Goal: Obtain resource: Download file/media

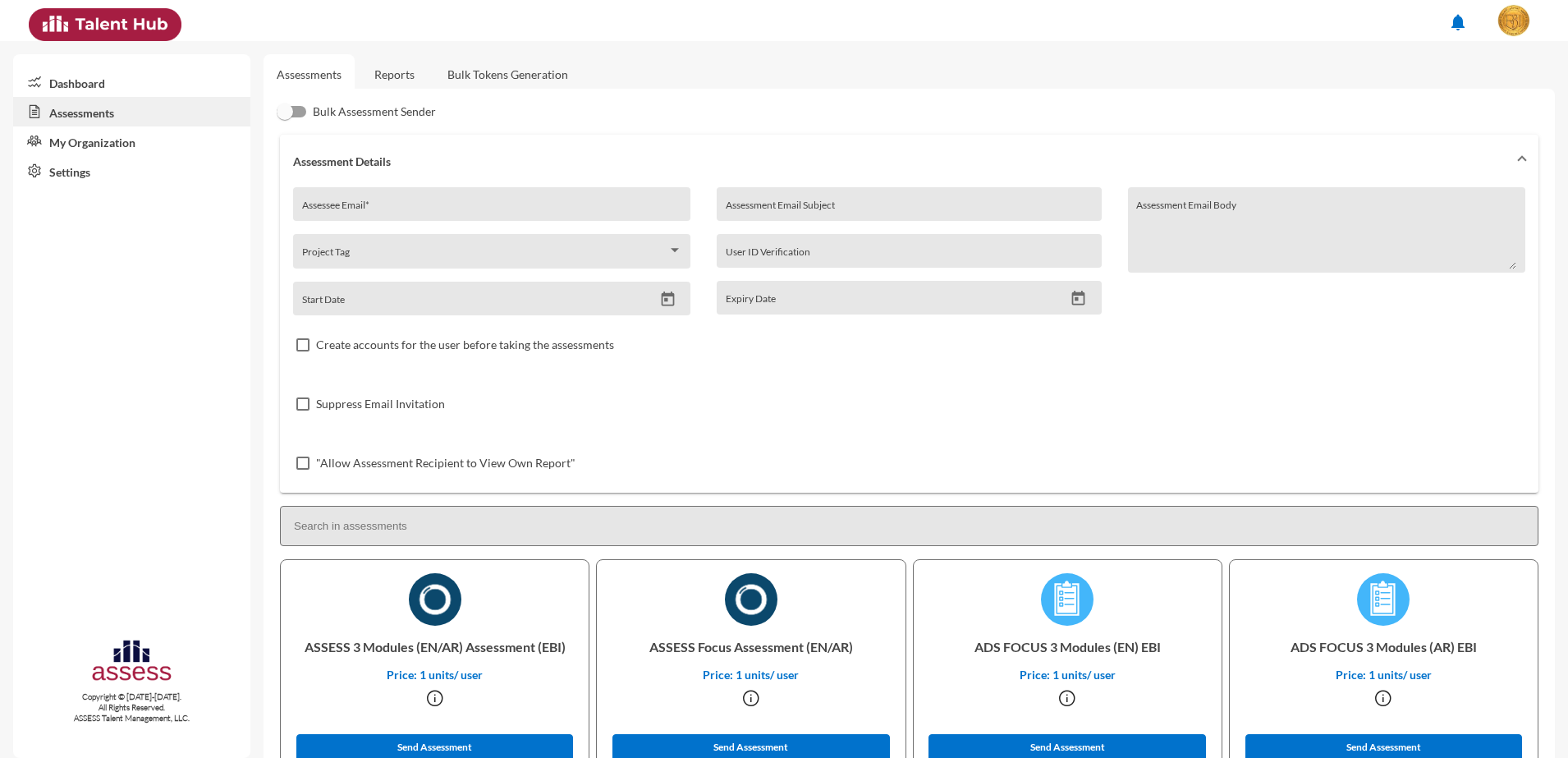
click at [386, 74] on link "Reports" at bounding box center [394, 74] width 67 height 40
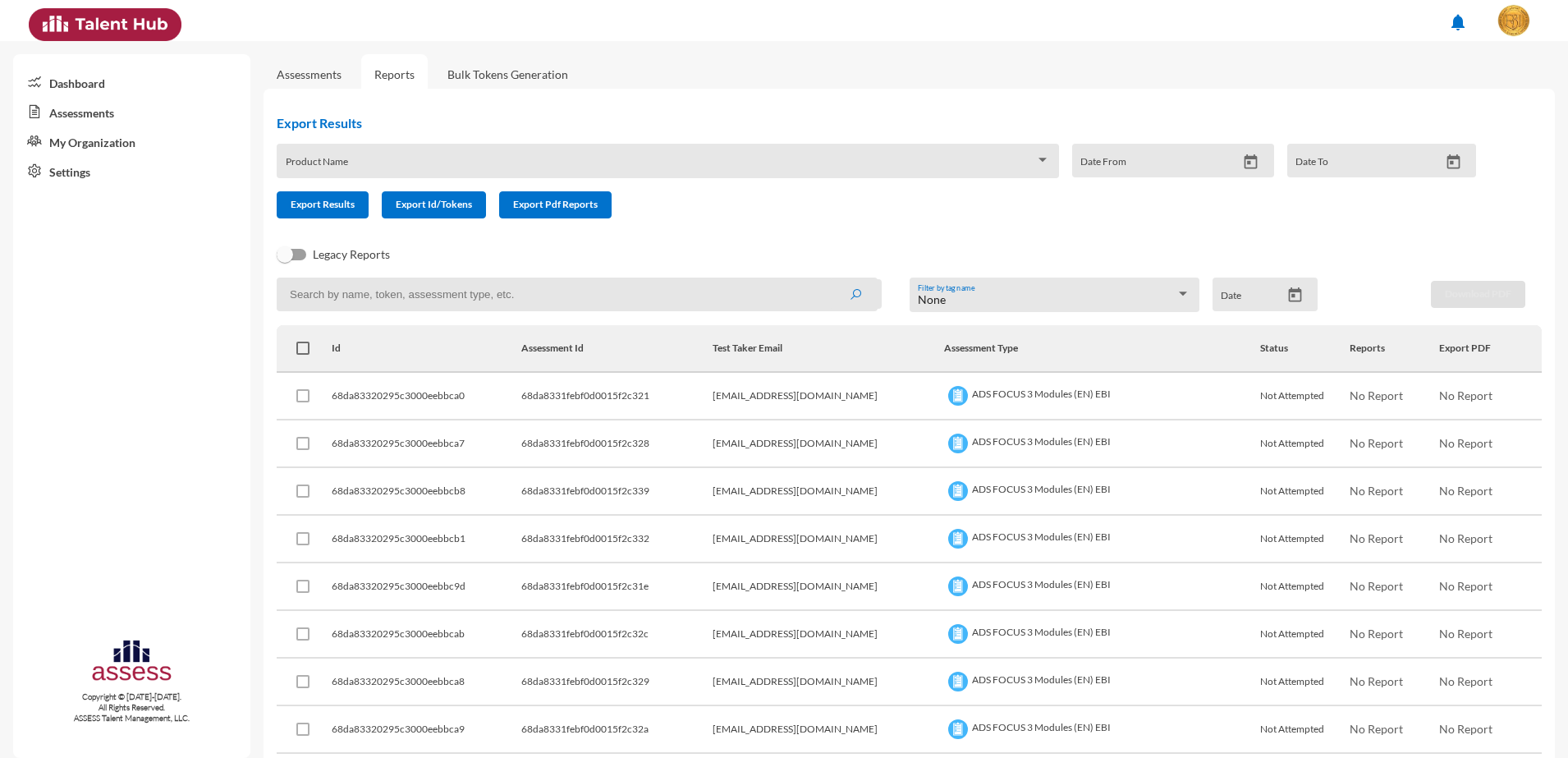
click at [543, 150] on div "Product Name" at bounding box center [668, 161] width 783 height 34
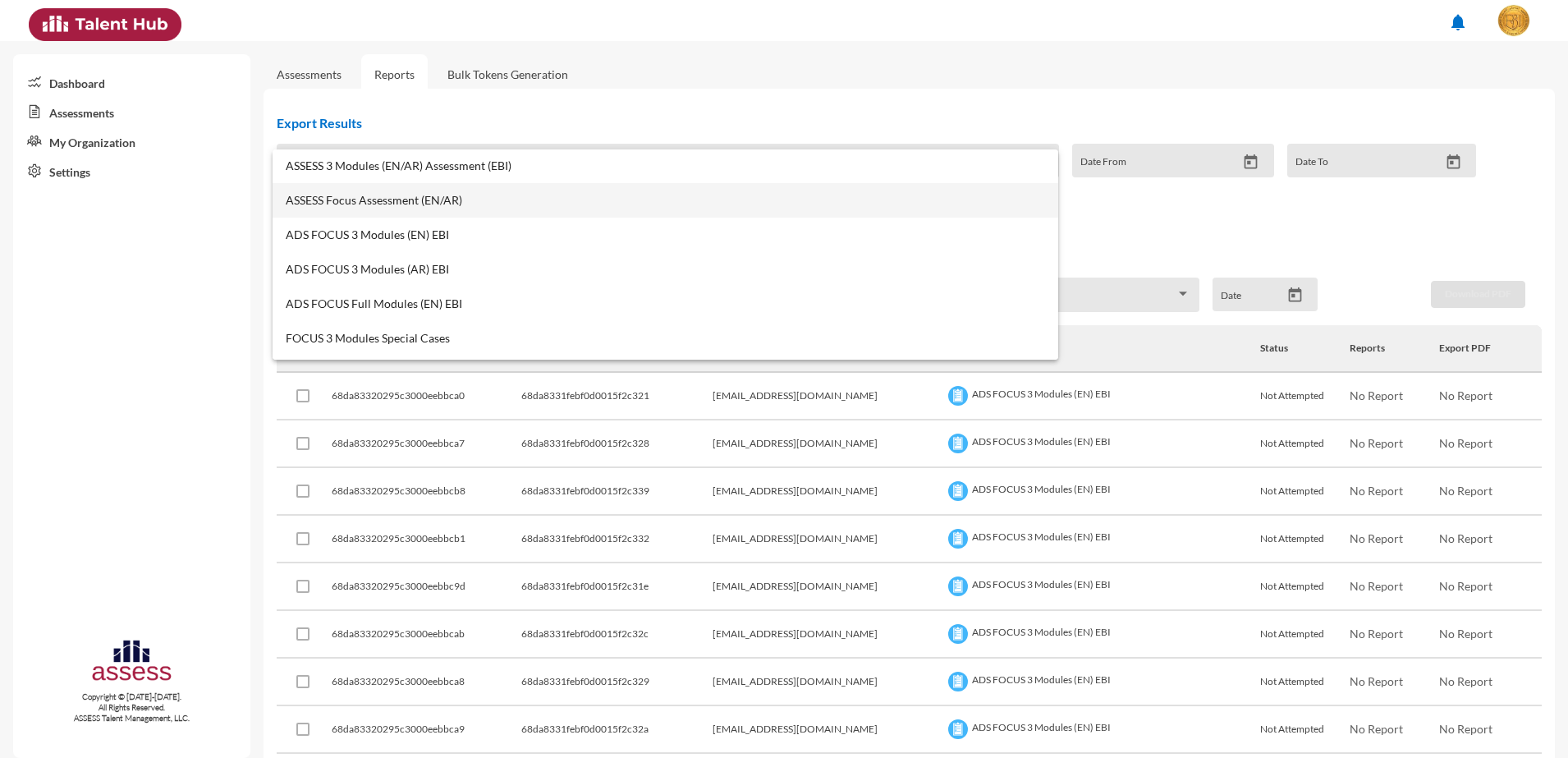
scroll to position [102, 0]
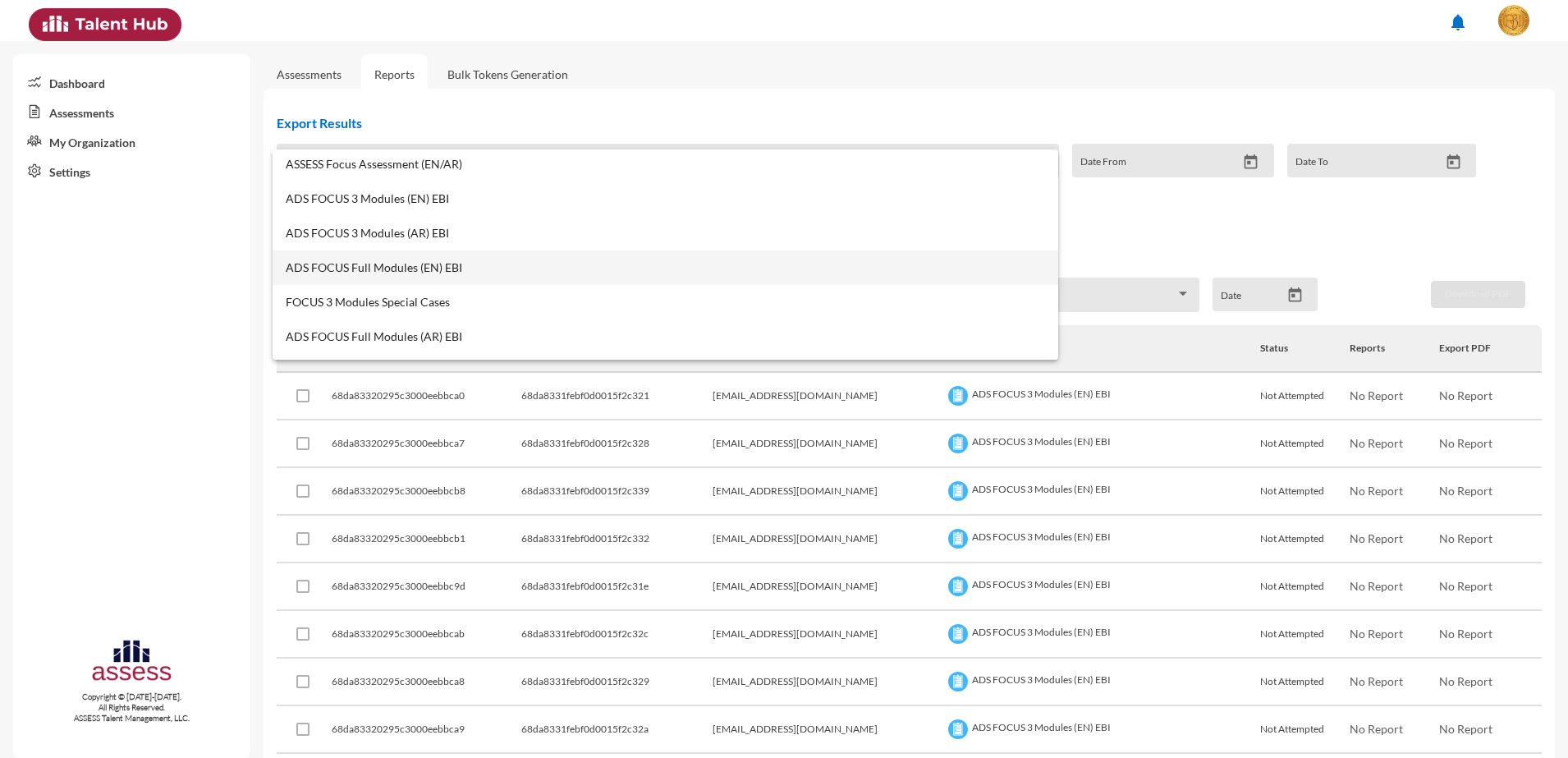
click at [454, 271] on span "ADS FOCUS Full Modules (EN) EBI" at bounding box center [665, 268] width 759 height 13
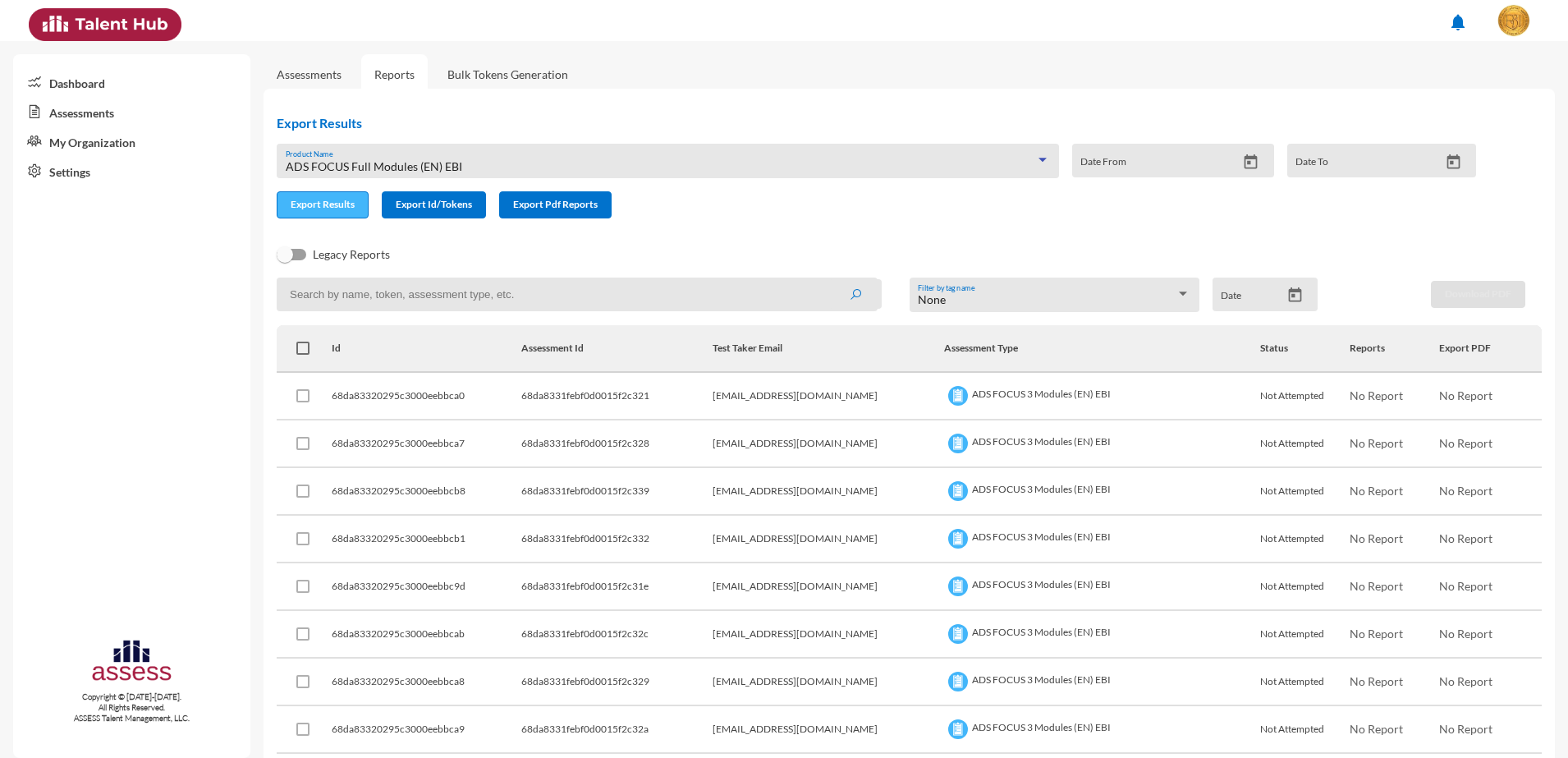
click at [327, 200] on span "Export Results" at bounding box center [322, 204] width 64 height 12
click at [369, 150] on div "ADS FOCUS Full Modules (EN) EBI Product Name" at bounding box center [668, 161] width 783 height 34
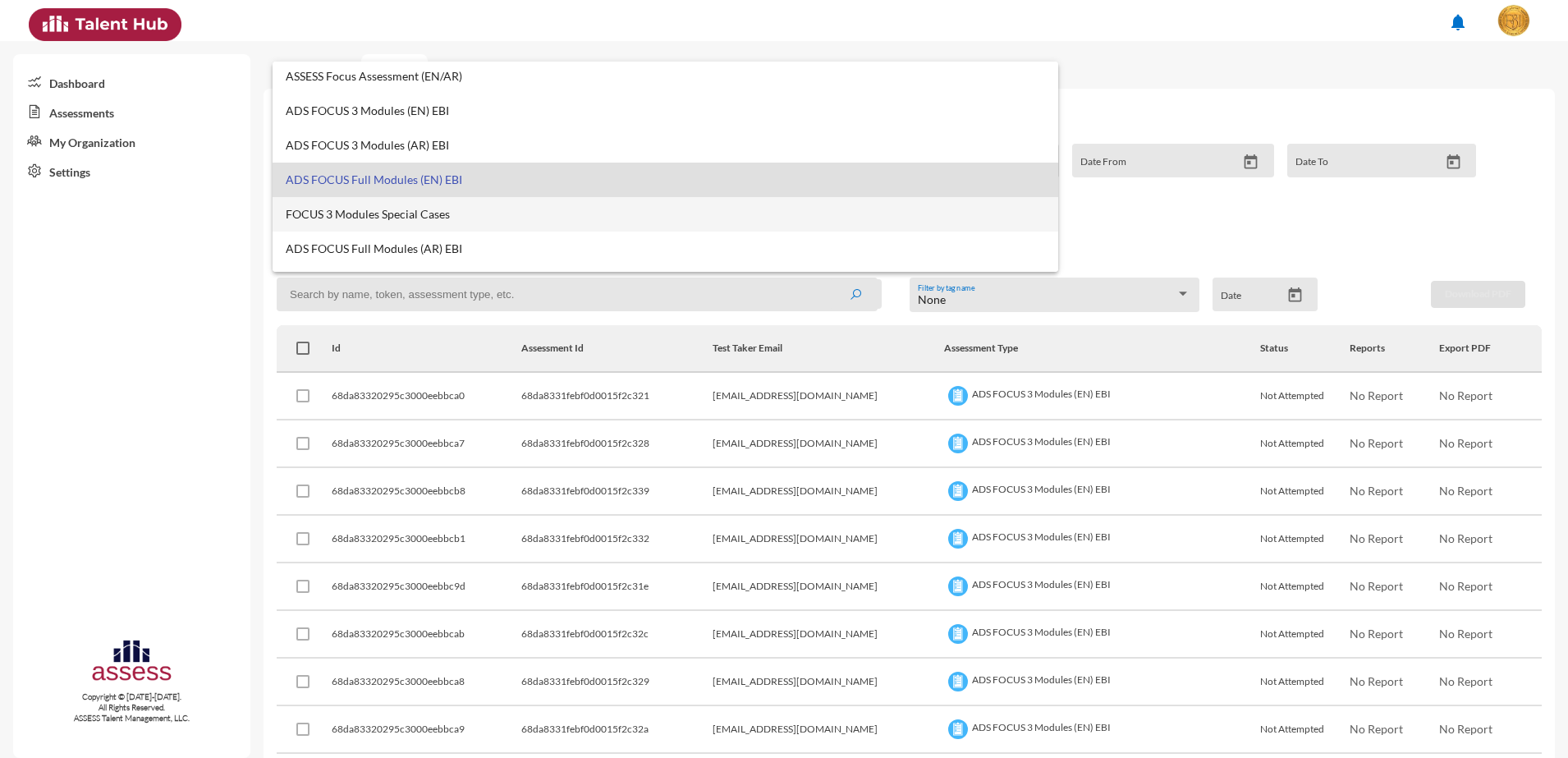
scroll to position [206, 0]
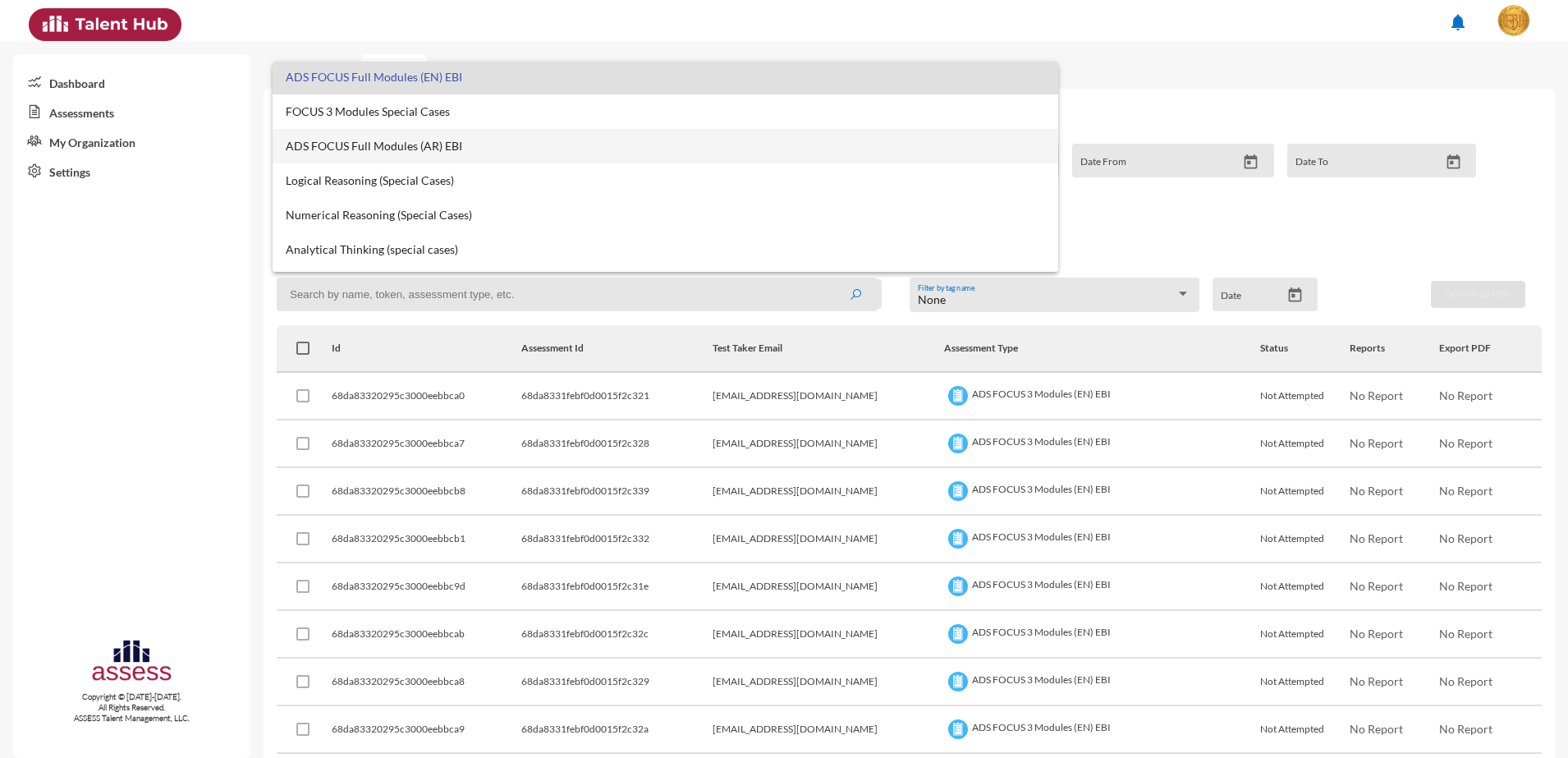
click at [454, 148] on span "ADS FOCUS Full Modules (AR) EBI" at bounding box center [665, 146] width 759 height 13
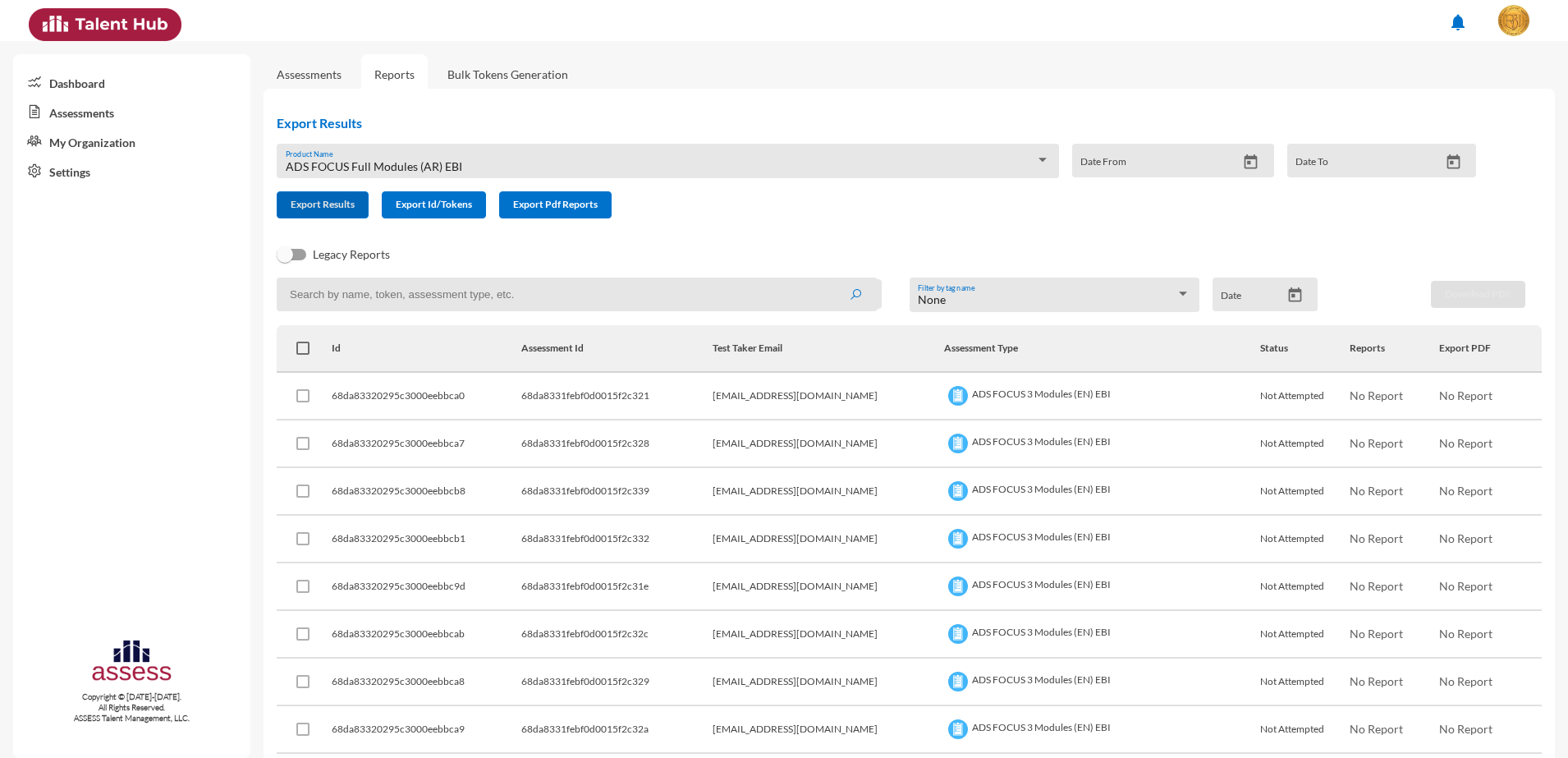
drag, startPoint x: 316, startPoint y: 201, endPoint x: 642, endPoint y: 283, distance: 336.2
click at [320, 200] on span "Export Results" at bounding box center [322, 204] width 64 height 12
click at [450, 171] on span "ADS FOCUS Full Modules (AR) EBI" at bounding box center [373, 166] width 176 height 14
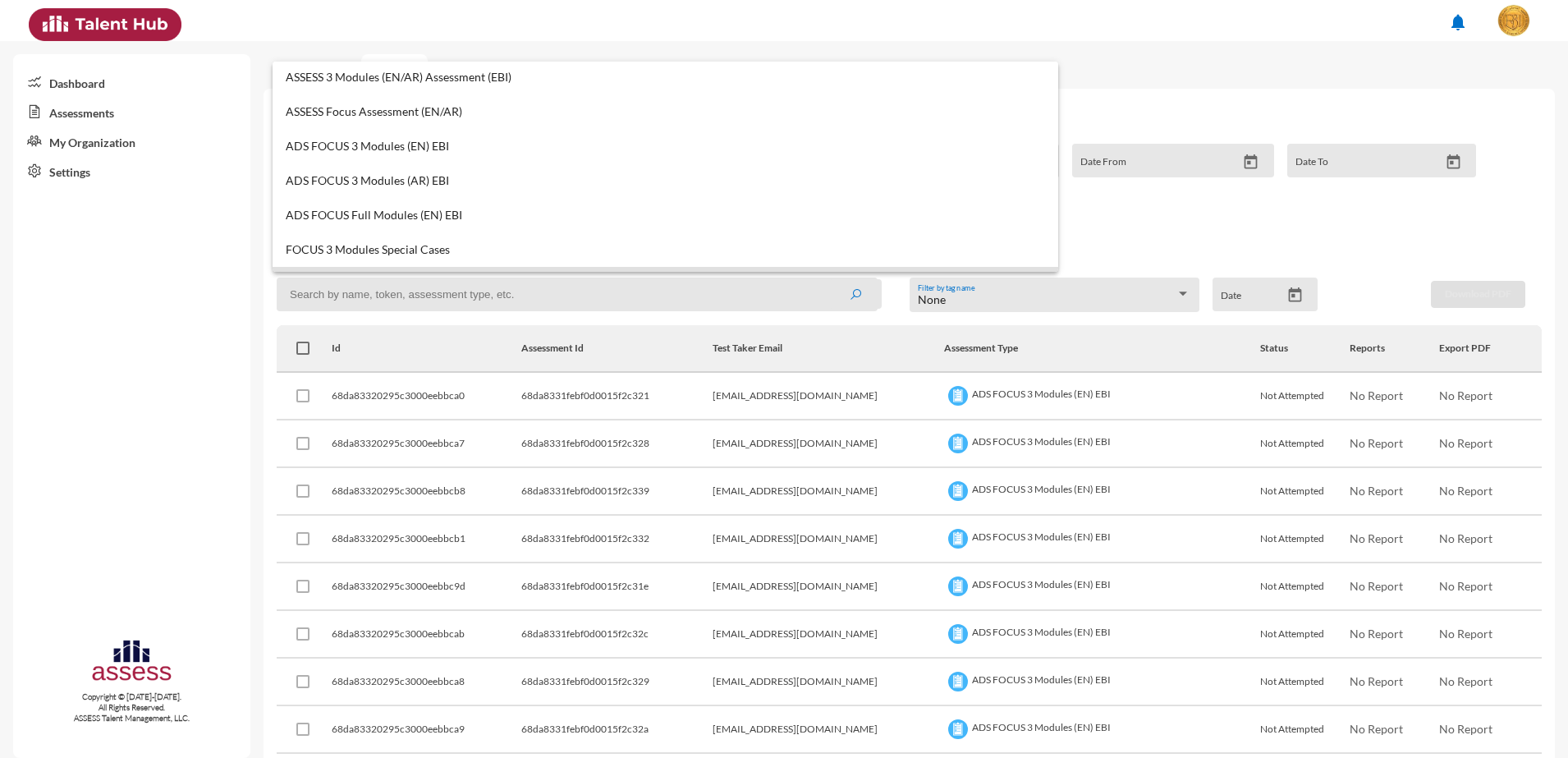
scroll to position [102, 0]
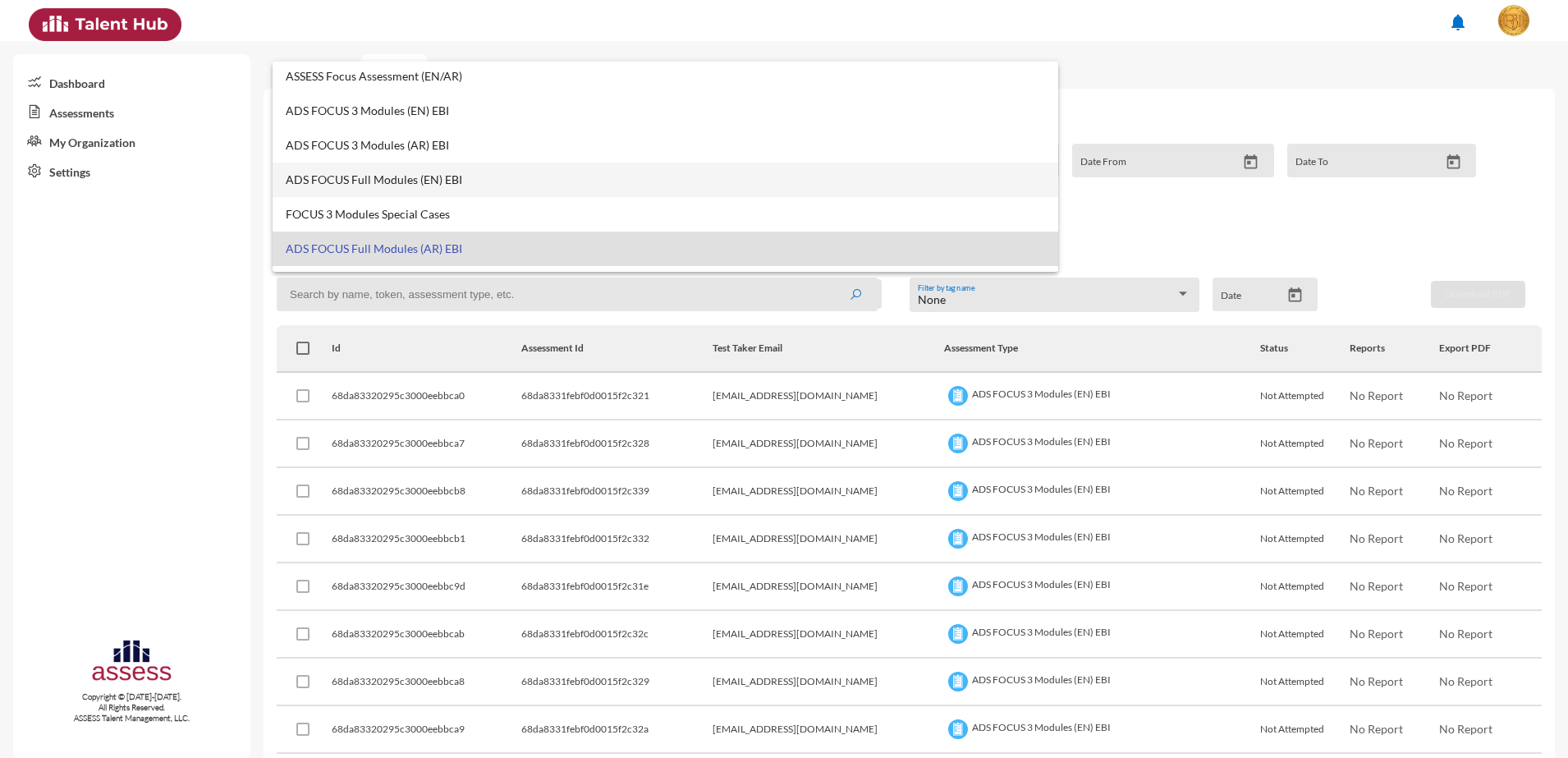
click at [436, 173] on span "ADS FOCUS Full Modules (EN) EBI" at bounding box center [665, 180] width 759 height 13
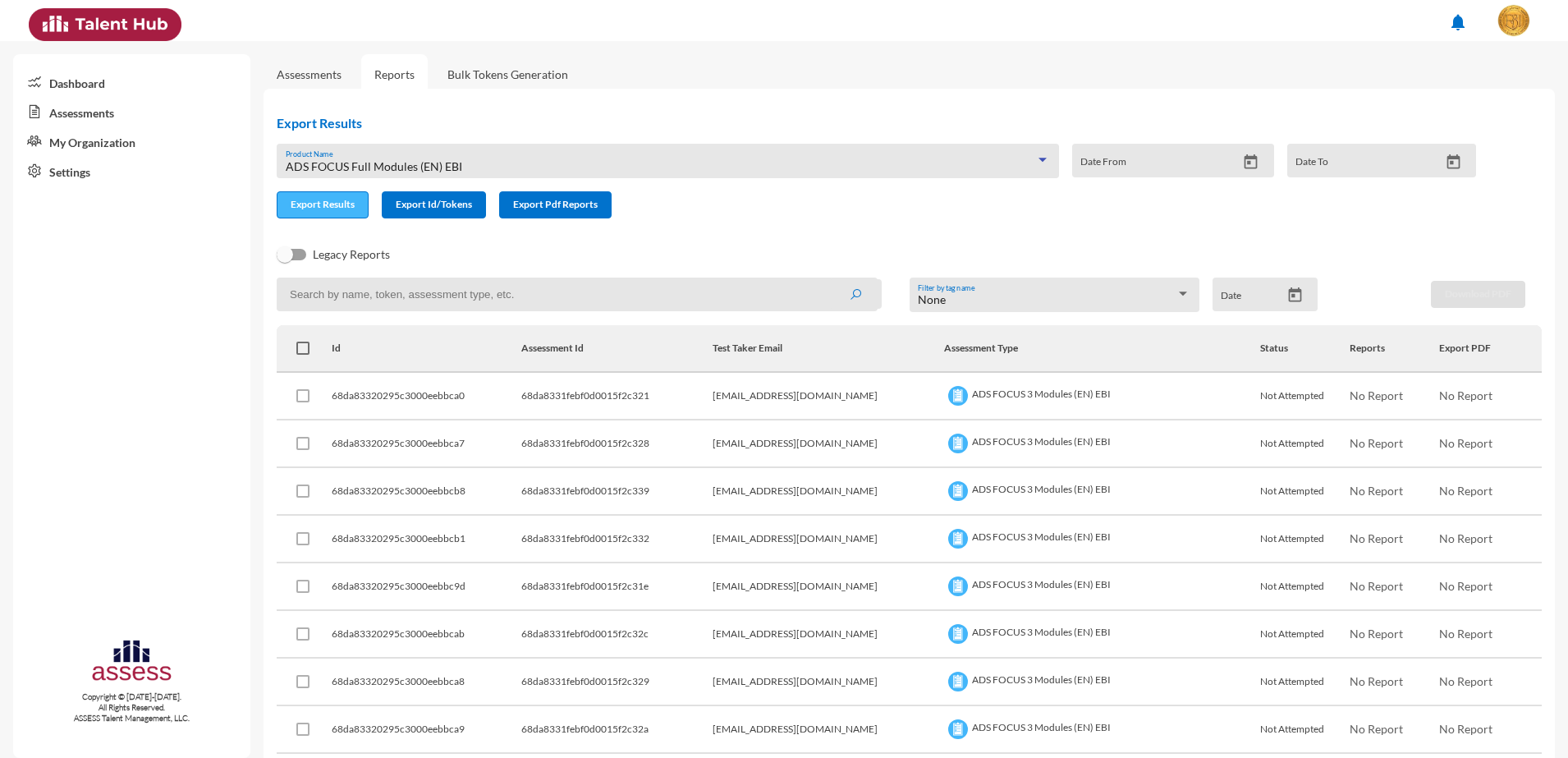
click at [298, 204] on span "Export Results" at bounding box center [322, 204] width 64 height 12
click at [605, 156] on div "ADS FOCUS Full Modules (EN) EBI Product Name" at bounding box center [668, 166] width 765 height 26
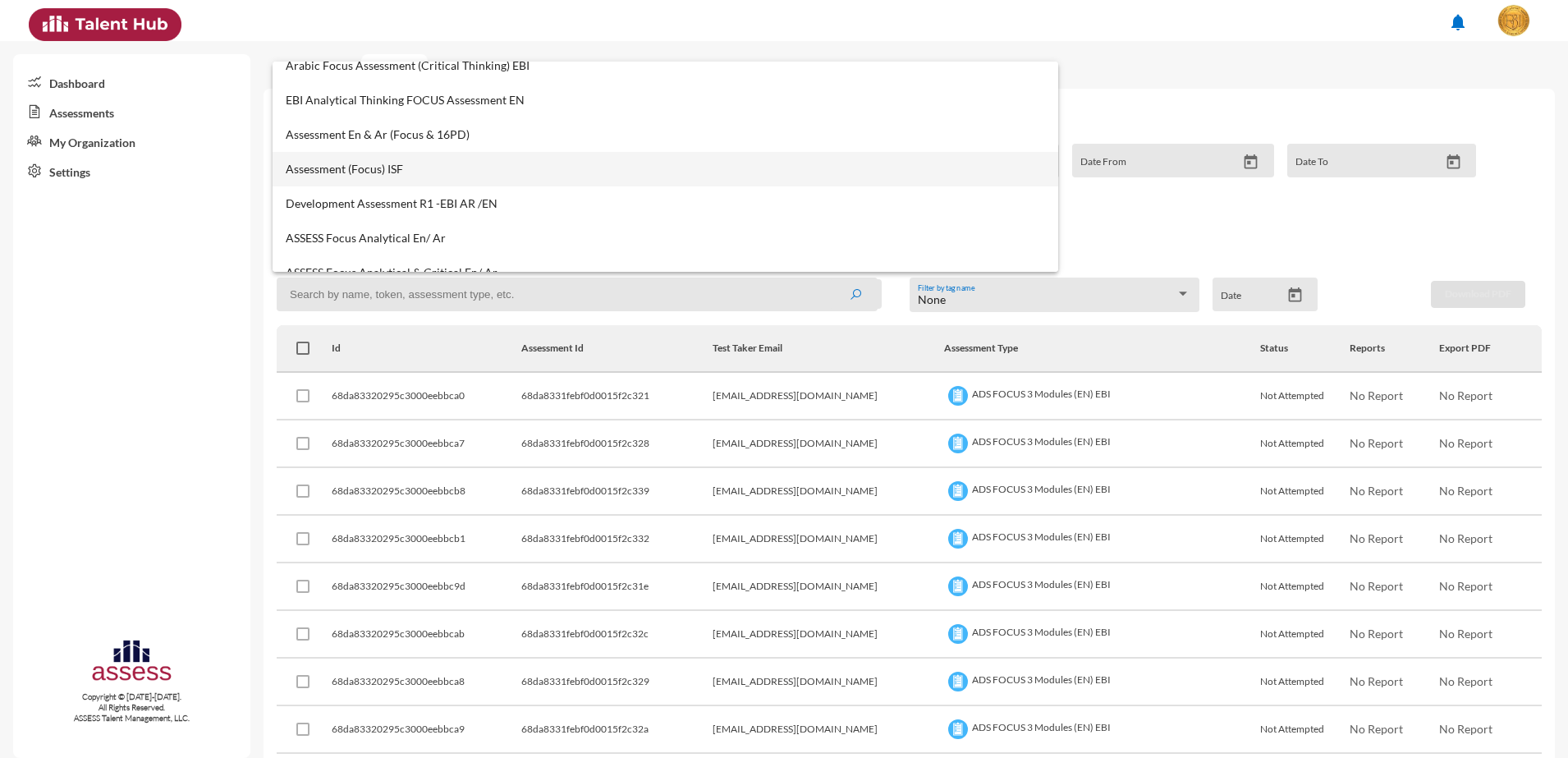
scroll to position [873, 0]
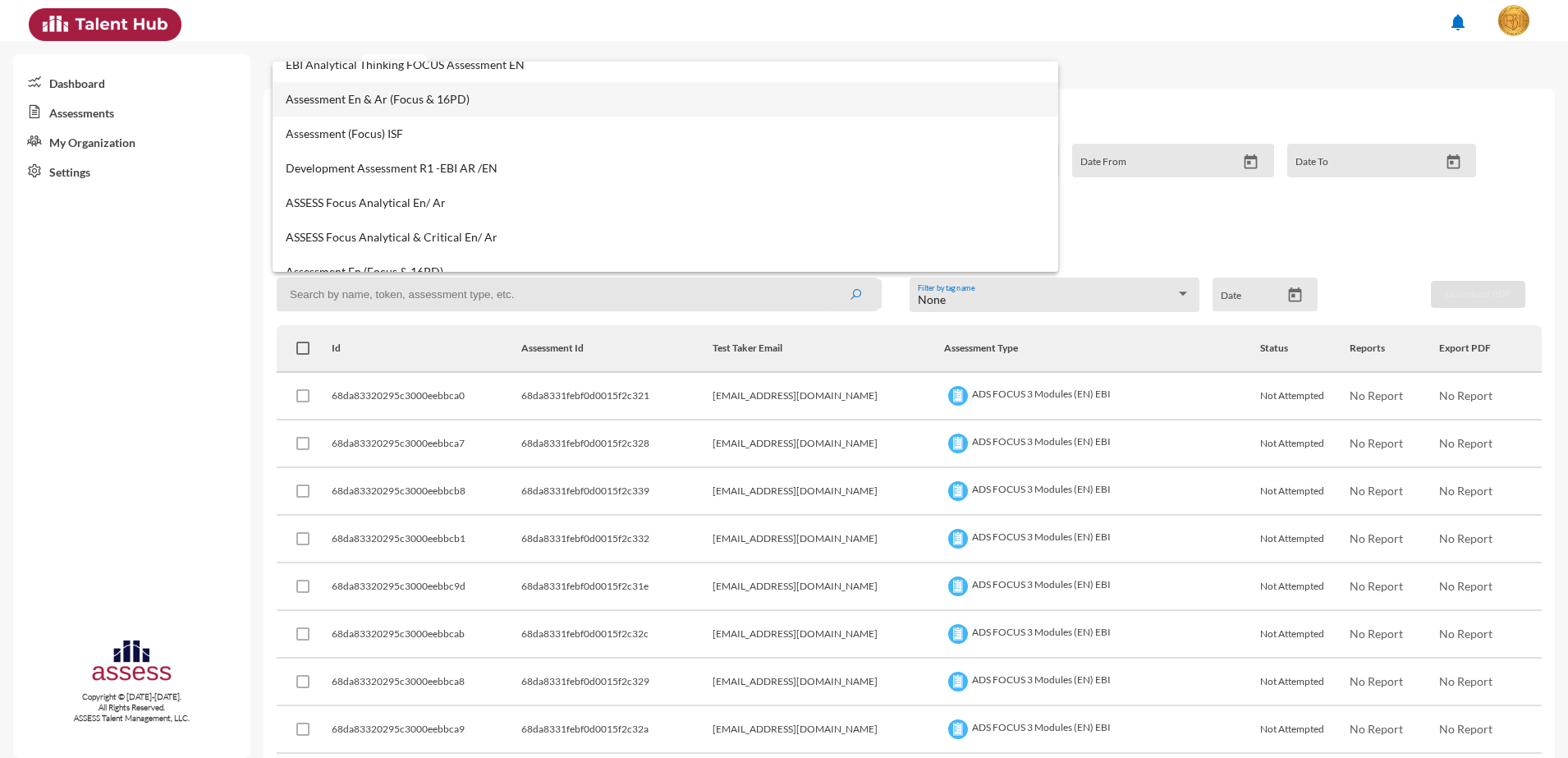
click at [483, 108] on mat-option "Assessment En & Ar (Focus & 16PD)" at bounding box center [665, 99] width 785 height 34
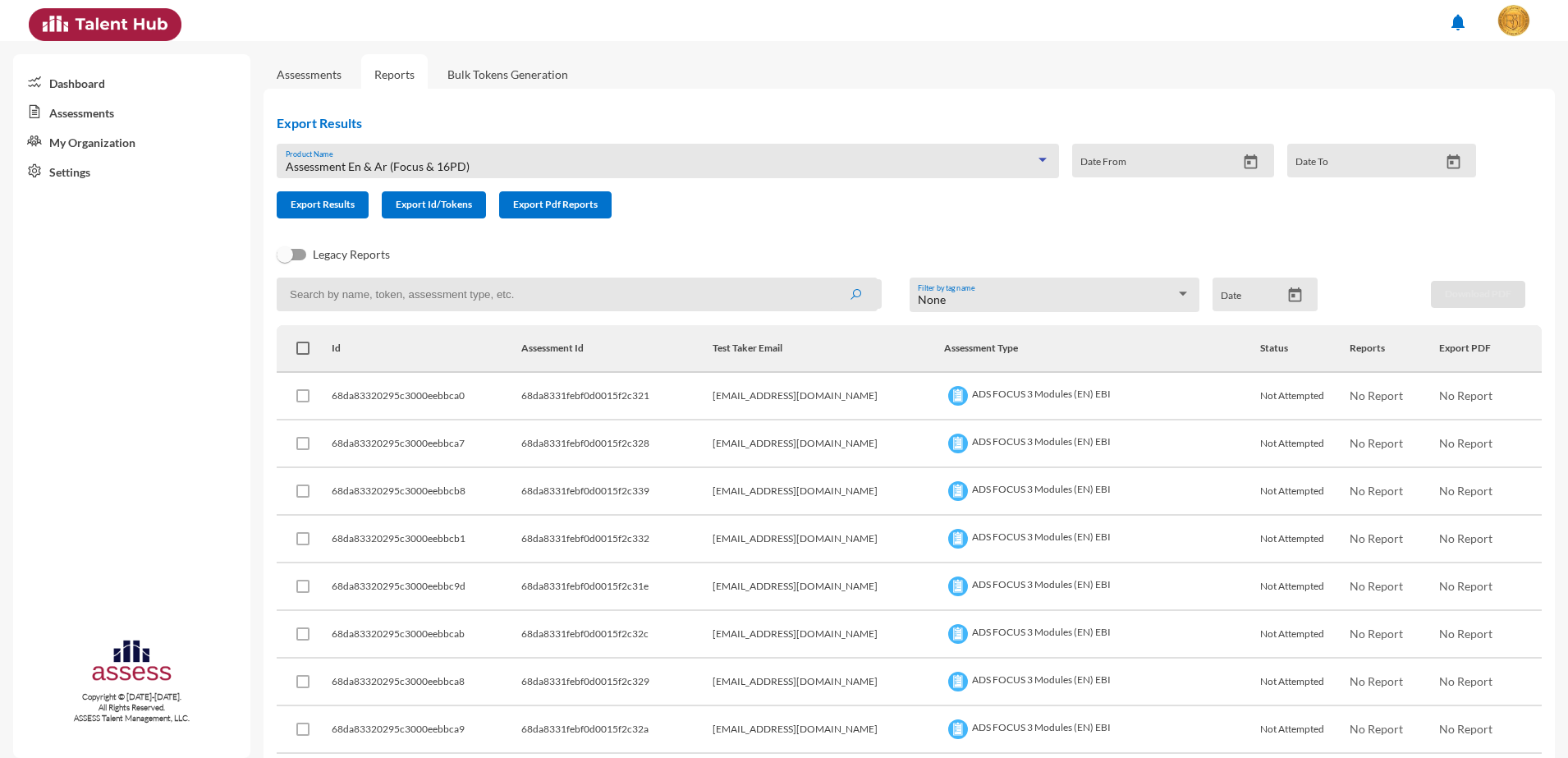
scroll to position [862, 0]
click at [479, 155] on div "Assessment En & Ar (Focus & 16PD) Product Name" at bounding box center [668, 166] width 765 height 26
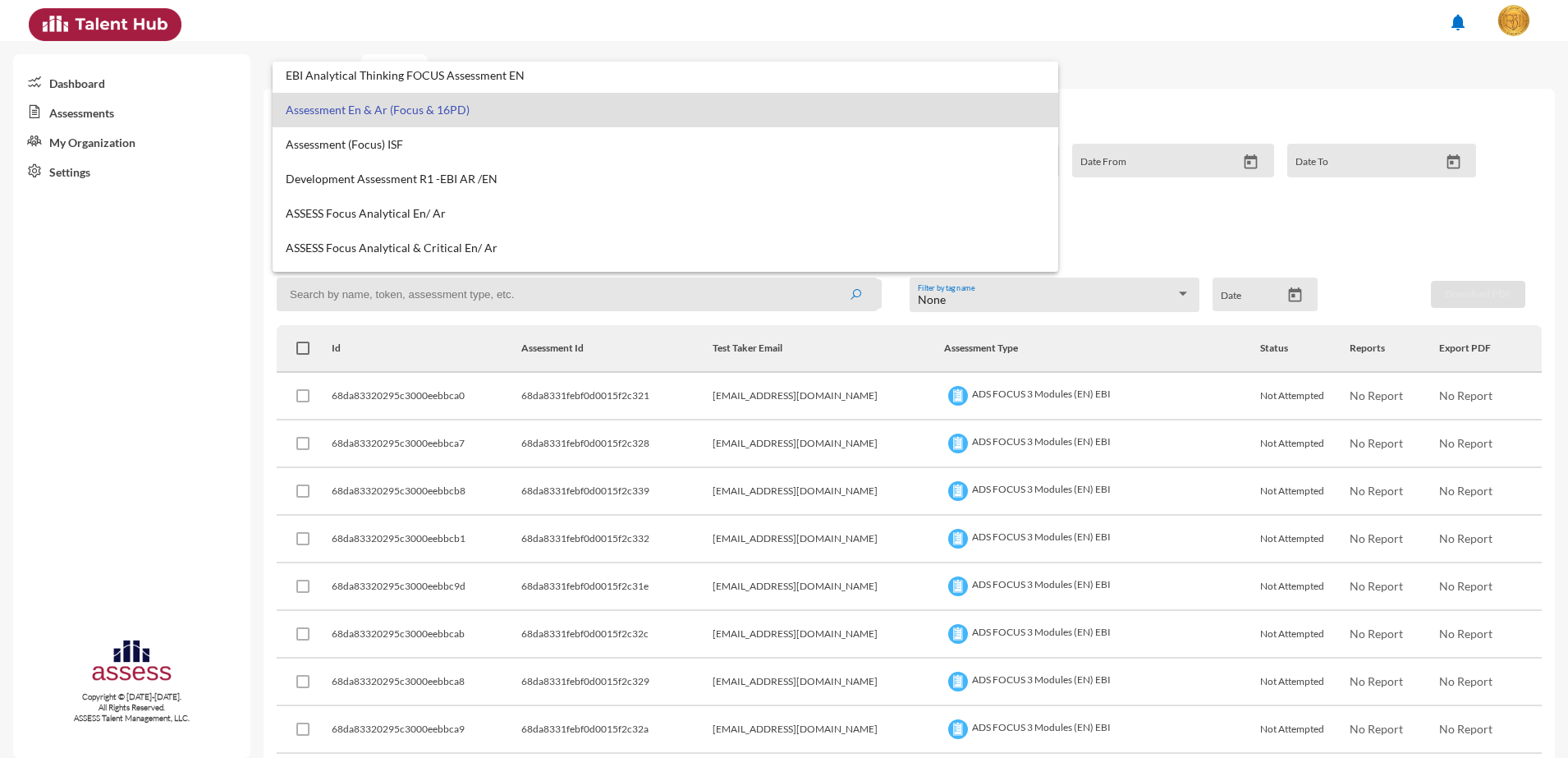
scroll to position [993, 0]
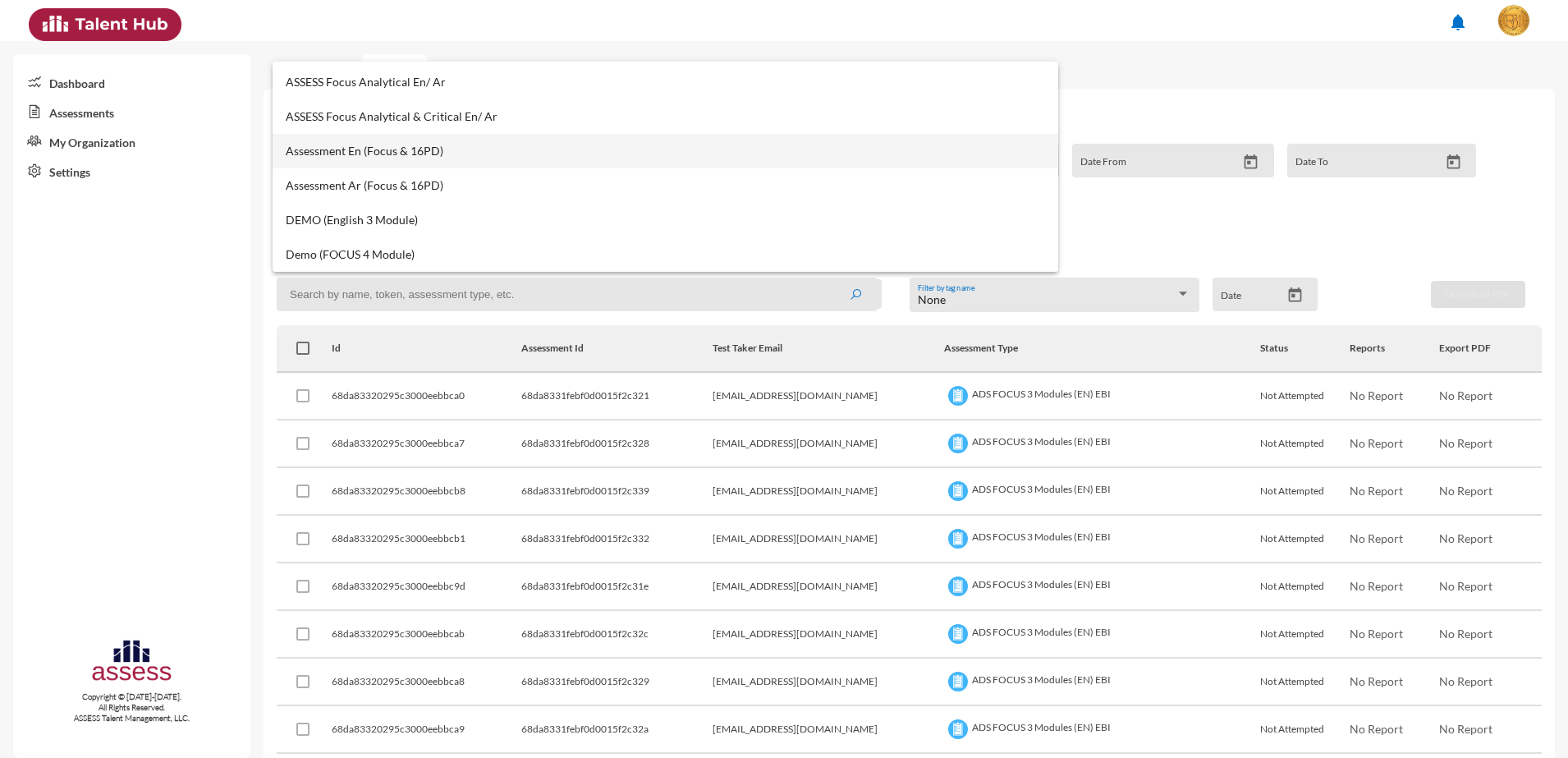
click at [428, 152] on span "Assessment En (Focus & 16PD)" at bounding box center [665, 151] width 759 height 13
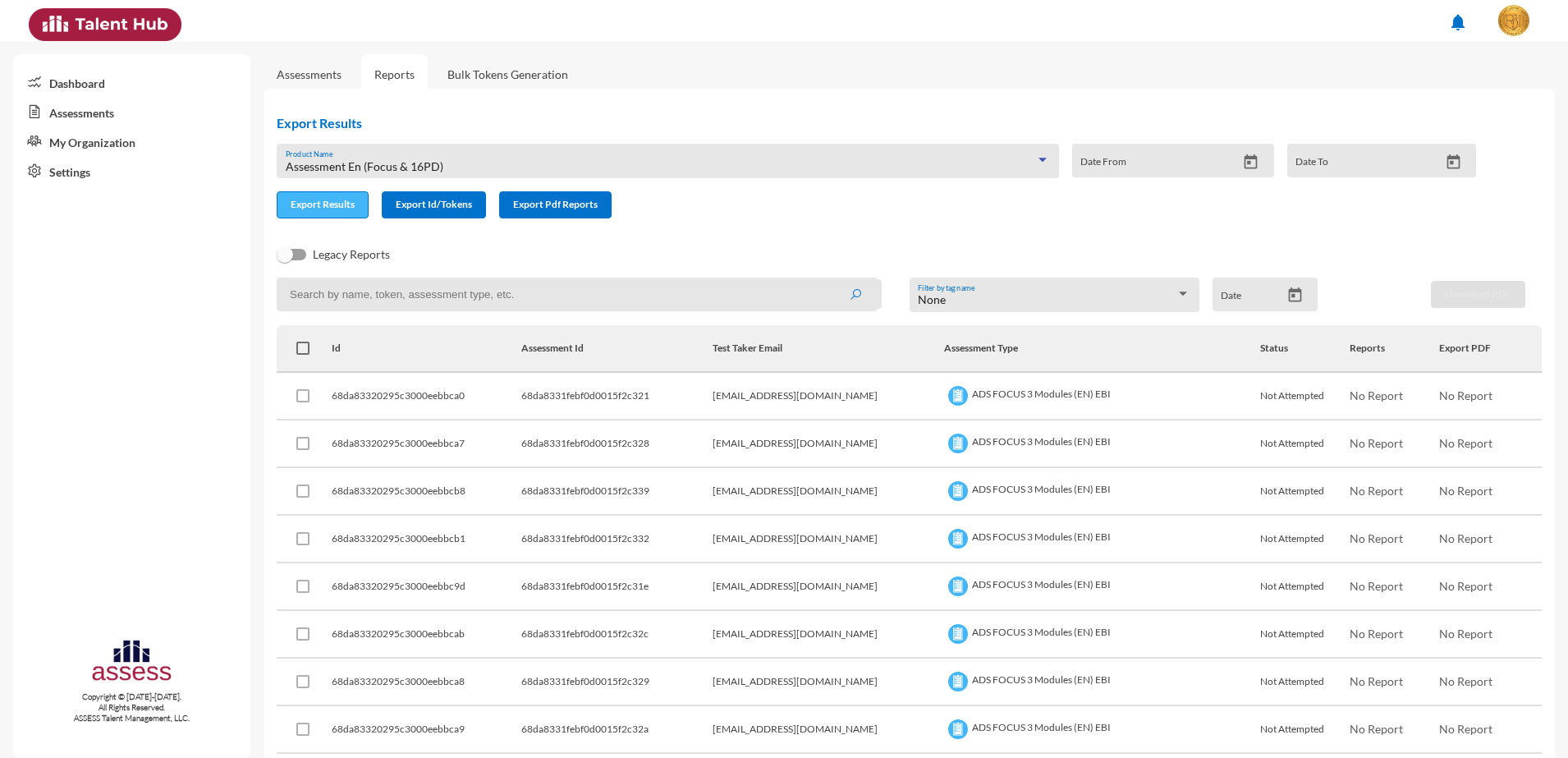
click at [309, 196] on button "Export Results" at bounding box center [323, 205] width 92 height 27
drag, startPoint x: 305, startPoint y: 199, endPoint x: 402, endPoint y: 234, distance: 103.1
click at [305, 199] on span "Export Results" at bounding box center [322, 204] width 64 height 12
click at [398, 296] on input at bounding box center [577, 295] width 601 height 33
paste input "68d26edfd14174001593f7fc"
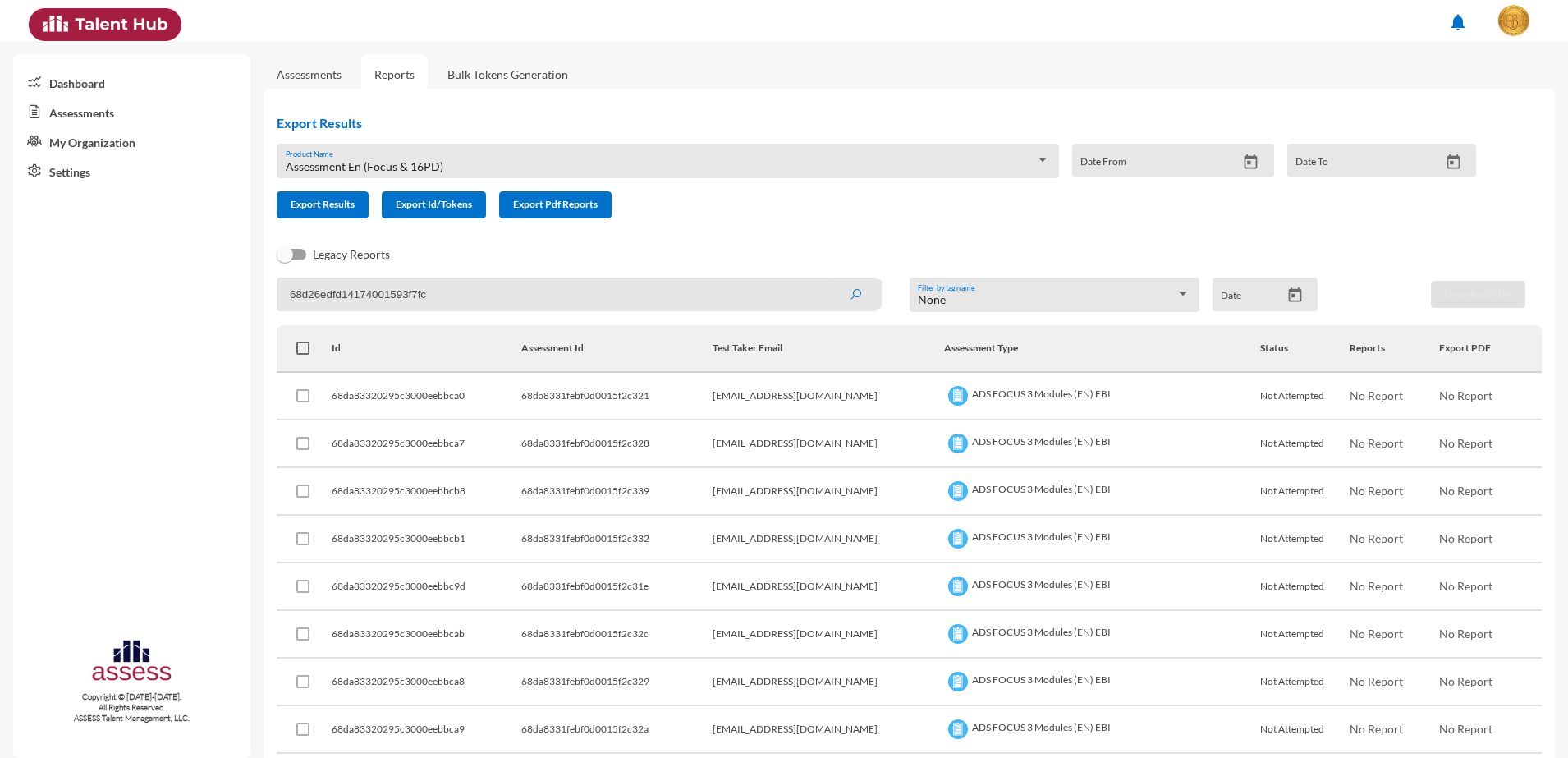
click at [829, 280] on button "submit" at bounding box center [855, 295] width 52 height 30
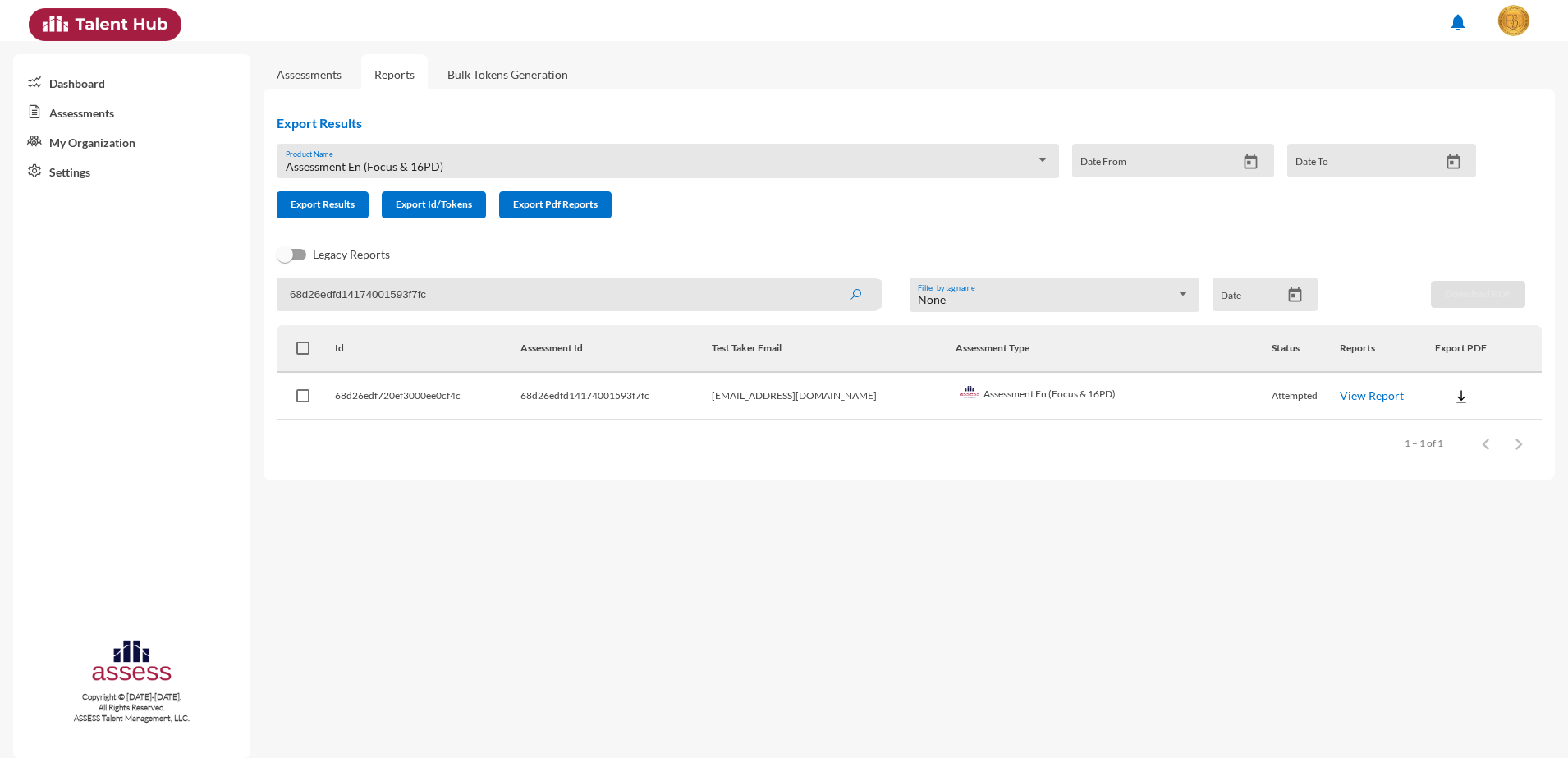
click at [1372, 397] on link "View Report" at bounding box center [1372, 395] width 64 height 14
drag, startPoint x: 424, startPoint y: 294, endPoint x: 205, endPoint y: 253, distance: 222.8
click at [205, 253] on mat-sidenav-container "Dashboard Assessments My Organization Settings Copyright © 2015-2024. All Right…" at bounding box center [784, 399] width 1568 height 717
paste input "e"
click at [829, 280] on button "submit" at bounding box center [855, 295] width 52 height 30
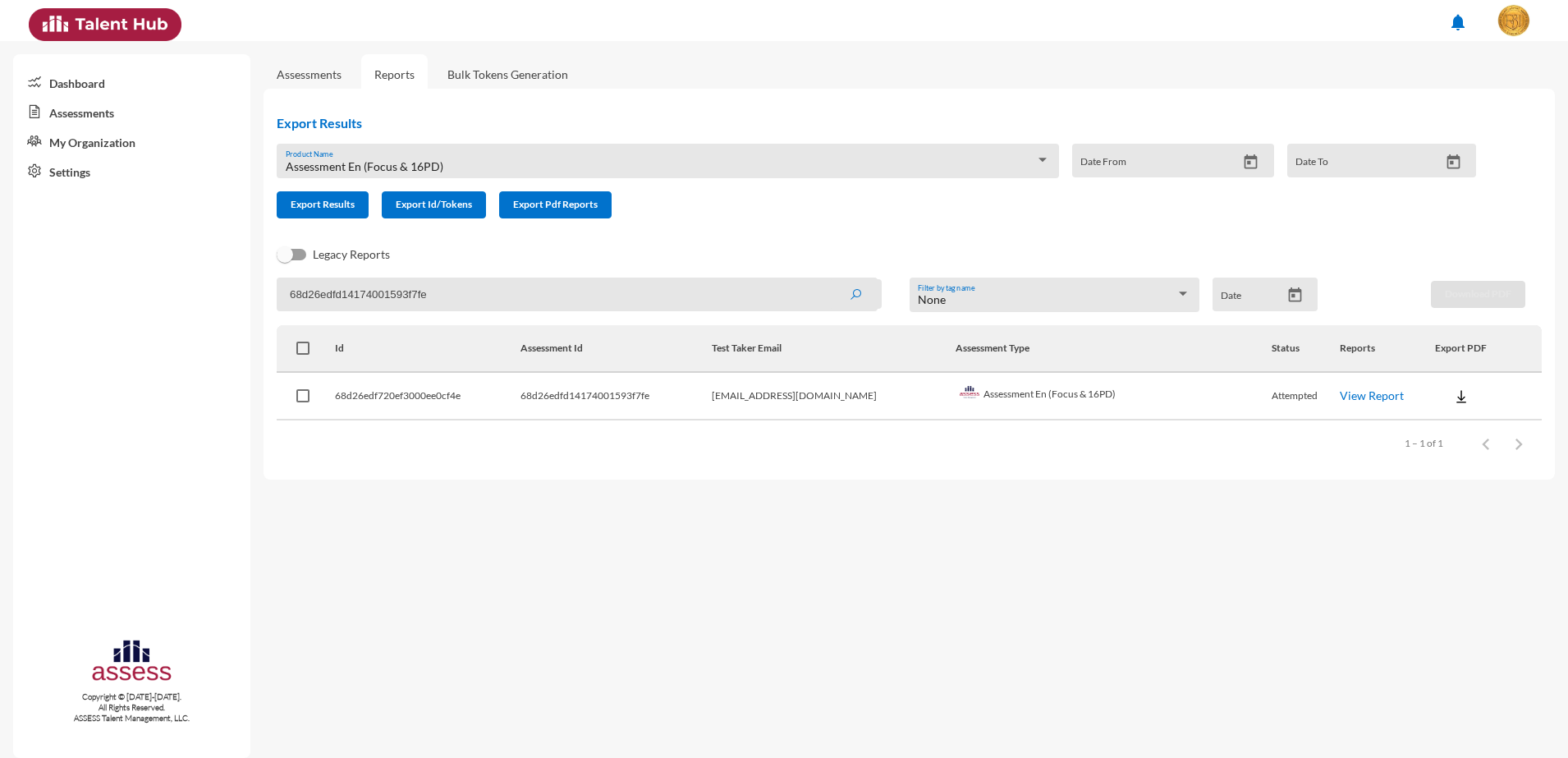
click at [1368, 401] on link "View Report" at bounding box center [1372, 395] width 64 height 14
click at [443, 306] on input "68d26edfd14174001593f7fe" at bounding box center [577, 295] width 601 height 33
paste input "800"
click at [829, 280] on button "submit" at bounding box center [855, 295] width 52 height 30
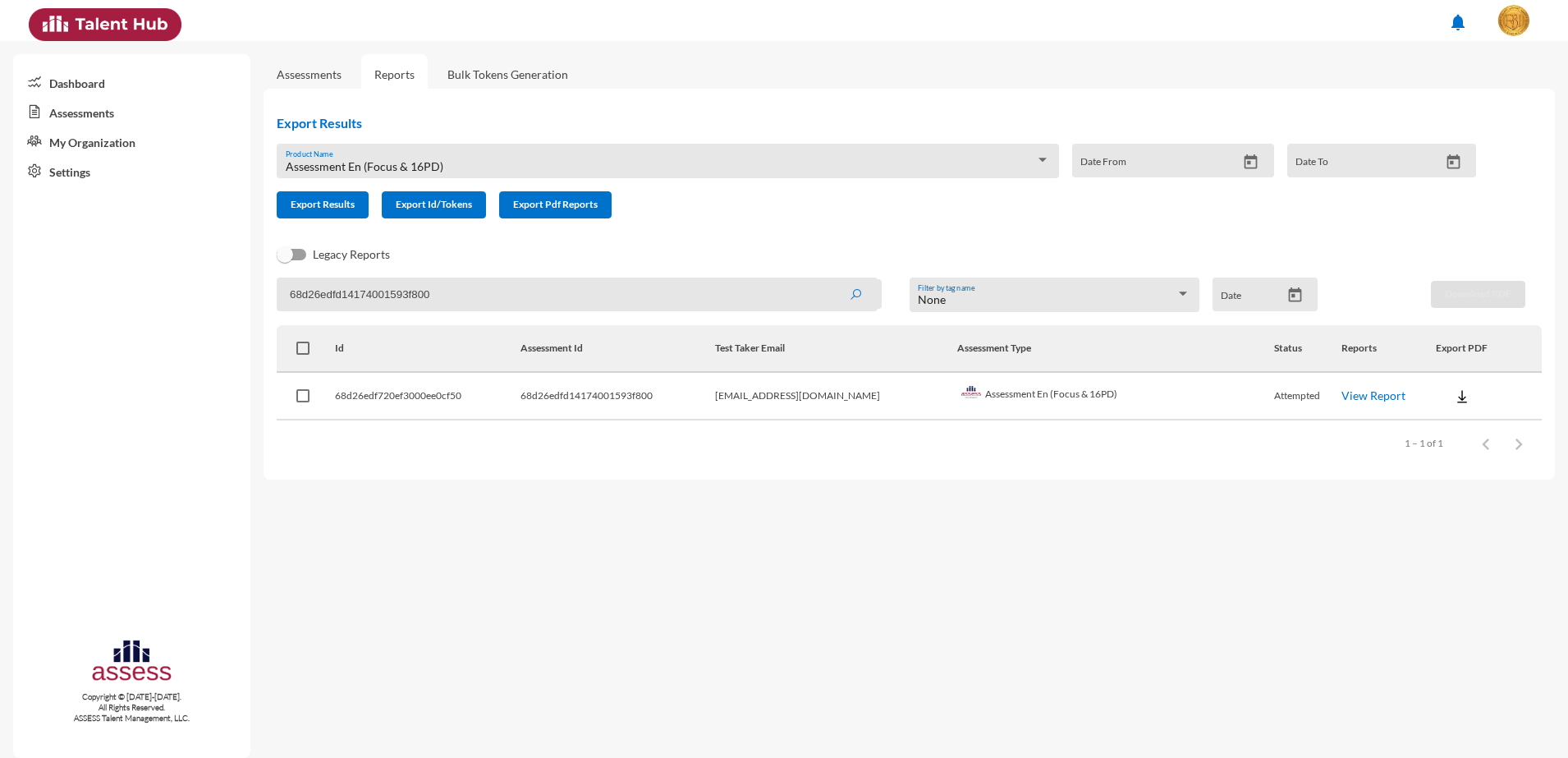
click at [1353, 400] on link "View Report" at bounding box center [1373, 395] width 64 height 14
click at [478, 283] on input "68d26edfd14174001593f800" at bounding box center [577, 295] width 601 height 33
paste input "2"
click at [829, 280] on button "submit" at bounding box center [855, 295] width 52 height 30
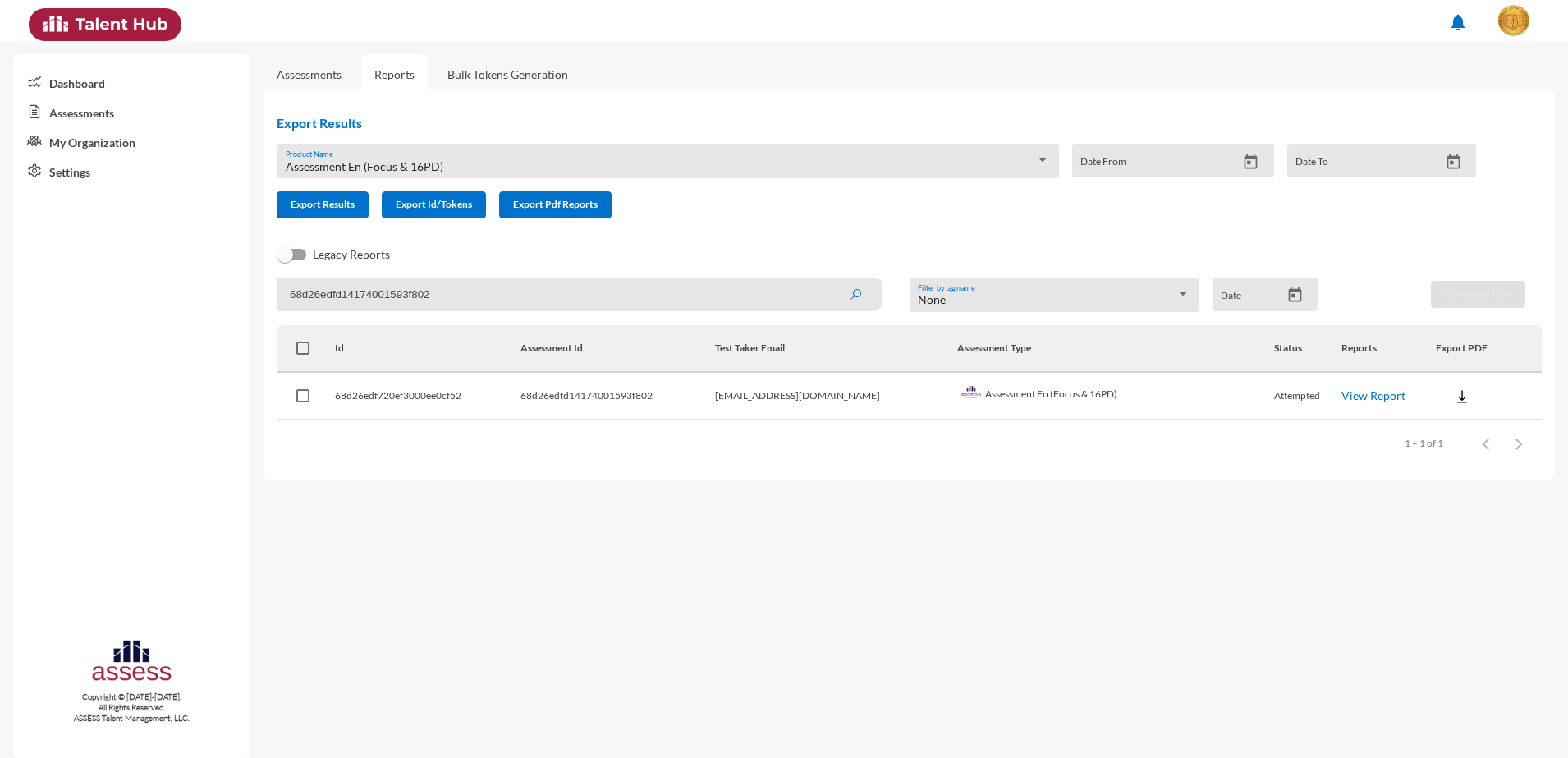
click at [1342, 391] on link "View Report" at bounding box center [1373, 395] width 64 height 14
click at [418, 299] on input "68d26edfd14174001593f802" at bounding box center [577, 295] width 601 height 33
paste input "3"
click at [829, 280] on button "submit" at bounding box center [855, 295] width 52 height 30
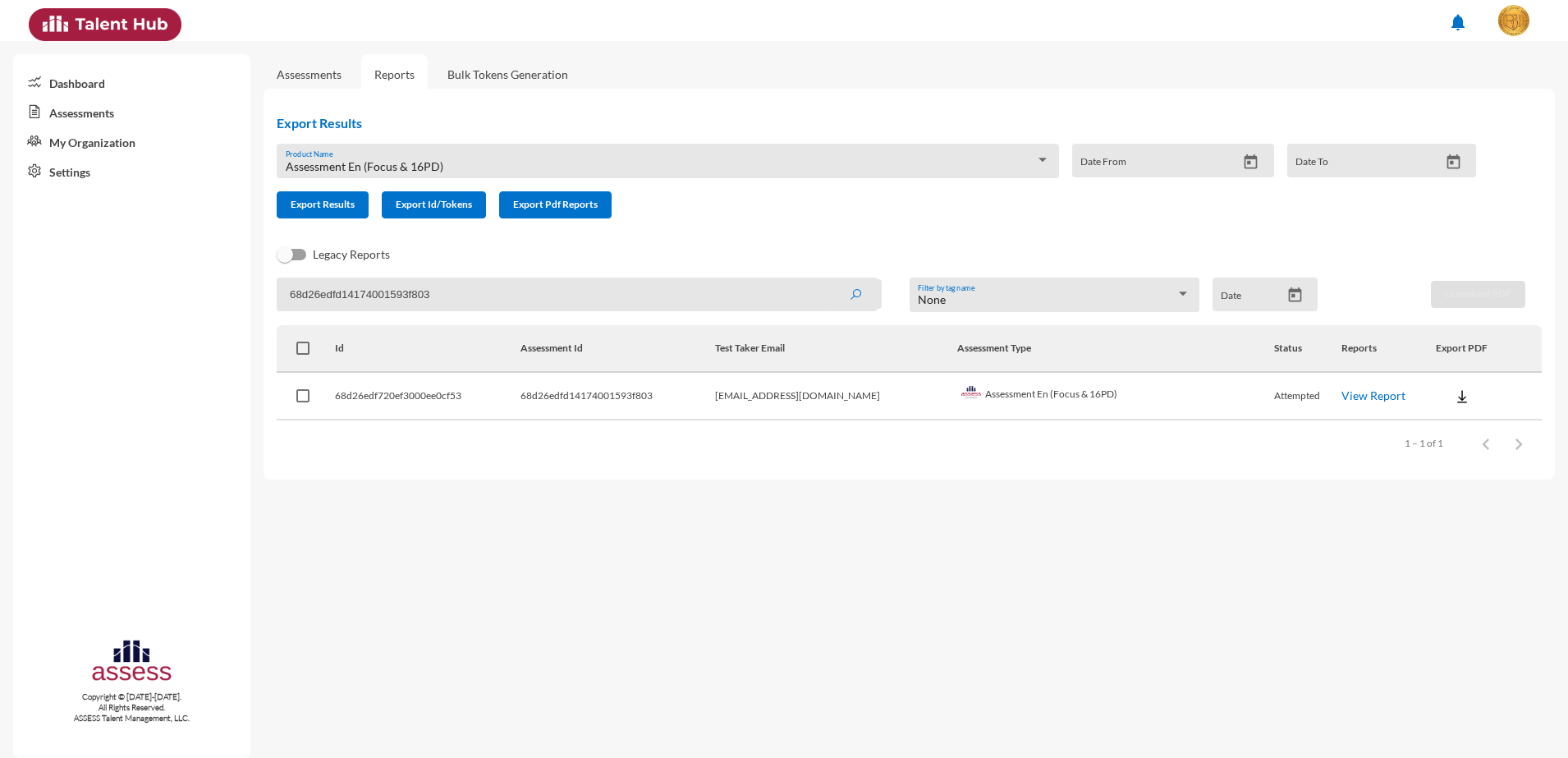
click at [1352, 390] on link "View Report" at bounding box center [1373, 395] width 64 height 14
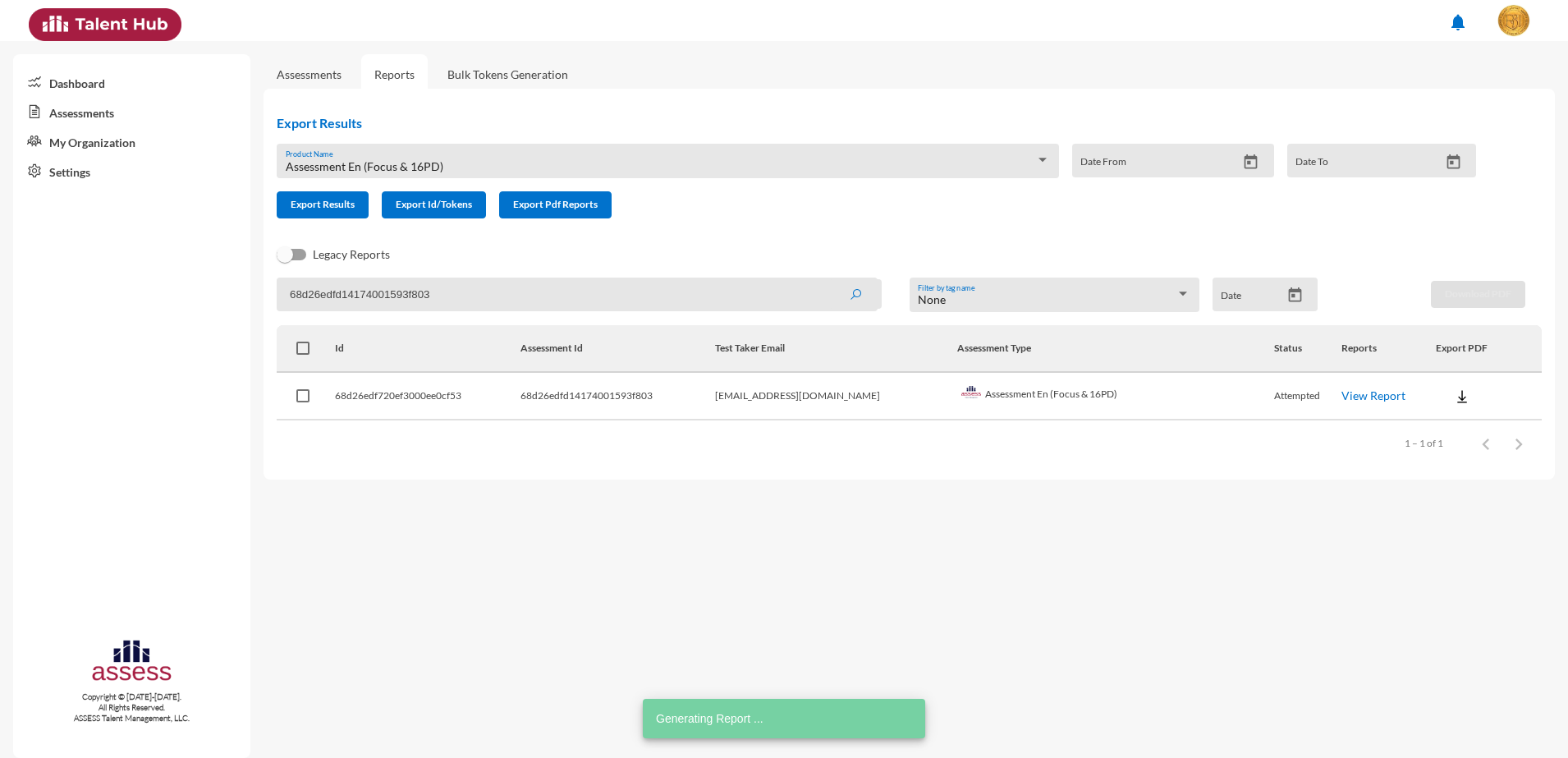
click at [377, 295] on input "68d26edfd14174001593f803" at bounding box center [577, 295] width 601 height 33
paste input "4"
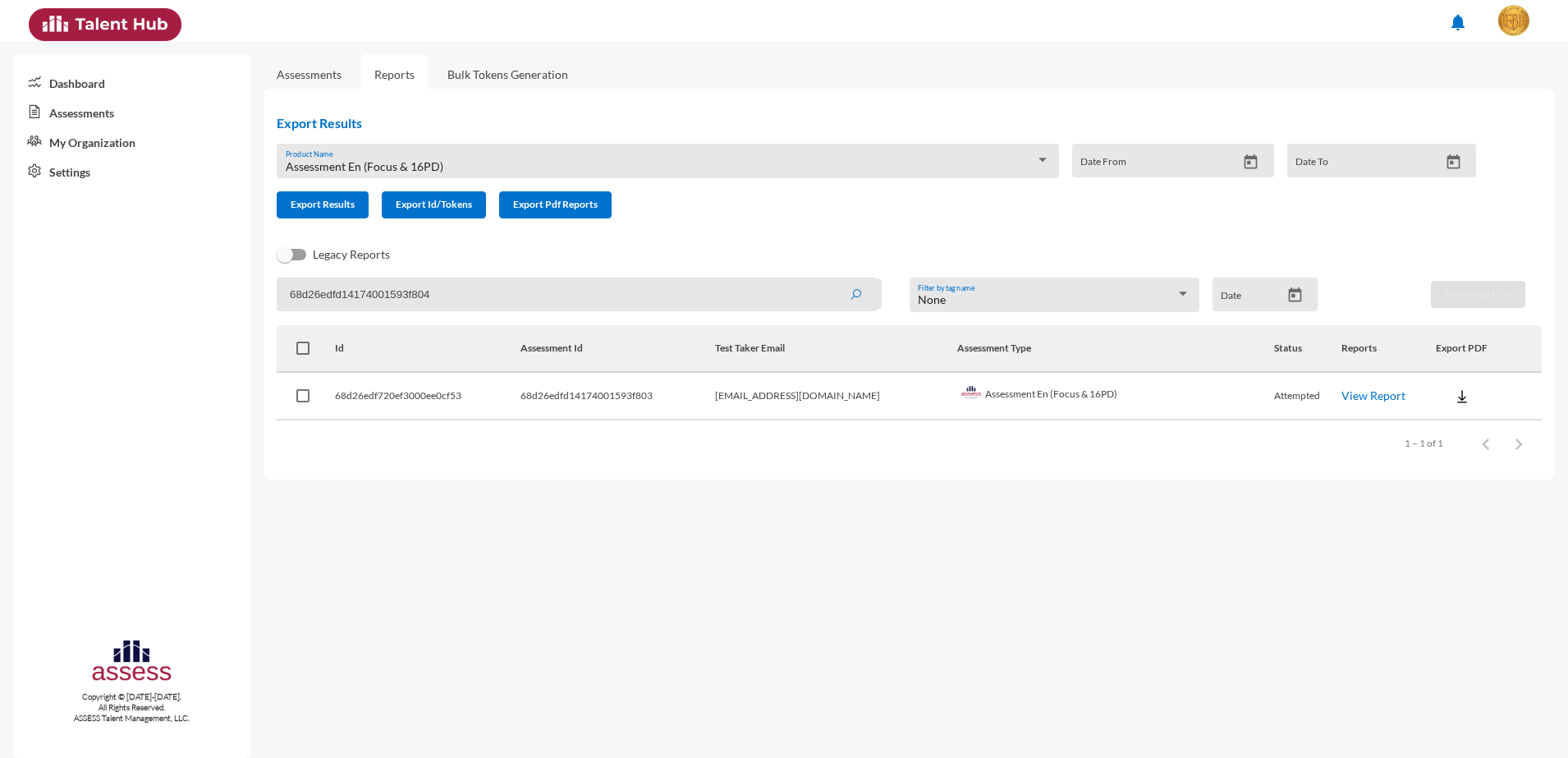
click at [829, 280] on button "submit" at bounding box center [855, 295] width 52 height 30
click at [1372, 397] on link "View Report" at bounding box center [1373, 395] width 64 height 14
click at [378, 291] on input "68d26edfd14174001593f804" at bounding box center [577, 295] width 601 height 33
paste input "5"
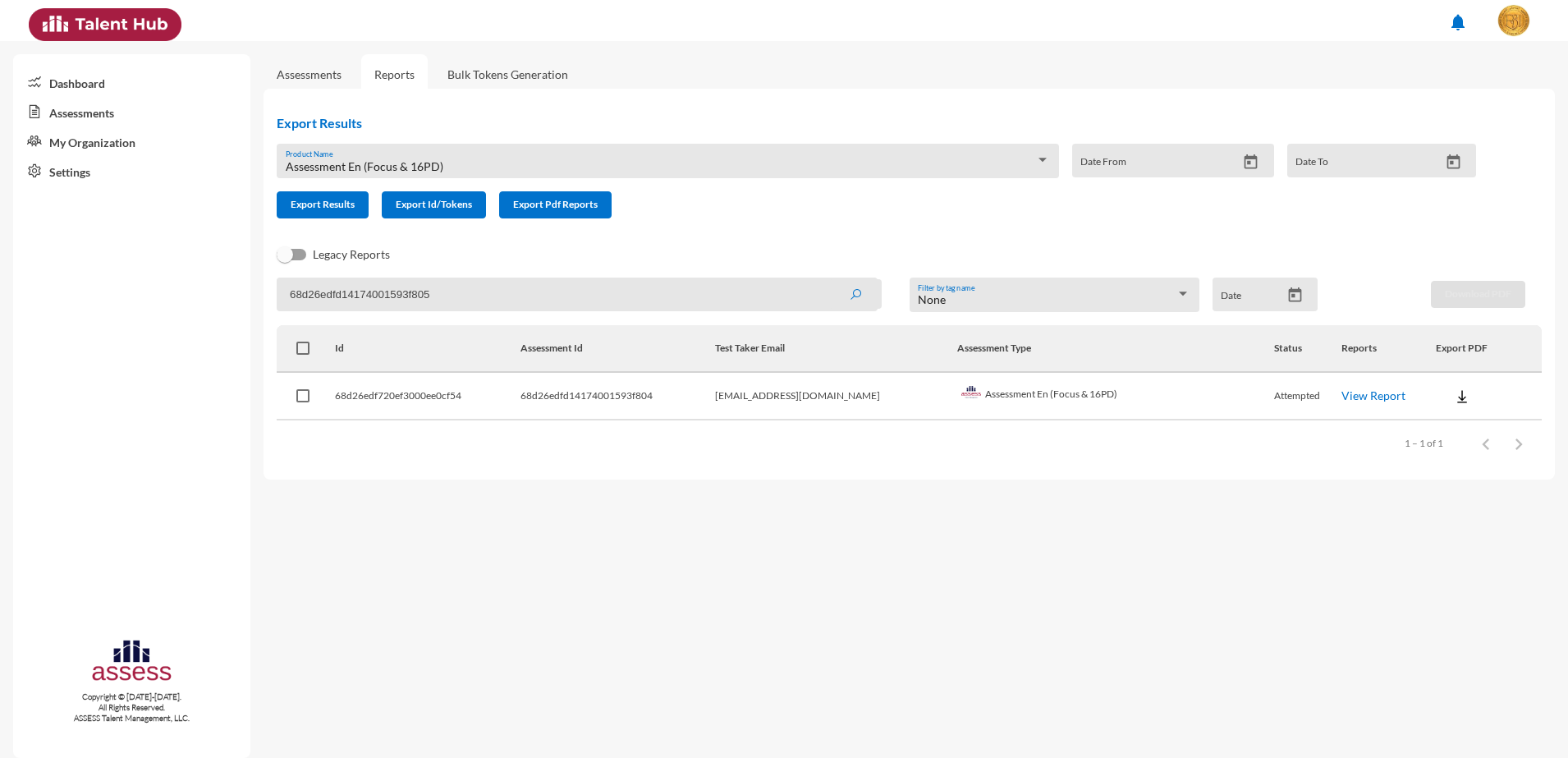
click at [829, 280] on button "submit" at bounding box center [855, 295] width 52 height 30
click at [1352, 399] on link "View Report" at bounding box center [1373, 395] width 64 height 14
click at [314, 288] on input "68d26edfd14174001593f805" at bounding box center [577, 295] width 601 height 33
paste input "6"
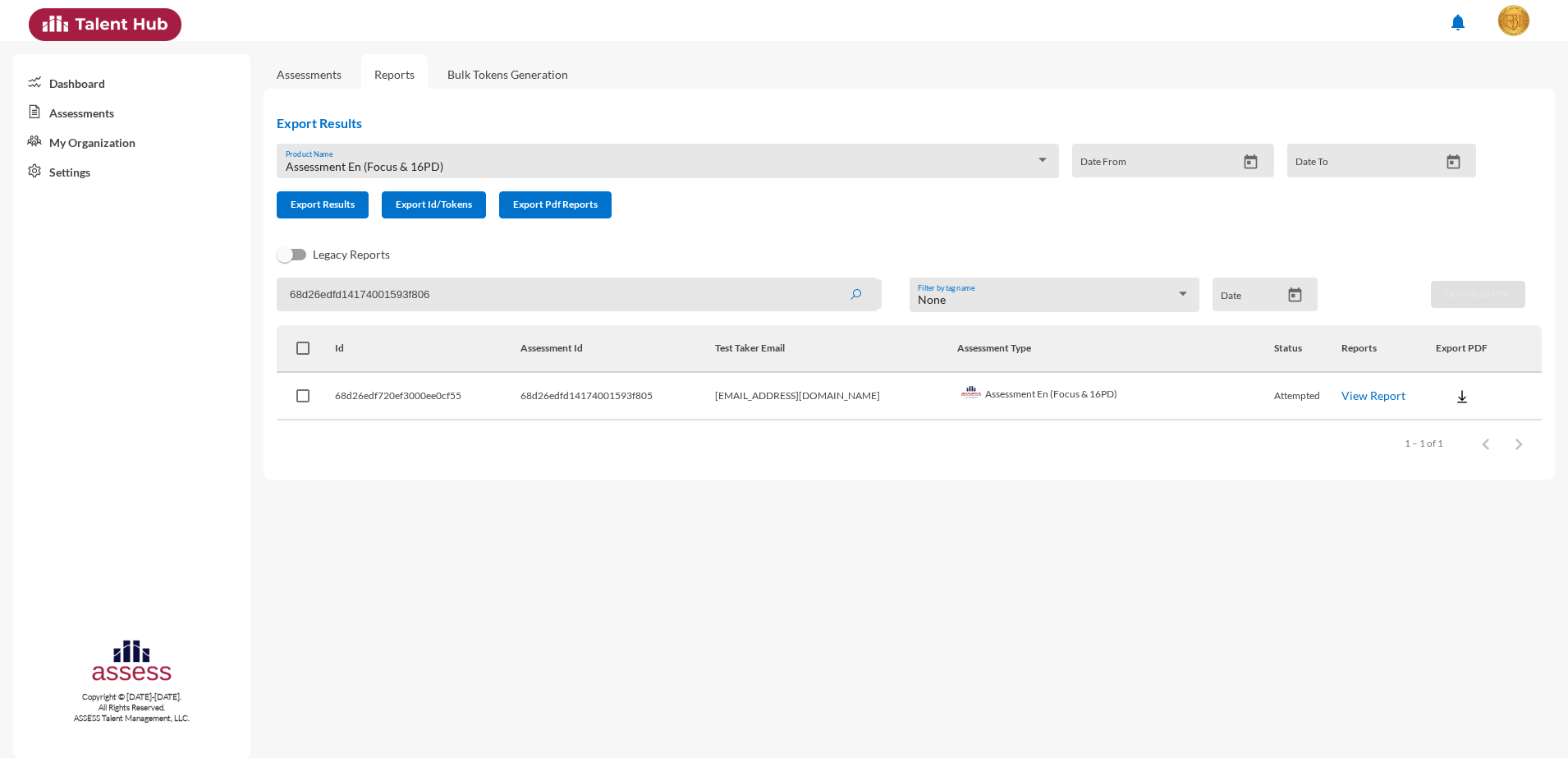
click at [829, 280] on button "submit" at bounding box center [855, 295] width 52 height 30
click at [1369, 389] on link "View Report" at bounding box center [1373, 395] width 64 height 14
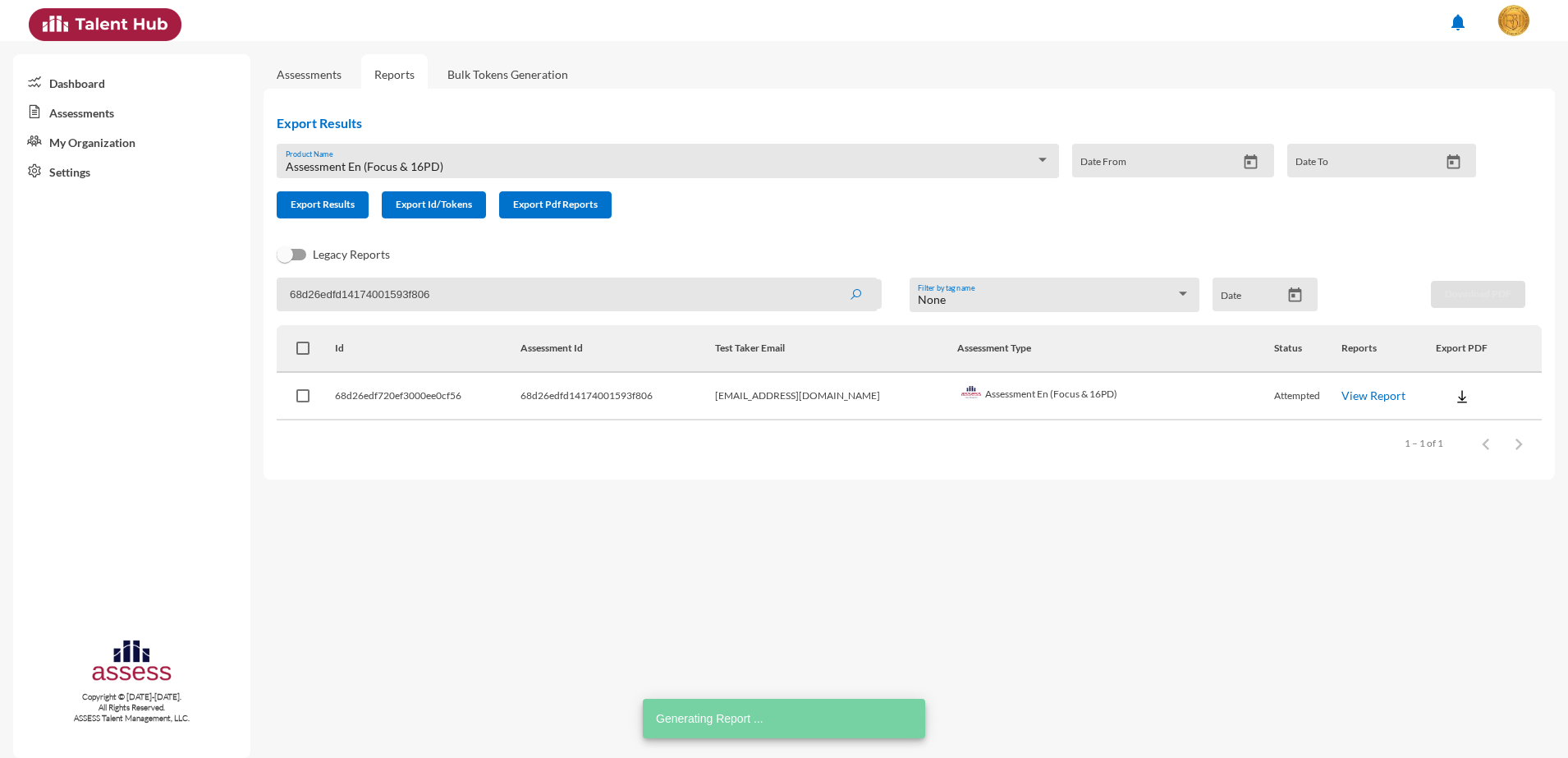
click at [371, 293] on input "68d26edfd14174001593f806" at bounding box center [577, 295] width 601 height 33
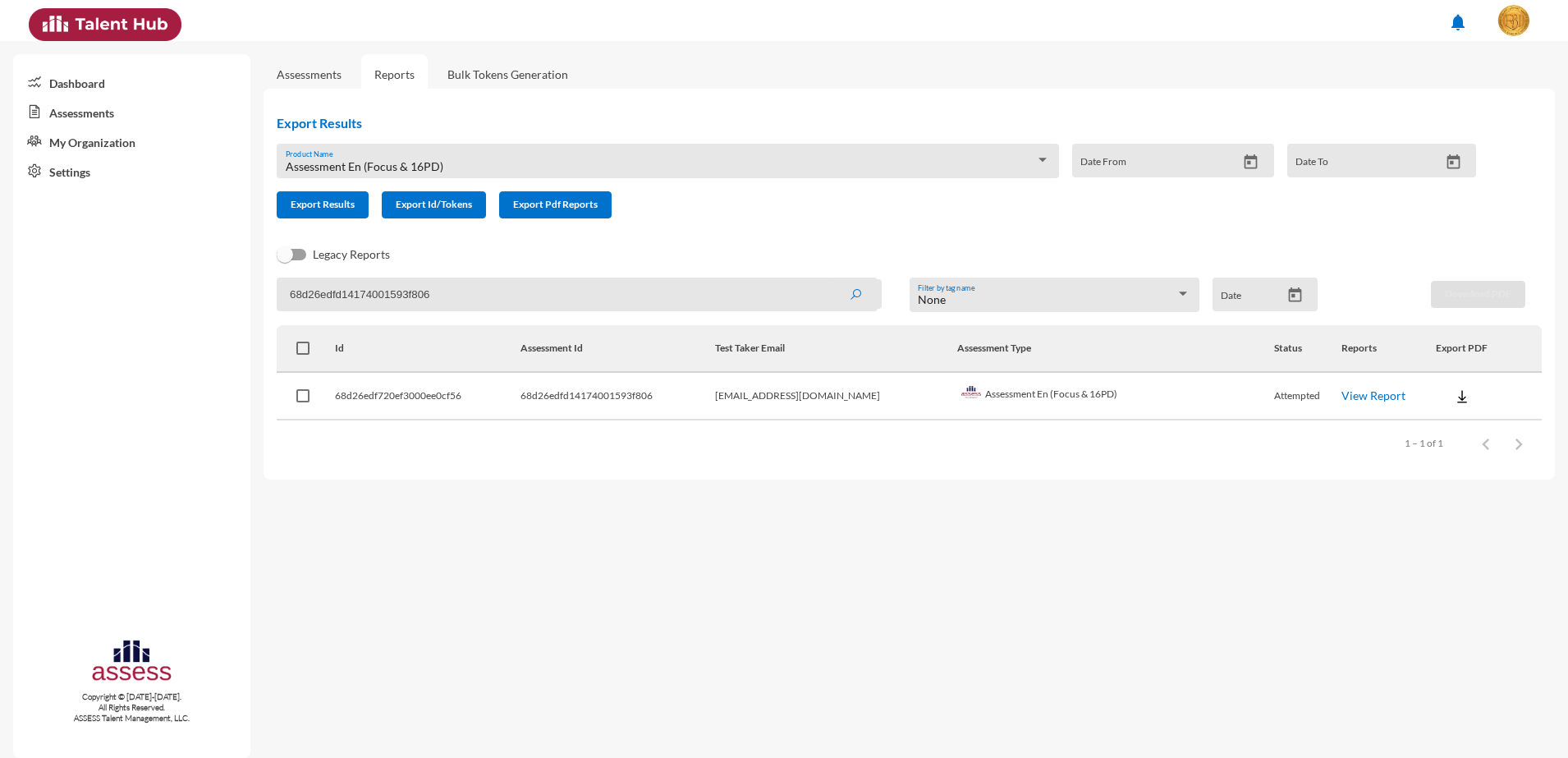
paste input "8"
click at [829, 280] on button "submit" at bounding box center [855, 295] width 52 height 30
click at [1368, 394] on link "View Report" at bounding box center [1373, 395] width 64 height 14
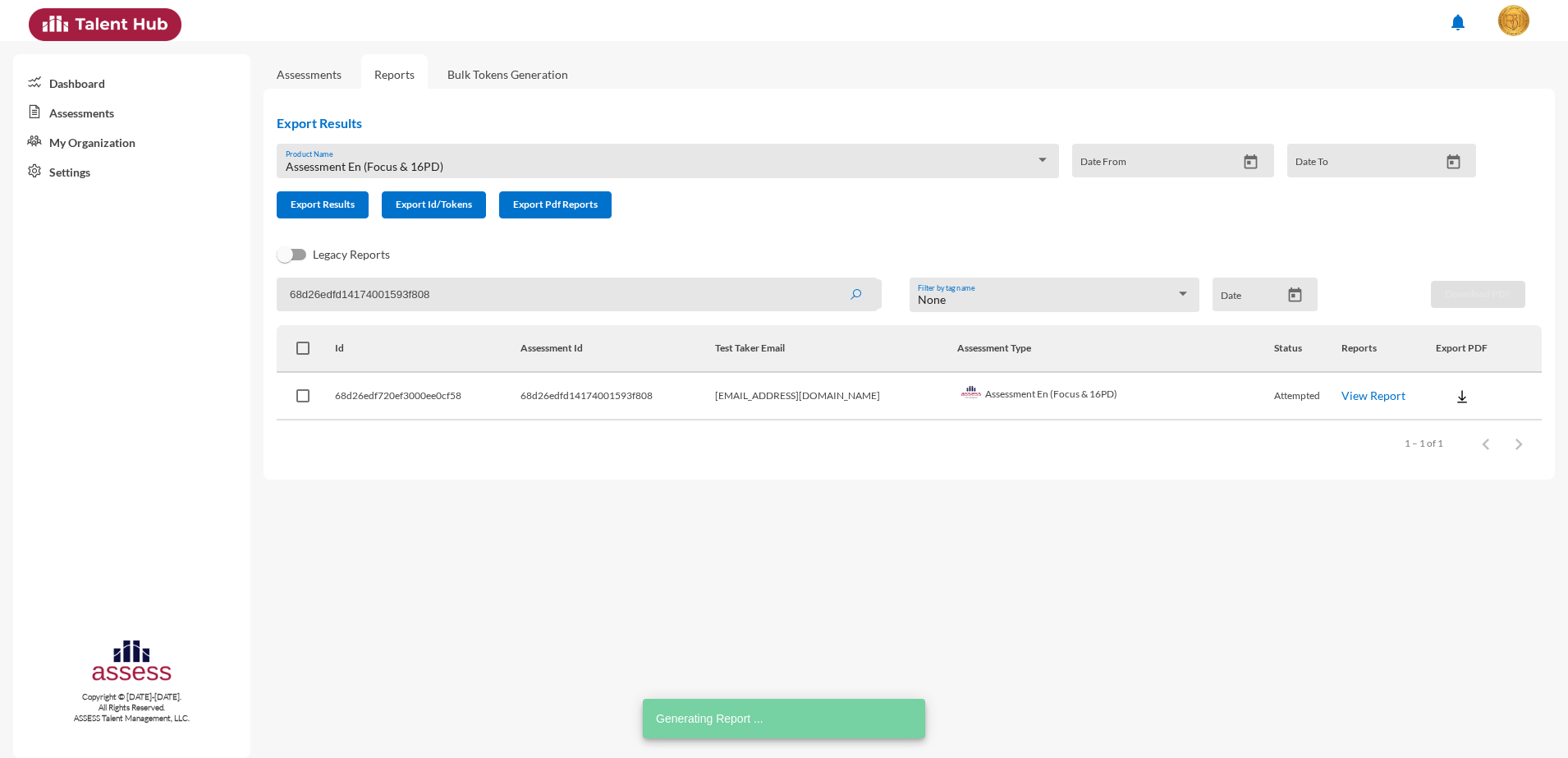
click at [422, 302] on input "68d26edfd14174001593f808" at bounding box center [577, 295] width 601 height 33
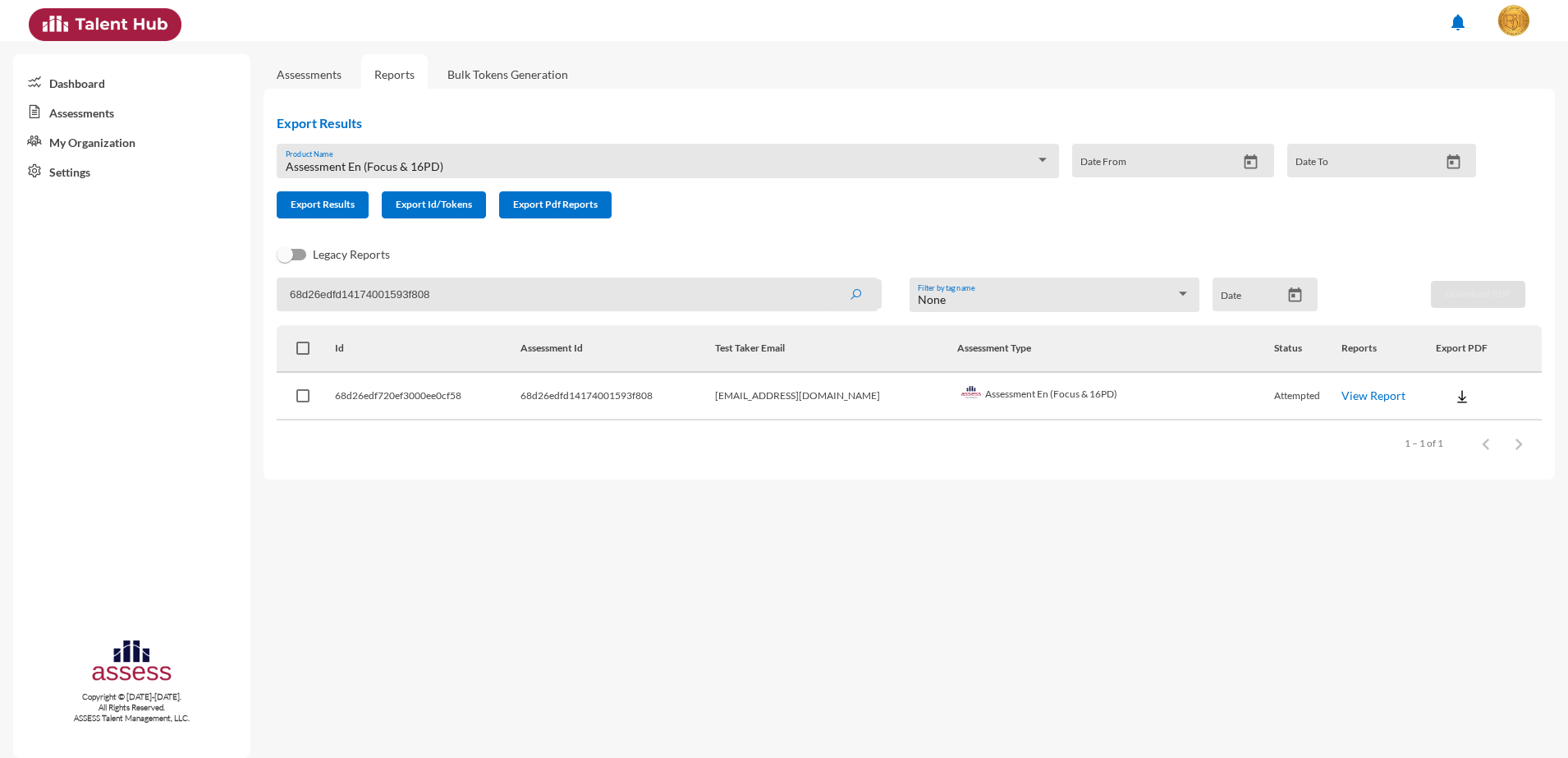
paste input "9"
click at [829, 280] on button "submit" at bounding box center [855, 295] width 52 height 30
click at [1342, 389] on link "View Report" at bounding box center [1373, 395] width 64 height 14
click at [372, 297] on input "68d26edfd14174001593f809" at bounding box center [577, 295] width 601 height 33
click at [371, 297] on input "68d26edfd14174001593f809" at bounding box center [577, 295] width 601 height 33
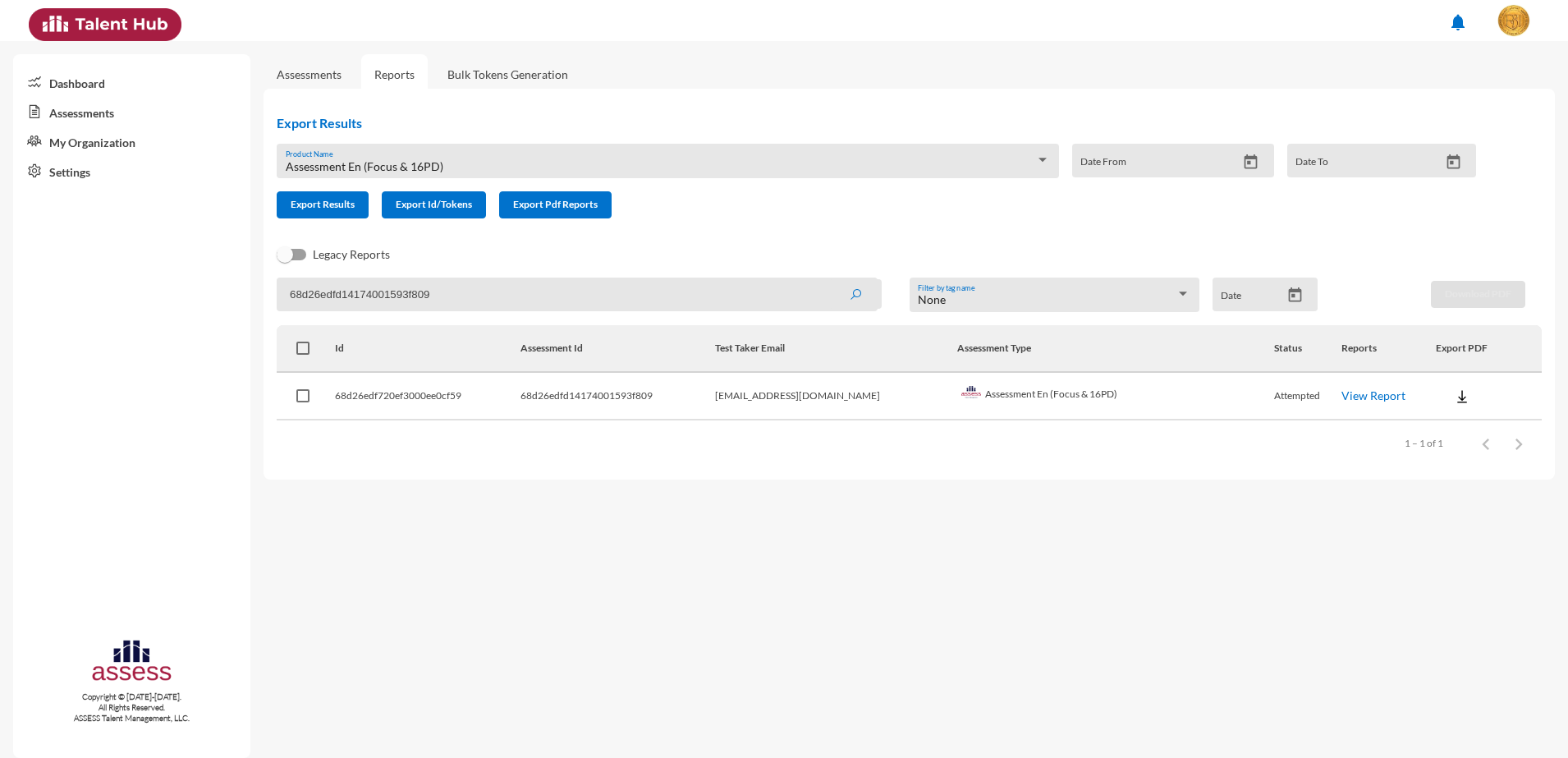
paste input "a"
click at [829, 280] on button "submit" at bounding box center [855, 295] width 52 height 30
click at [1354, 398] on link "View Report" at bounding box center [1373, 395] width 64 height 14
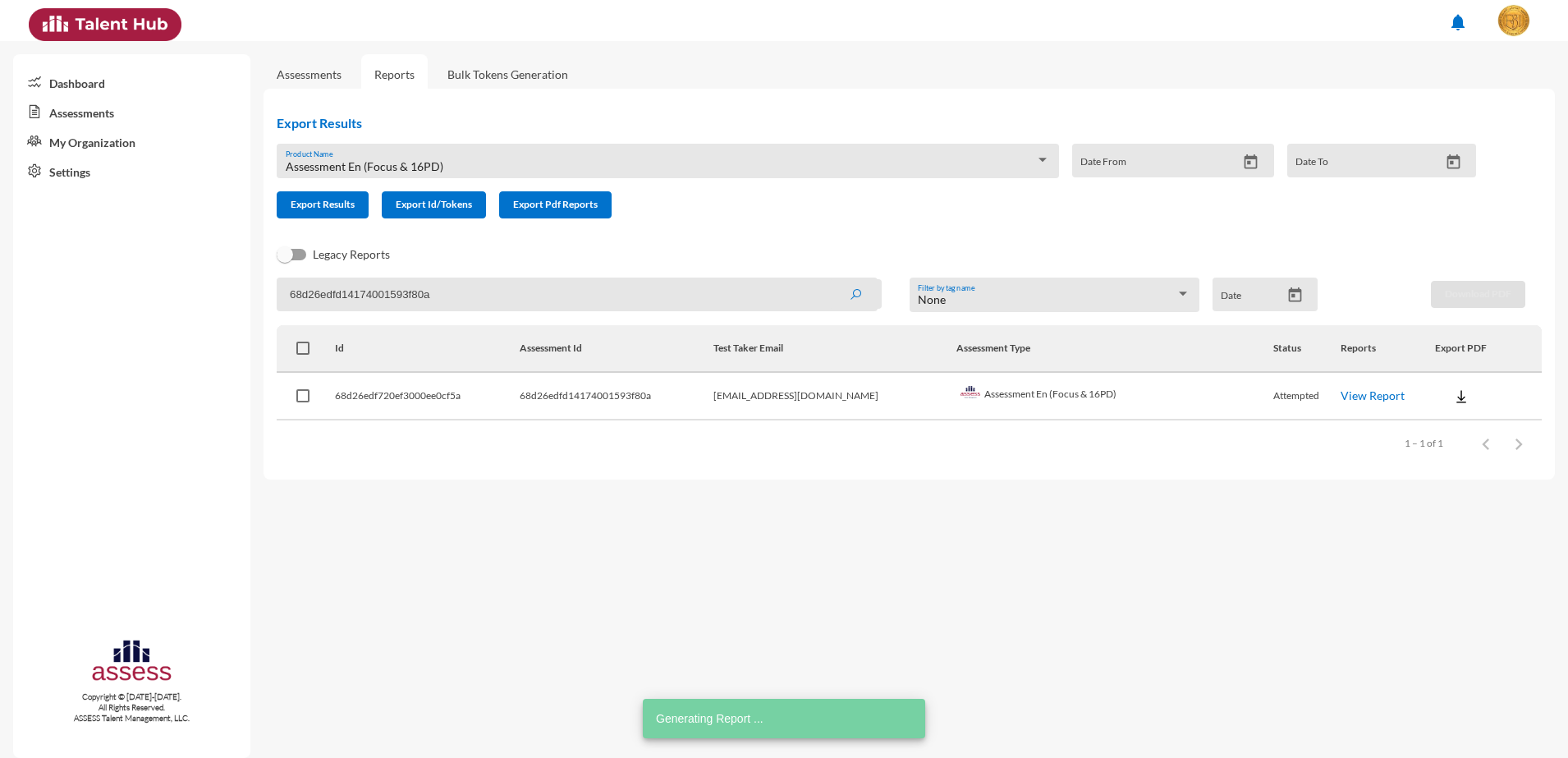
click at [411, 295] on input "68d26edfd14174001593f80a" at bounding box center [577, 295] width 601 height 33
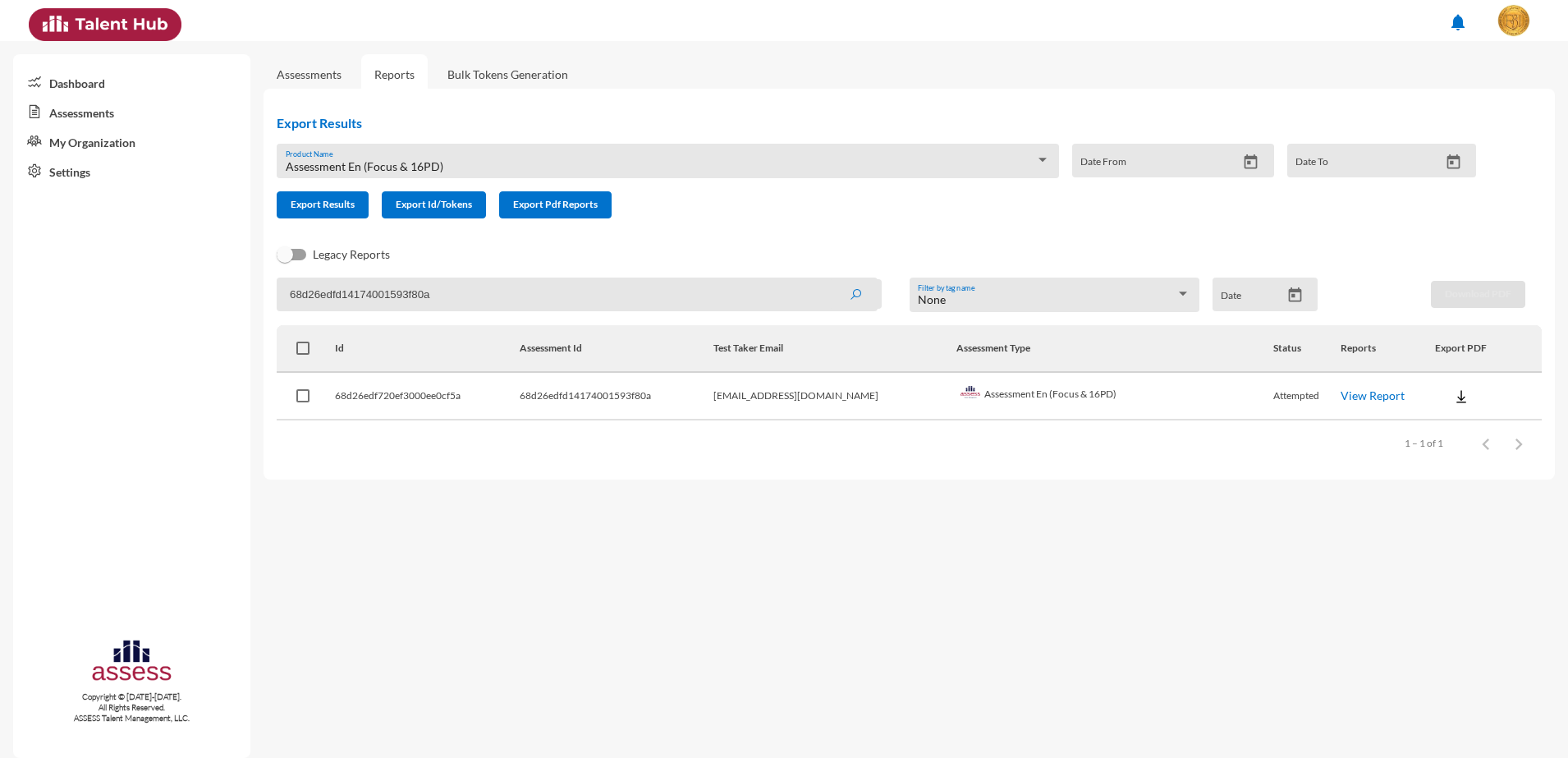
paste input "b"
click at [829, 280] on button "submit" at bounding box center [855, 295] width 52 height 30
click at [1342, 404] on td "View Report" at bounding box center [1388, 396] width 94 height 47
click at [1342, 396] on link "View Report" at bounding box center [1373, 395] width 64 height 14
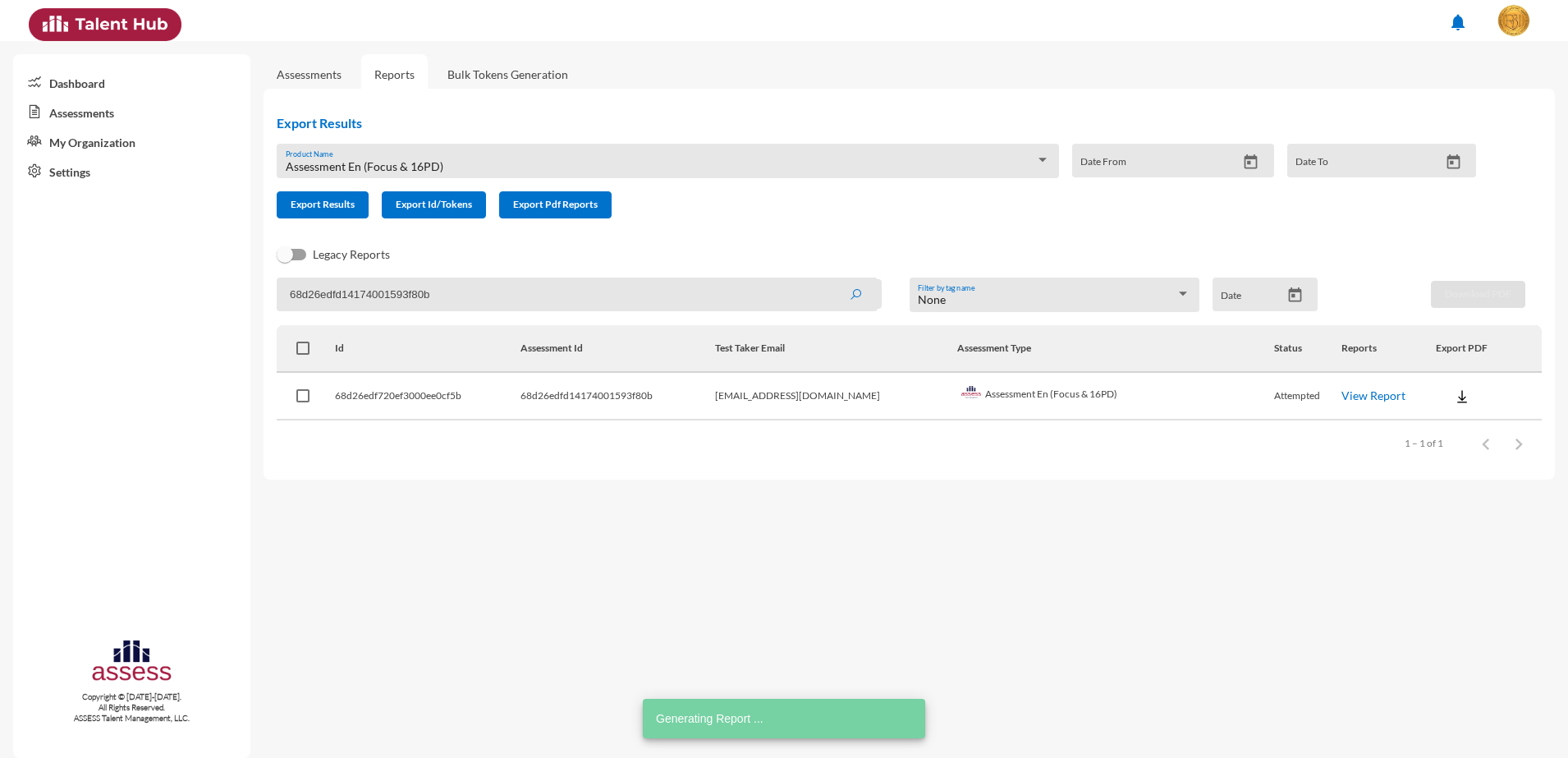
click at [356, 292] on input "68d26edfd14174001593f80b" at bounding box center [577, 295] width 601 height 33
click at [356, 291] on input "68d26edfd14174001593f80b" at bounding box center [577, 295] width 601 height 33
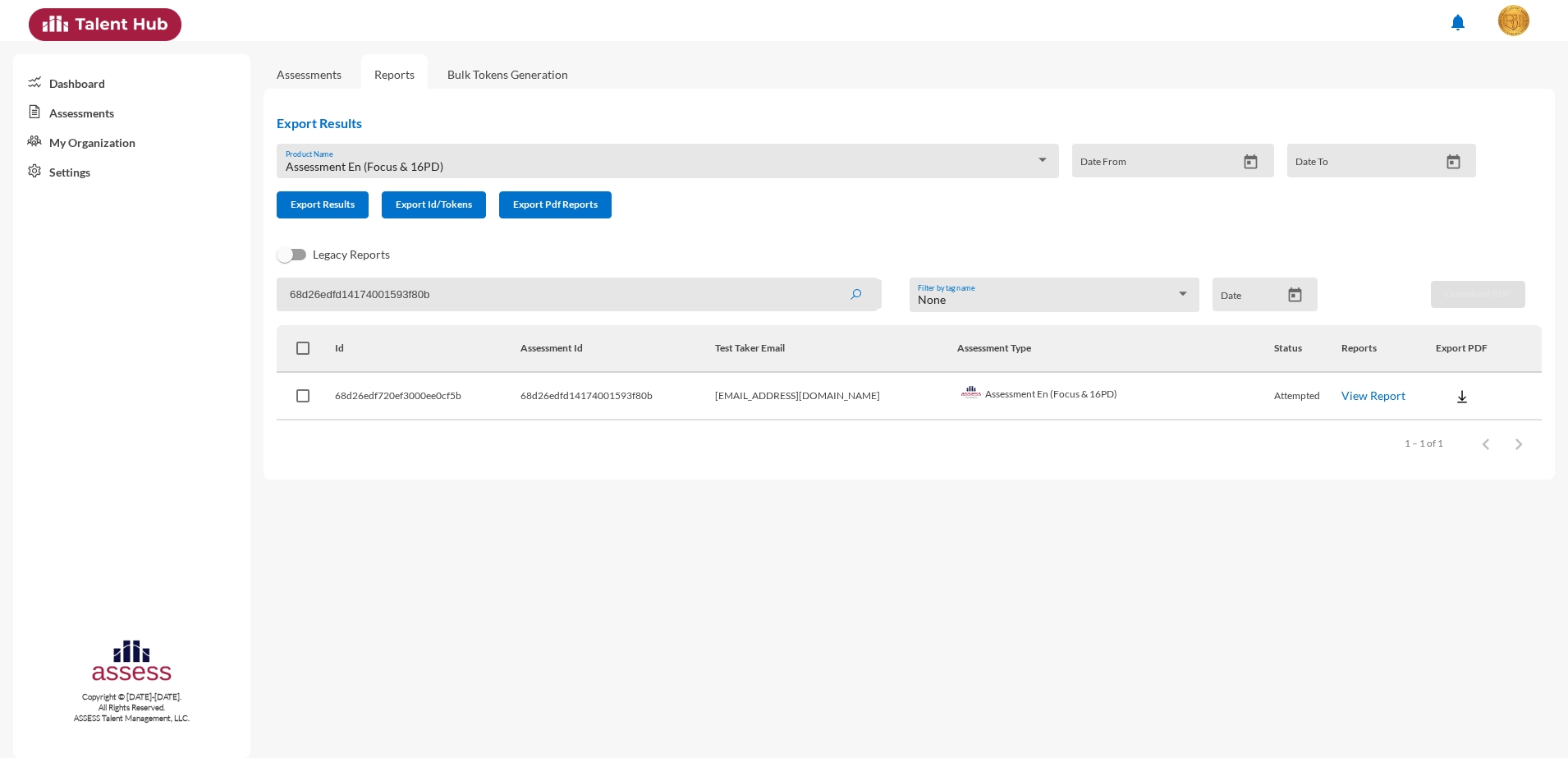
paste input "c"
click at [829, 280] on button "submit" at bounding box center [855, 295] width 52 height 30
click at [1361, 389] on link "View Report" at bounding box center [1373, 395] width 64 height 14
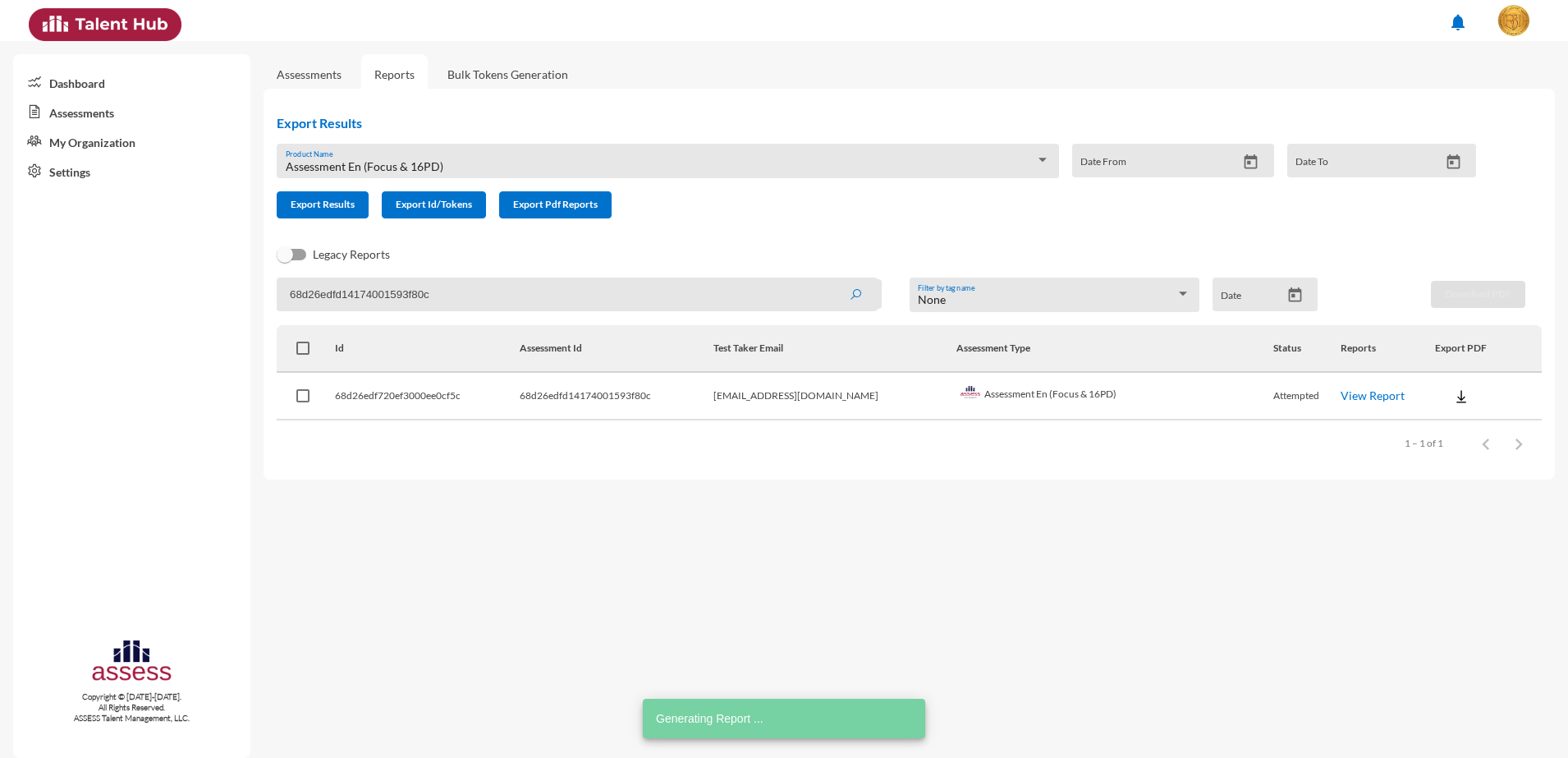
click at [295, 294] on input "68d26edfd14174001593f80c" at bounding box center [577, 295] width 601 height 33
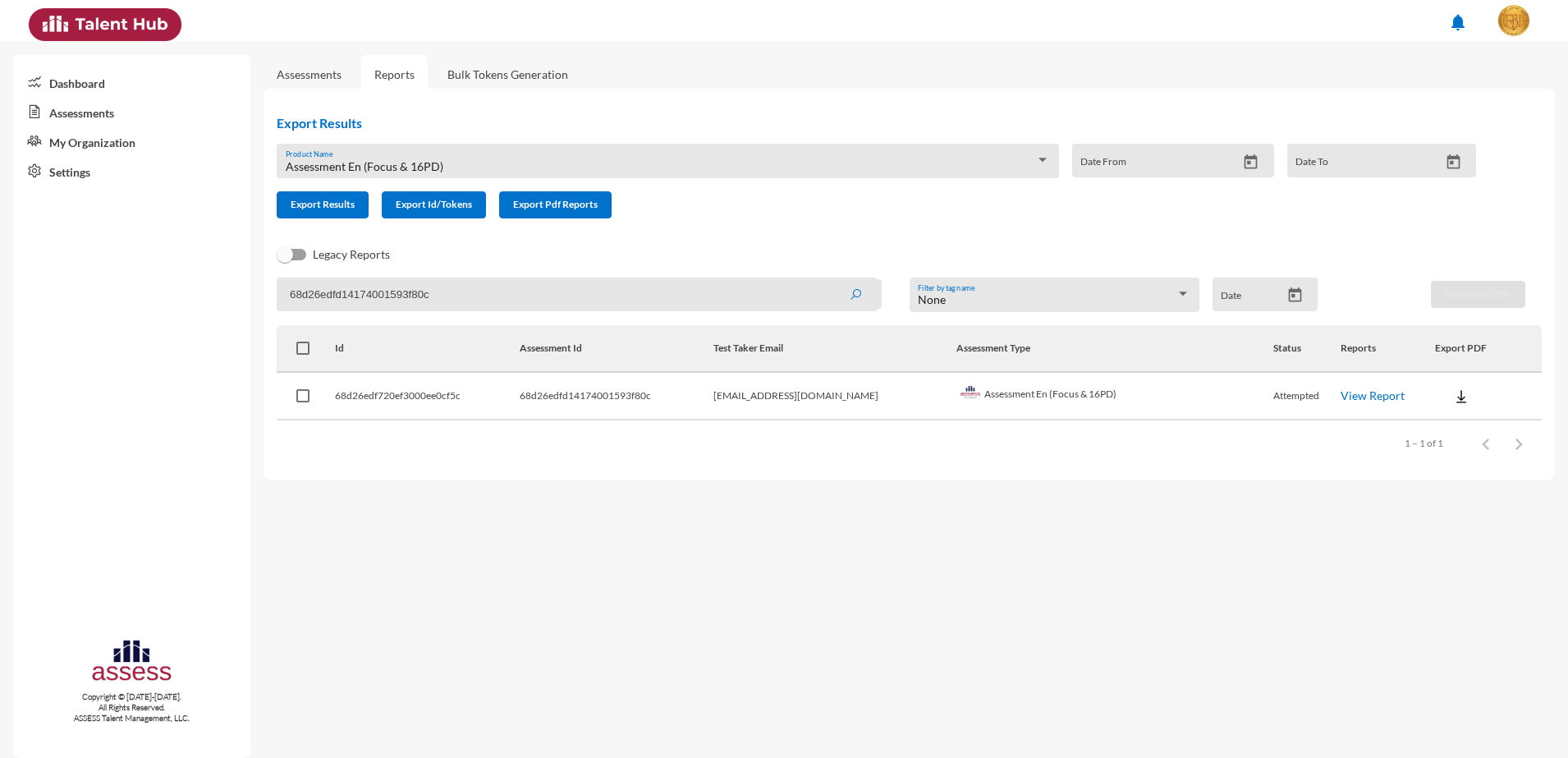
paste input "d"
click at [1341, 390] on link "View Report" at bounding box center [1373, 395] width 64 height 14
click at [407, 303] on input "68d26edfd14174001593f80d" at bounding box center [577, 295] width 601 height 33
click at [829, 280] on button "submit" at bounding box center [855, 295] width 52 height 30
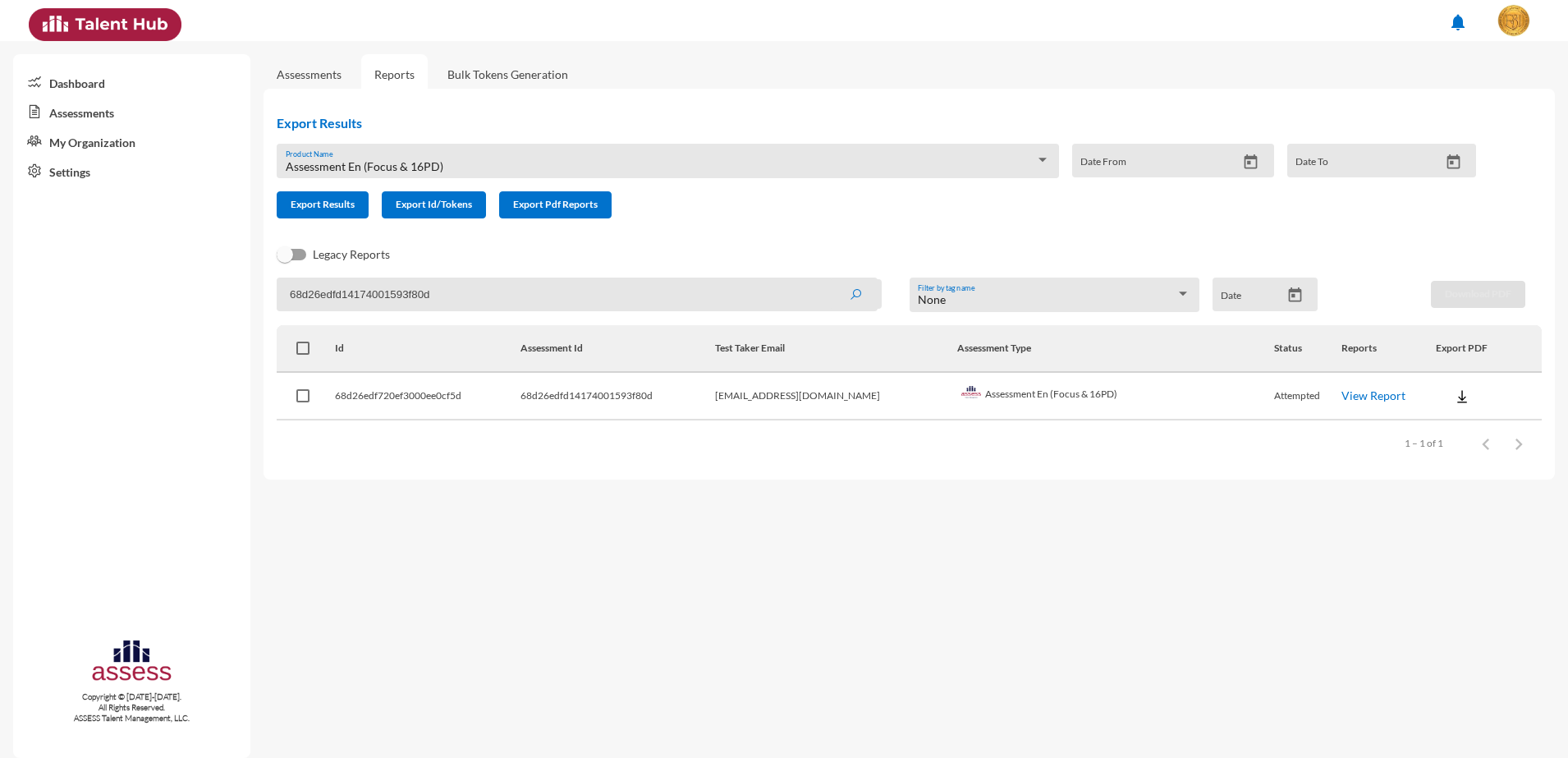
click at [1348, 390] on link "View Report" at bounding box center [1373, 395] width 64 height 14
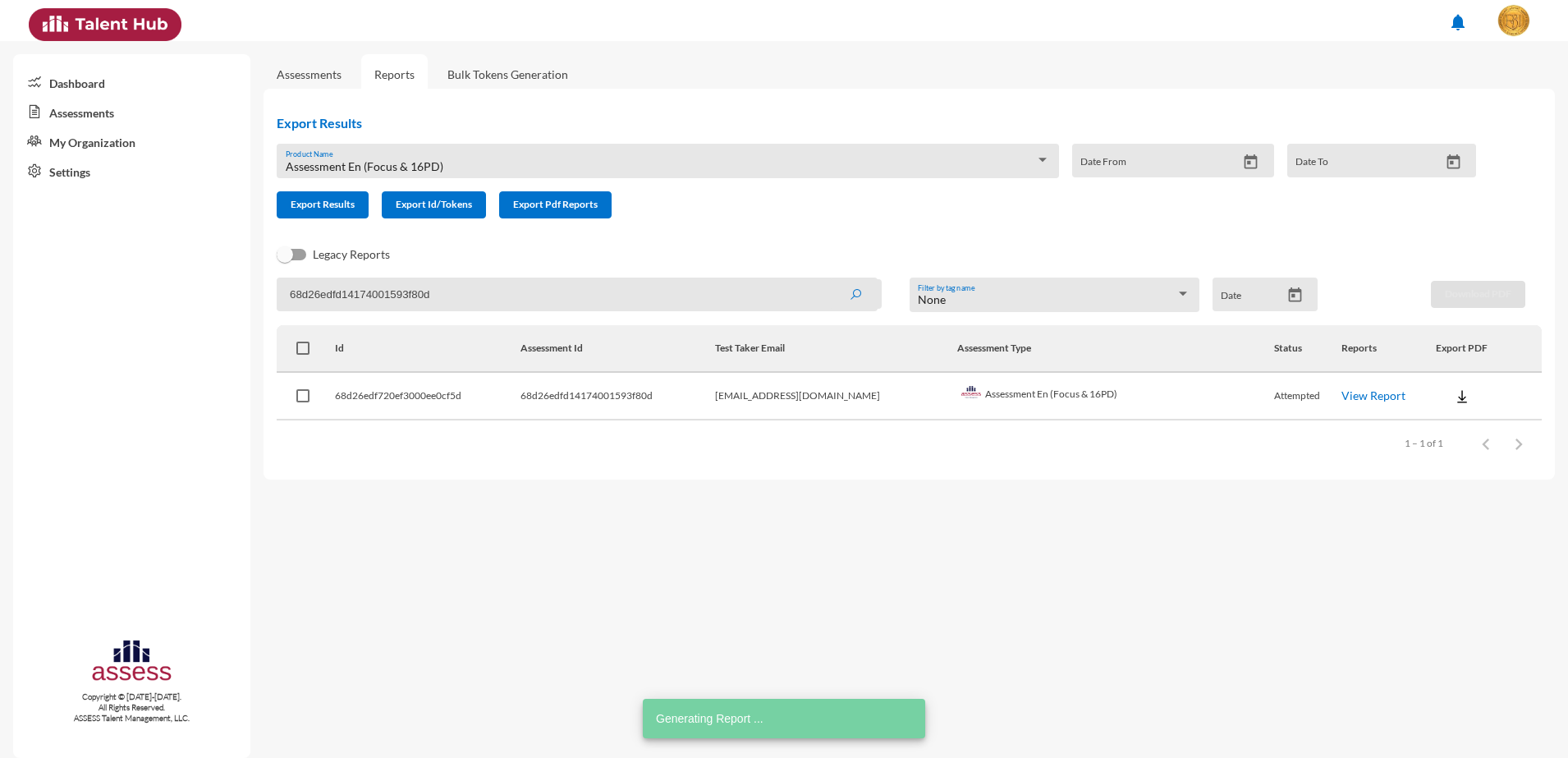
click at [414, 308] on input "68d26edfd14174001593f80d" at bounding box center [577, 295] width 601 height 33
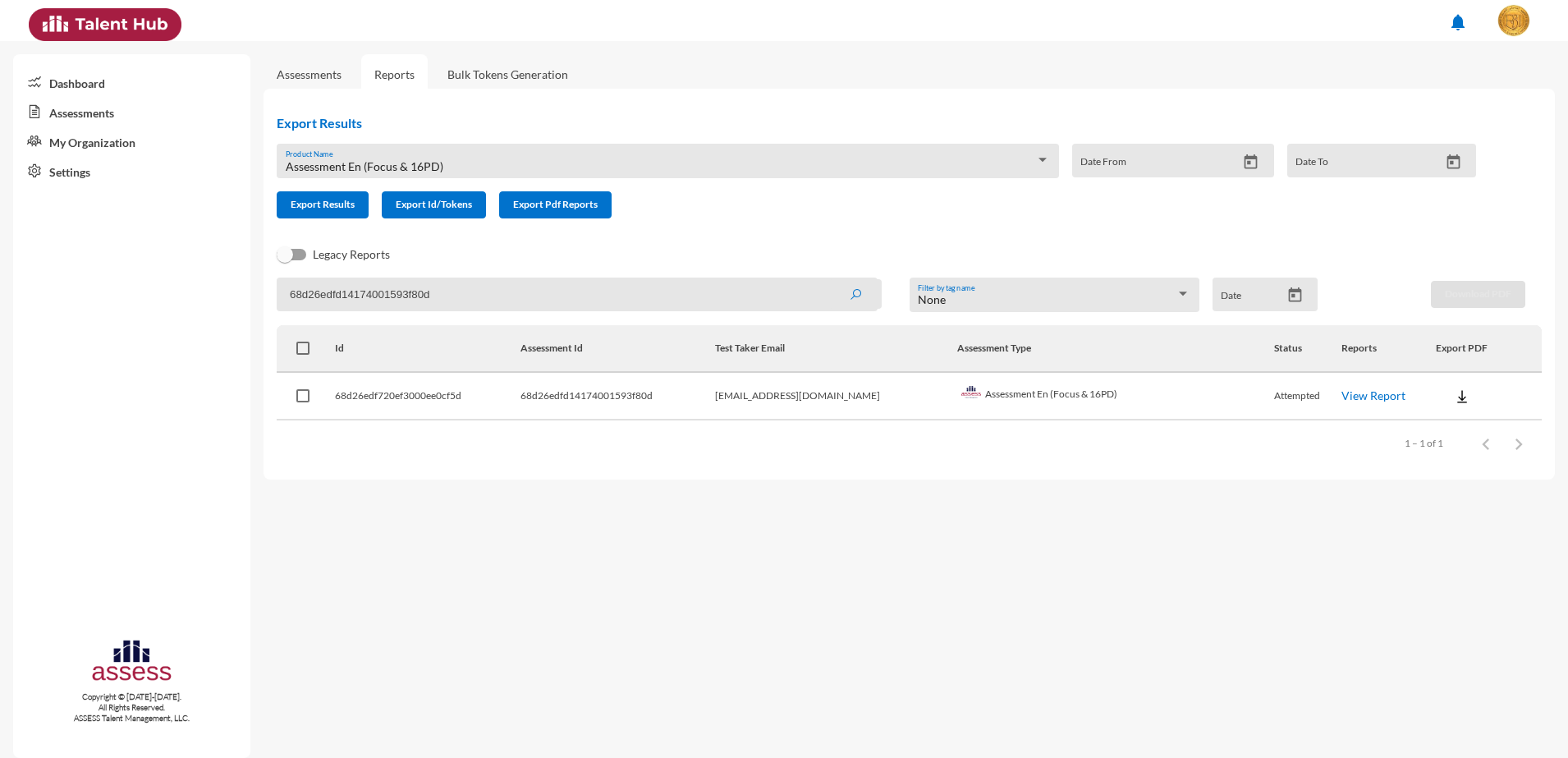
paste input "e"
click at [829, 280] on button "submit" at bounding box center [855, 295] width 52 height 30
click at [1351, 391] on link "View Report" at bounding box center [1373, 395] width 64 height 14
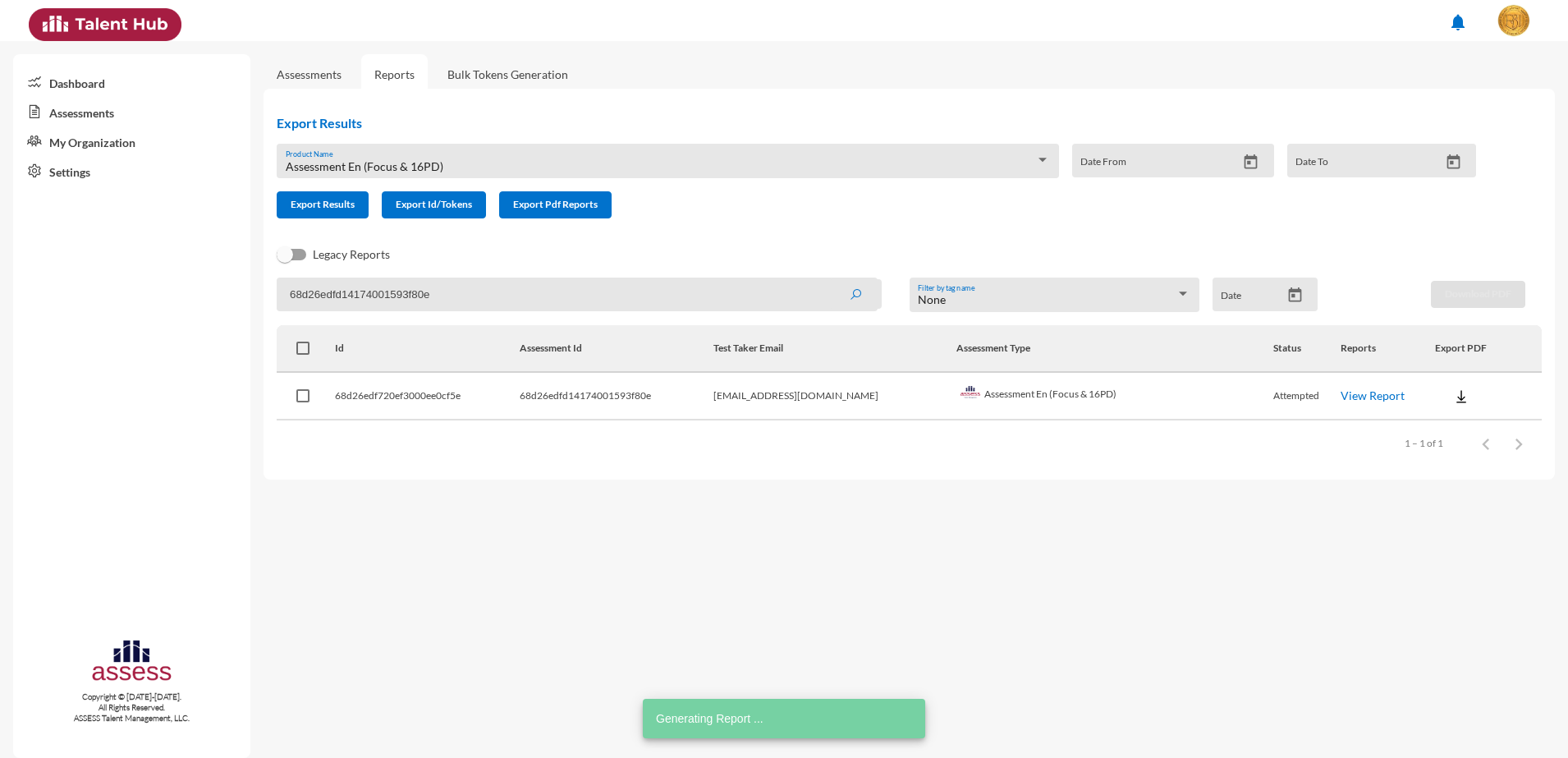
click at [339, 299] on input "68d26edfd14174001593f80e" at bounding box center [577, 295] width 601 height 33
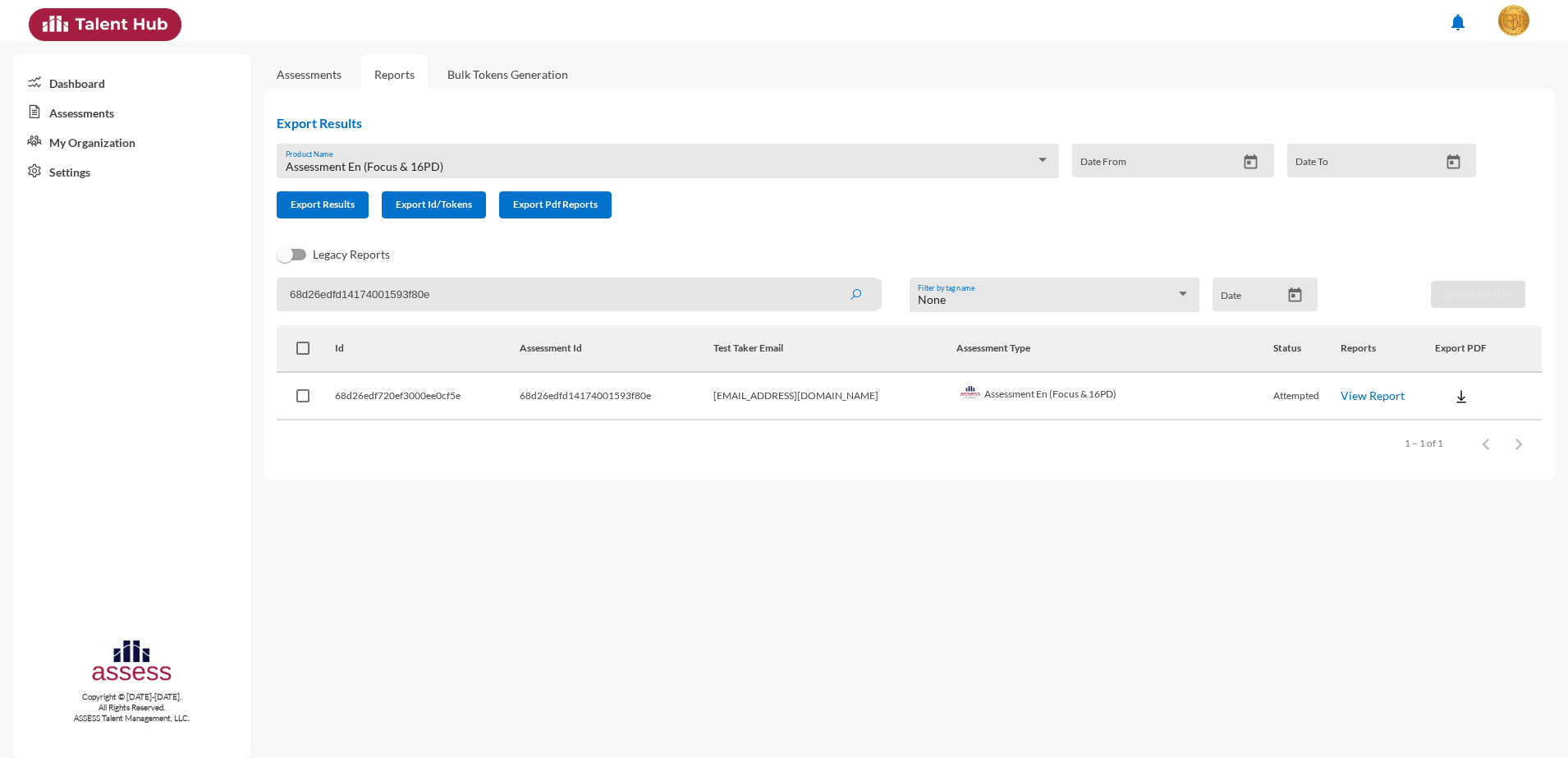
paste input "f"
click at [829, 280] on button "submit" at bounding box center [855, 295] width 52 height 30
click at [1340, 389] on link "View Report" at bounding box center [1372, 395] width 64 height 14
click at [331, 291] on input "68d26edfd14174001593f80f" at bounding box center [577, 295] width 601 height 33
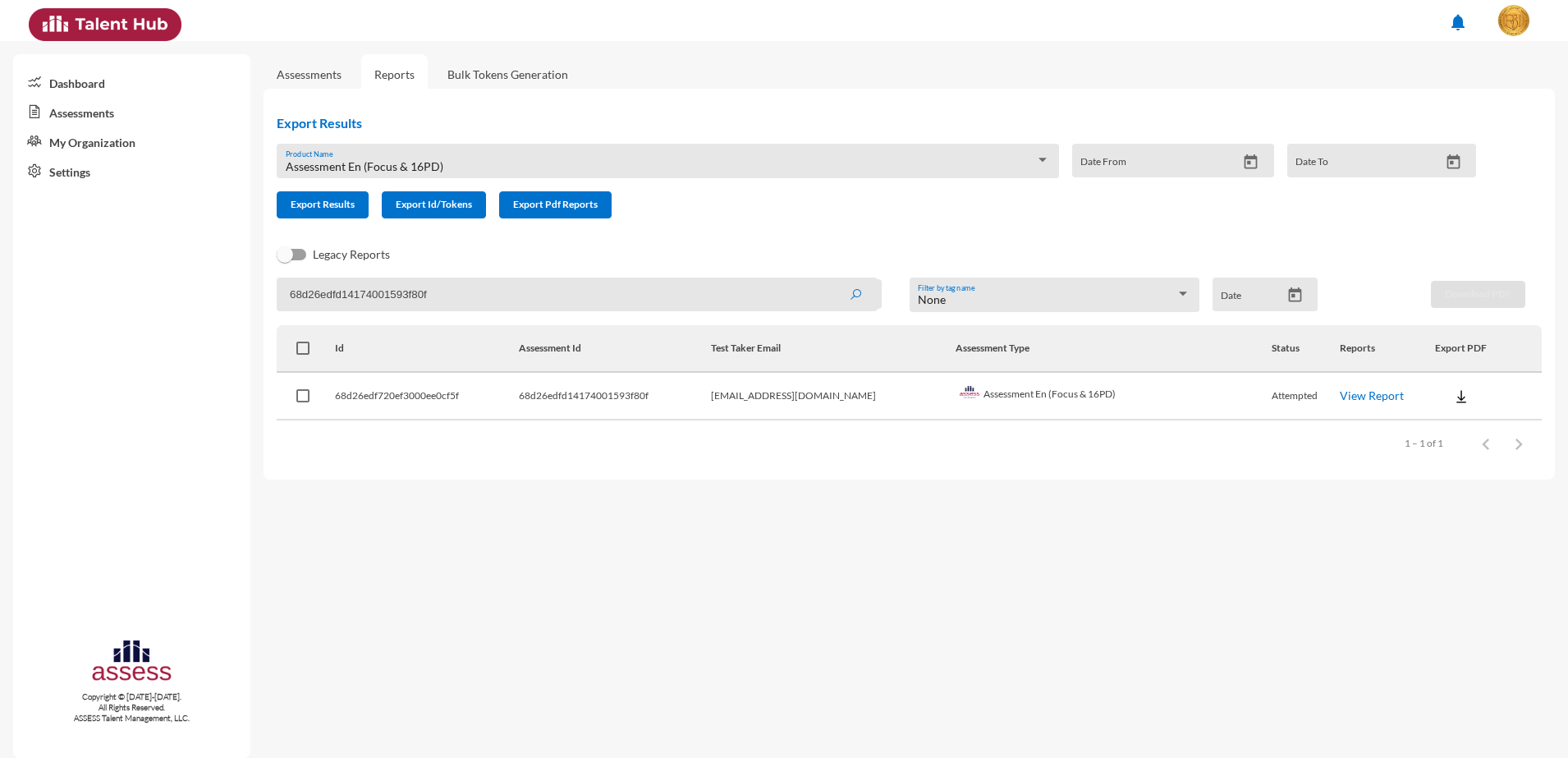
paste input "10"
click at [829, 280] on button "submit" at bounding box center [855, 295] width 52 height 30
click at [1342, 391] on link "View Report" at bounding box center [1373, 395] width 64 height 14
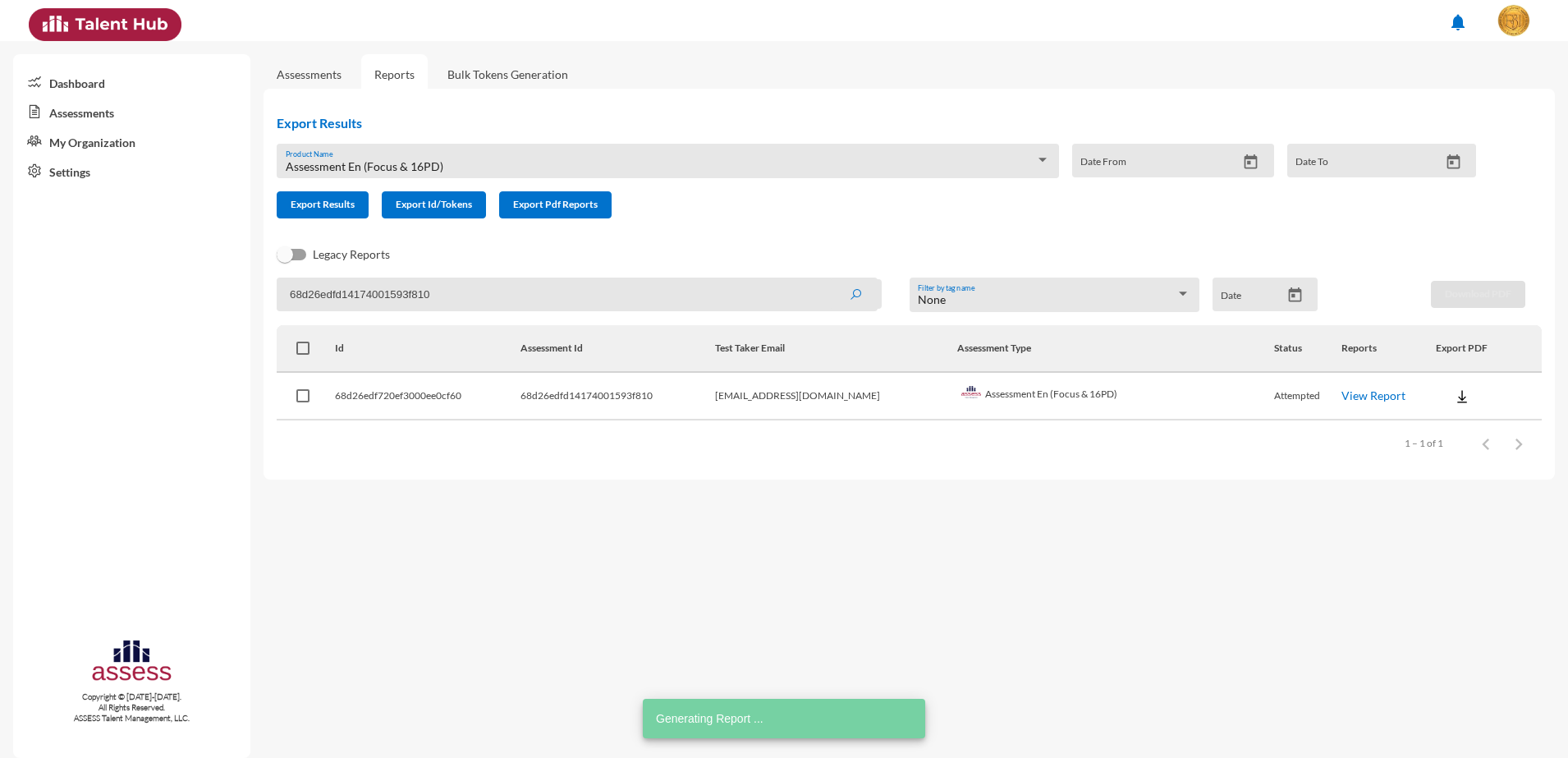
click at [401, 283] on input "68d26edfd14174001593f810" at bounding box center [577, 295] width 601 height 33
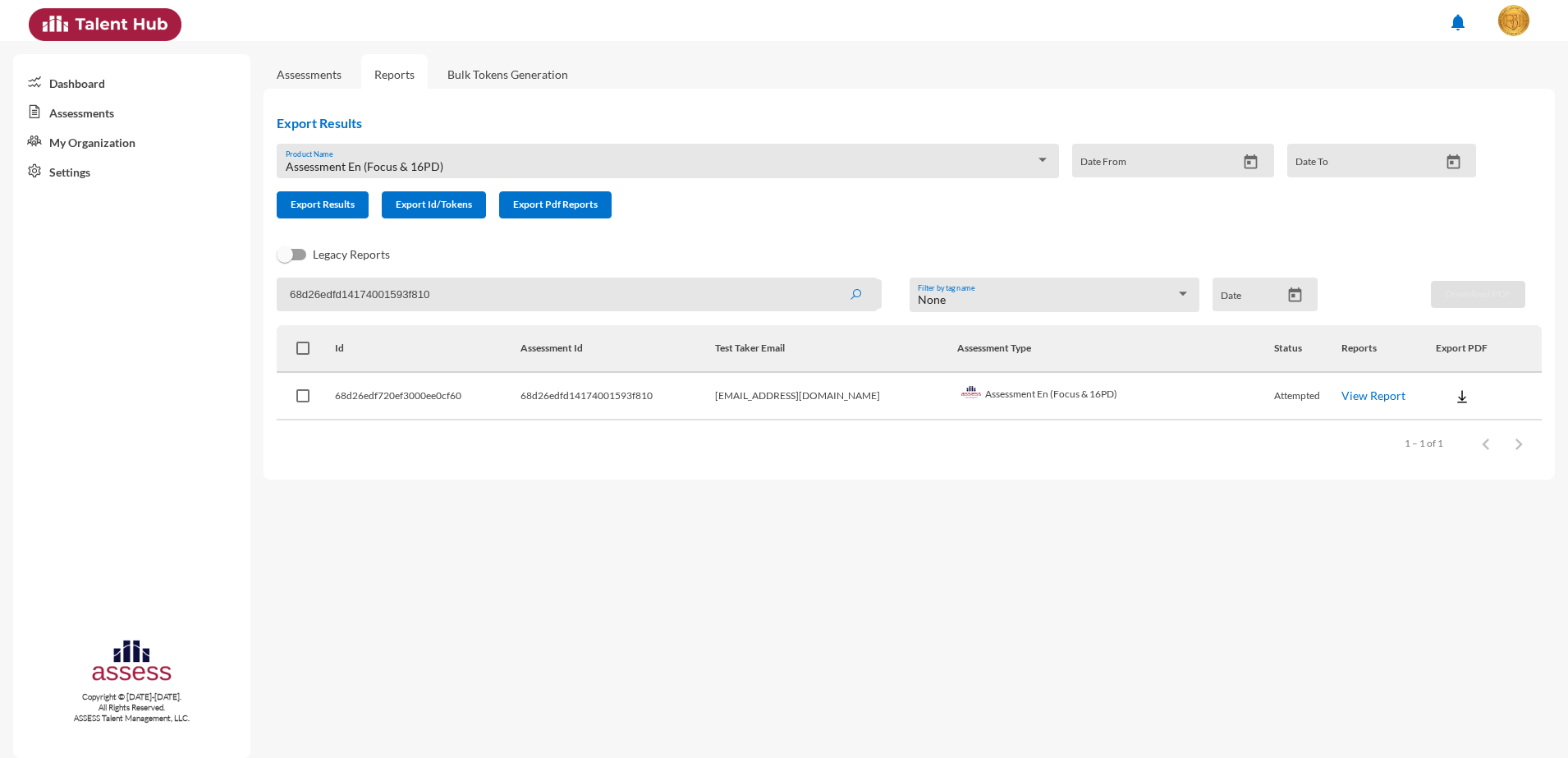
paste input "1"
click at [829, 280] on button "submit" at bounding box center [855, 295] width 52 height 30
click at [1347, 400] on link "View Report" at bounding box center [1373, 395] width 64 height 14
click at [455, 310] on input "68d26edfd14174001593f811" at bounding box center [577, 295] width 601 height 33
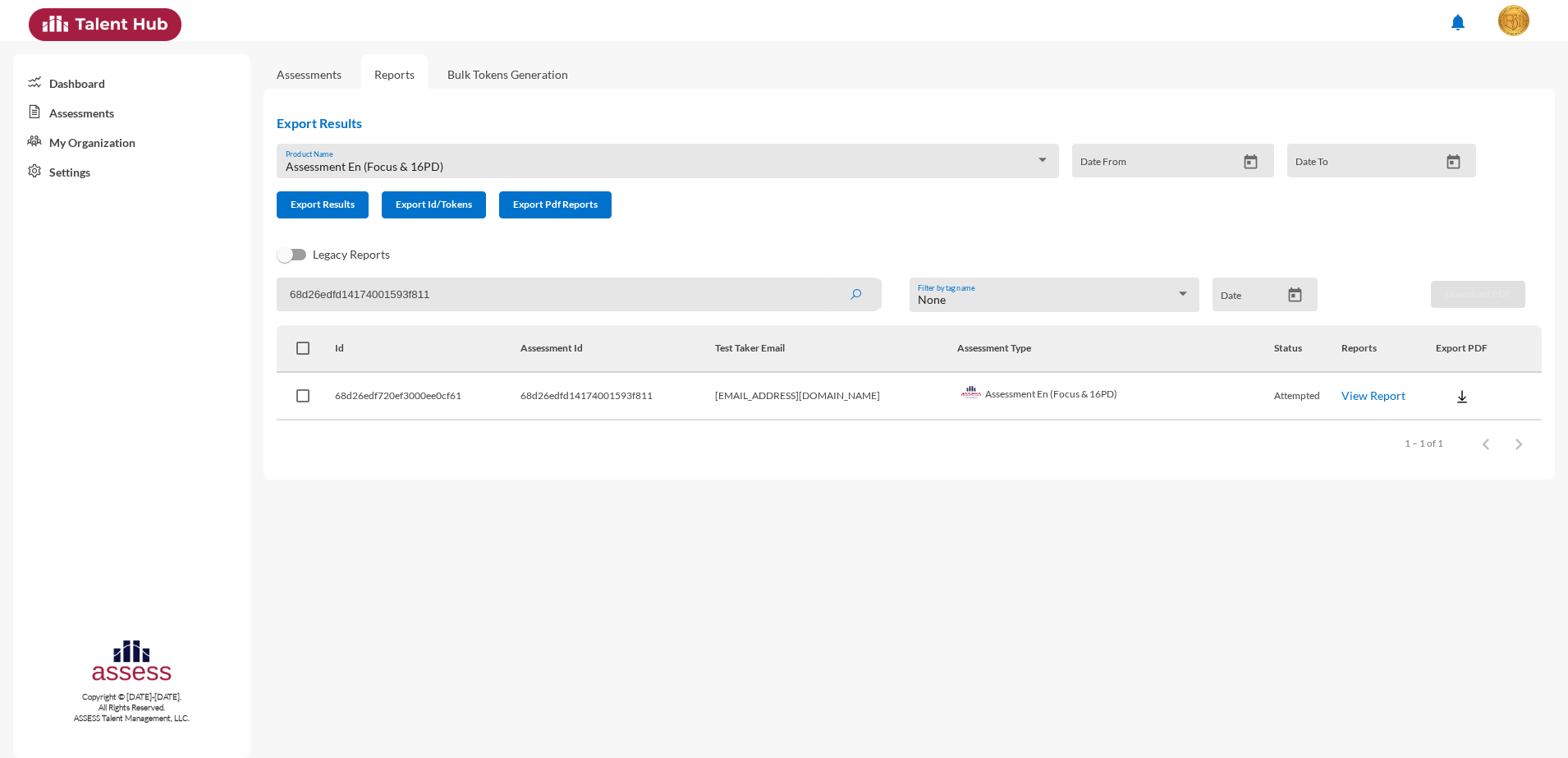
paste input "8"
click at [829, 280] on button "submit" at bounding box center [855, 295] width 52 height 30
click at [1368, 400] on link "View Report" at bounding box center [1373, 395] width 64 height 14
click at [307, 278] on input "68d26edfd14174001593f818" at bounding box center [577, 295] width 601 height 33
click at [316, 286] on input "68d26edfd14174001593f818" at bounding box center [577, 295] width 601 height 33
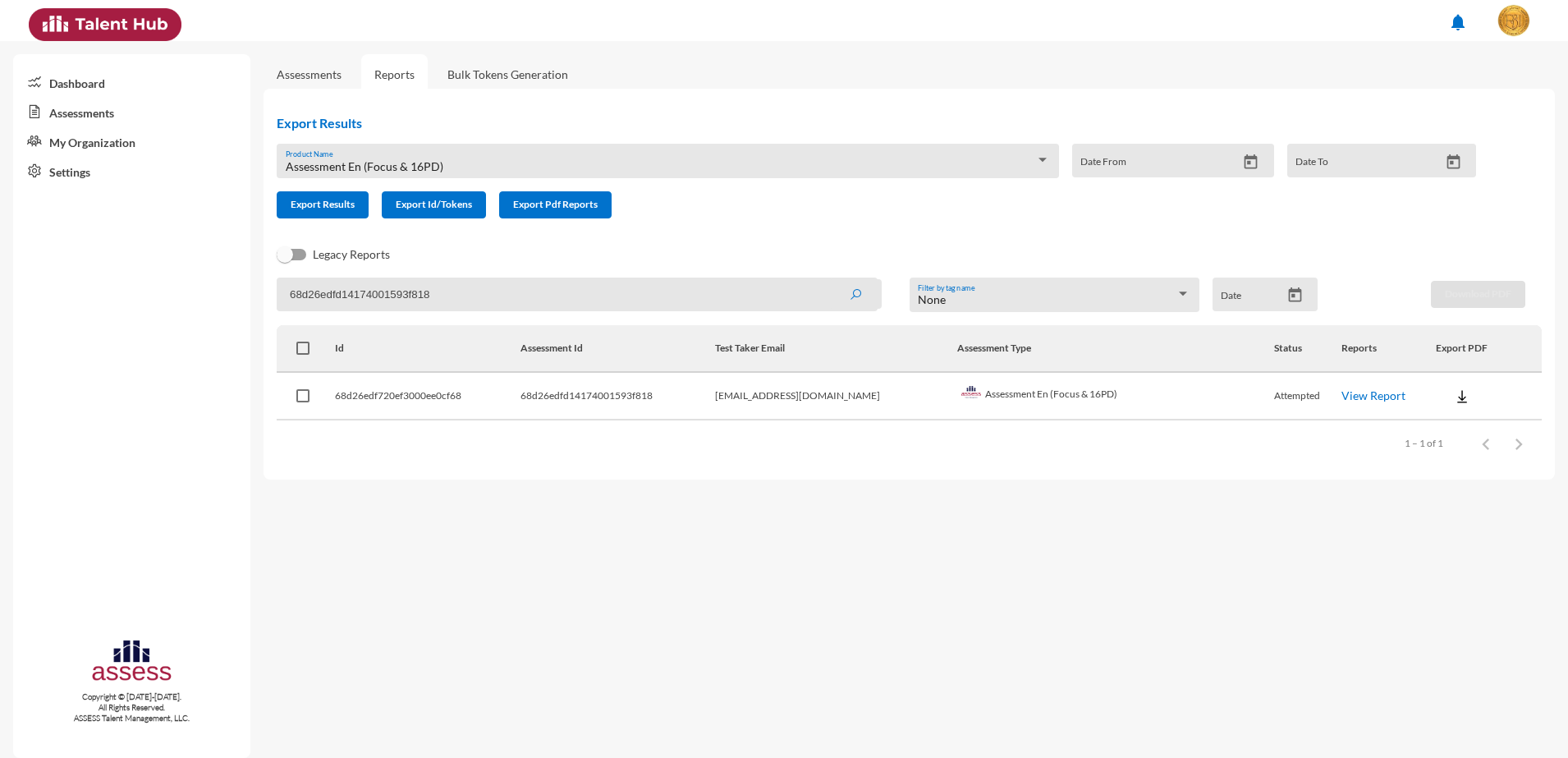
click at [316, 286] on input "68d26edfd14174001593f818" at bounding box center [577, 295] width 601 height 33
paste input "9"
click at [829, 280] on button "submit" at bounding box center [855, 295] width 52 height 30
click at [1344, 386] on td "View Report" at bounding box center [1388, 396] width 94 height 47
click at [1353, 401] on link "View Report" at bounding box center [1373, 395] width 64 height 14
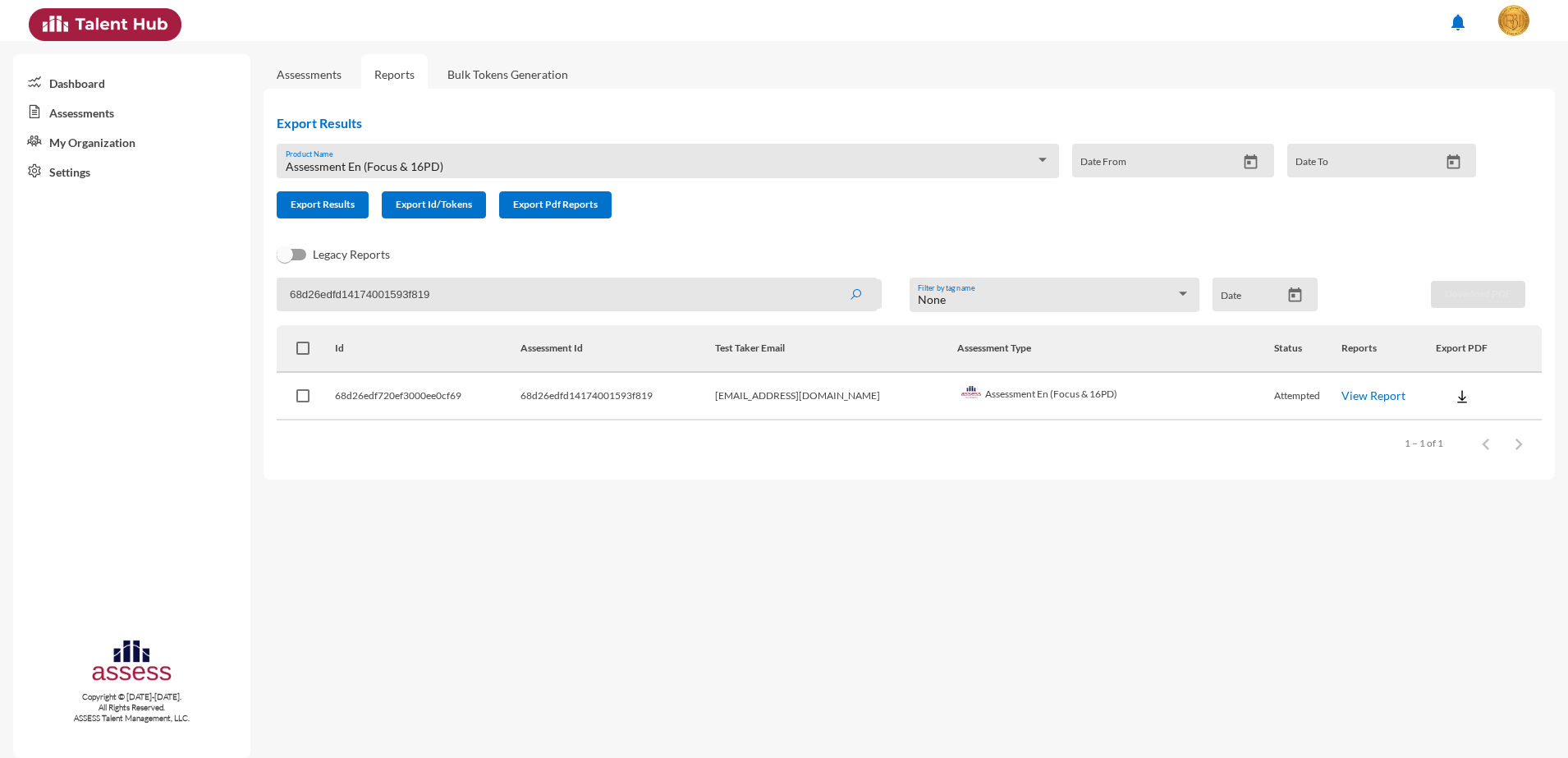
click at [383, 307] on input "68d26edfd14174001593f819" at bounding box center [577, 295] width 601 height 33
paste input "a"
click at [829, 280] on button "submit" at bounding box center [855, 295] width 52 height 30
click at [1359, 393] on link "View Report" at bounding box center [1373, 395] width 64 height 14
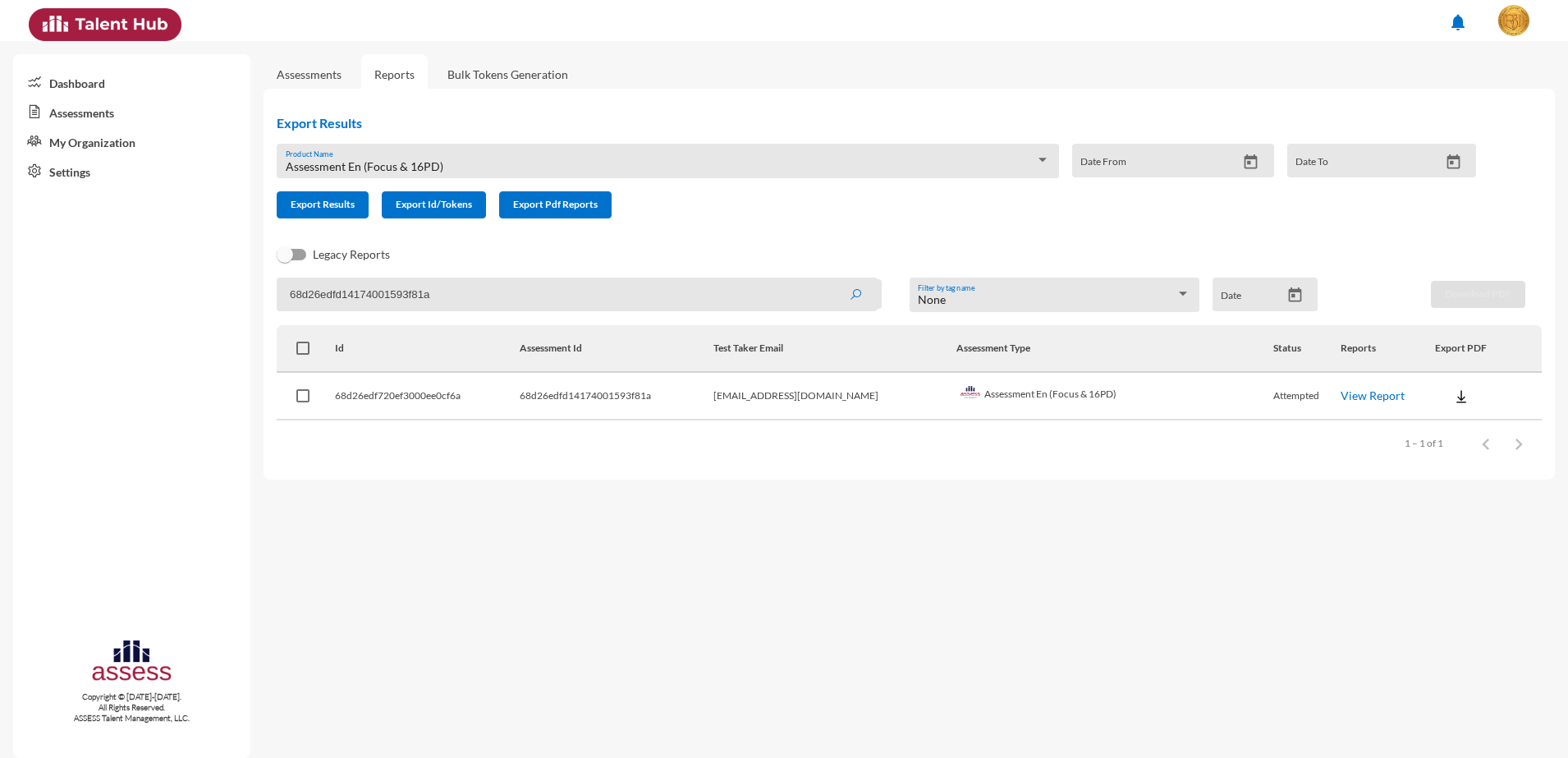
click at [471, 302] on input "68d26edfd14174001593f81a" at bounding box center [577, 295] width 601 height 33
paste input "f"
click at [829, 280] on button "submit" at bounding box center [855, 295] width 52 height 30
click at [1340, 394] on link "View Report" at bounding box center [1372, 395] width 64 height 14
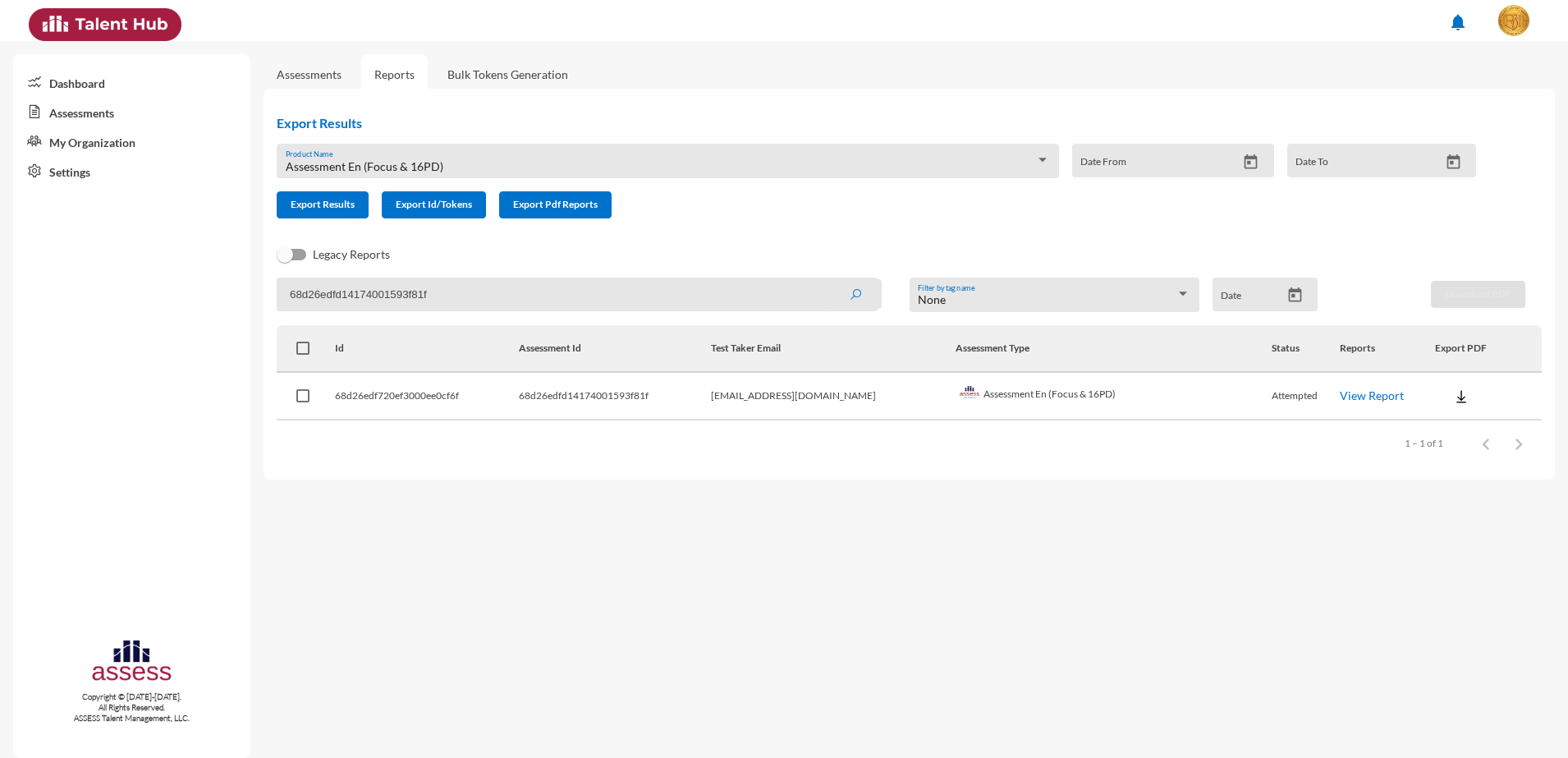
click at [423, 296] on input "68d26edfd14174001593f81f" at bounding box center [577, 295] width 601 height 33
paste input "20"
click at [829, 280] on button "submit" at bounding box center [855, 295] width 52 height 30
click at [1342, 389] on link "View Report" at bounding box center [1373, 395] width 64 height 14
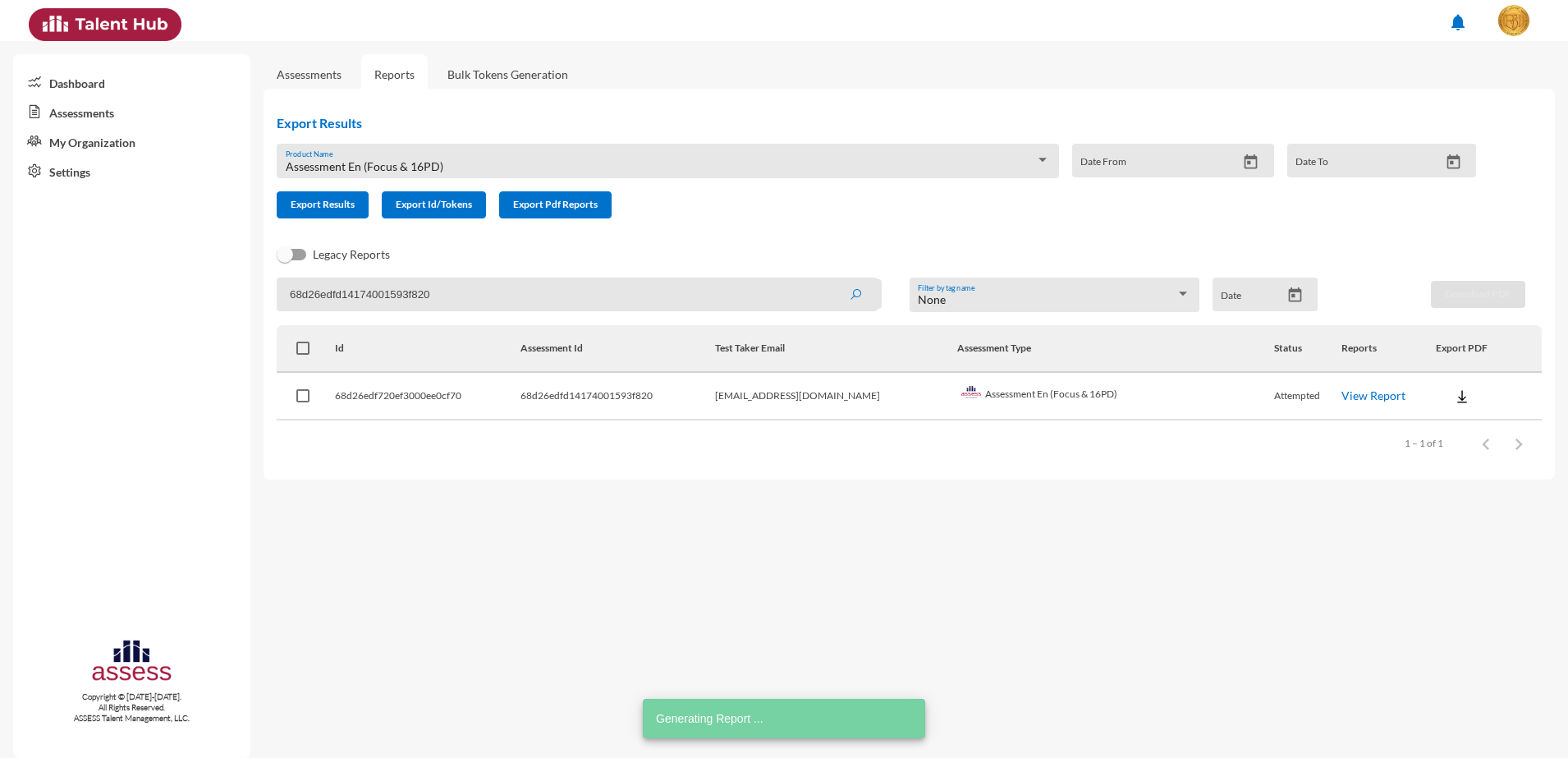
click at [348, 285] on input "68d26edfd14174001593f820" at bounding box center [577, 295] width 601 height 33
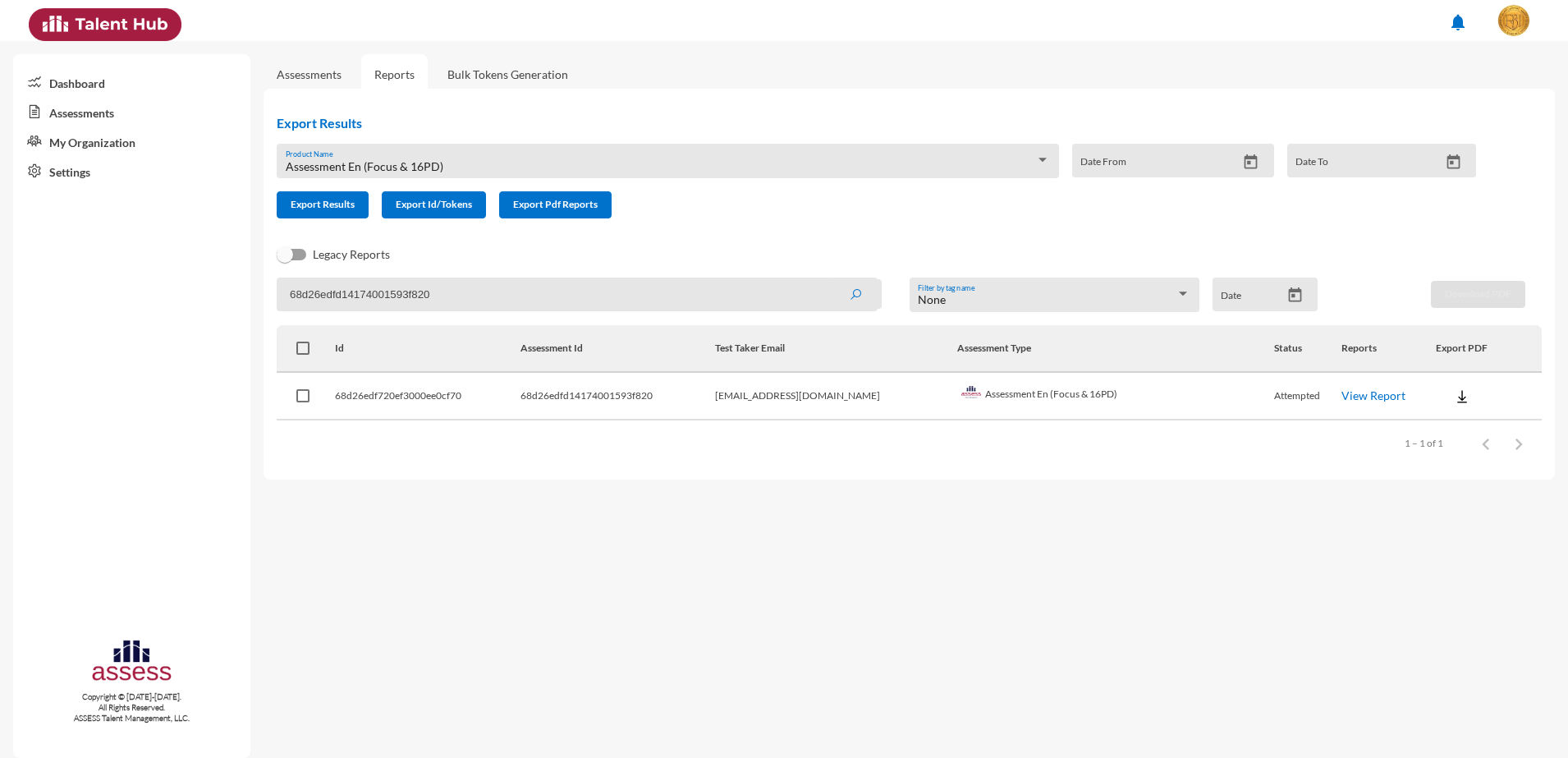
paste input "2"
click at [829, 280] on button "submit" at bounding box center [855, 295] width 52 height 30
click at [1342, 392] on link "View Report" at bounding box center [1373, 395] width 64 height 14
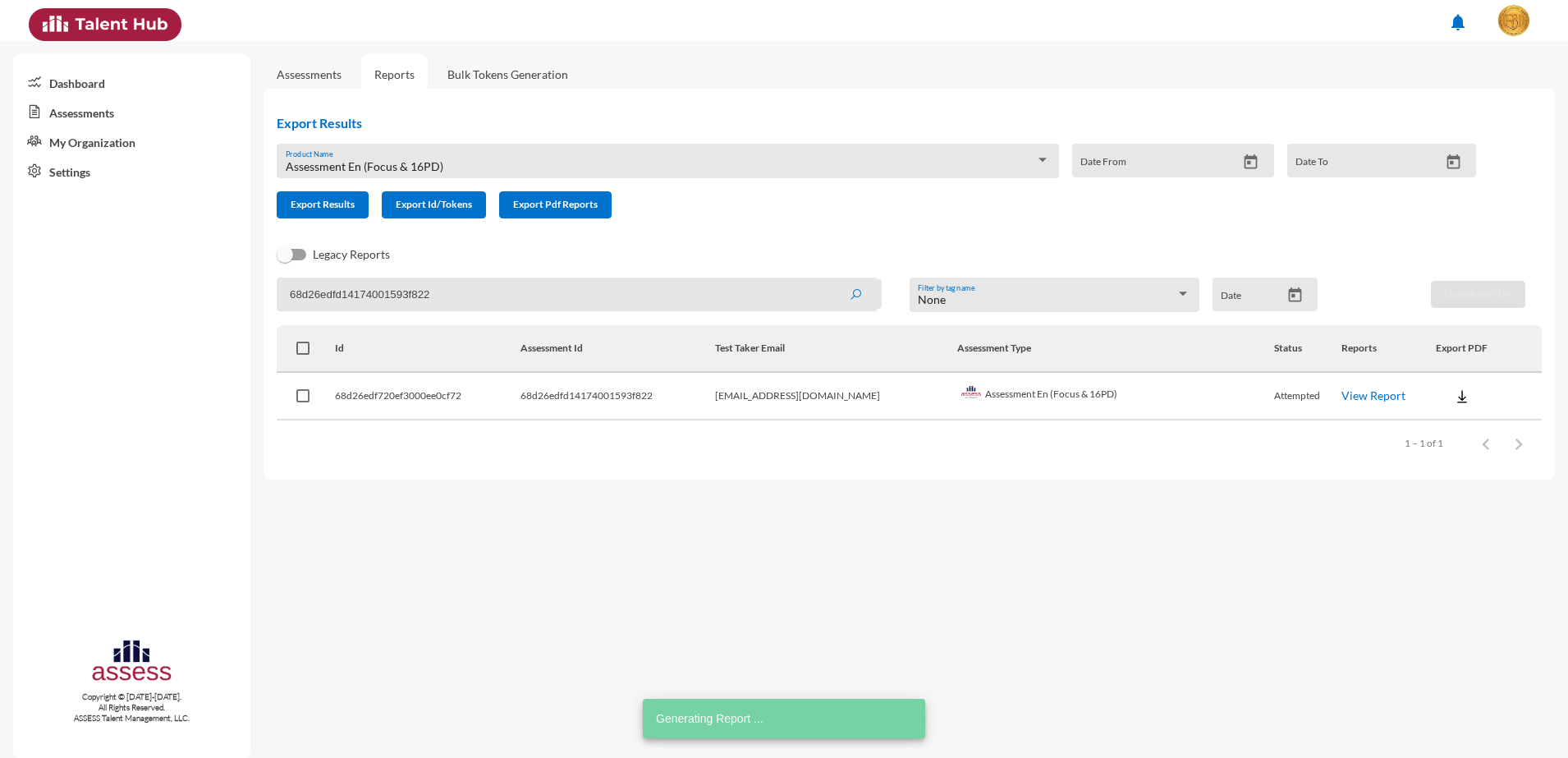
click at [361, 292] on input "68d26edfd14174001593f822" at bounding box center [577, 295] width 601 height 33
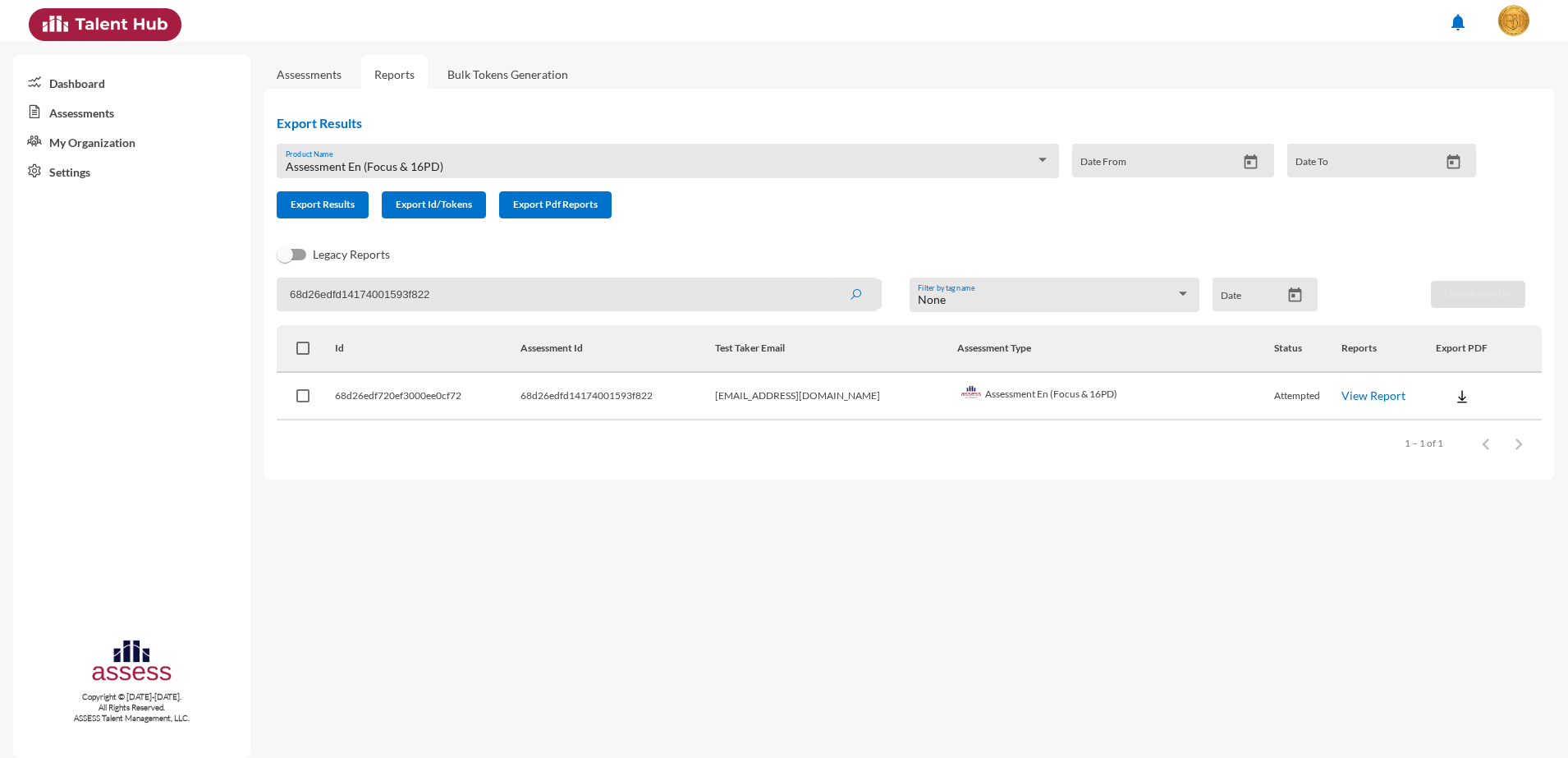
paste input "3"
click at [829, 280] on button "submit" at bounding box center [855, 295] width 52 height 30
click at [1342, 396] on link "View Report" at bounding box center [1373, 395] width 64 height 14
click at [361, 291] on input "68d26edfd14174001593f823" at bounding box center [577, 295] width 601 height 33
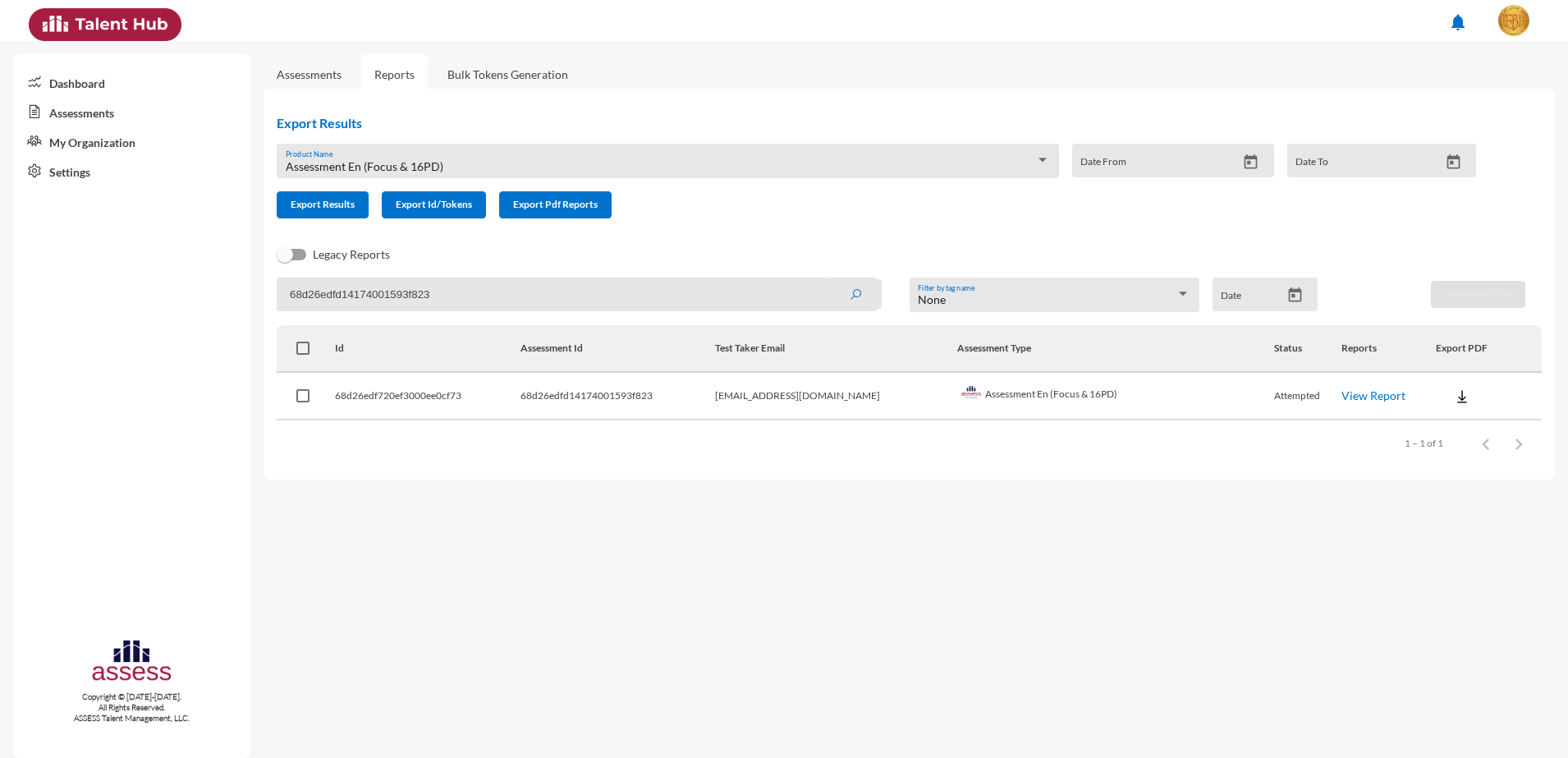
paste input "4"
click at [829, 280] on button "submit" at bounding box center [855, 295] width 52 height 30
click at [1349, 401] on link "View Report" at bounding box center [1373, 395] width 64 height 14
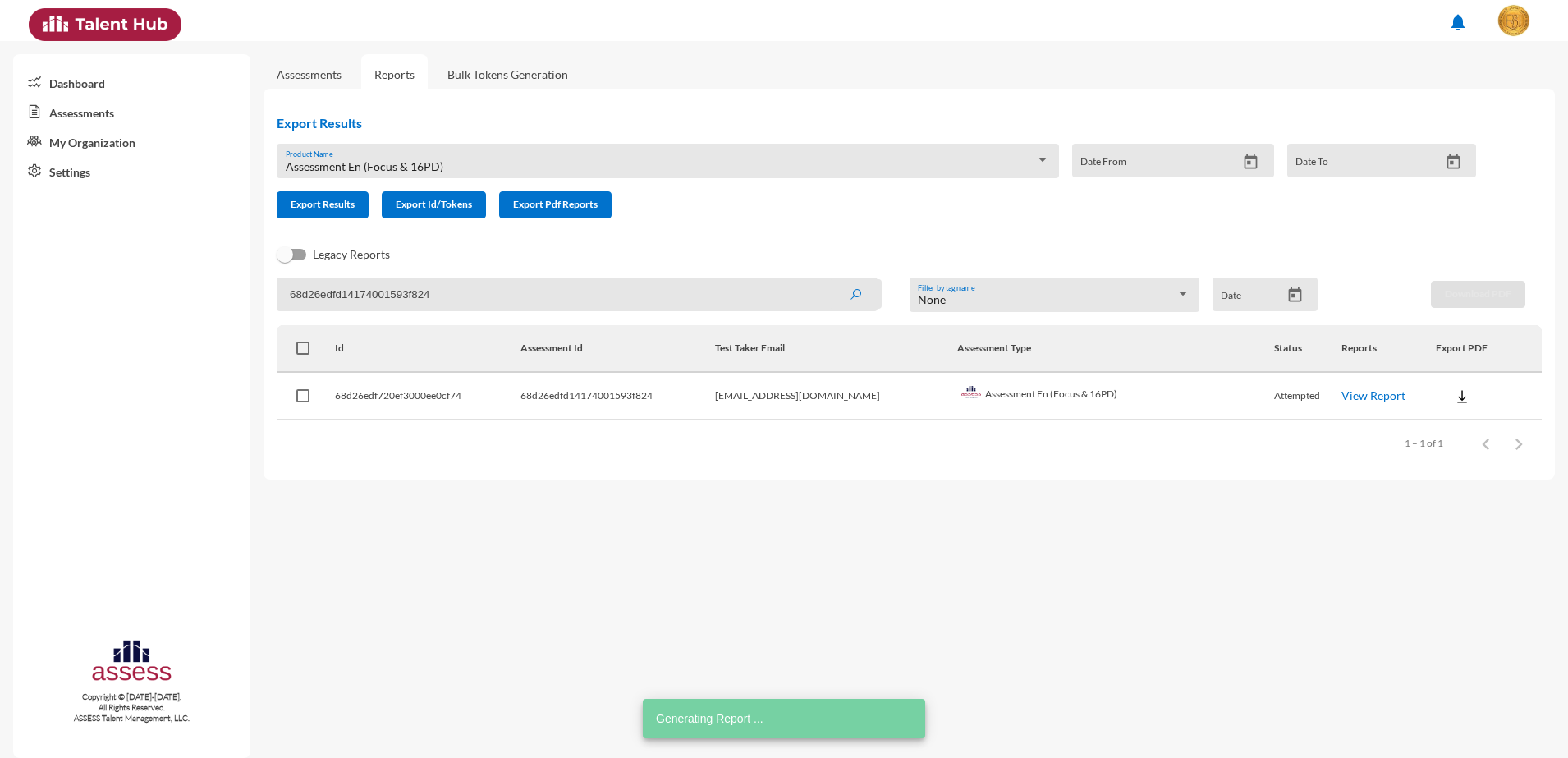
click at [430, 291] on input "68d26edfd14174001593f824" at bounding box center [577, 295] width 601 height 33
click at [426, 290] on input "68d26edfd14174001593f824" at bounding box center [577, 295] width 601 height 33
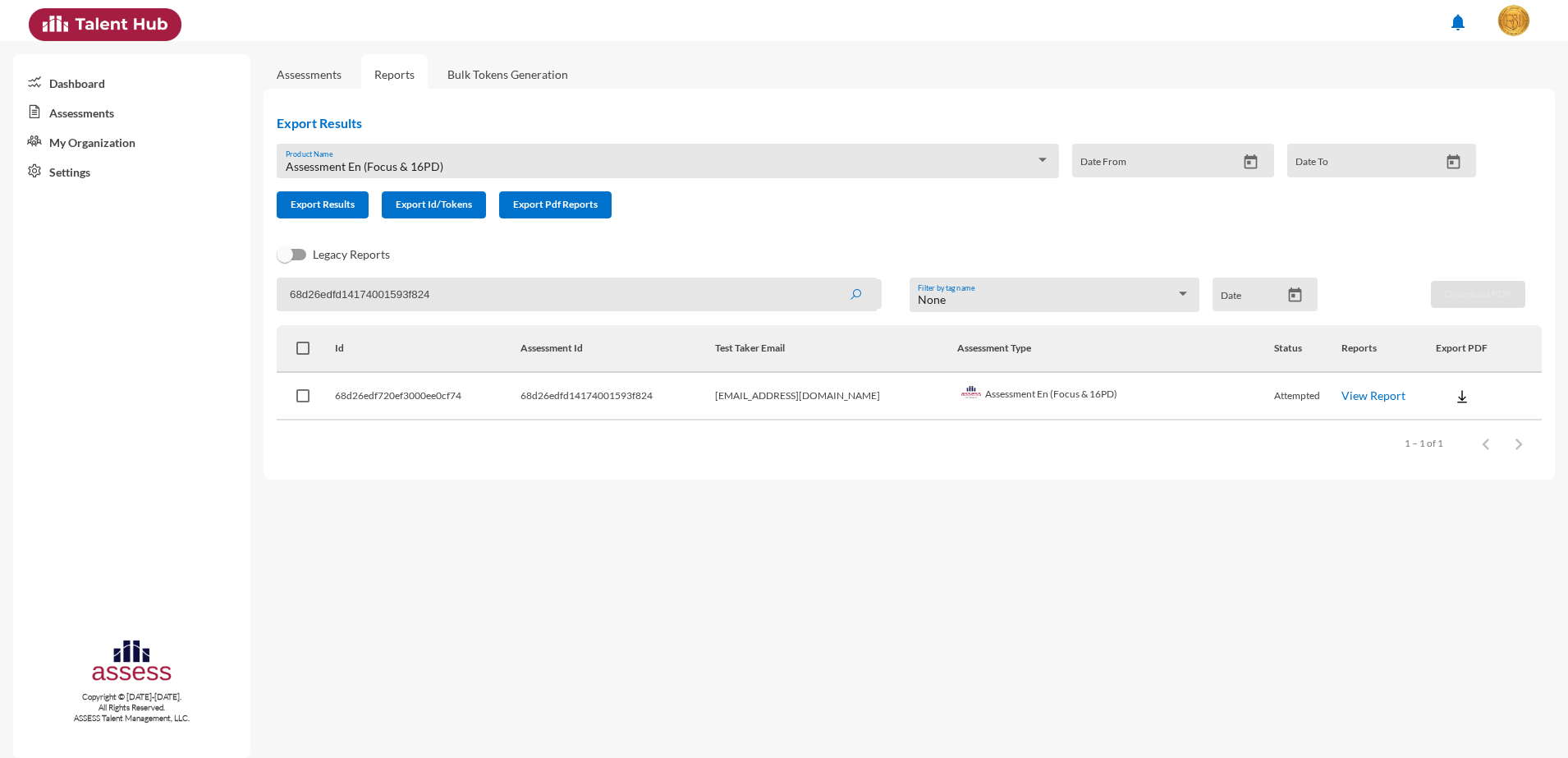
click at [426, 290] on input "68d26edfd14174001593f824" at bounding box center [577, 295] width 601 height 33
paste input "7"
click at [829, 280] on button "submit" at bounding box center [855, 295] width 52 height 30
click at [1342, 391] on link "View Report" at bounding box center [1373, 395] width 64 height 14
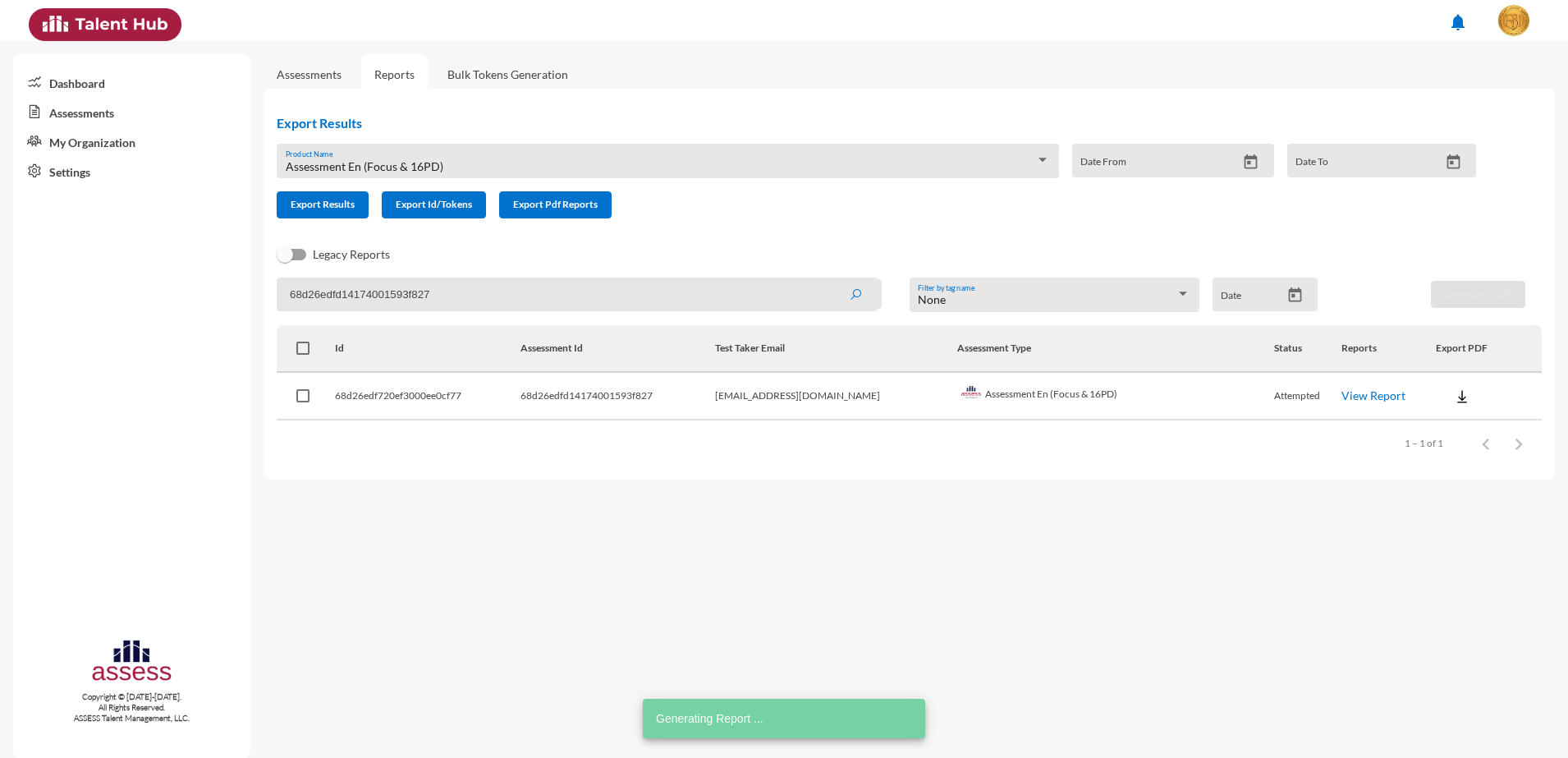
click at [357, 307] on input "68d26edfd14174001593f827" at bounding box center [577, 295] width 601 height 33
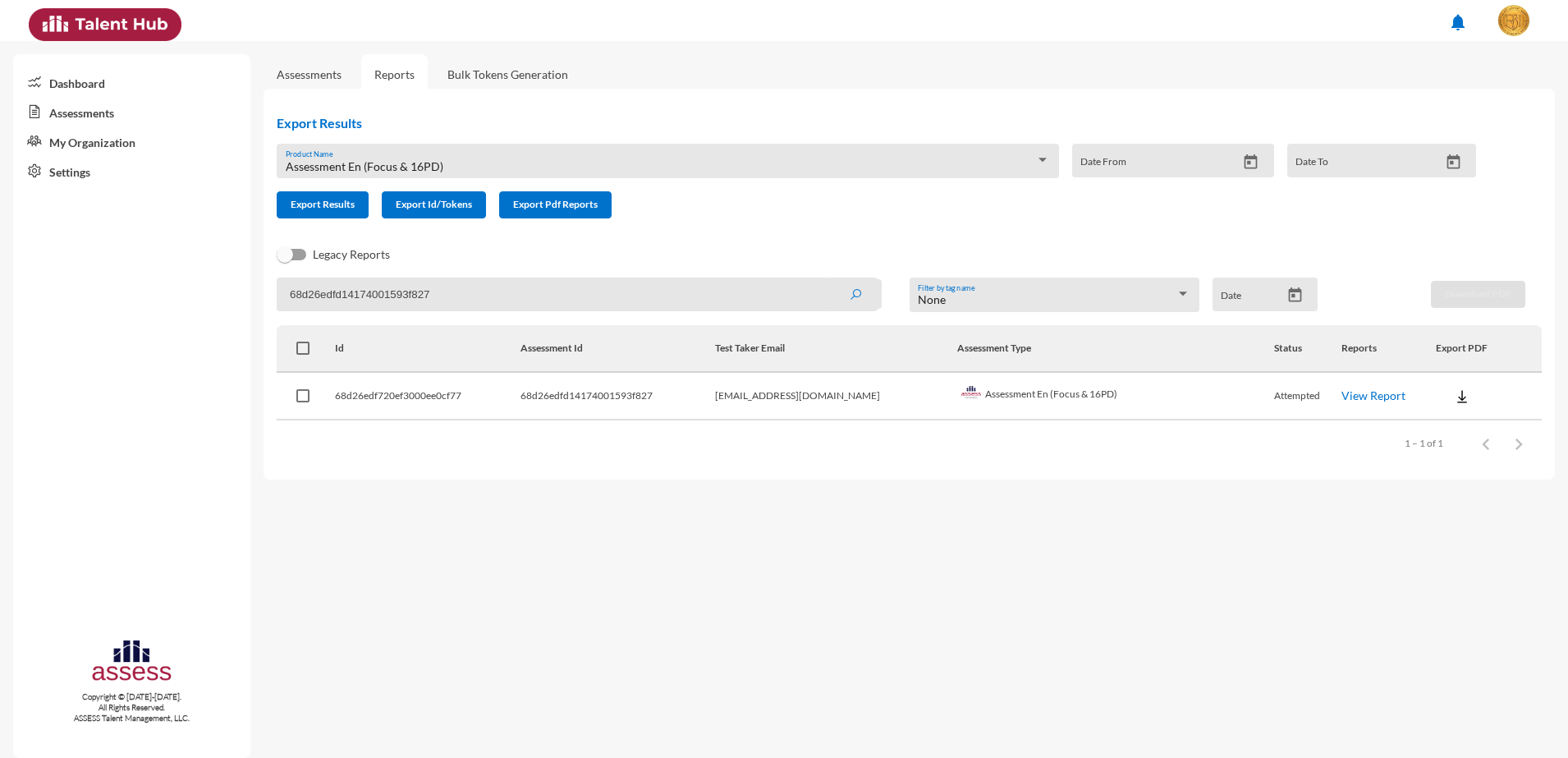
paste input "9"
click at [829, 280] on button "submit" at bounding box center [855, 295] width 52 height 30
click at [1342, 398] on link "View Report" at bounding box center [1373, 395] width 64 height 14
click at [344, 301] on input "68d26edfd14174001593f829" at bounding box center [577, 295] width 601 height 33
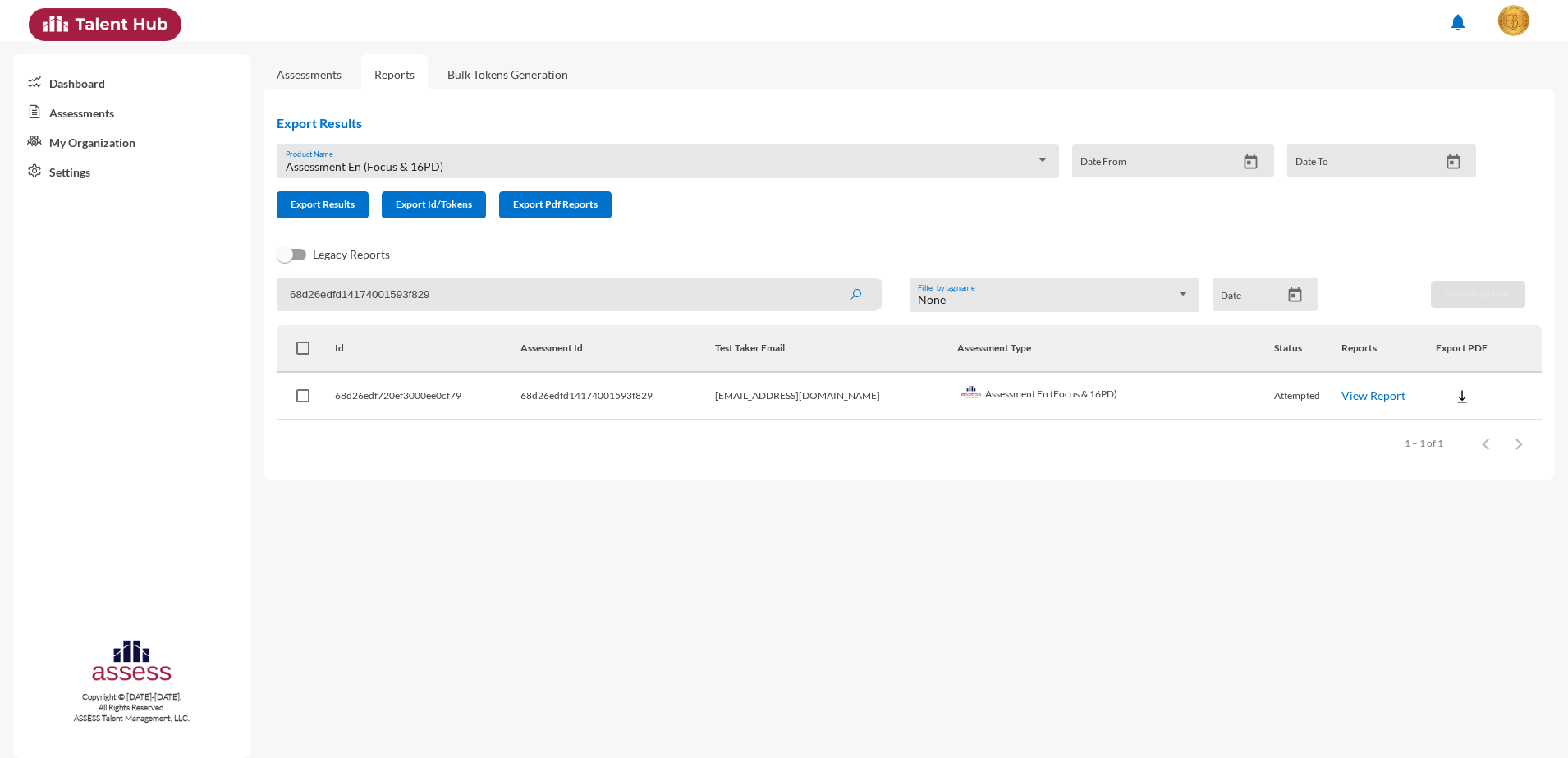
paste input "a"
click at [829, 280] on button "submit" at bounding box center [855, 295] width 52 height 30
click at [1341, 392] on link "View Report" at bounding box center [1373, 395] width 64 height 14
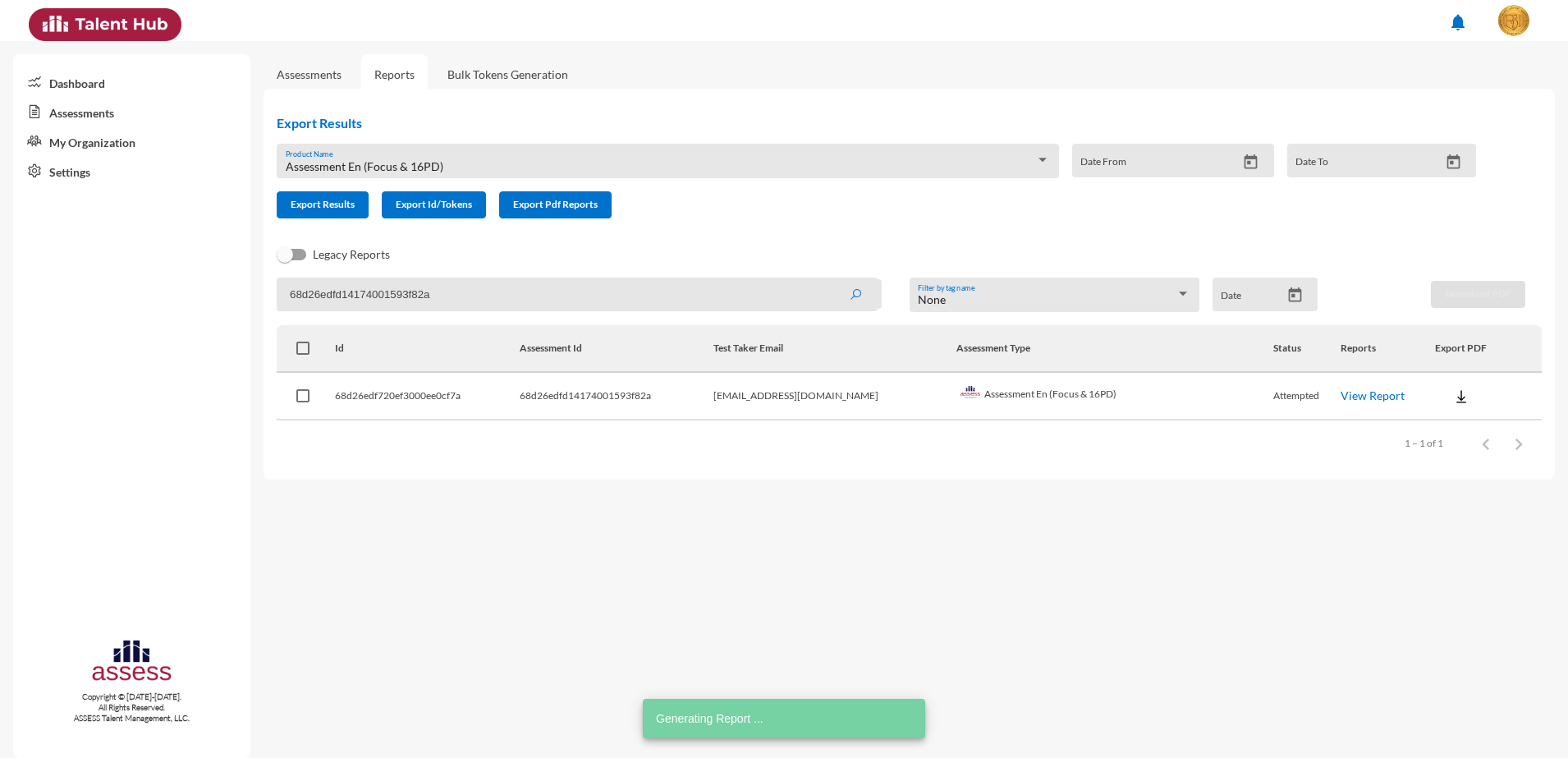
click at [297, 298] on input "68d26edfd14174001593f82a" at bounding box center [577, 295] width 601 height 33
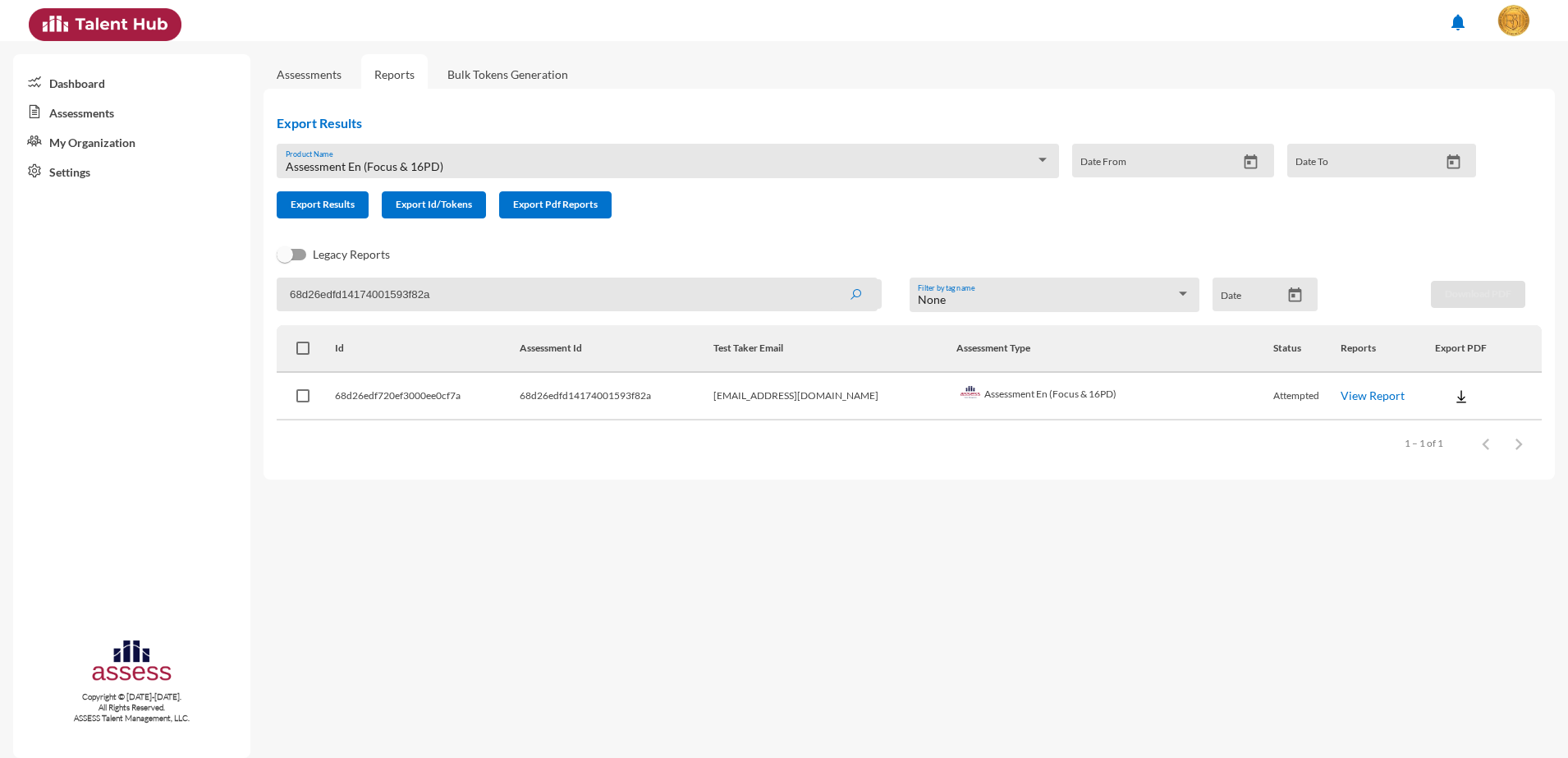
paste input "b"
click at [829, 280] on button "submit" at bounding box center [855, 295] width 52 height 30
click at [1342, 389] on link "View Report" at bounding box center [1373, 395] width 64 height 14
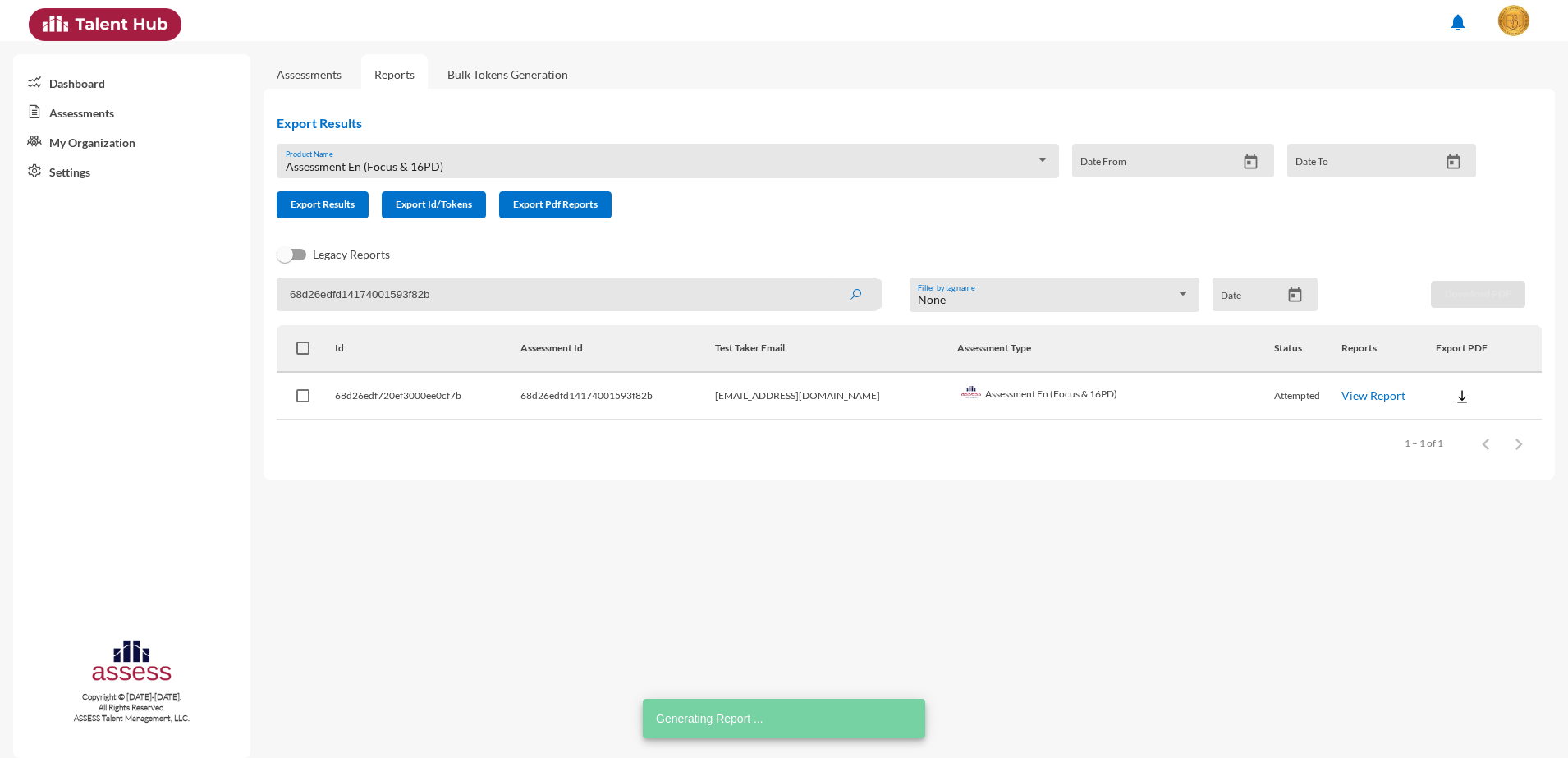
click at [325, 297] on input "68d26edfd14174001593f82b" at bounding box center [577, 295] width 601 height 33
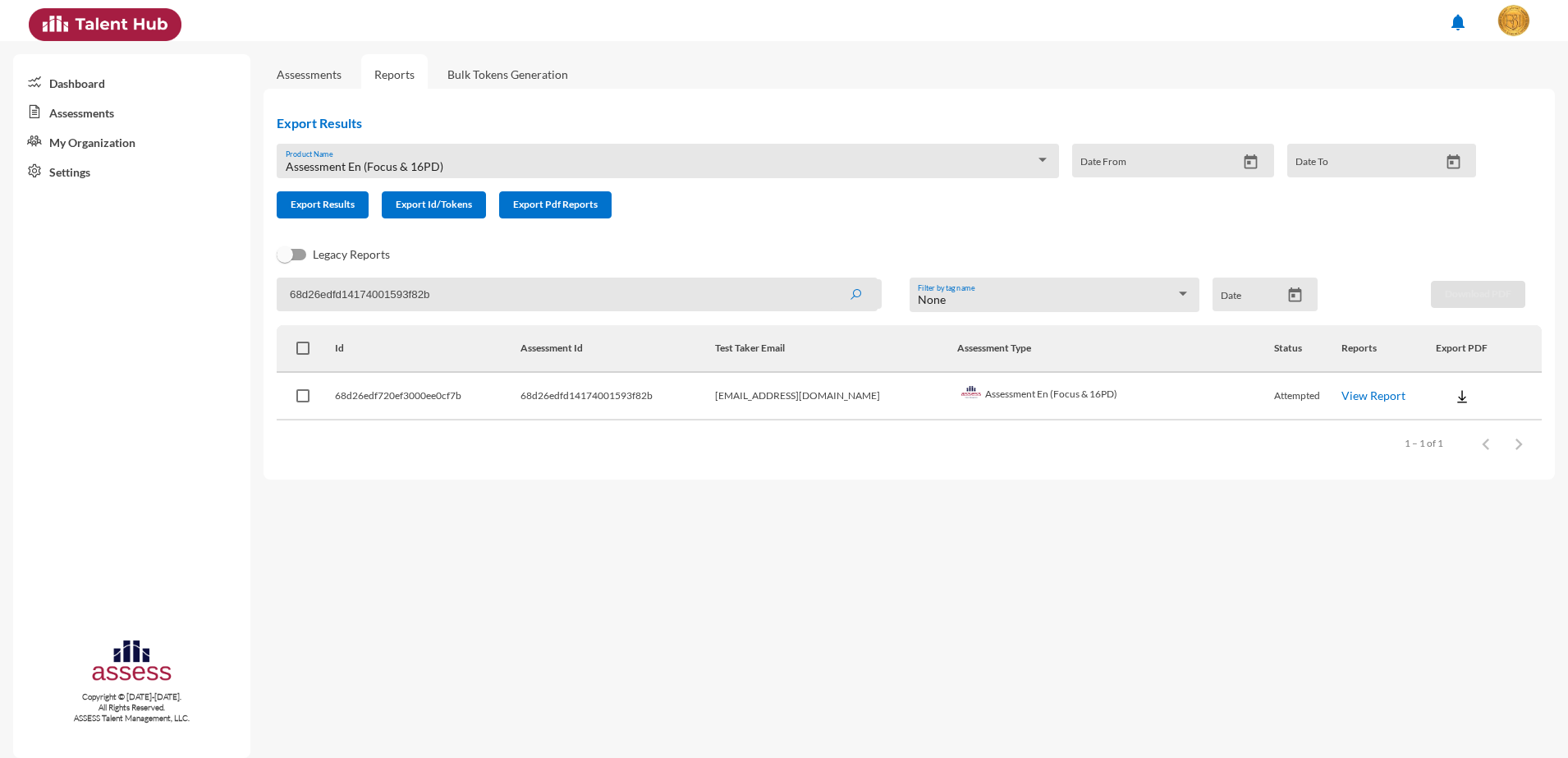
paste input "d"
click at [829, 280] on button "submit" at bounding box center [855, 295] width 52 height 30
click at [1342, 392] on link "View Report" at bounding box center [1373, 395] width 64 height 14
click at [362, 300] on input "68d26edfd14174001593f82d" at bounding box center [577, 295] width 601 height 33
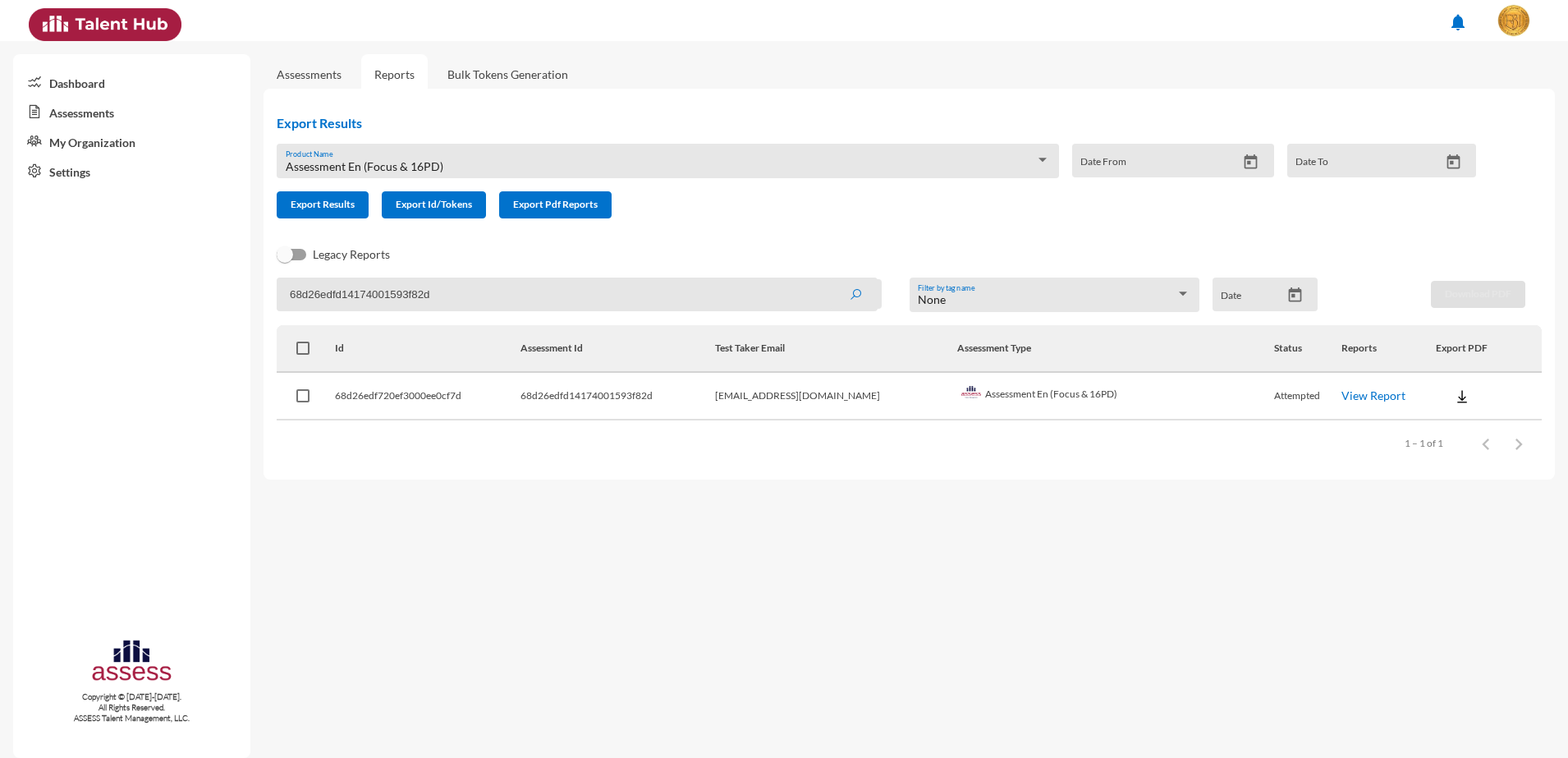
paste input "e"
click at [829, 280] on button "submit" at bounding box center [855, 295] width 52 height 30
click at [1341, 393] on link "View Report" at bounding box center [1373, 395] width 64 height 14
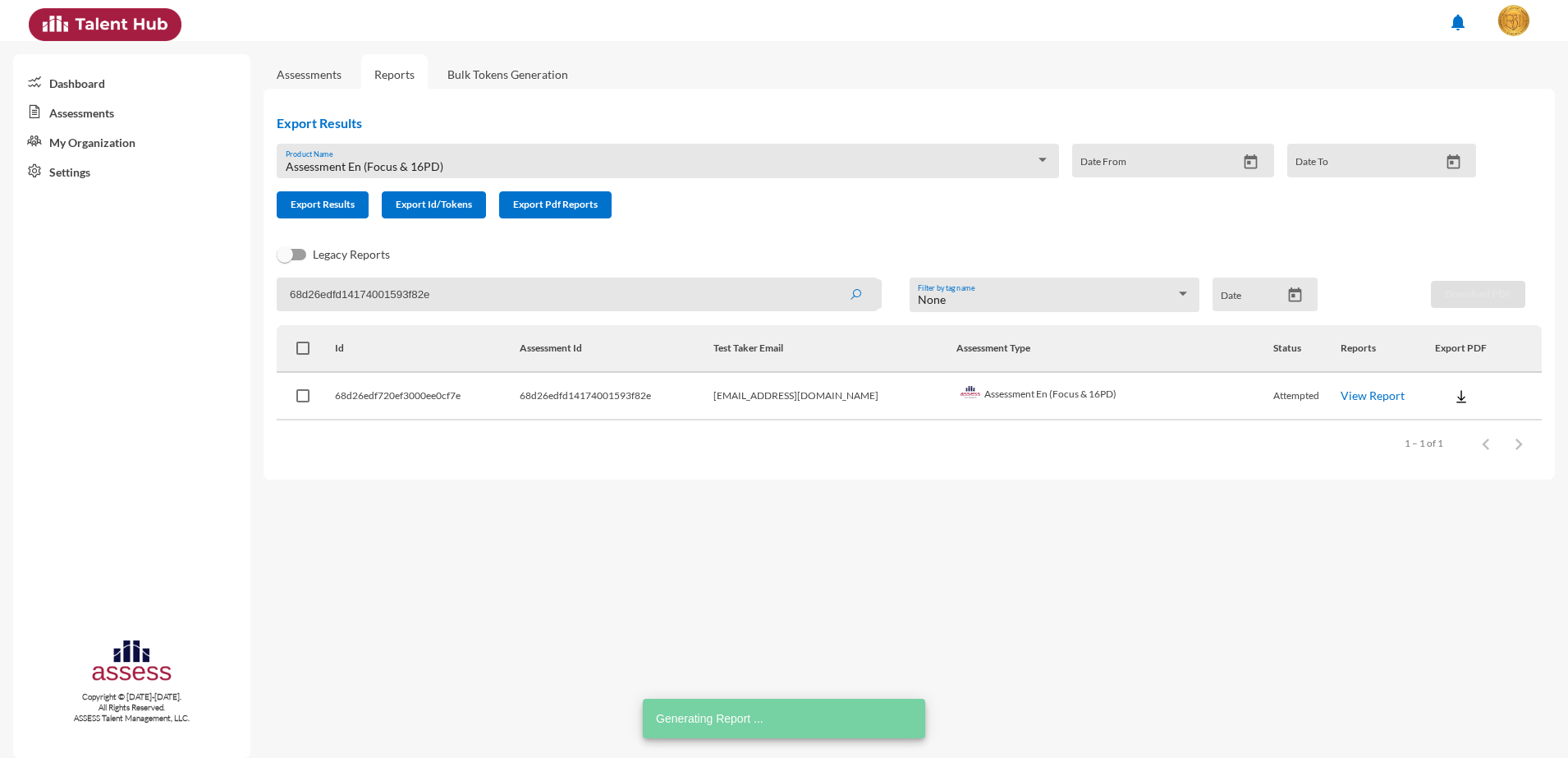
click at [353, 300] on input "68d26edfd14174001593f82e" at bounding box center [577, 295] width 601 height 33
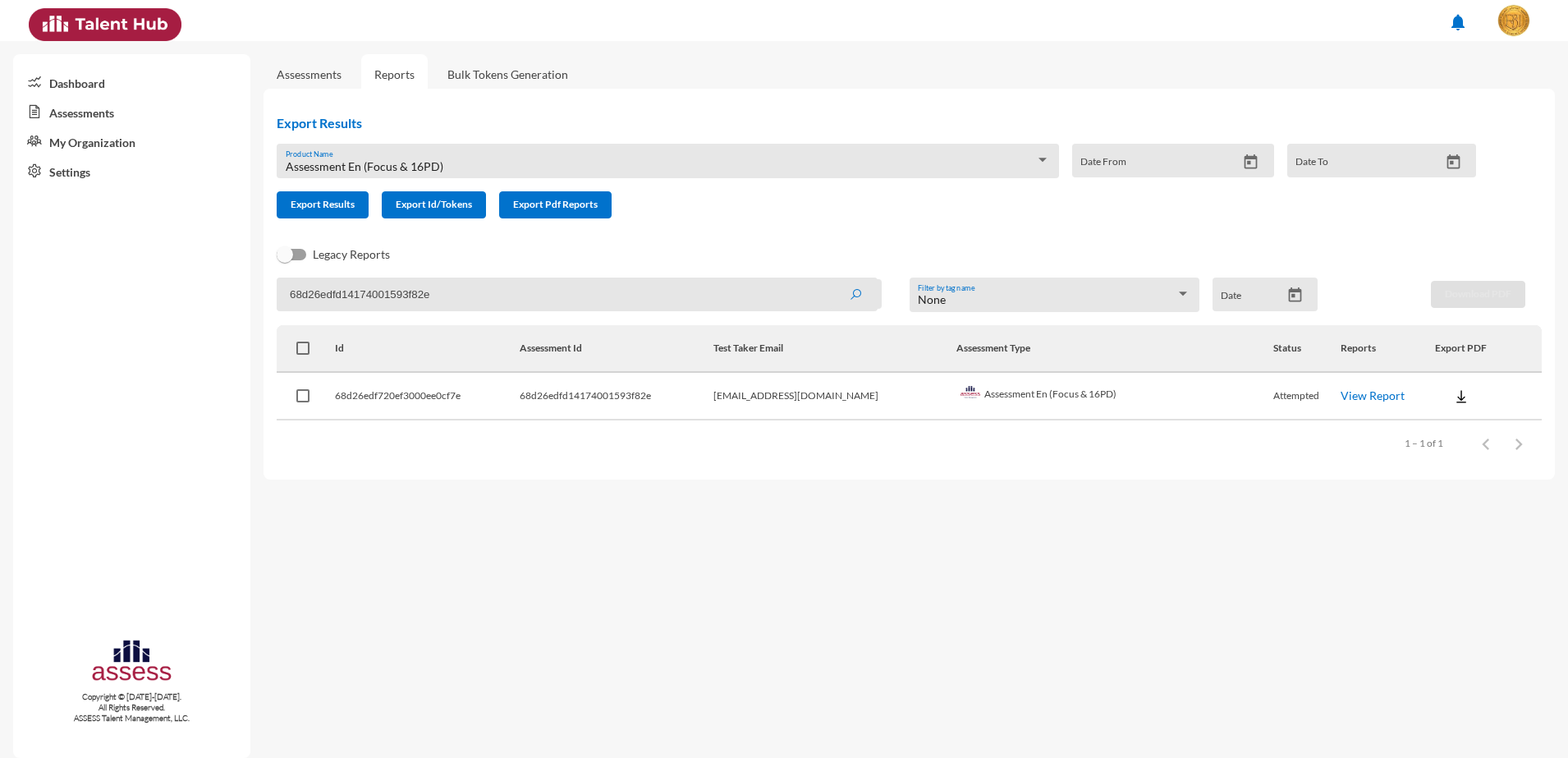
paste input "33"
click at [829, 280] on button "submit" at bounding box center [855, 295] width 52 height 30
click at [1342, 392] on link "View Report" at bounding box center [1373, 395] width 64 height 14
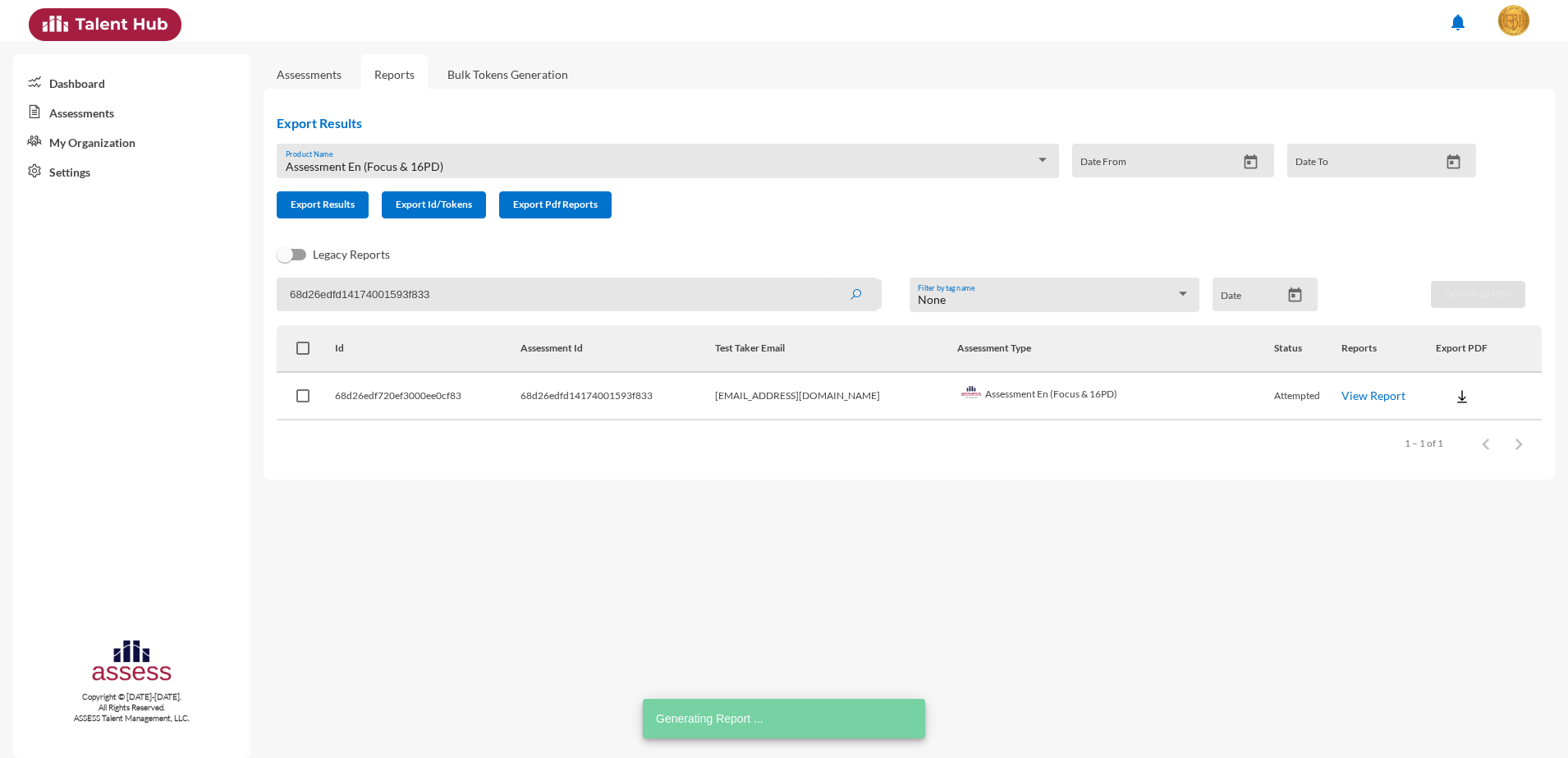
click at [396, 300] on input "68d26edfd14174001593f833" at bounding box center [577, 295] width 601 height 33
paste input "4"
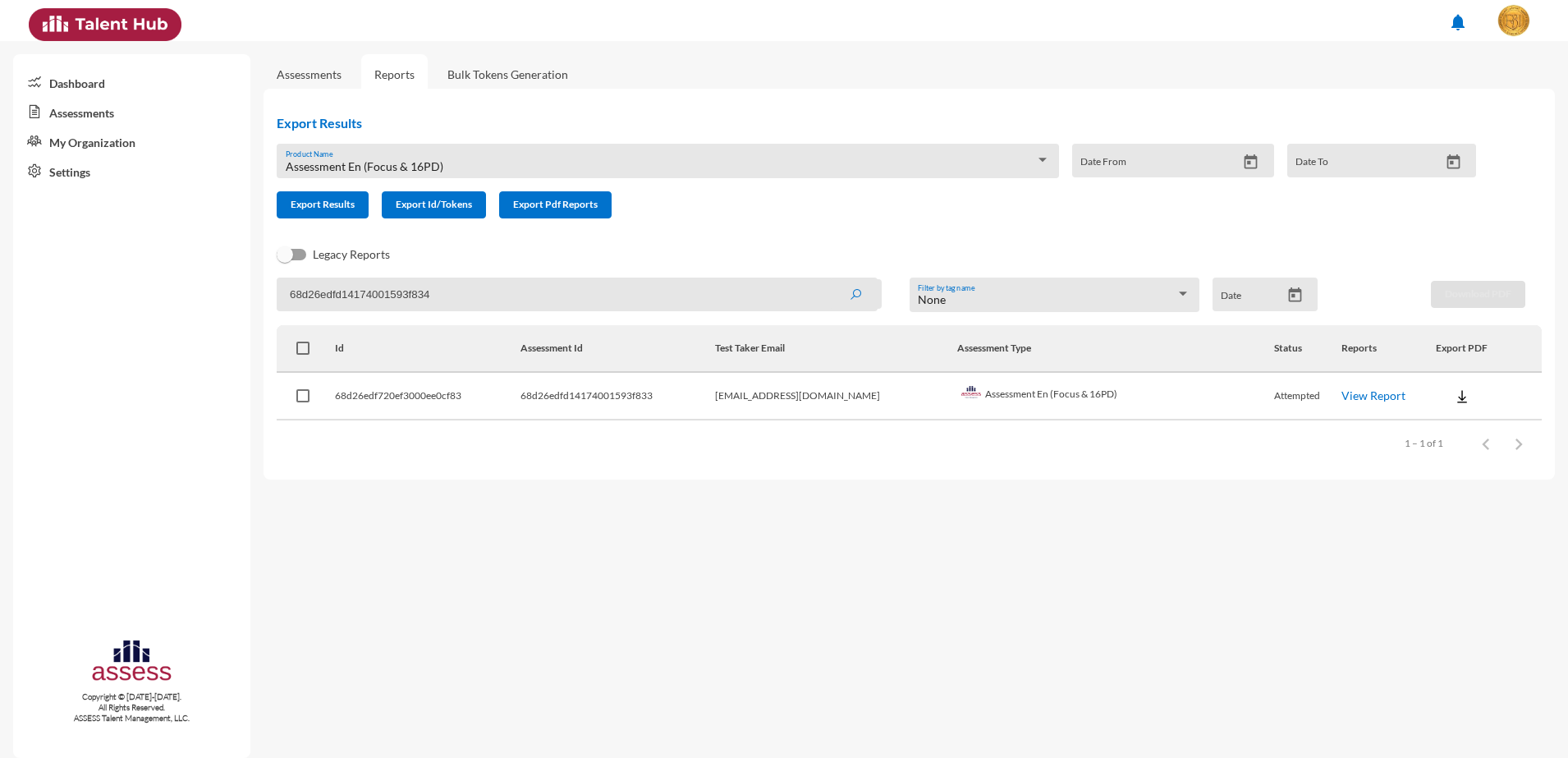
click at [829, 280] on button "submit" at bounding box center [855, 295] width 52 height 30
click at [1363, 402] on link "View Report" at bounding box center [1373, 395] width 64 height 14
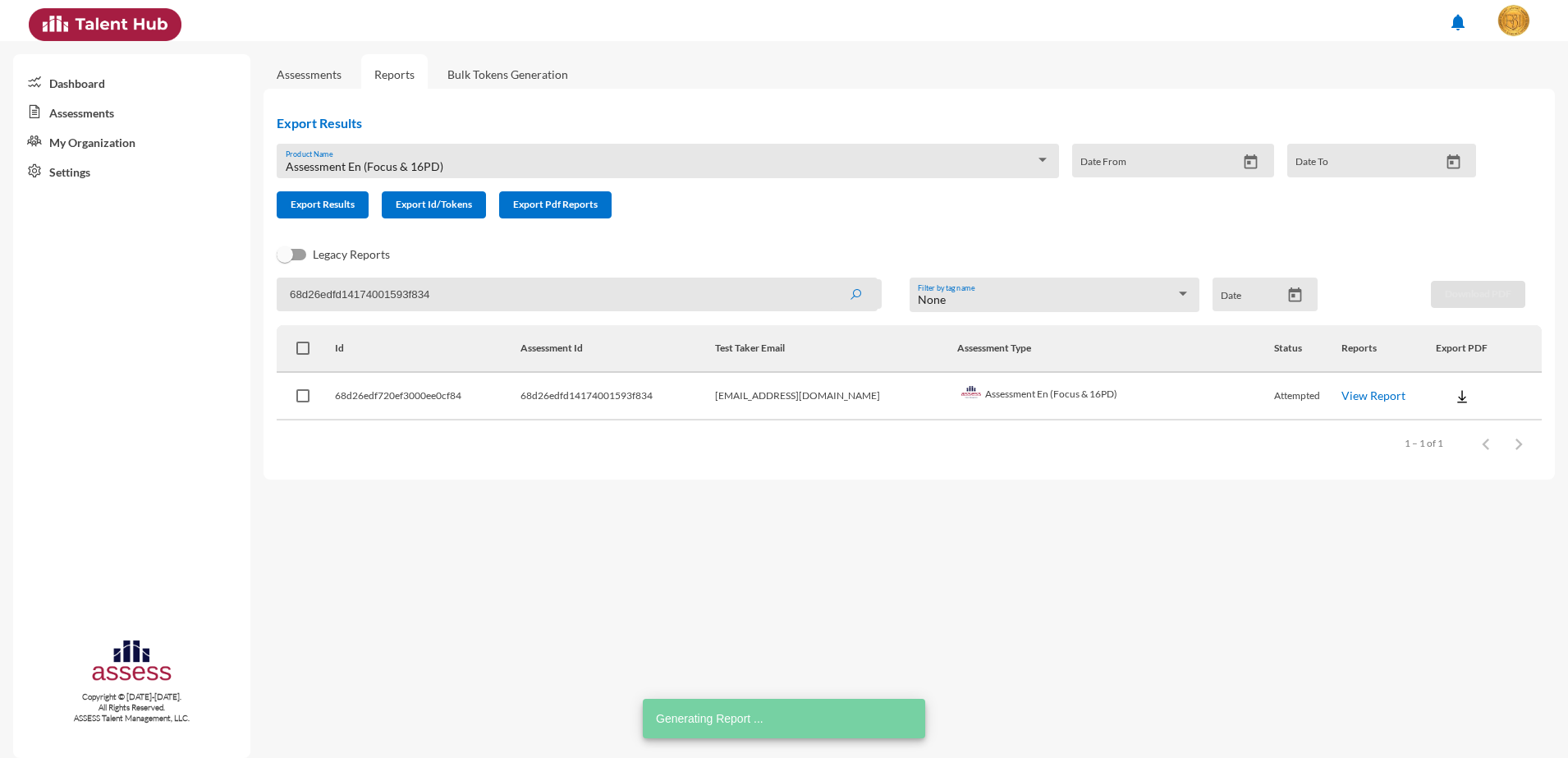
click at [368, 290] on input "68d26edfd14174001593f834" at bounding box center [577, 295] width 601 height 33
paste input "5"
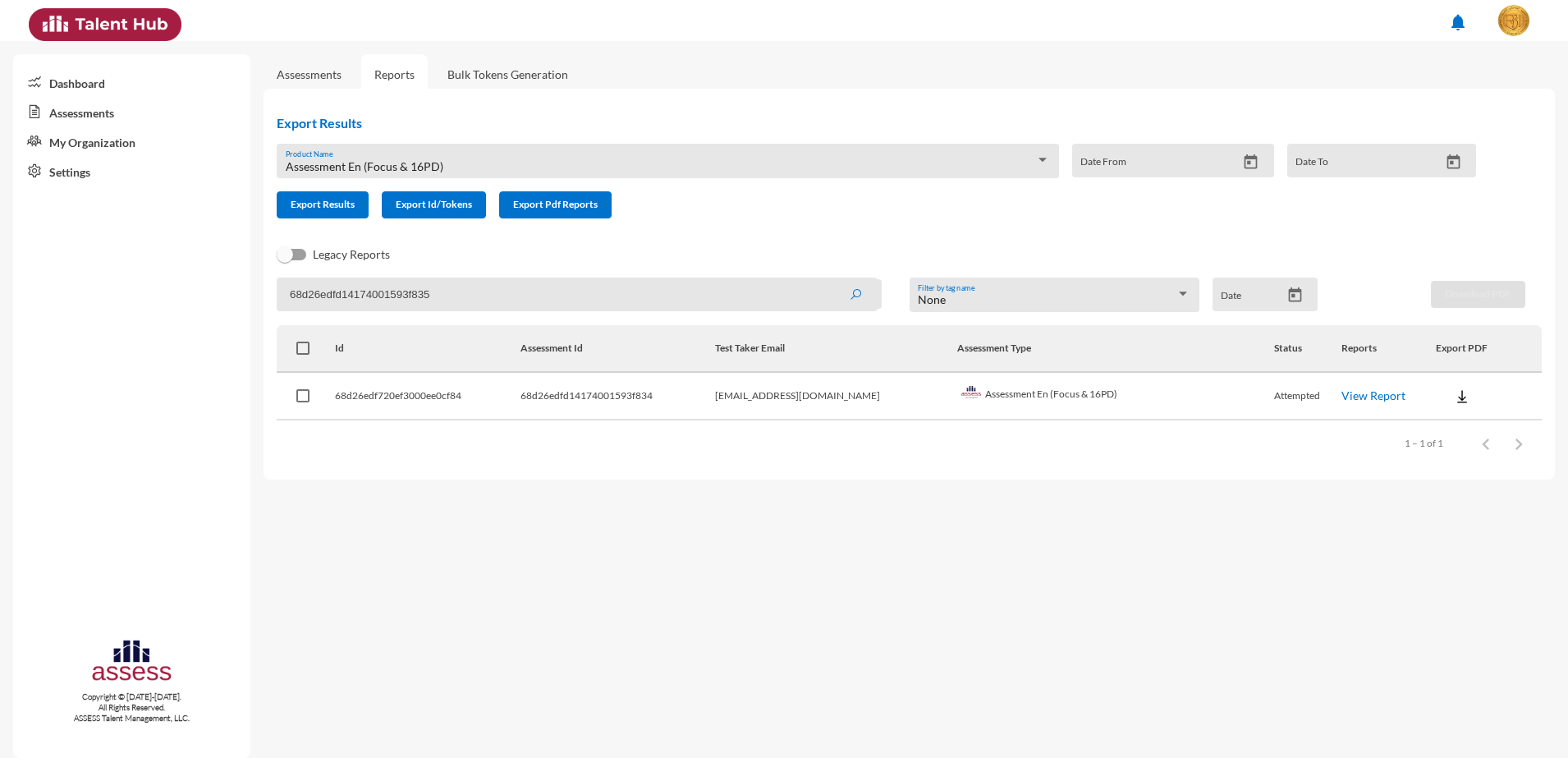
click at [829, 280] on button "submit" at bounding box center [855, 295] width 52 height 30
click at [1342, 392] on link "View Report" at bounding box center [1373, 395] width 64 height 14
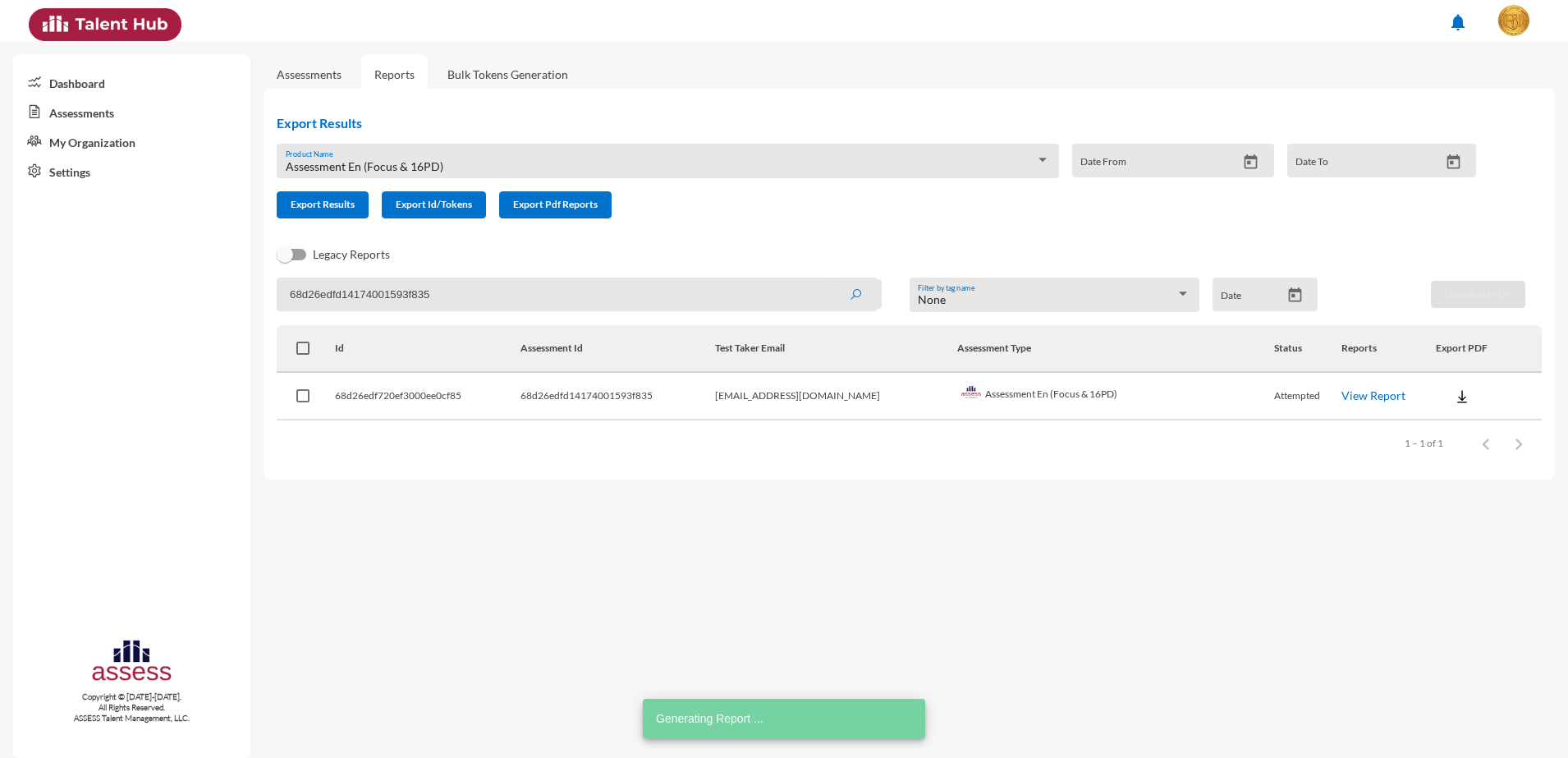
click at [342, 291] on input "68d26edfd14174001593f835" at bounding box center [577, 295] width 601 height 33
paste input "6"
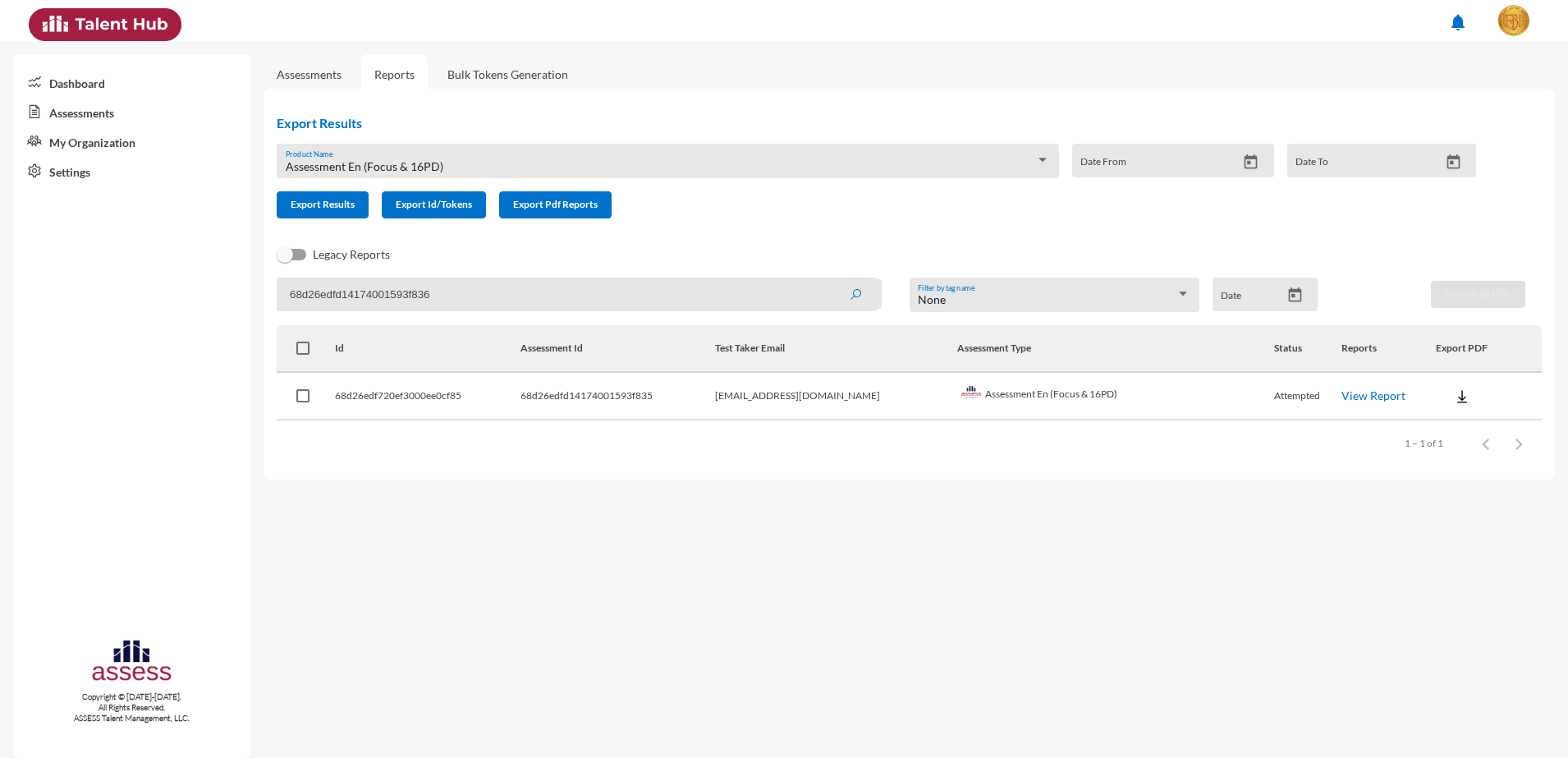
click at [829, 280] on button "submit" at bounding box center [855, 295] width 52 height 30
click at [1362, 394] on link "View Report" at bounding box center [1373, 395] width 64 height 14
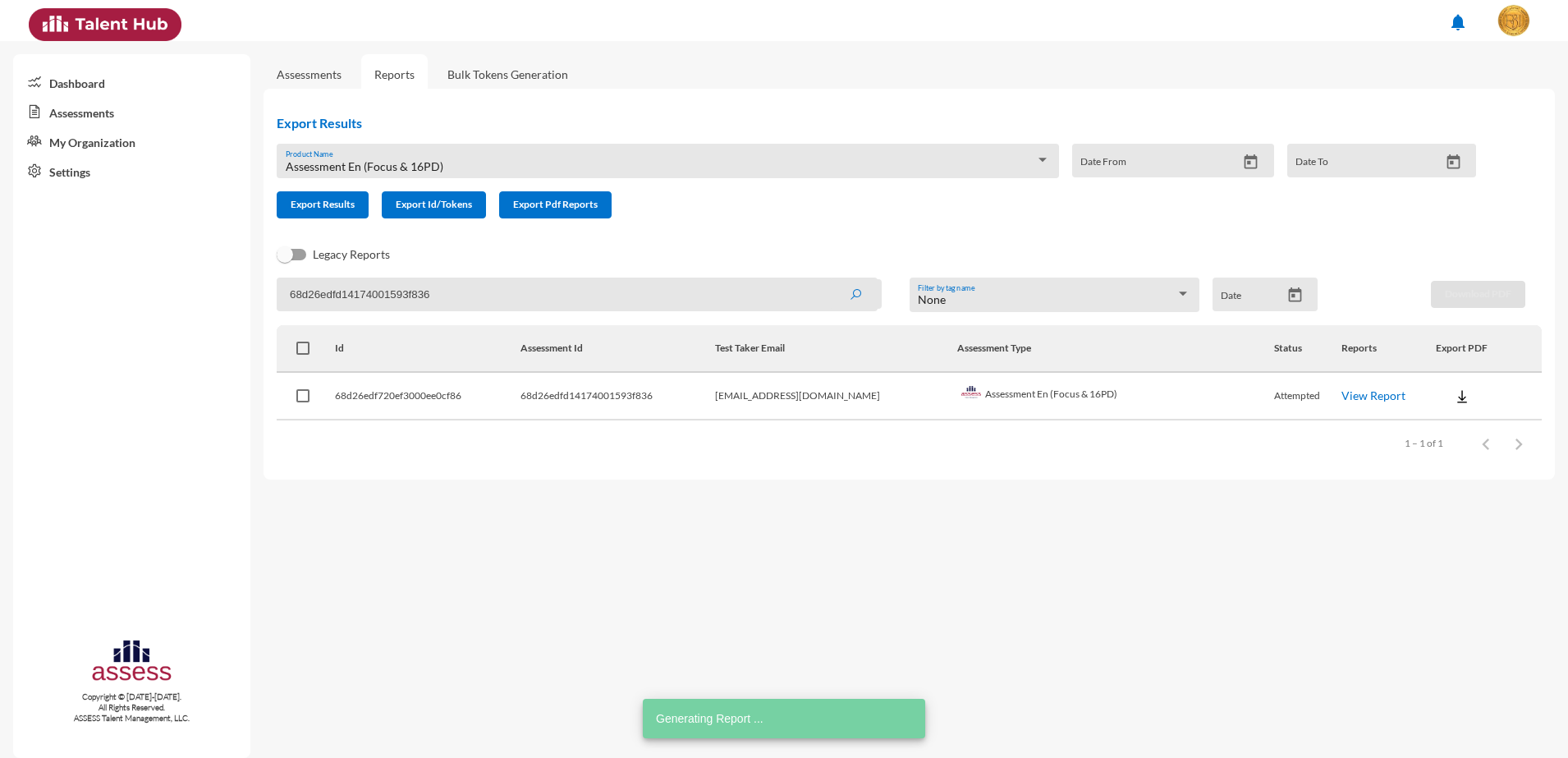
click at [403, 304] on input "68d26edfd14174001593f836" at bounding box center [577, 295] width 601 height 33
paste input "7"
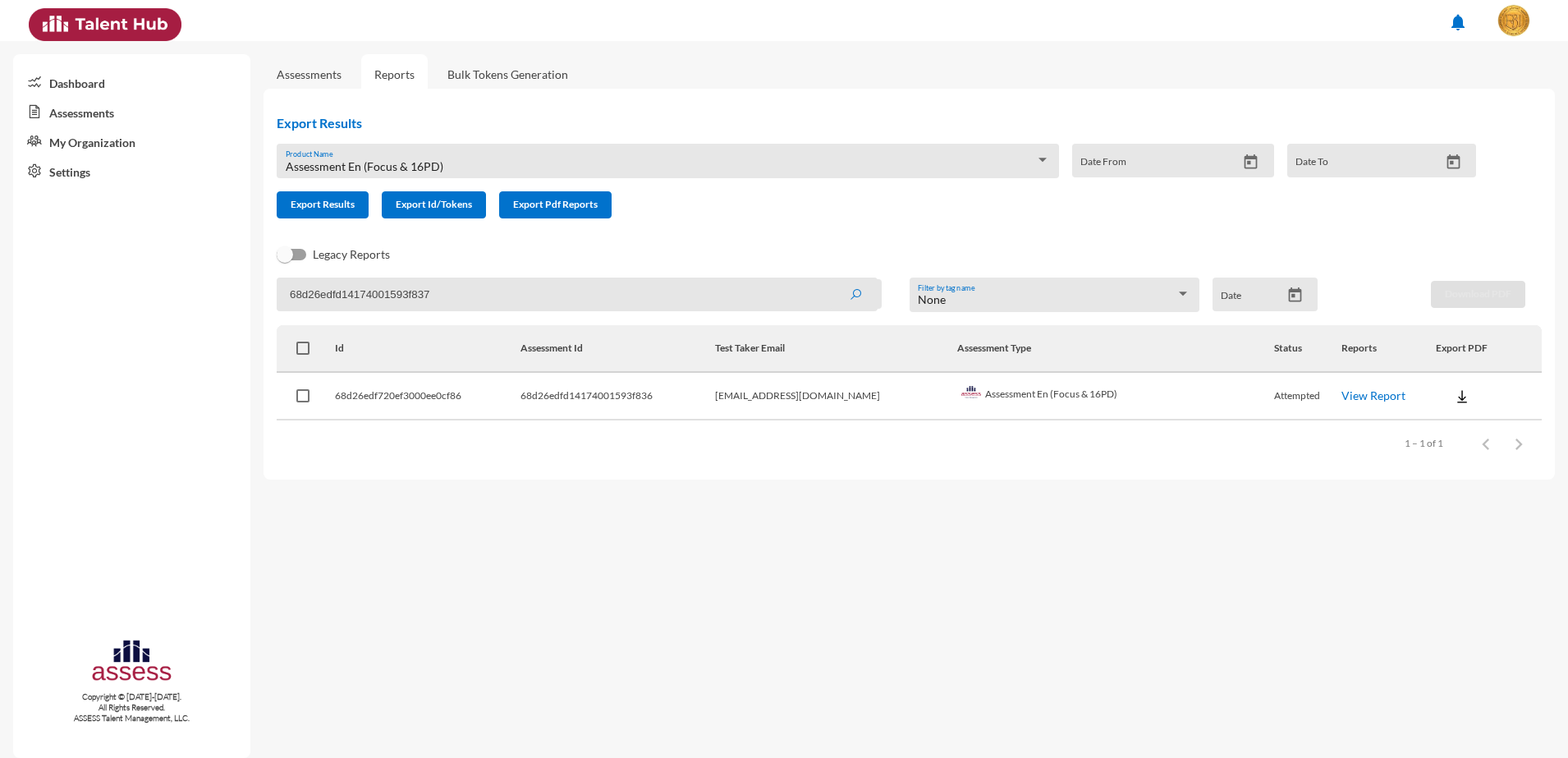
click at [829, 280] on button "submit" at bounding box center [855, 295] width 52 height 30
click at [1342, 389] on link "View Report" at bounding box center [1373, 395] width 64 height 14
click at [413, 301] on input "68d26edfd14174001593f837" at bounding box center [577, 295] width 601 height 33
paste input "8"
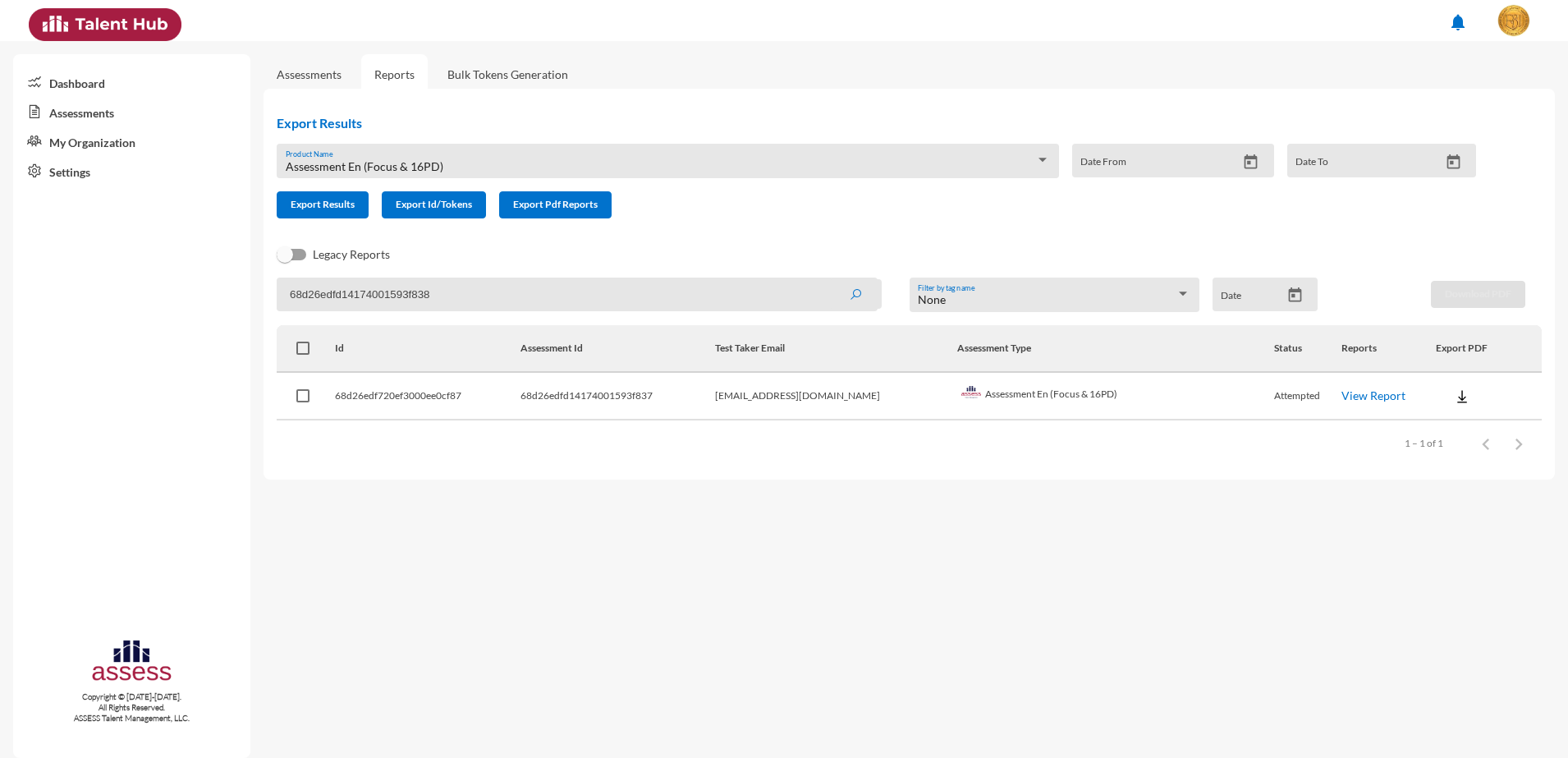
click at [829, 280] on button "submit" at bounding box center [855, 295] width 52 height 30
click at [1349, 394] on link "View Report" at bounding box center [1373, 395] width 64 height 14
click at [445, 287] on input "68d26edfd14174001593f838" at bounding box center [577, 295] width 601 height 33
paste input "9"
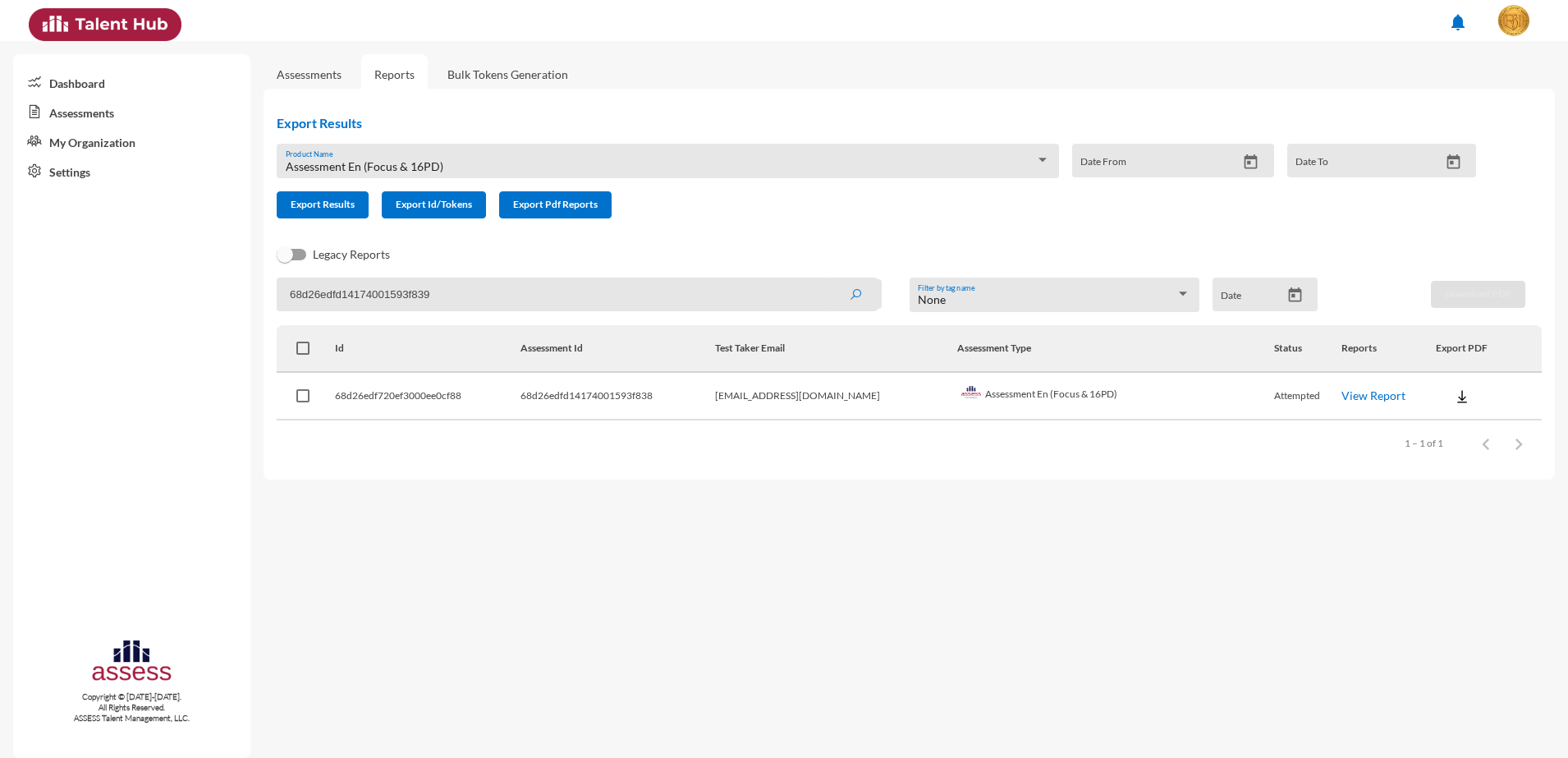
click at [829, 280] on button "submit" at bounding box center [855, 295] width 52 height 30
click at [1347, 389] on link "View Report" at bounding box center [1373, 395] width 64 height 14
click at [364, 291] on input "68d26edfd14174001593f839" at bounding box center [577, 295] width 601 height 33
paste input "a"
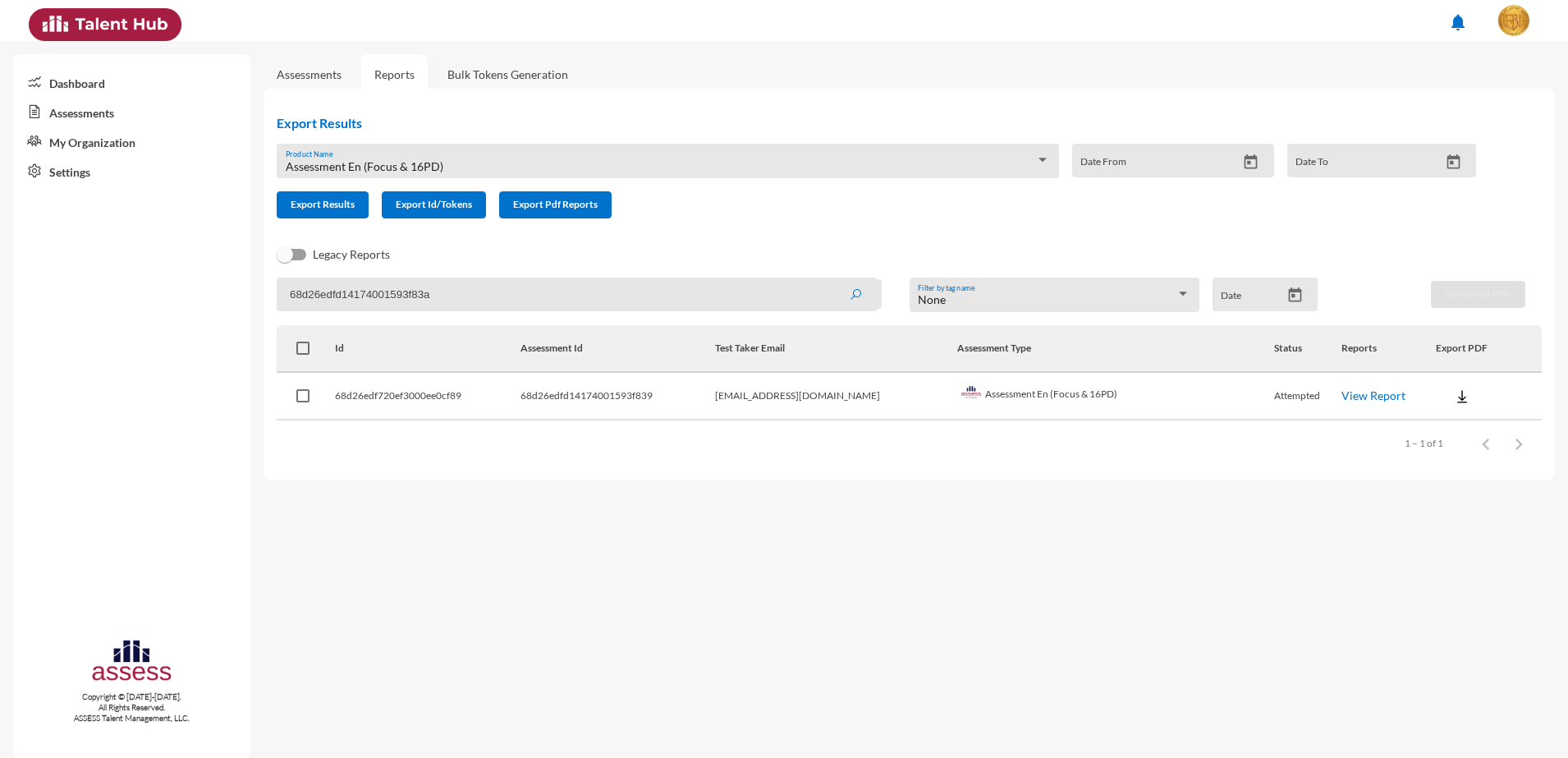
click at [829, 280] on button "submit" at bounding box center [855, 295] width 52 height 30
click at [1345, 401] on link "View Report" at bounding box center [1373, 395] width 64 height 14
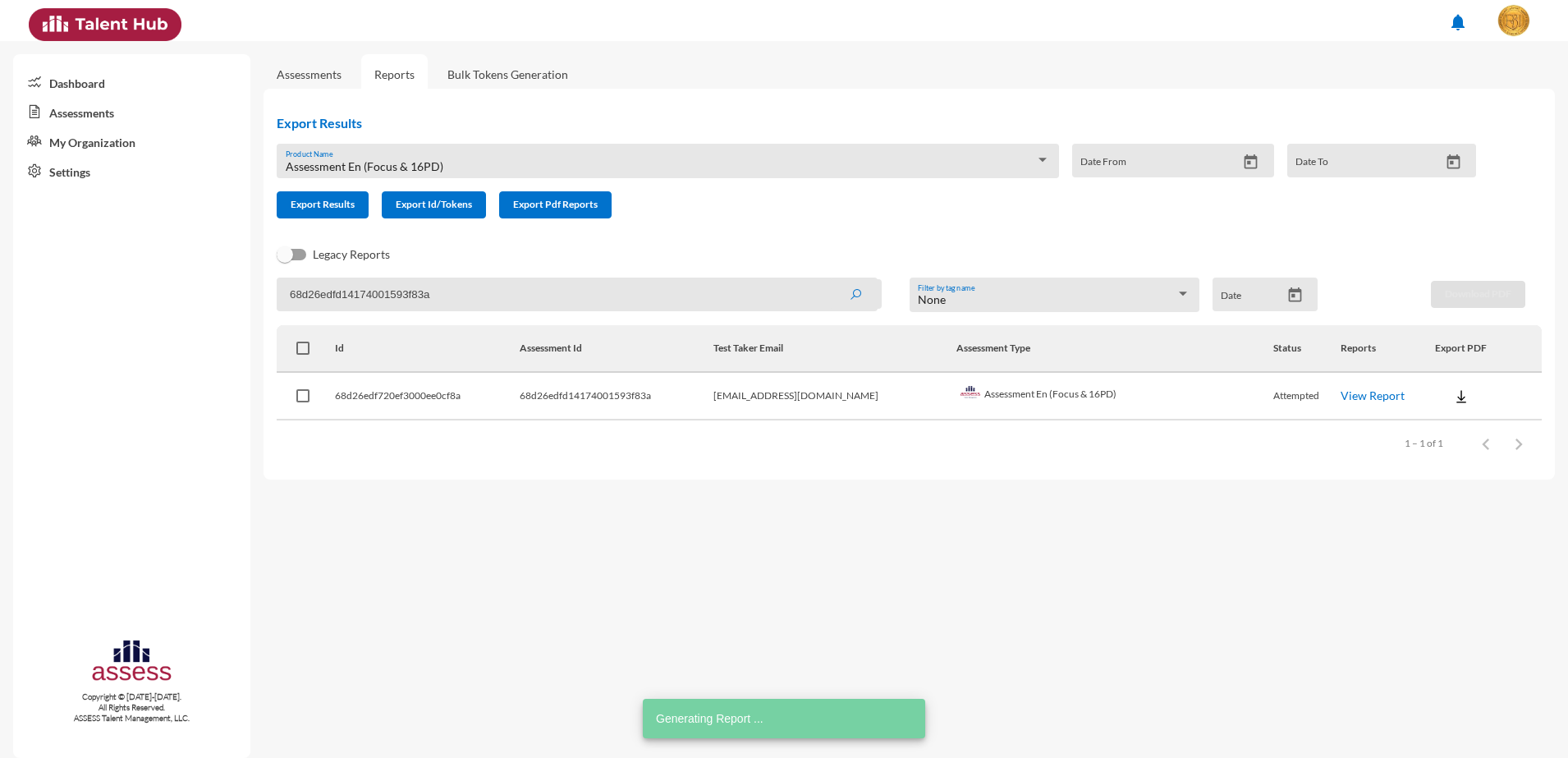
click at [370, 298] on input "68d26edfd14174001593f83a" at bounding box center [577, 295] width 601 height 33
paste input "b"
click at [829, 280] on button "submit" at bounding box center [855, 295] width 52 height 30
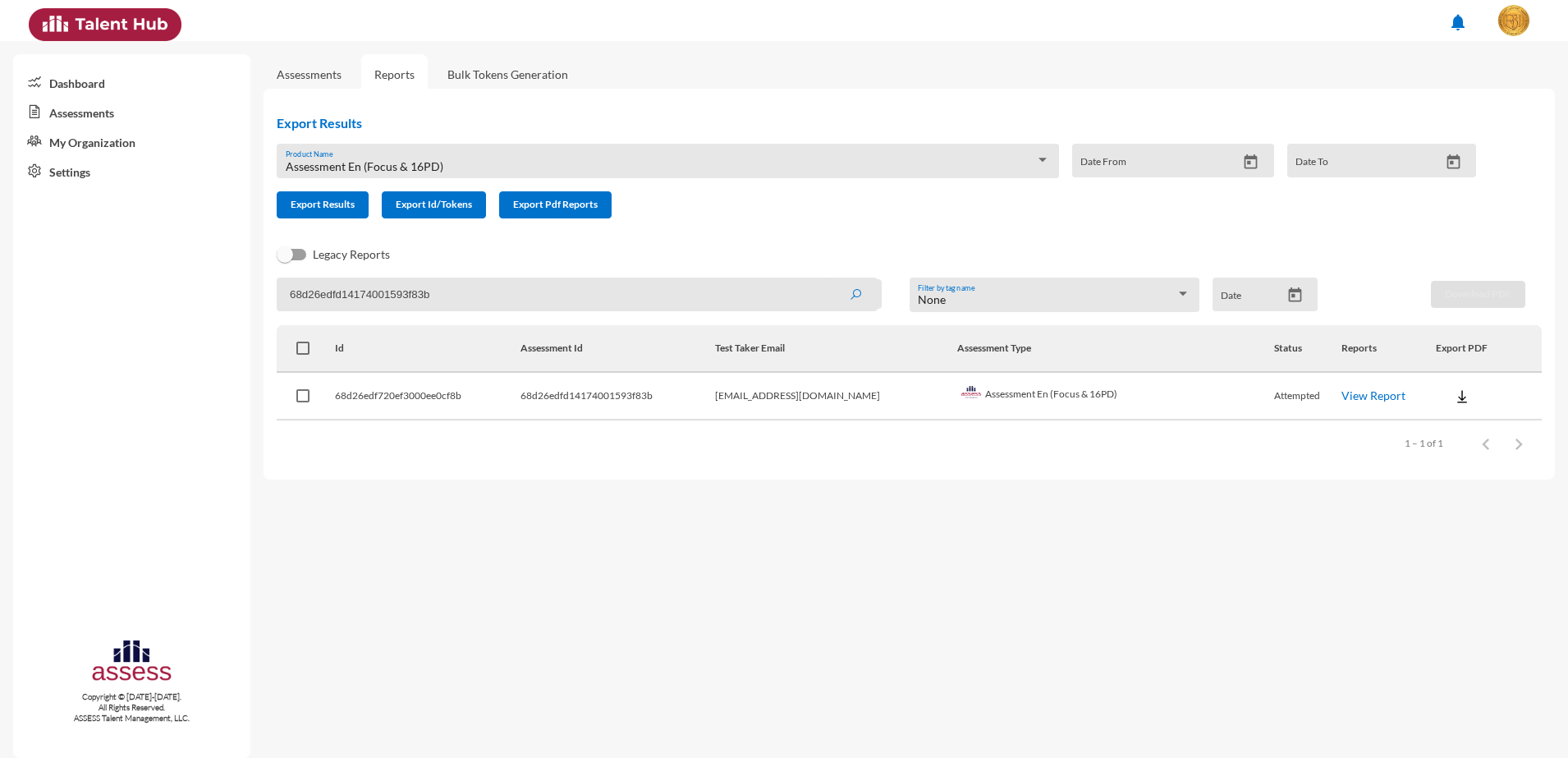
click at [1346, 389] on link "View Report" at bounding box center [1373, 395] width 64 height 14
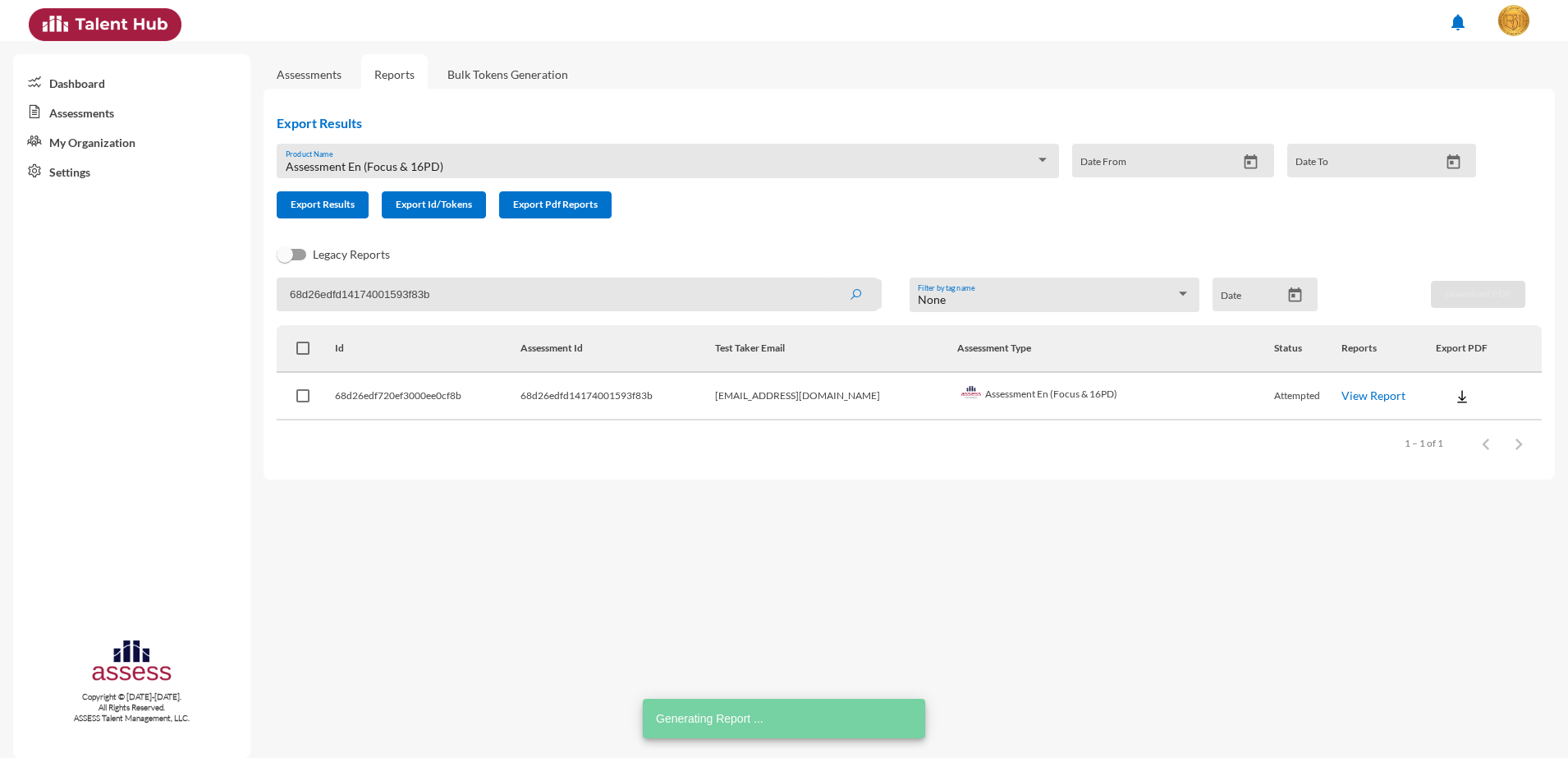
click at [392, 296] on input "68d26edfd14174001593f83b" at bounding box center [577, 295] width 601 height 33
paste input "d"
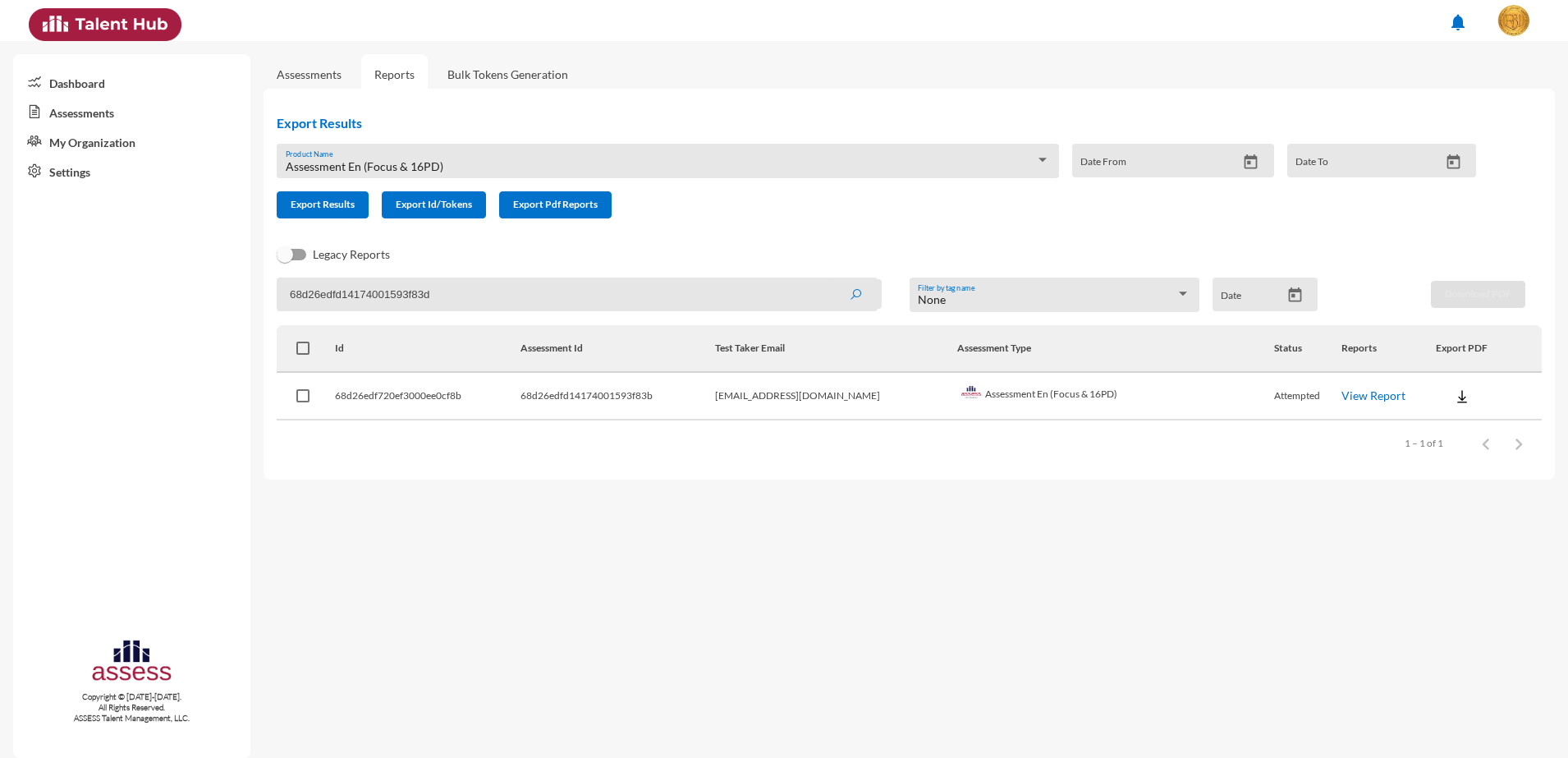
click at [829, 280] on button "submit" at bounding box center [855, 295] width 52 height 30
click at [1364, 399] on link "View Report" at bounding box center [1373, 395] width 64 height 14
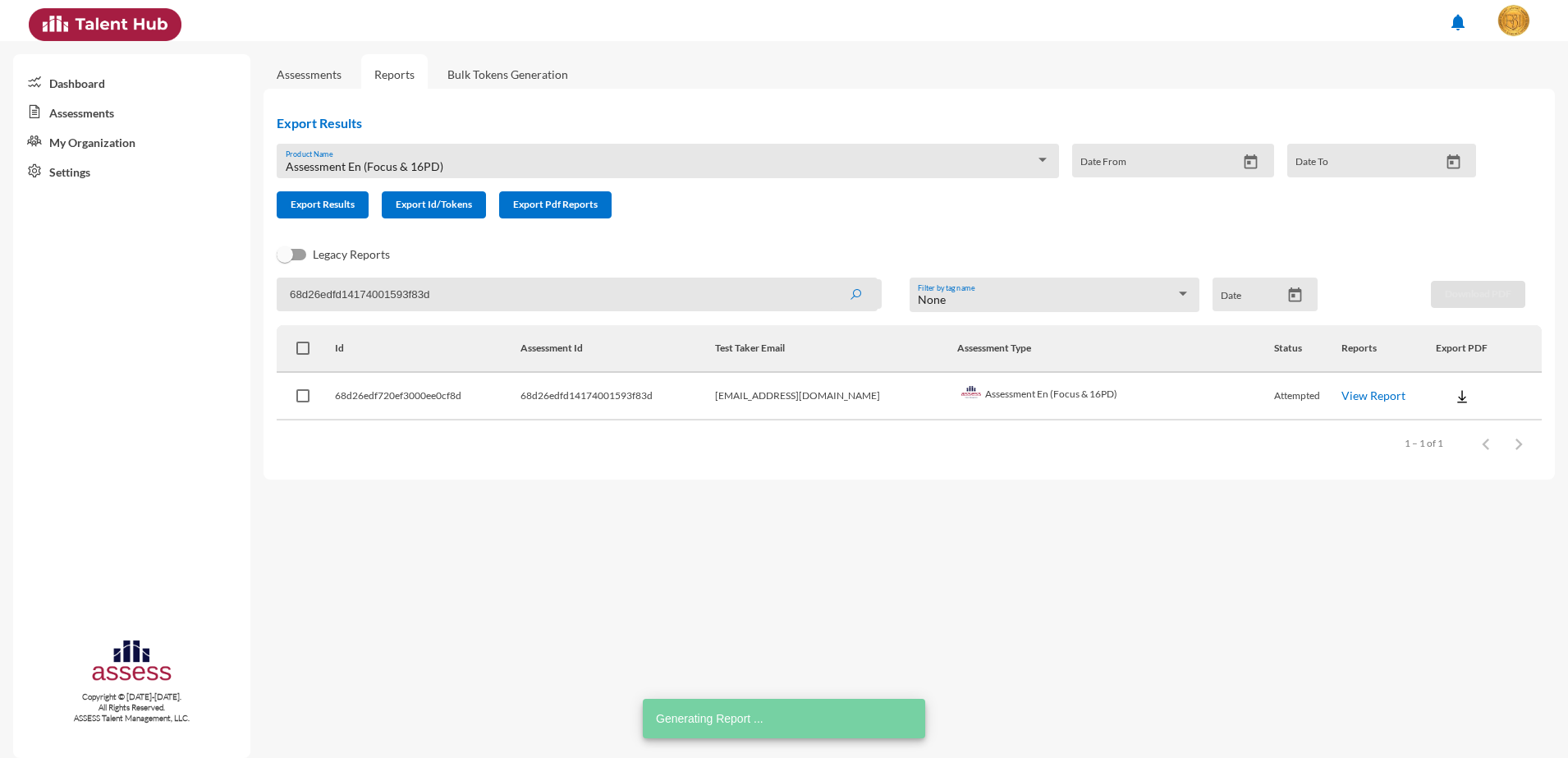
click at [358, 295] on input "68d26edfd14174001593f83d" at bounding box center [577, 295] width 601 height 33
paste input "e"
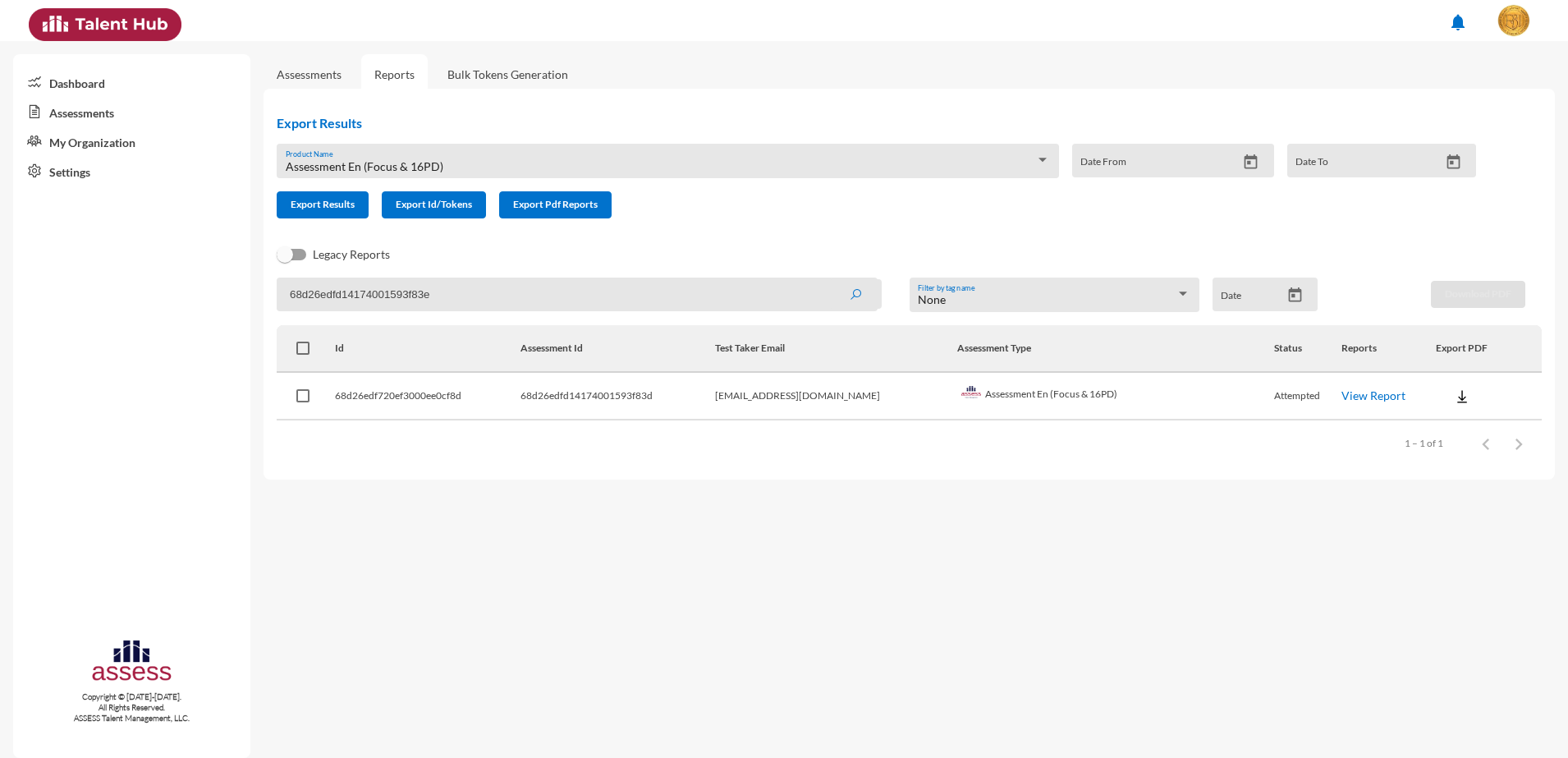
click at [829, 280] on button "submit" at bounding box center [855, 295] width 52 height 30
click at [1361, 384] on td "View Report" at bounding box center [1387, 396] width 94 height 47
click at [1361, 396] on link "View Report" at bounding box center [1373, 395] width 64 height 14
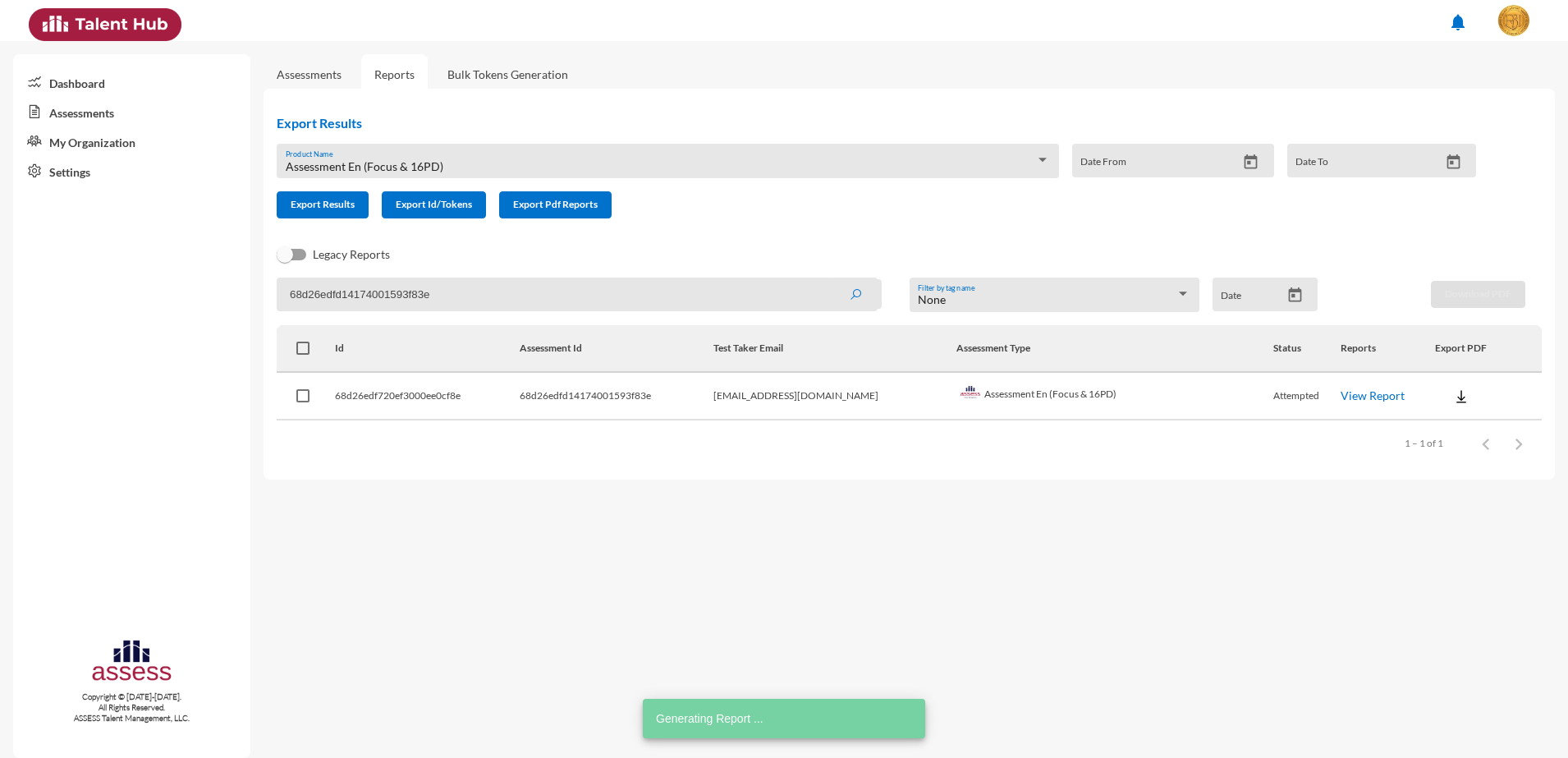
click at [366, 285] on input "68d26edfd14174001593f83e" at bounding box center [577, 295] width 601 height 33
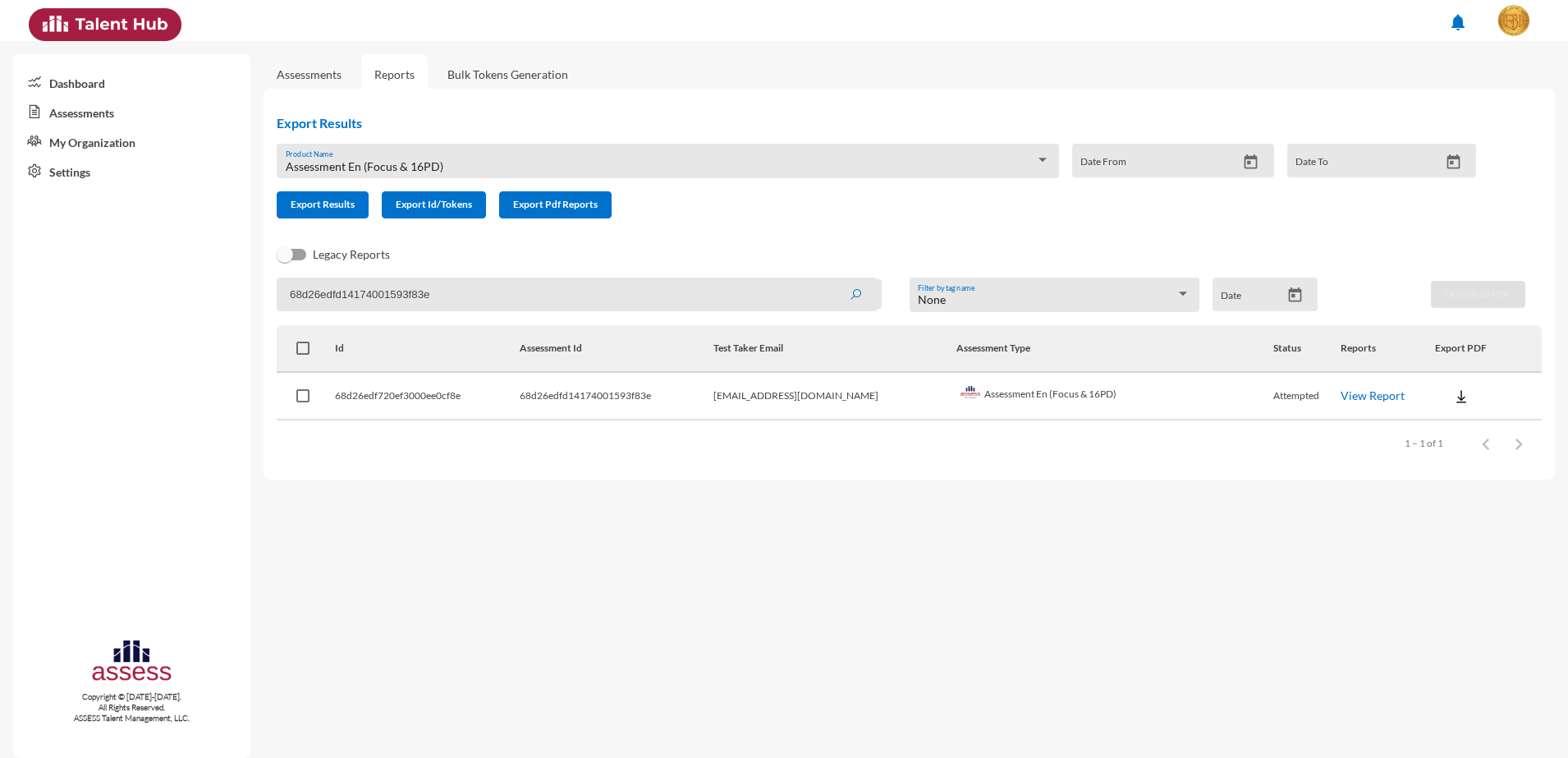
paste input "f"
click at [829, 280] on button "submit" at bounding box center [855, 295] width 52 height 30
click at [1352, 400] on link "View Report" at bounding box center [1372, 395] width 64 height 14
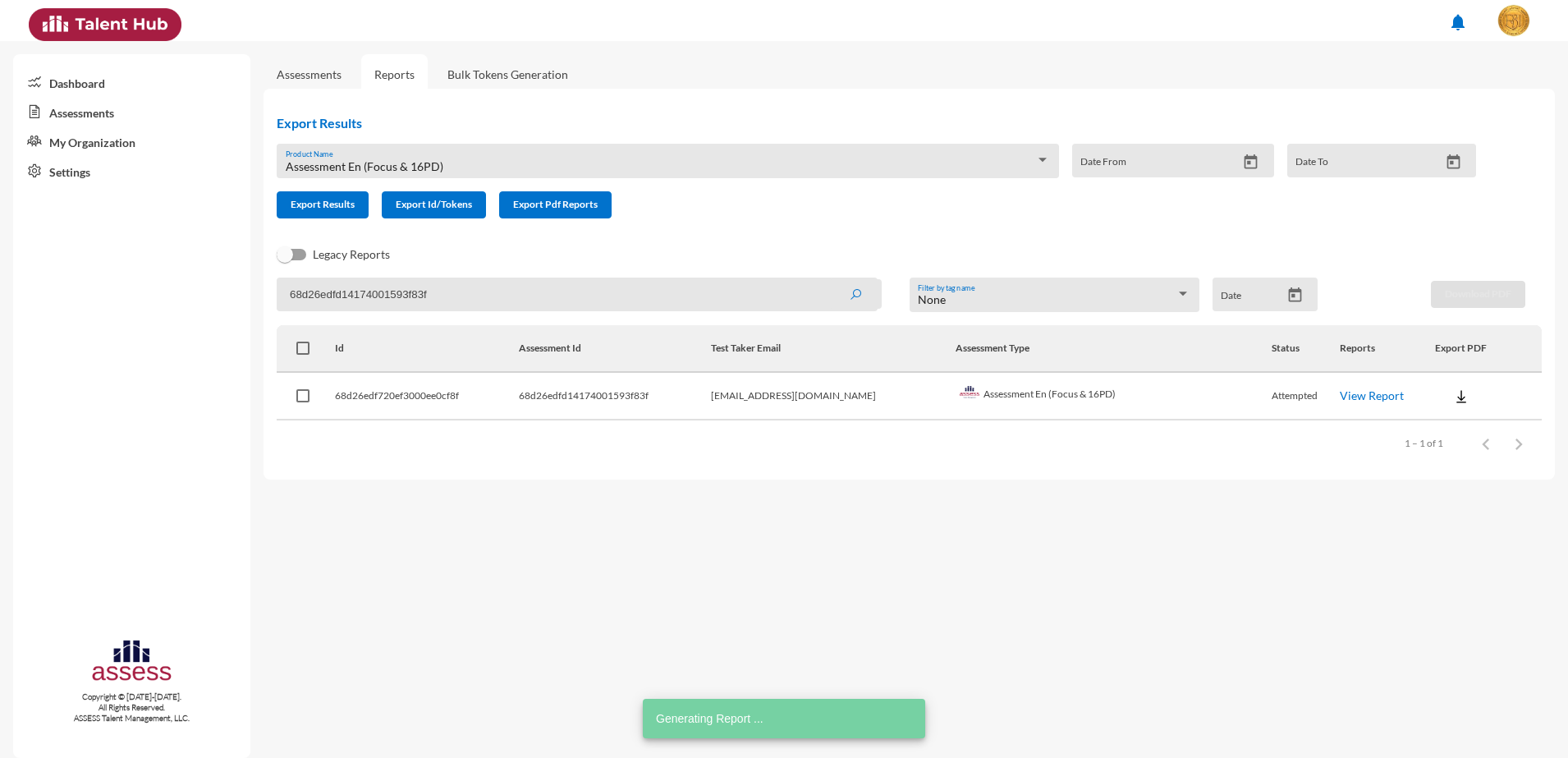
click at [359, 293] on input "68d26edfd14174001593f83f" at bounding box center [577, 295] width 601 height 33
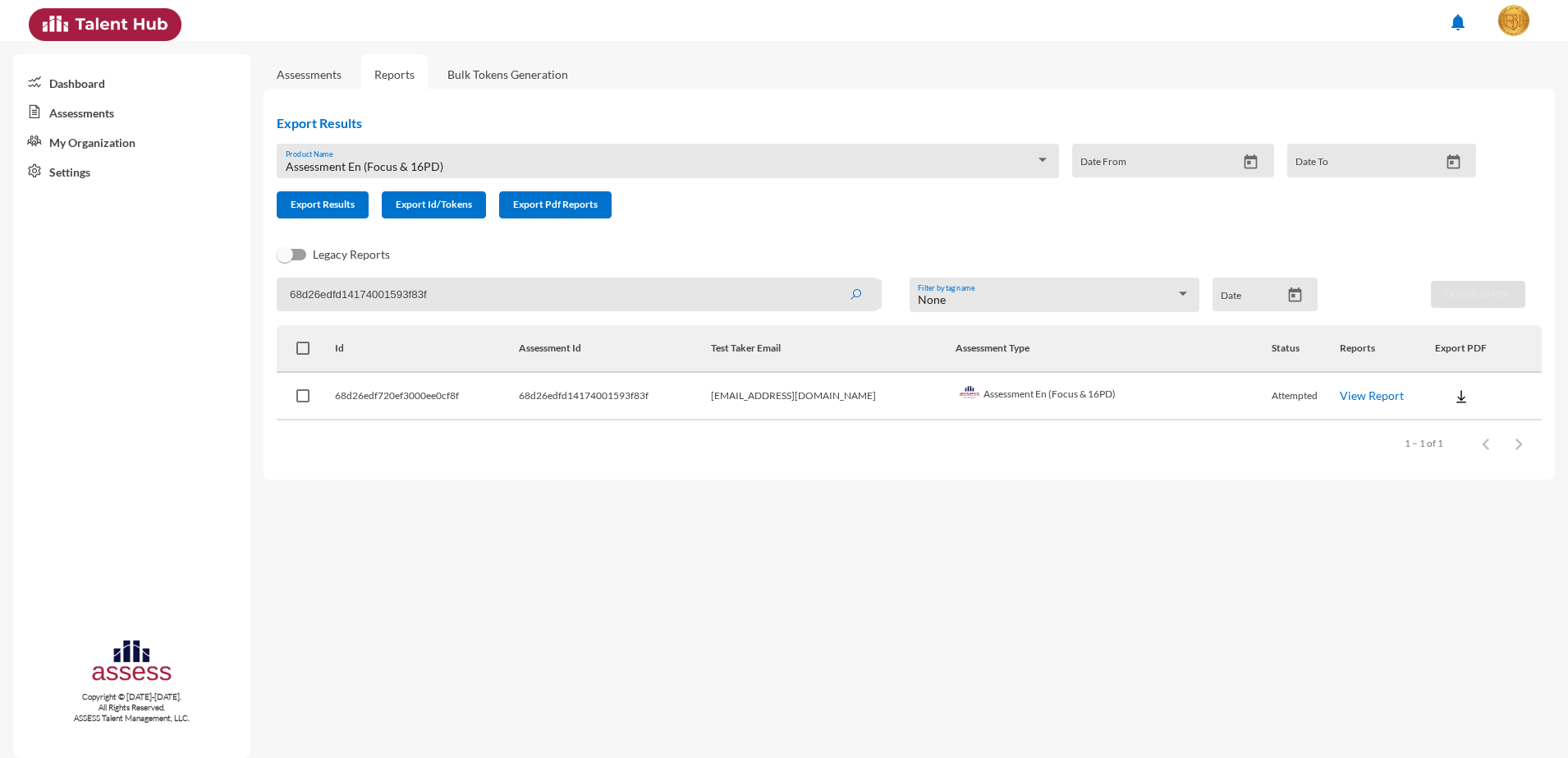
paste input "40"
click at [829, 280] on button "submit" at bounding box center [855, 295] width 52 height 30
click at [1347, 394] on link "View Report" at bounding box center [1373, 395] width 64 height 14
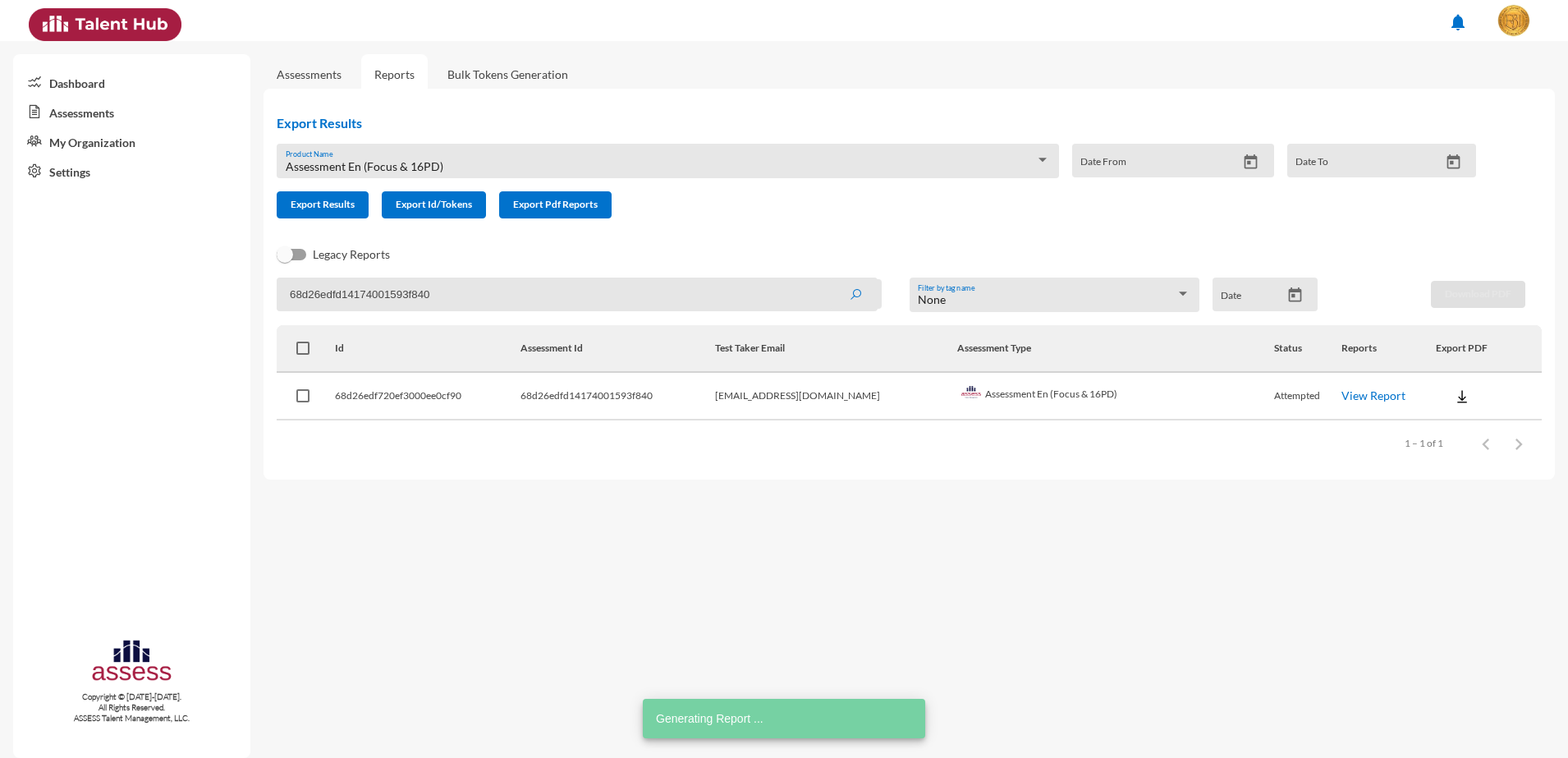
click at [368, 285] on input "68d26edfd14174001593f840" at bounding box center [577, 295] width 601 height 33
paste input "3"
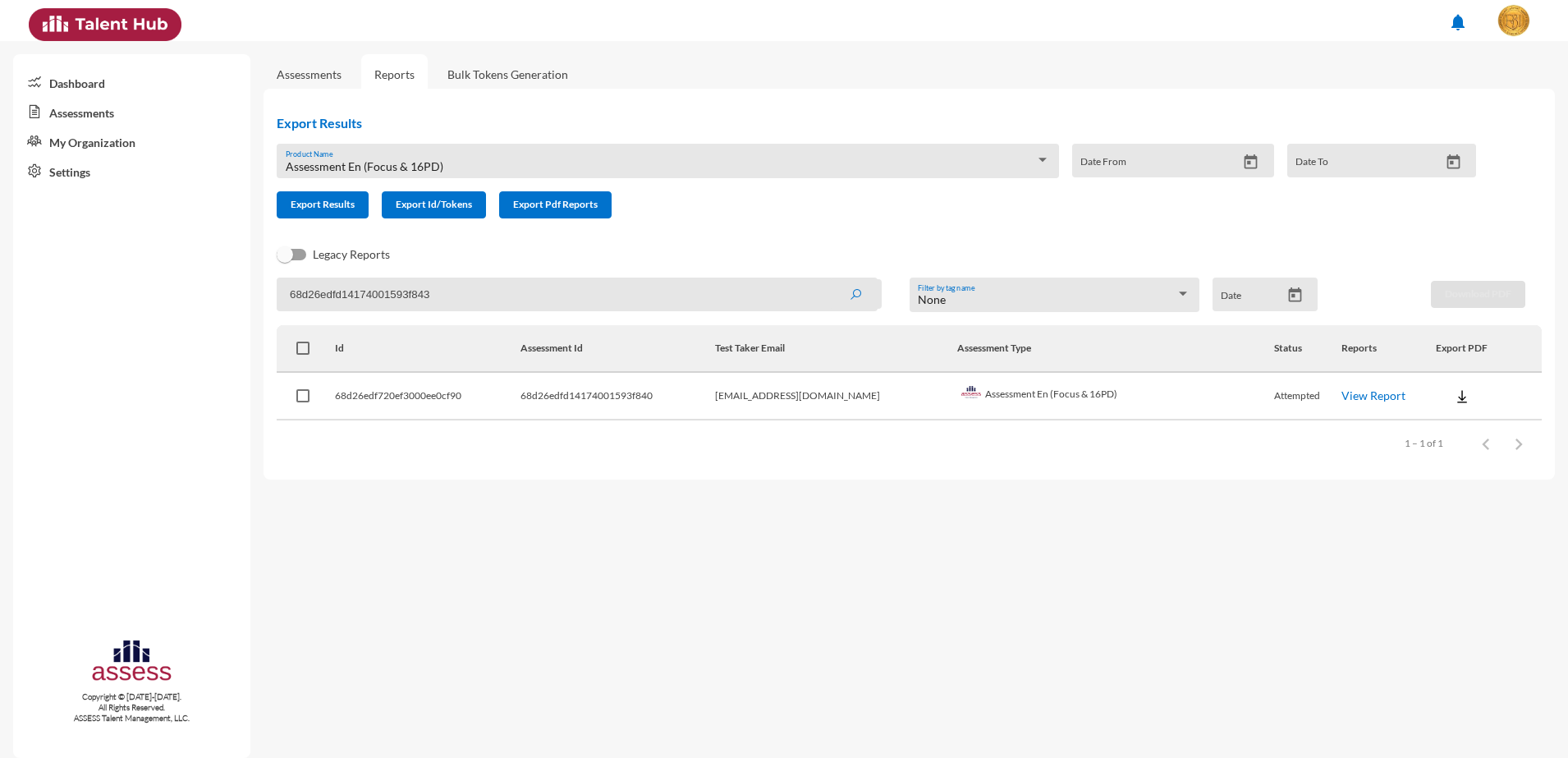
click at [829, 280] on button "submit" at bounding box center [855, 295] width 52 height 30
click at [1348, 387] on td "View Report" at bounding box center [1388, 396] width 94 height 47
click at [1349, 394] on link "View Report" at bounding box center [1373, 395] width 64 height 14
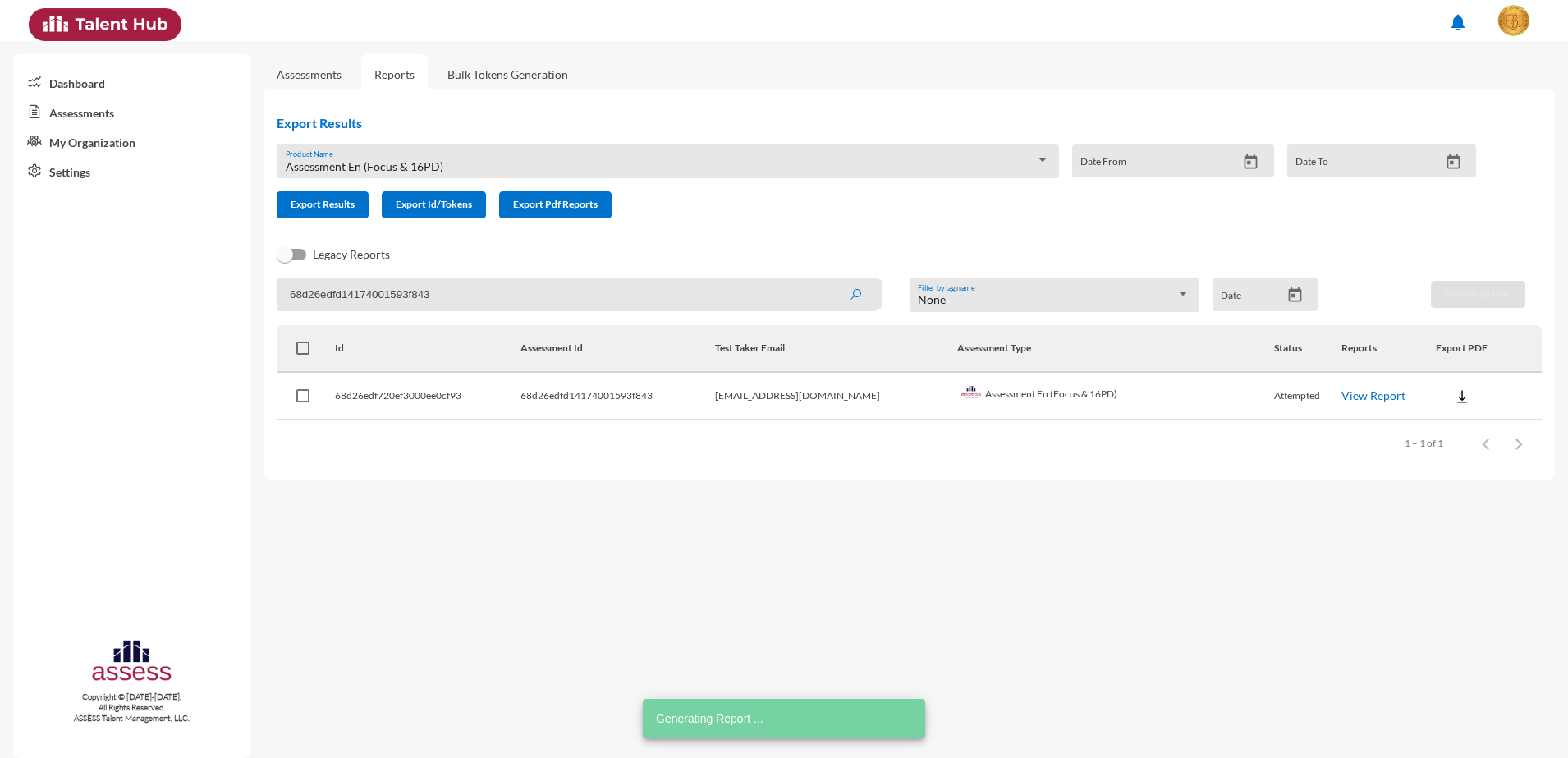
click at [319, 295] on input "68d26edfd14174001593f843" at bounding box center [577, 295] width 601 height 33
click at [319, 295] on input "68d26edfd14174001593f843" at bounding box center [577, 295] width 601 height 33
paste input "5"
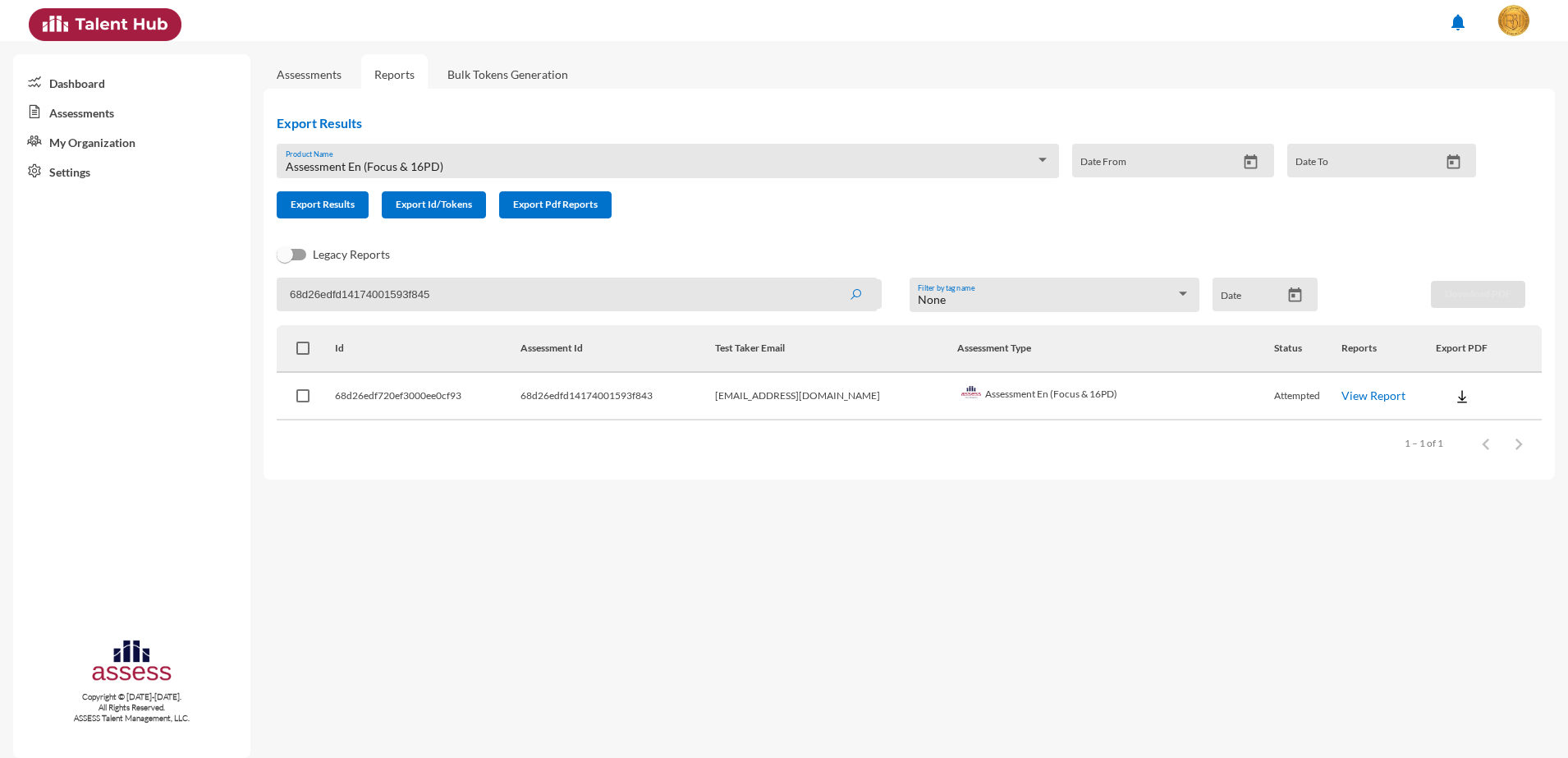
type input "68d26edfd14174001593f845"
click at [829, 280] on button "submit" at bounding box center [855, 295] width 52 height 30
click at [1356, 394] on link "View Report" at bounding box center [1373, 395] width 64 height 14
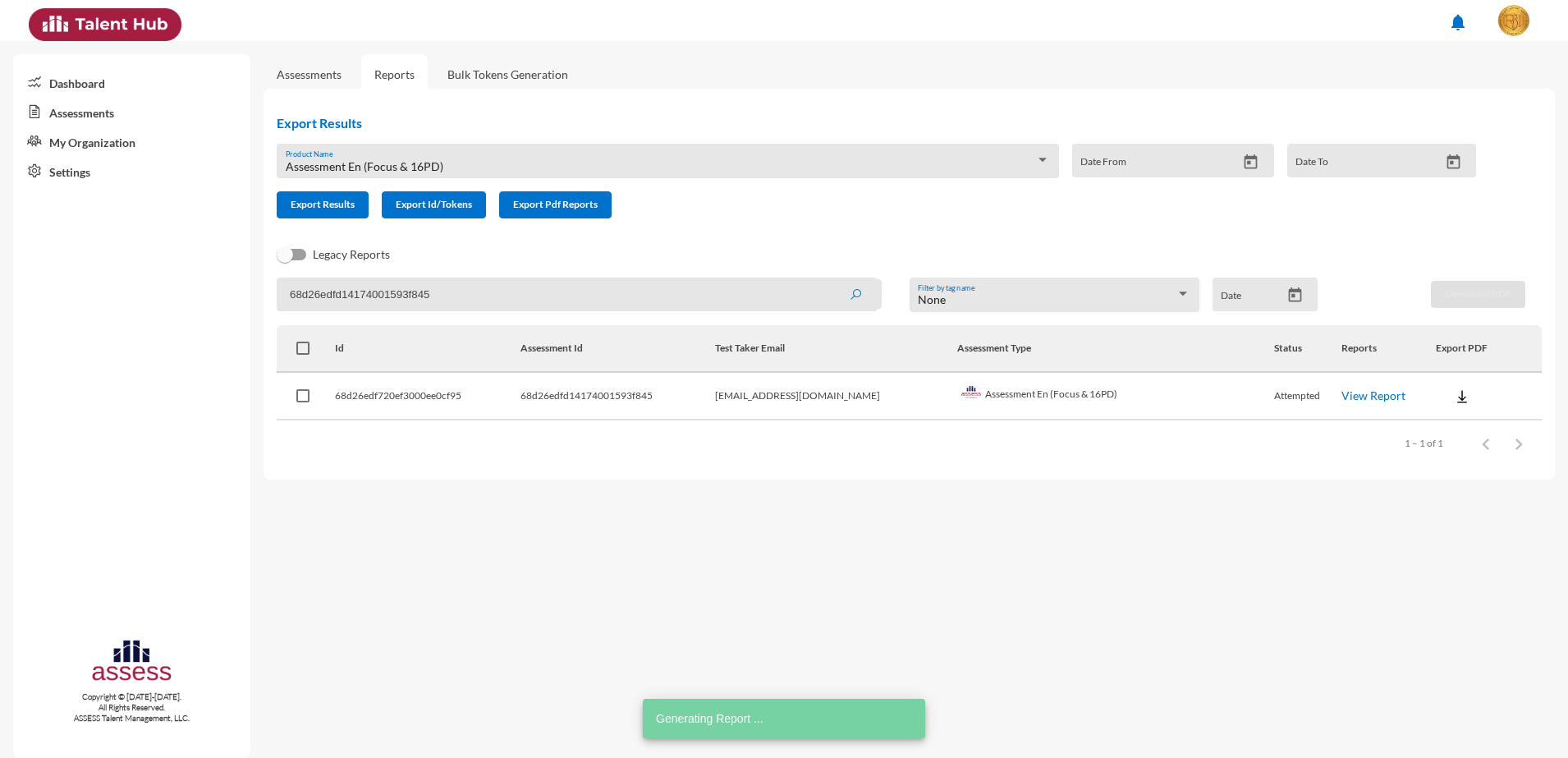
click at [474, 161] on div "Assessment En (Focus & 16PD)" at bounding box center [660, 166] width 750 height 13
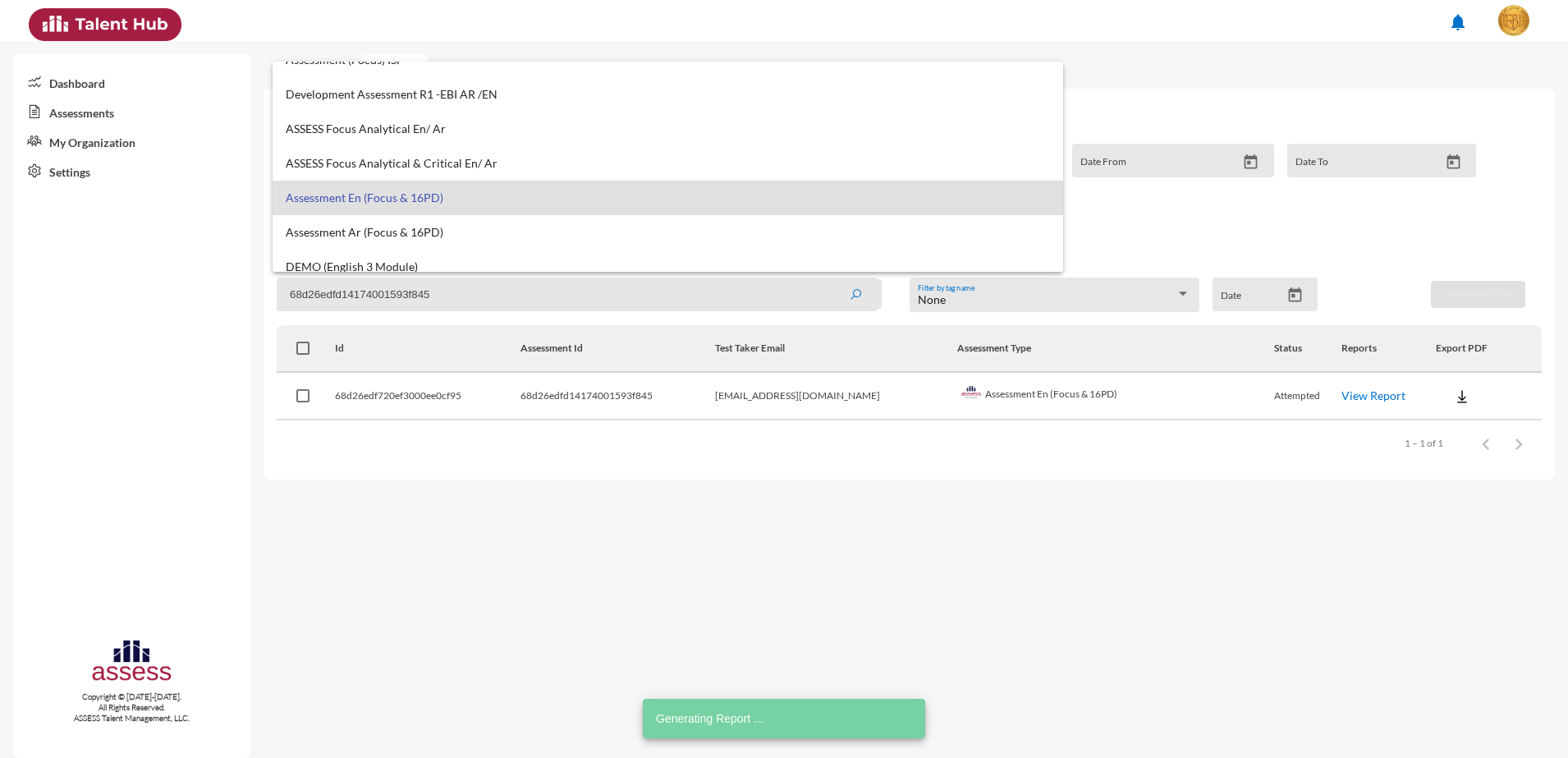
scroll to position [0, 0]
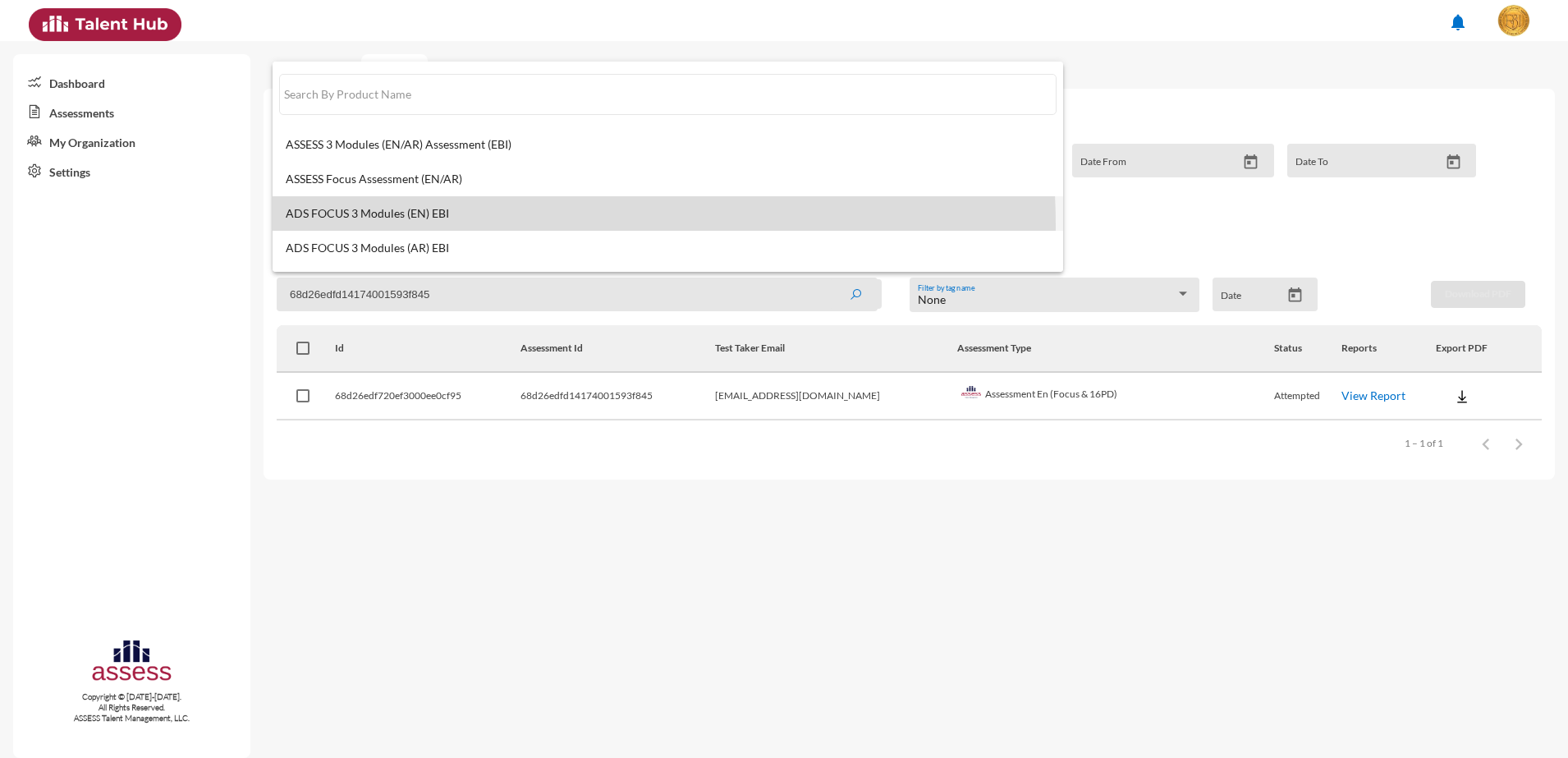
click at [476, 225] on mat-option "ADS FOCUS 3 Modules (EN) EBI" at bounding box center [668, 213] width 791 height 34
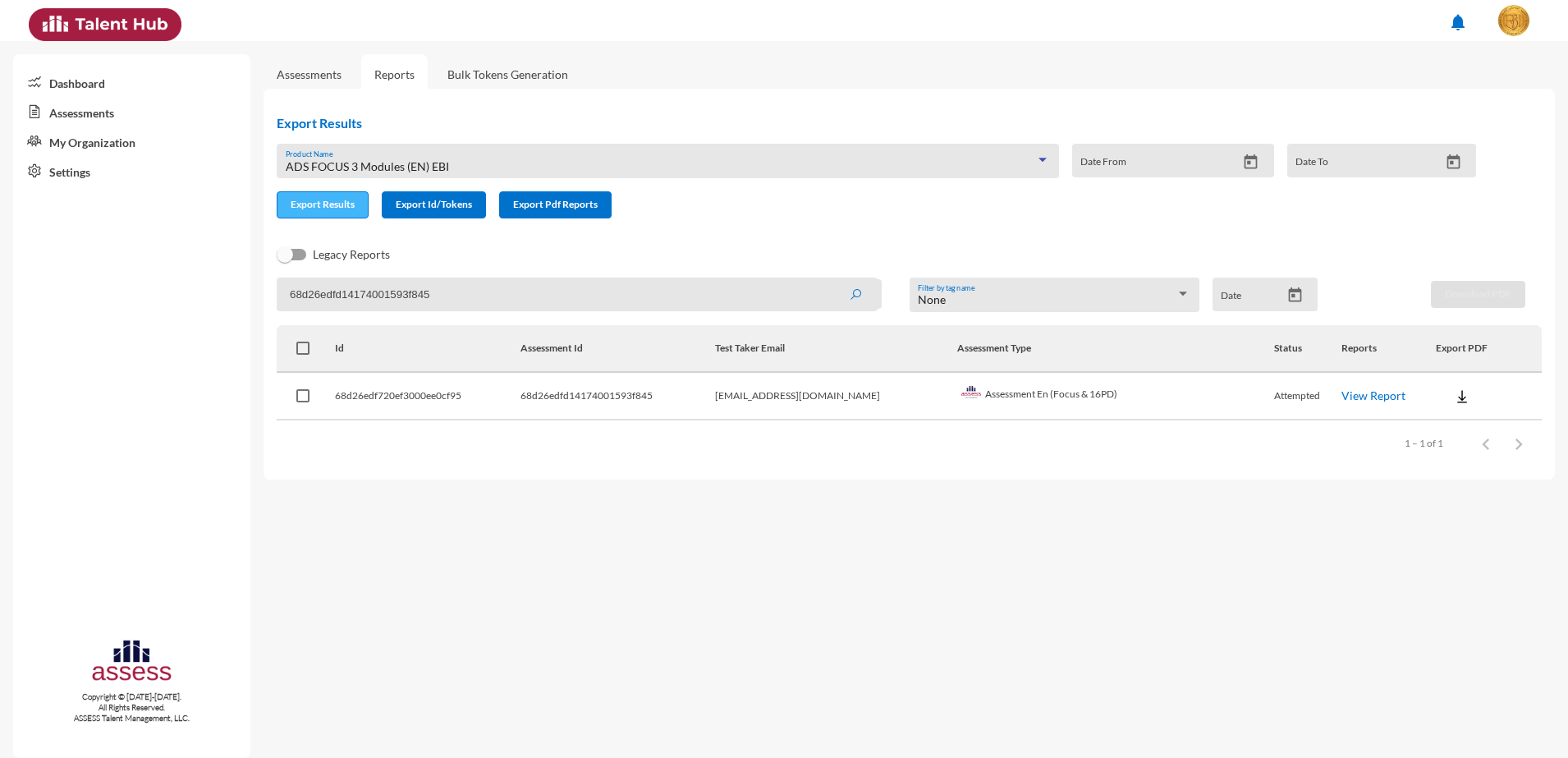
click at [315, 194] on button "Export Results" at bounding box center [323, 205] width 92 height 27
drag, startPoint x: 472, startPoint y: 293, endPoint x: 143, endPoint y: 285, distance: 329.1
click at [143, 285] on mat-sidenav-container "Dashboard Assessments My Organization Settings Copyright © 2015-2024. All Right…" at bounding box center [784, 399] width 1568 height 717
click at [330, 206] on span "Export Results" at bounding box center [322, 204] width 64 height 12
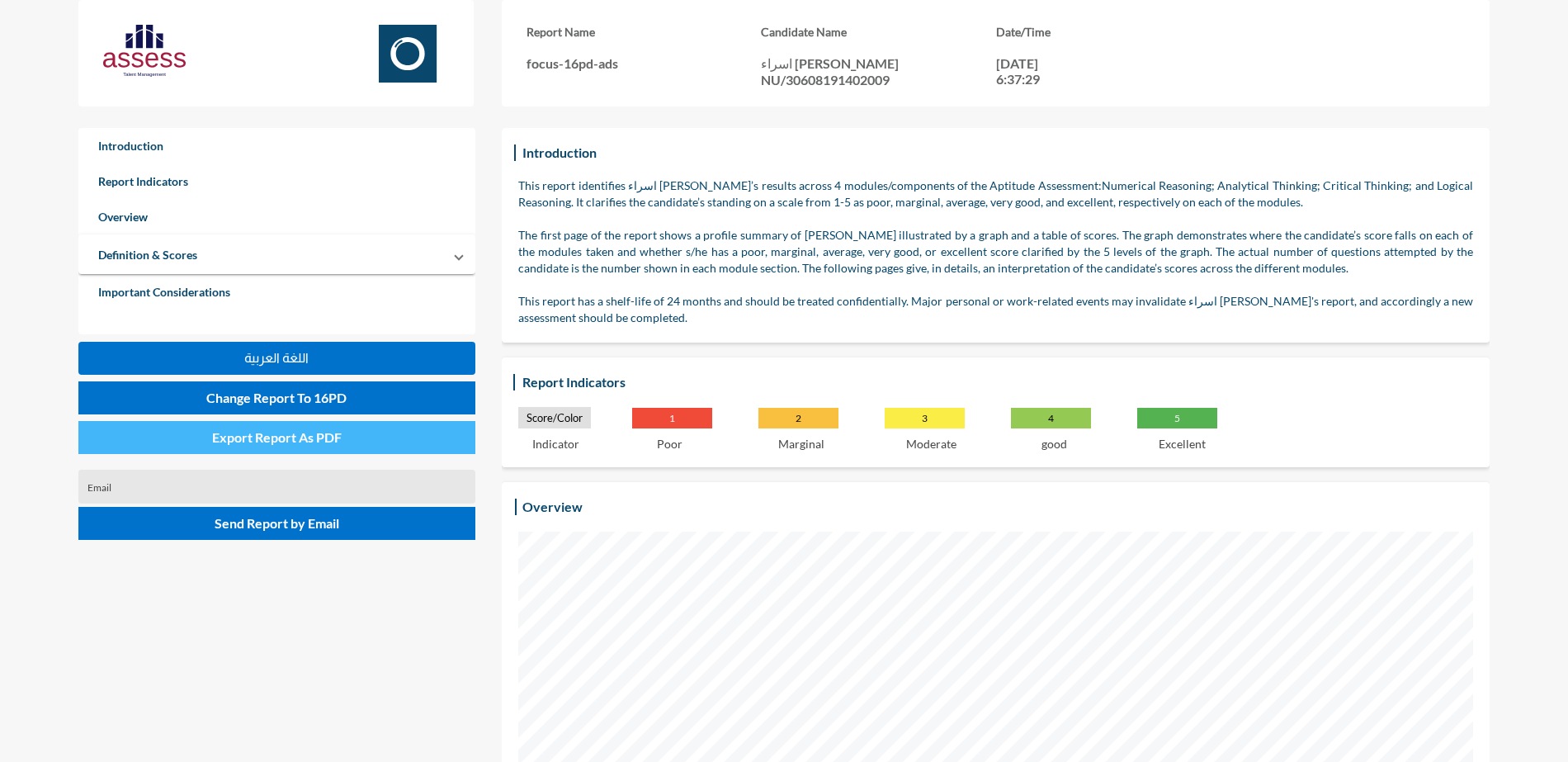
click at [282, 436] on span "Export Report As PDF" at bounding box center [277, 437] width 130 height 16
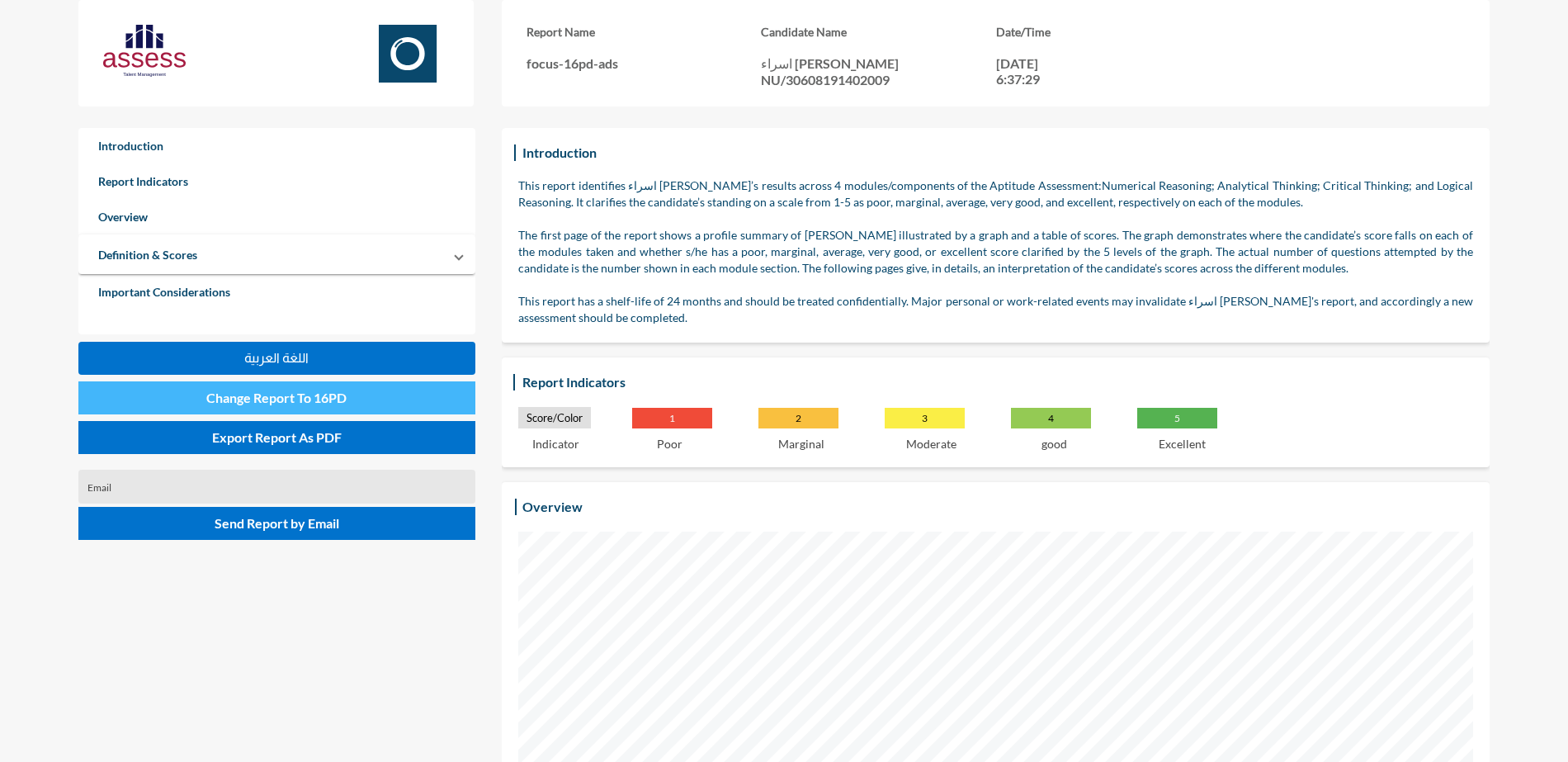
click at [261, 396] on span "Change Report To 16PD" at bounding box center [277, 397] width 140 height 16
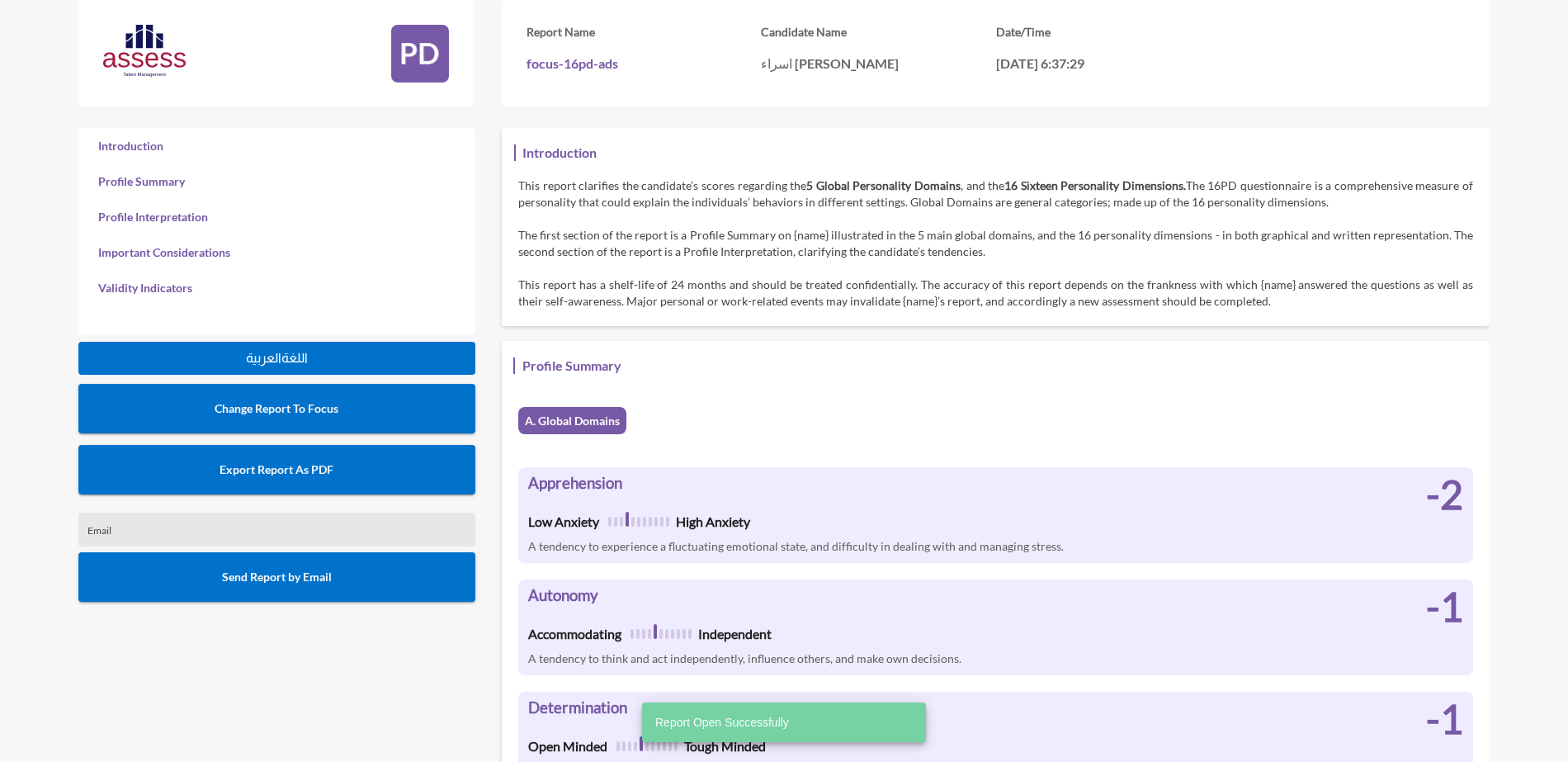
scroll to position [762, 1568]
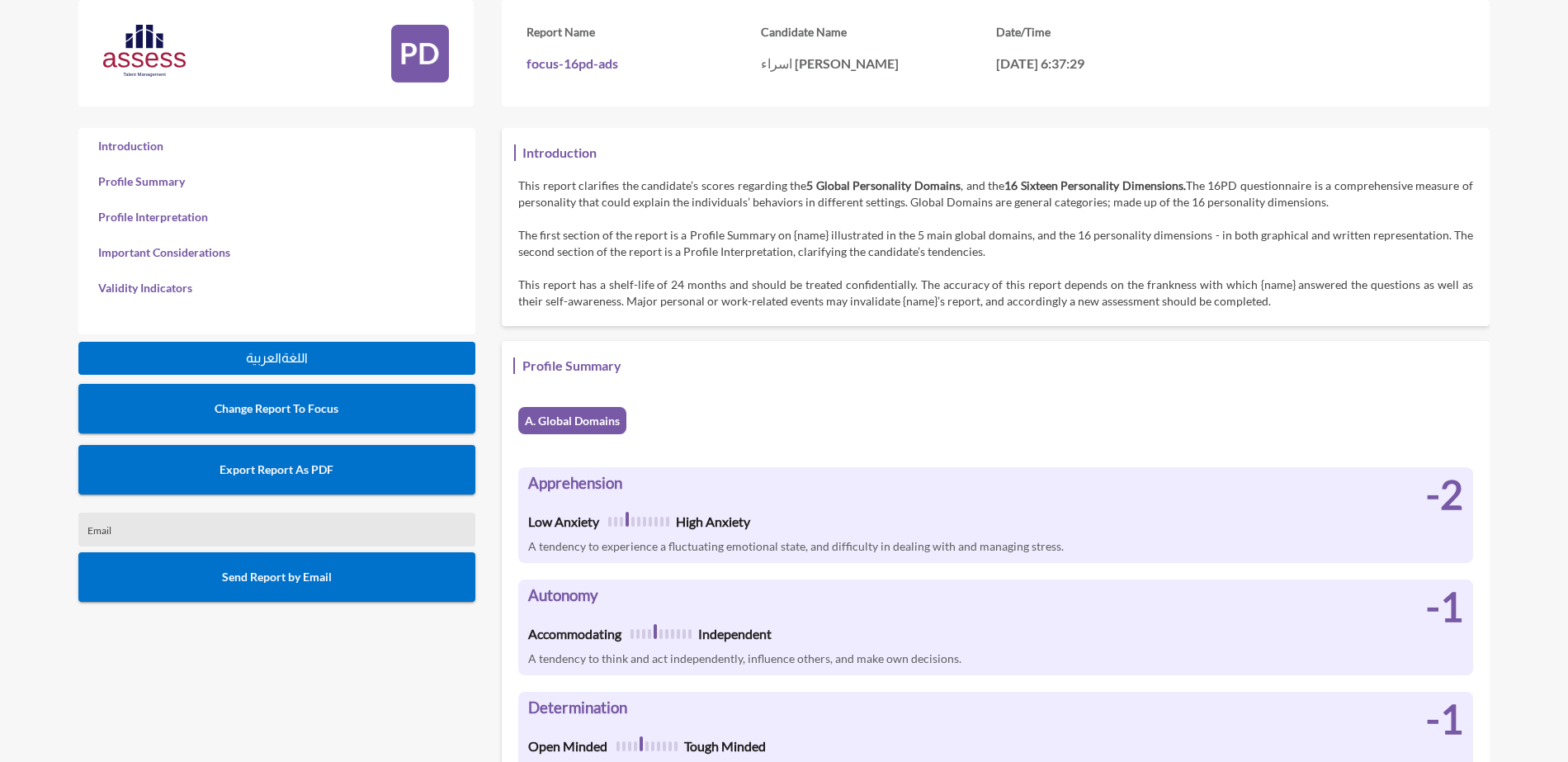
click at [324, 466] on span "Export Report As PDF" at bounding box center [277, 469] width 114 height 14
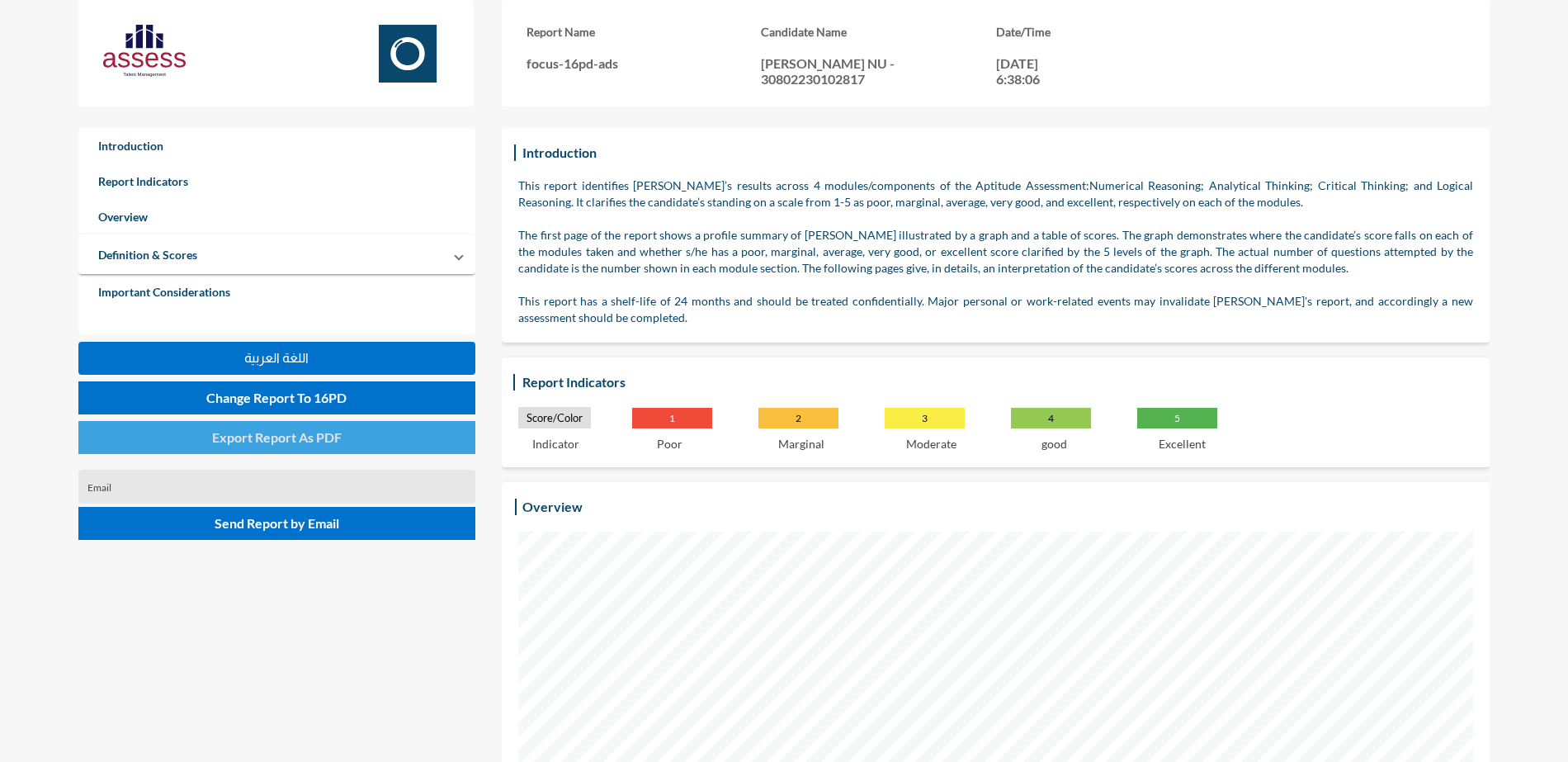
click at [375, 447] on button "Export Report As PDF" at bounding box center [277, 437] width 397 height 33
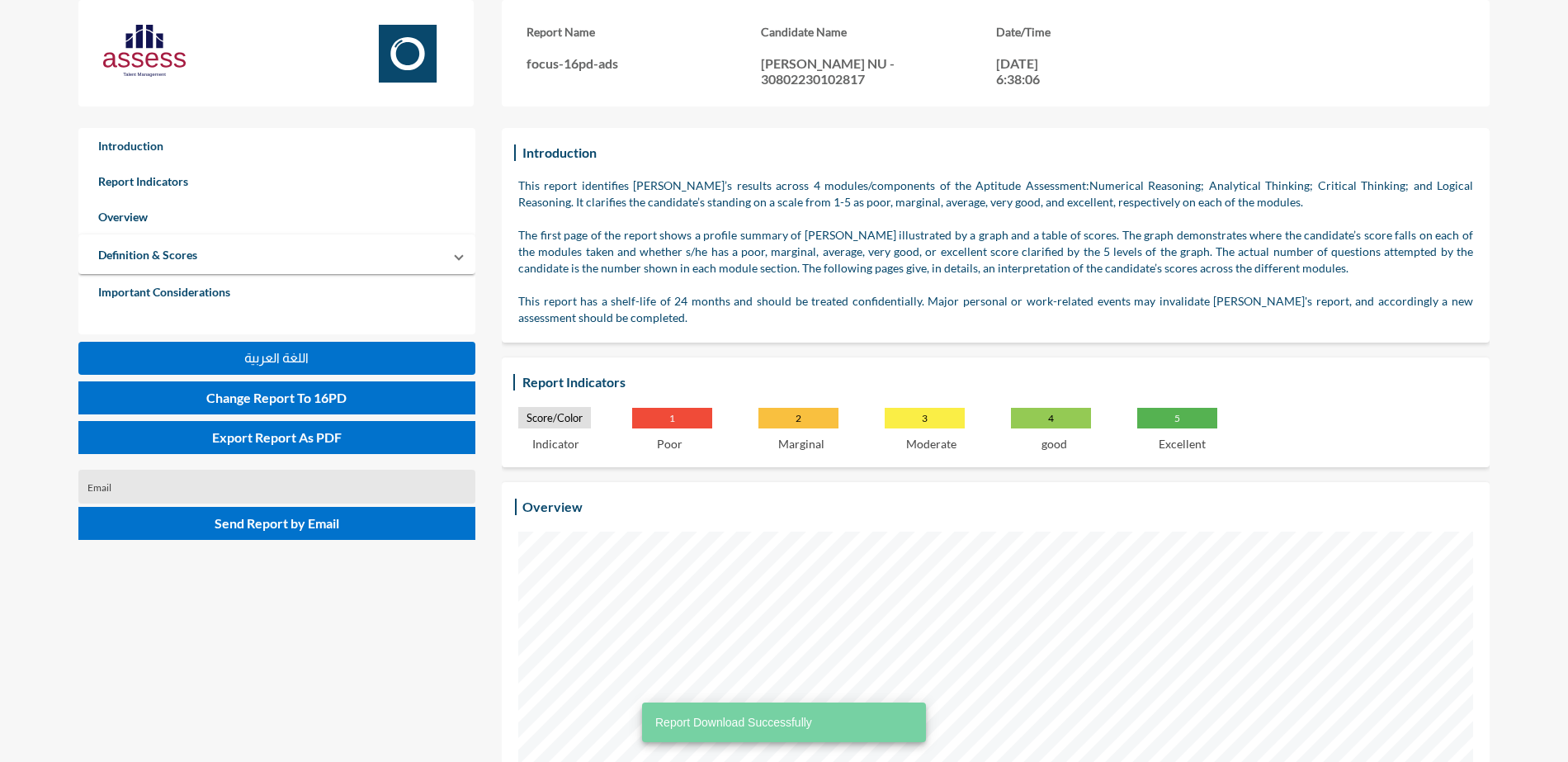
click at [284, 379] on div "Introduction Report Indicators Overview Definition & Scores Numerical Reasoning…" at bounding box center [277, 335] width 397 height 415
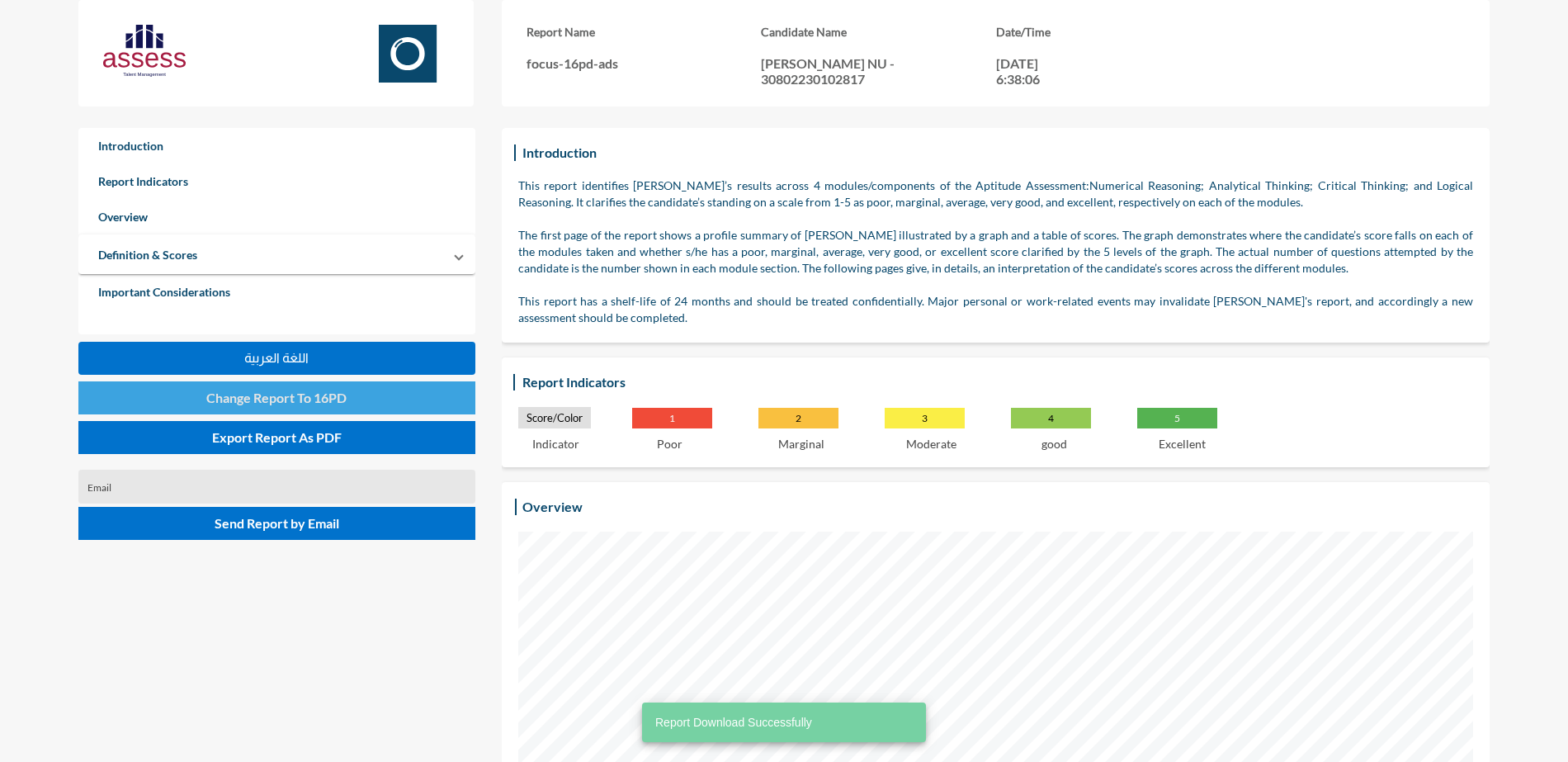
click at [290, 394] on span "Change Report To 16PD" at bounding box center [277, 397] width 140 height 16
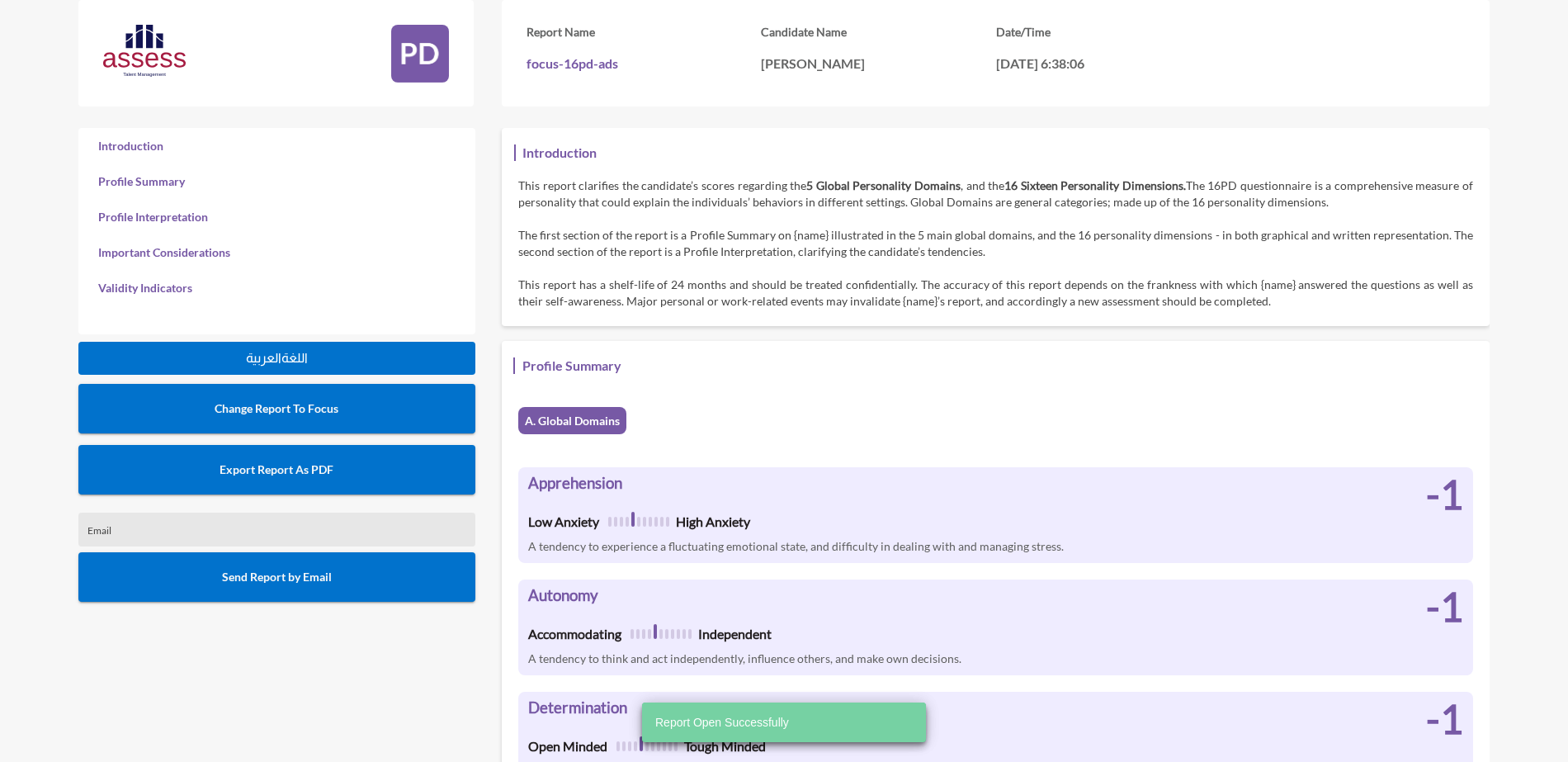
scroll to position [762, 1568]
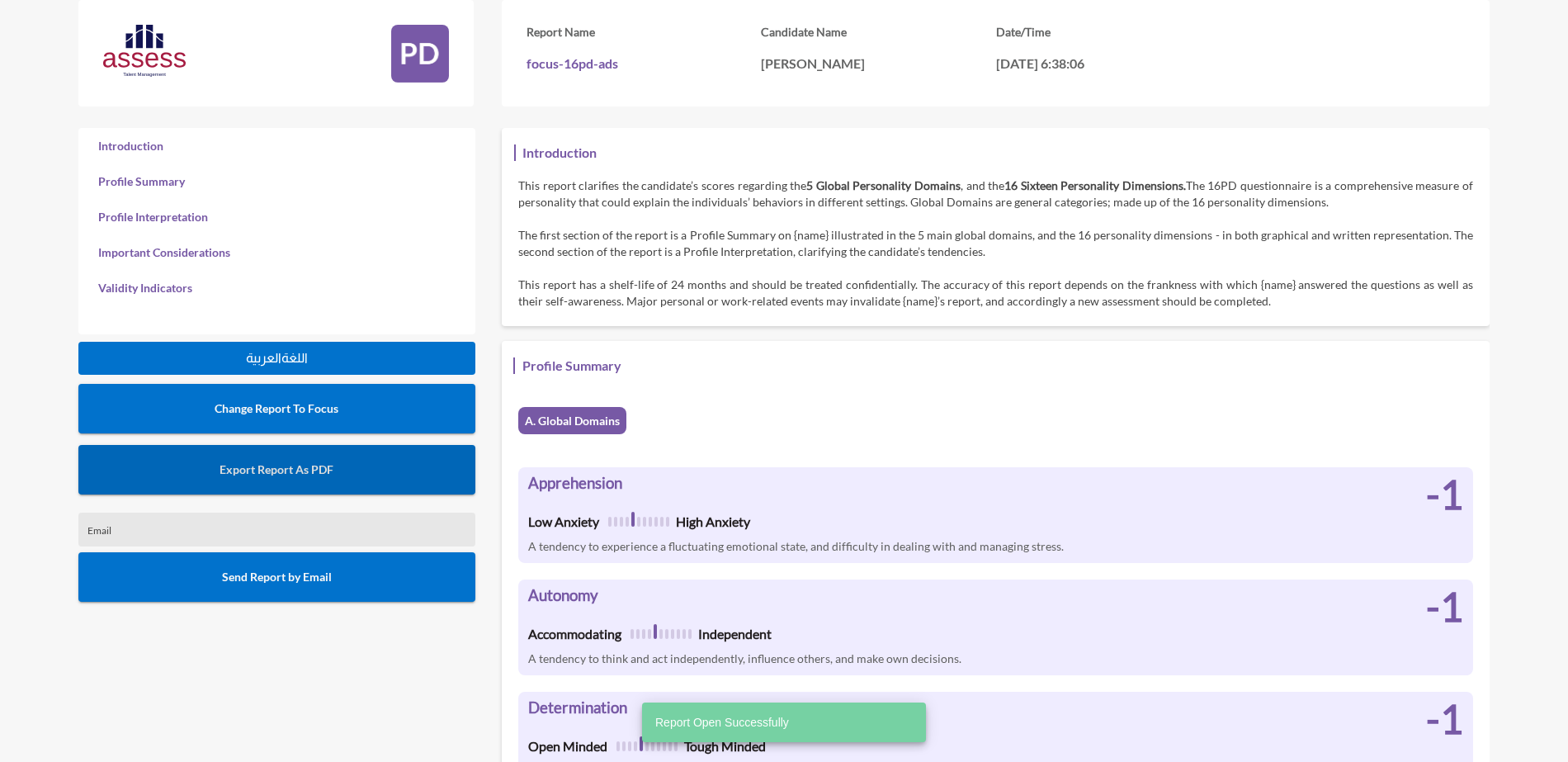
click at [315, 468] on span "Export Report As PDF" at bounding box center [277, 469] width 114 height 14
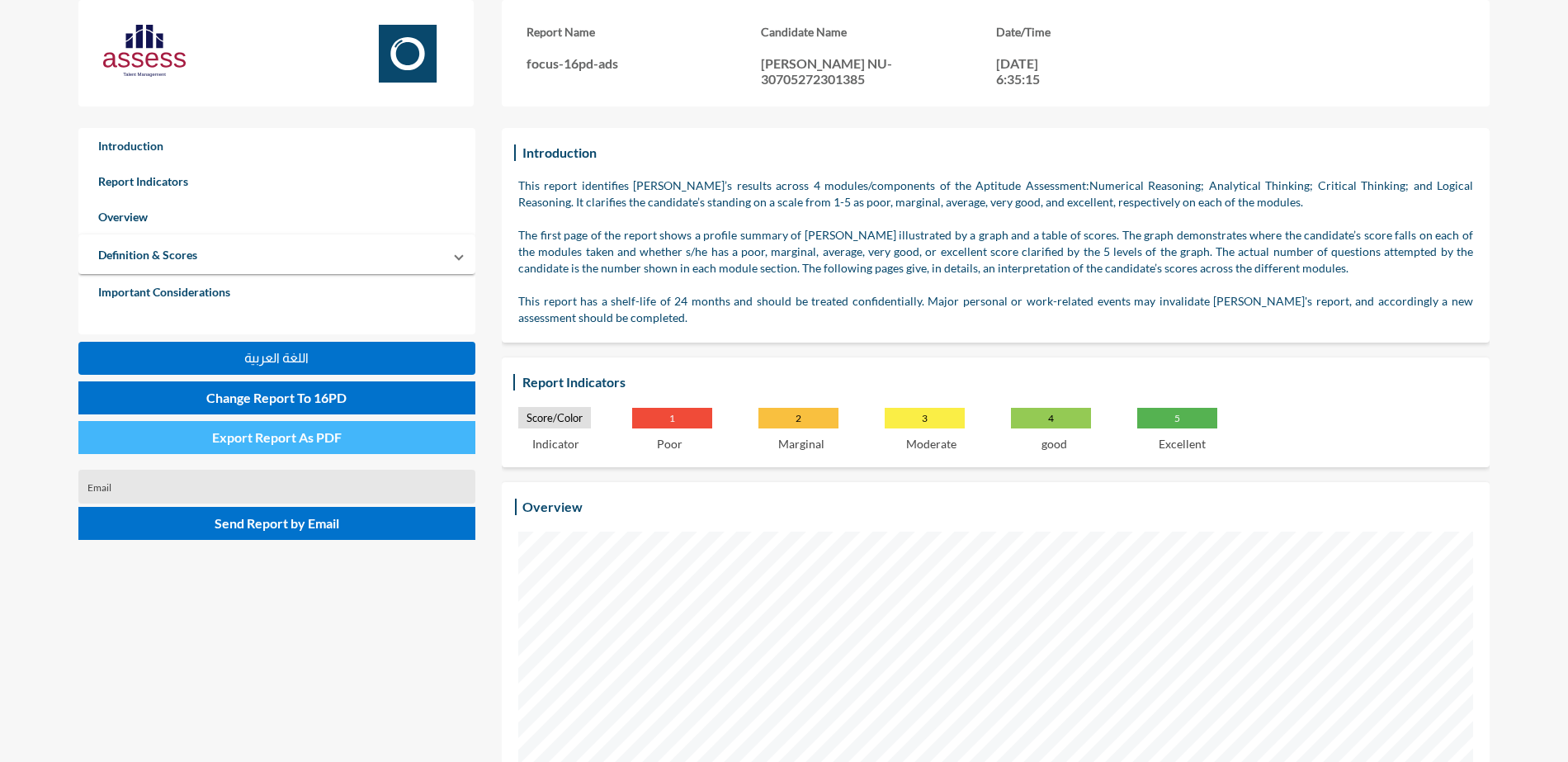
click at [350, 440] on button "Export Report As PDF" at bounding box center [277, 437] width 397 height 33
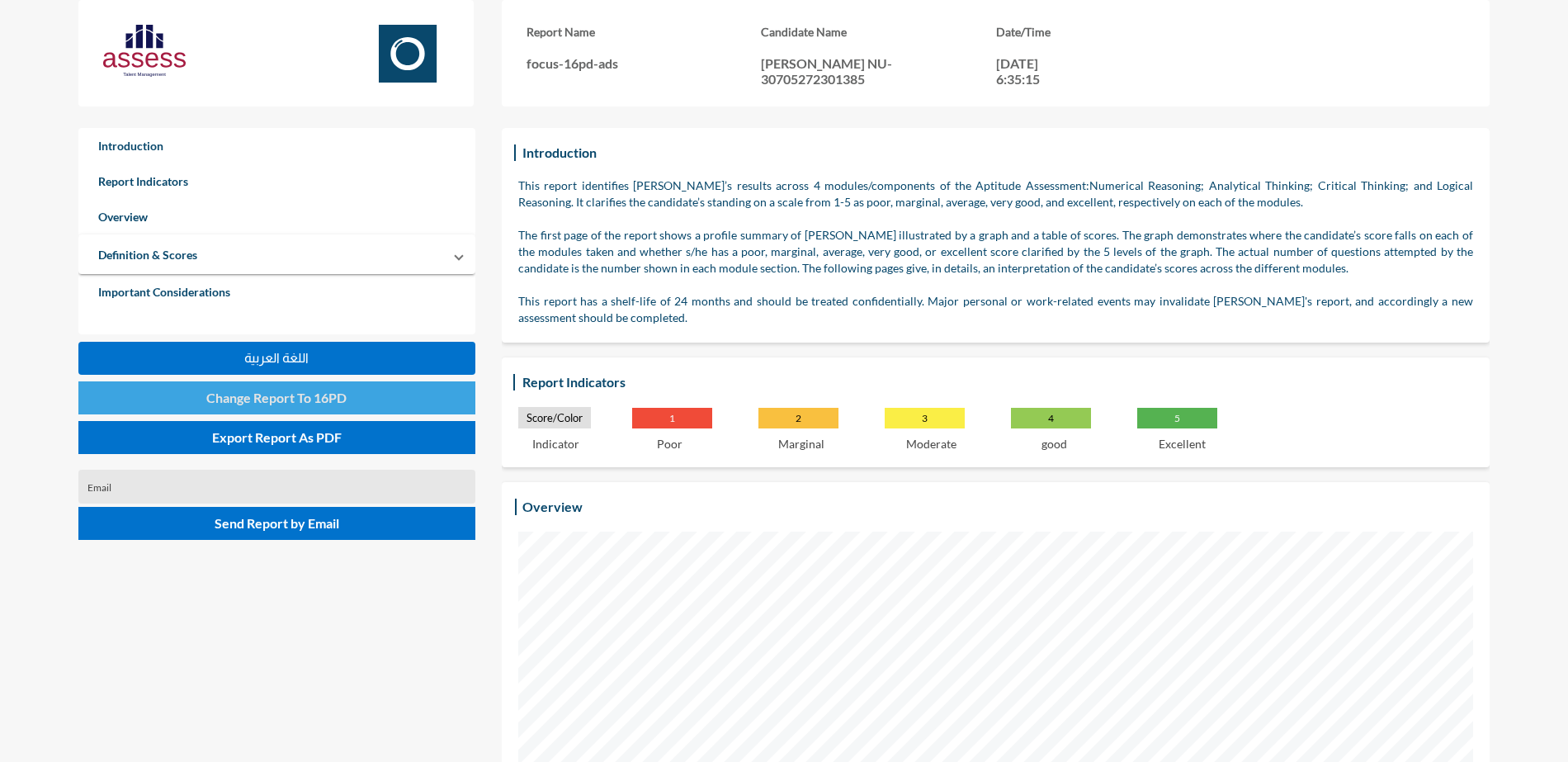
click at [180, 402] on button "Change Report To 16PD" at bounding box center [277, 397] width 397 height 33
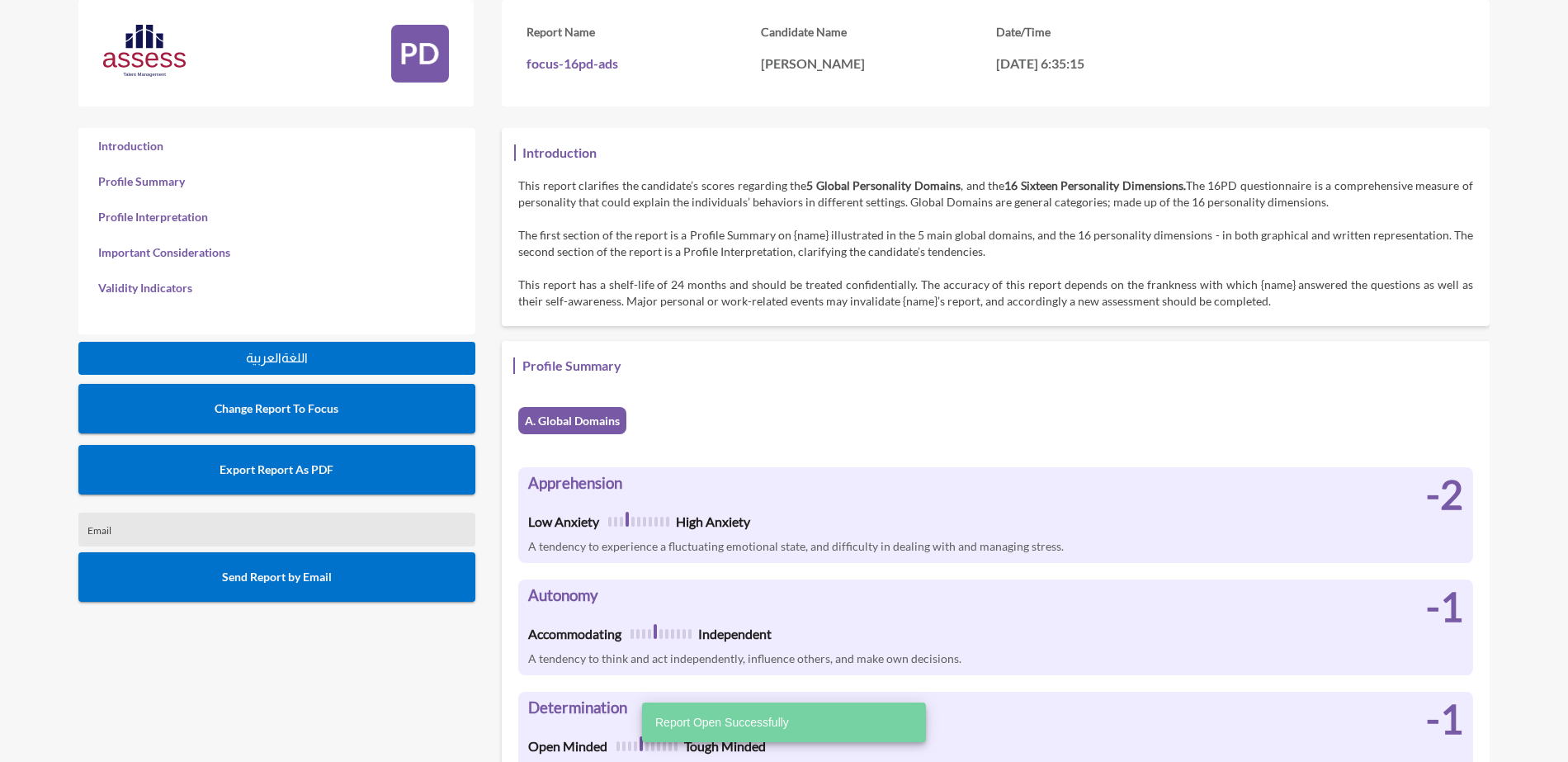
scroll to position [762, 1568]
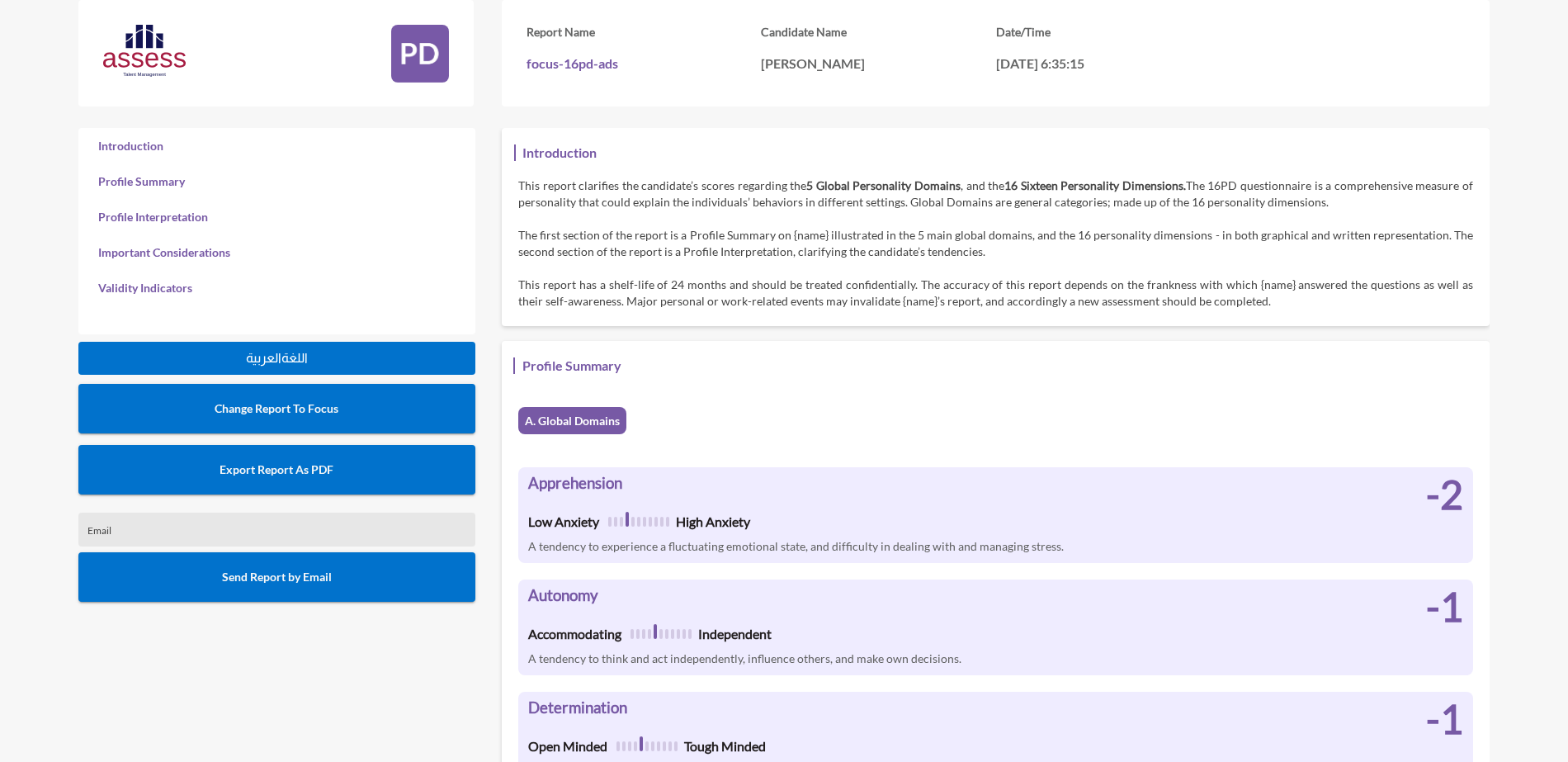
click at [338, 470] on button "Export Report As PDF" at bounding box center [277, 469] width 397 height 49
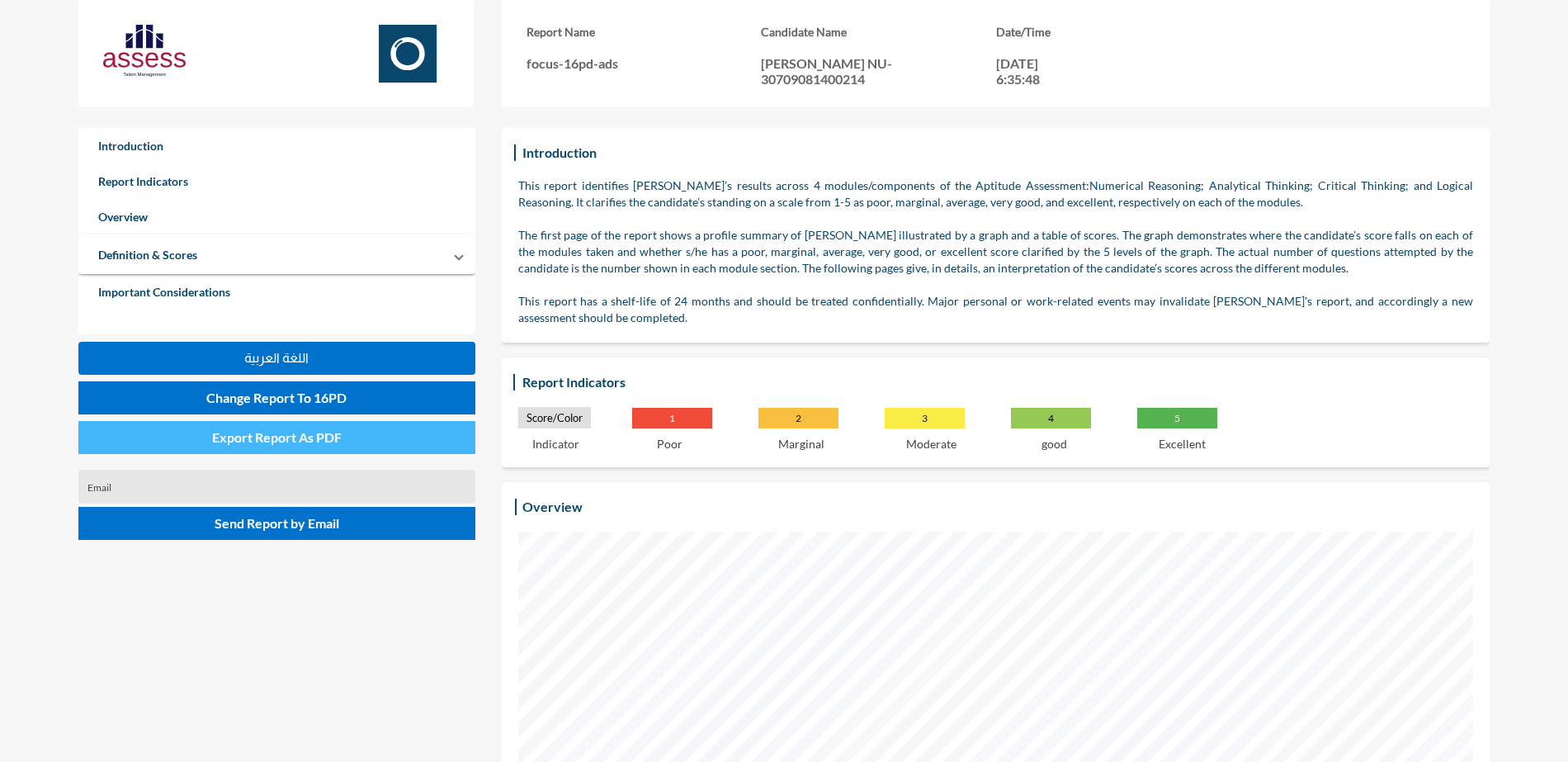
click at [326, 440] on span "Export Report As PDF" at bounding box center [277, 437] width 130 height 16
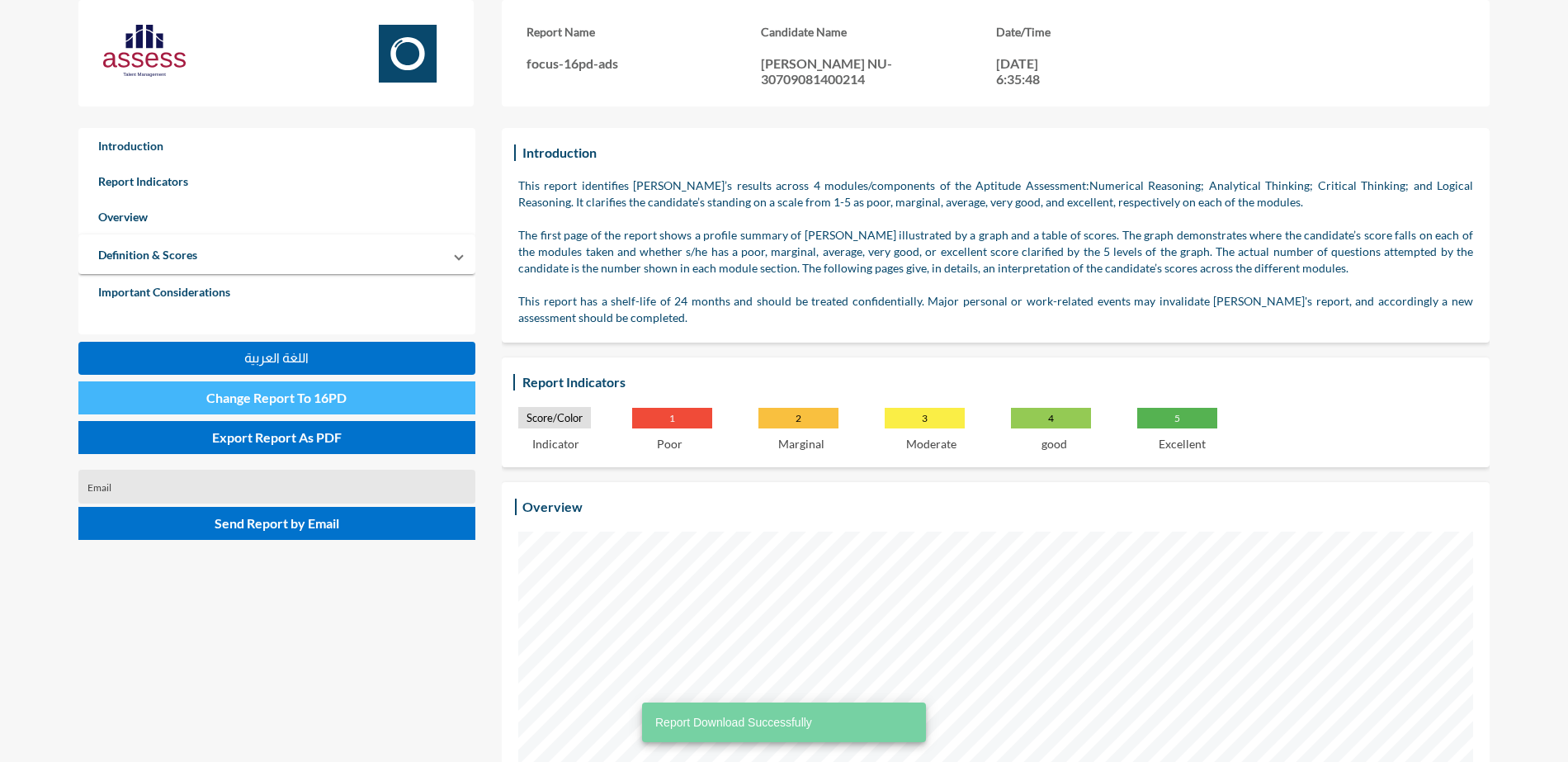
click at [301, 393] on span "Change Report To 16PD" at bounding box center [277, 397] width 140 height 16
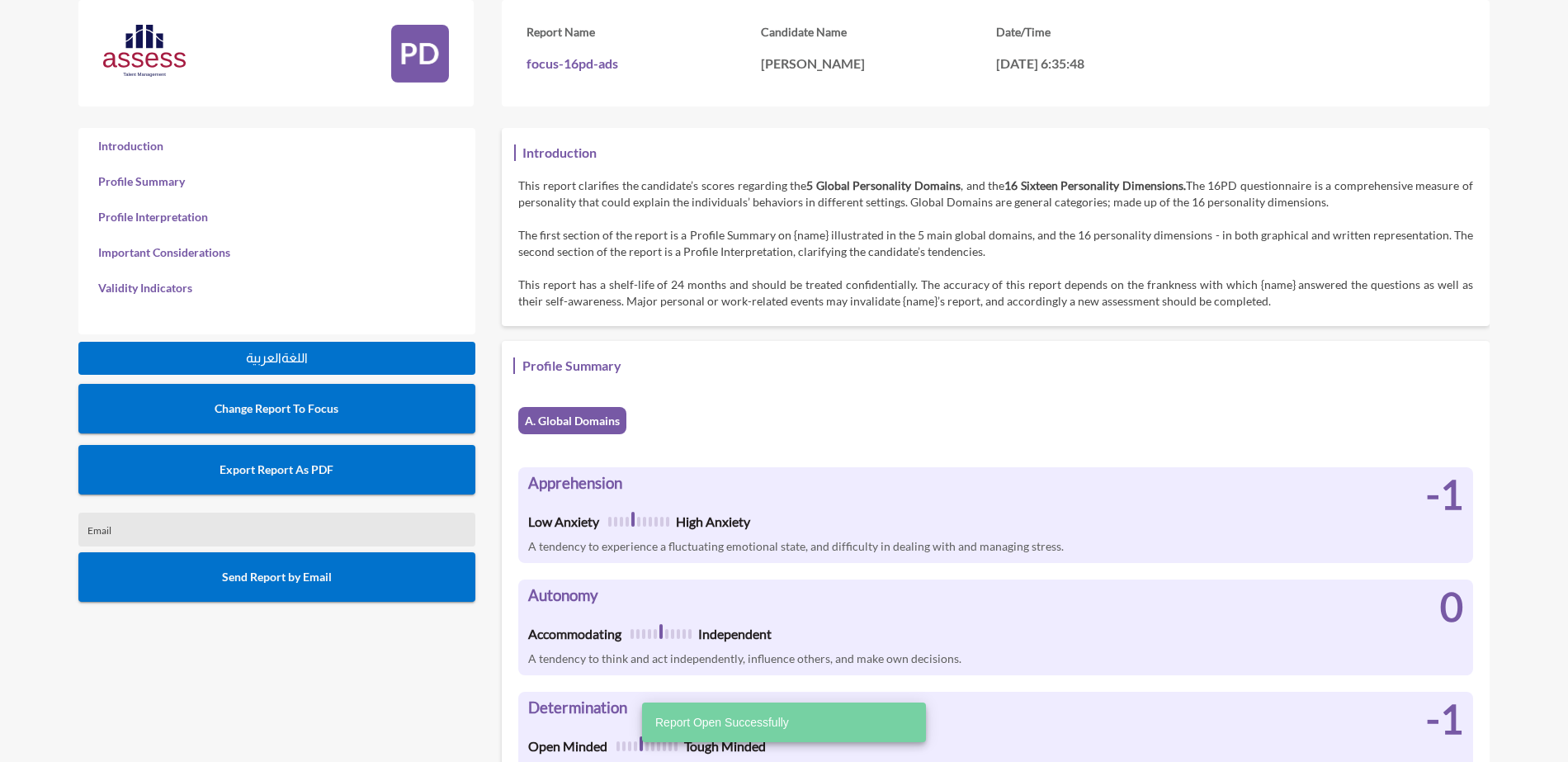
scroll to position [762, 1568]
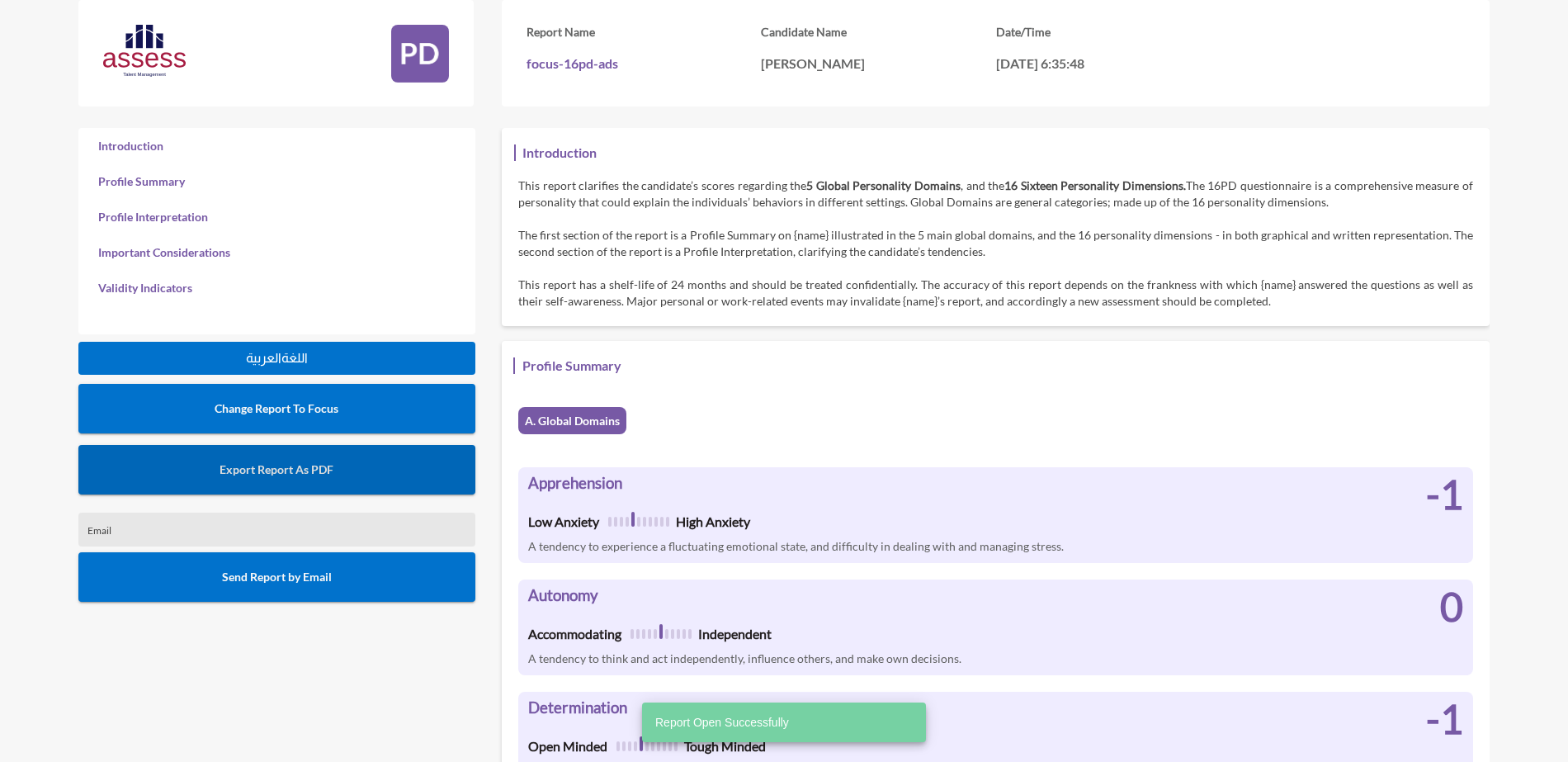
click at [304, 469] on span "Export Report As PDF" at bounding box center [277, 469] width 114 height 14
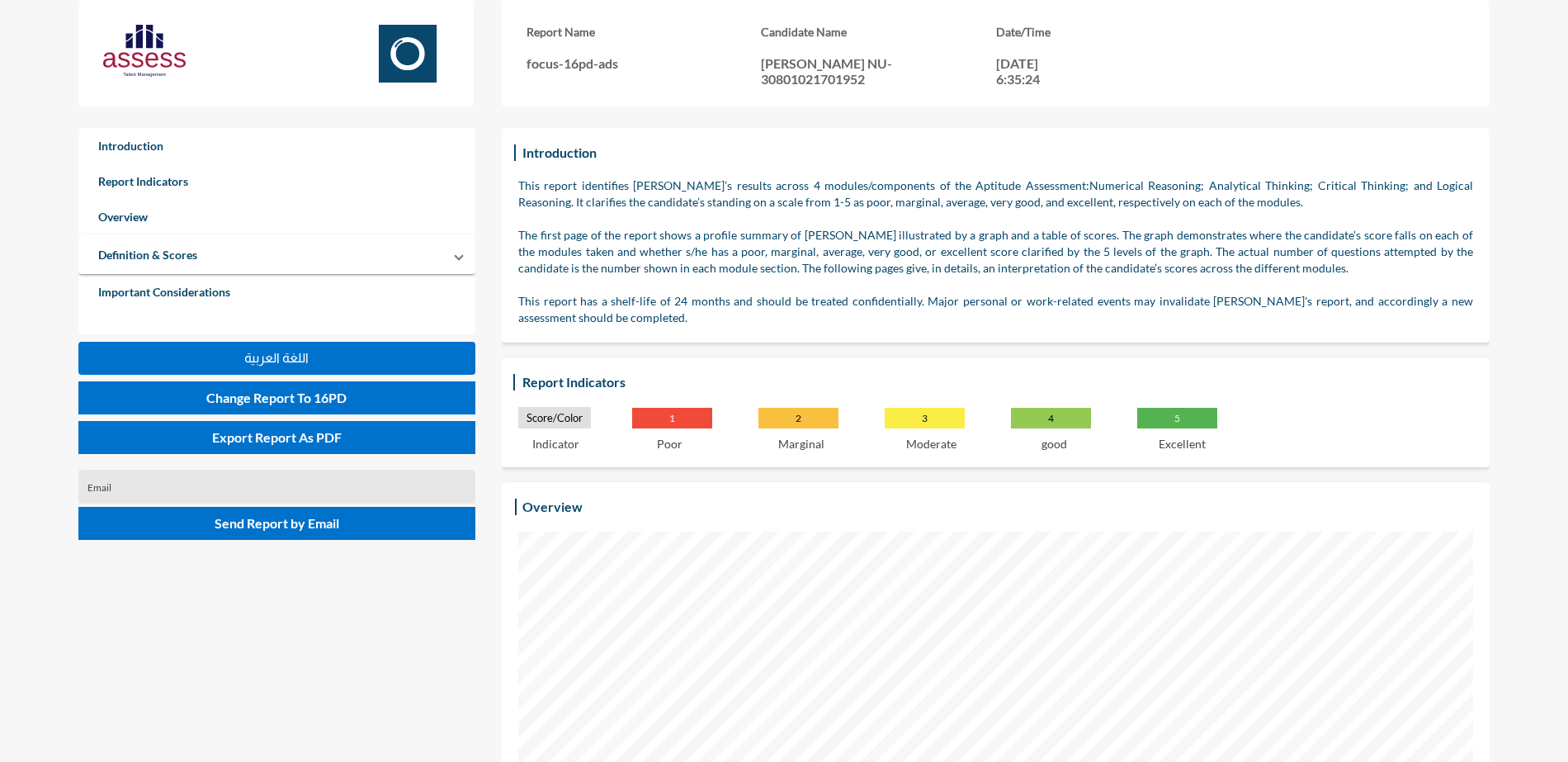
click at [379, 417] on div "Introduction Report Indicators Overview Definition & Scores Numerical Reasoning…" at bounding box center [277, 335] width 397 height 415
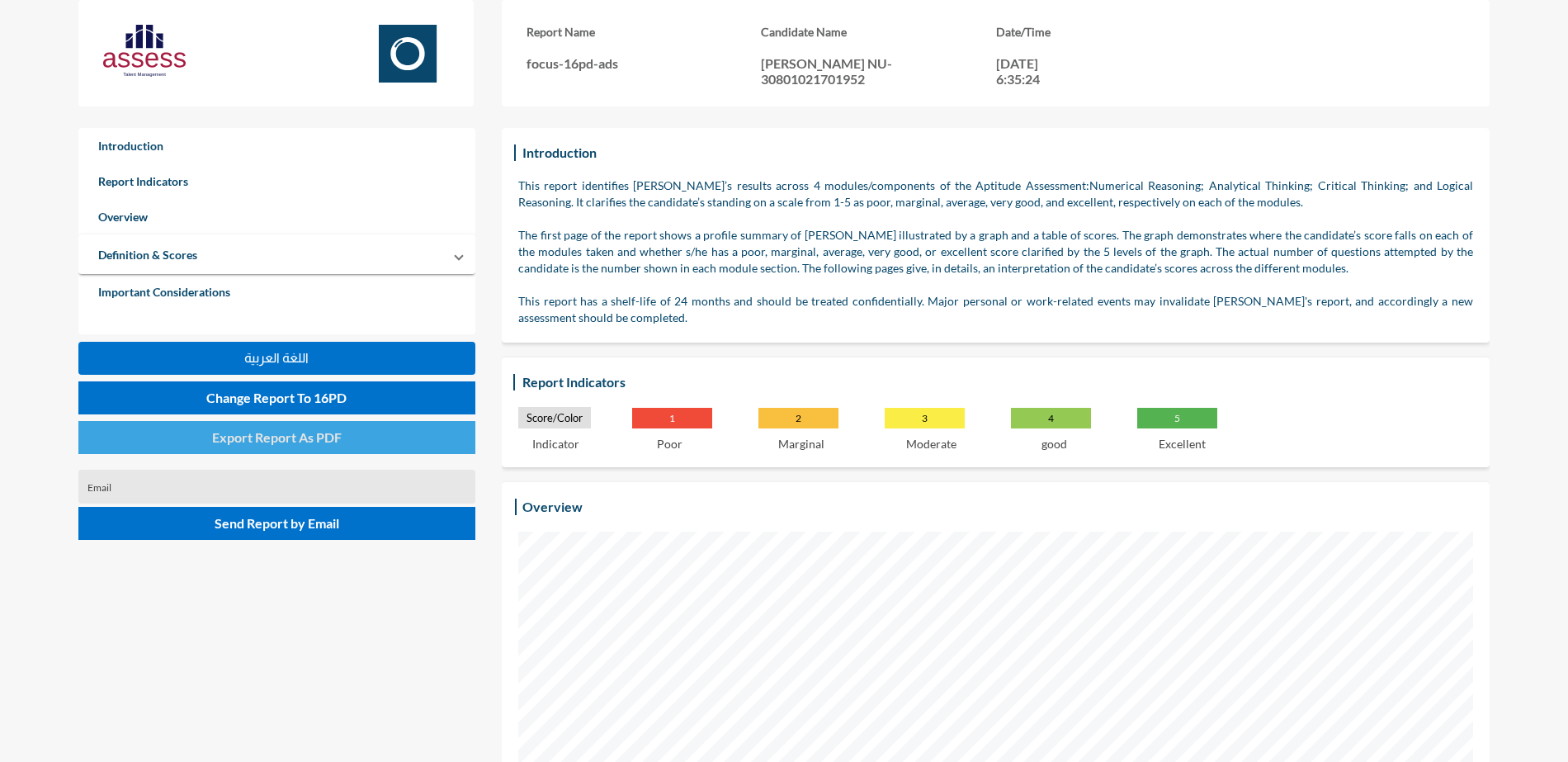
click at [375, 434] on button "Export Report As PDF" at bounding box center [277, 437] width 397 height 33
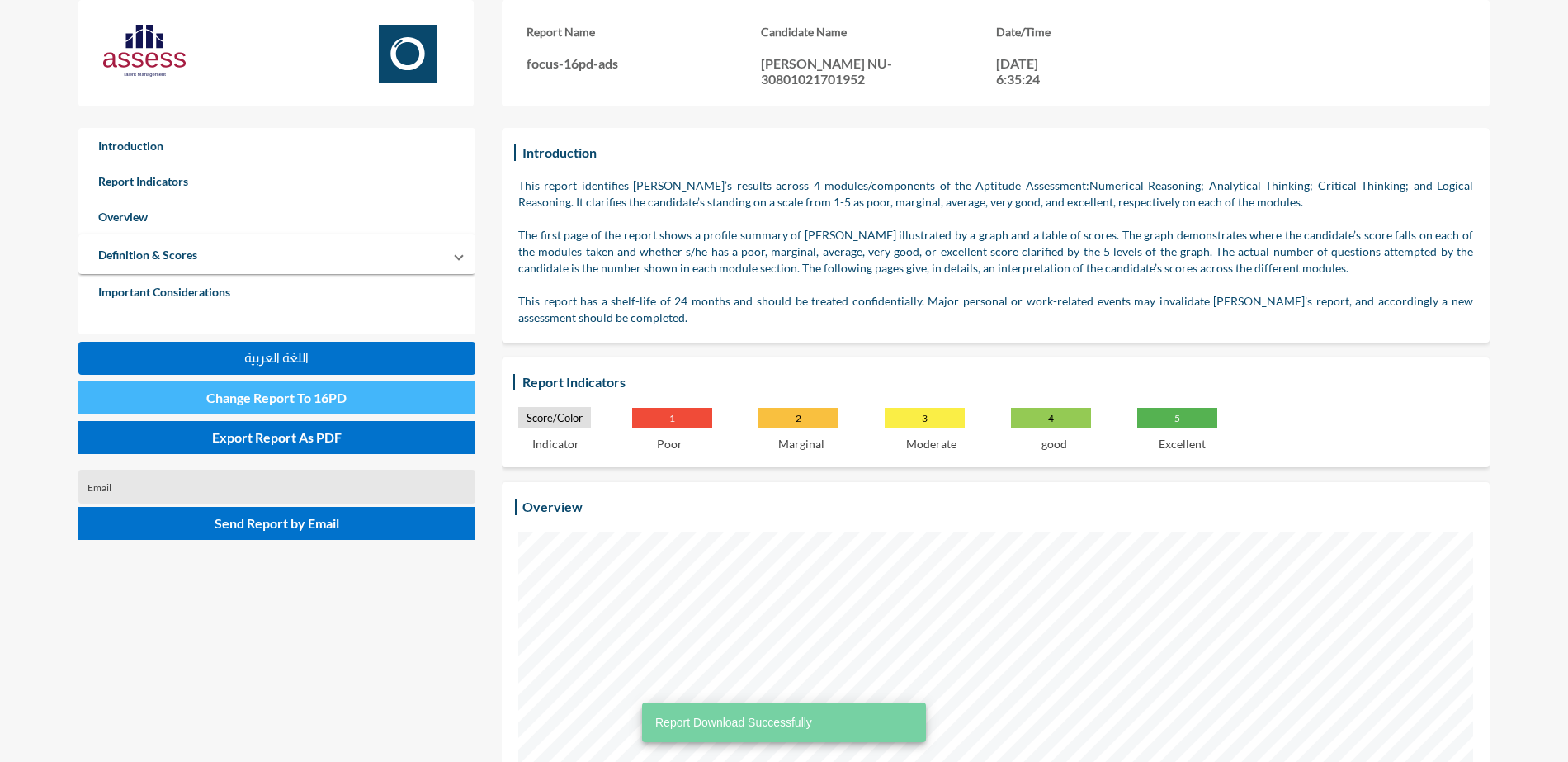
click at [371, 400] on button "Change Report To 16PD" at bounding box center [277, 397] width 397 height 33
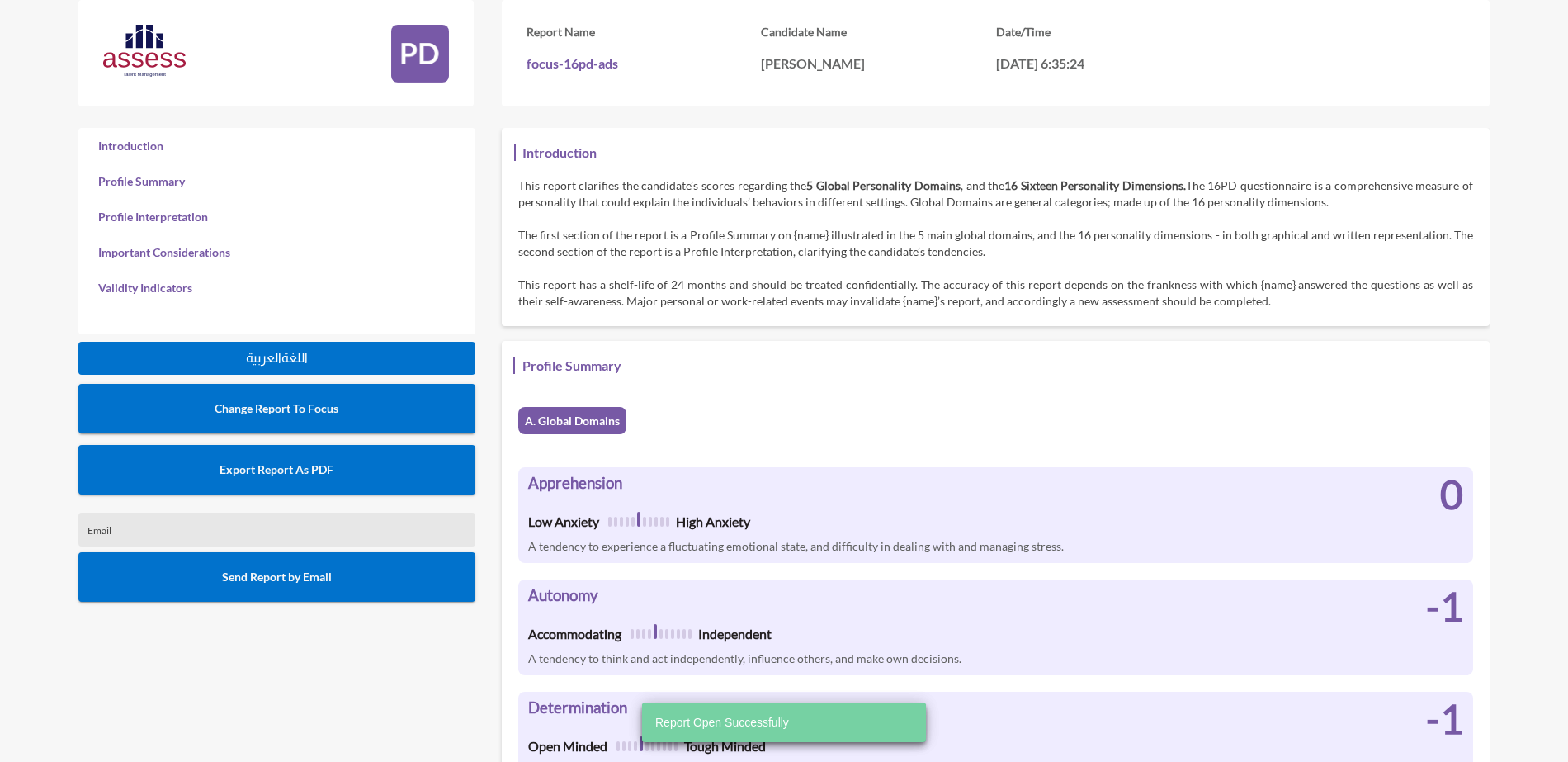
scroll to position [762, 1568]
click at [332, 455] on button "Export Report As PDF" at bounding box center [277, 469] width 397 height 49
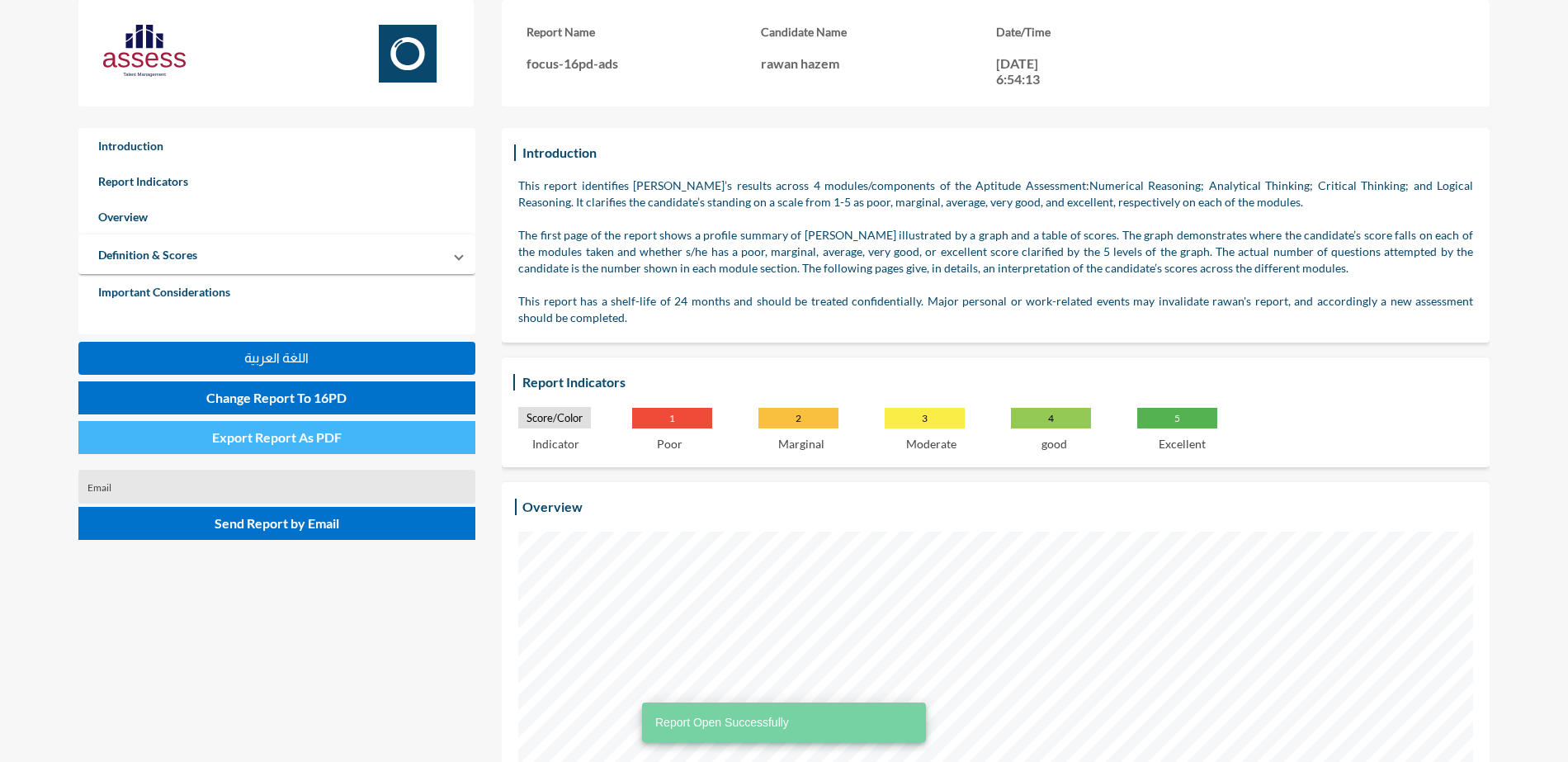
click at [338, 438] on span "Export Report As PDF" at bounding box center [277, 437] width 130 height 16
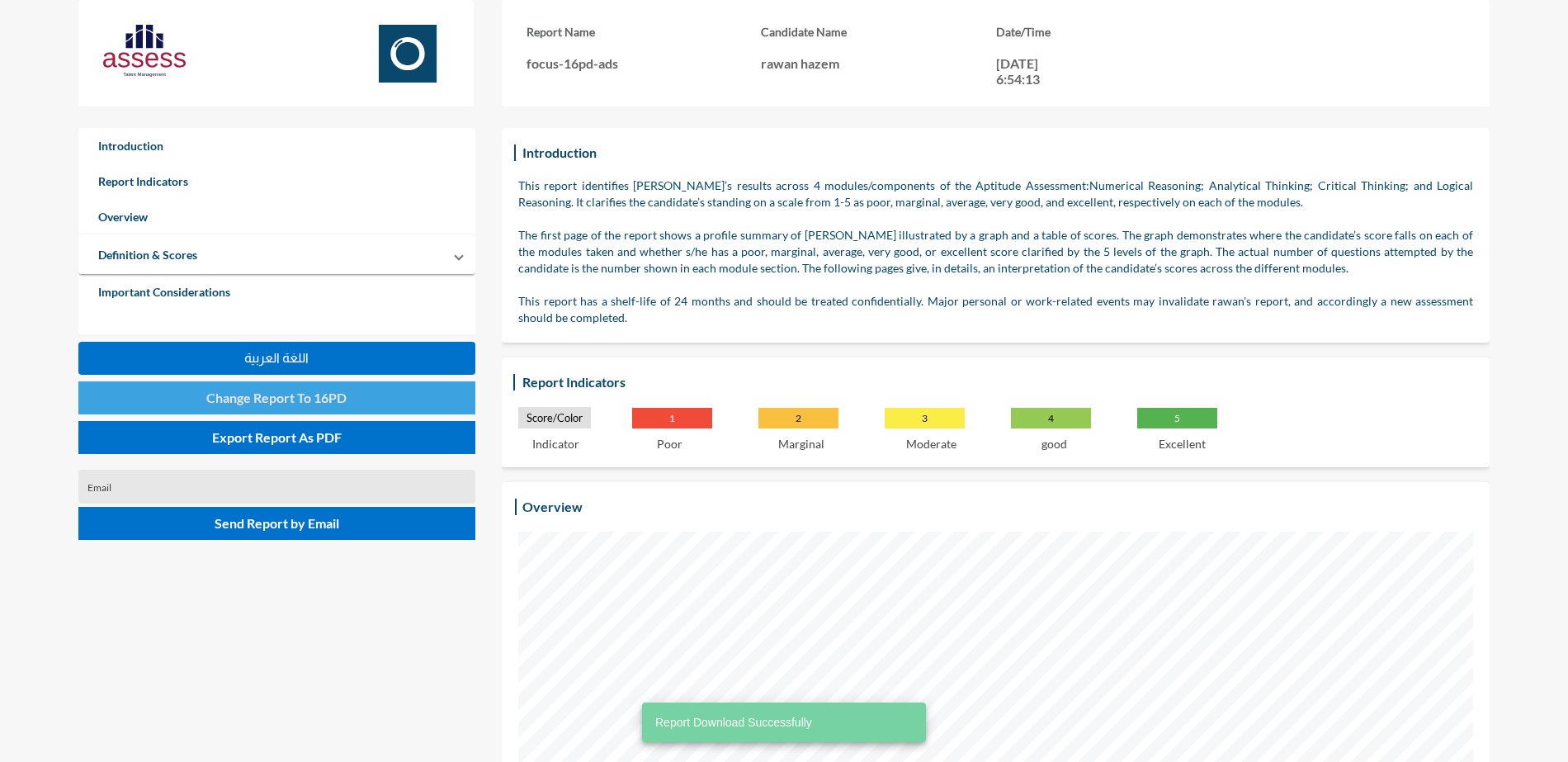
click at [373, 407] on button "Change Report To 16PD" at bounding box center [277, 397] width 397 height 33
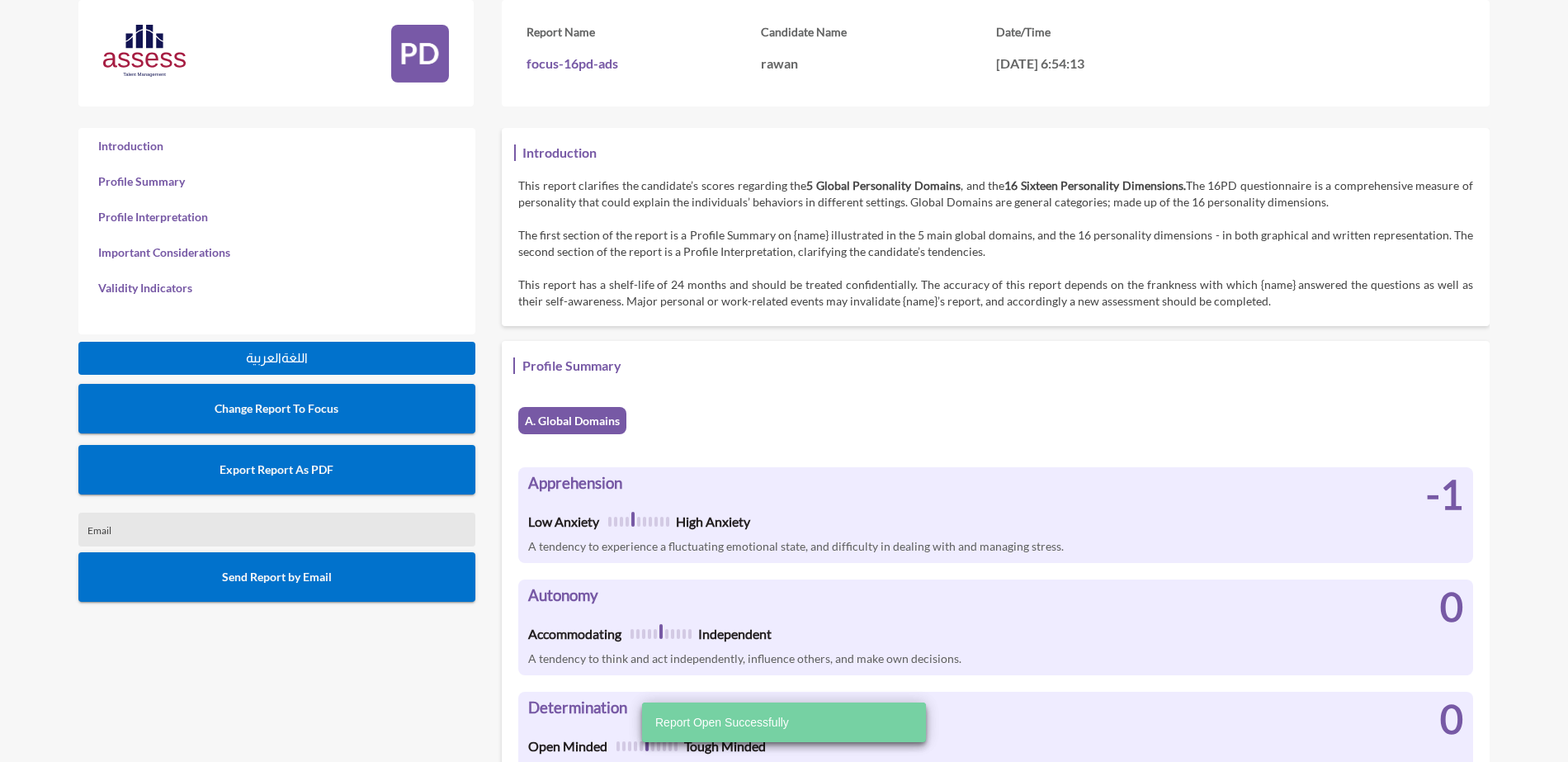
scroll to position [762, 1568]
click at [322, 468] on span "Export Report As PDF" at bounding box center [277, 469] width 114 height 14
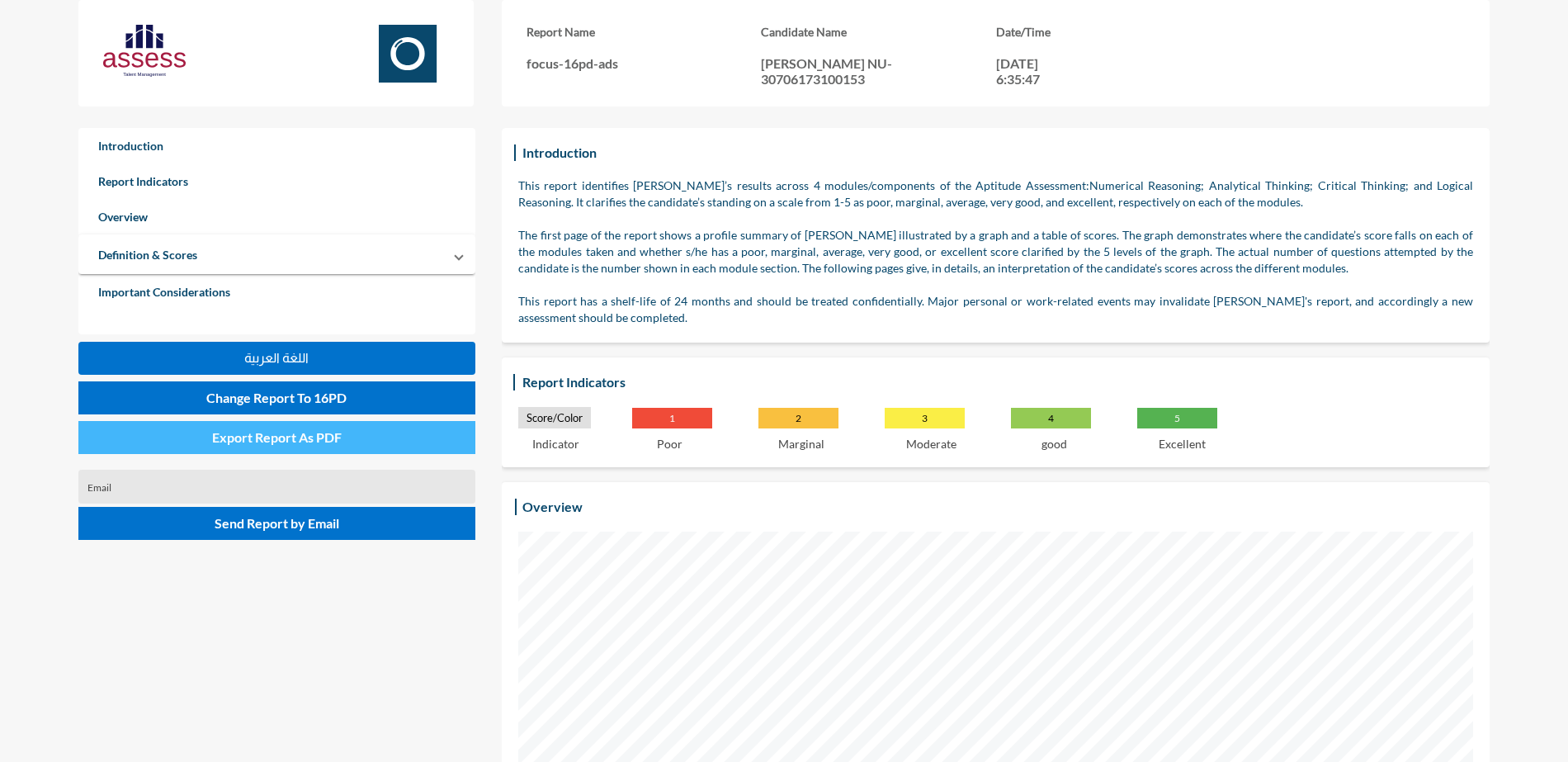
click at [269, 430] on span "Export Report As PDF" at bounding box center [277, 437] width 130 height 16
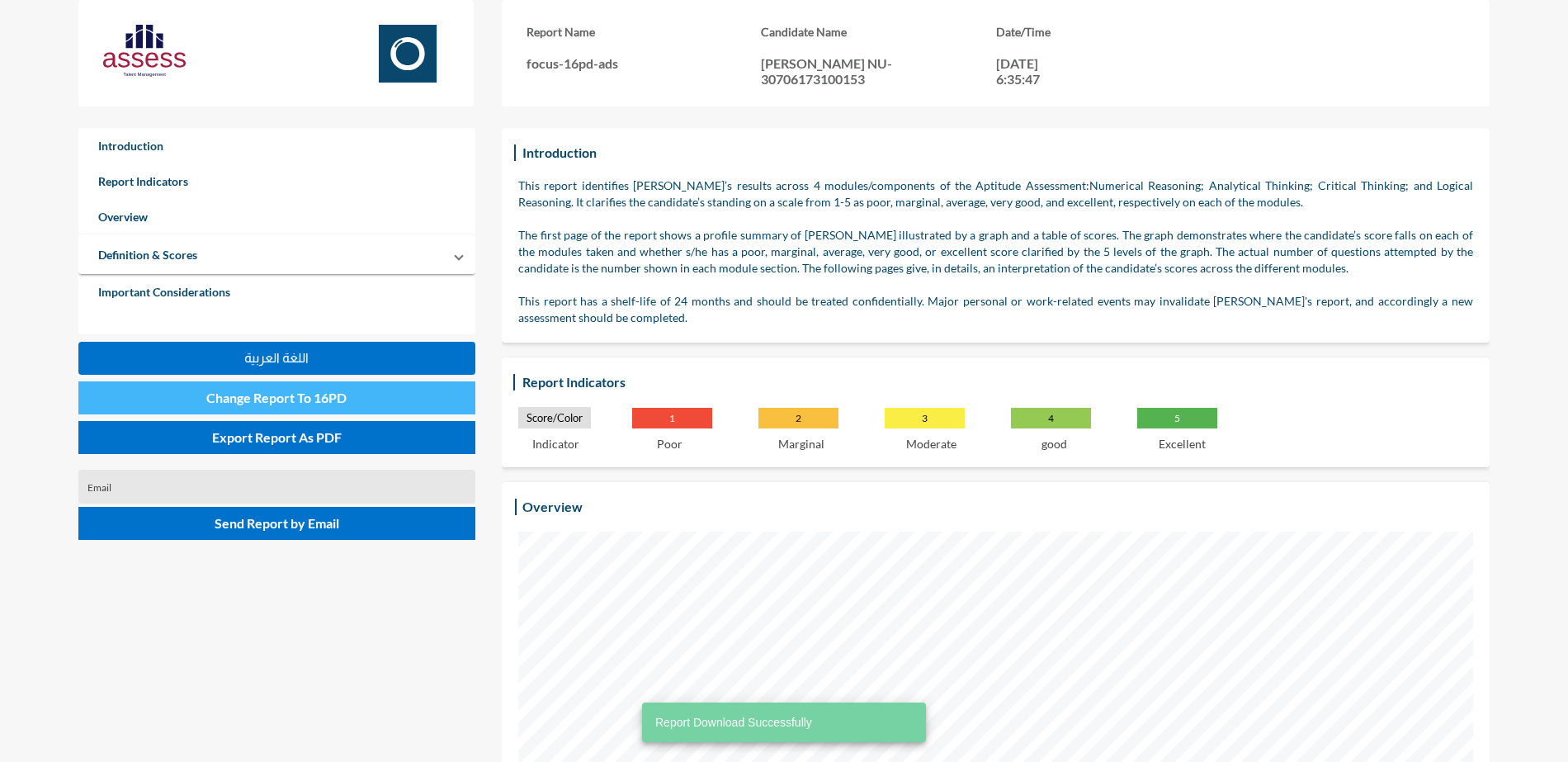
click at [334, 388] on button "Change Report To 16PD" at bounding box center [277, 397] width 397 height 33
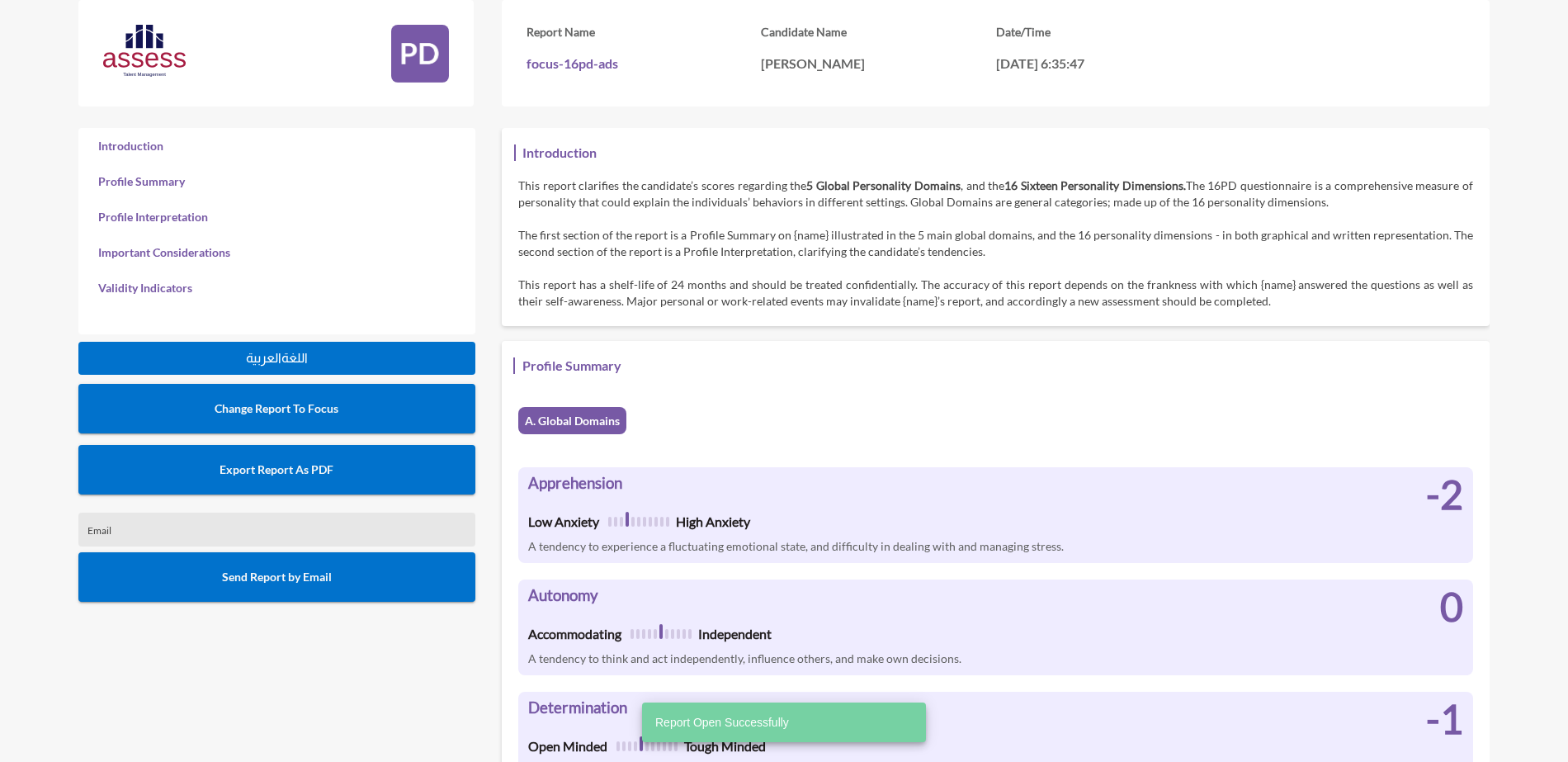
scroll to position [762, 1568]
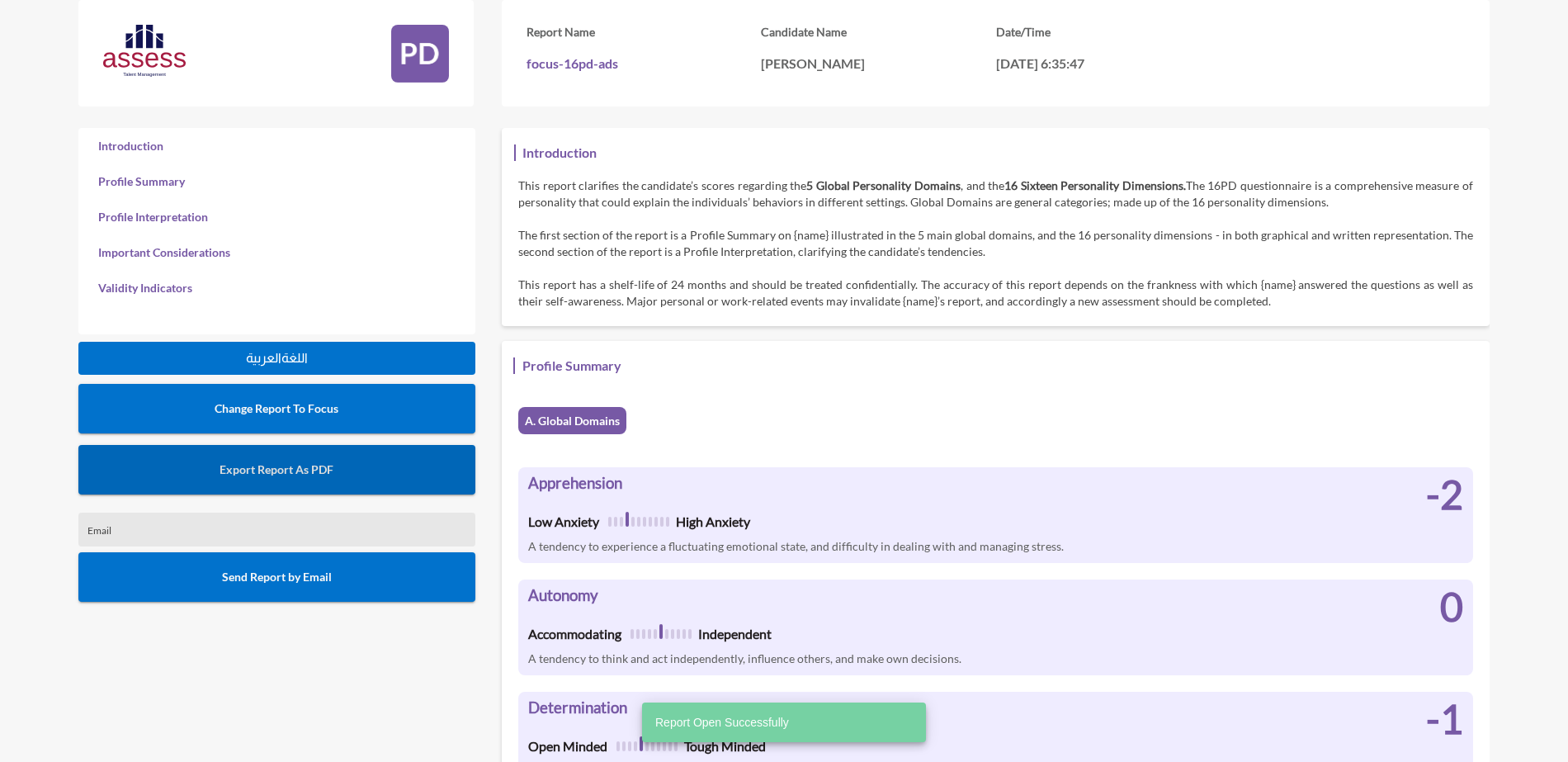
click at [306, 464] on span "Export Report As PDF" at bounding box center [277, 469] width 114 height 14
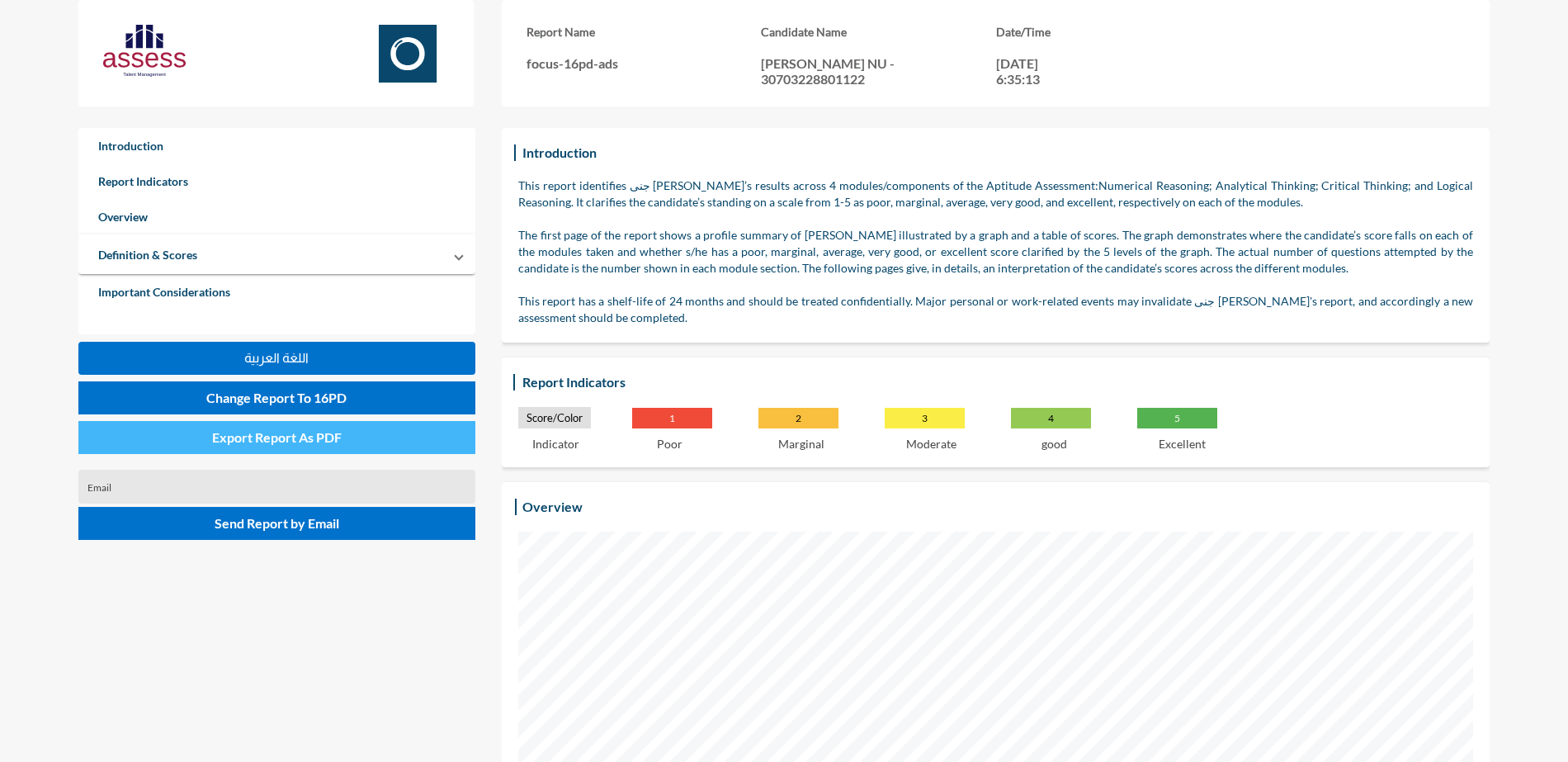
click at [313, 435] on span "Export Report As PDF" at bounding box center [277, 437] width 130 height 16
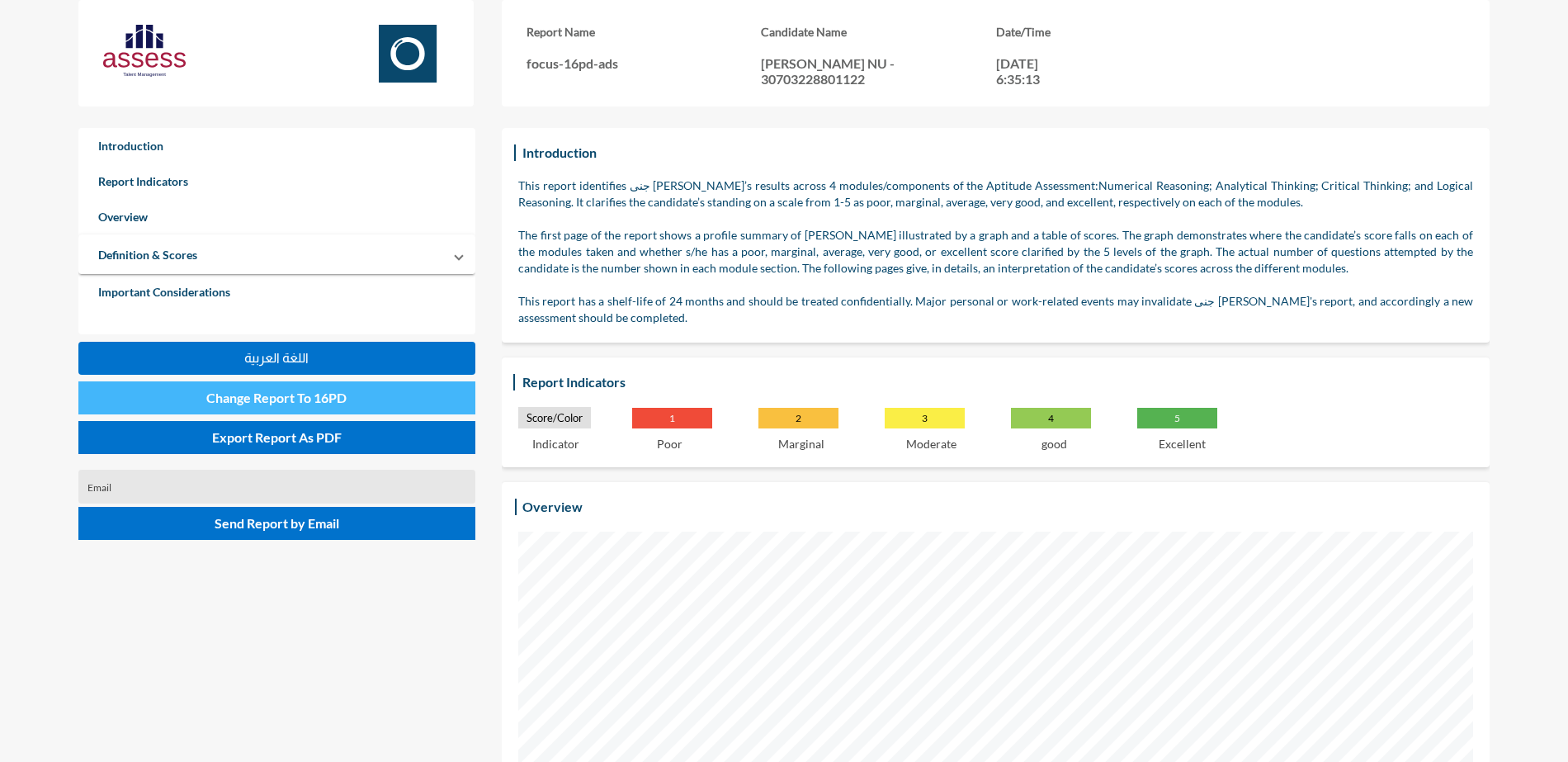
click at [304, 399] on span "Change Report To 16PD" at bounding box center [277, 397] width 140 height 16
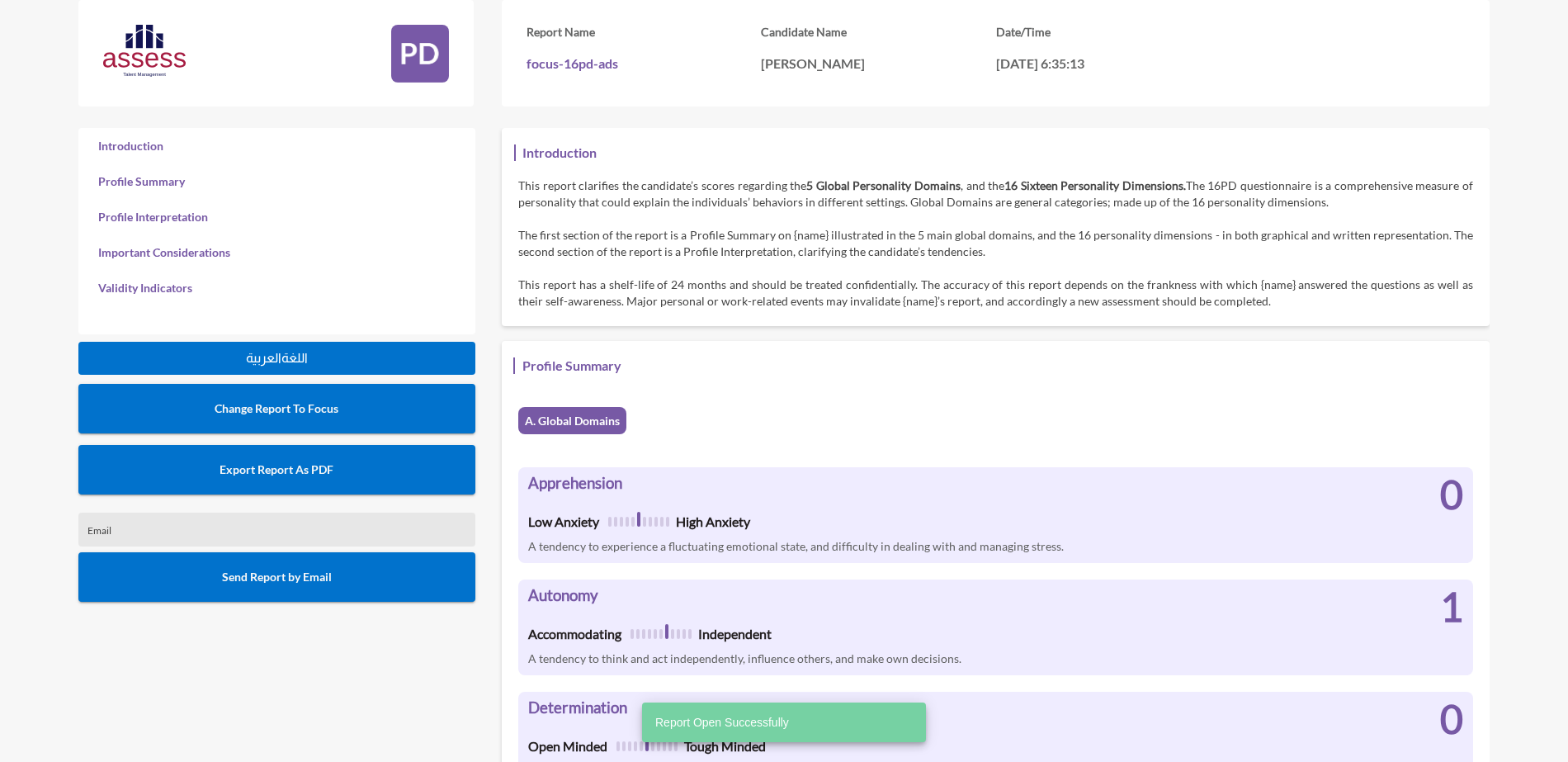
scroll to position [762, 1568]
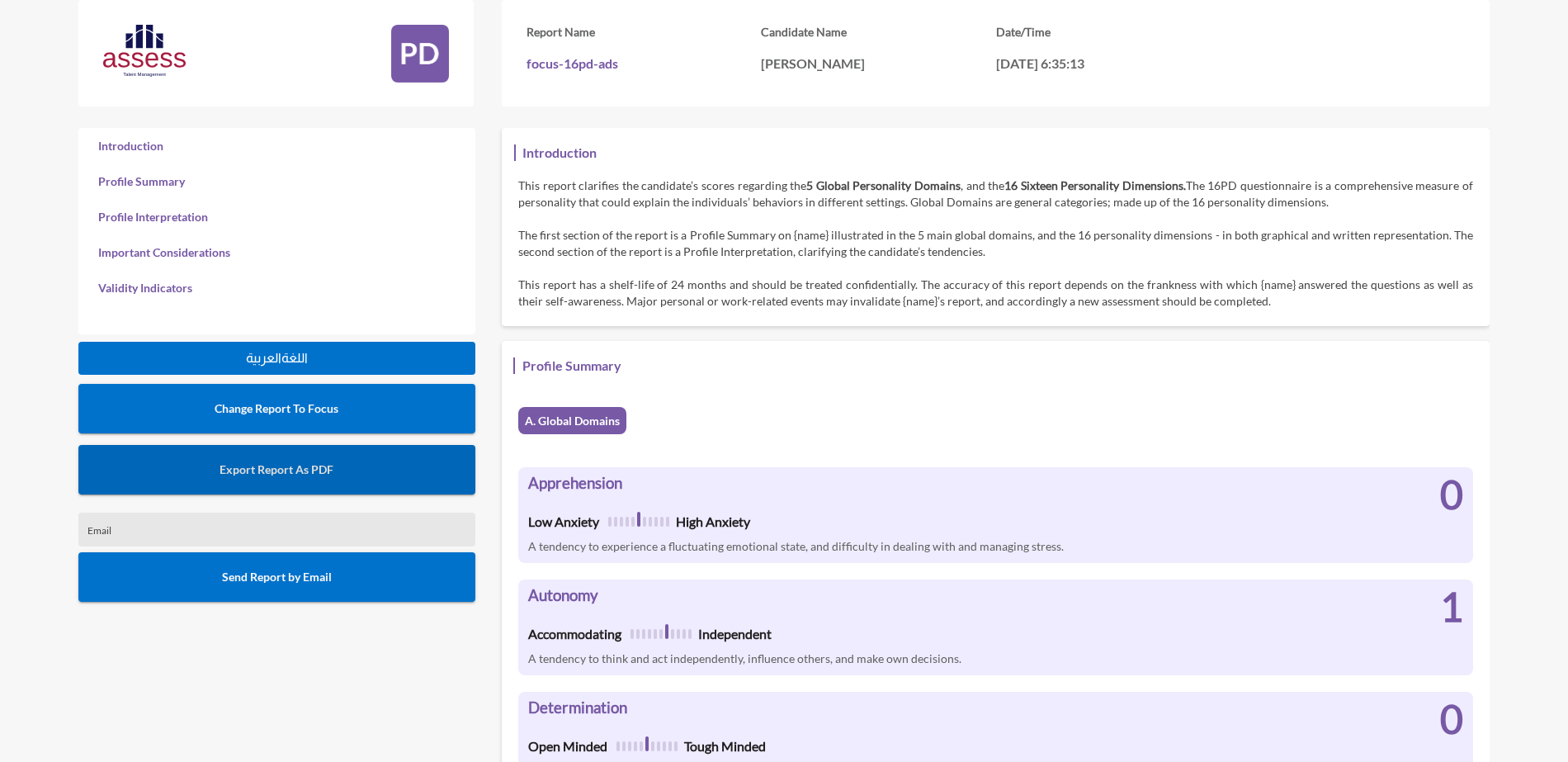
click at [315, 468] on span "Export Report As PDF" at bounding box center [277, 469] width 114 height 14
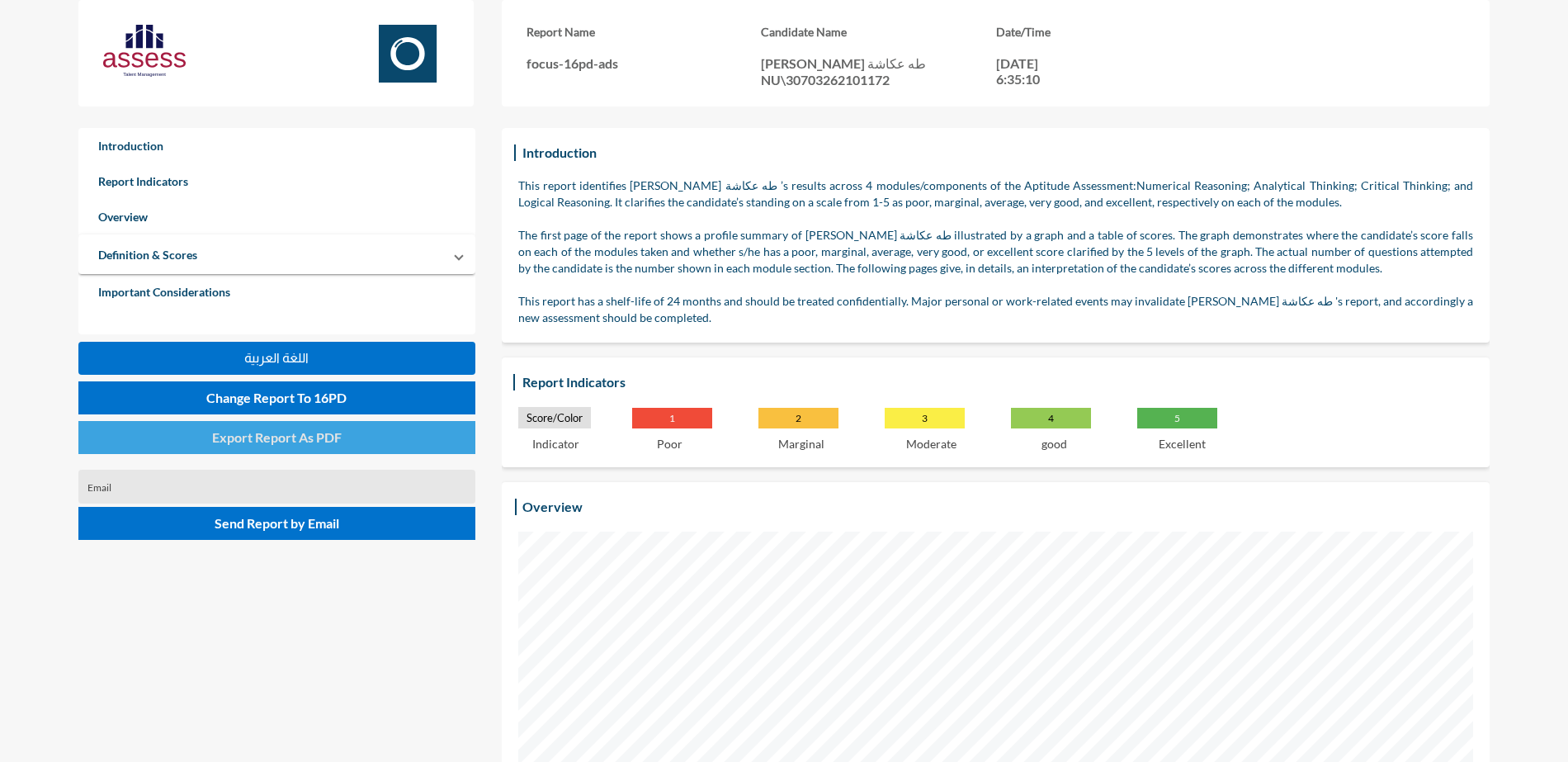
click at [420, 429] on button "Export Report As PDF" at bounding box center [277, 437] width 397 height 33
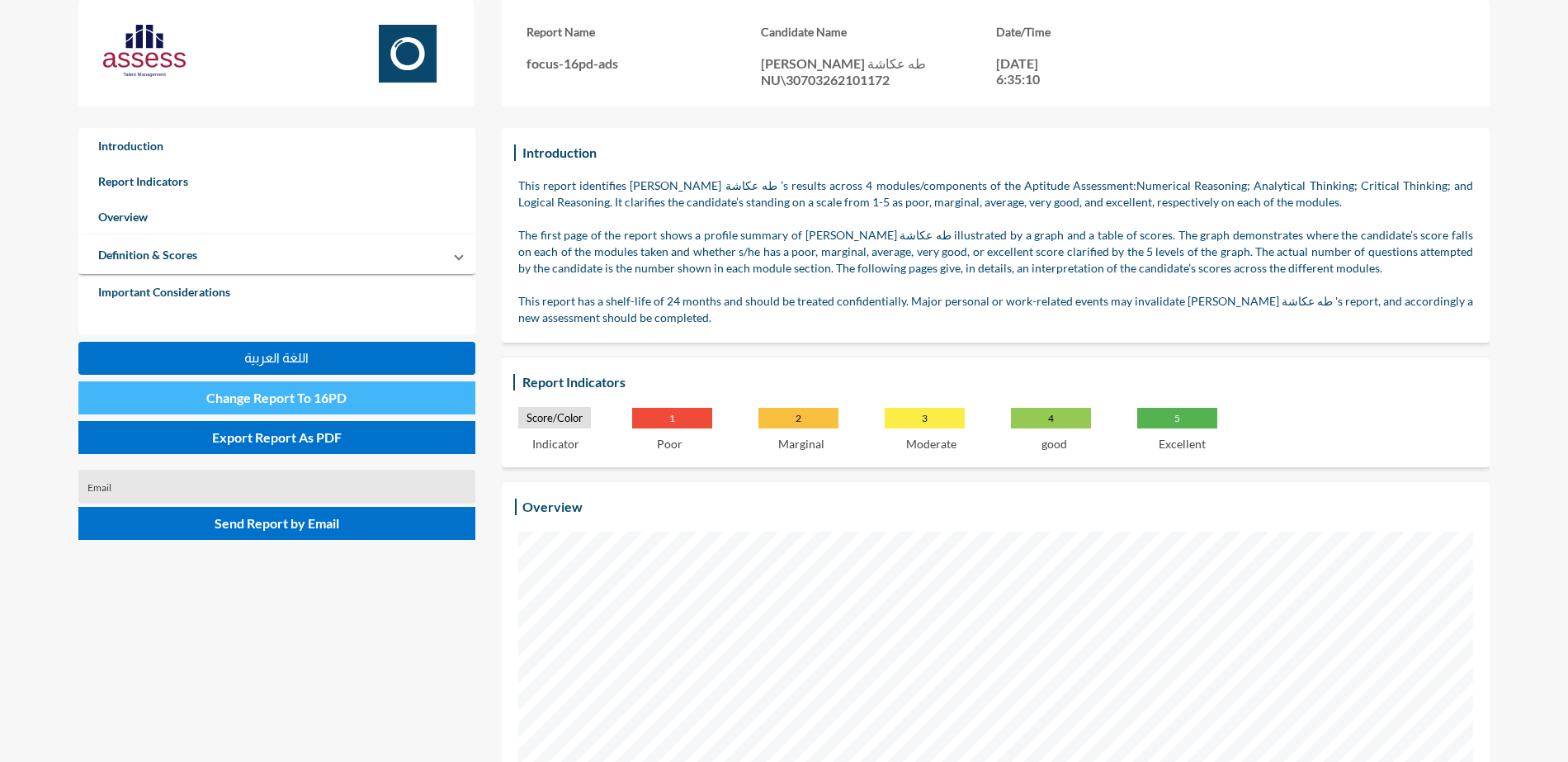
click at [382, 386] on button "Change Report To 16PD" at bounding box center [277, 397] width 397 height 33
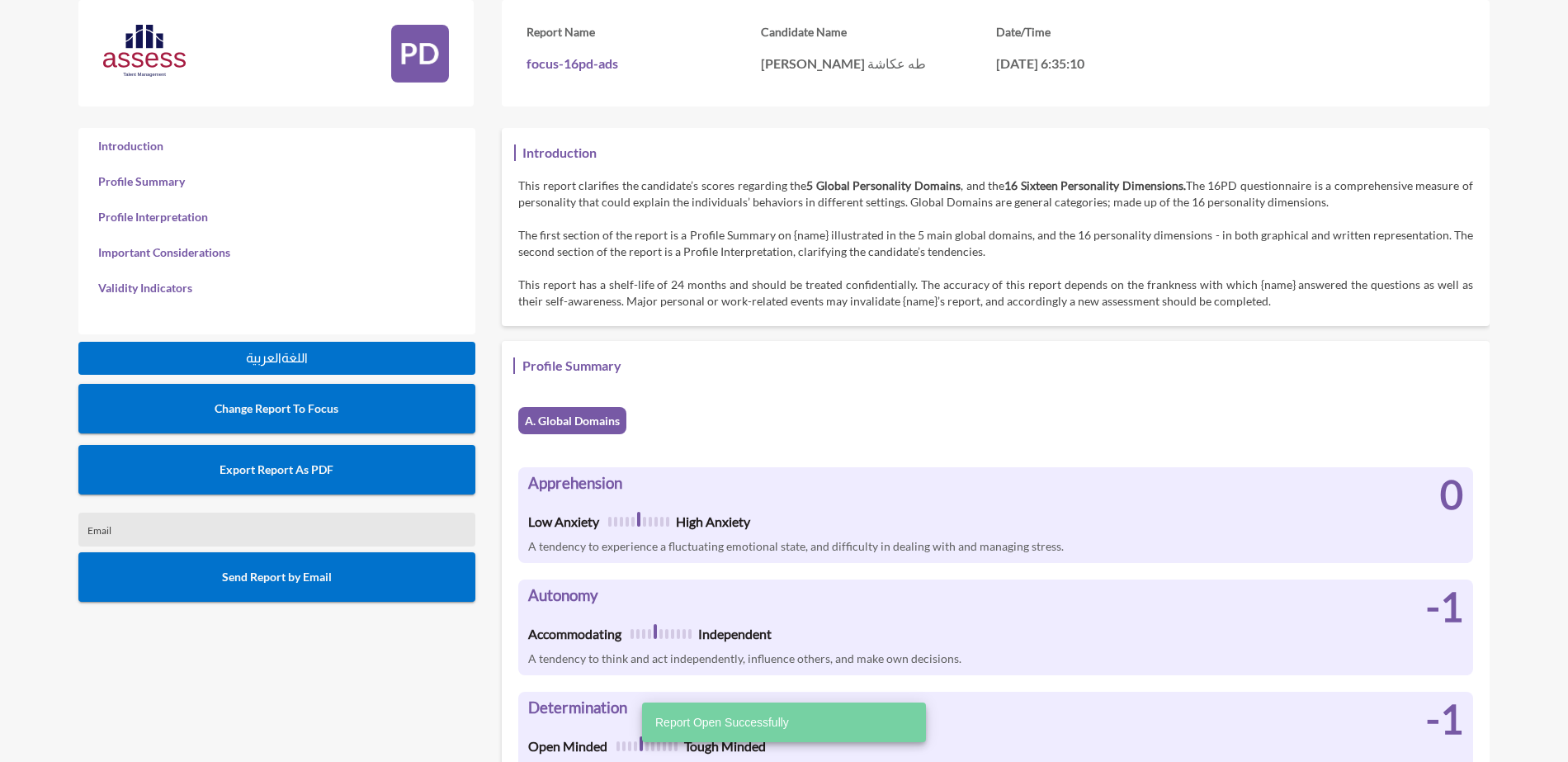
scroll to position [762, 1568]
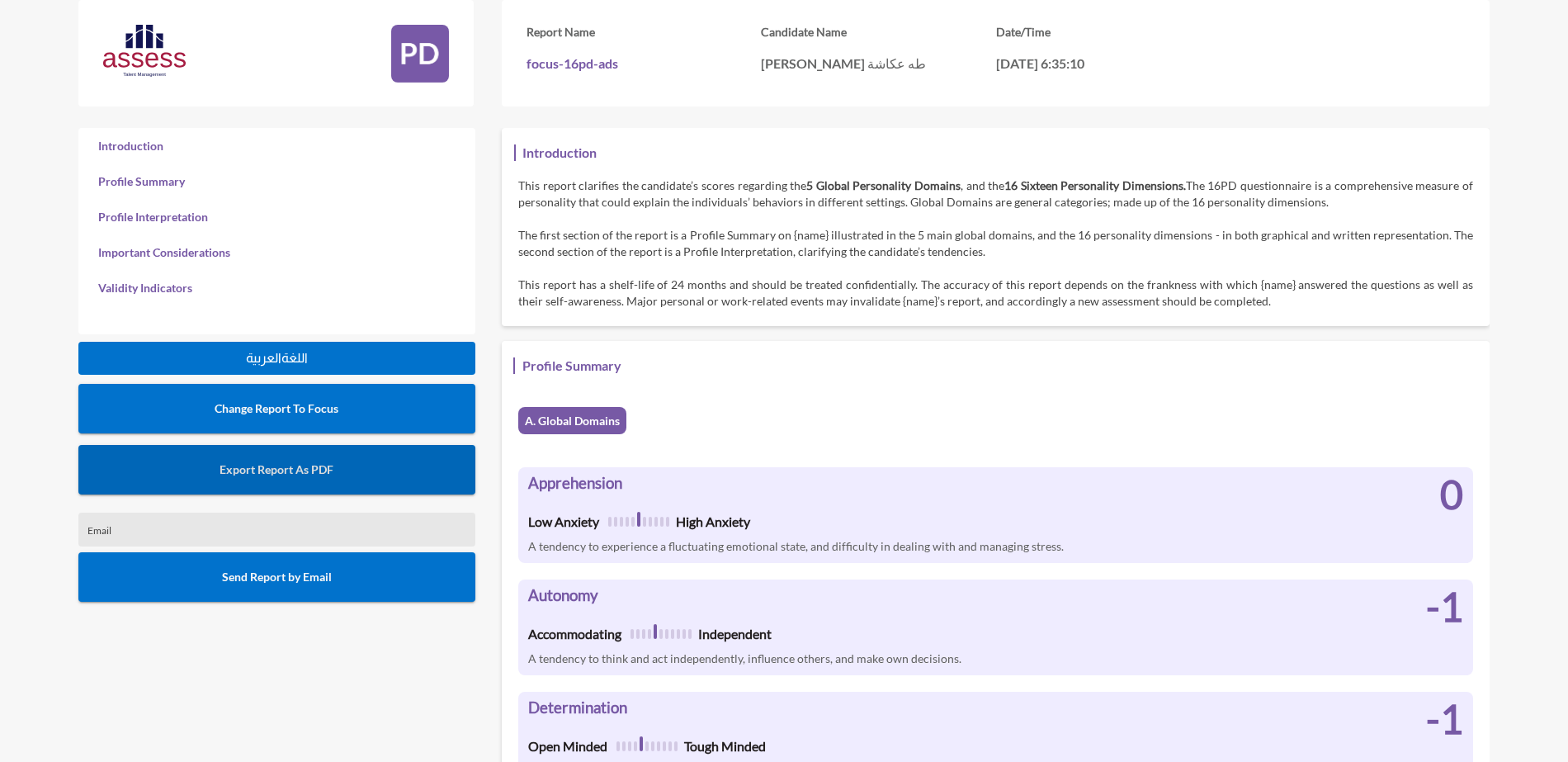
click at [355, 468] on button "Export Report As PDF" at bounding box center [277, 469] width 397 height 49
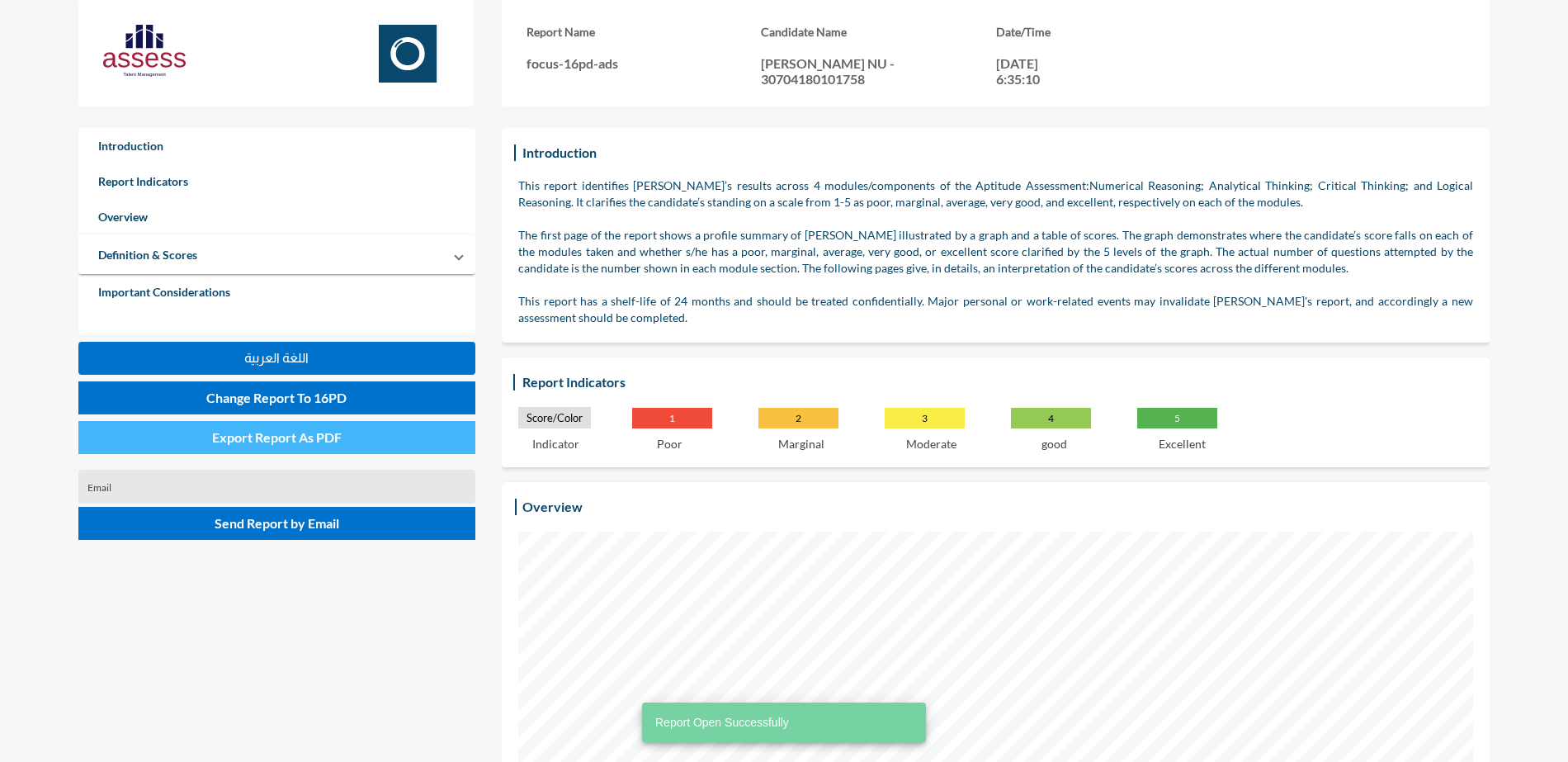
click at [300, 432] on span "Export Report As PDF" at bounding box center [277, 437] width 130 height 16
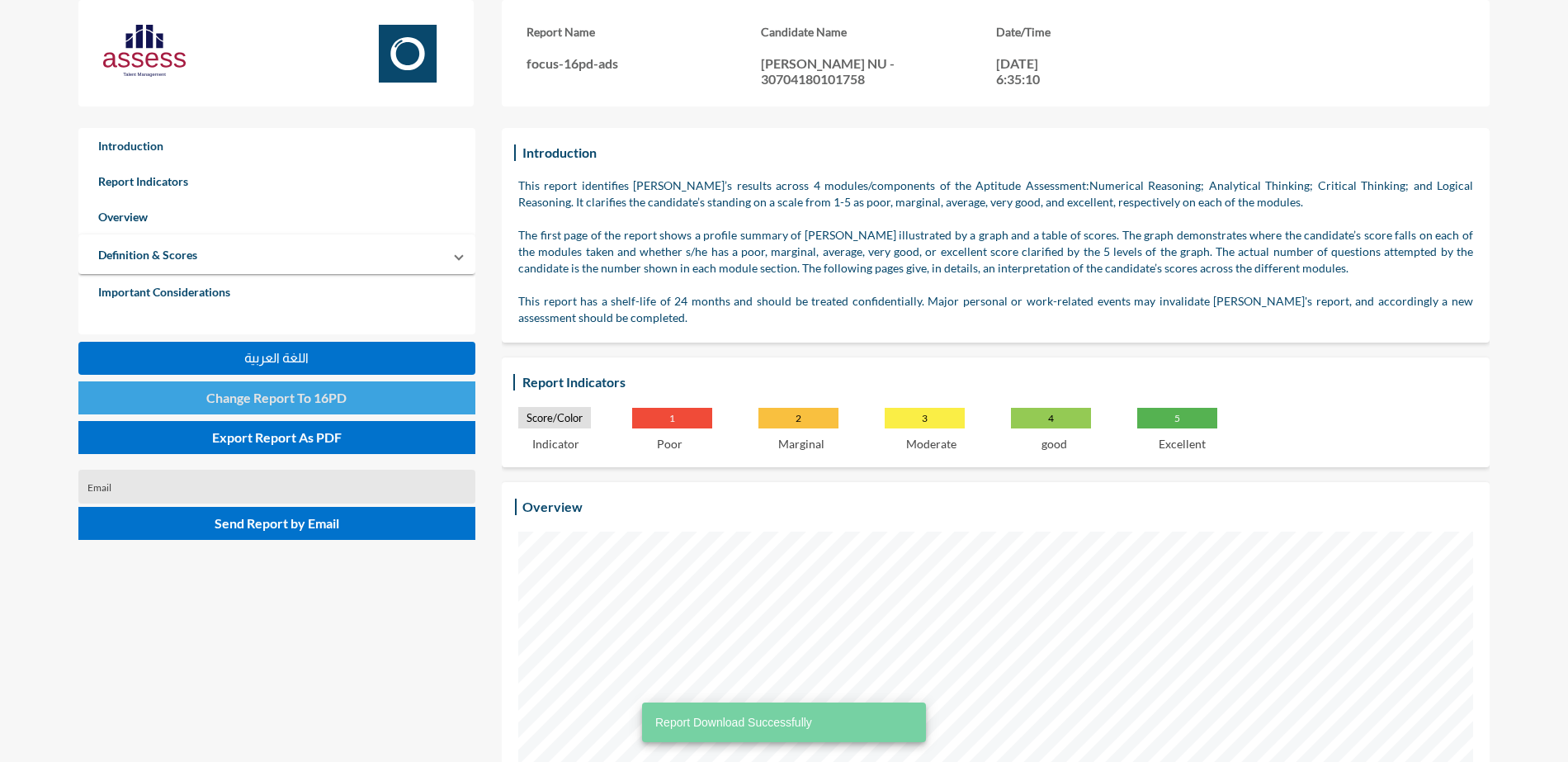
click at [348, 405] on button "Change Report To 16PD" at bounding box center [277, 397] width 397 height 33
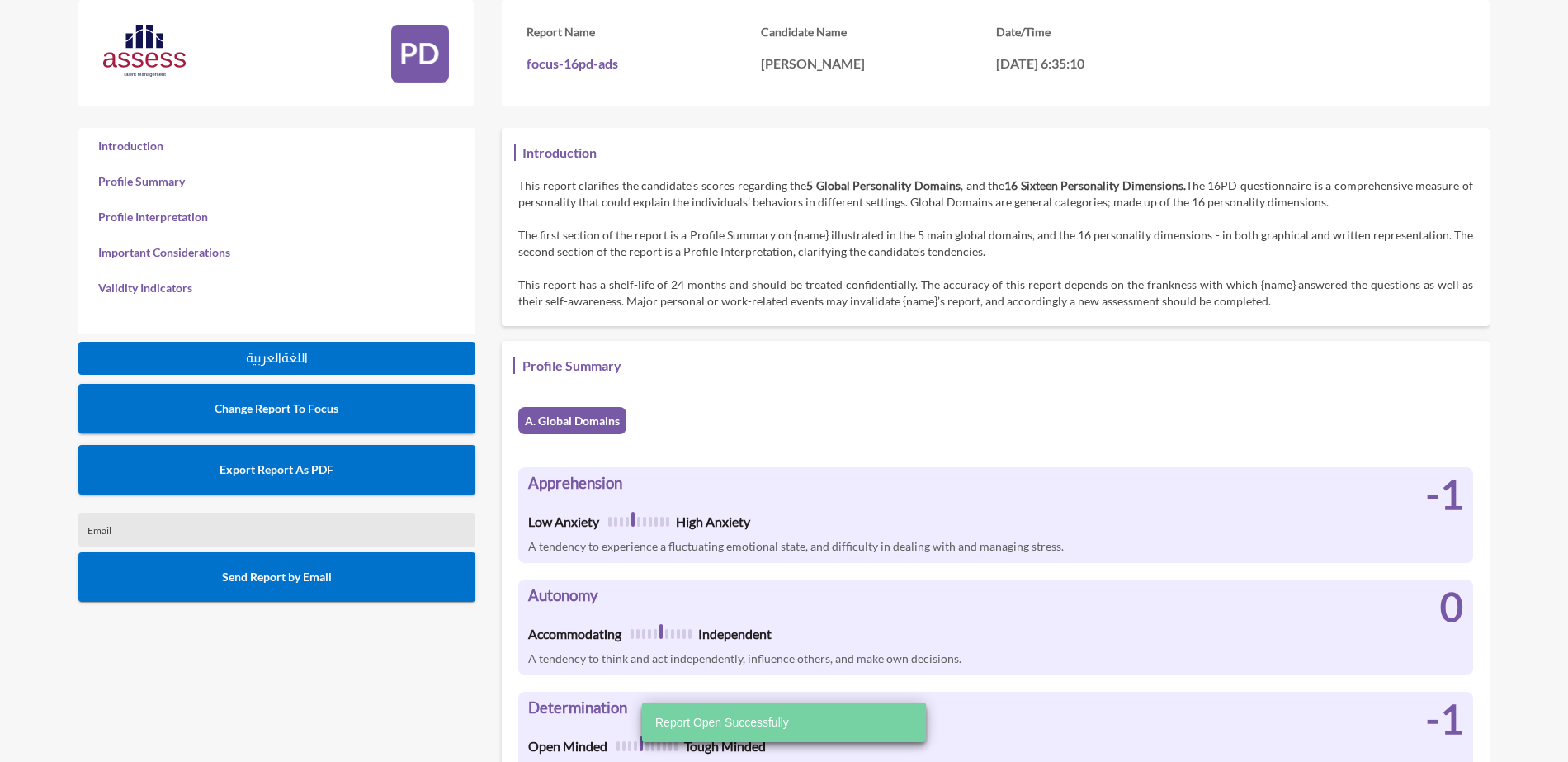
scroll to position [762, 1568]
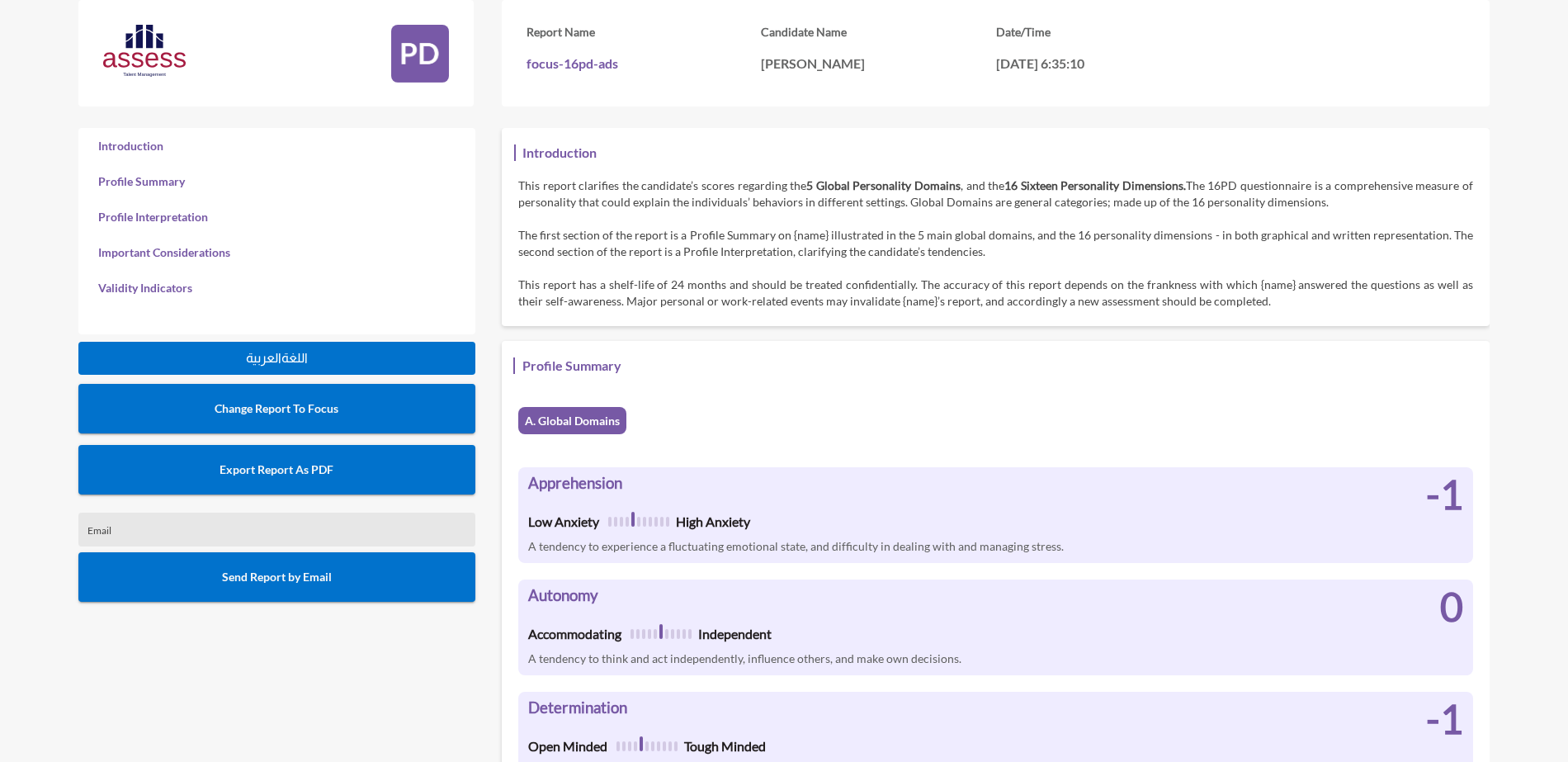
click at [337, 467] on button "Export Report As PDF" at bounding box center [277, 469] width 397 height 49
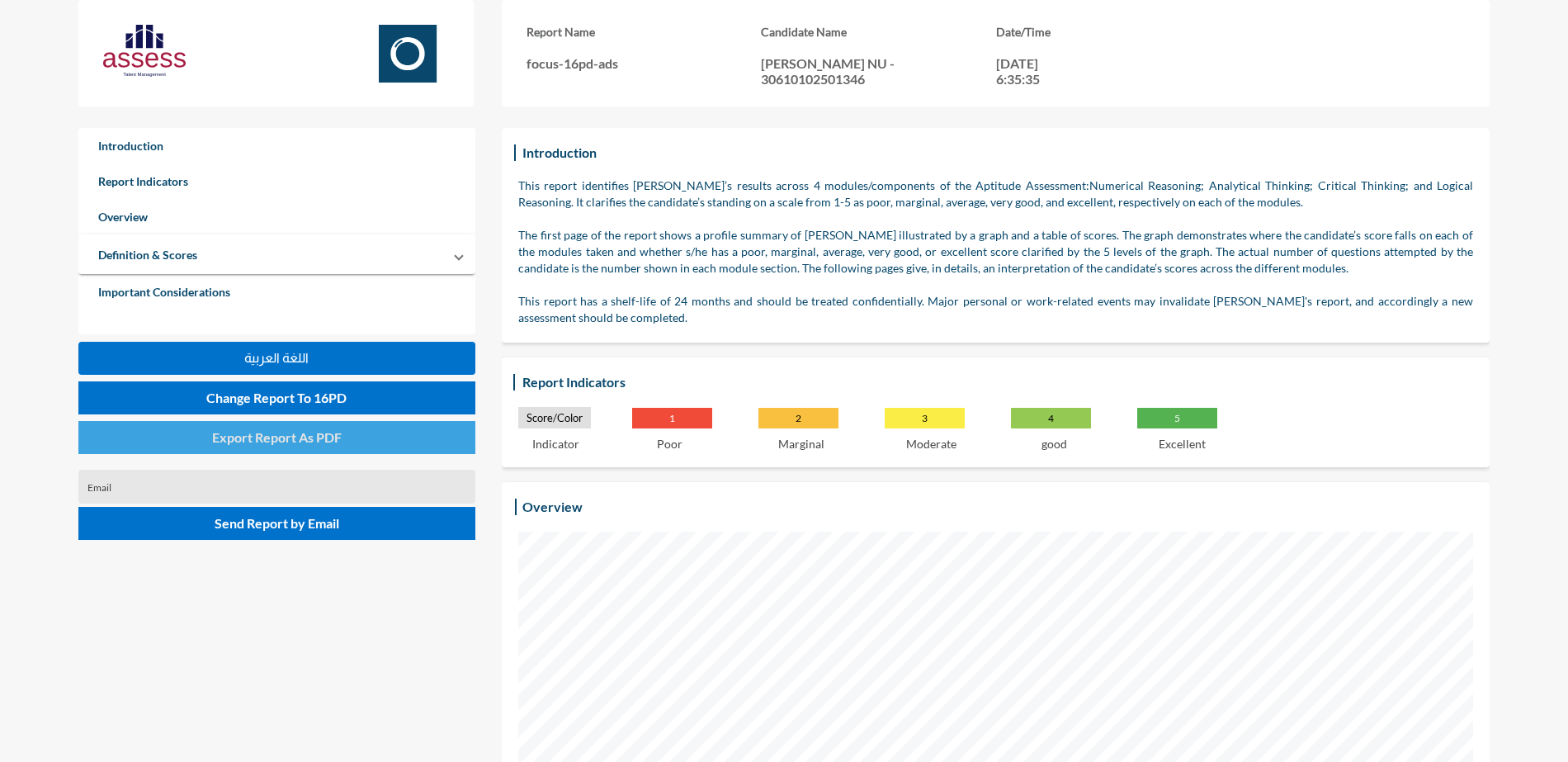
click at [323, 431] on span "Export Report As PDF" at bounding box center [277, 437] width 130 height 16
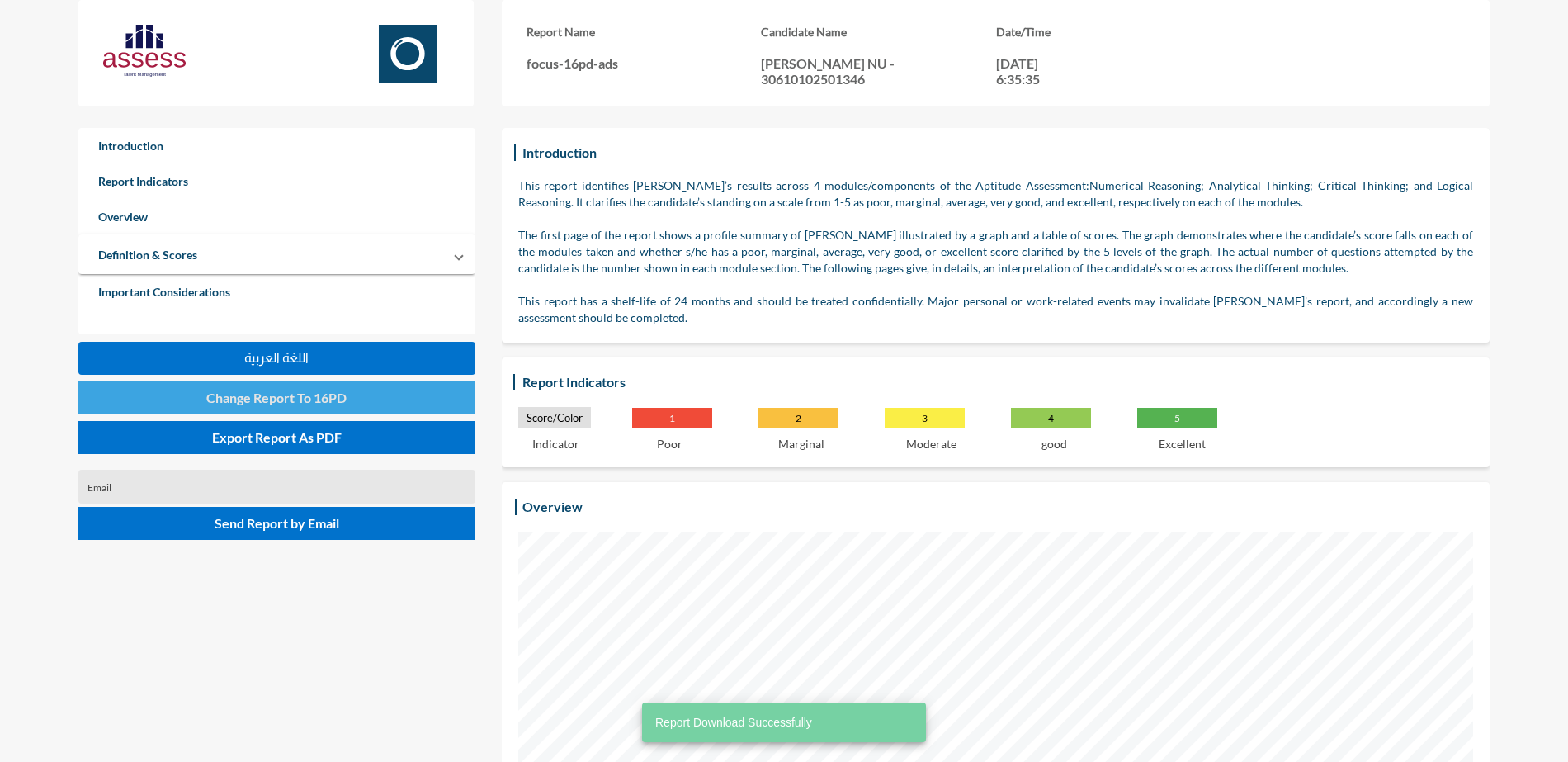
click at [365, 386] on button "Change Report To 16PD" at bounding box center [277, 397] width 397 height 33
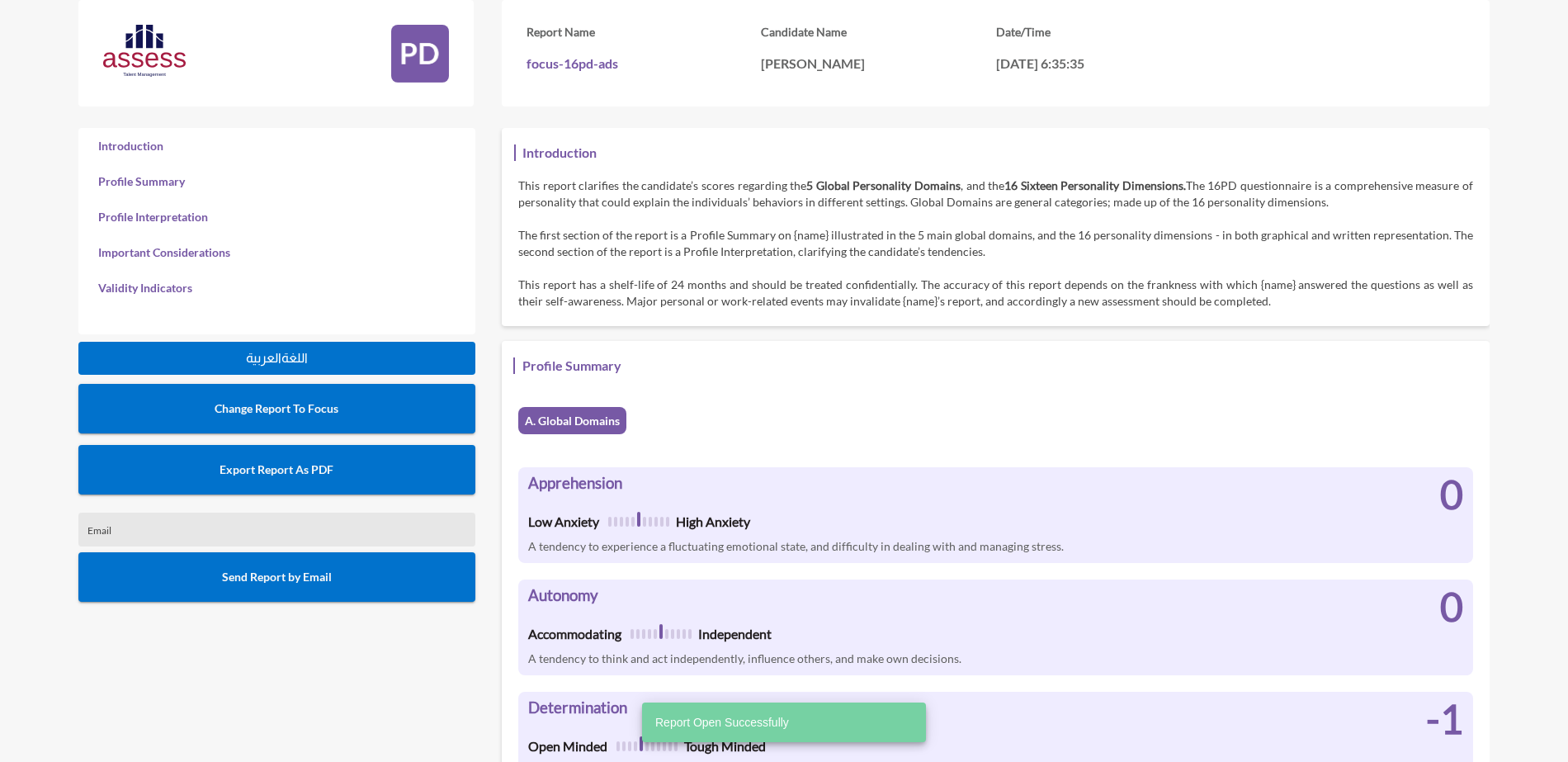
scroll to position [762, 1568]
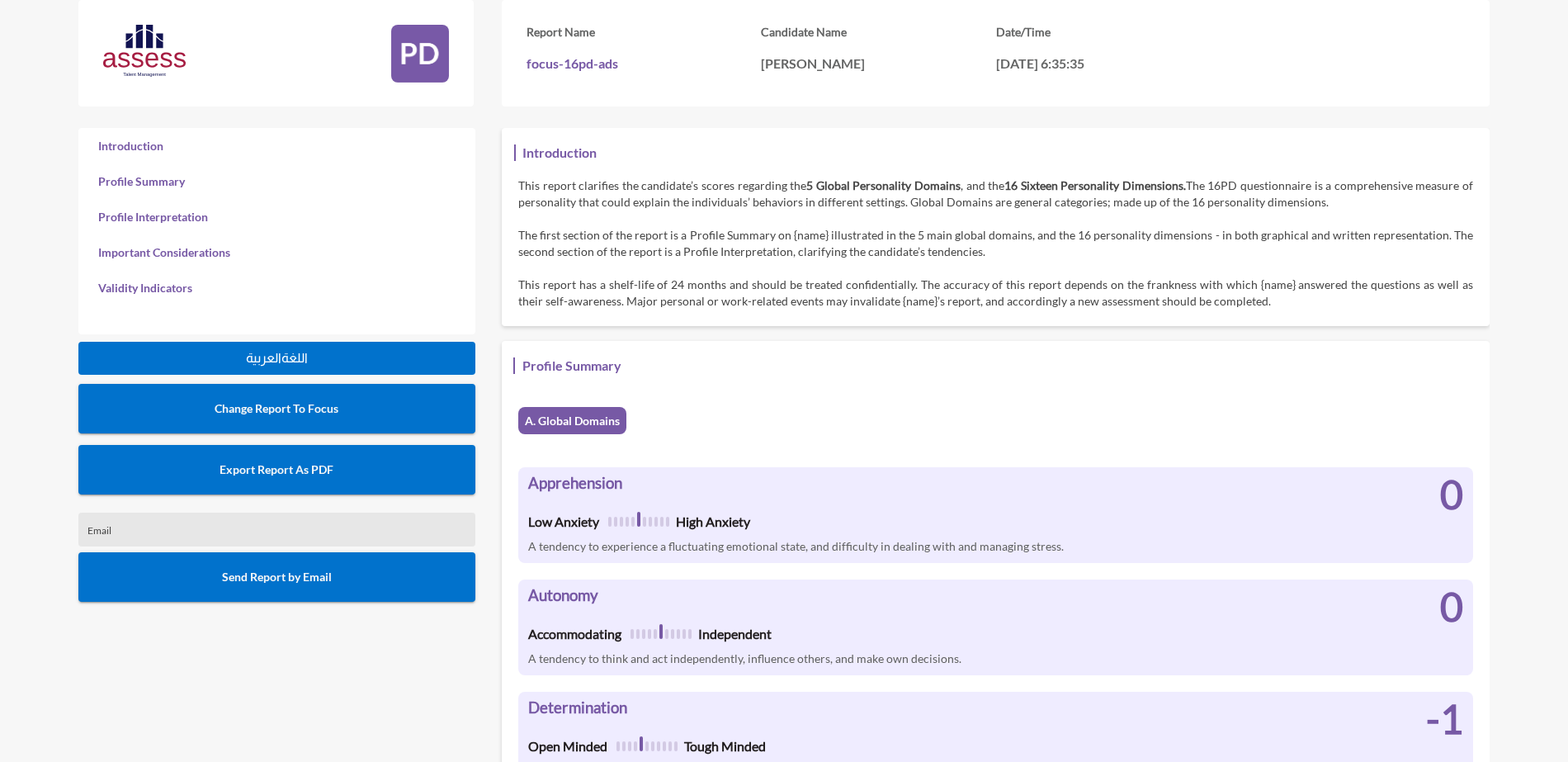
click at [361, 478] on button "Export Report As PDF" at bounding box center [277, 469] width 397 height 49
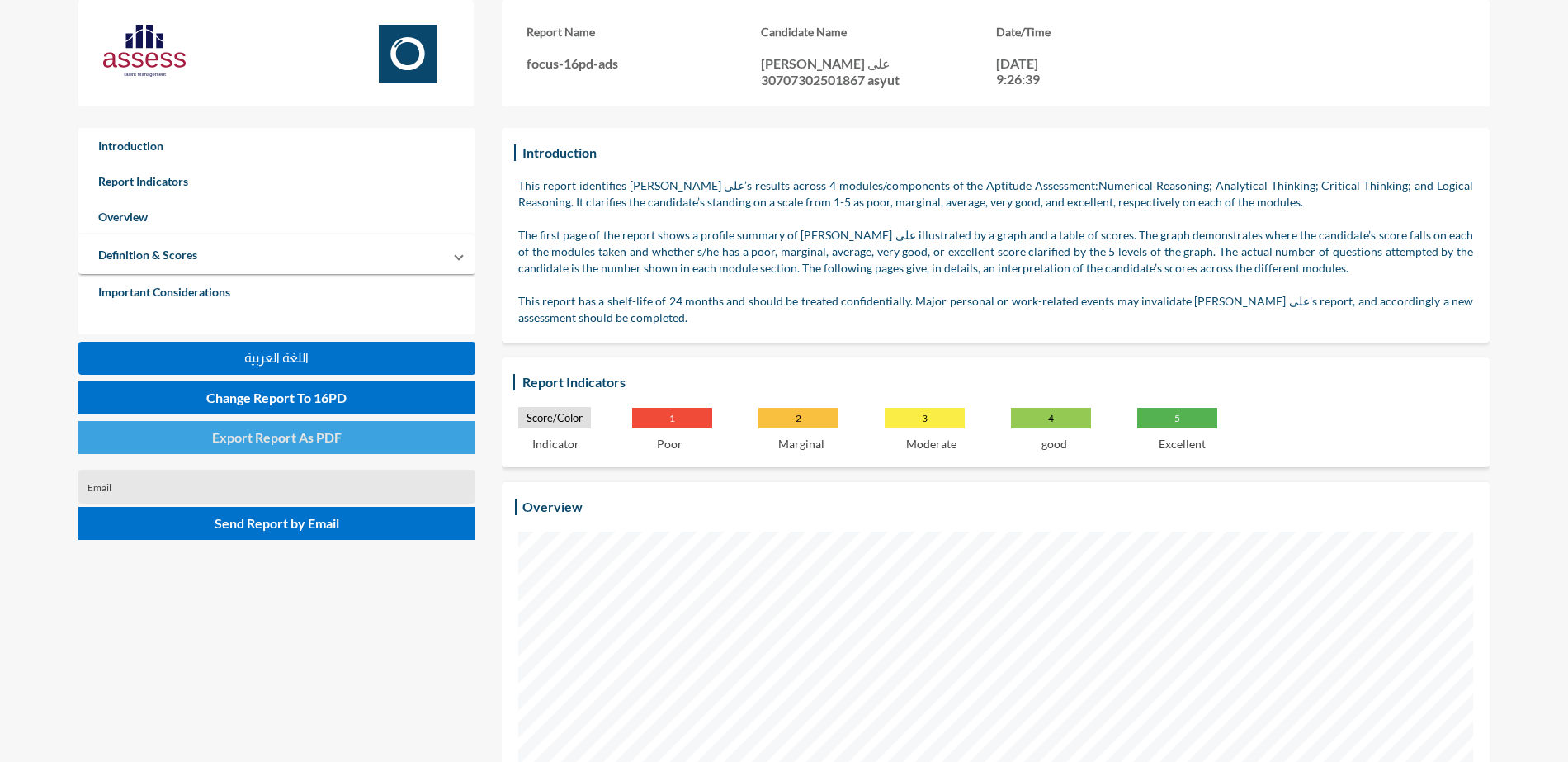
click at [244, 434] on span "Export Report As PDF" at bounding box center [277, 437] width 130 height 16
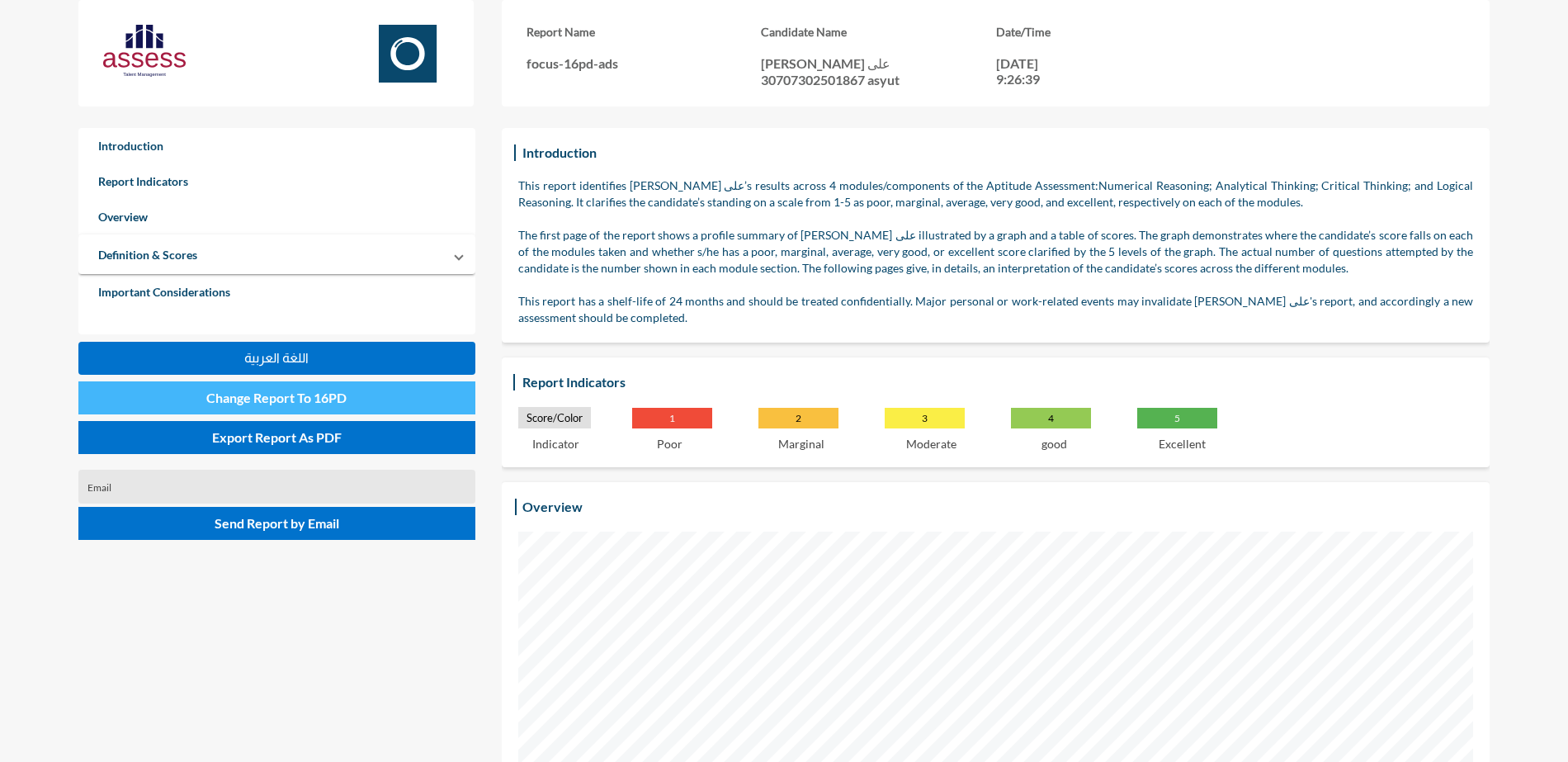
click at [199, 406] on button "Change Report To 16PD" at bounding box center [277, 397] width 397 height 33
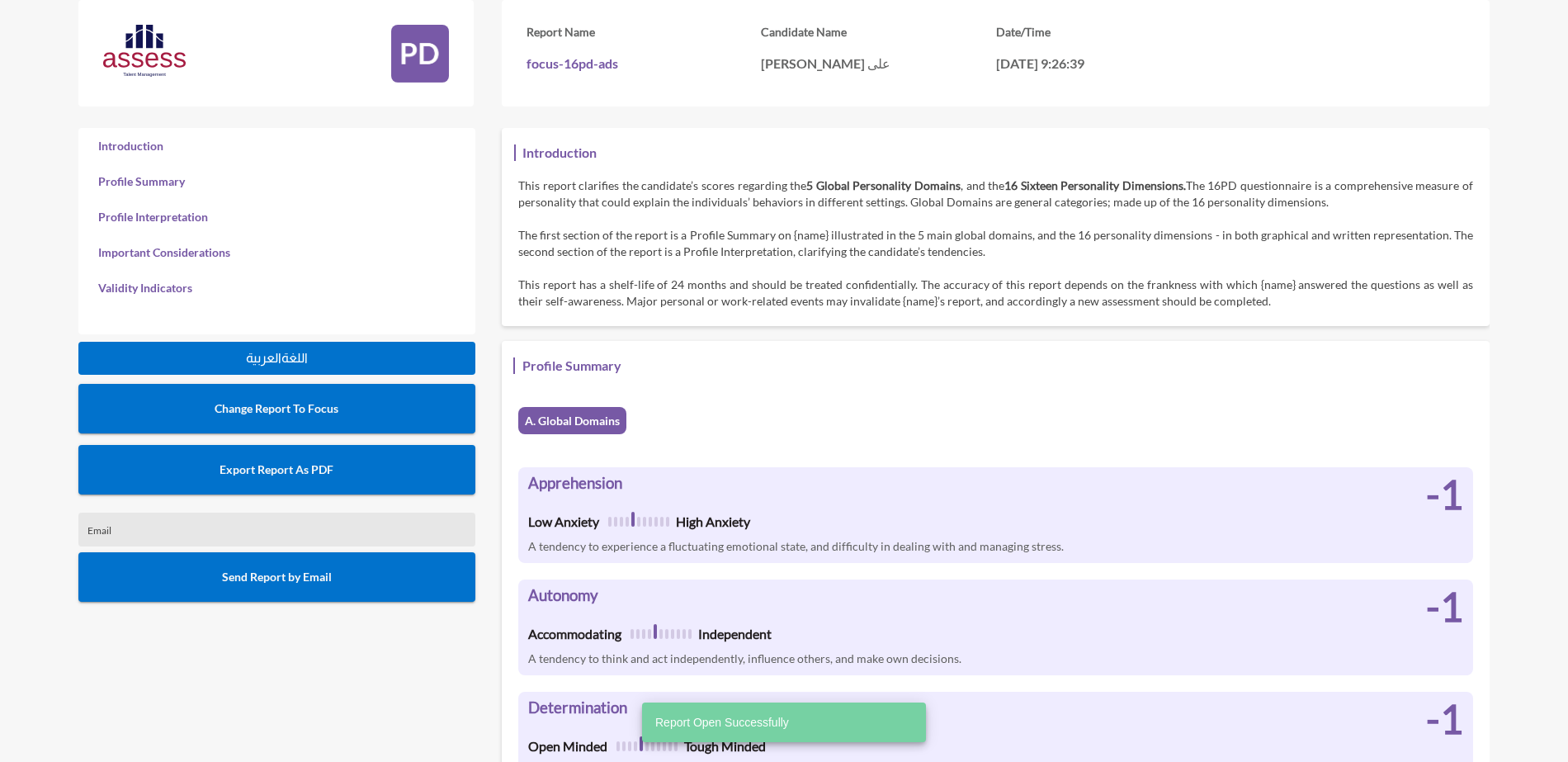
scroll to position [762, 1568]
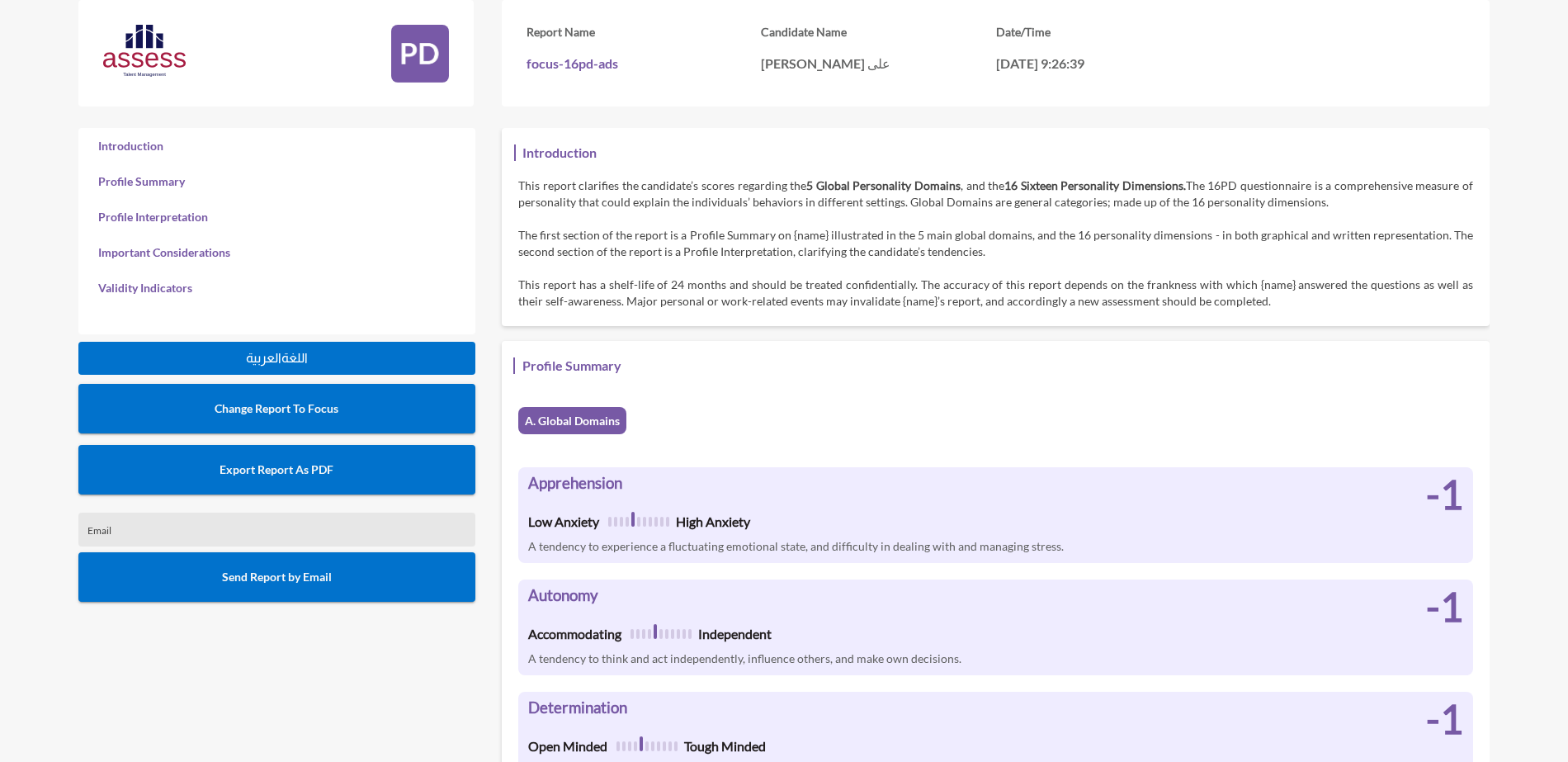
click at [387, 465] on button "Export Report As PDF" at bounding box center [277, 469] width 397 height 49
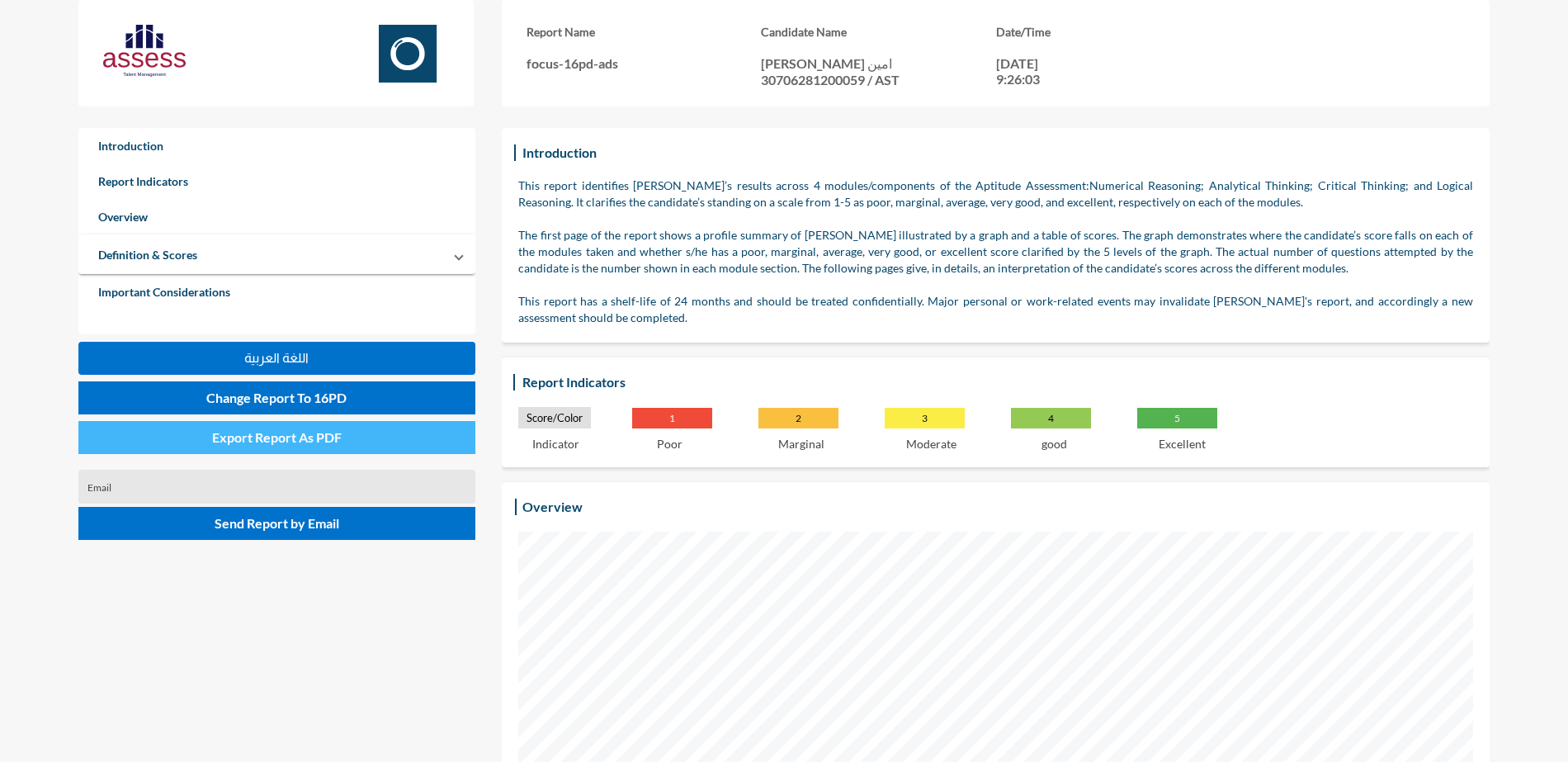
click at [249, 438] on span "Export Report As PDF" at bounding box center [277, 437] width 130 height 16
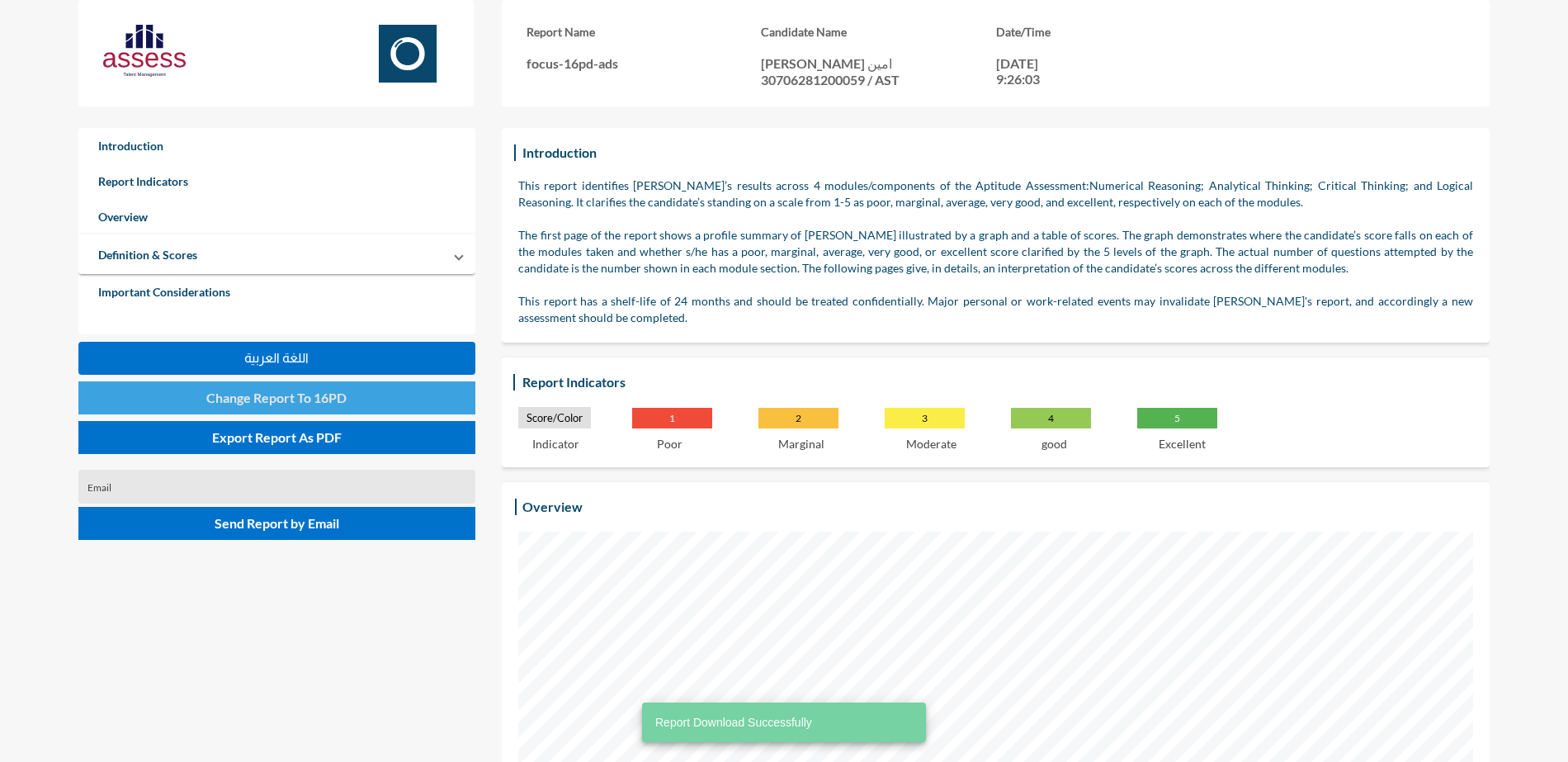
click at [333, 403] on span "Change Report To 16PD" at bounding box center [277, 397] width 140 height 16
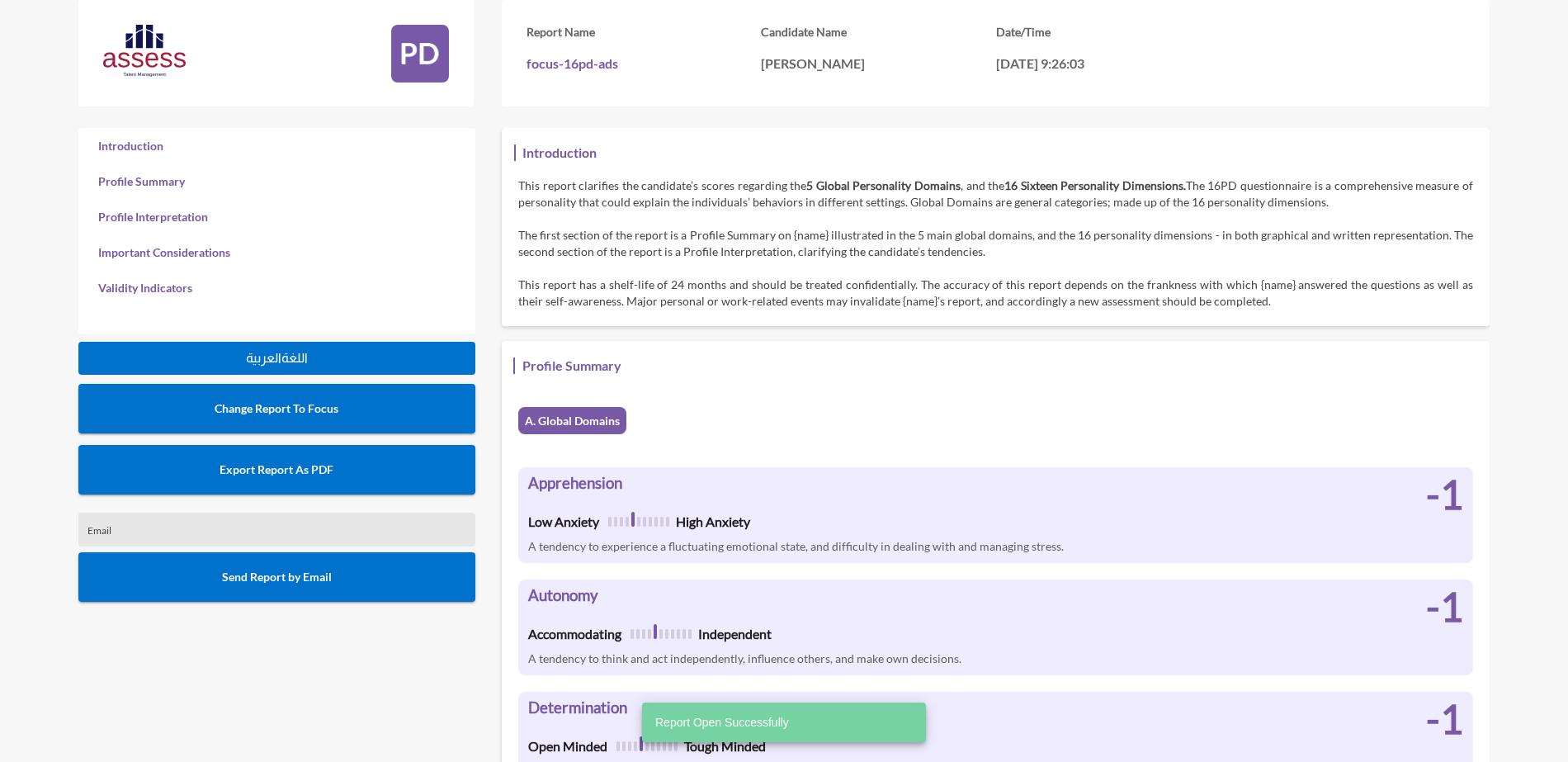
scroll to position [762, 1568]
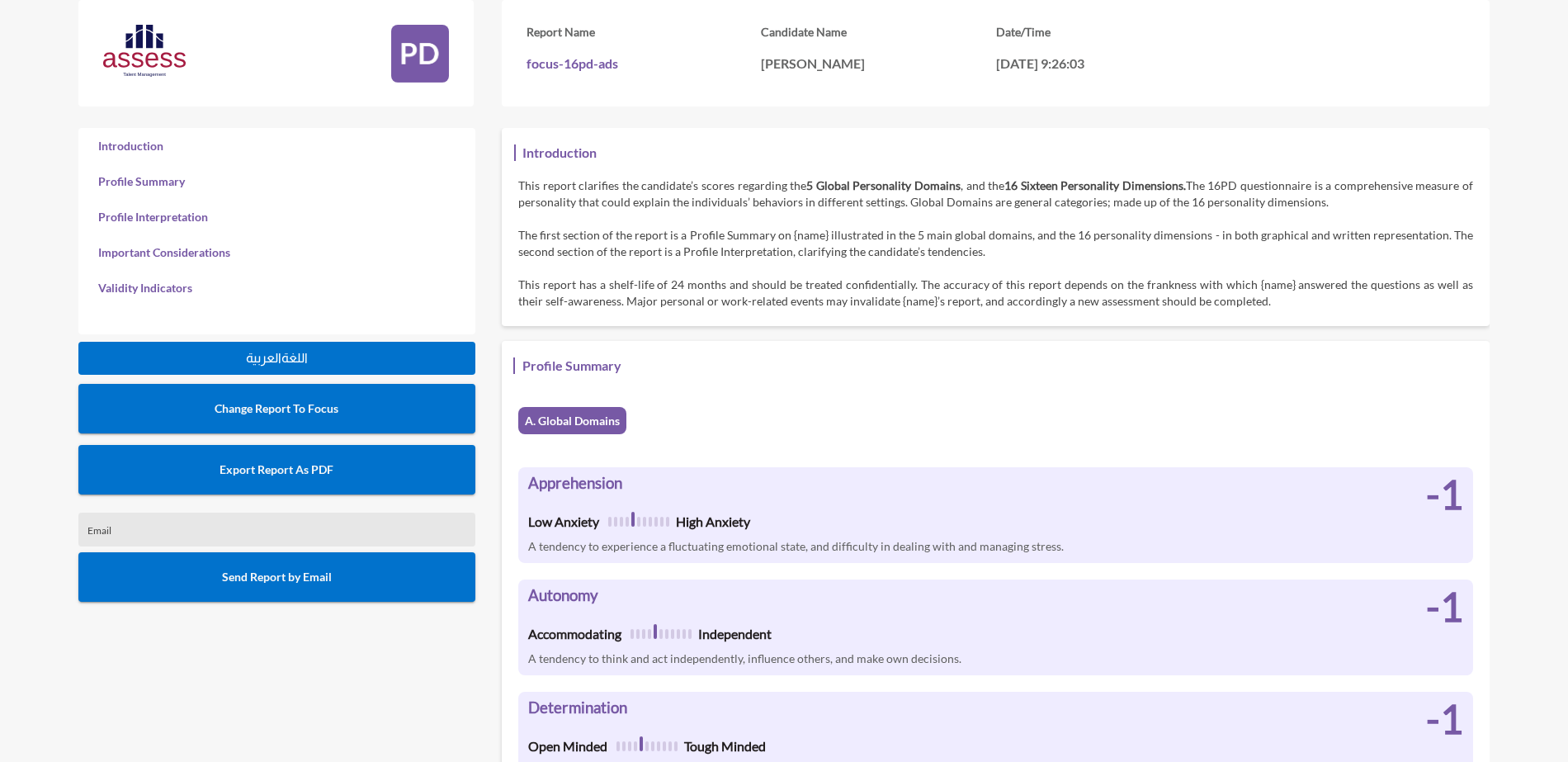
click at [364, 483] on button "Export Report As PDF" at bounding box center [277, 469] width 397 height 49
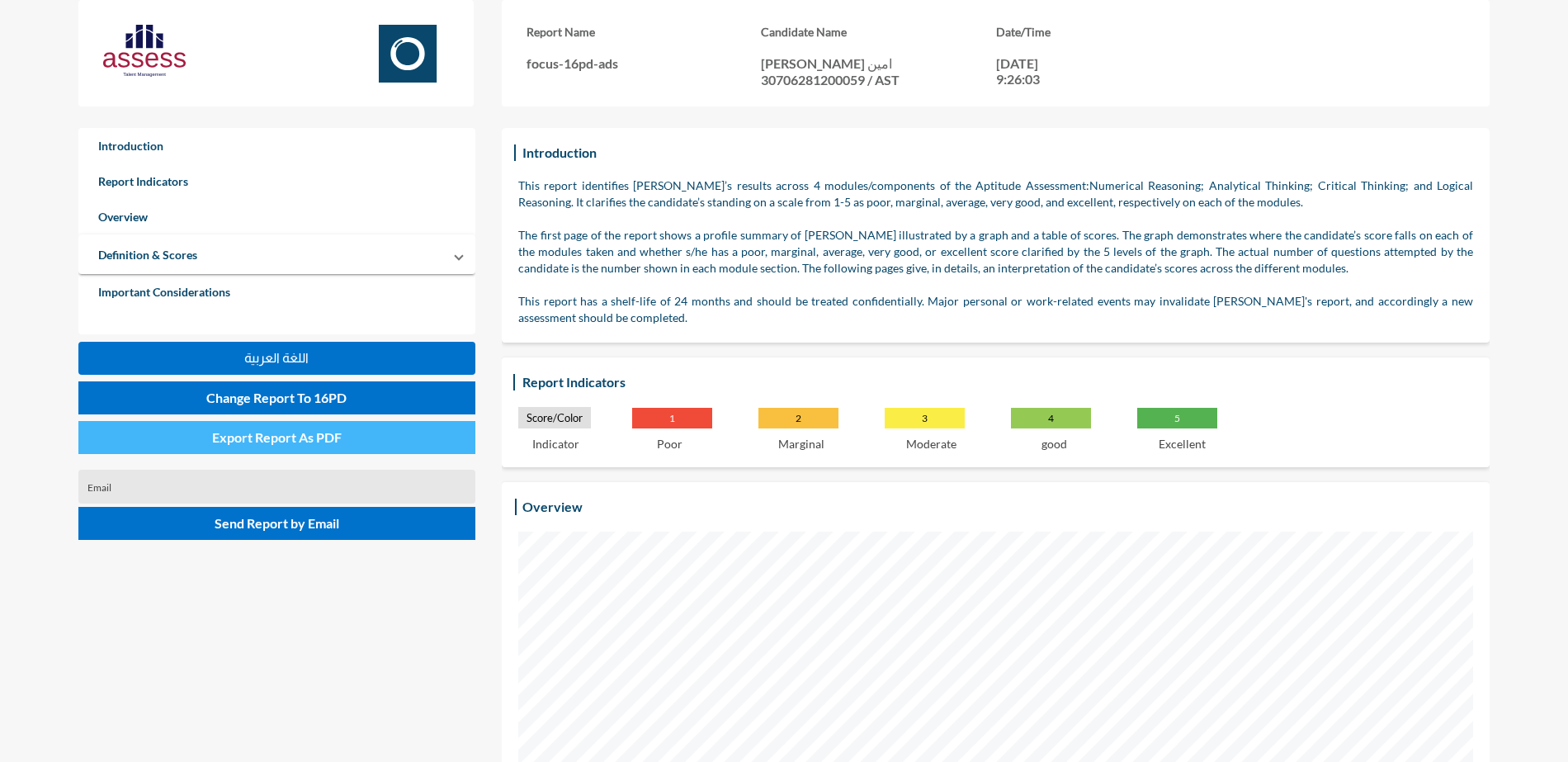
click at [304, 439] on span "Export Report As PDF" at bounding box center [277, 437] width 130 height 16
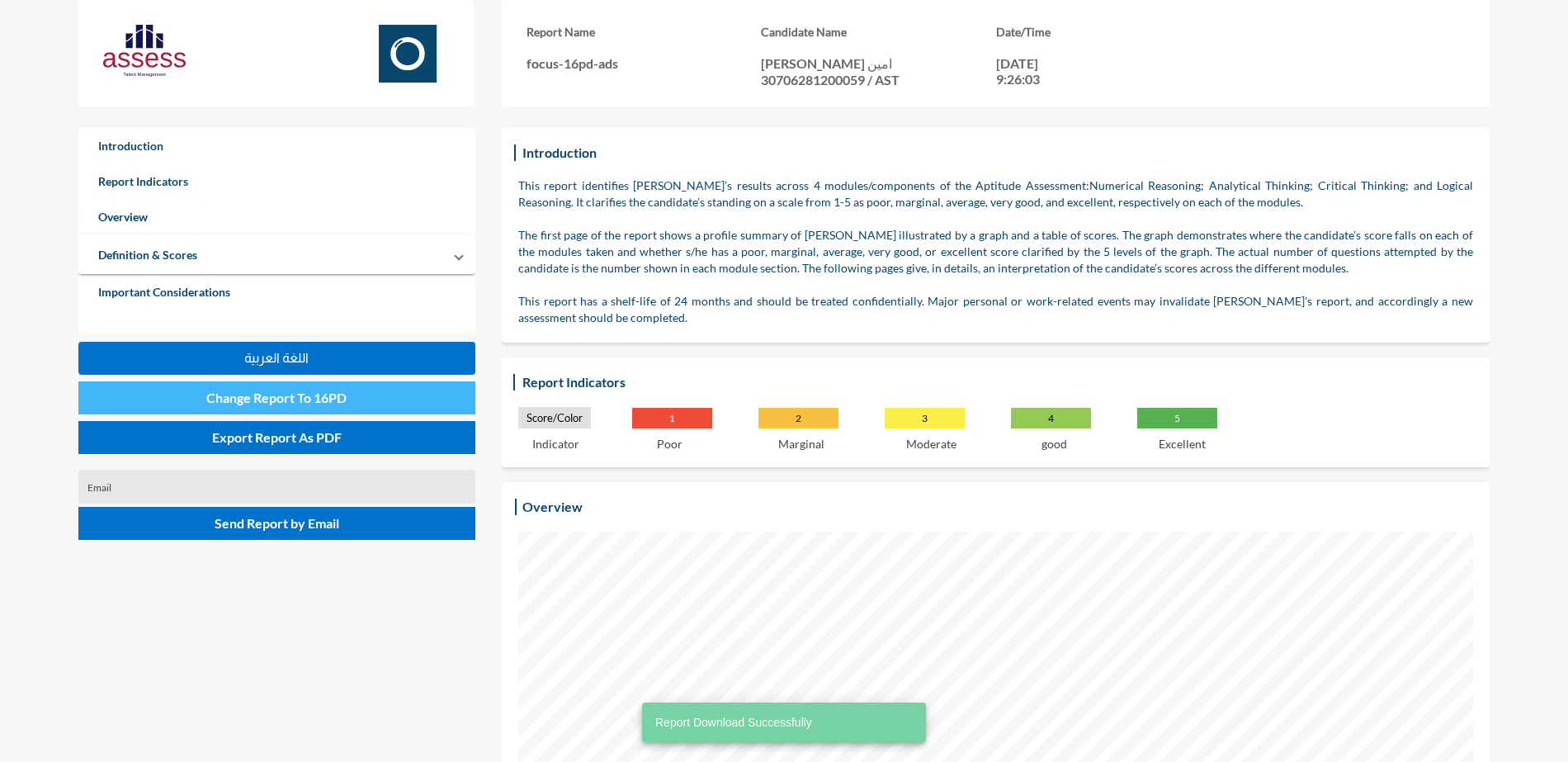
click at [372, 403] on button "Change Report To 16PD" at bounding box center [277, 397] width 397 height 33
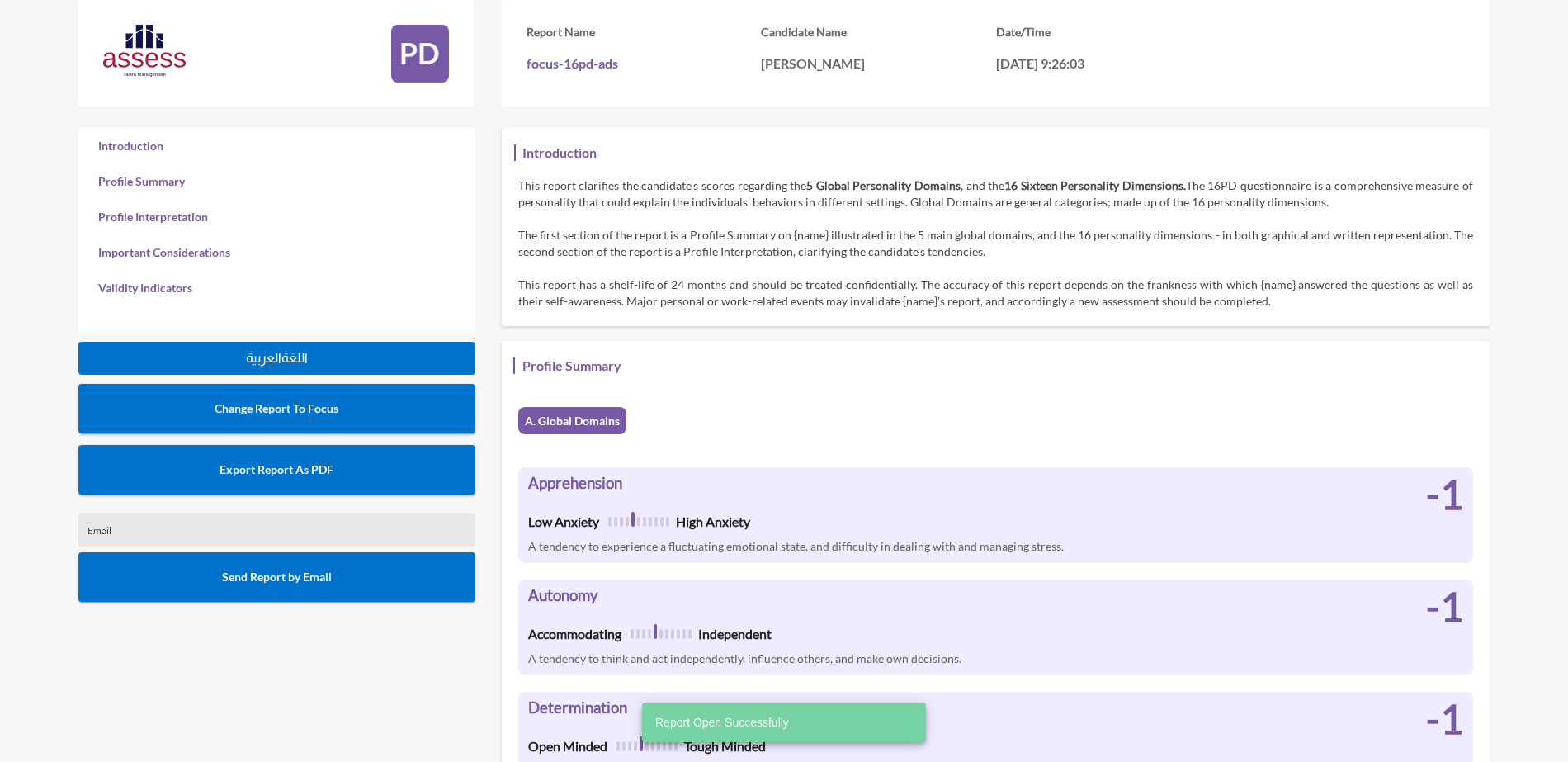
scroll to position [762, 1568]
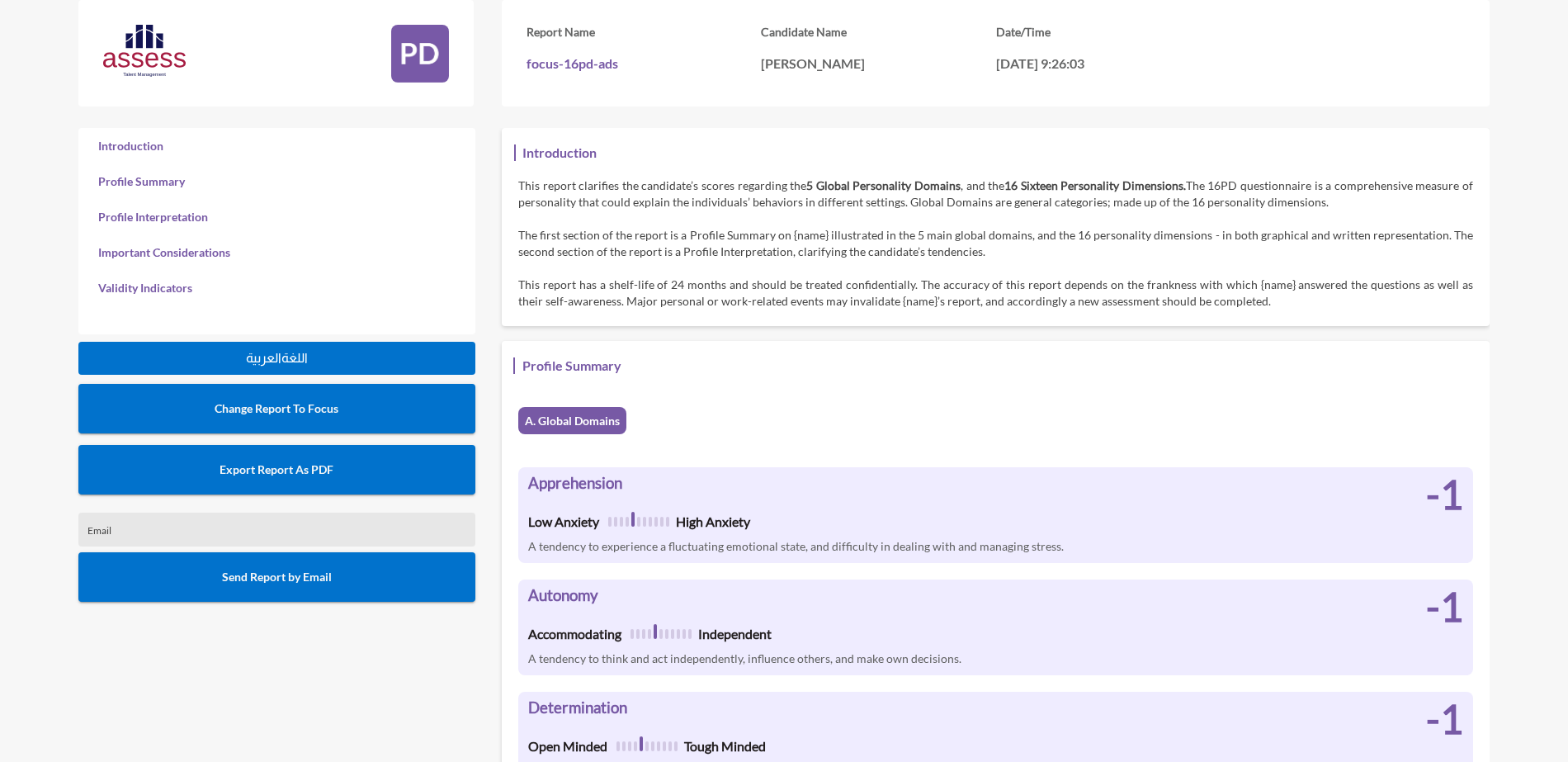
click at [313, 477] on button "Export Report As PDF" at bounding box center [277, 469] width 397 height 49
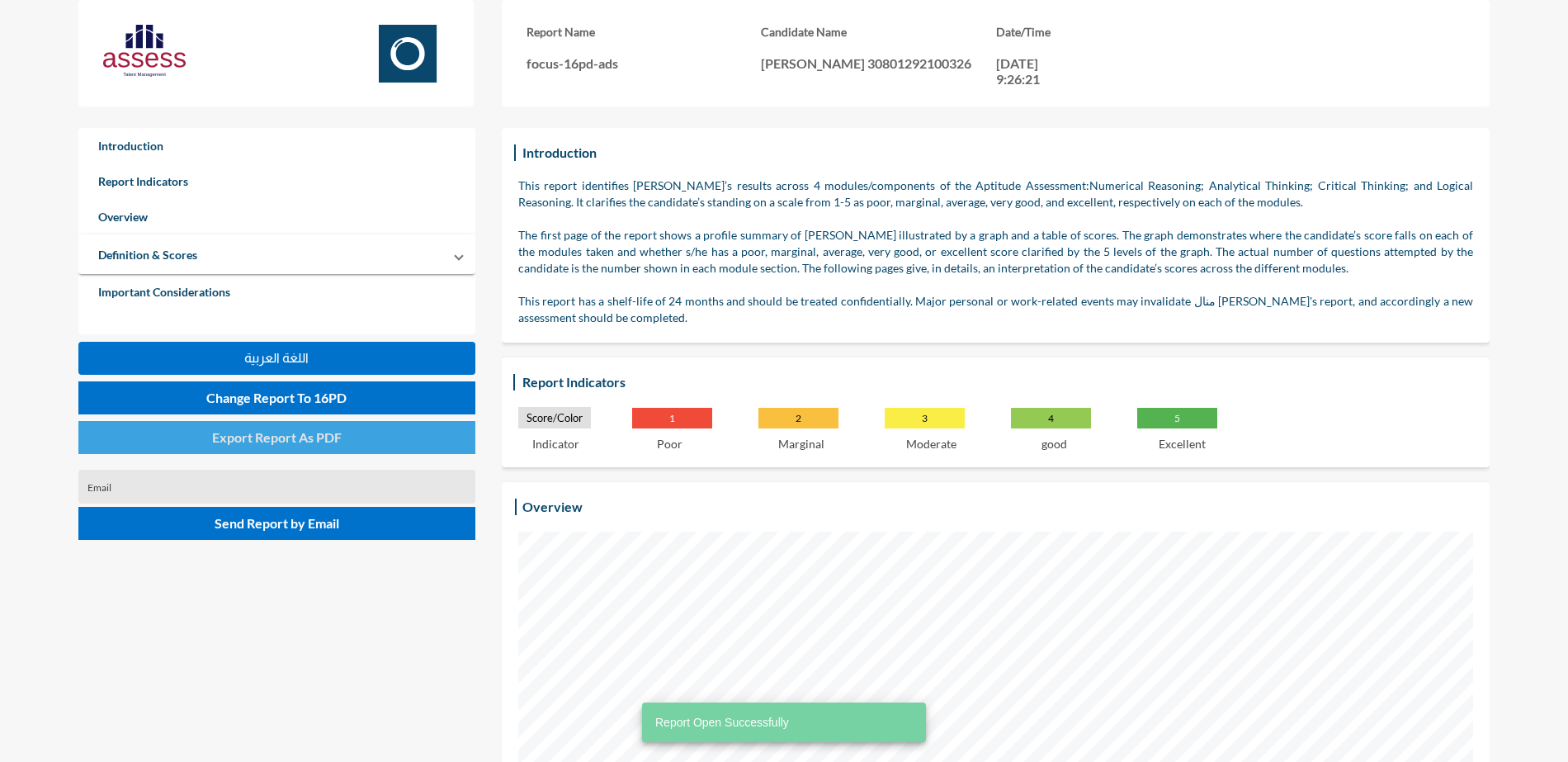
click at [318, 431] on span "Export Report As PDF" at bounding box center [277, 437] width 130 height 16
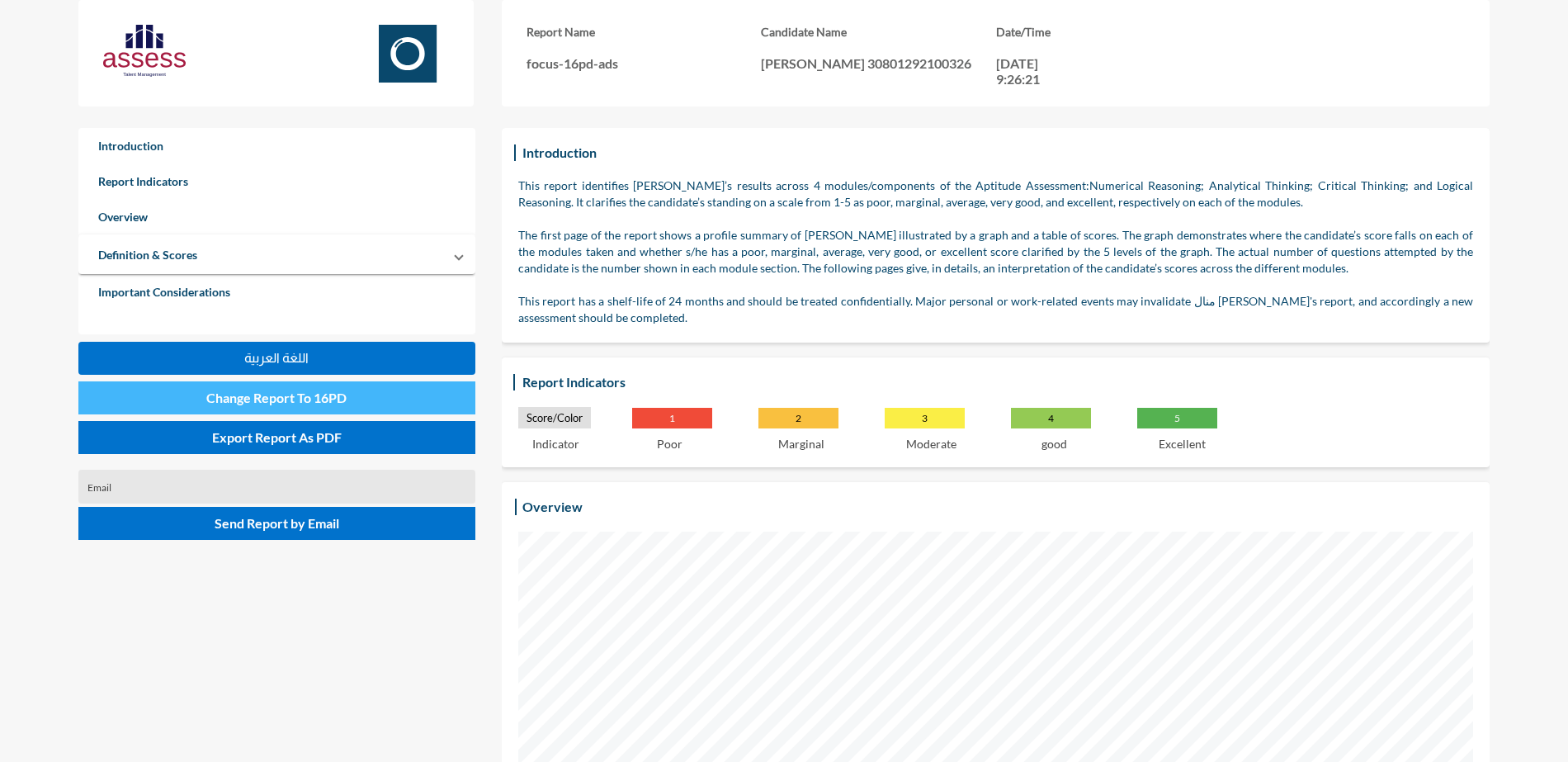
click at [381, 406] on button "Change Report To 16PD" at bounding box center [277, 397] width 397 height 33
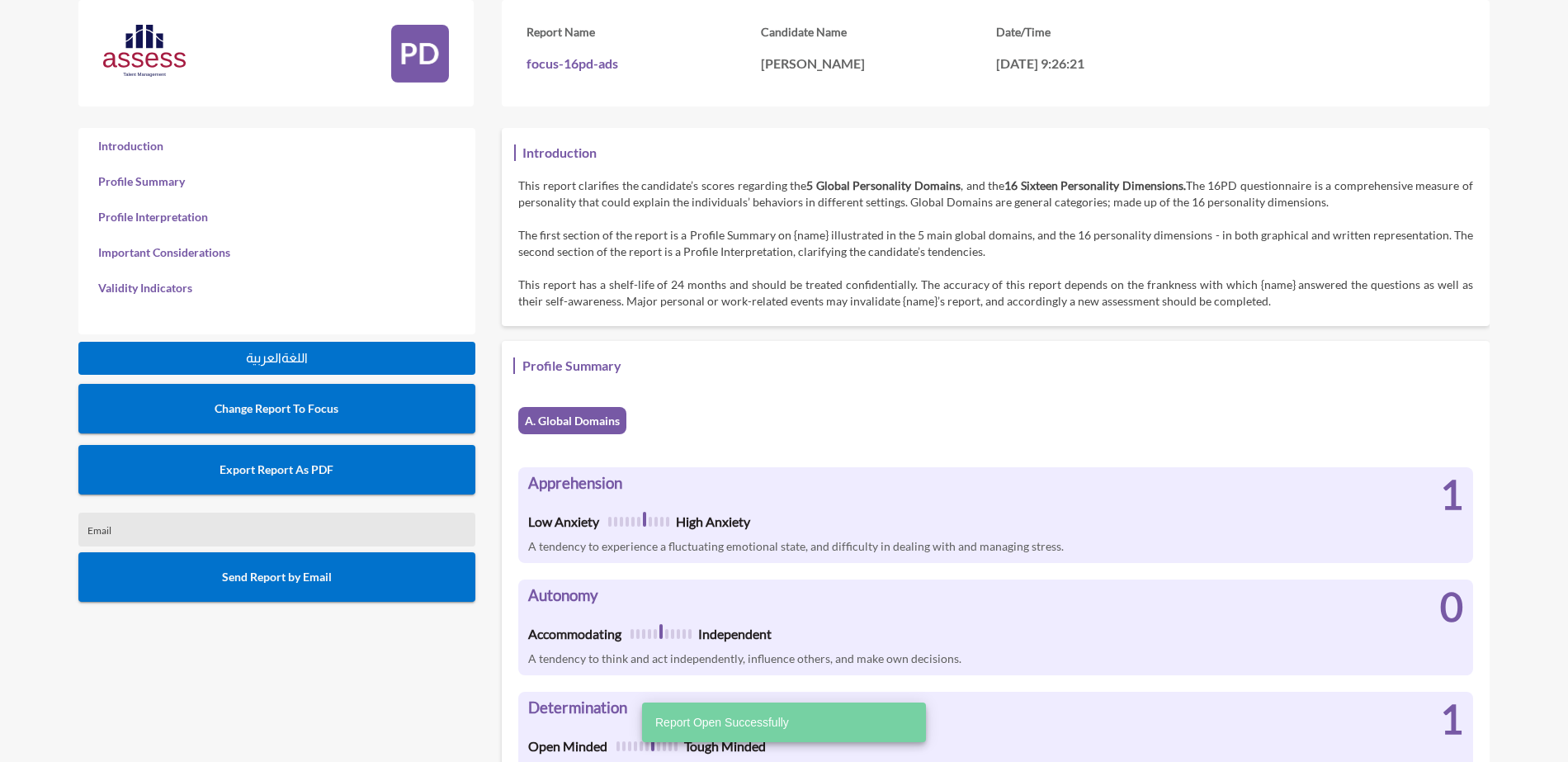
scroll to position [762, 1568]
click at [381, 462] on button "Export Report As PDF" at bounding box center [277, 469] width 397 height 49
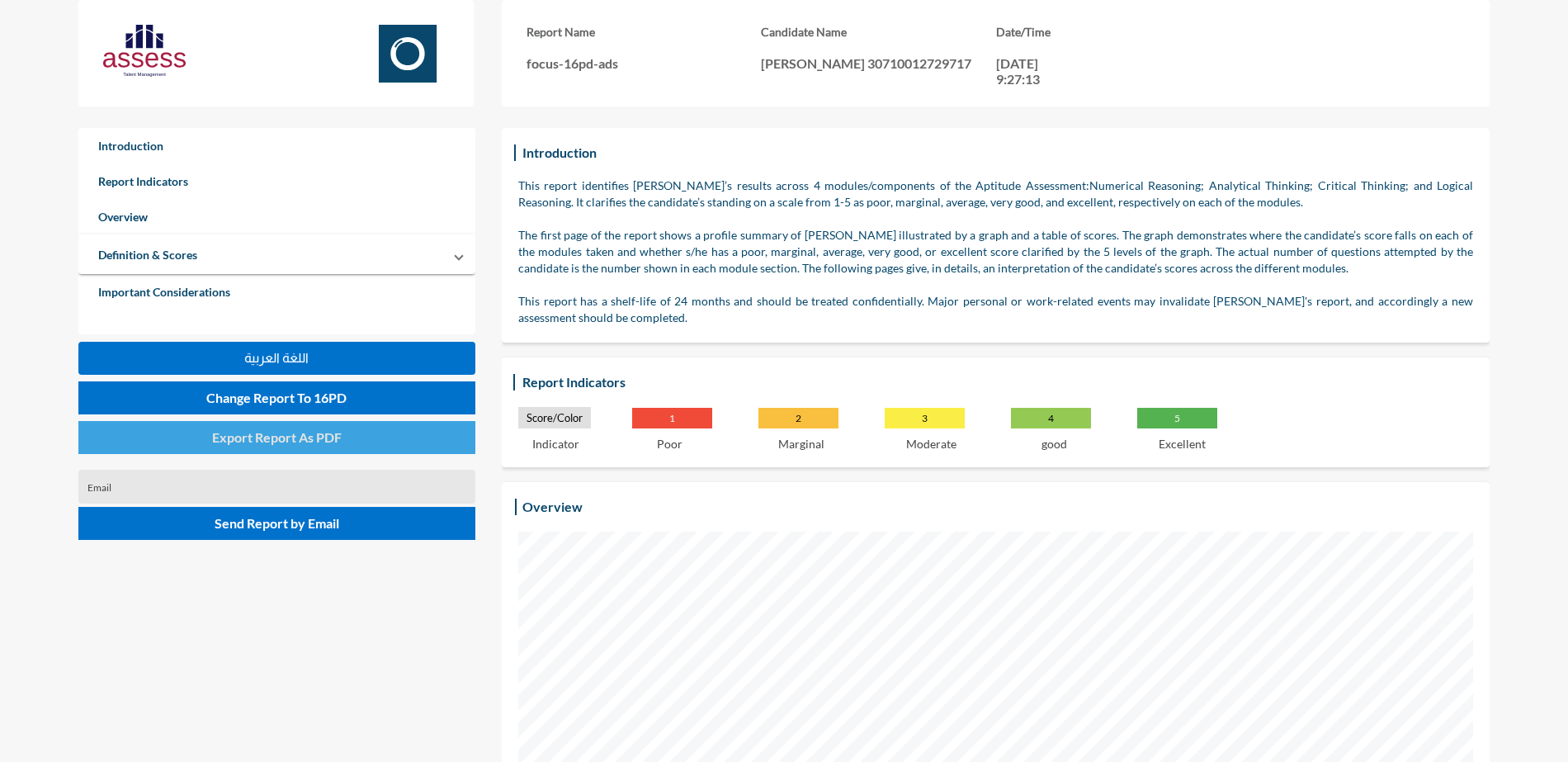
click at [215, 431] on span "Export Report As PDF" at bounding box center [277, 437] width 130 height 16
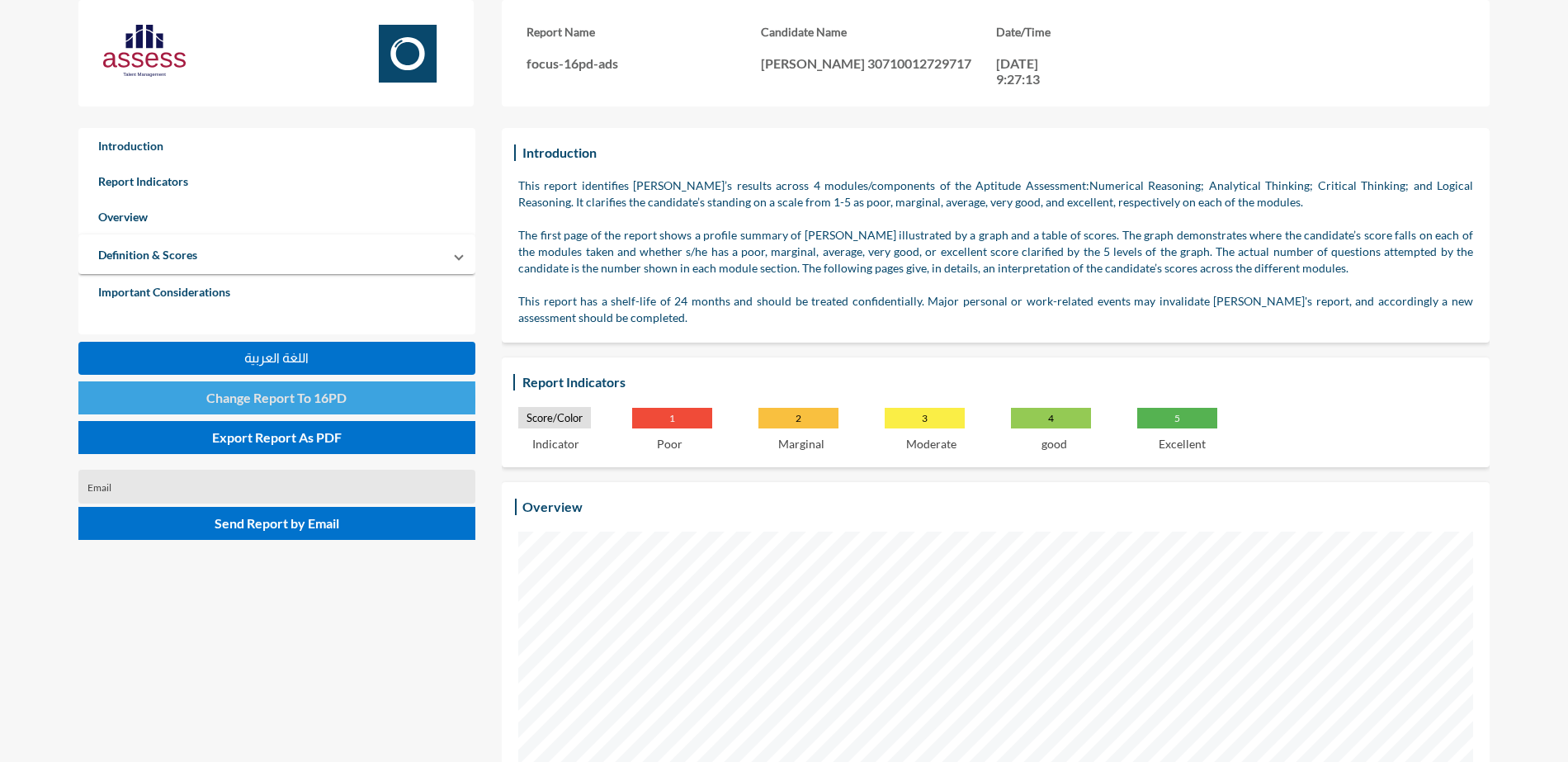
click at [230, 399] on span "Change Report To 16PD" at bounding box center [277, 397] width 140 height 16
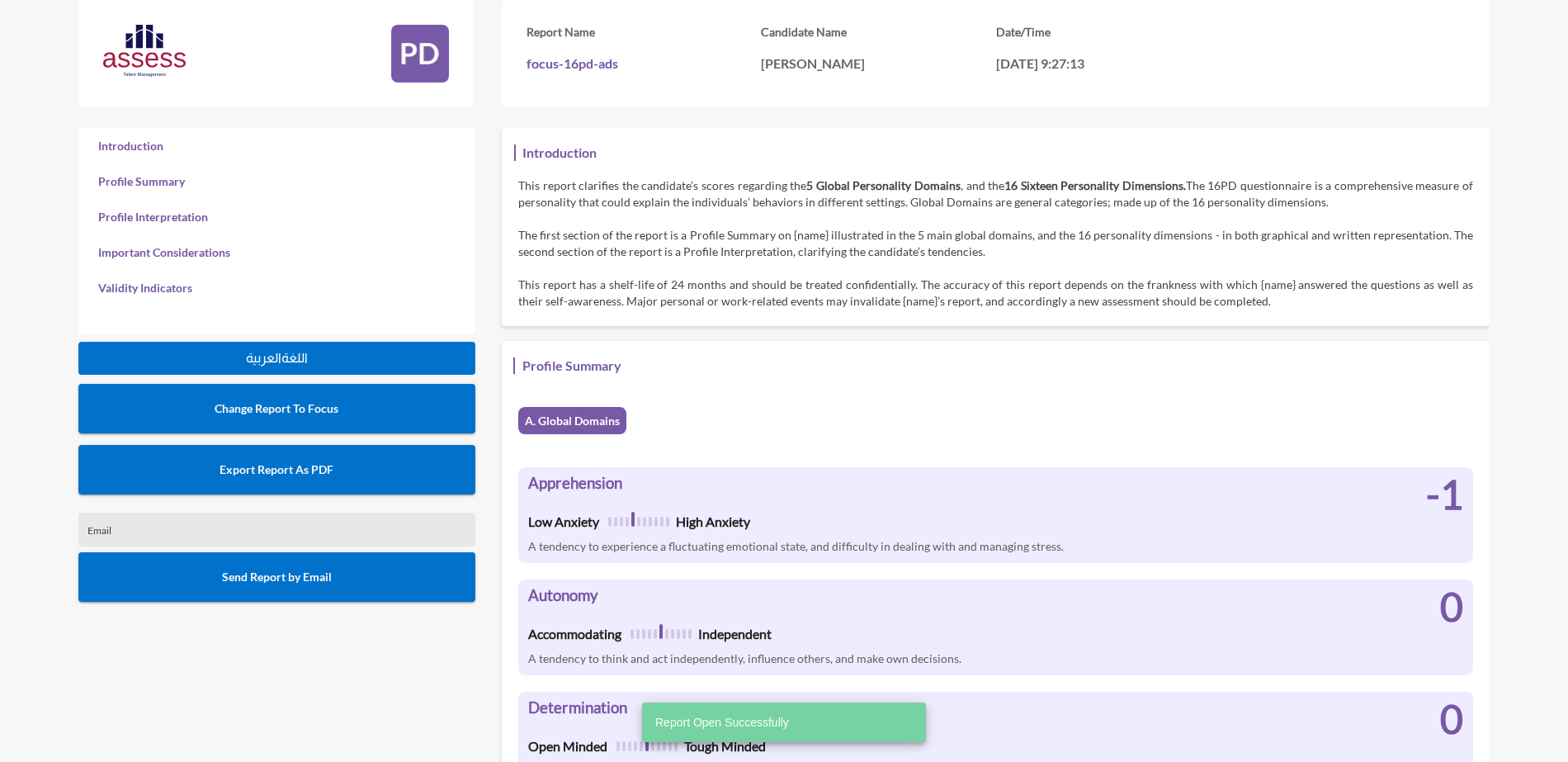
scroll to position [762, 1568]
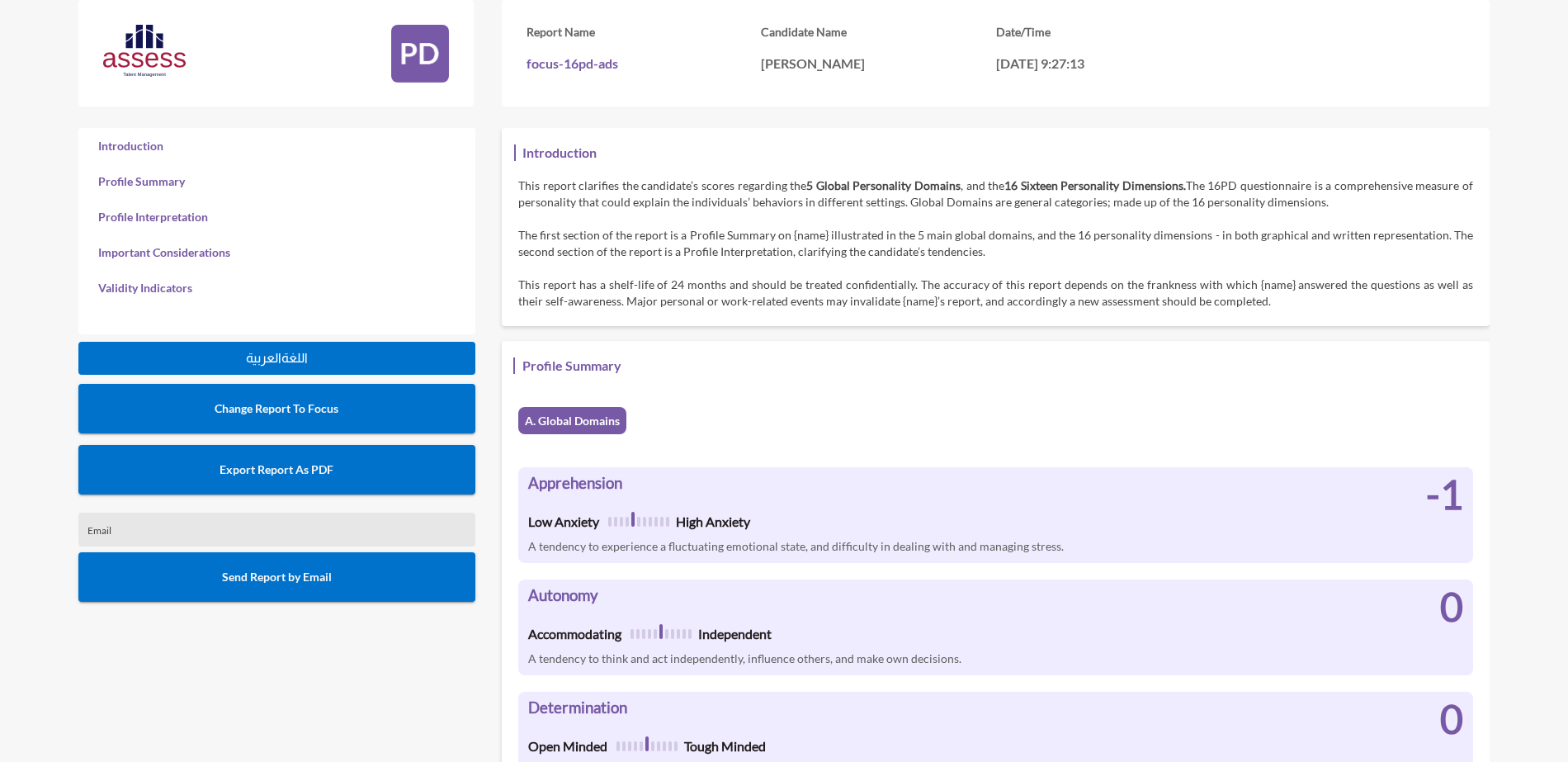
click at [257, 460] on button "Export Report As PDF" at bounding box center [277, 469] width 397 height 49
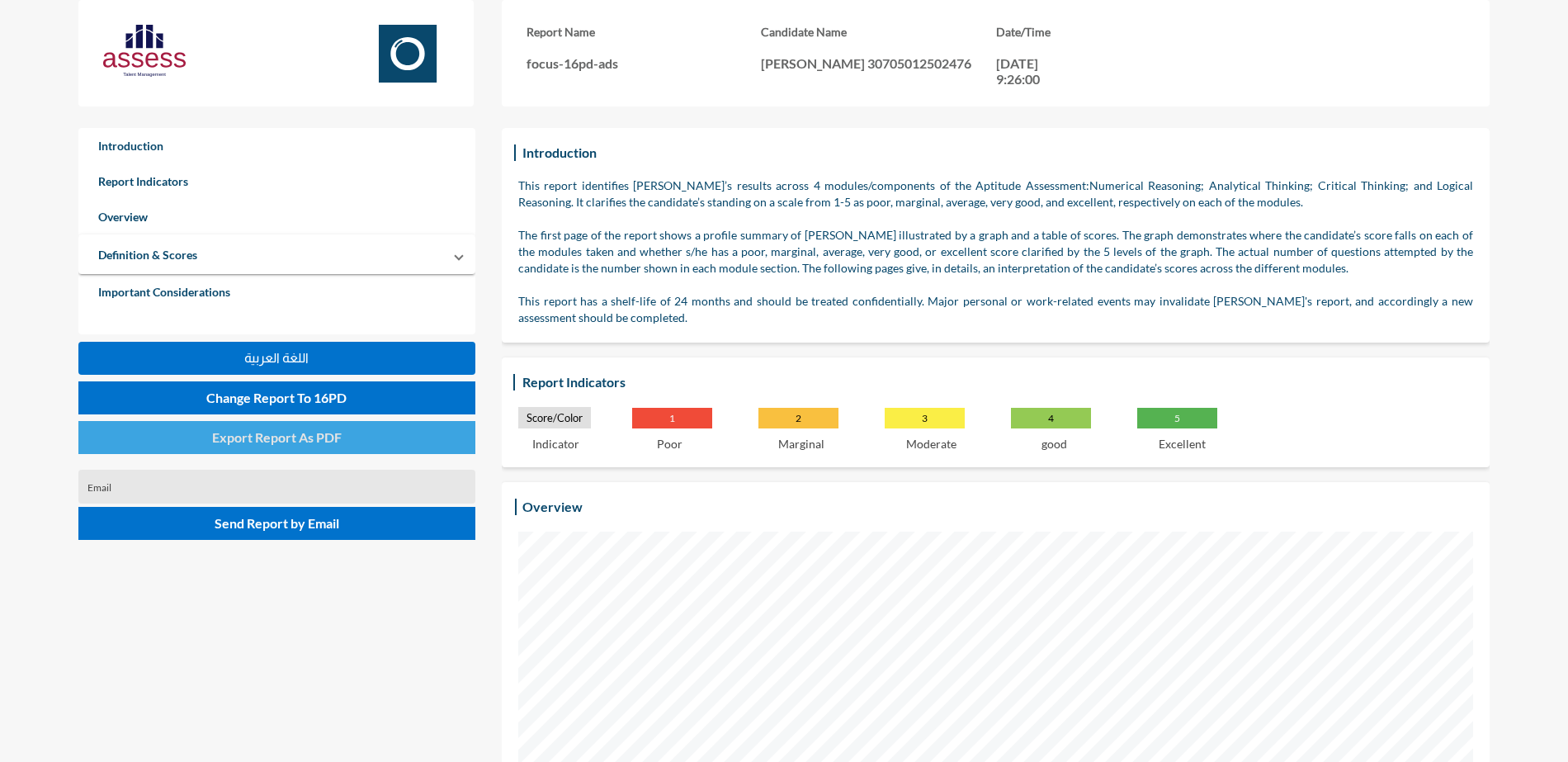
click at [269, 437] on span "Export Report As PDF" at bounding box center [277, 437] width 130 height 16
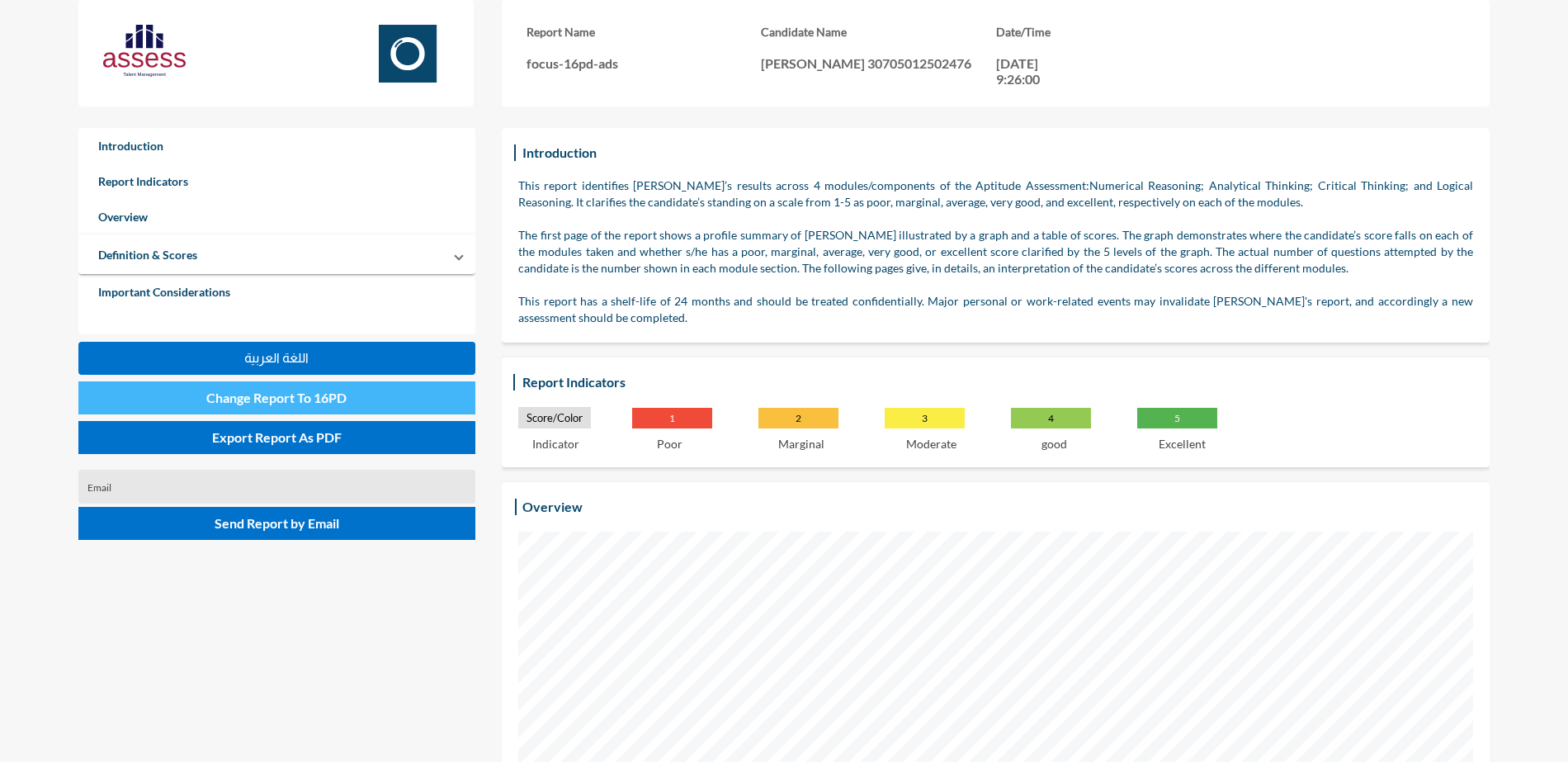
click at [339, 401] on span "Change Report To 16PD" at bounding box center [277, 397] width 140 height 16
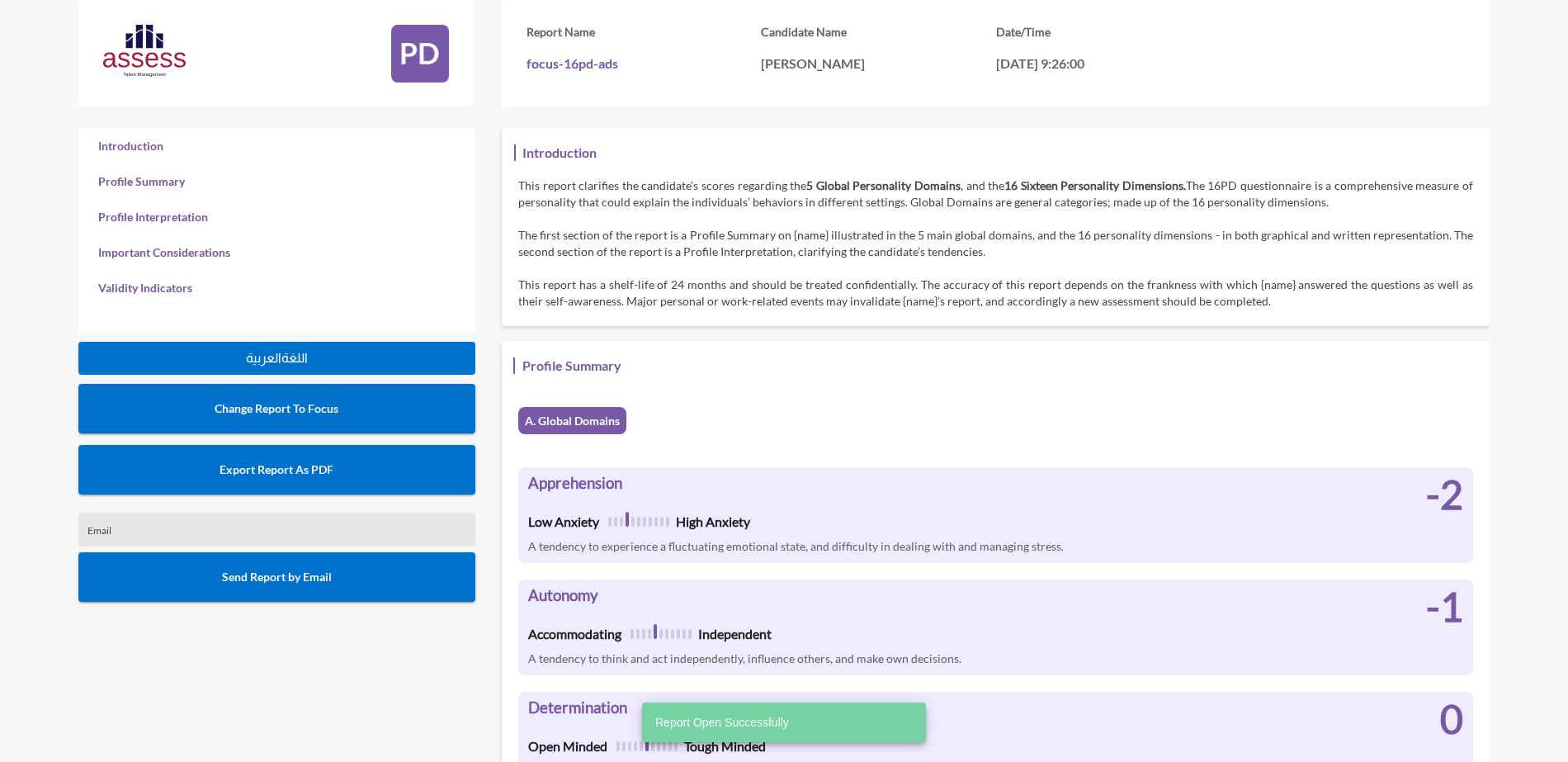
scroll to position [762, 1568]
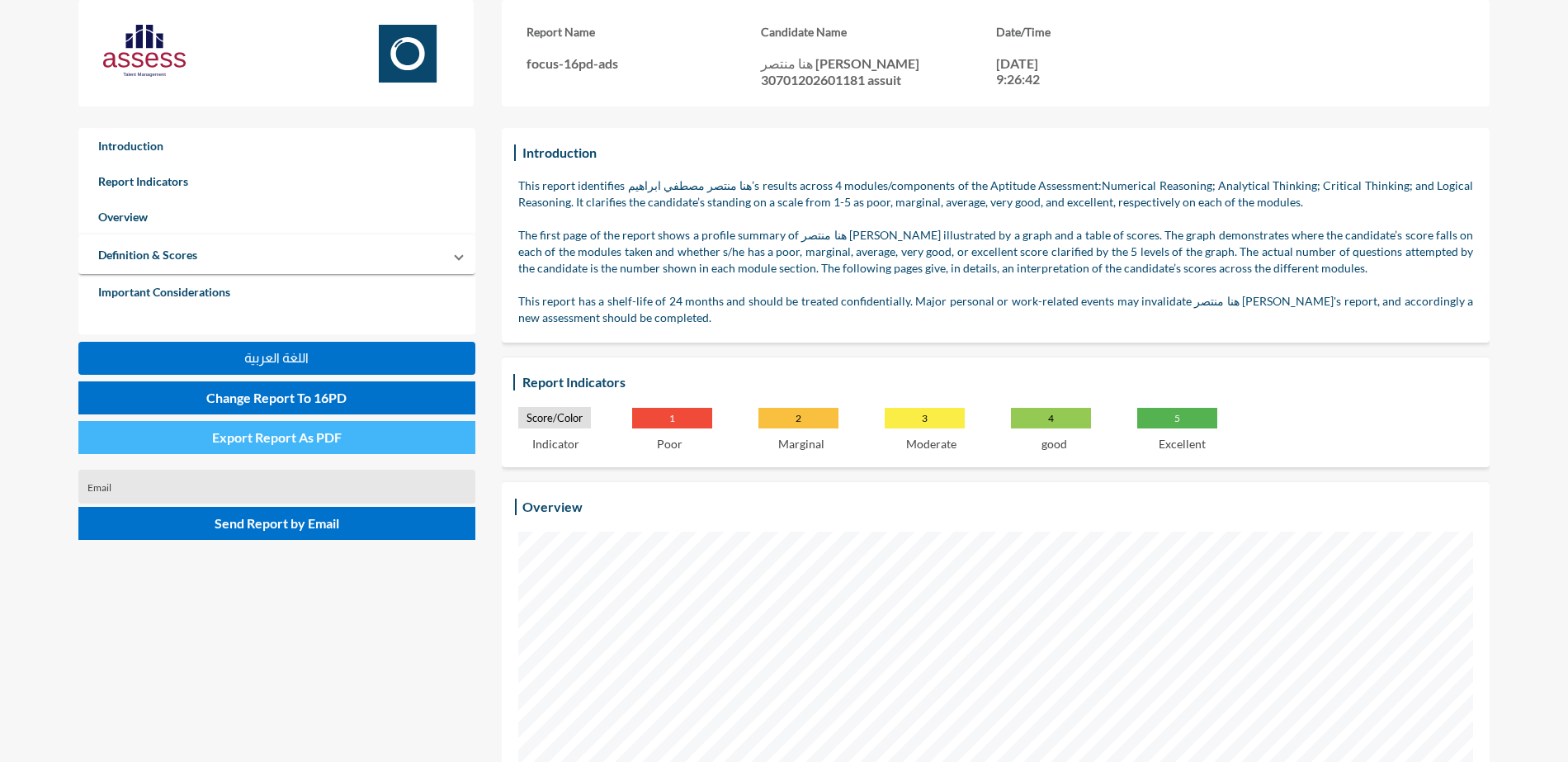
click at [402, 436] on button "Export Report As PDF" at bounding box center [277, 437] width 397 height 33
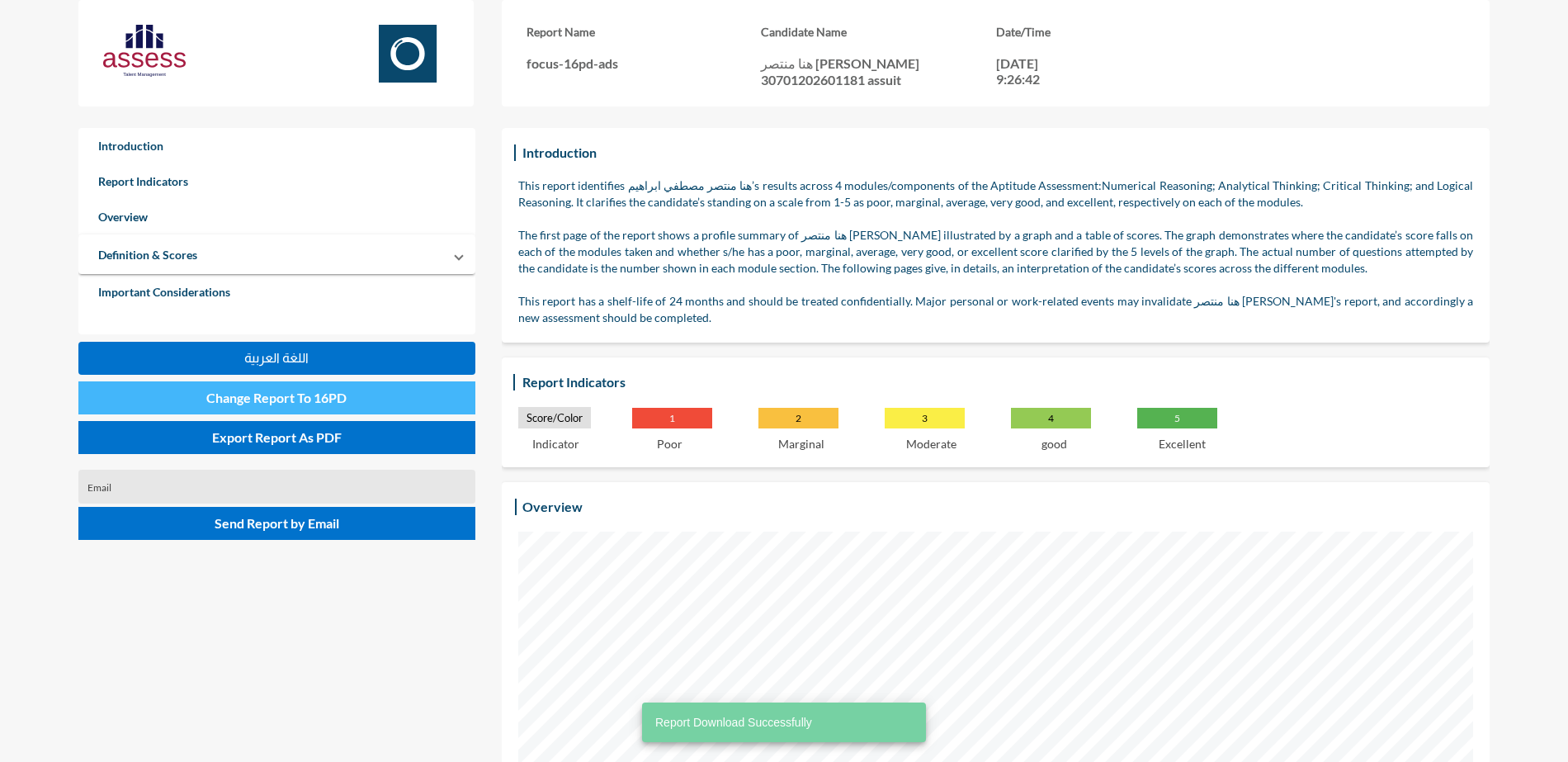
click at [357, 394] on button "Change Report To 16PD" at bounding box center [277, 397] width 397 height 33
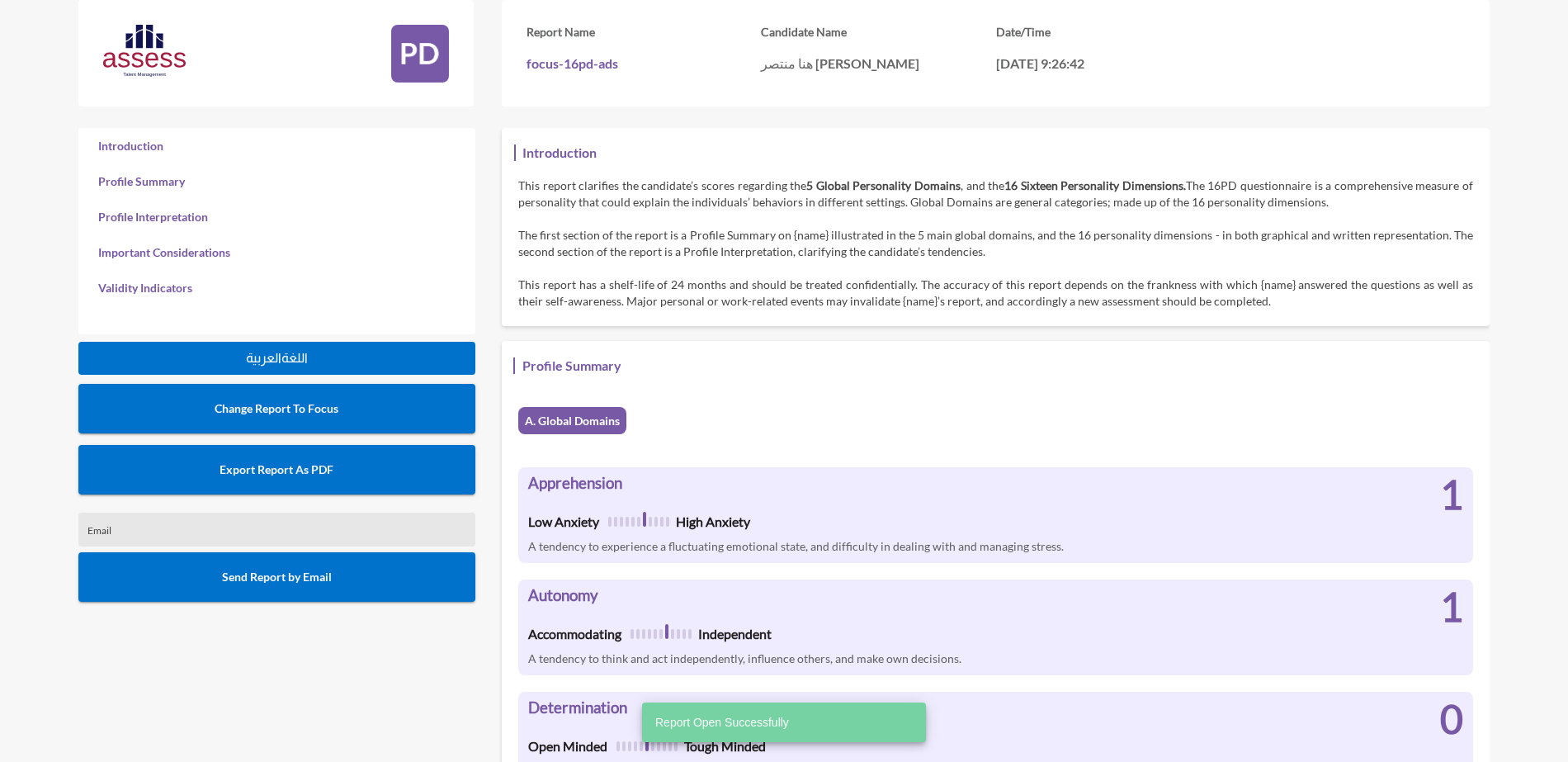
scroll to position [762, 1568]
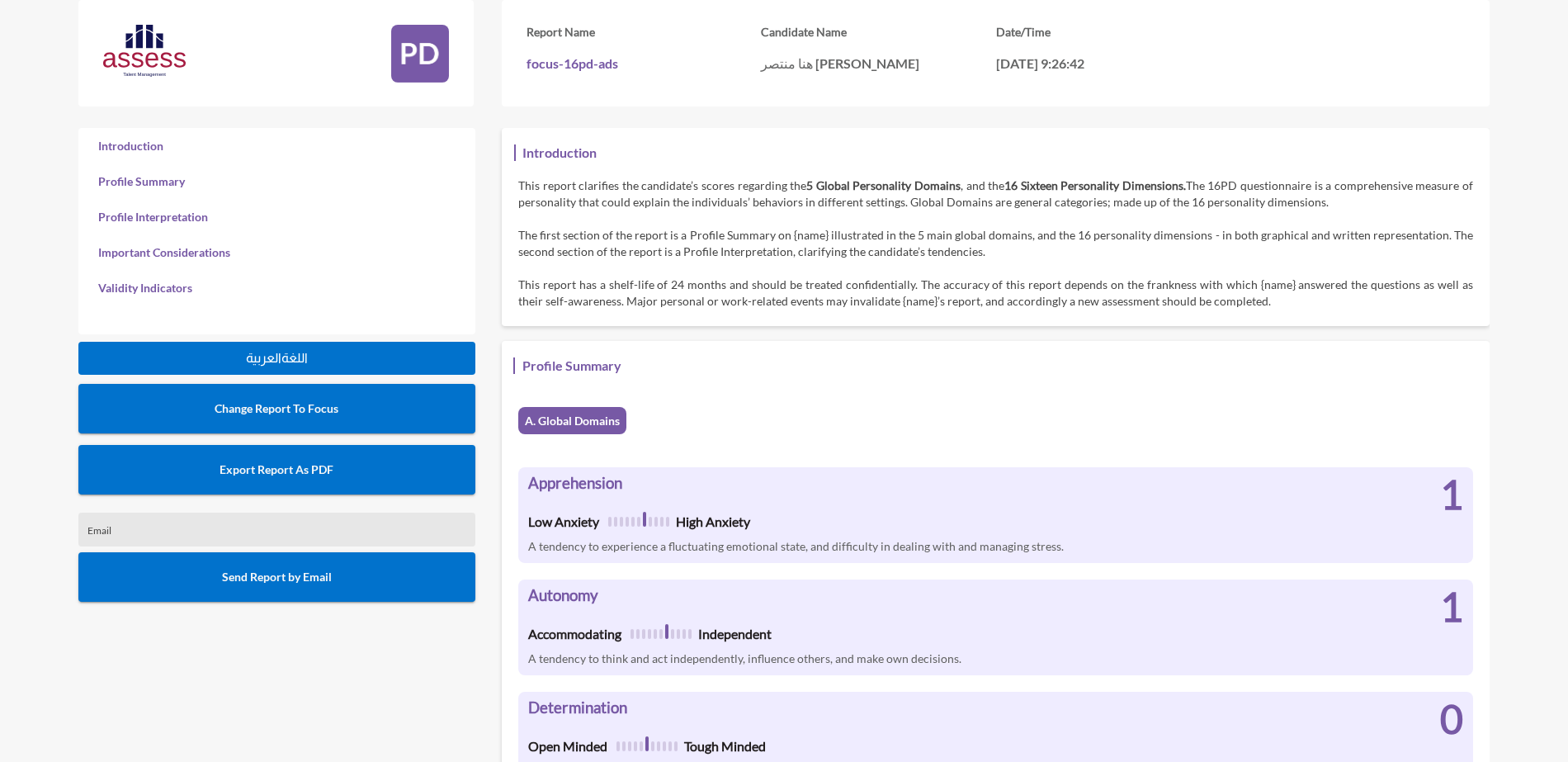
click at [312, 468] on span "Export Report As PDF" at bounding box center [277, 469] width 114 height 14
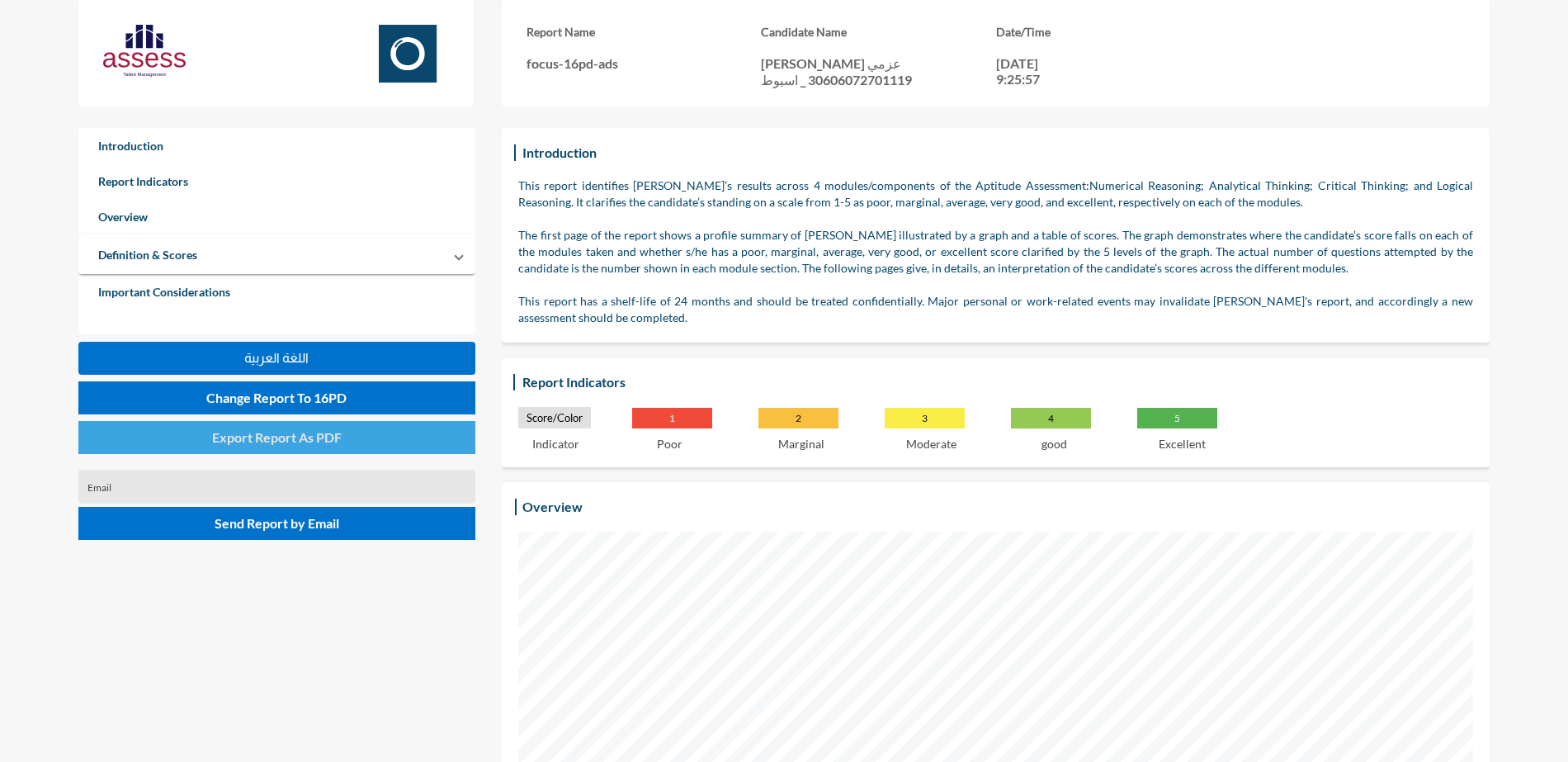
click at [341, 434] on span "Export Report As PDF" at bounding box center [277, 437] width 130 height 16
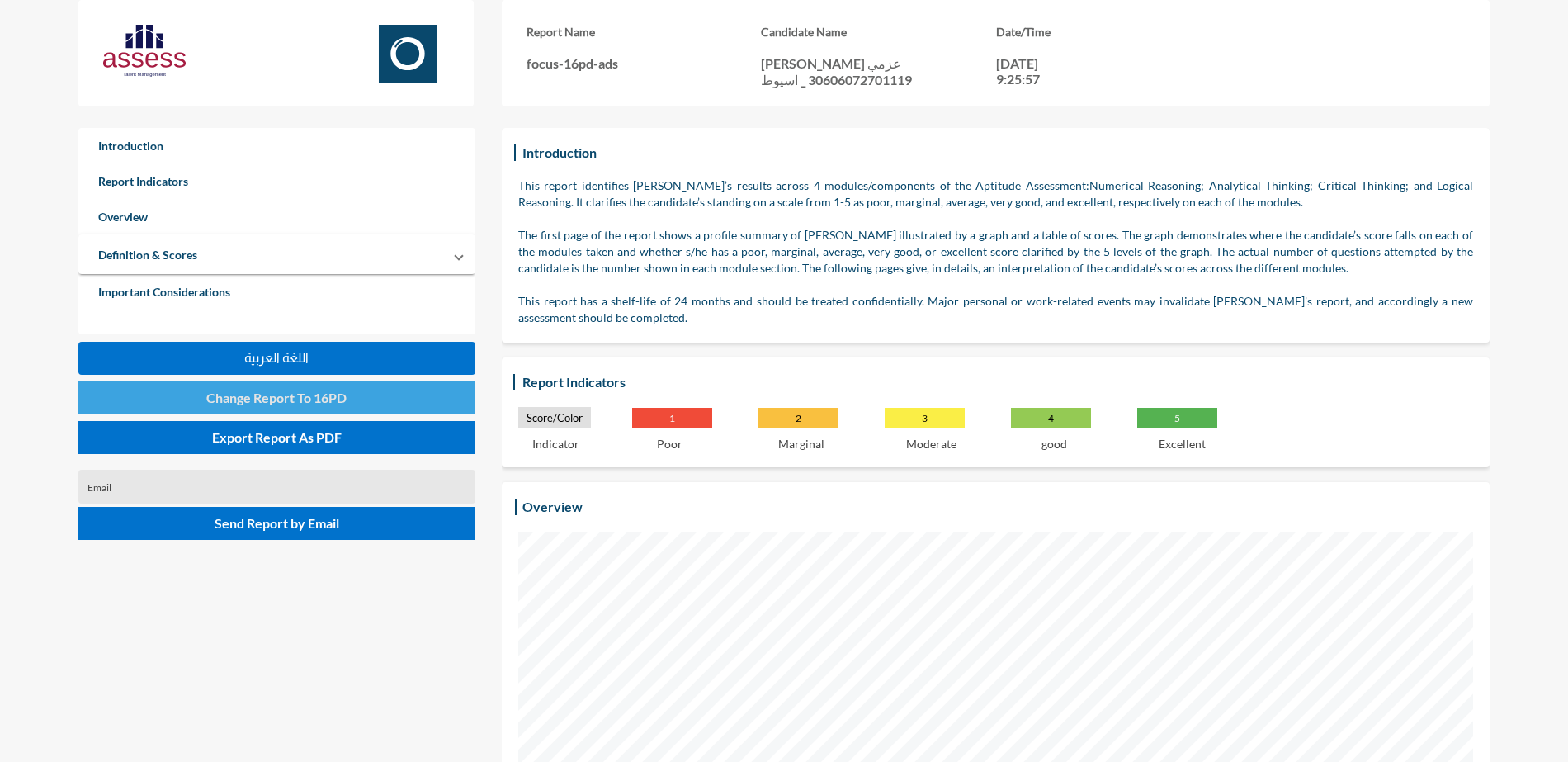
click at [225, 398] on span "Change Report To 16PD" at bounding box center [277, 397] width 140 height 16
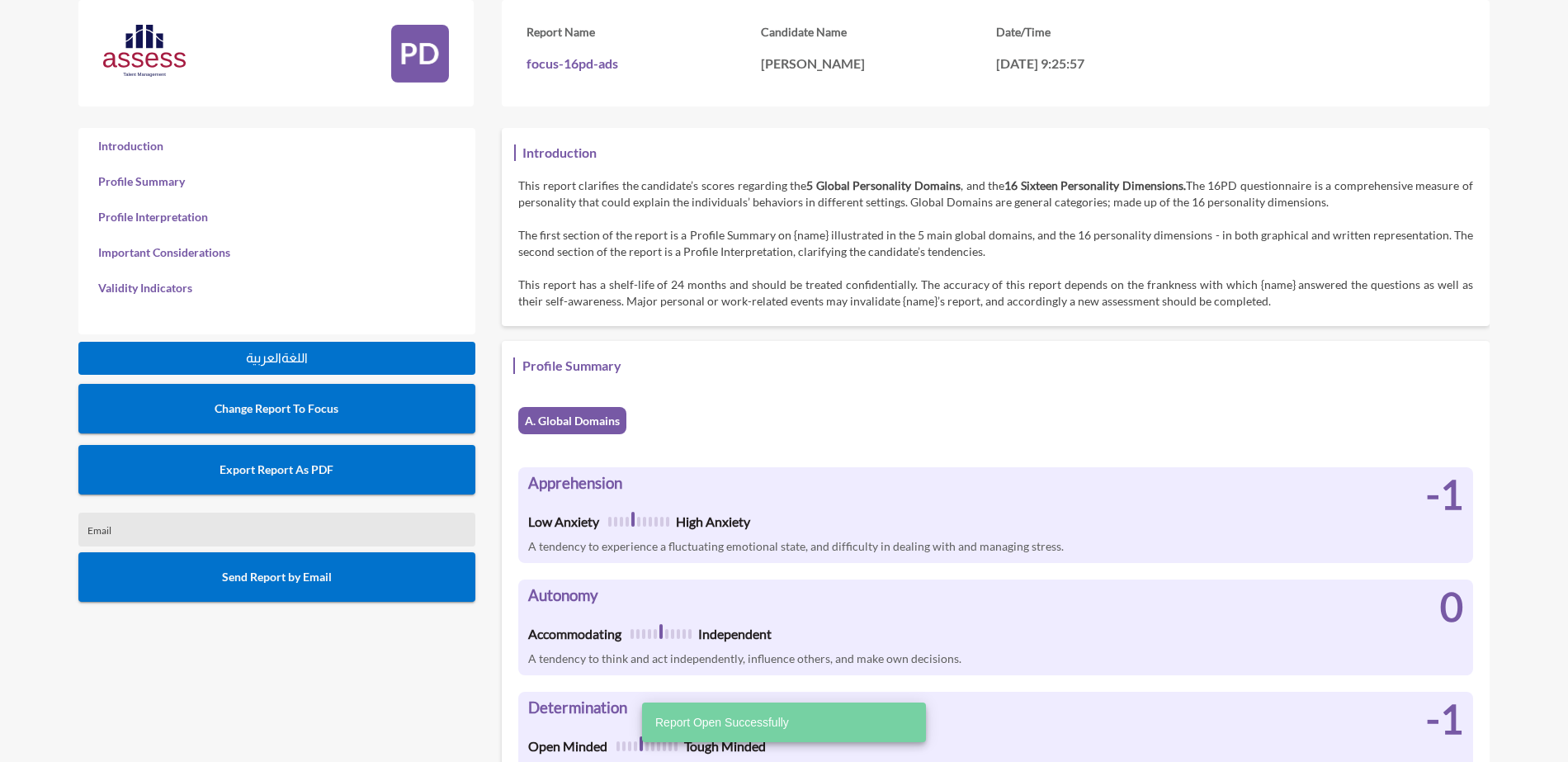
scroll to position [762, 1568]
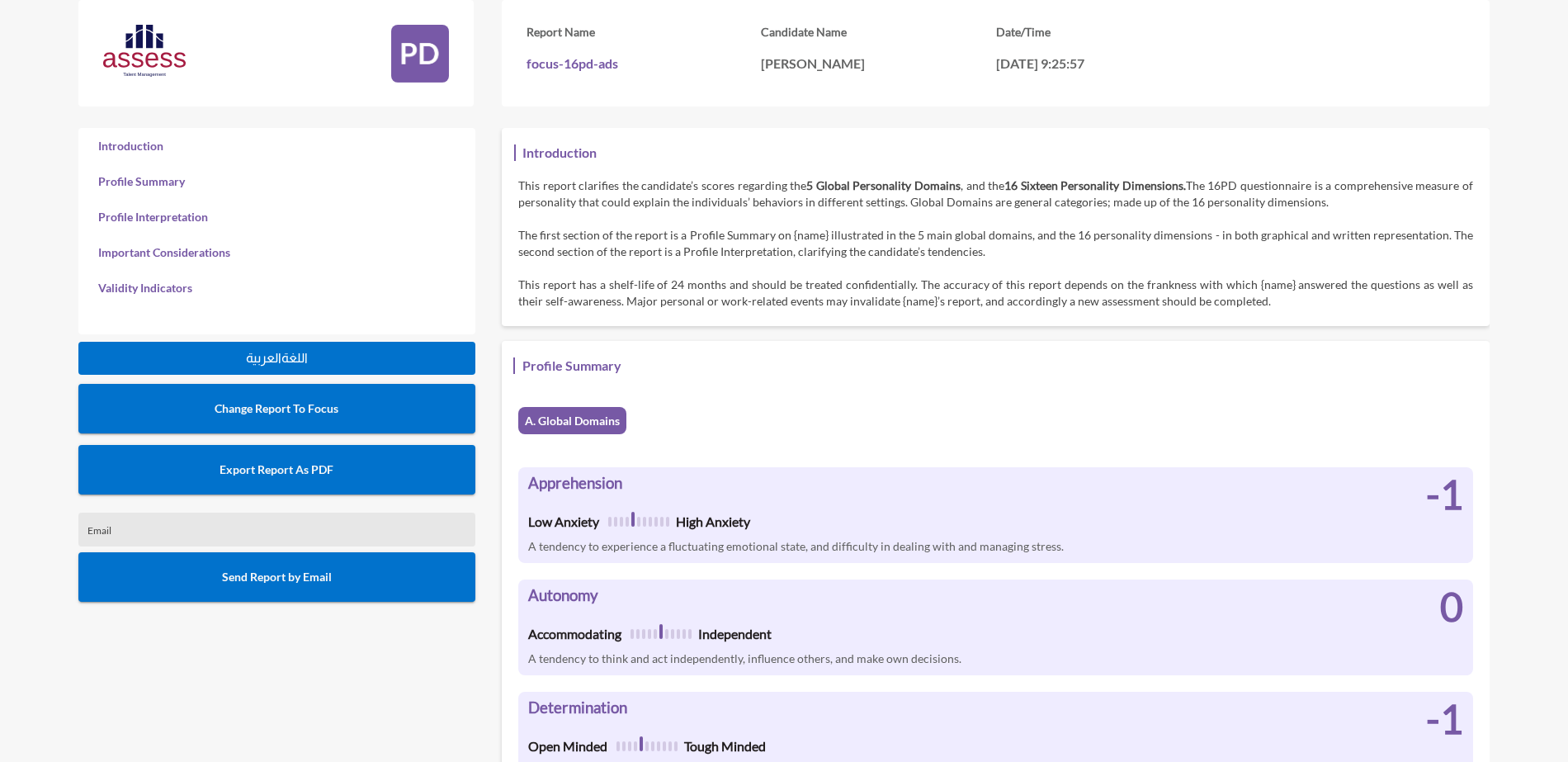
click at [303, 468] on span "Export Report As PDF" at bounding box center [277, 469] width 114 height 14
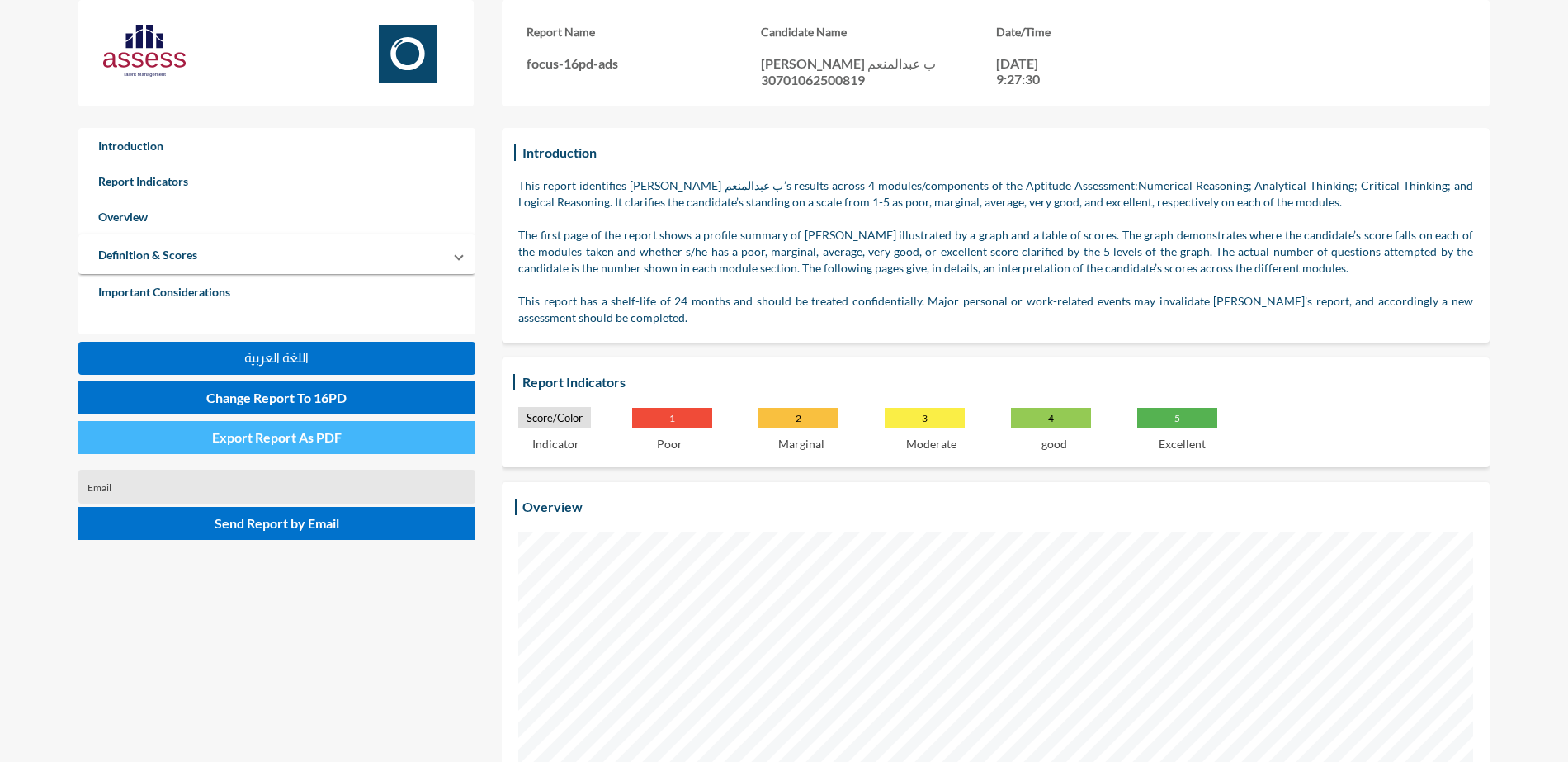
click at [186, 426] on button "Export Report As PDF" at bounding box center [277, 437] width 397 height 33
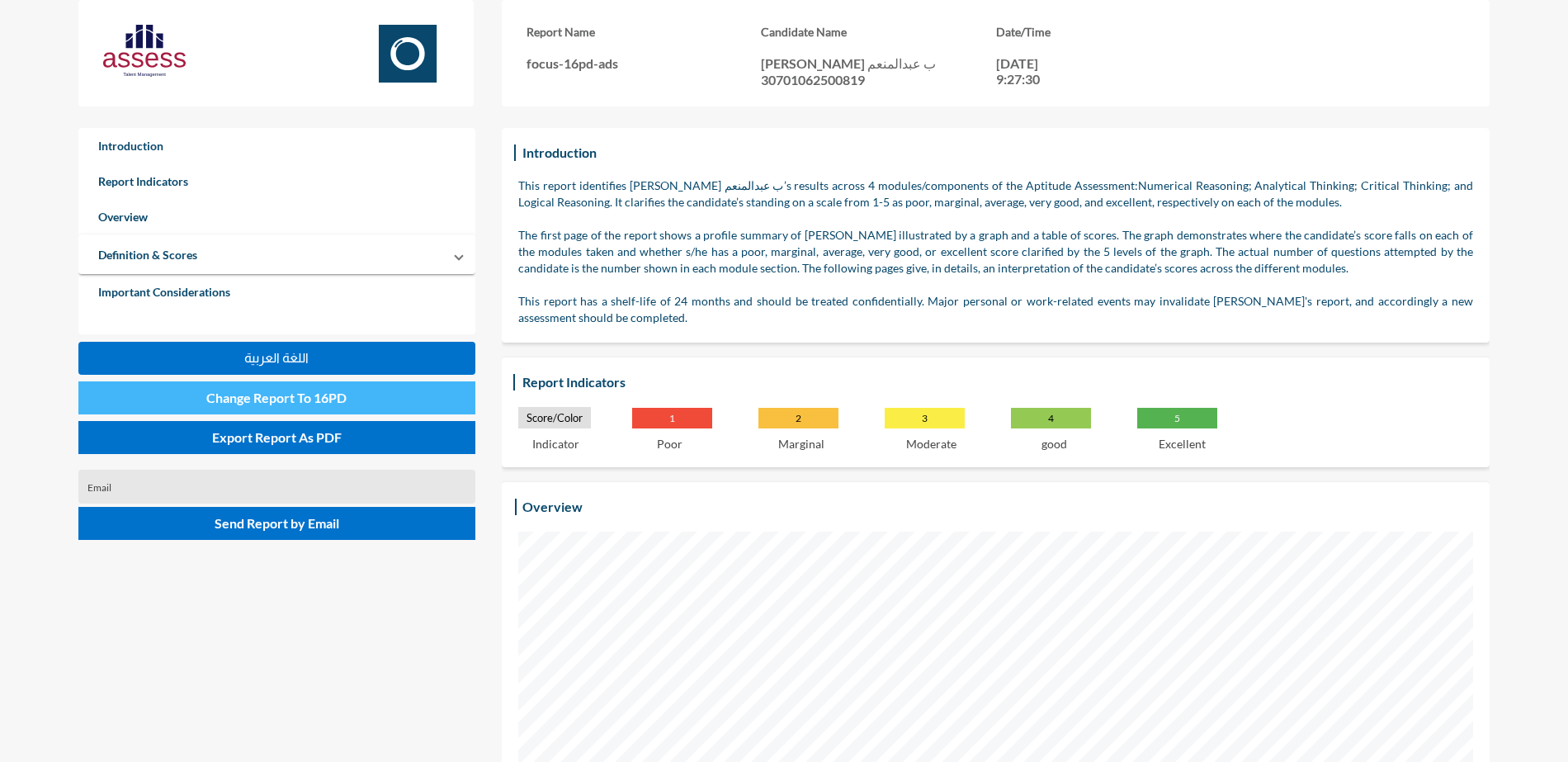
click at [363, 396] on button "Change Report To 16PD" at bounding box center [277, 397] width 397 height 33
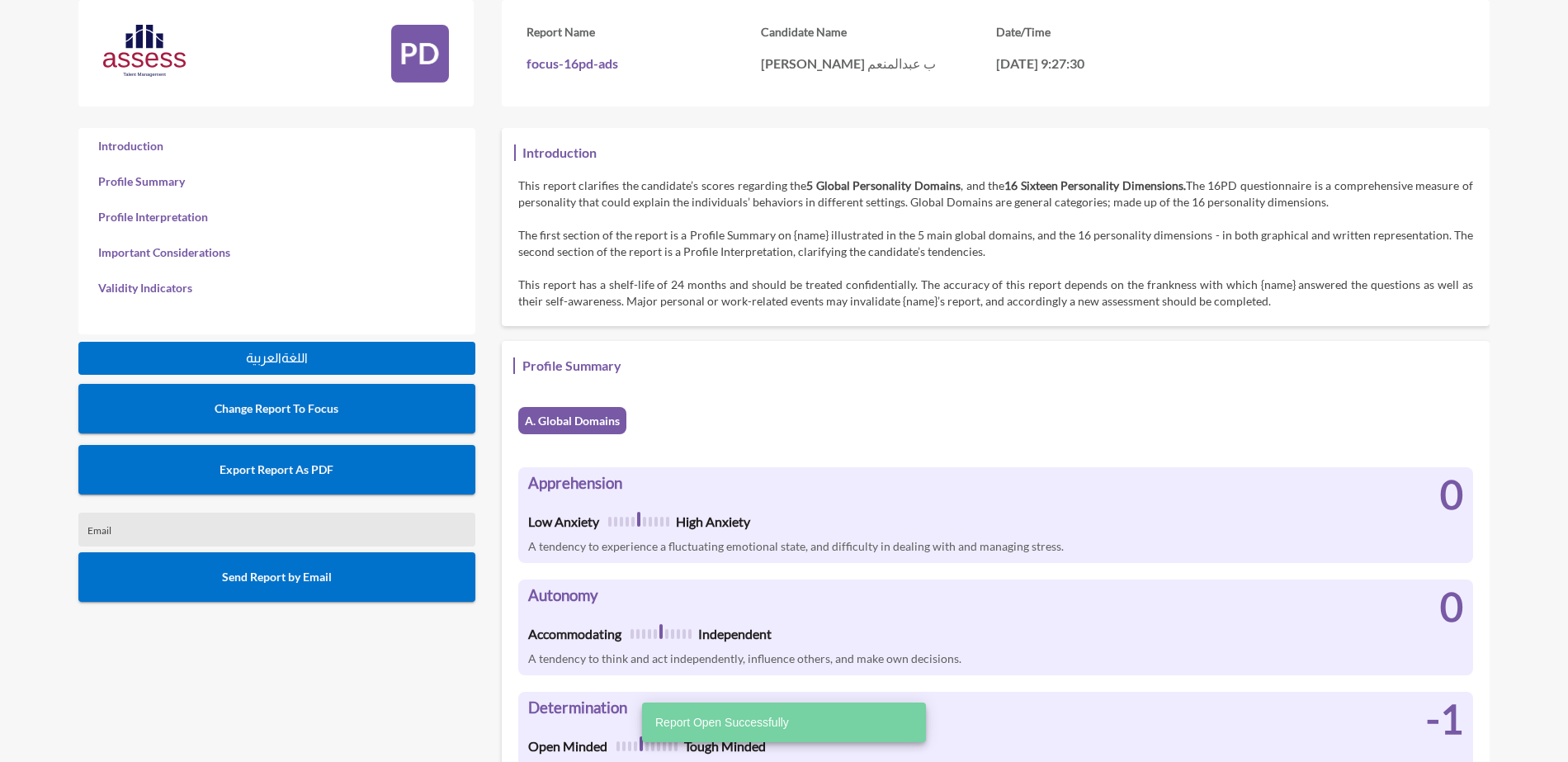
scroll to position [762, 1568]
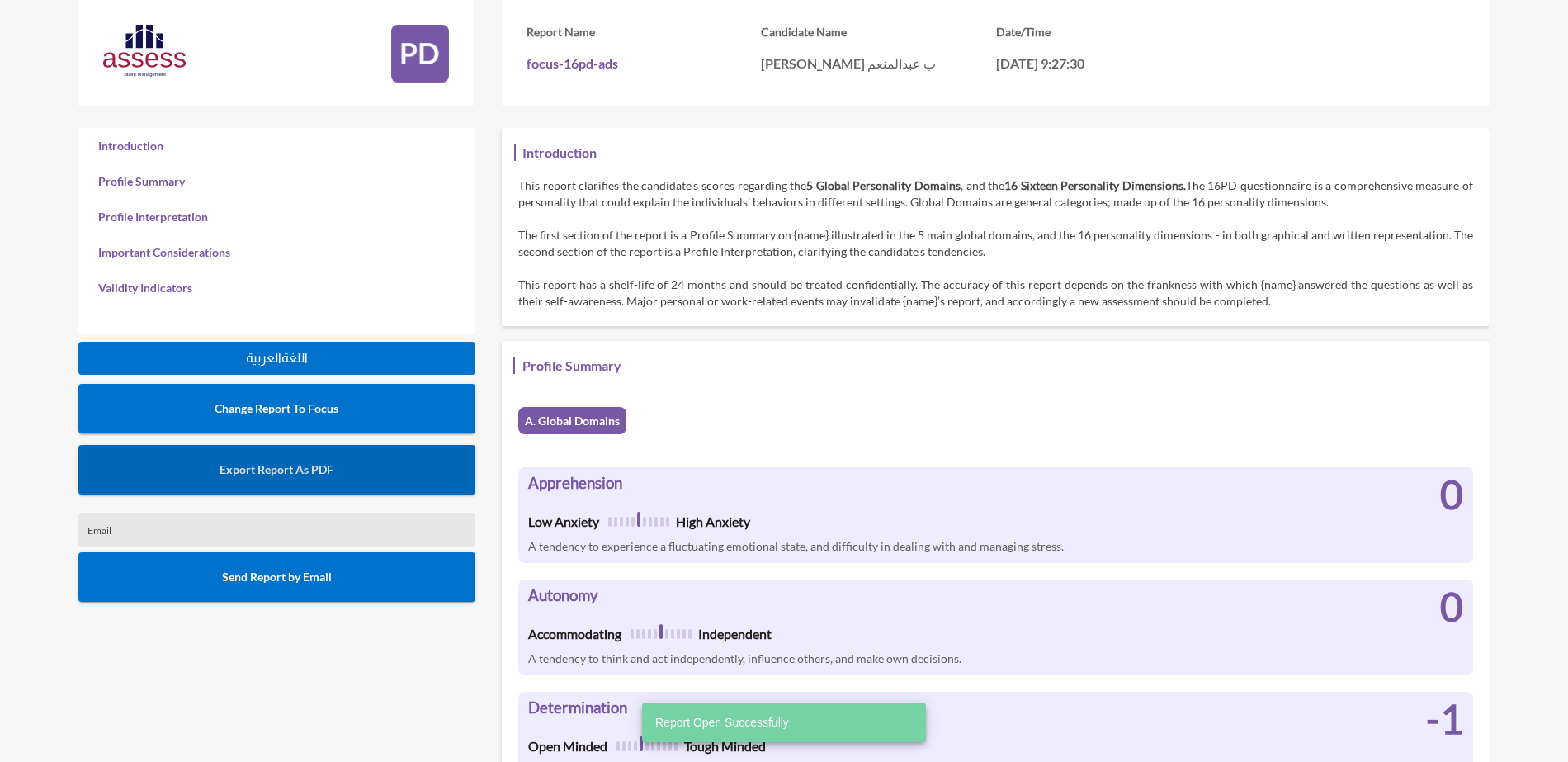
click at [377, 468] on button "Export Report As PDF" at bounding box center [277, 469] width 397 height 49
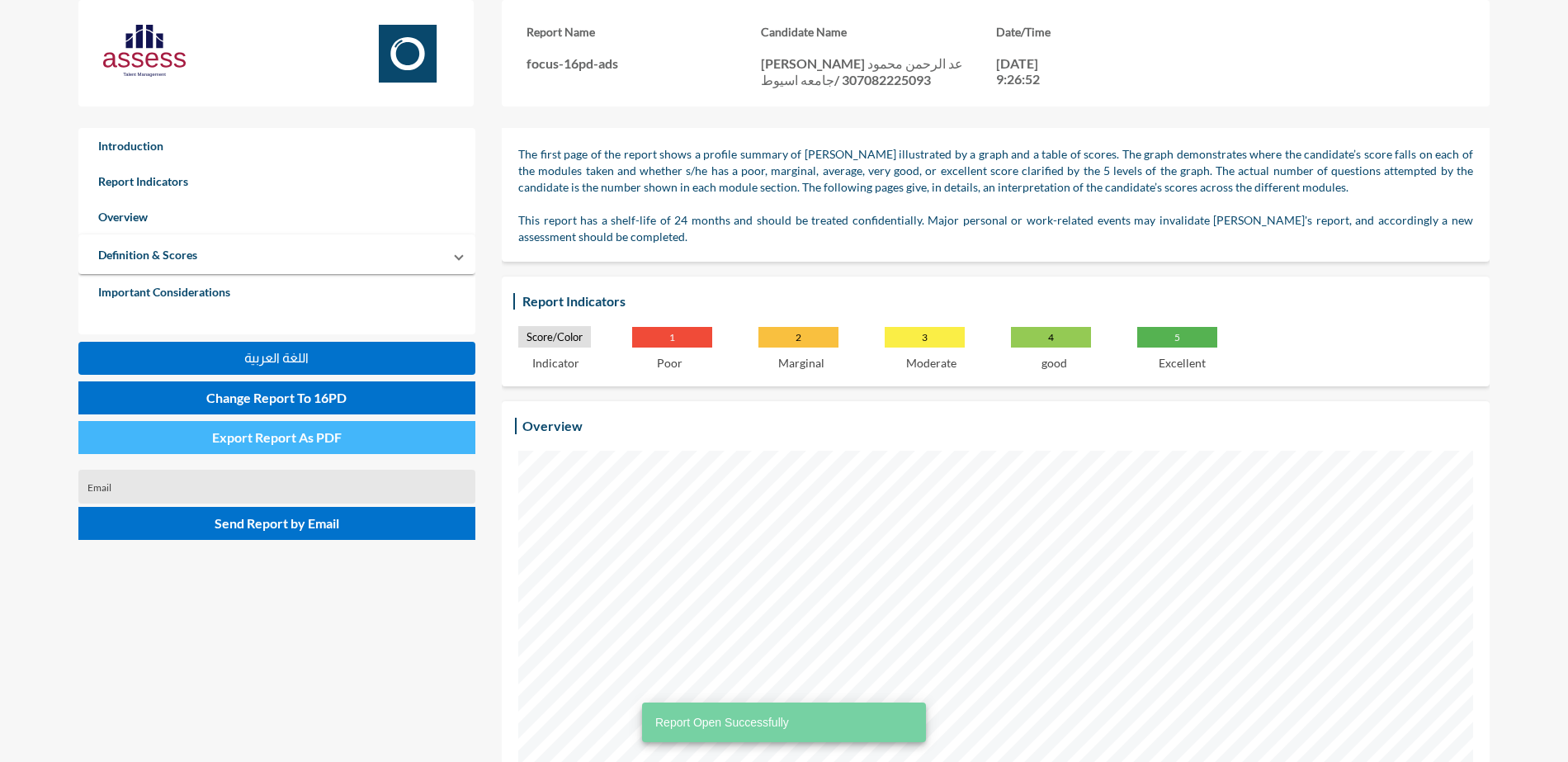
scroll to position [103, 0]
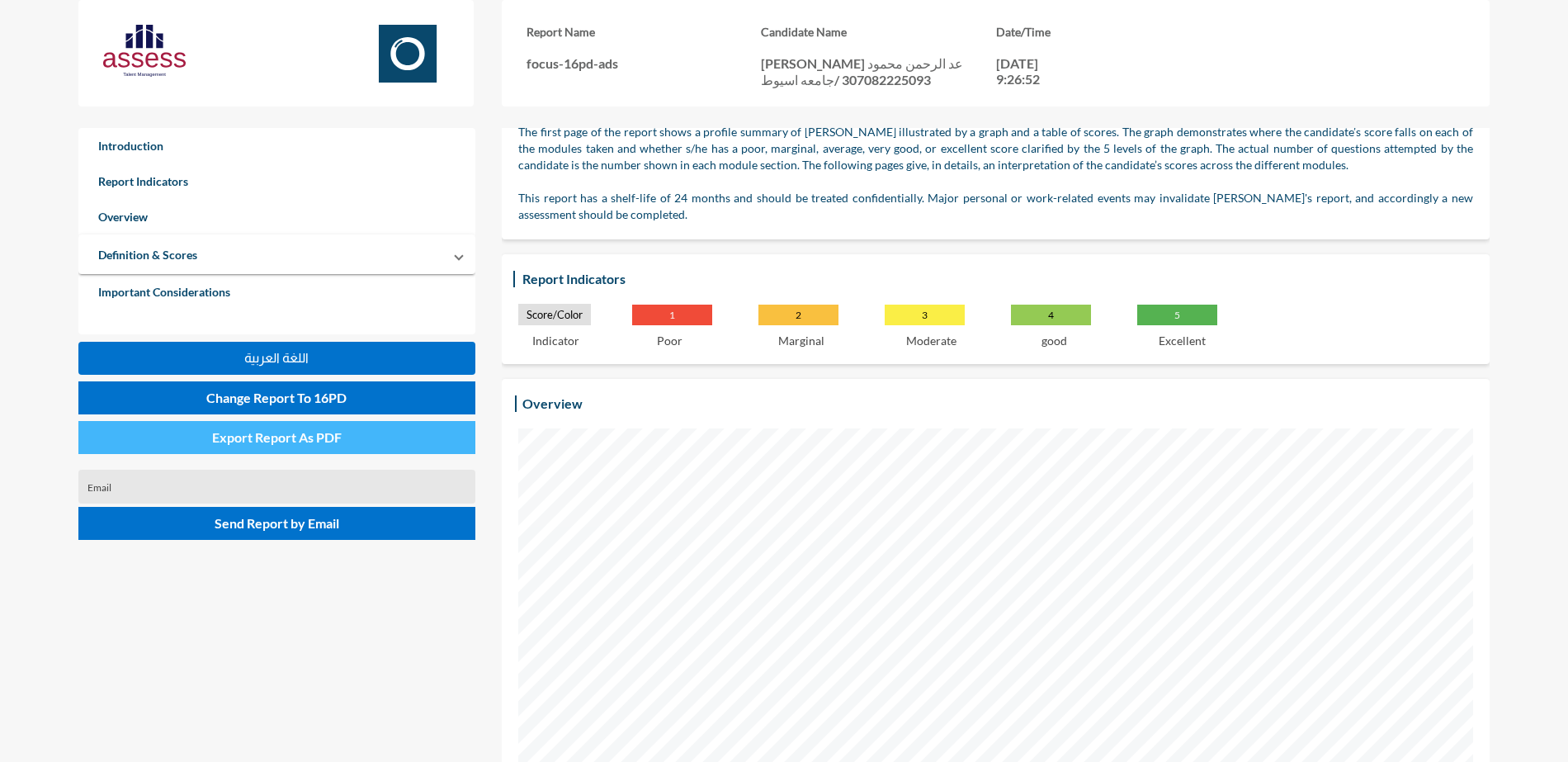
click at [178, 430] on button "Export Report As PDF" at bounding box center [277, 437] width 397 height 33
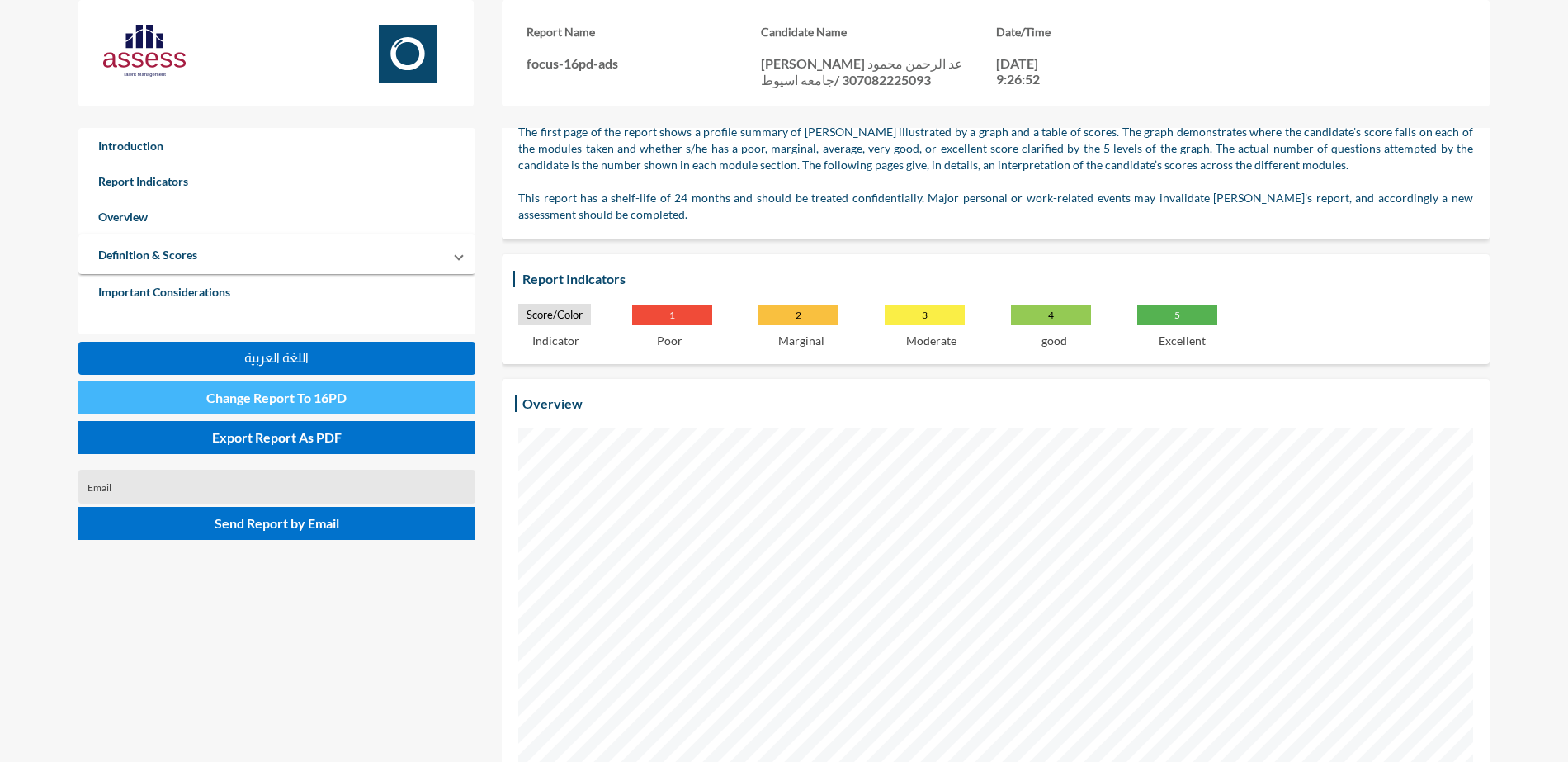
click at [253, 407] on button "Change Report To 16PD" at bounding box center [277, 397] width 397 height 33
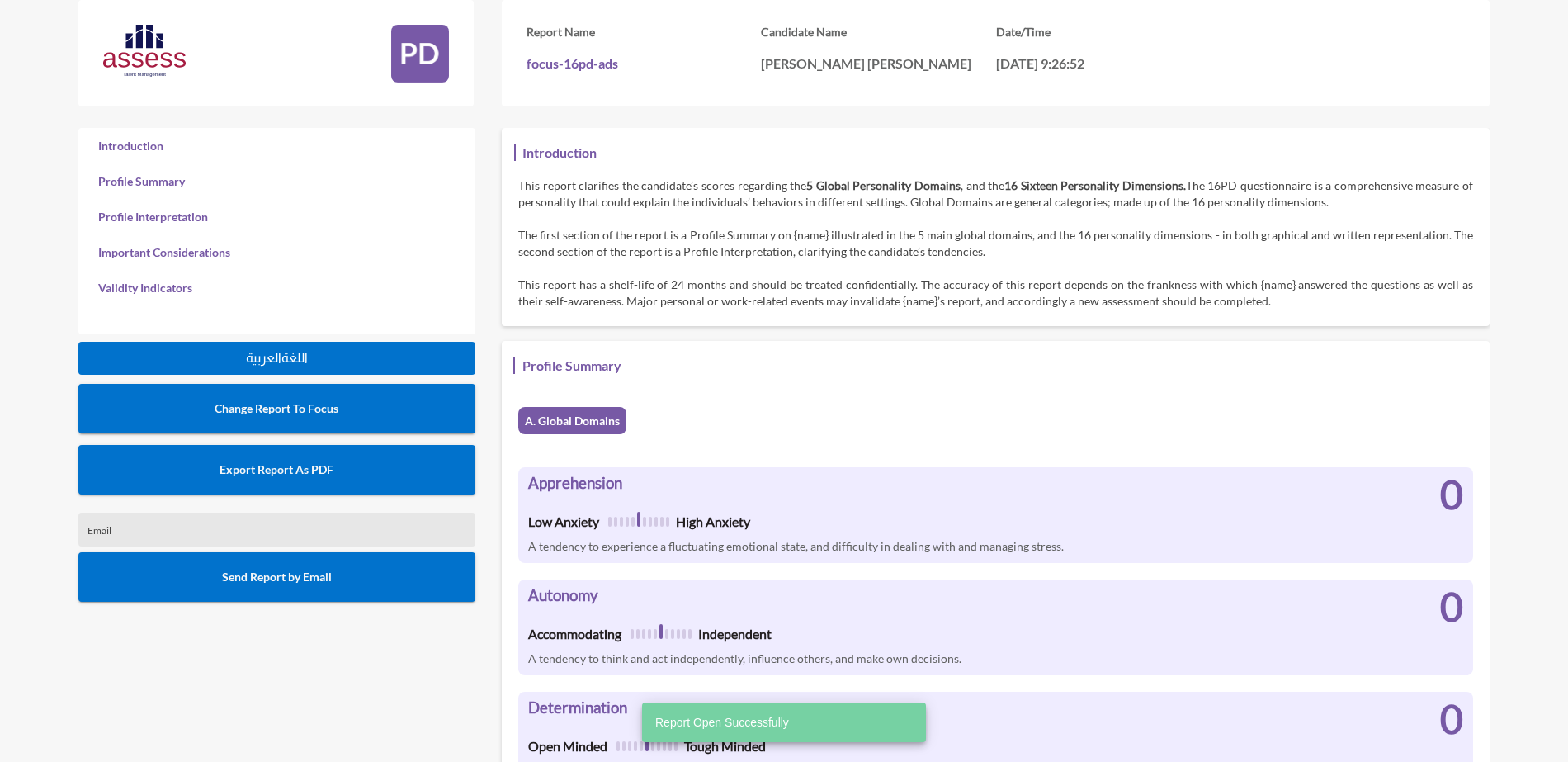
scroll to position [762, 1568]
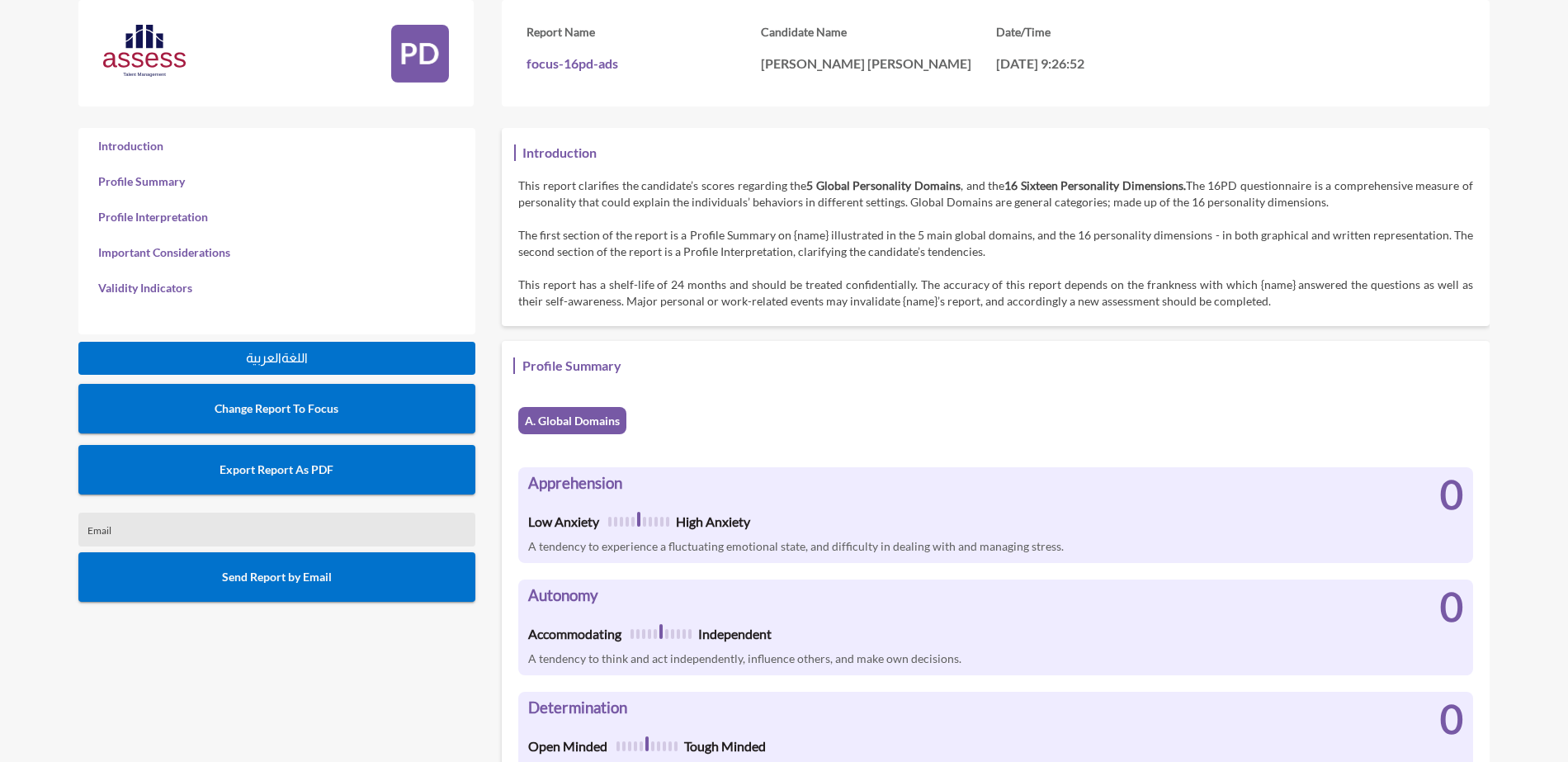
click at [269, 473] on span "Export Report As PDF" at bounding box center [277, 469] width 114 height 14
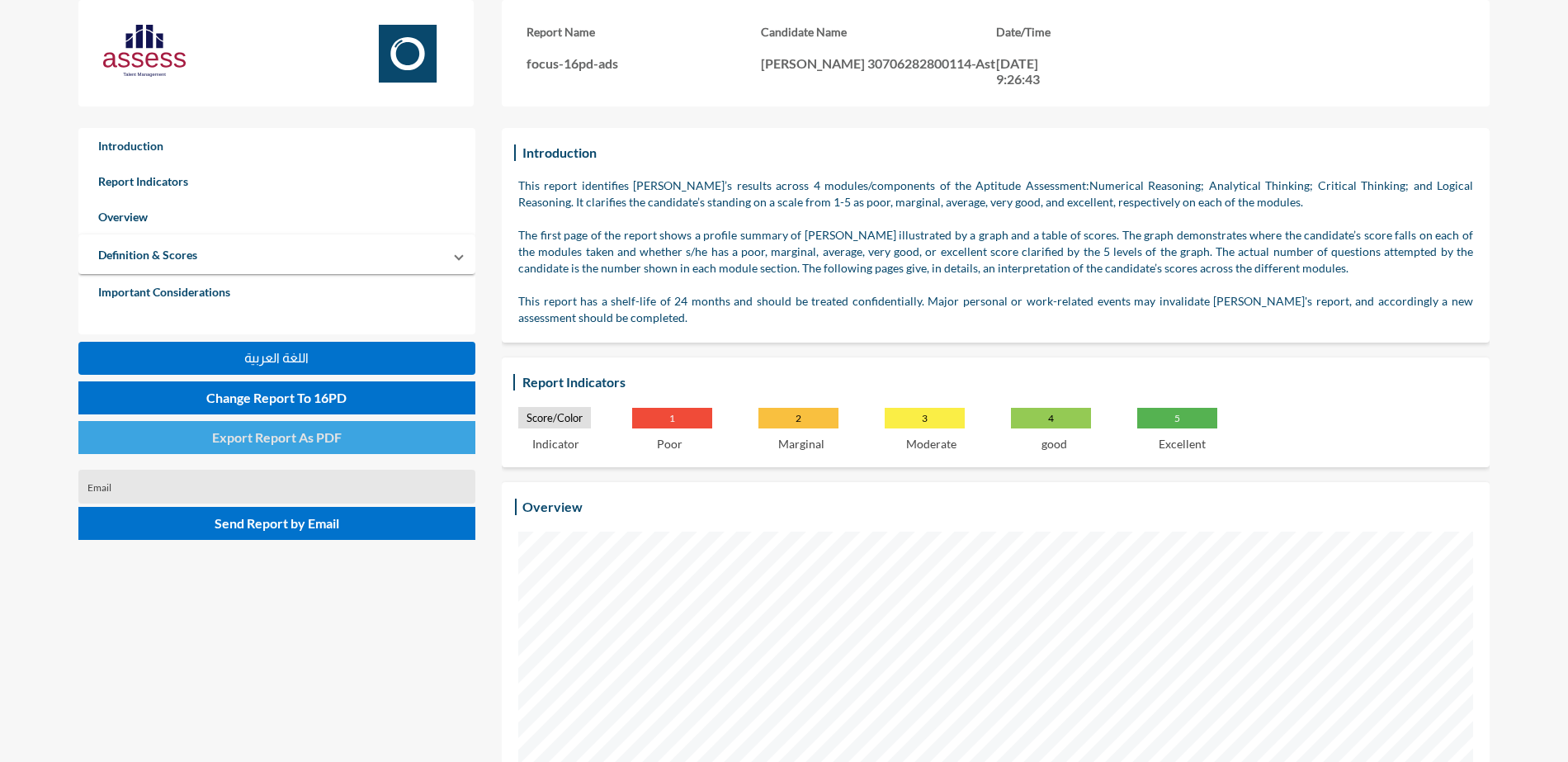
click at [309, 427] on button "Export Report As PDF" at bounding box center [277, 437] width 397 height 33
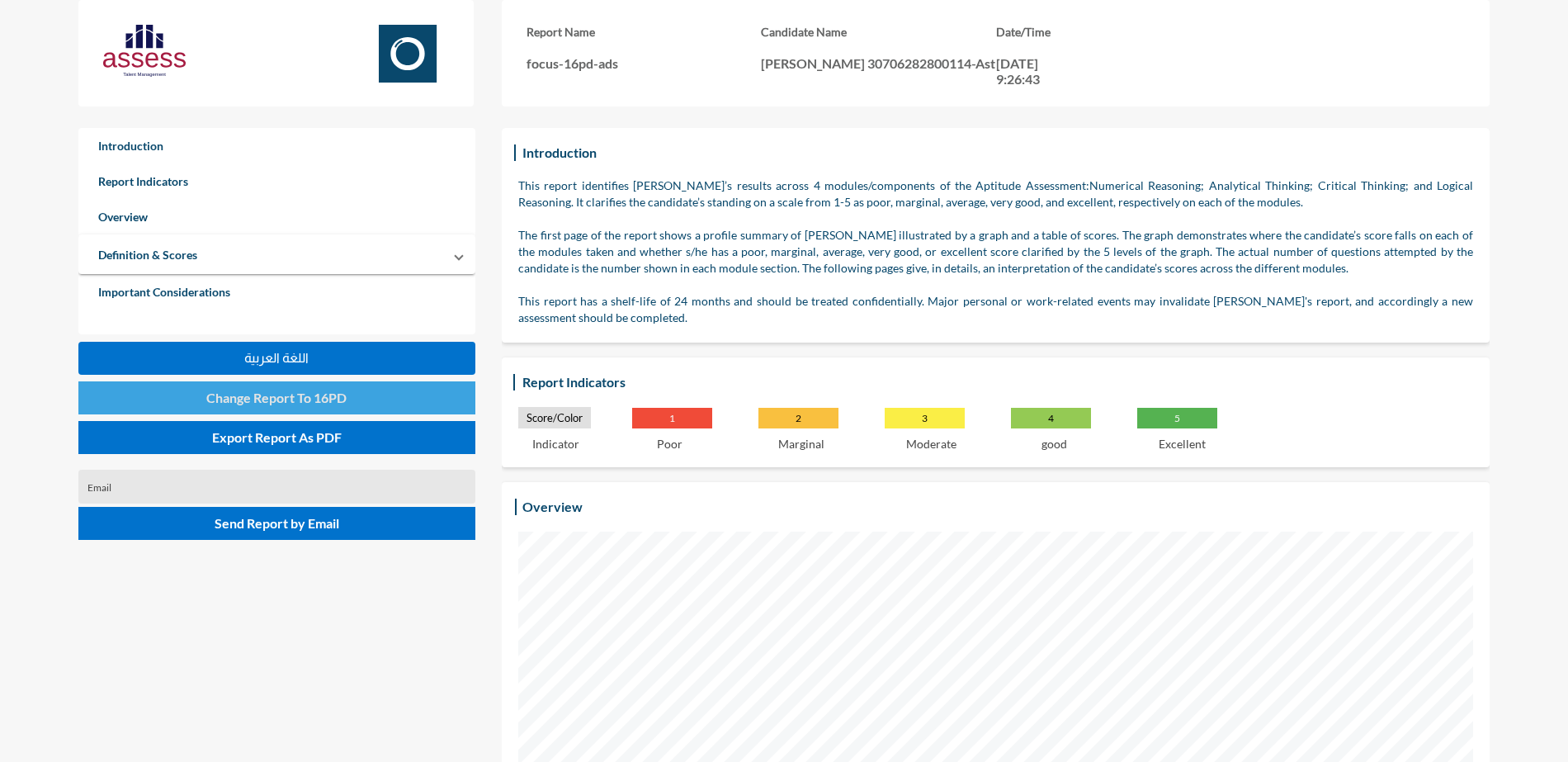
click at [342, 390] on span "Change Report To 16PD" at bounding box center [277, 397] width 140 height 16
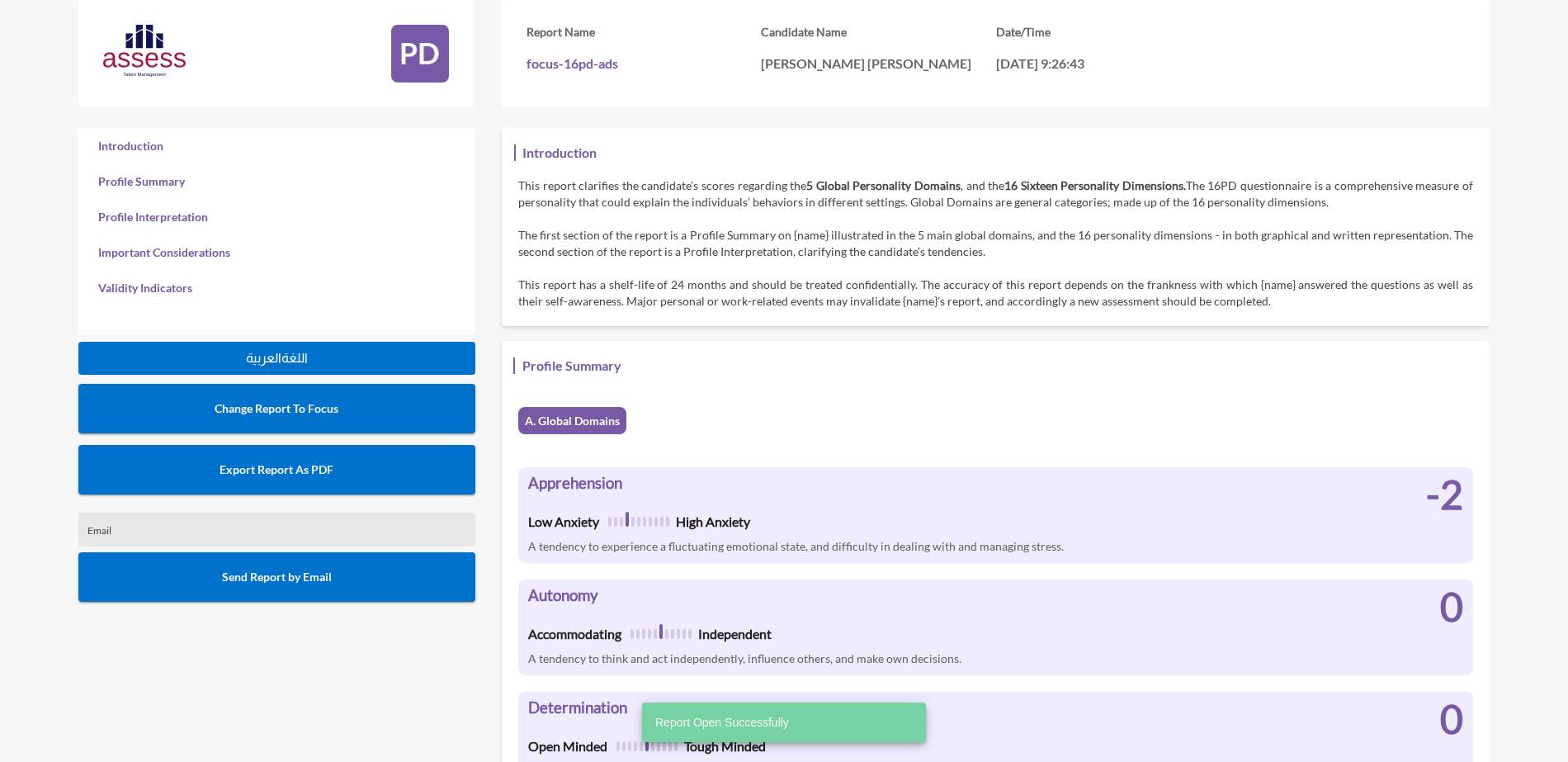
scroll to position [762, 1568]
click at [355, 479] on button "Export Report As PDF" at bounding box center [277, 469] width 397 height 49
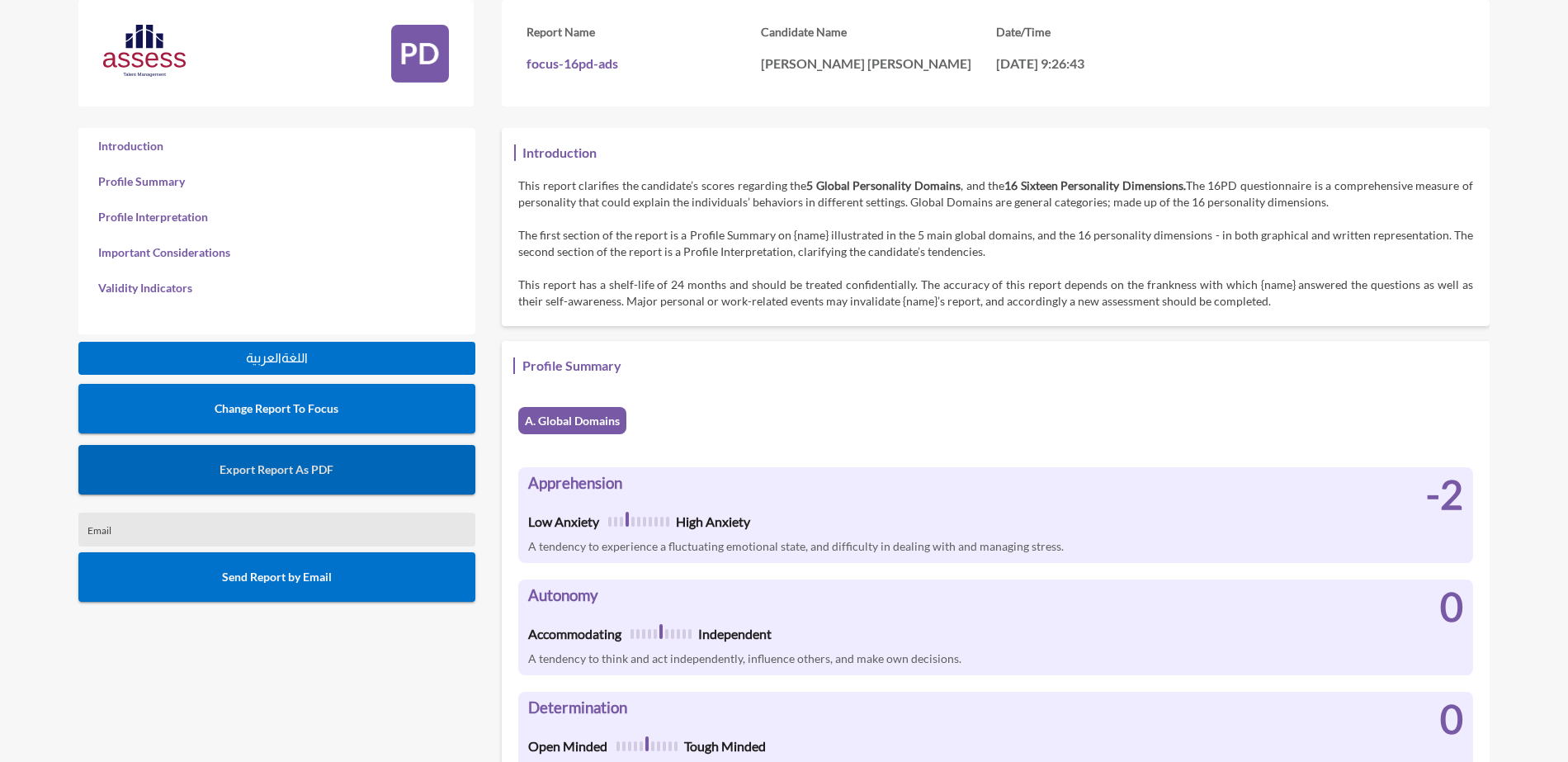
click at [382, 456] on button "Export Report As PDF" at bounding box center [277, 469] width 397 height 49
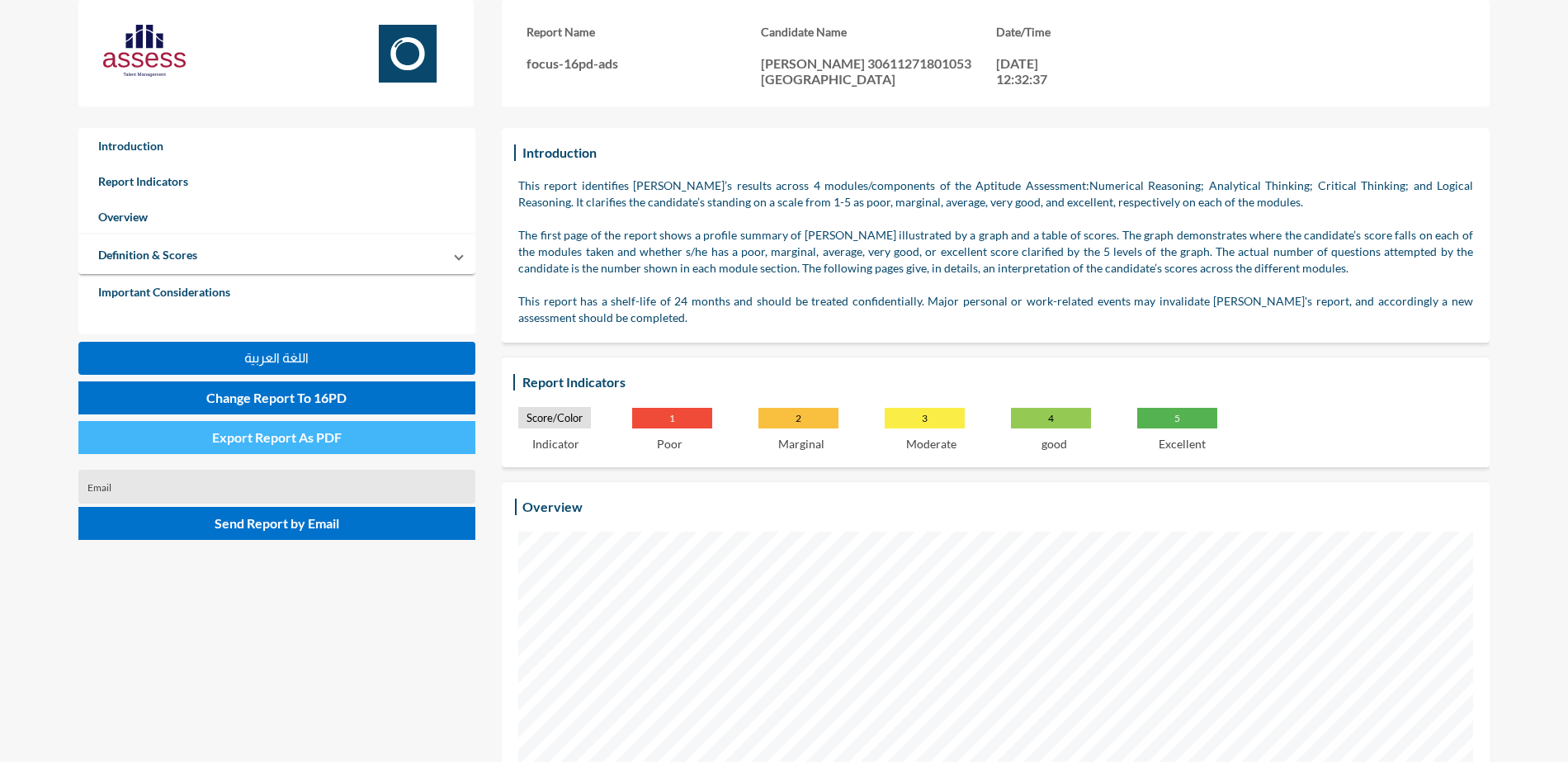
click at [275, 446] on button "Export Report As PDF" at bounding box center [277, 437] width 397 height 33
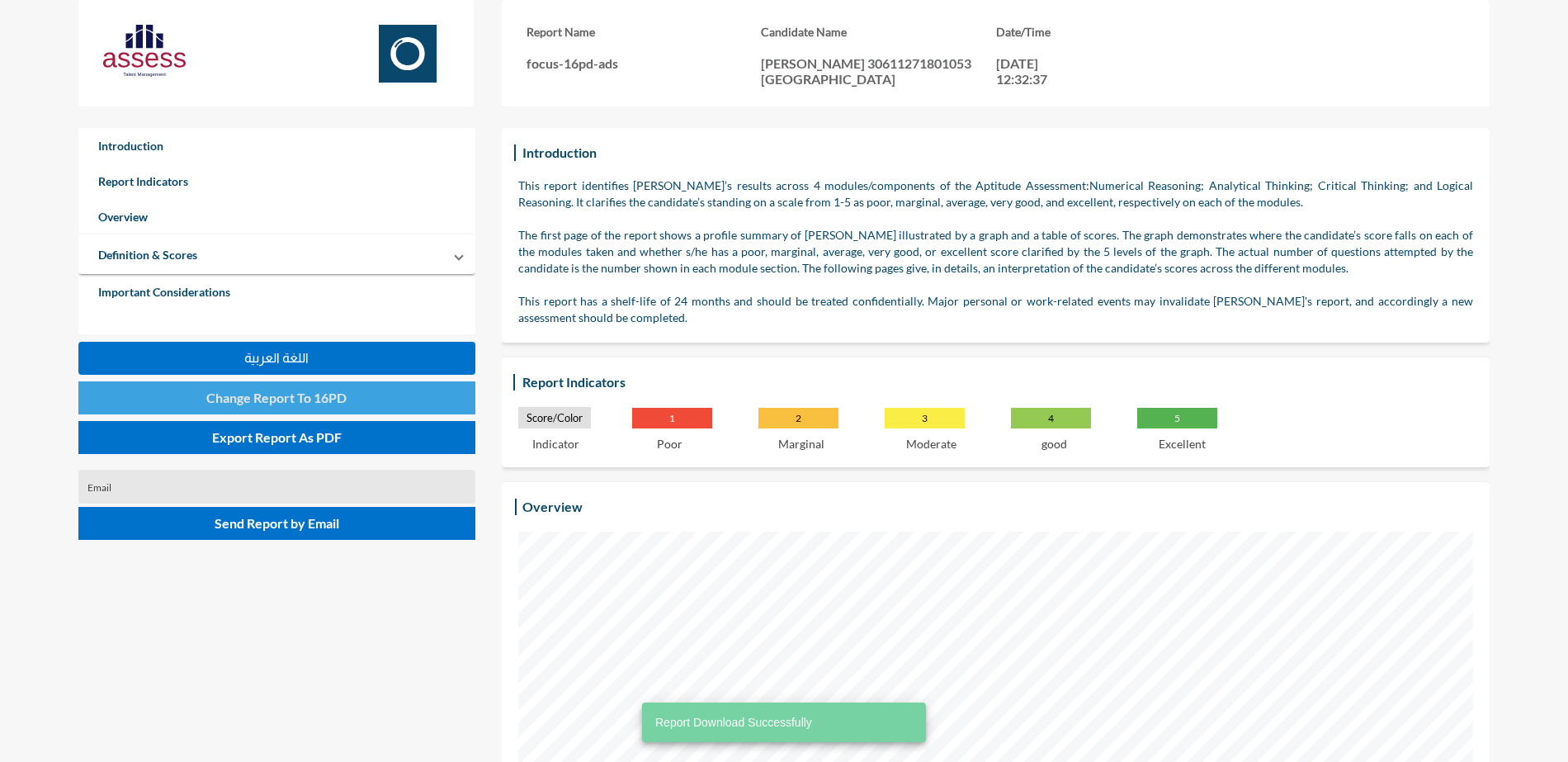
click at [295, 395] on span "Change Report To 16PD" at bounding box center [277, 397] width 140 height 16
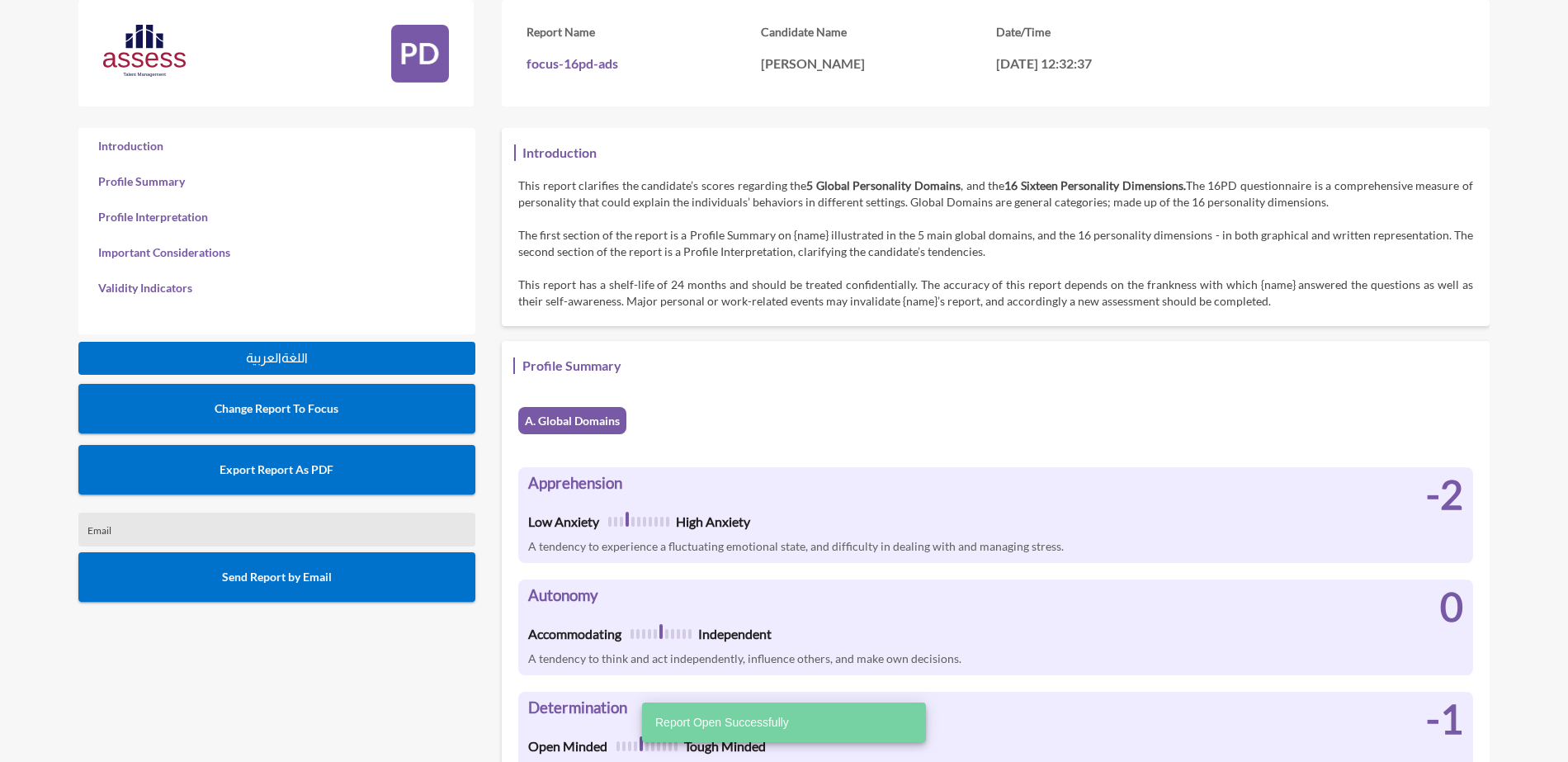
scroll to position [762, 1568]
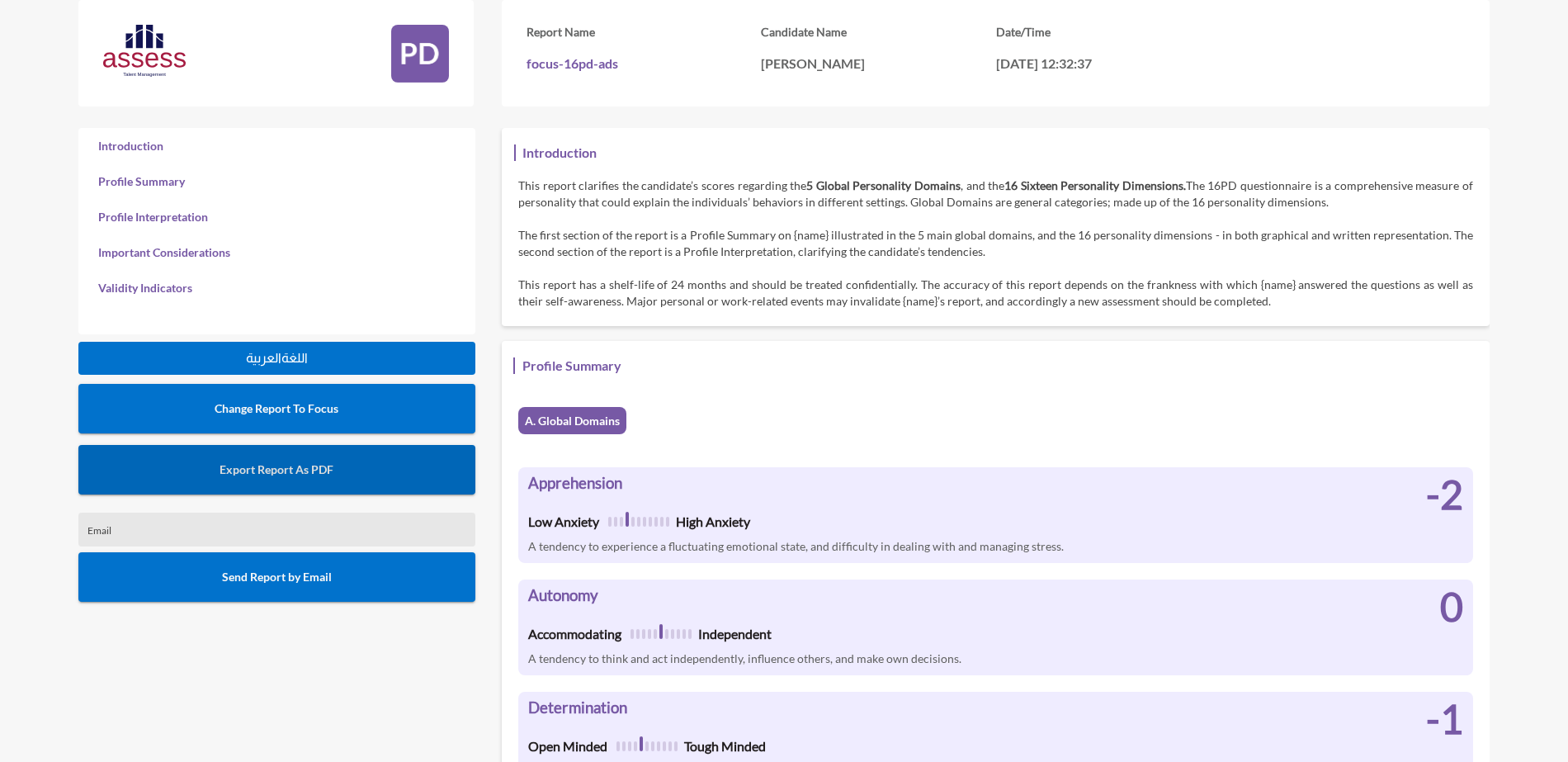
click at [314, 472] on span "Export Report As PDF" at bounding box center [277, 469] width 114 height 14
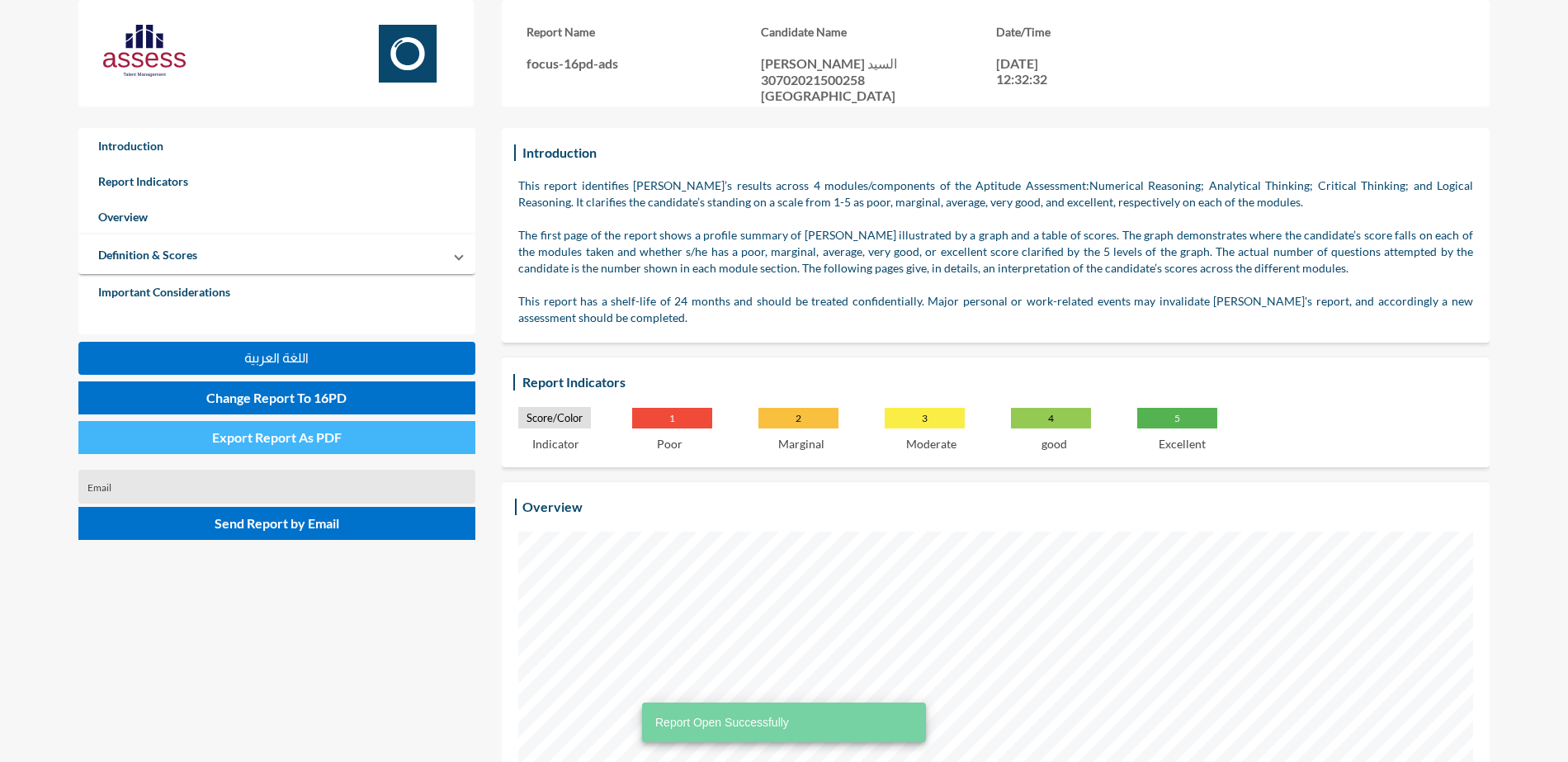
click at [254, 432] on span "Export Report As PDF" at bounding box center [277, 437] width 130 height 16
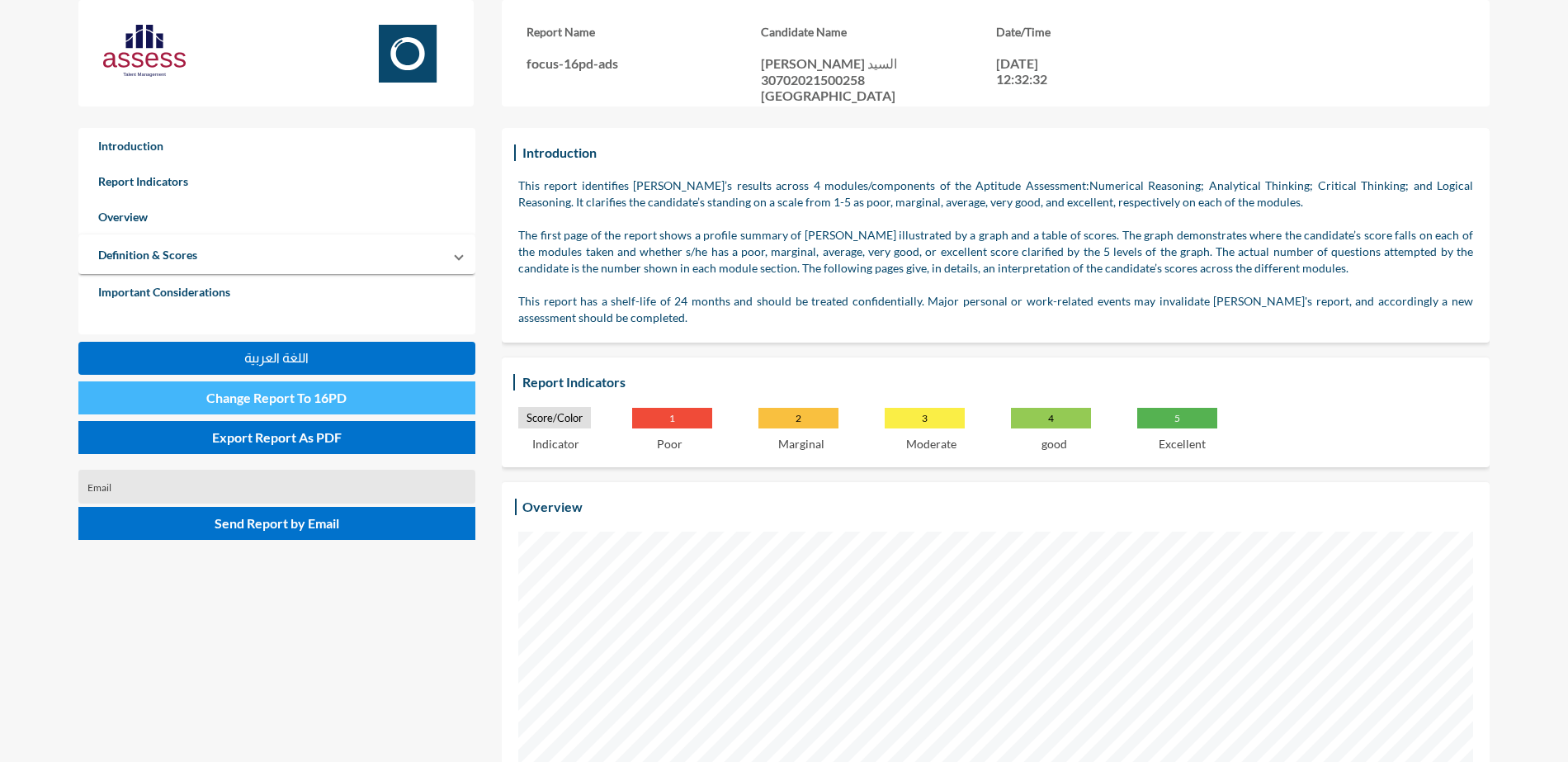
click at [309, 402] on span "Change Report To 16PD" at bounding box center [277, 397] width 140 height 16
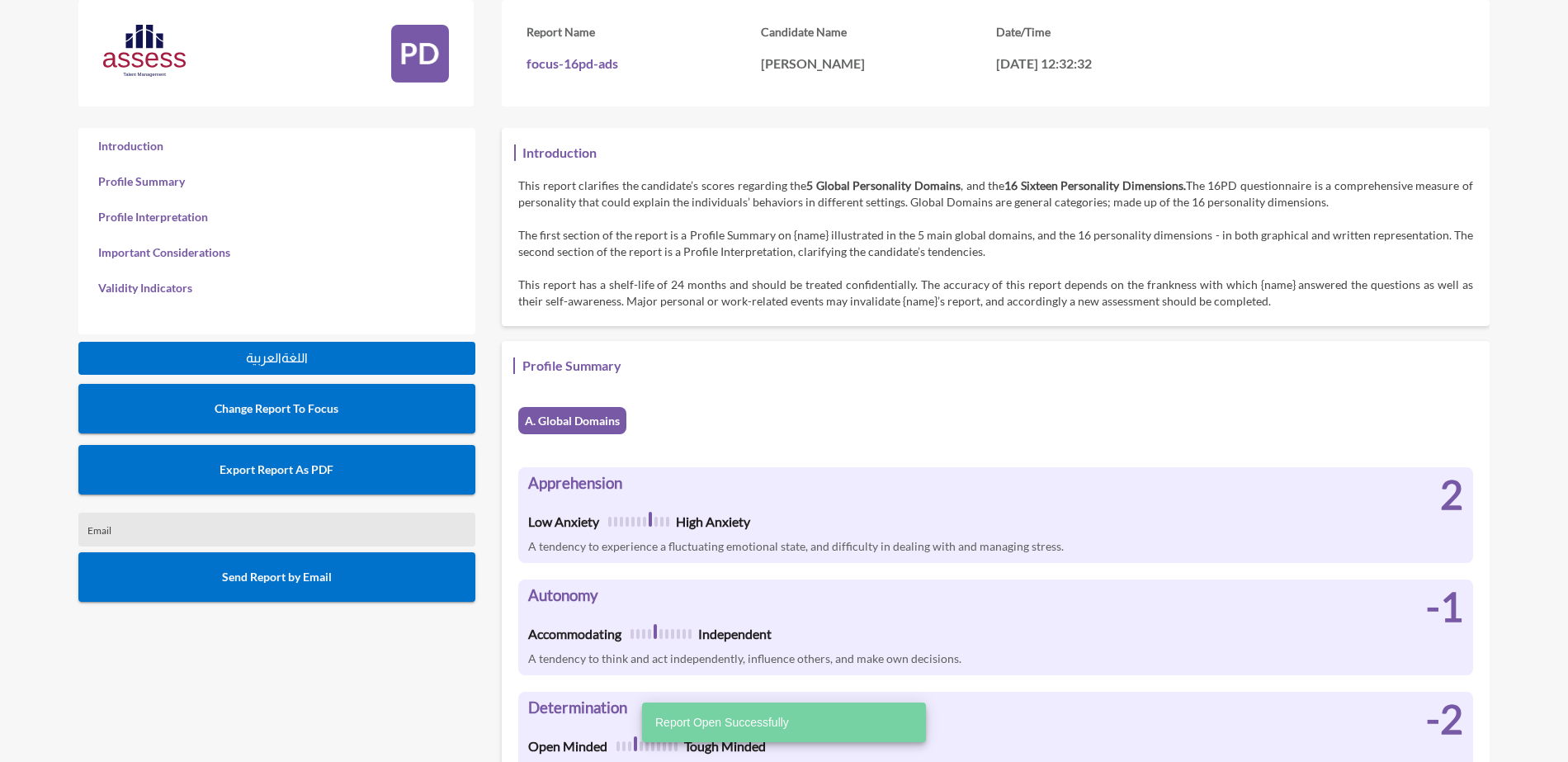
scroll to position [762, 1568]
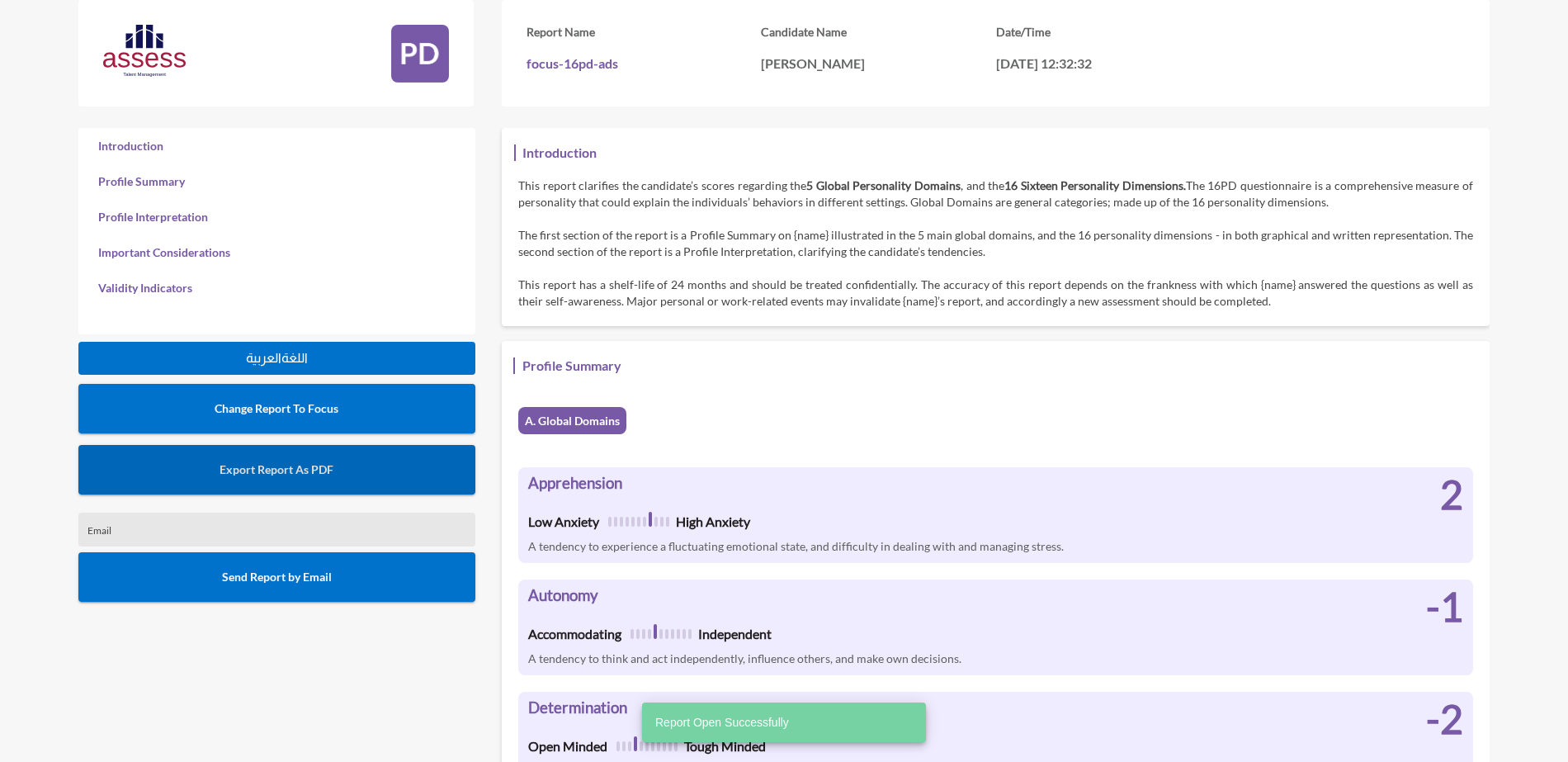
click at [321, 459] on button "Export Report As PDF" at bounding box center [277, 469] width 397 height 49
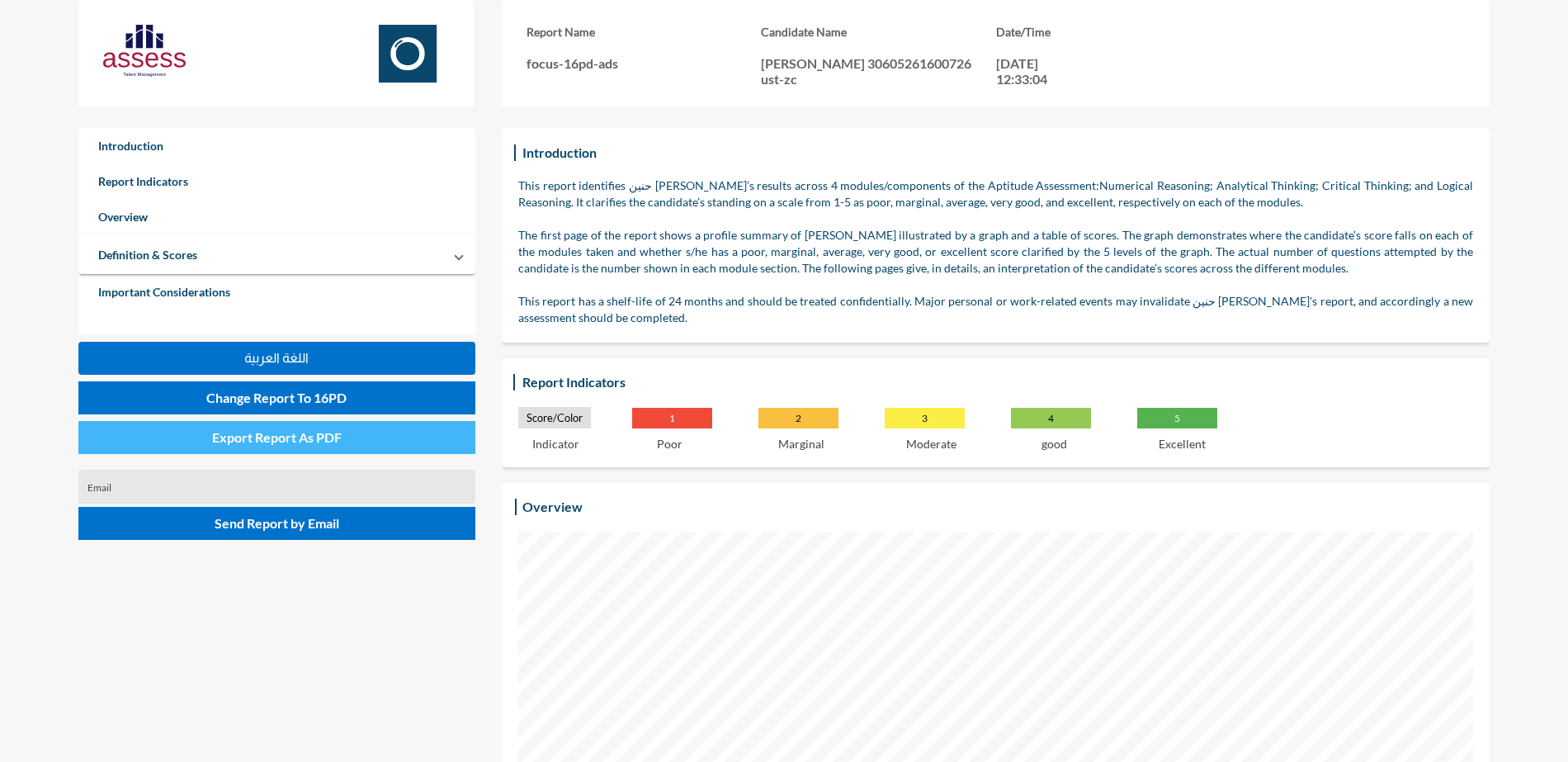
click at [387, 423] on button "Export Report As PDF" at bounding box center [277, 437] width 397 height 33
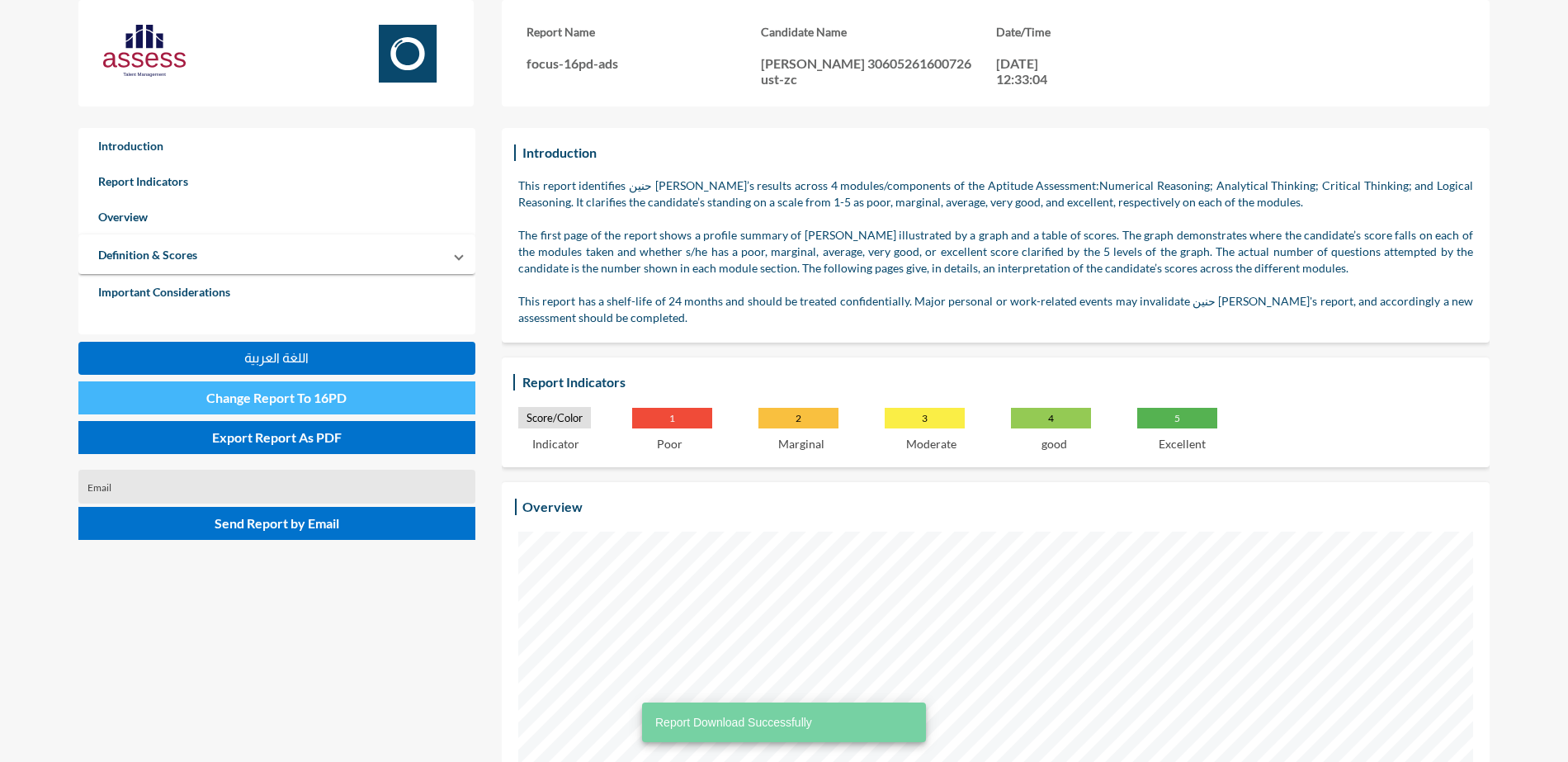
click at [355, 388] on button "Change Report To 16PD" at bounding box center [277, 397] width 397 height 33
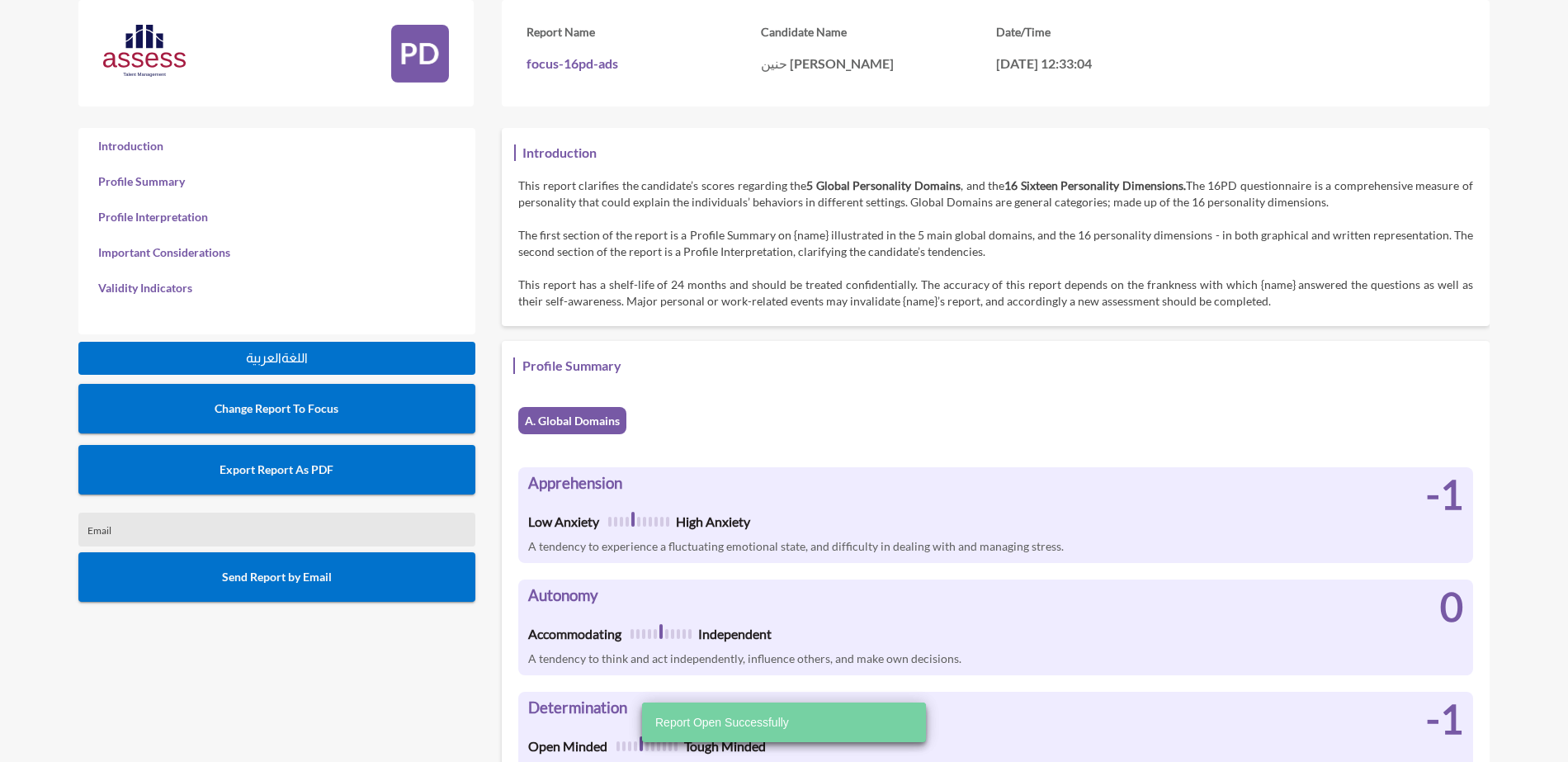
scroll to position [762, 1568]
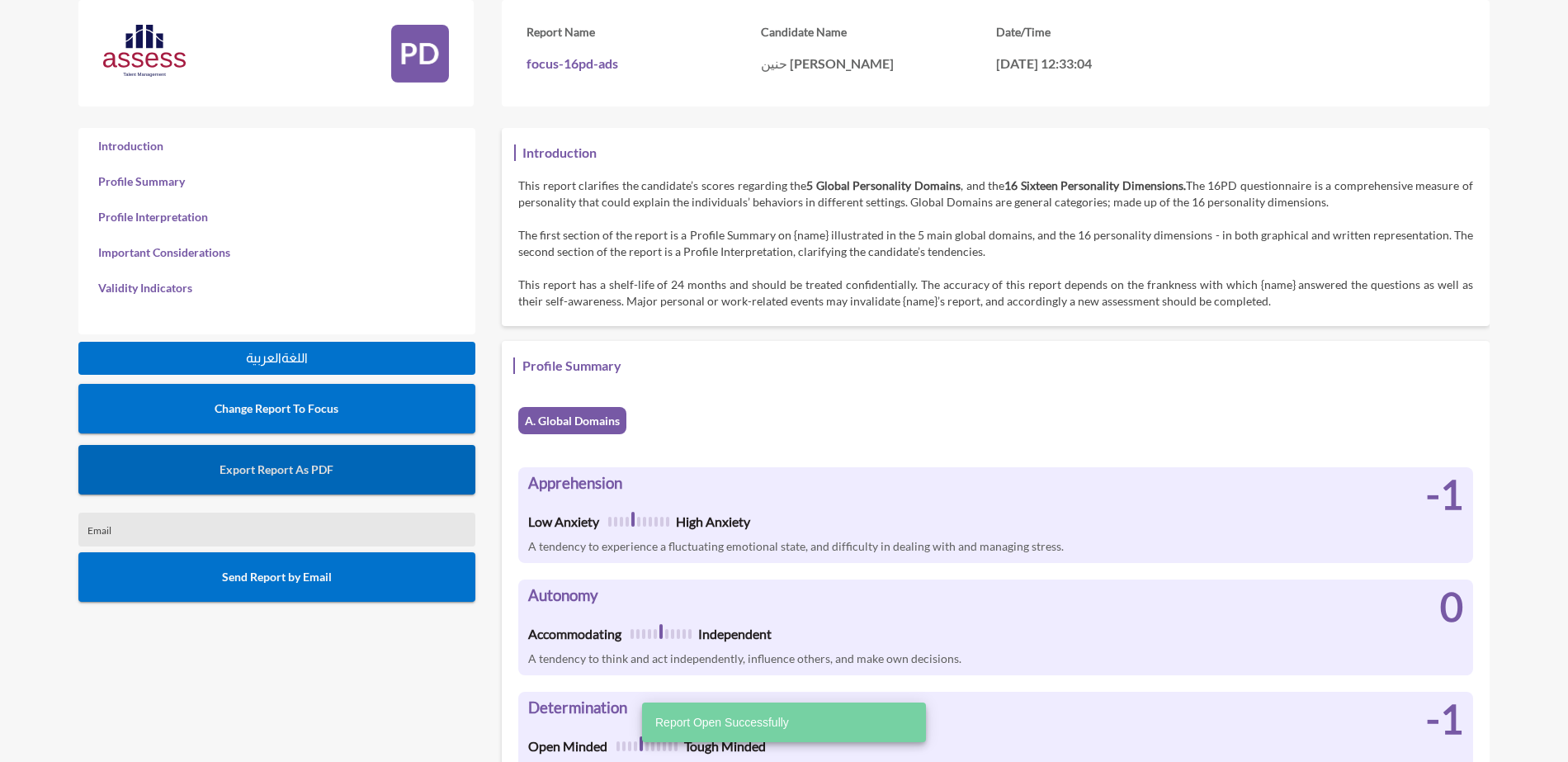
click at [248, 464] on span "Export Report As PDF" at bounding box center [277, 469] width 114 height 14
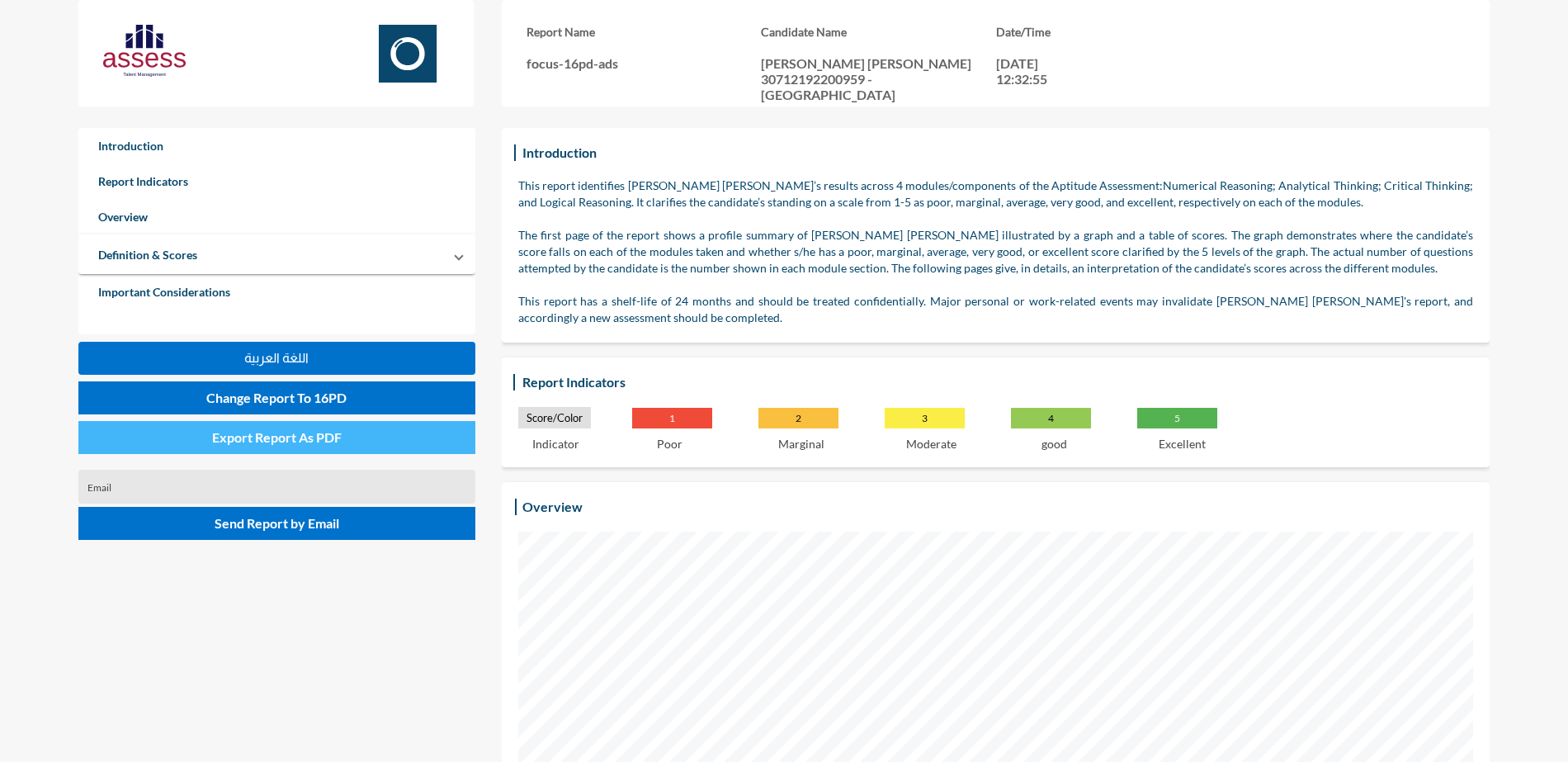
drag, startPoint x: 370, startPoint y: 438, endPoint x: 374, endPoint y: 448, distance: 10.8
click at [370, 438] on button "Export Report As PDF" at bounding box center [277, 437] width 397 height 33
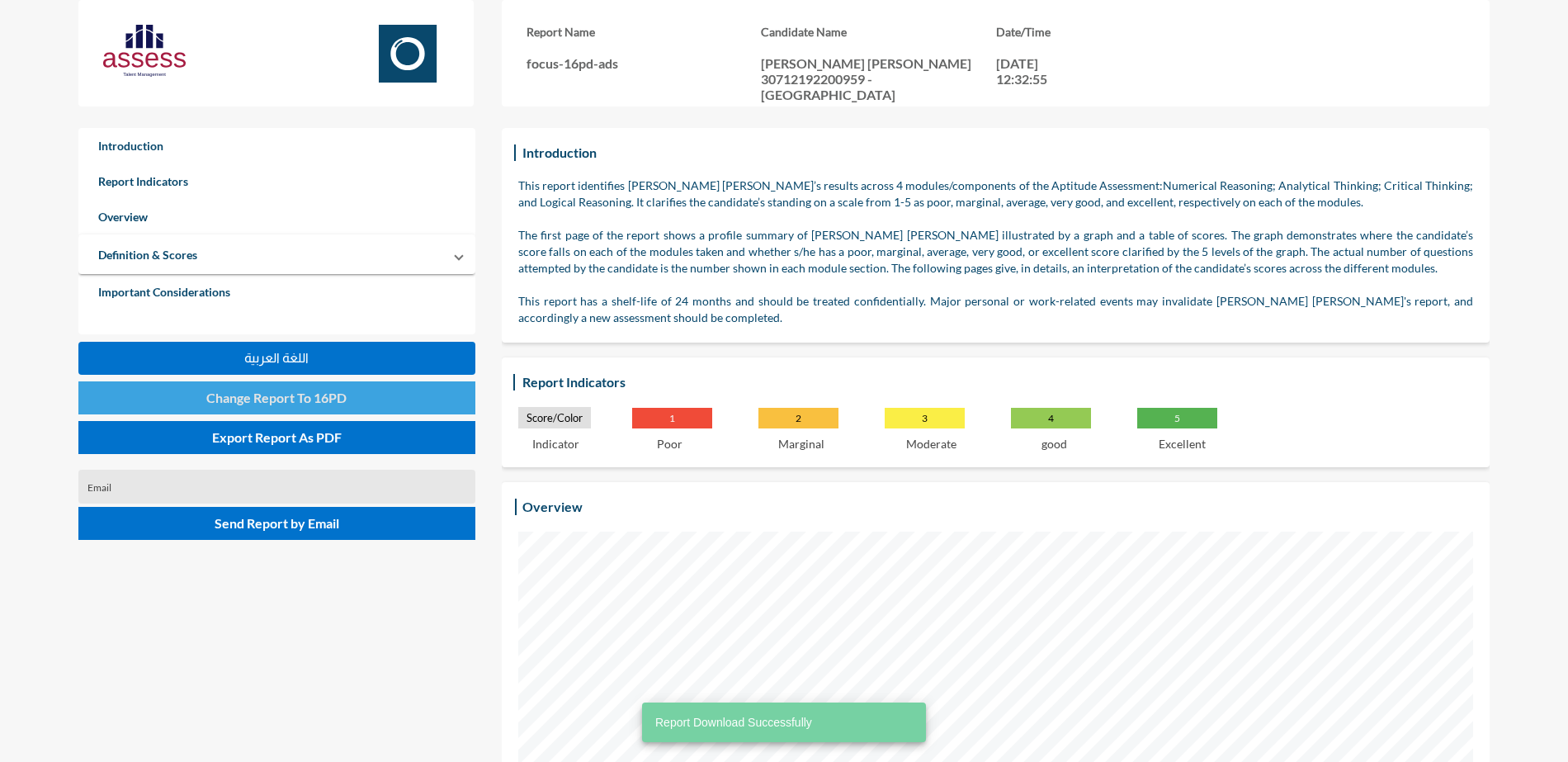
click at [345, 406] on button "Change Report To 16PD" at bounding box center [277, 397] width 397 height 33
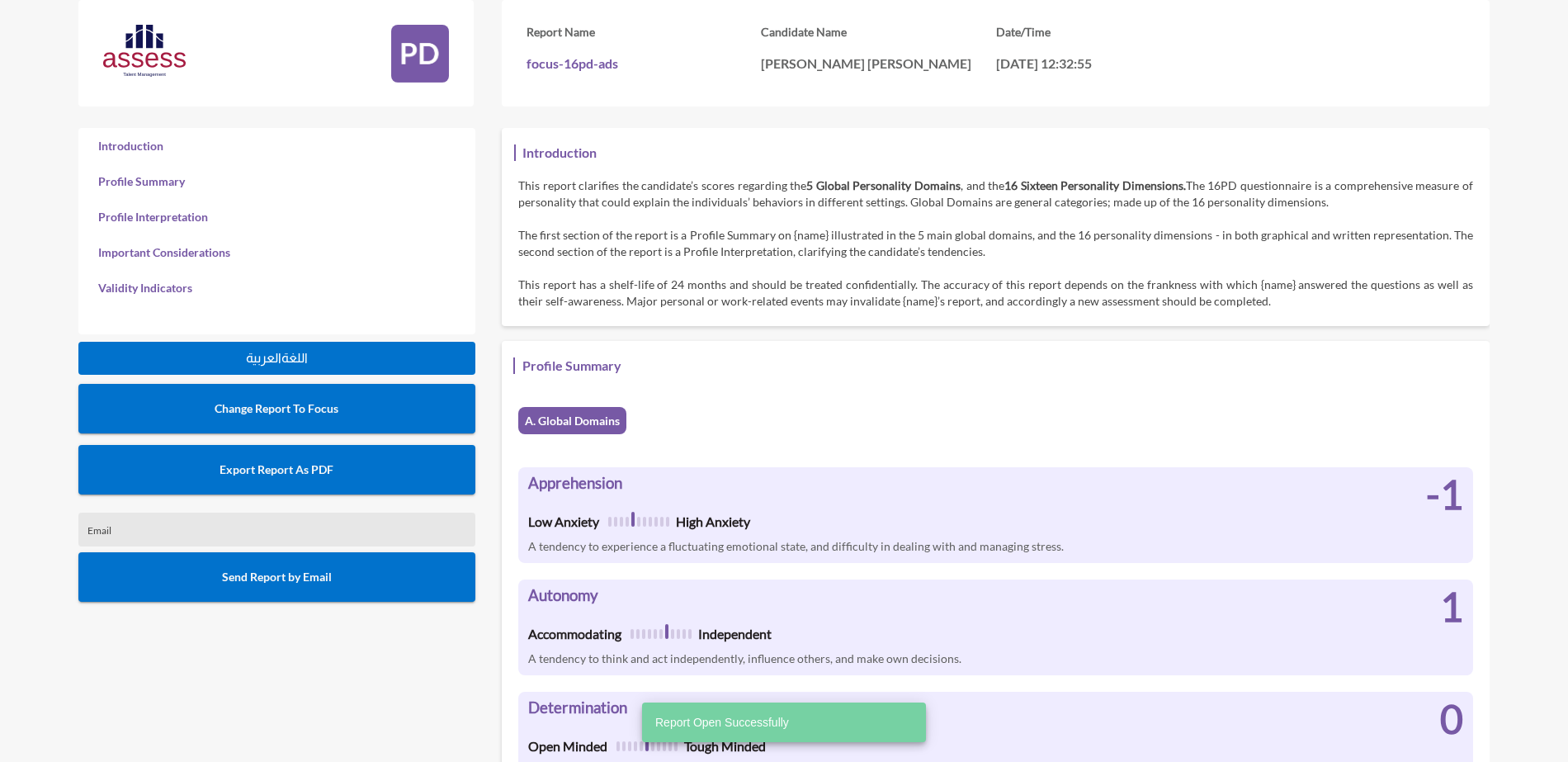
scroll to position [762, 1568]
click at [324, 474] on span "Export Report As PDF" at bounding box center [277, 469] width 114 height 14
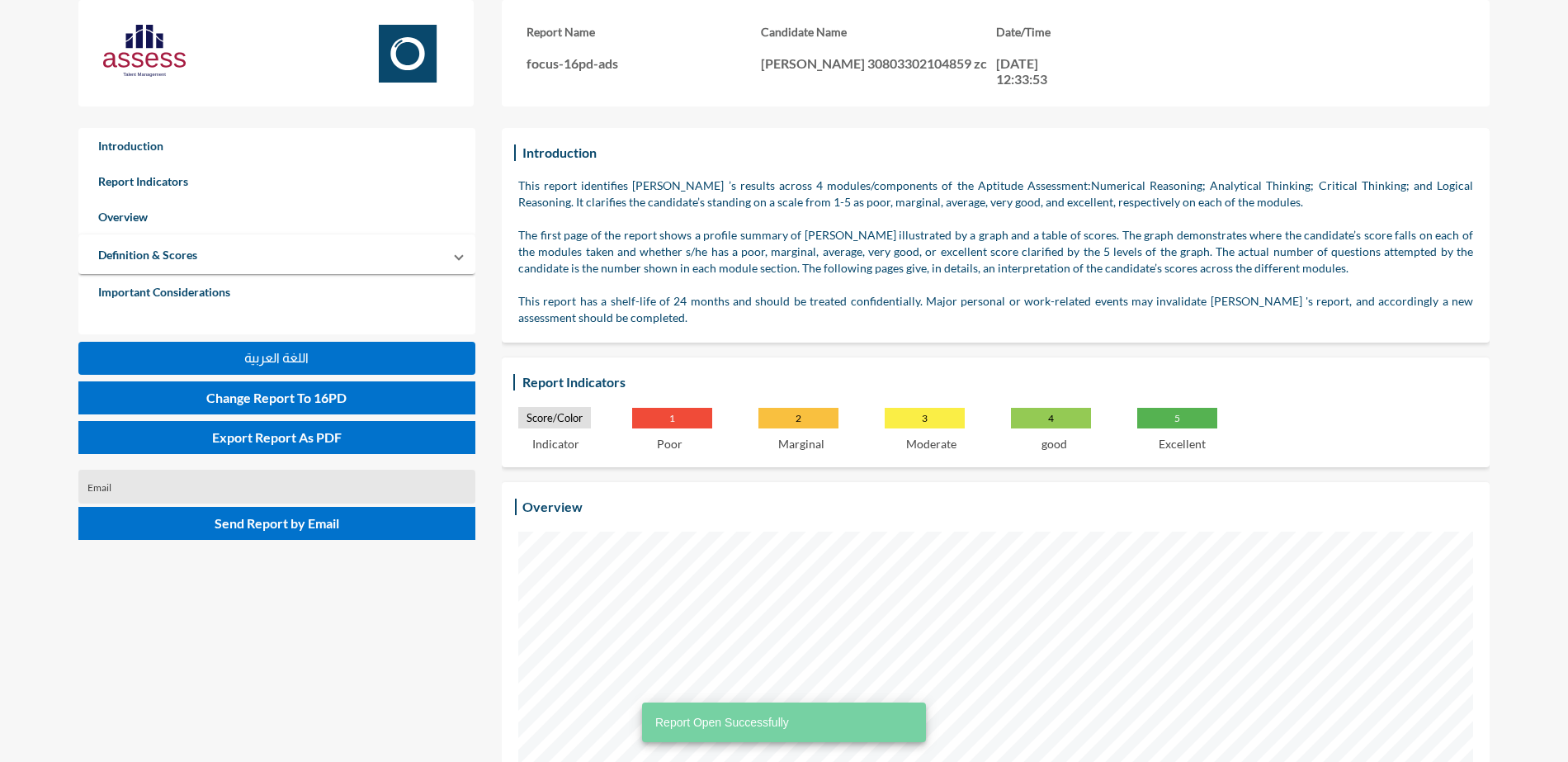
drag, startPoint x: 223, startPoint y: 442, endPoint x: 240, endPoint y: 460, distance: 24.8
click at [223, 442] on span "Export Report As PDF" at bounding box center [277, 437] width 130 height 16
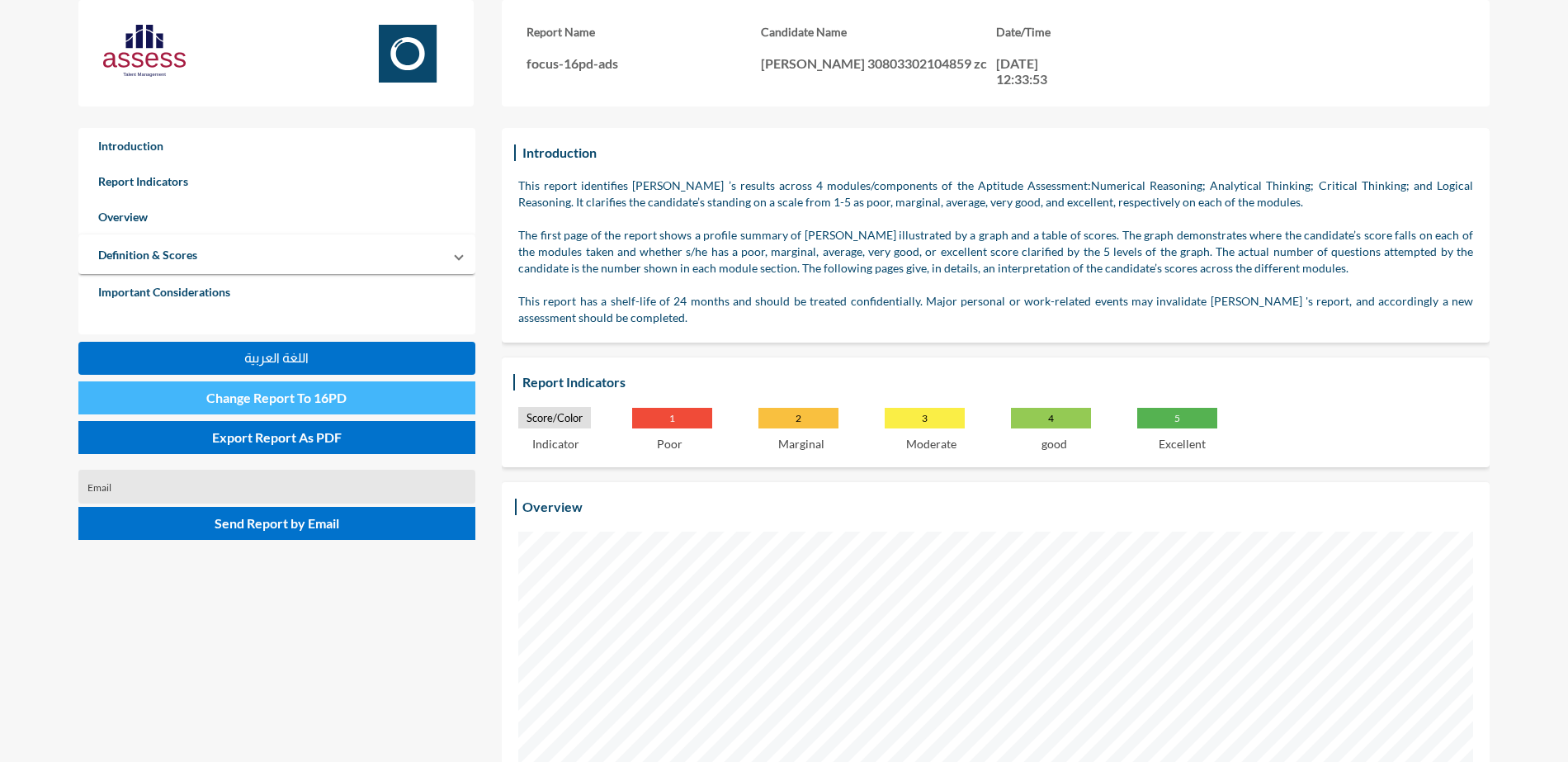
click at [345, 409] on button "Change Report To 16PD" at bounding box center [277, 397] width 397 height 33
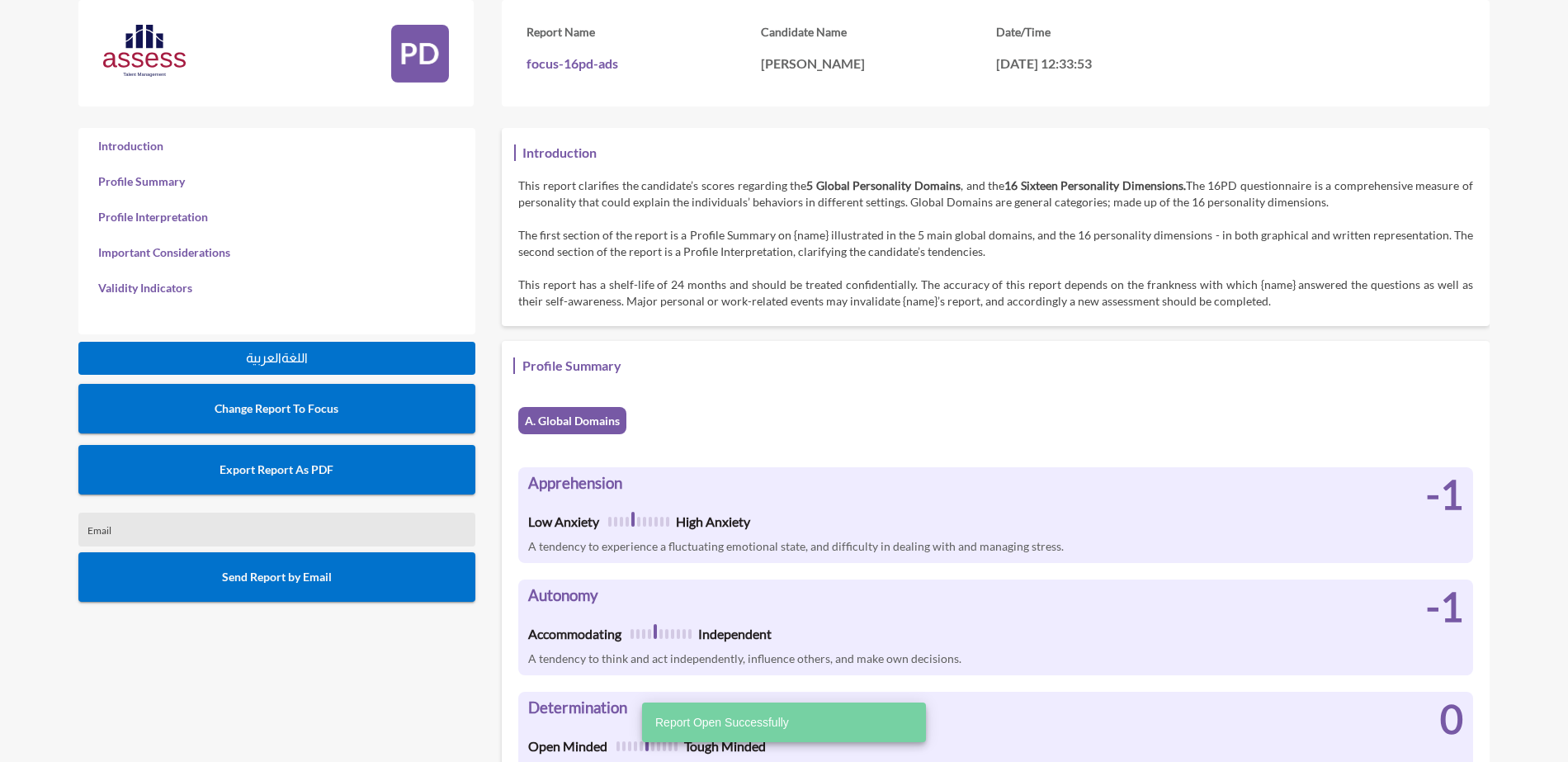
scroll to position [762, 1568]
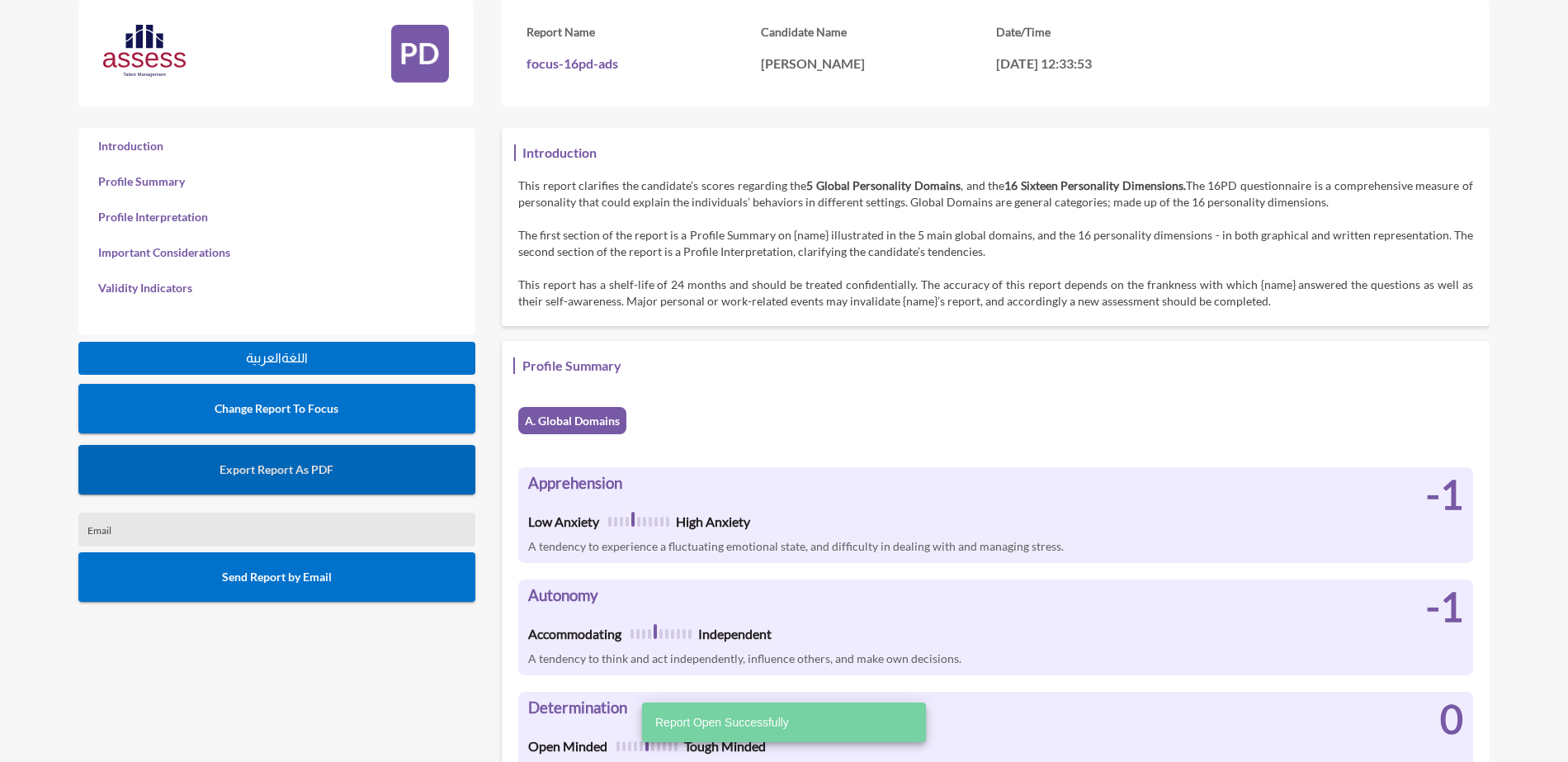
click at [370, 460] on button "Export Report As PDF" at bounding box center [277, 469] width 397 height 49
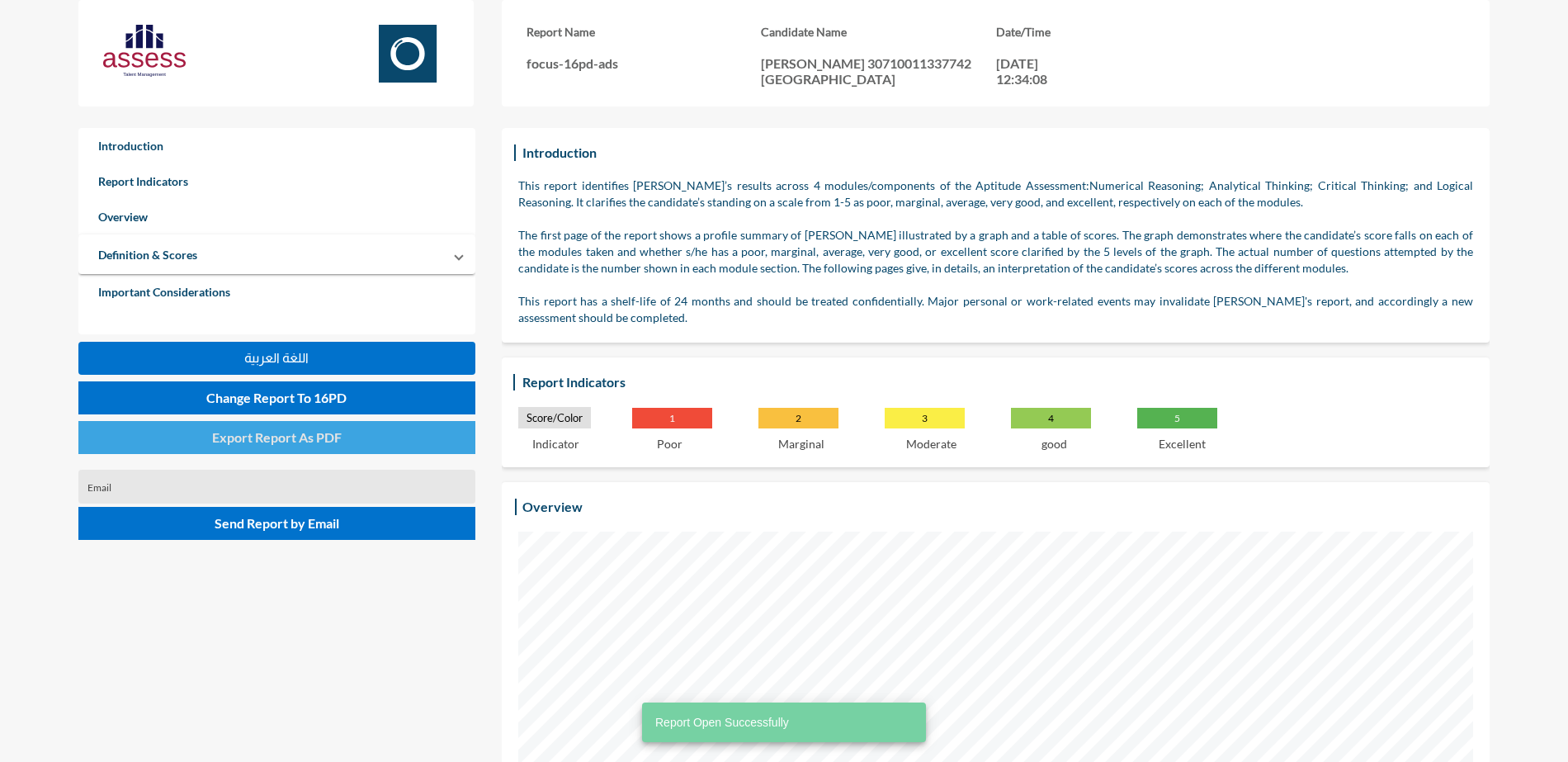
click at [331, 438] on span "Export Report As PDF" at bounding box center [277, 437] width 130 height 16
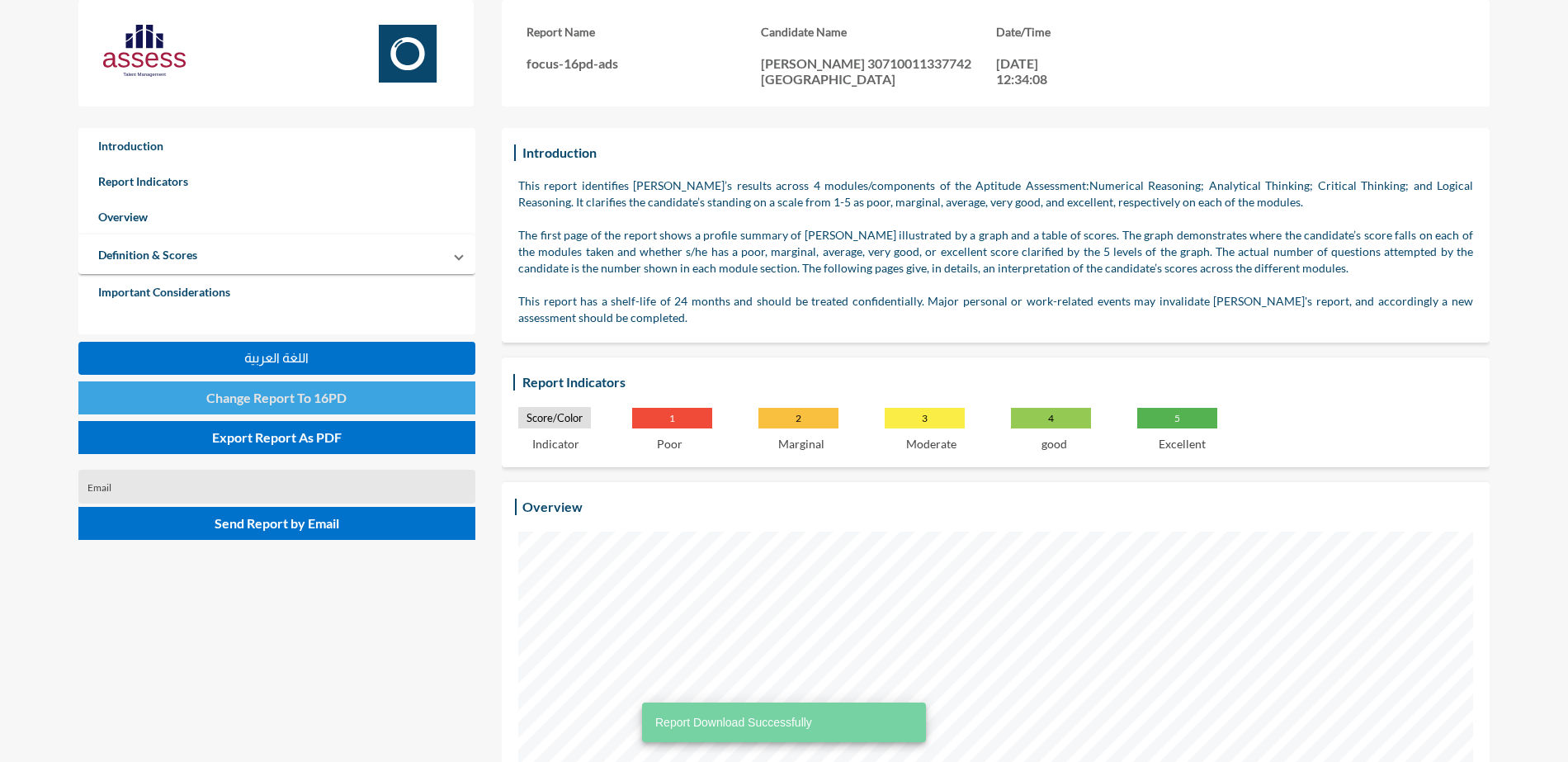
click at [290, 399] on span "Change Report To 16PD" at bounding box center [277, 397] width 140 height 16
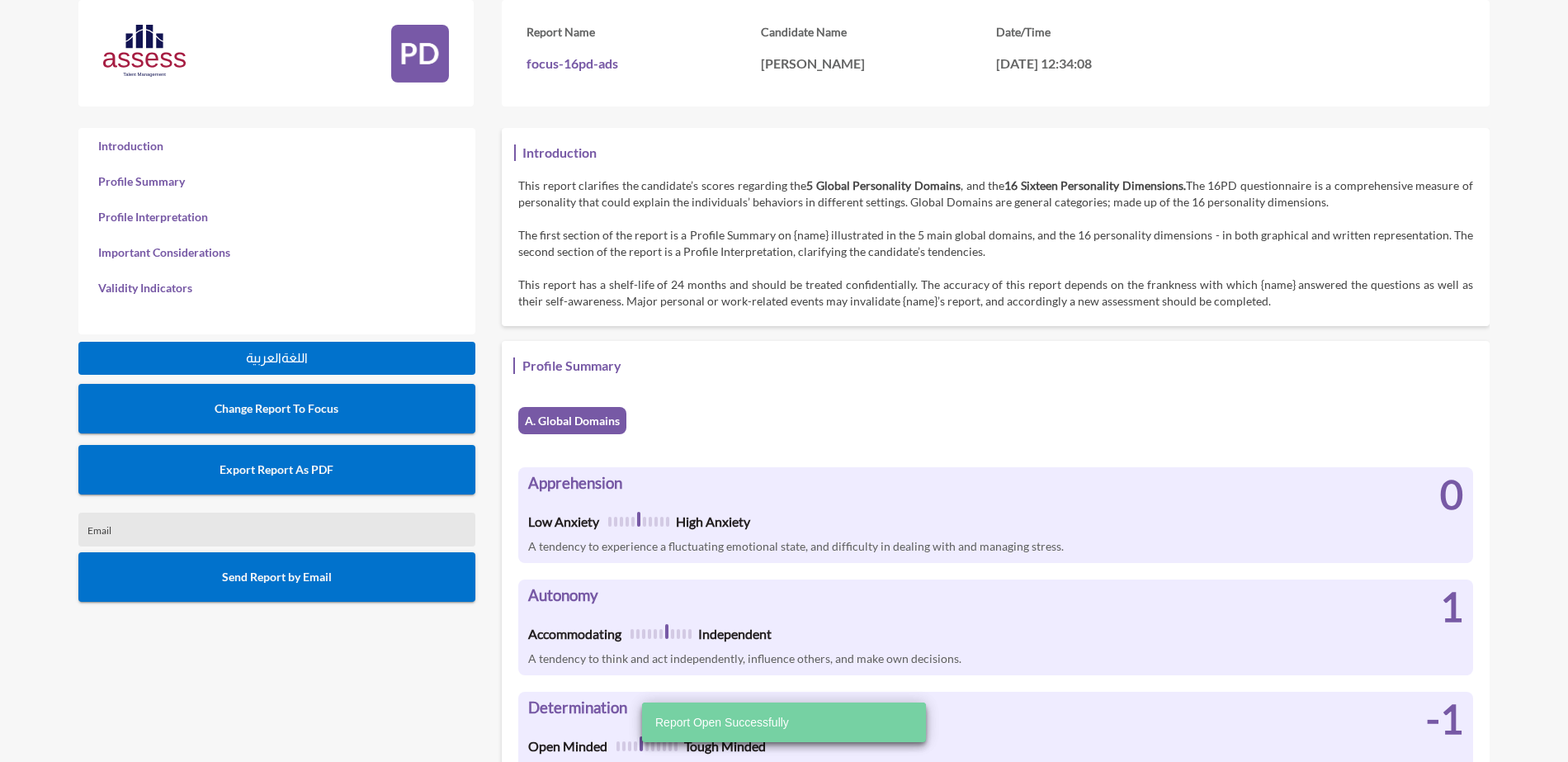
scroll to position [762, 1568]
click at [311, 468] on span "Export Report As PDF" at bounding box center [277, 469] width 114 height 14
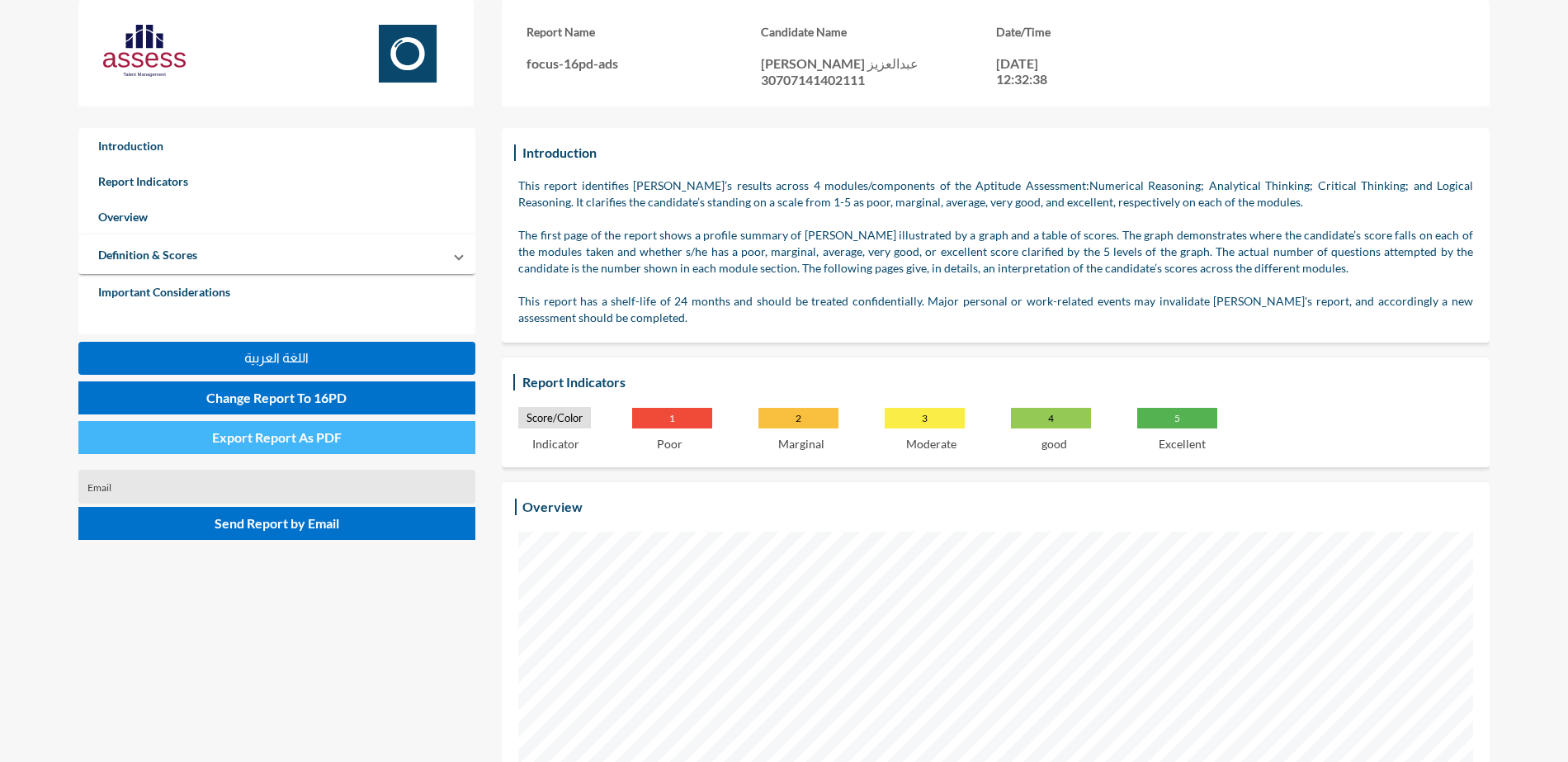
click at [363, 447] on button "Export Report As PDF" at bounding box center [277, 437] width 397 height 33
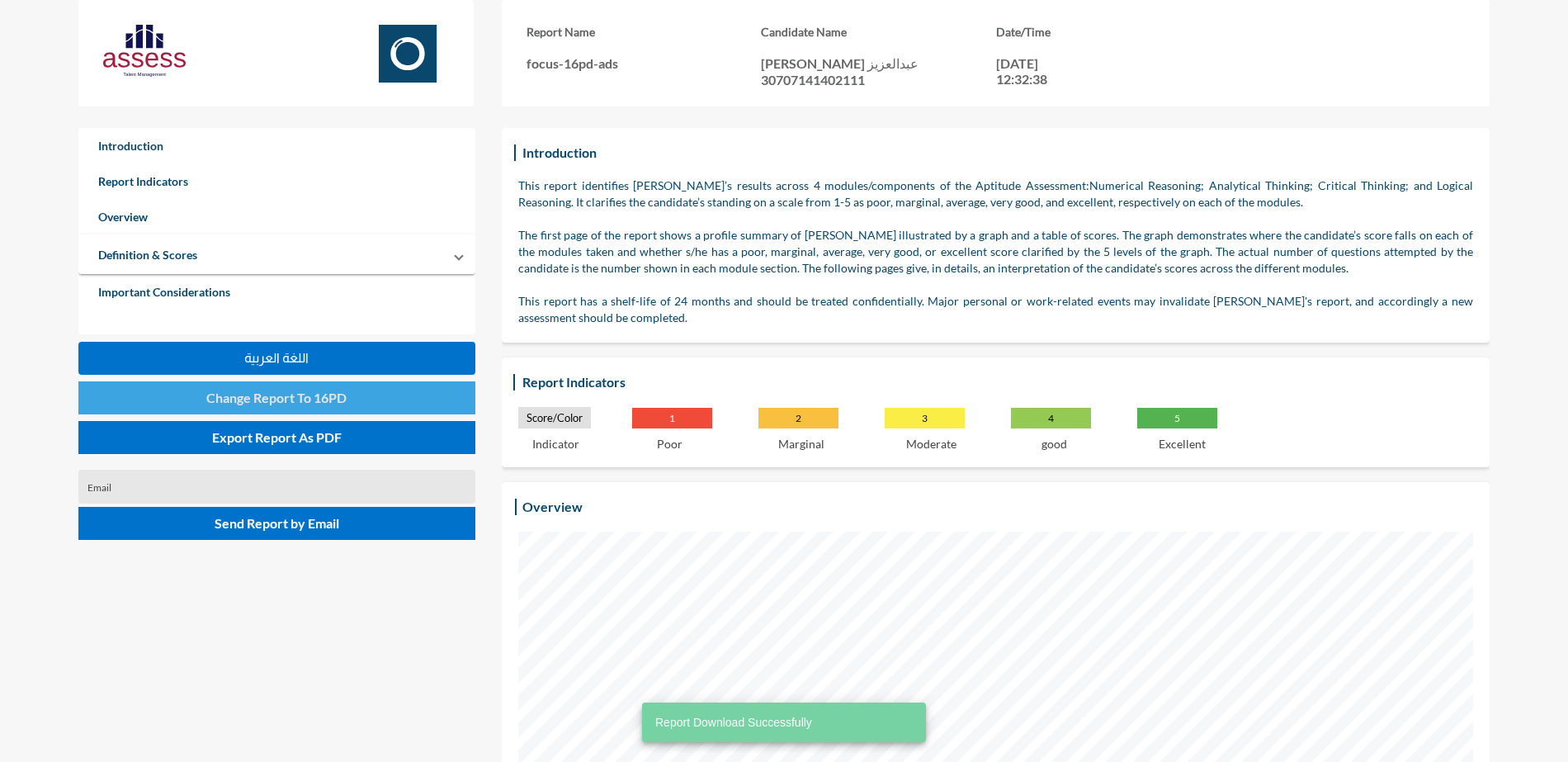
click at [351, 396] on button "Change Report To 16PD" at bounding box center [277, 397] width 397 height 33
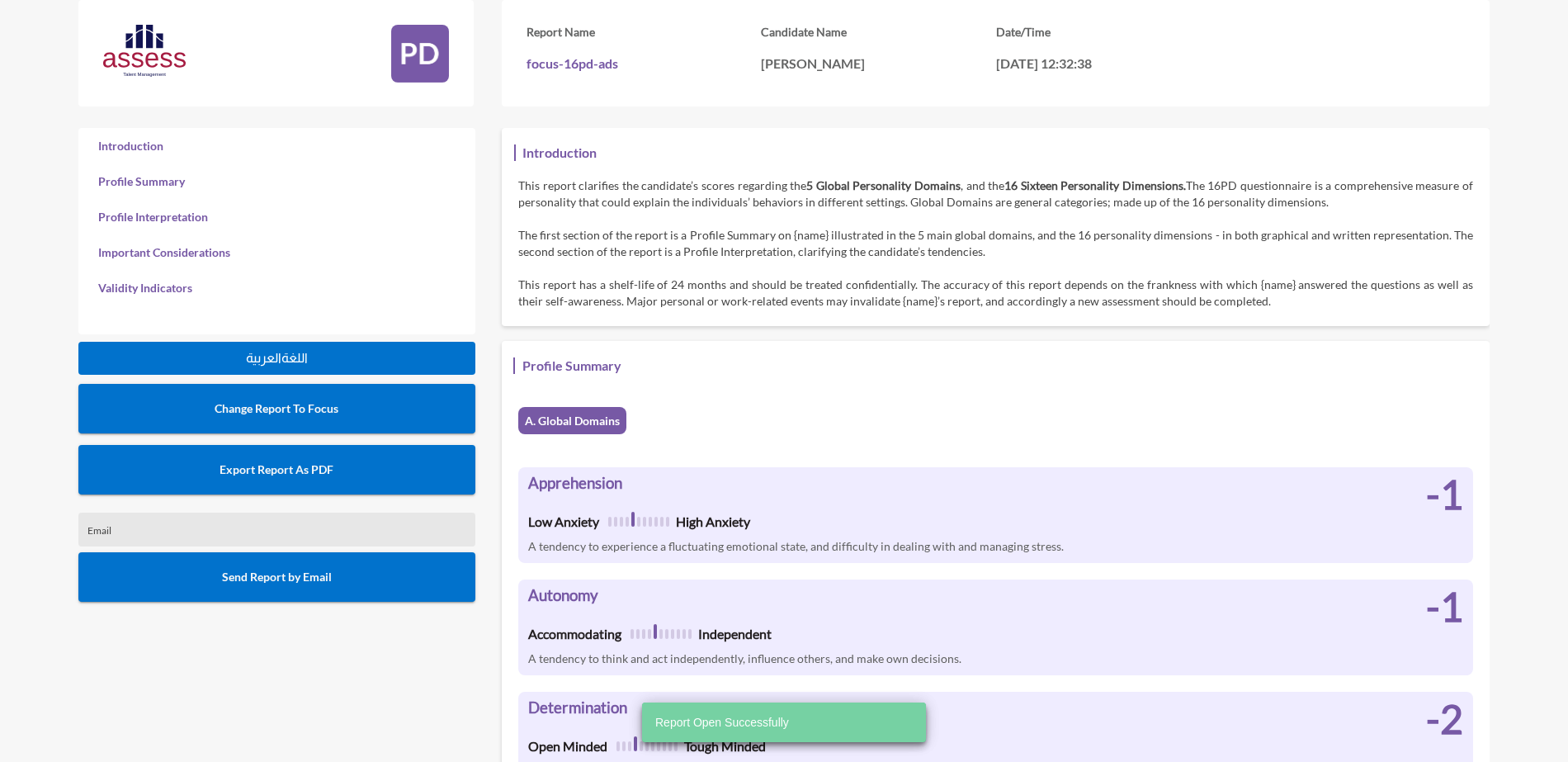
scroll to position [762, 1568]
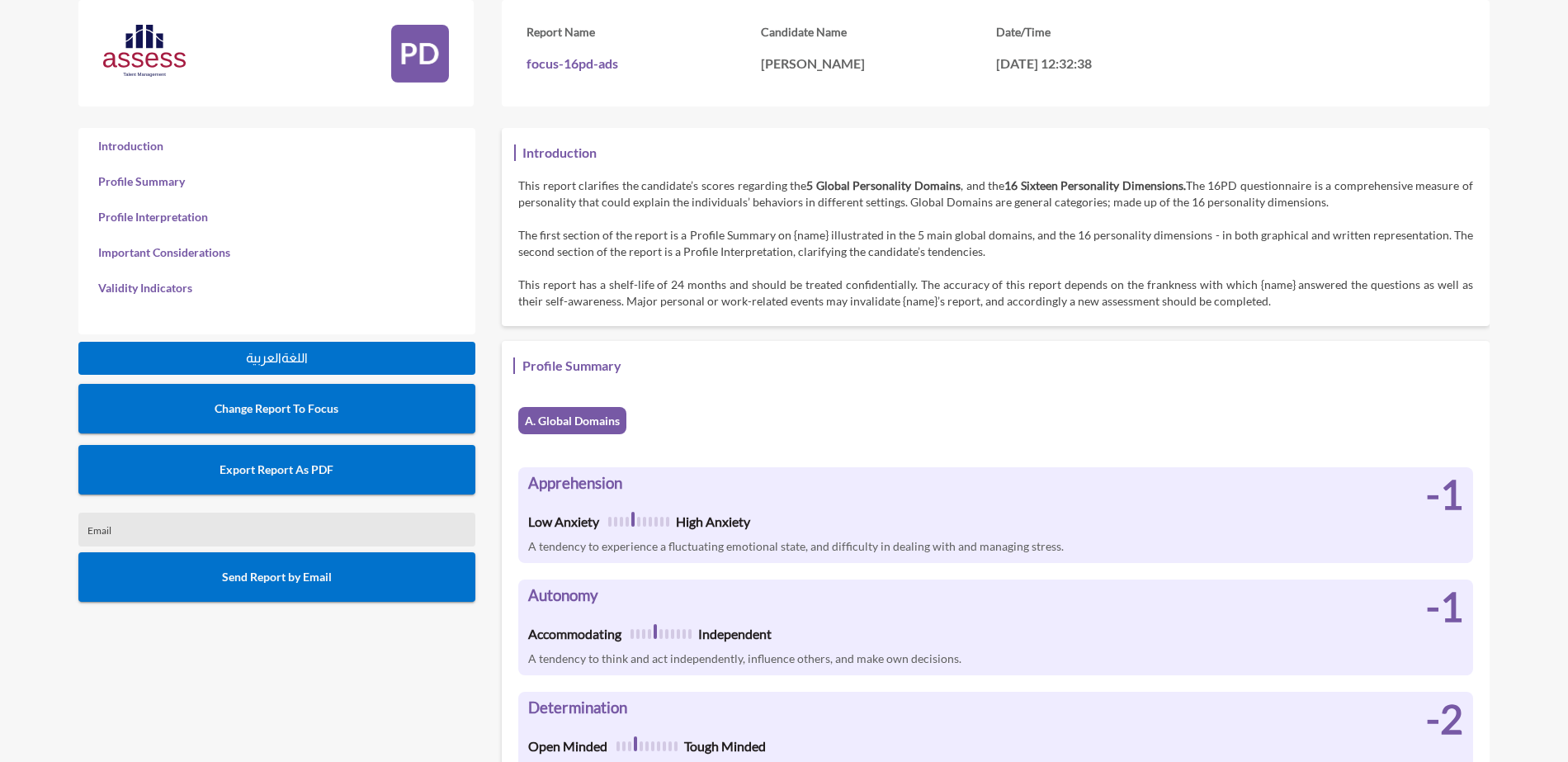
click at [291, 453] on button "Export Report As PDF" at bounding box center [277, 469] width 397 height 49
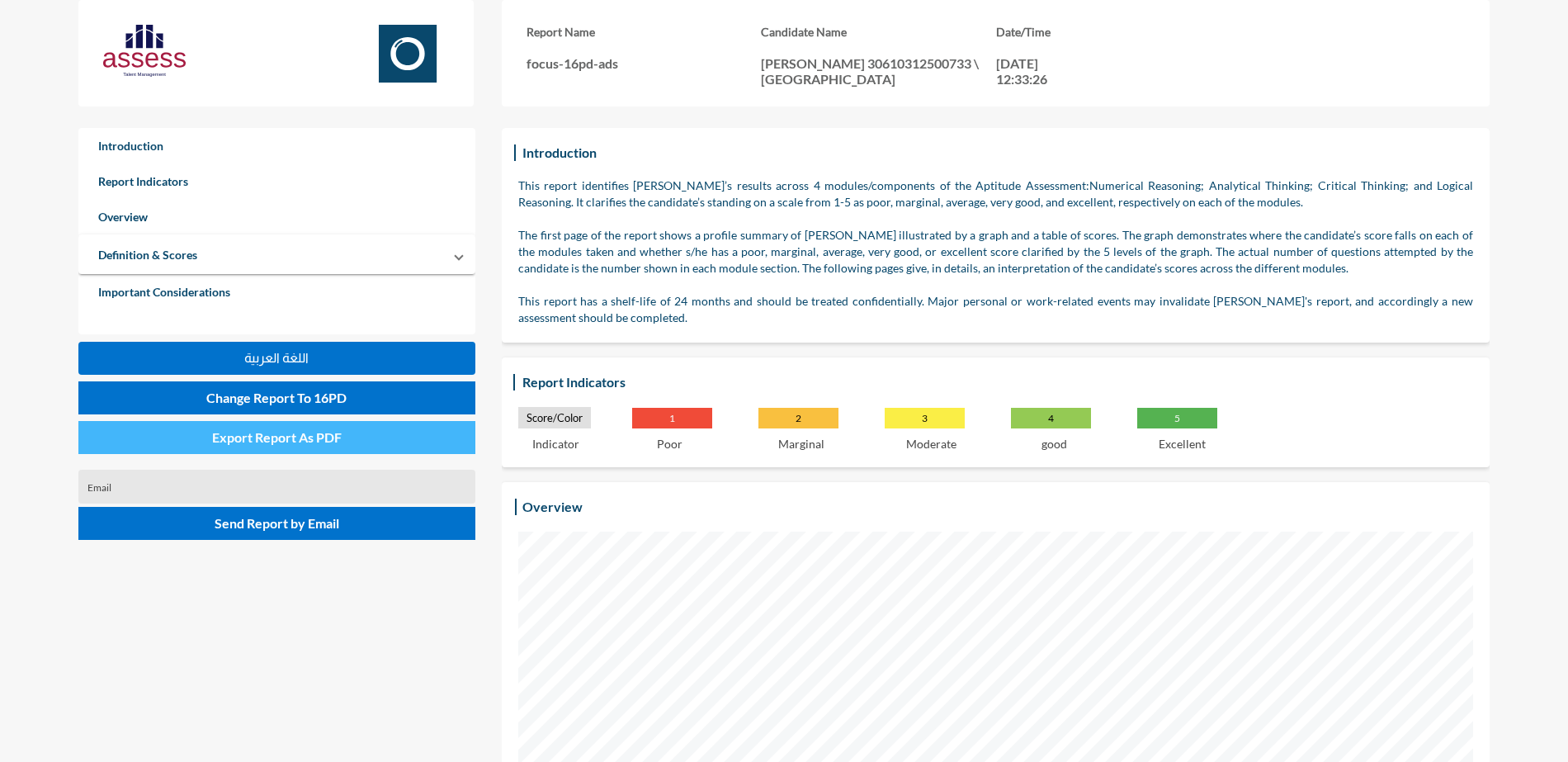
click at [335, 427] on button "Export Report As PDF" at bounding box center [277, 437] width 397 height 33
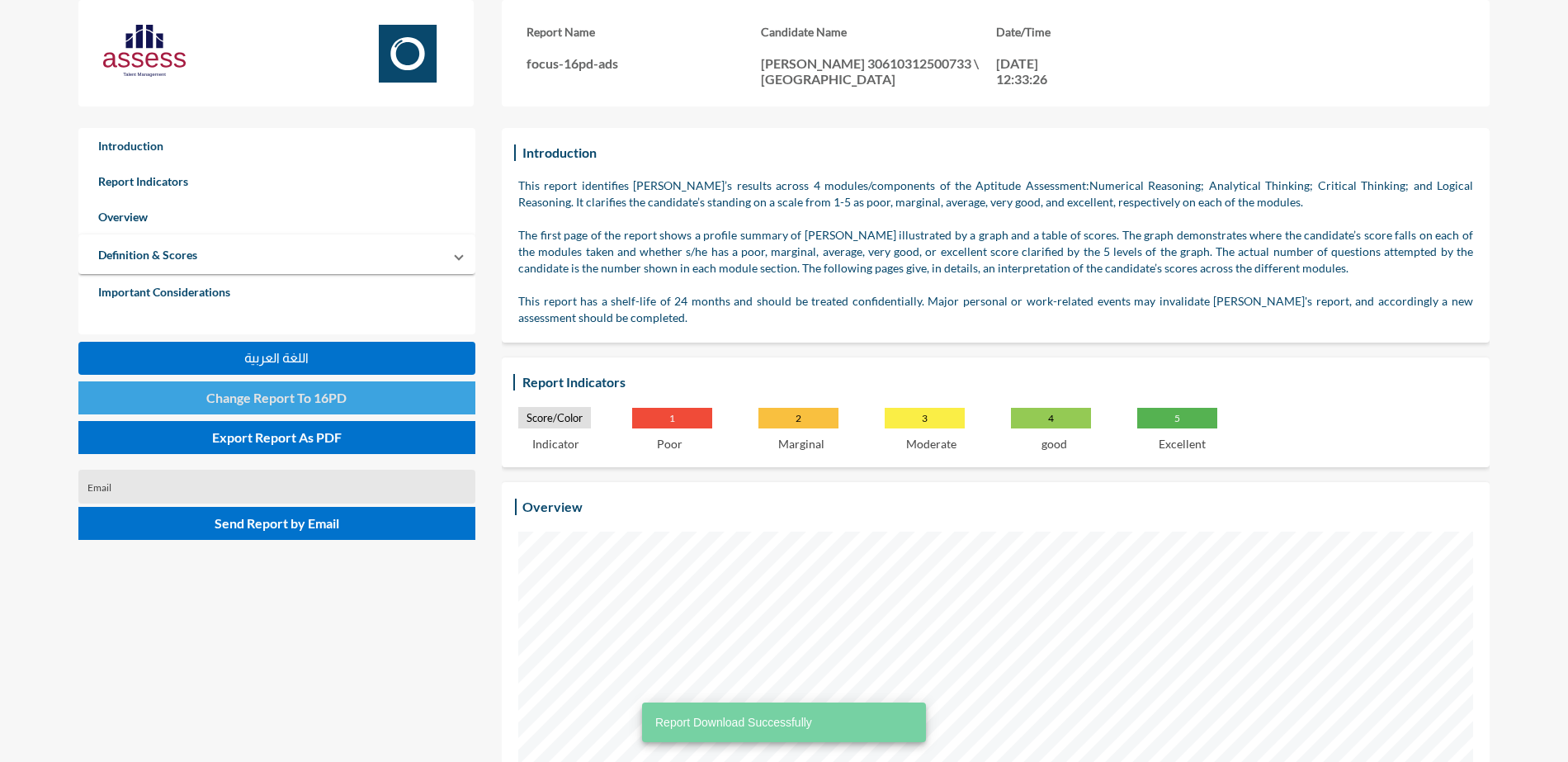
click at [350, 407] on button "Change Report To 16PD" at bounding box center [277, 397] width 397 height 33
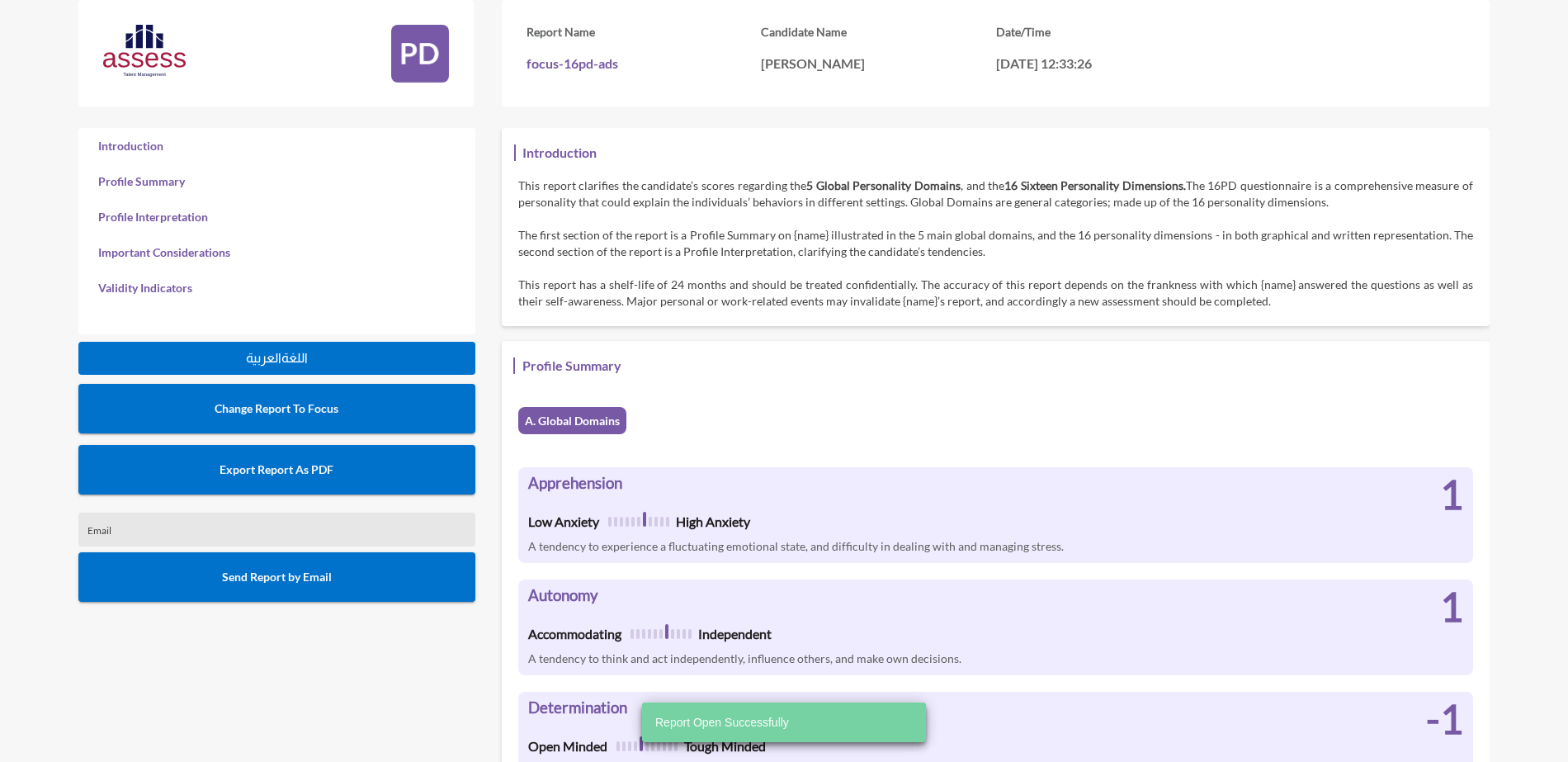
scroll to position [762, 1568]
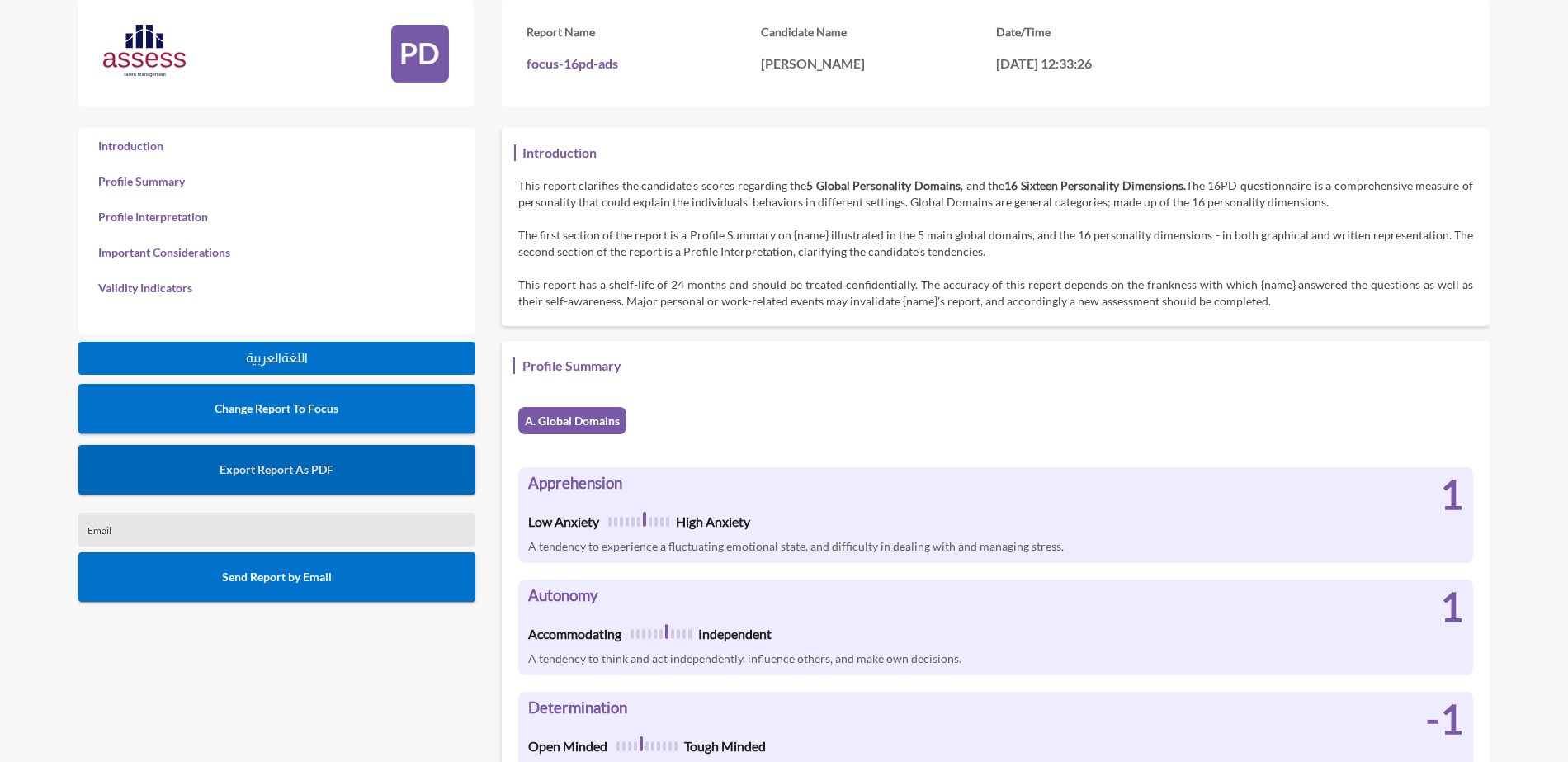
click at [325, 471] on span "Export Report As PDF" at bounding box center [277, 469] width 114 height 14
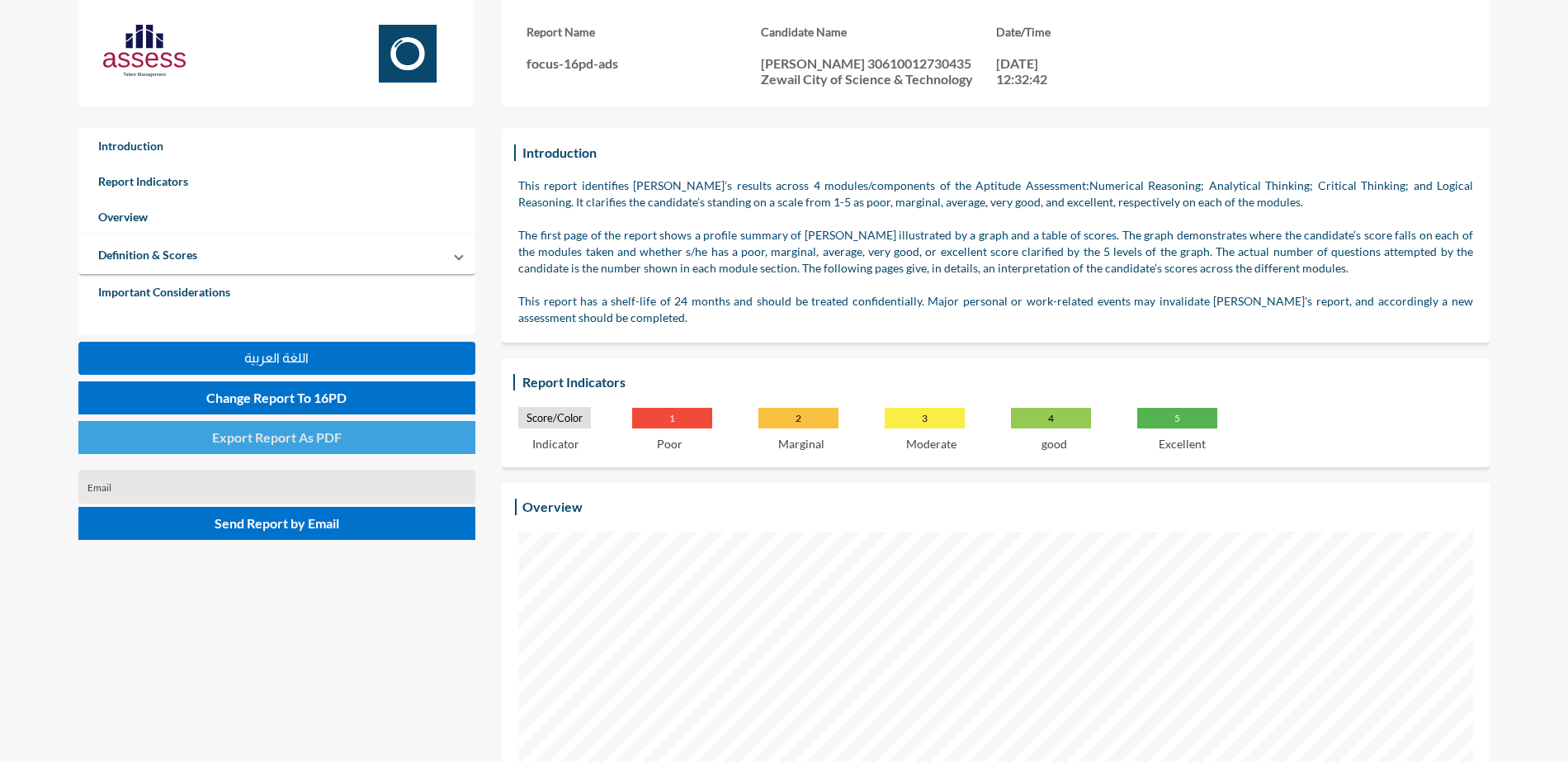
click at [297, 434] on span "Export Report As PDF" at bounding box center [277, 437] width 130 height 16
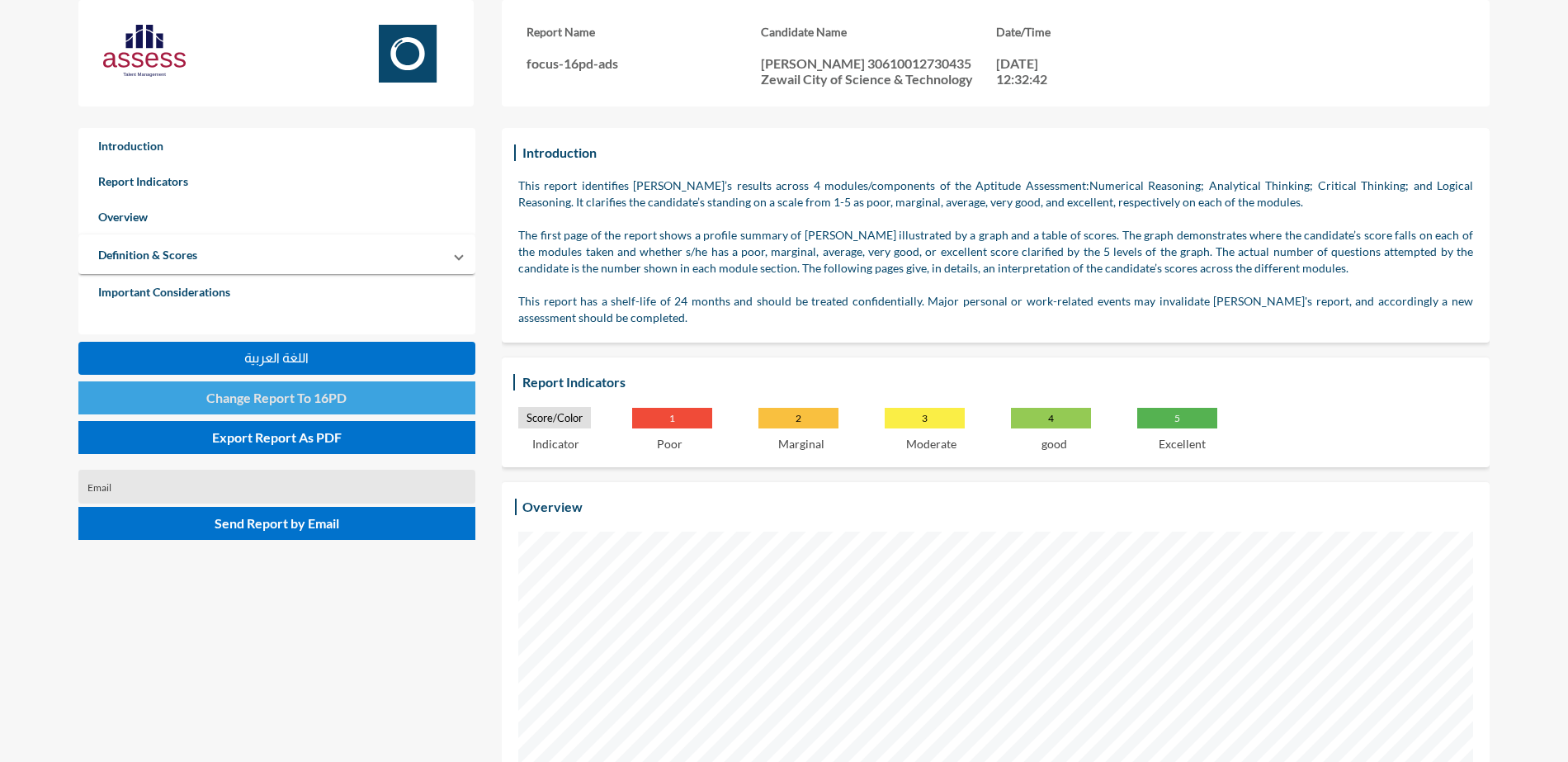
click at [321, 394] on span "Change Report To 16PD" at bounding box center [277, 397] width 140 height 16
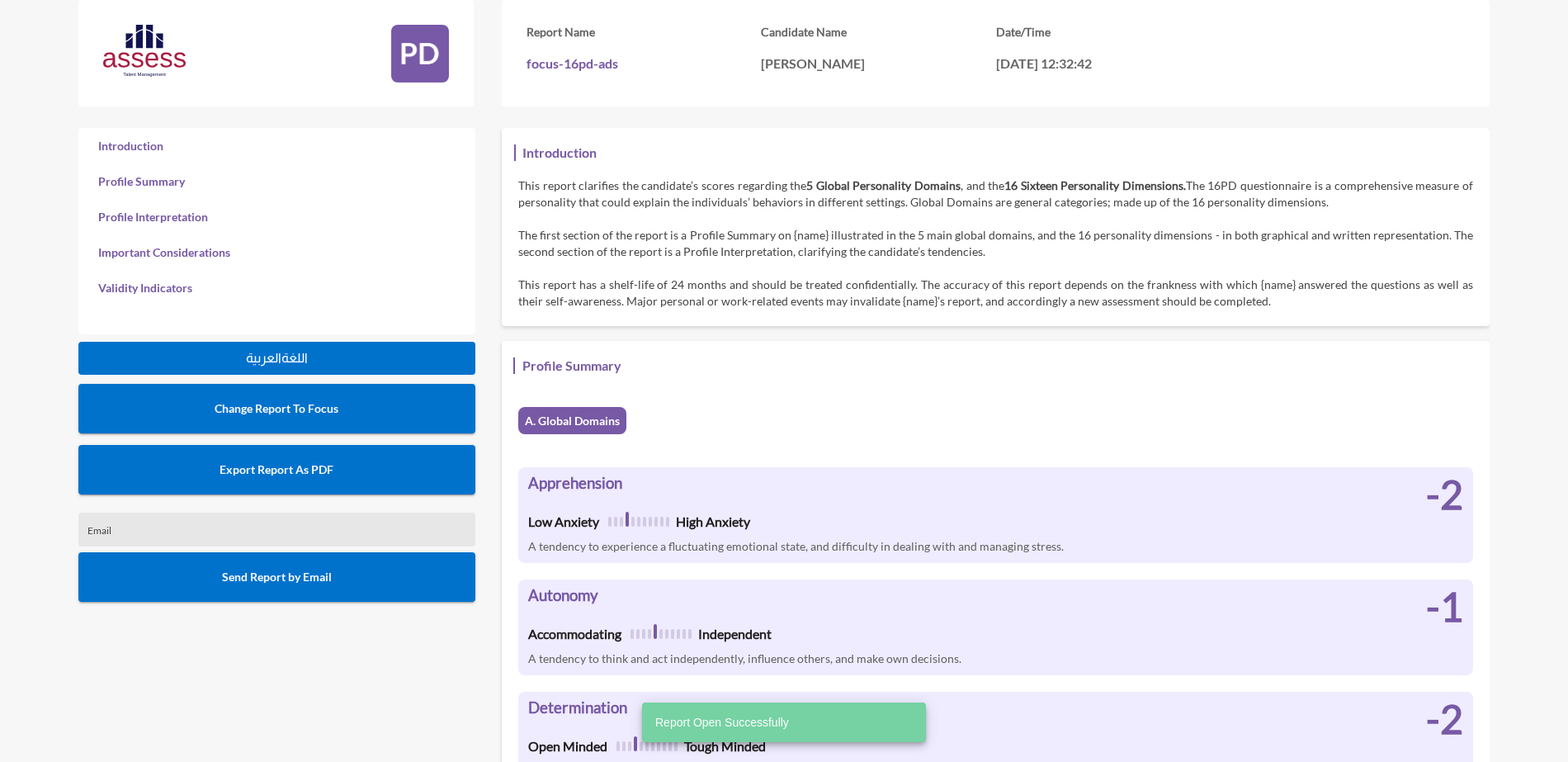
scroll to position [762, 1568]
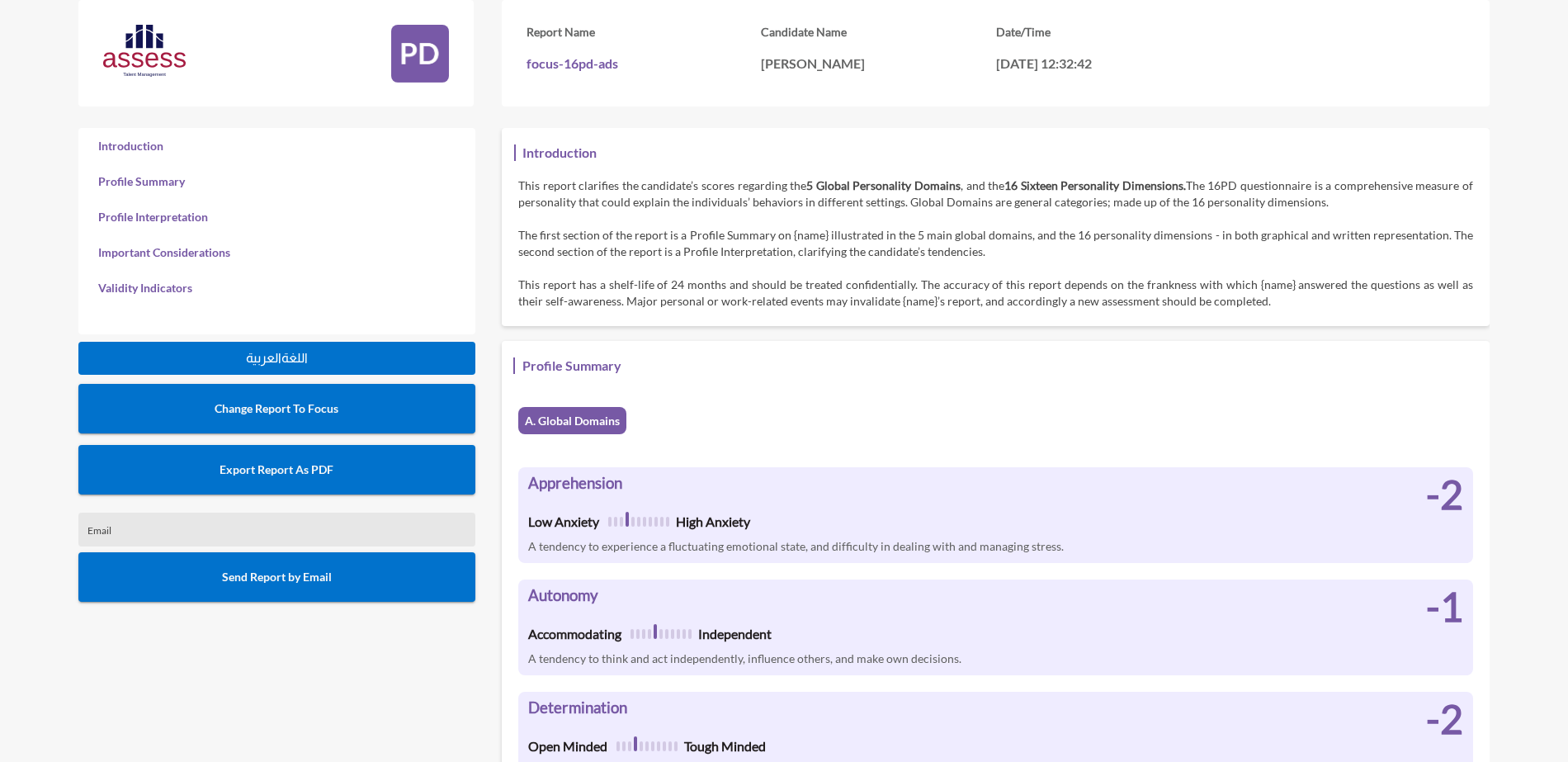
click at [331, 477] on button "Export Report As PDF" at bounding box center [277, 469] width 397 height 49
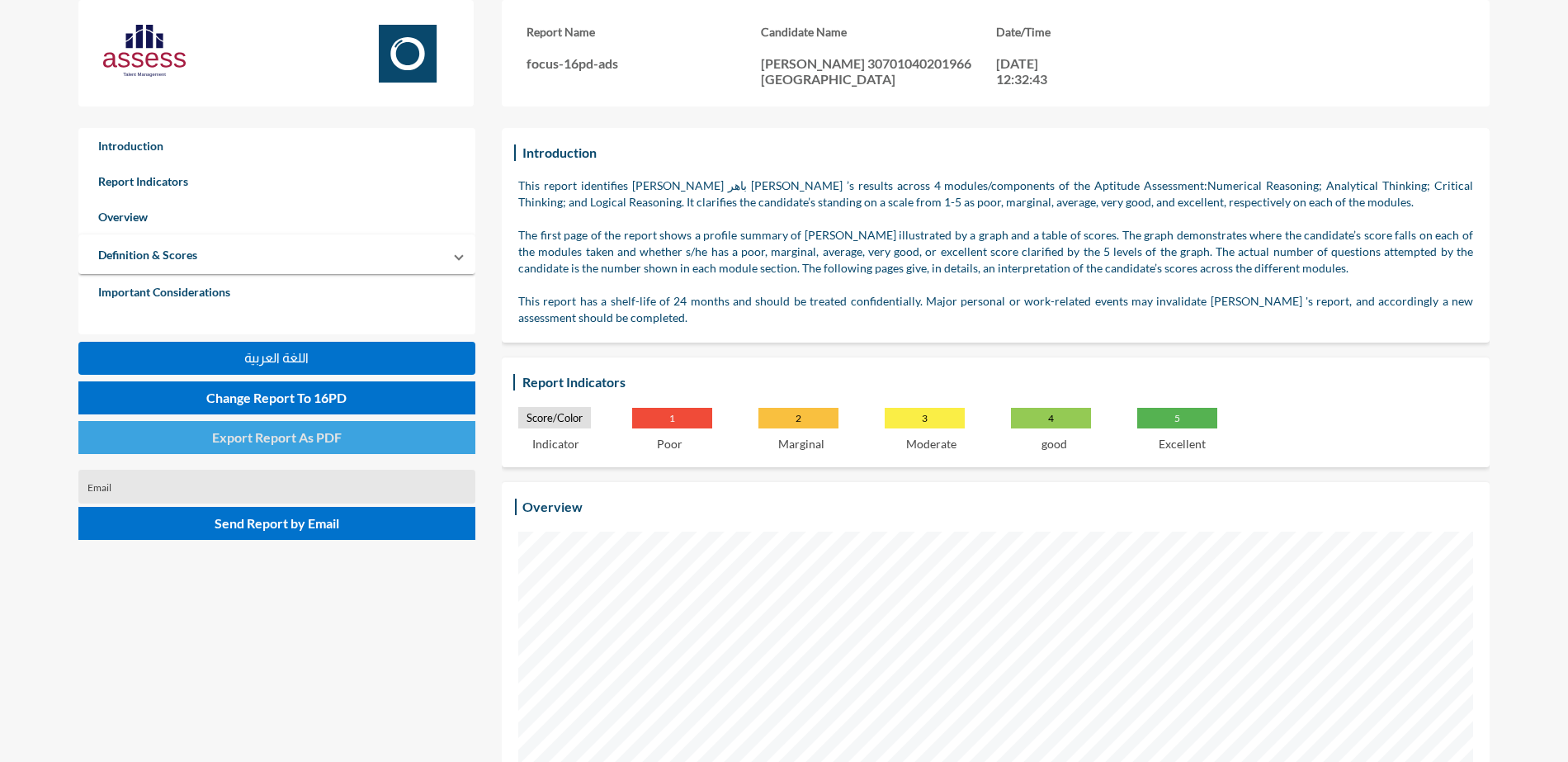
click at [270, 432] on span "Export Report As PDF" at bounding box center [277, 437] width 130 height 16
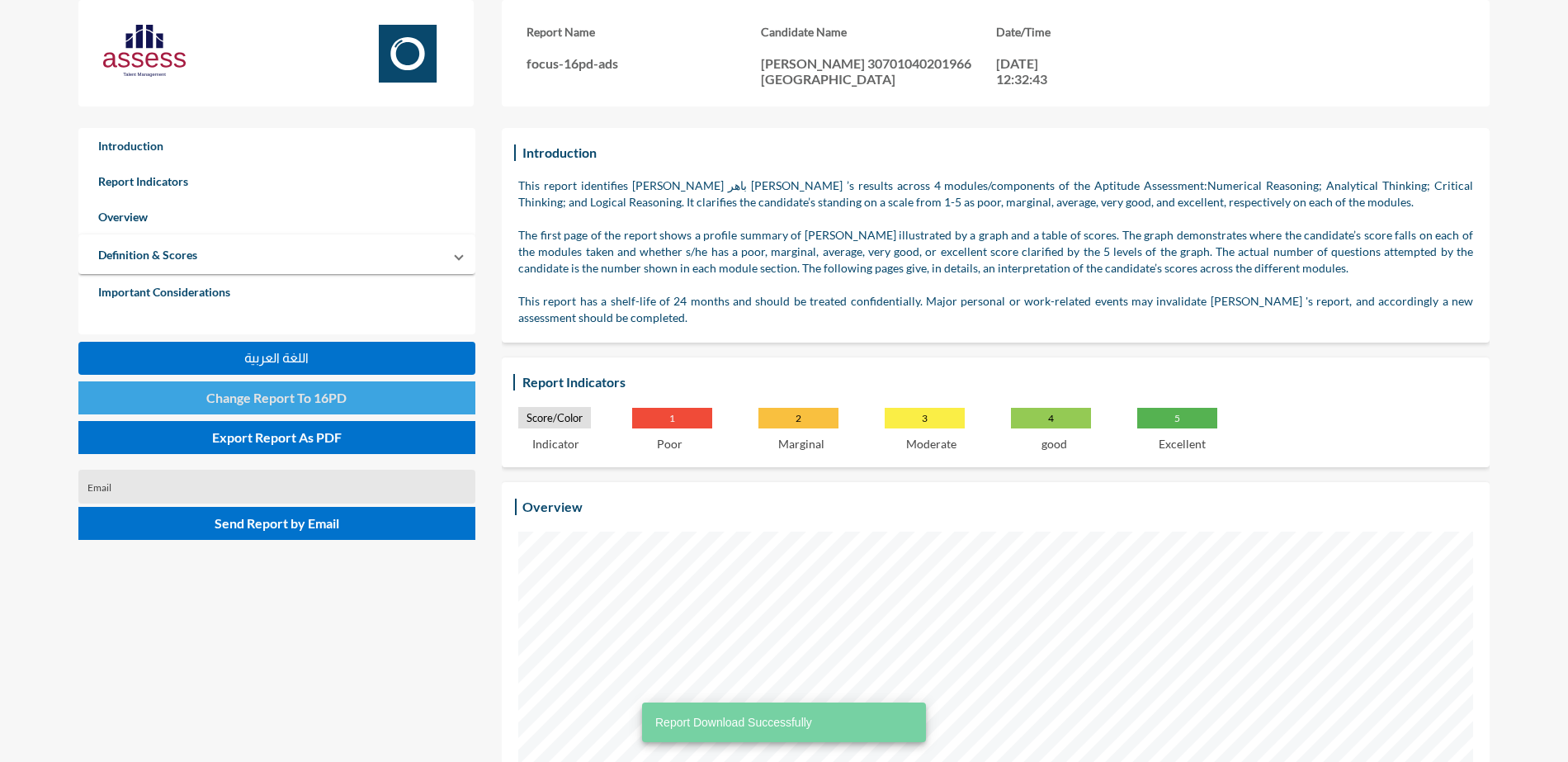
click at [294, 398] on span "Change Report To 16PD" at bounding box center [277, 397] width 140 height 16
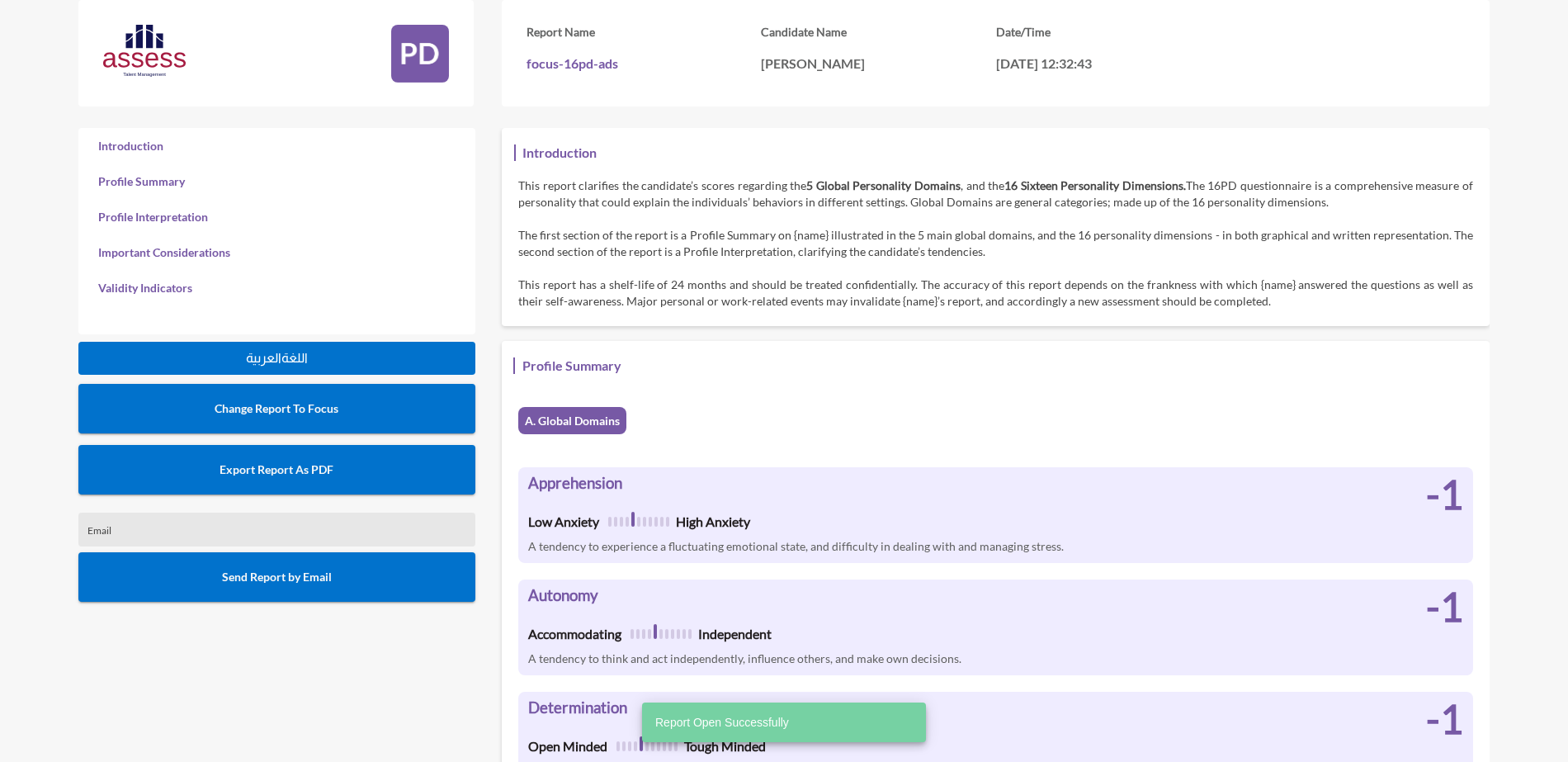
scroll to position [762, 1568]
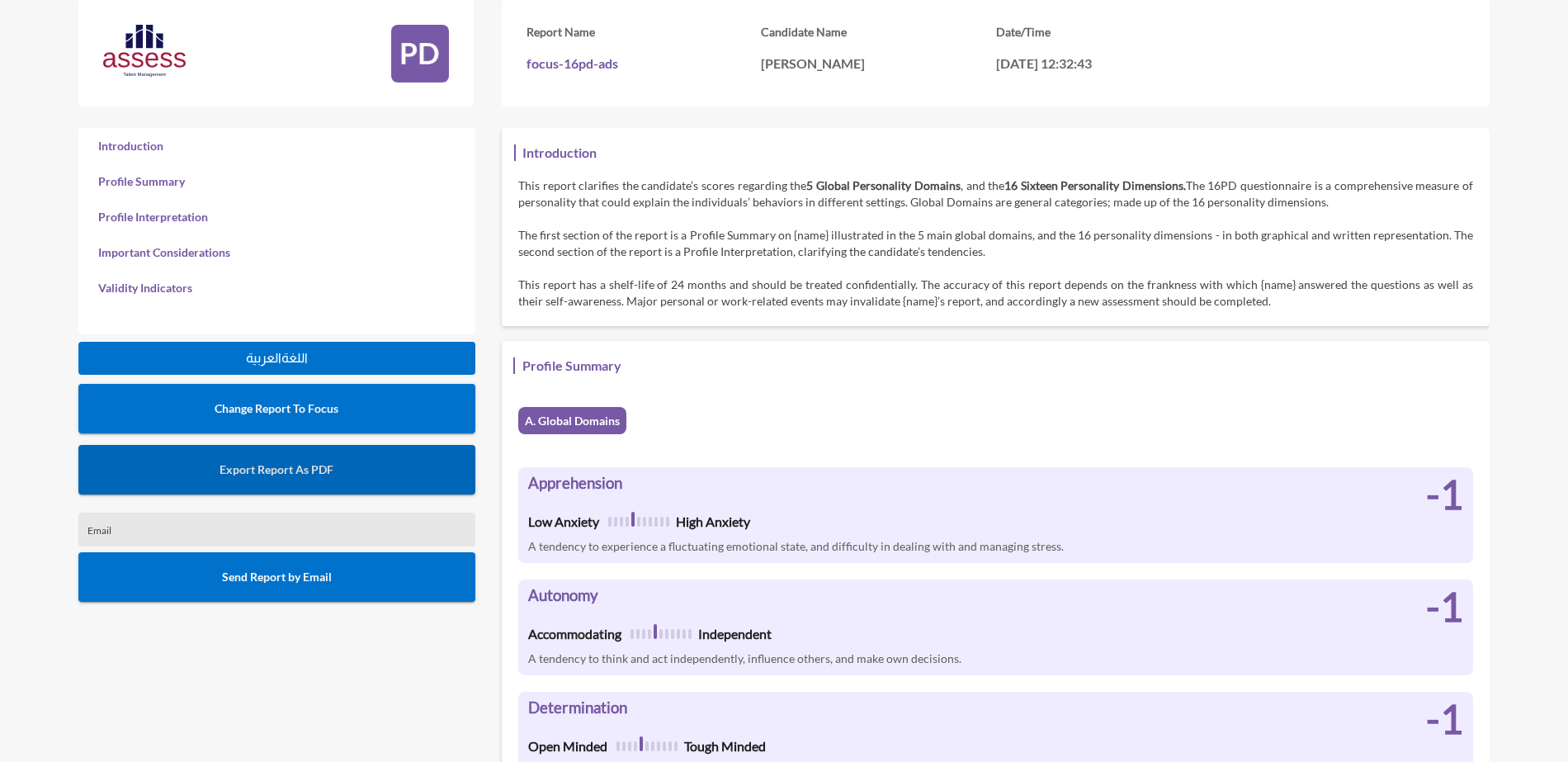
click at [317, 472] on span "Export Report As PDF" at bounding box center [277, 469] width 114 height 14
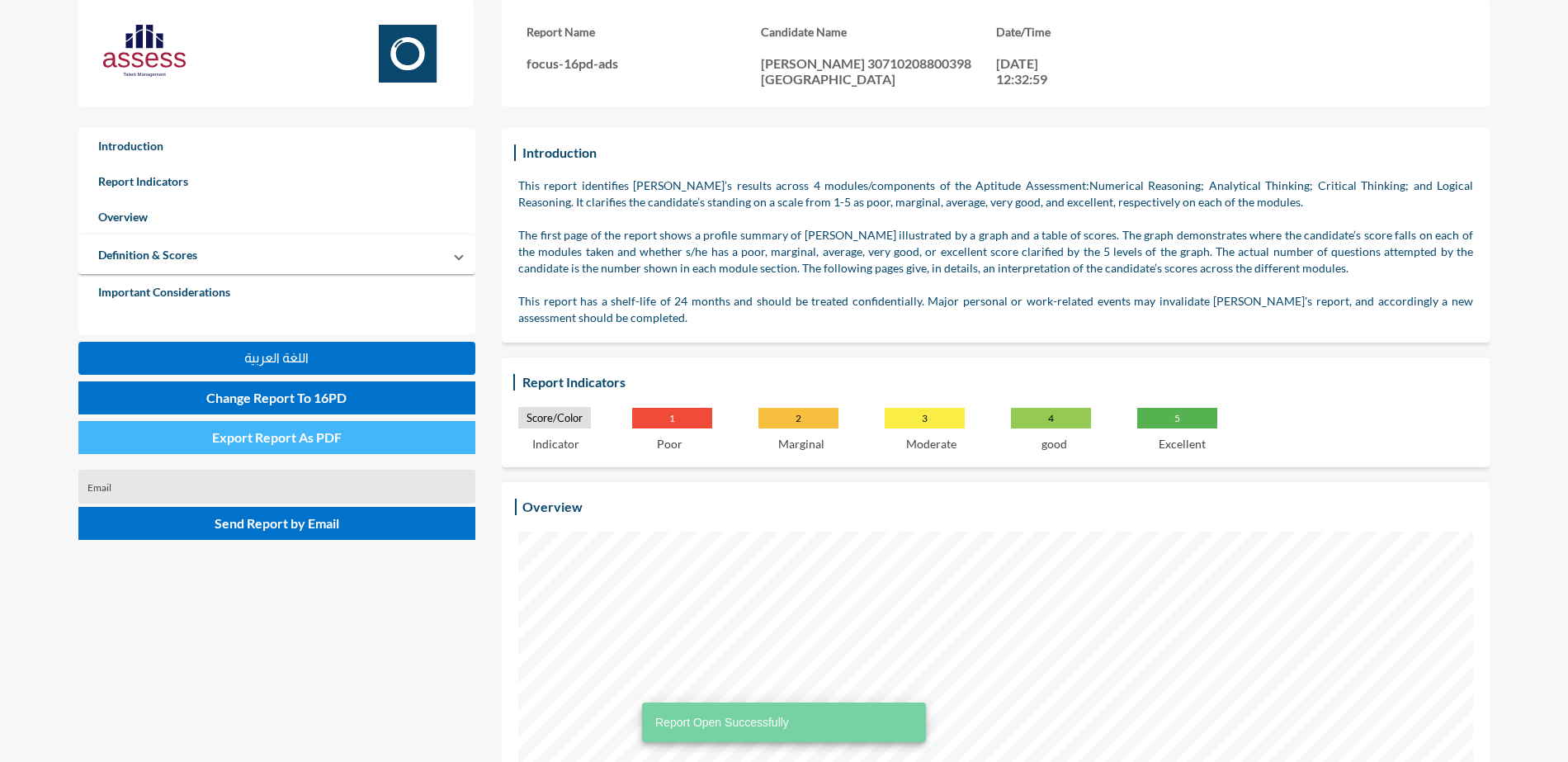
click at [307, 443] on span "Export Report As PDF" at bounding box center [277, 437] width 130 height 16
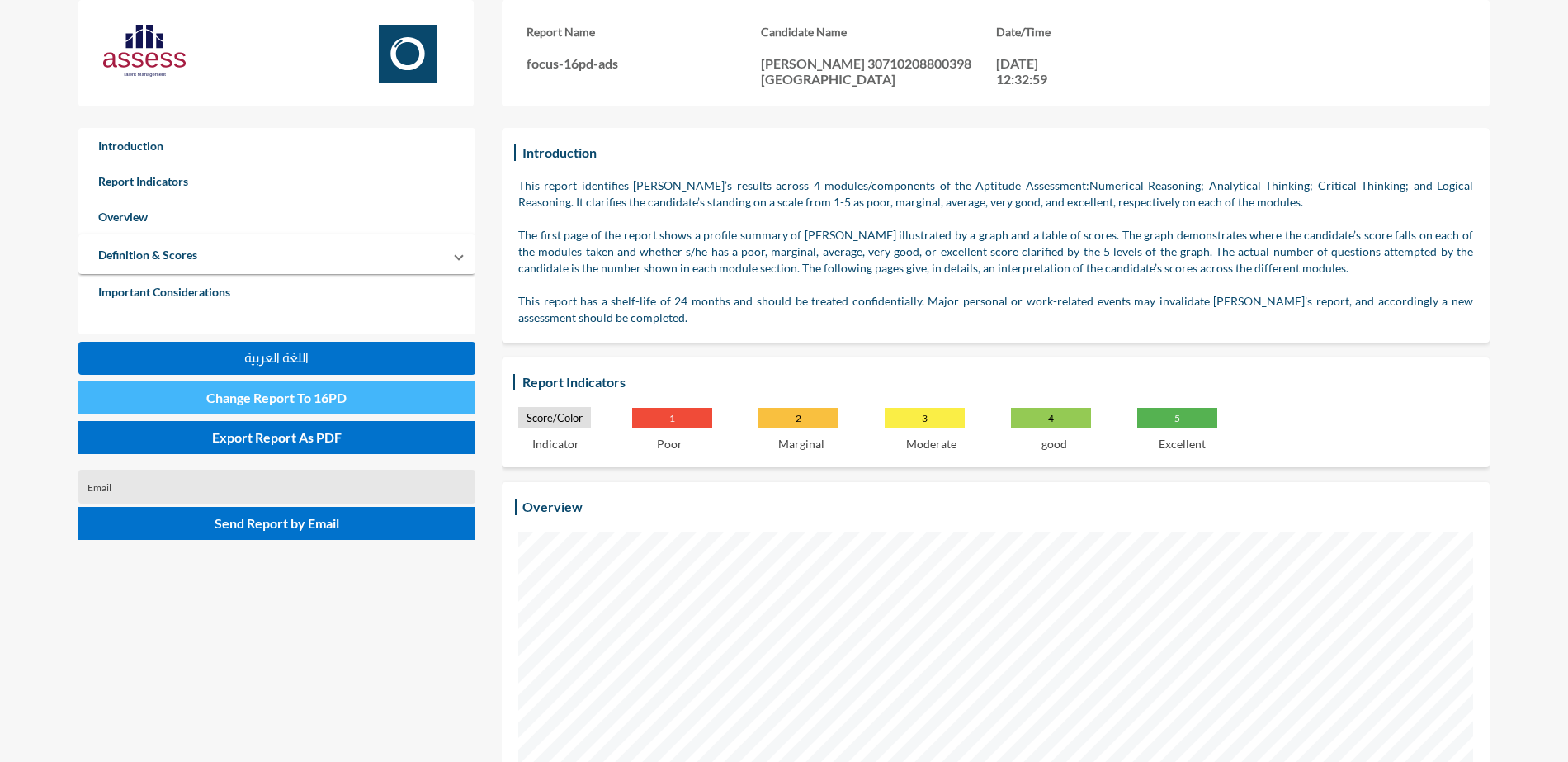
click at [310, 400] on span "Change Report To 16PD" at bounding box center [277, 397] width 140 height 16
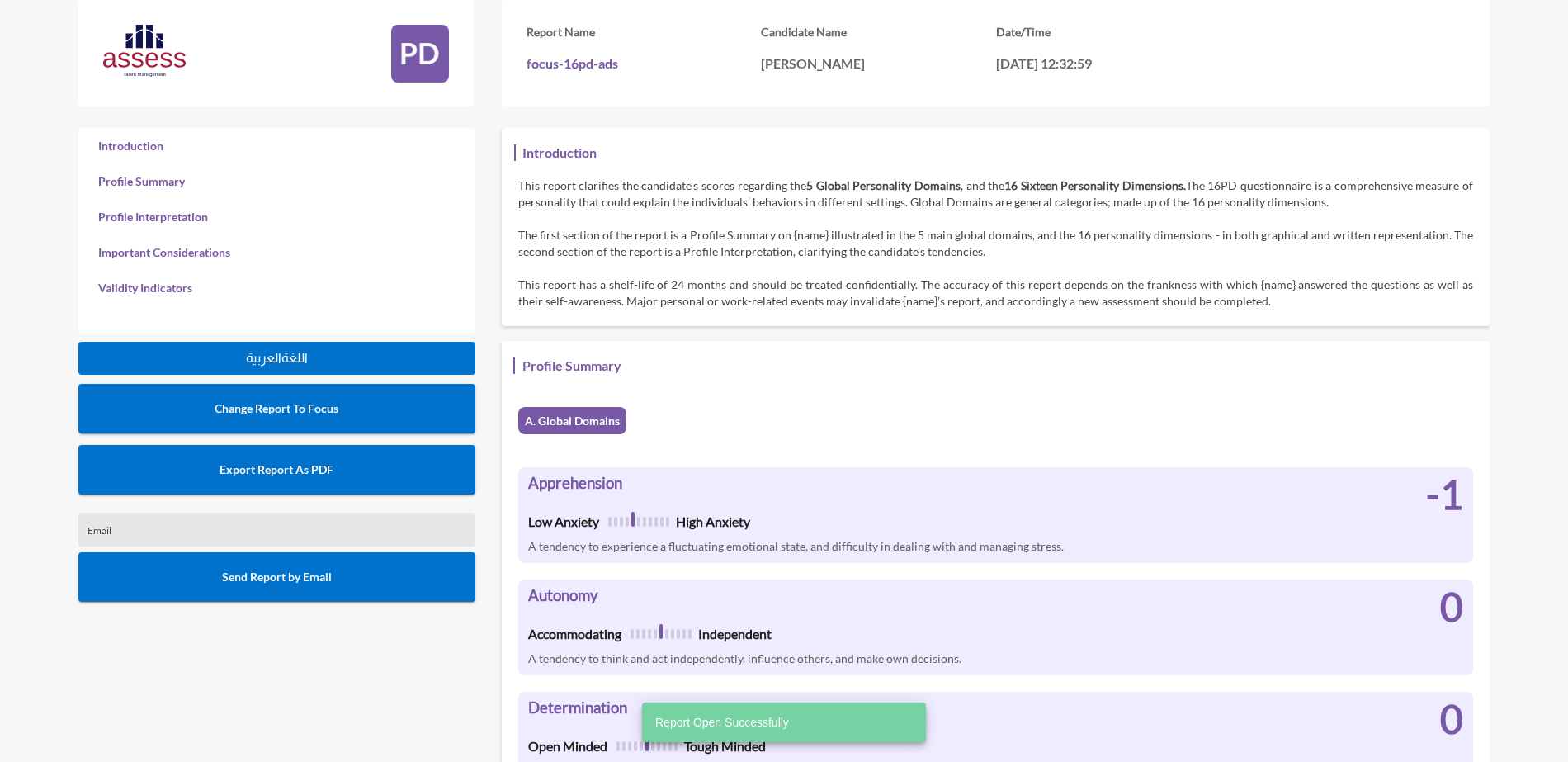
scroll to position [762, 1568]
click at [342, 470] on button "Export Report As PDF" at bounding box center [277, 469] width 397 height 49
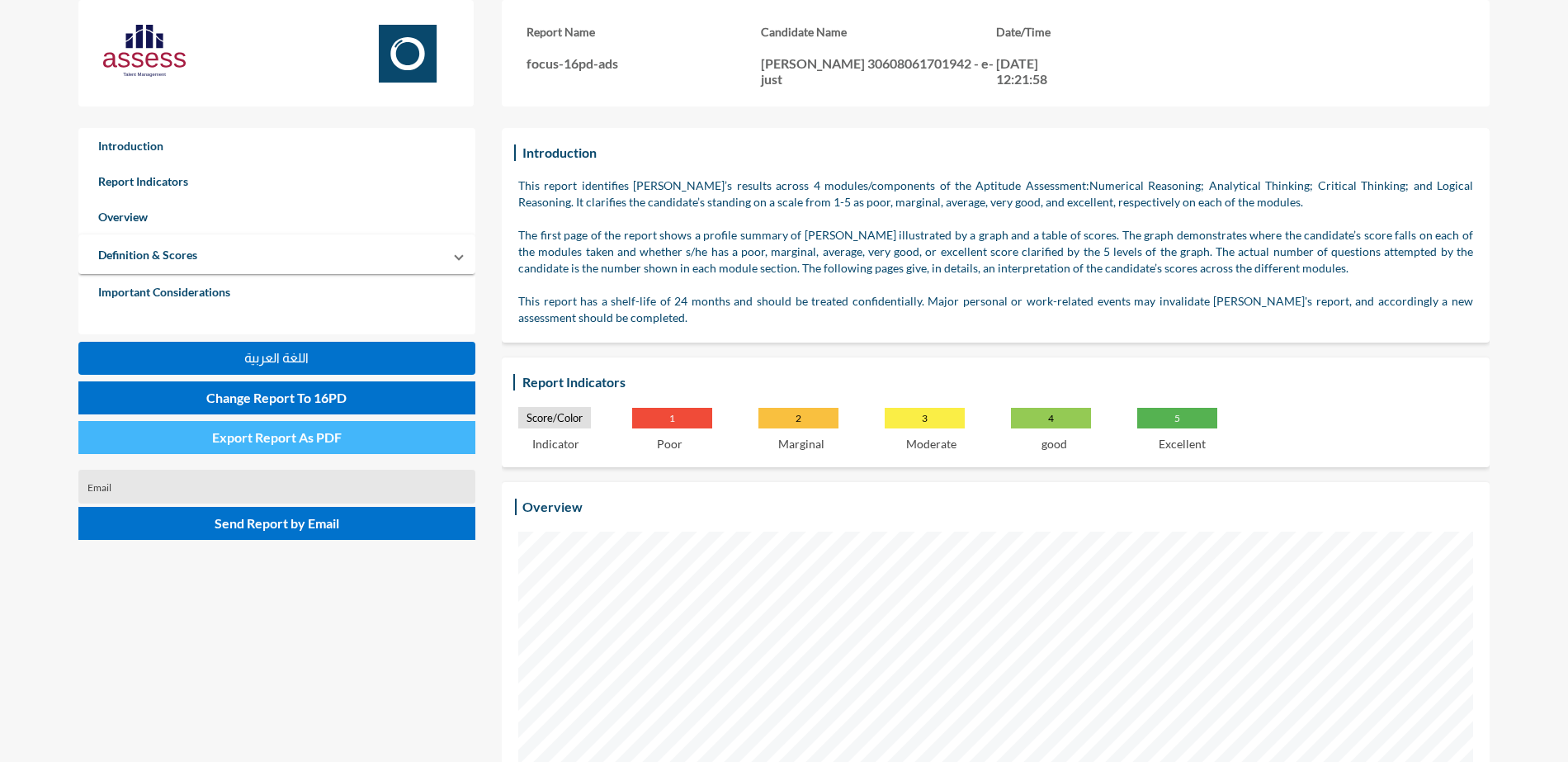
click at [294, 432] on span "Export Report As PDF" at bounding box center [277, 437] width 130 height 16
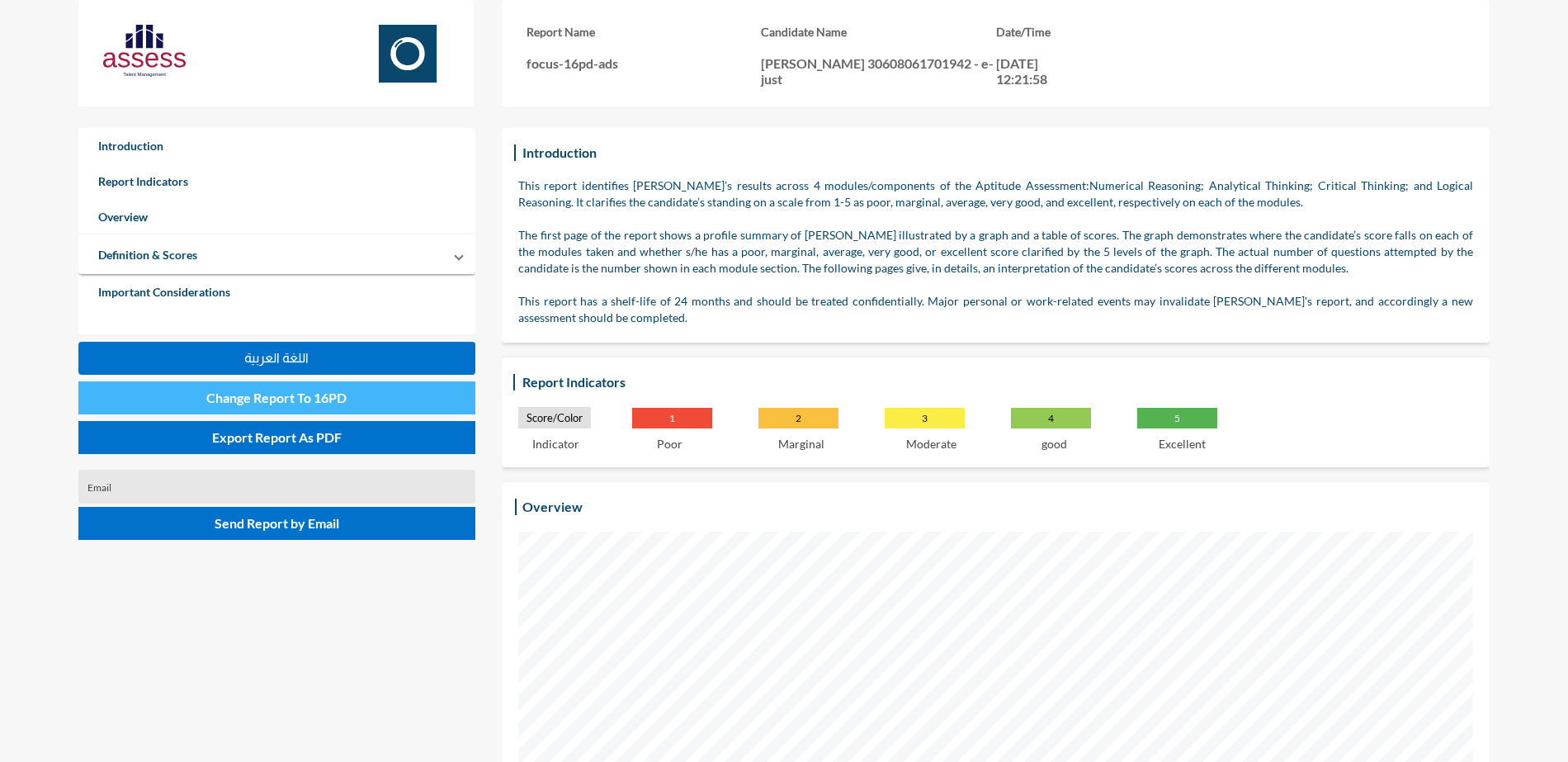
click at [371, 401] on button "Change Report To 16PD" at bounding box center [277, 397] width 397 height 33
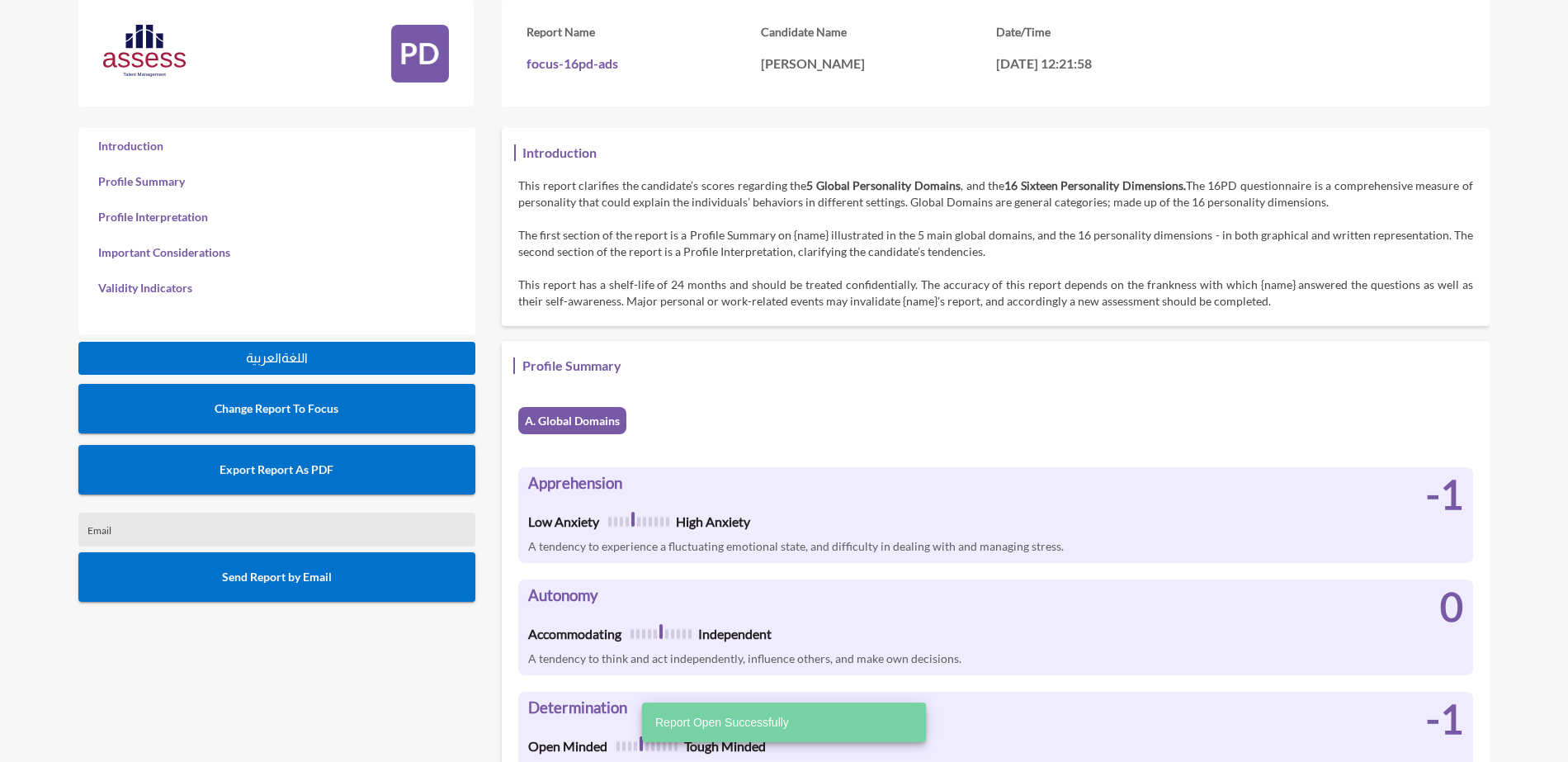
scroll to position [762, 1568]
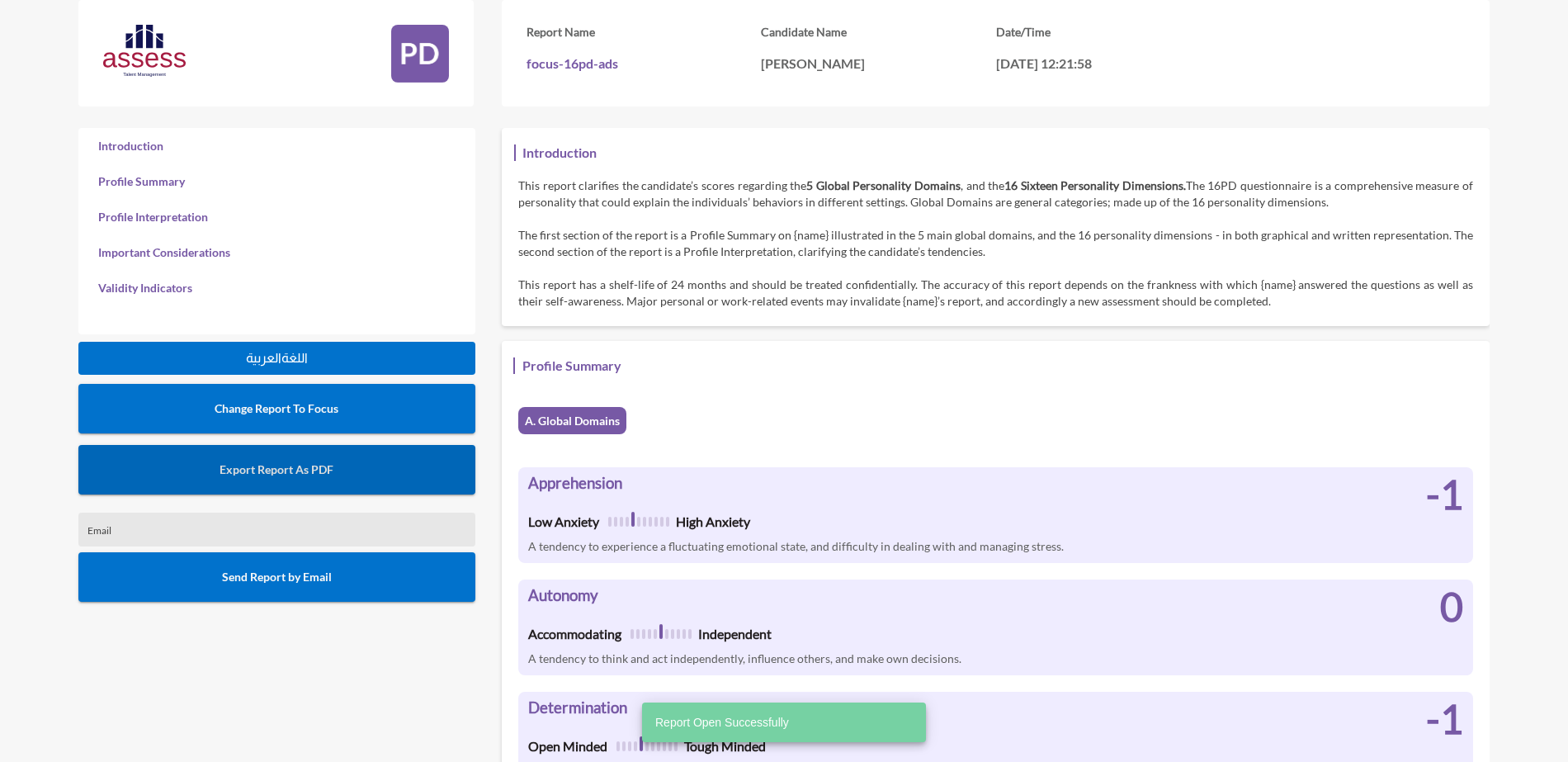
click at [347, 463] on button "Export Report As PDF" at bounding box center [277, 469] width 397 height 49
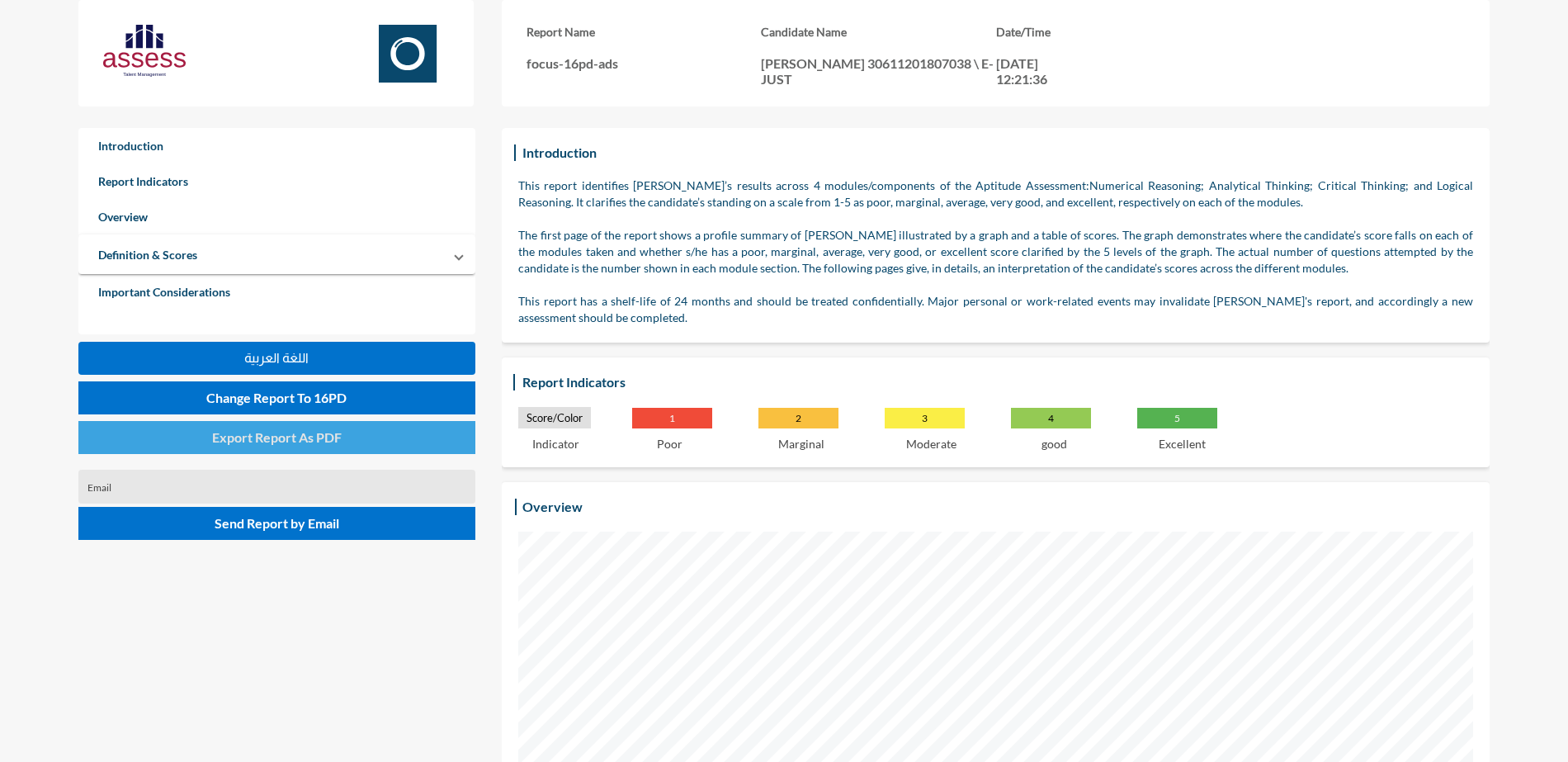
click at [302, 432] on span "Export Report As PDF" at bounding box center [277, 437] width 130 height 16
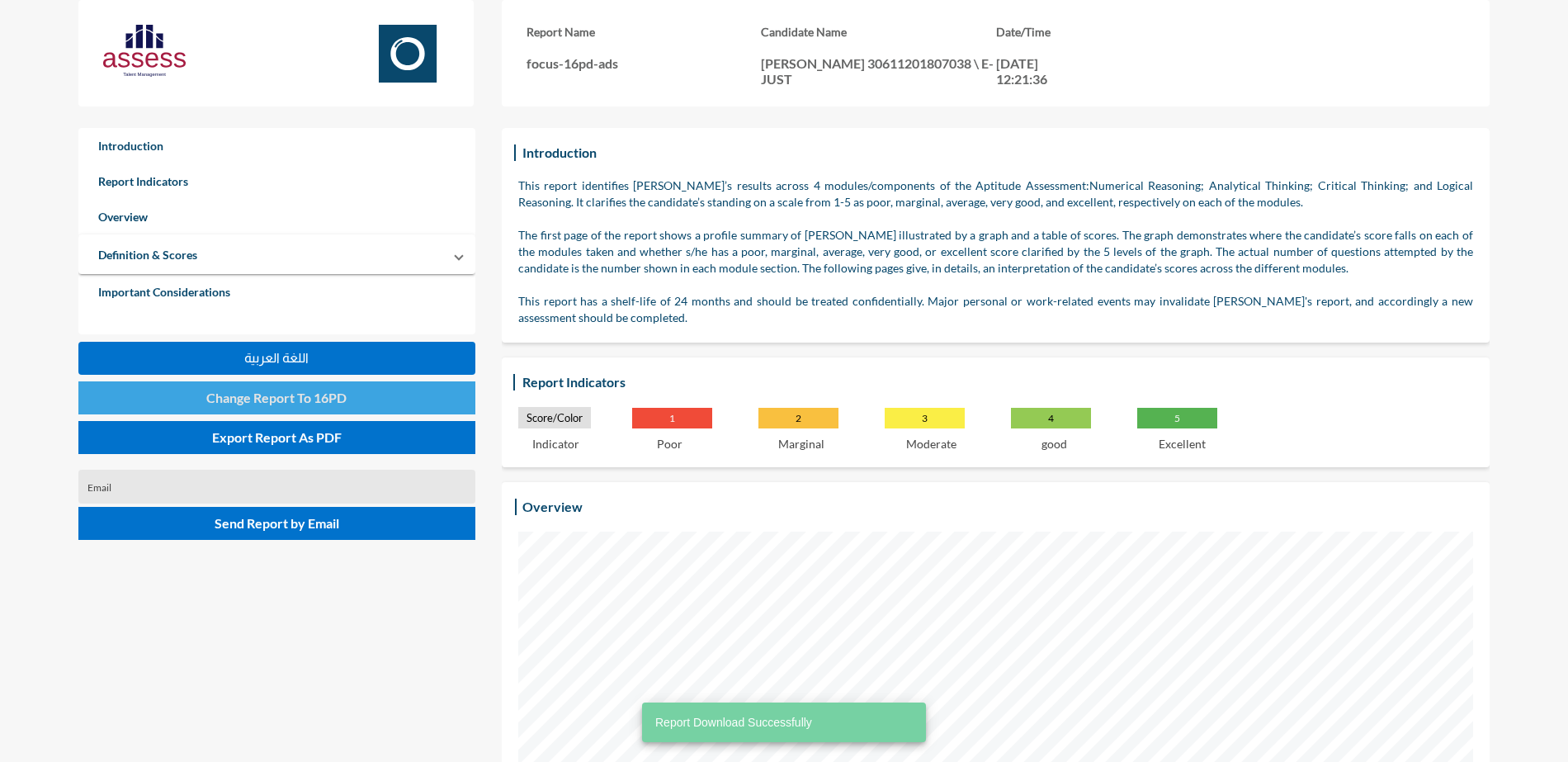
click at [405, 405] on button "Change Report To 16PD" at bounding box center [277, 397] width 397 height 33
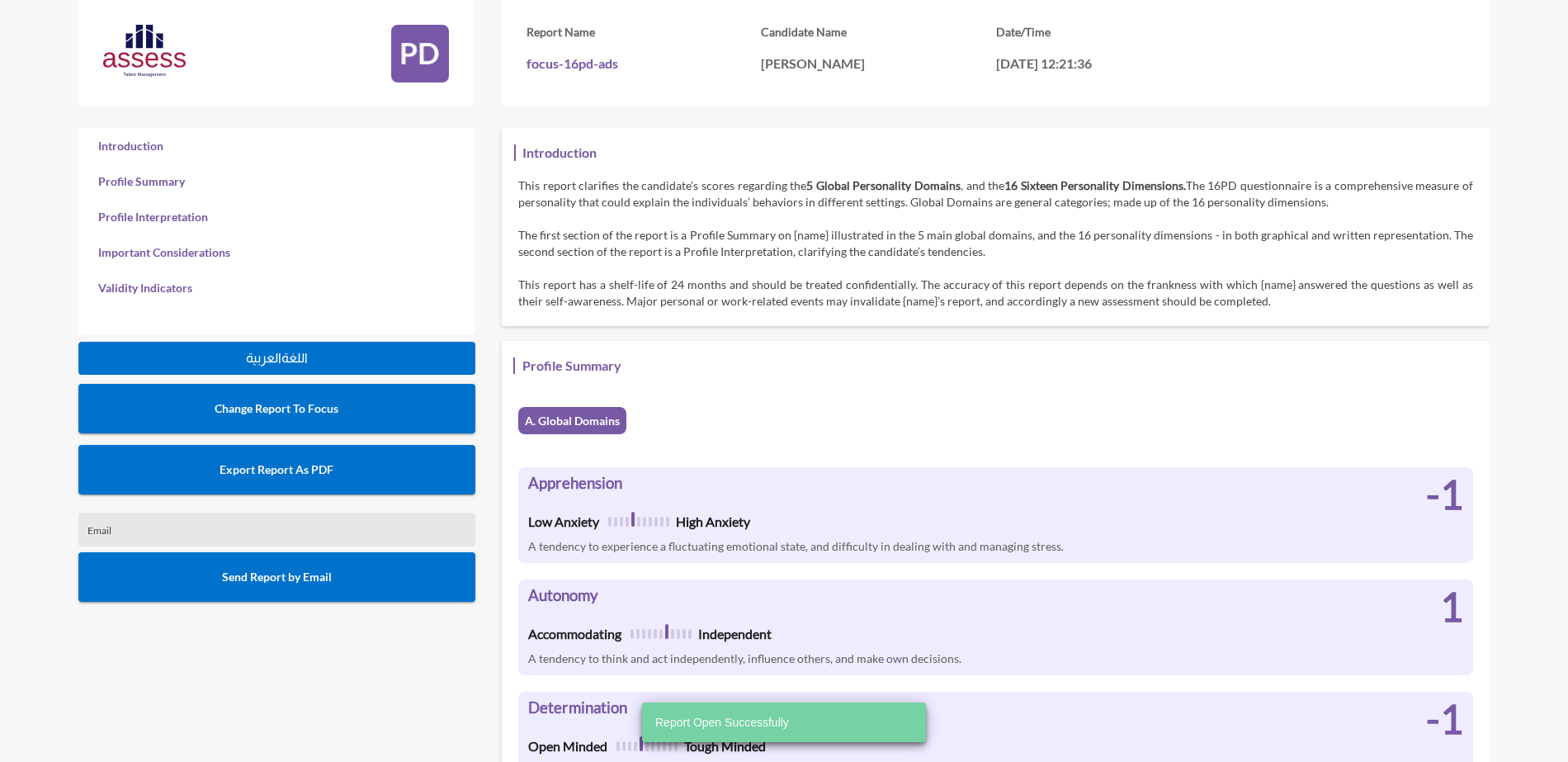
scroll to position [762, 1568]
click at [204, 472] on button "Export Report As PDF" at bounding box center [277, 469] width 397 height 49
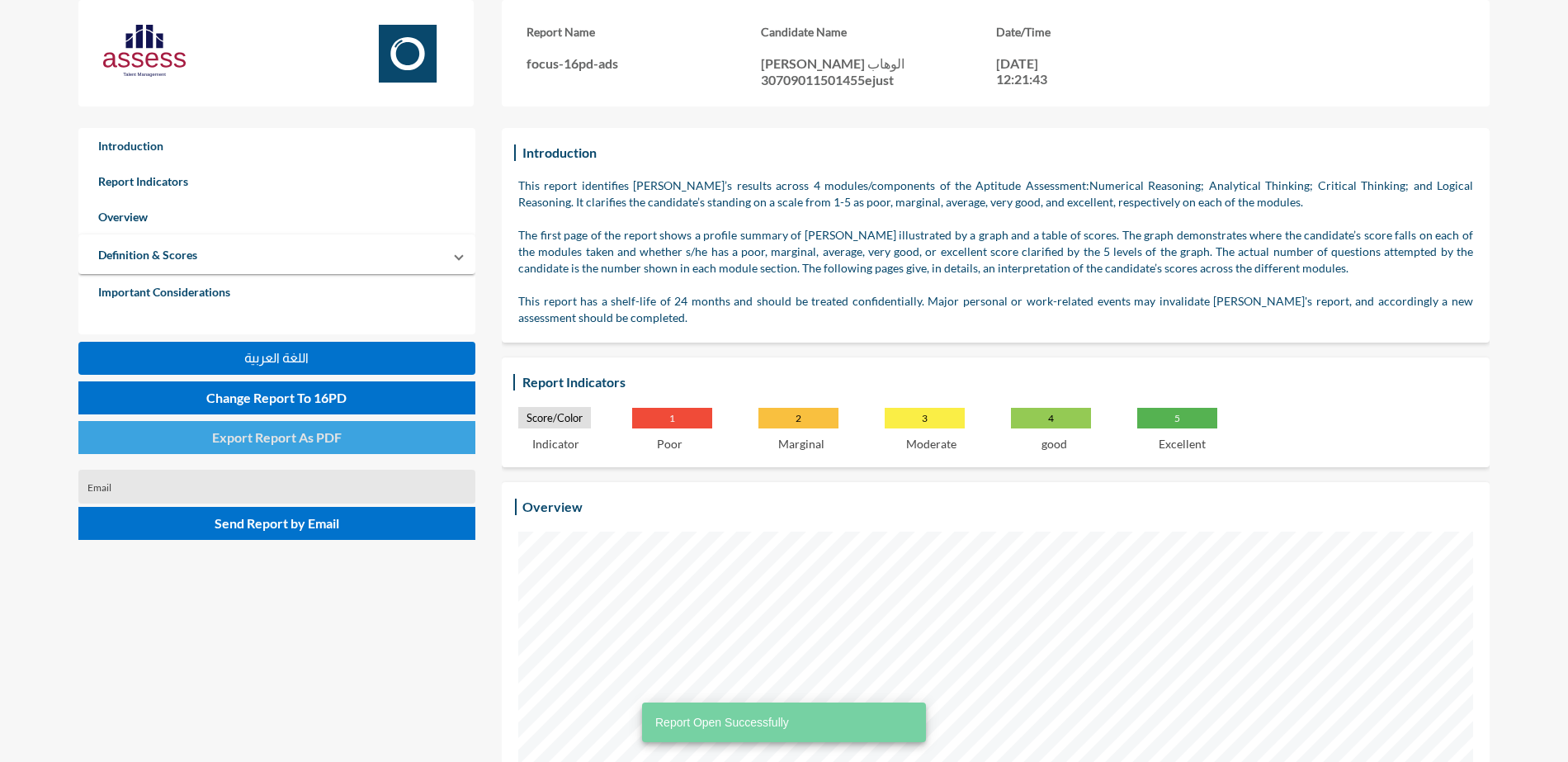
click at [226, 445] on button "Export Report As PDF" at bounding box center [277, 437] width 397 height 33
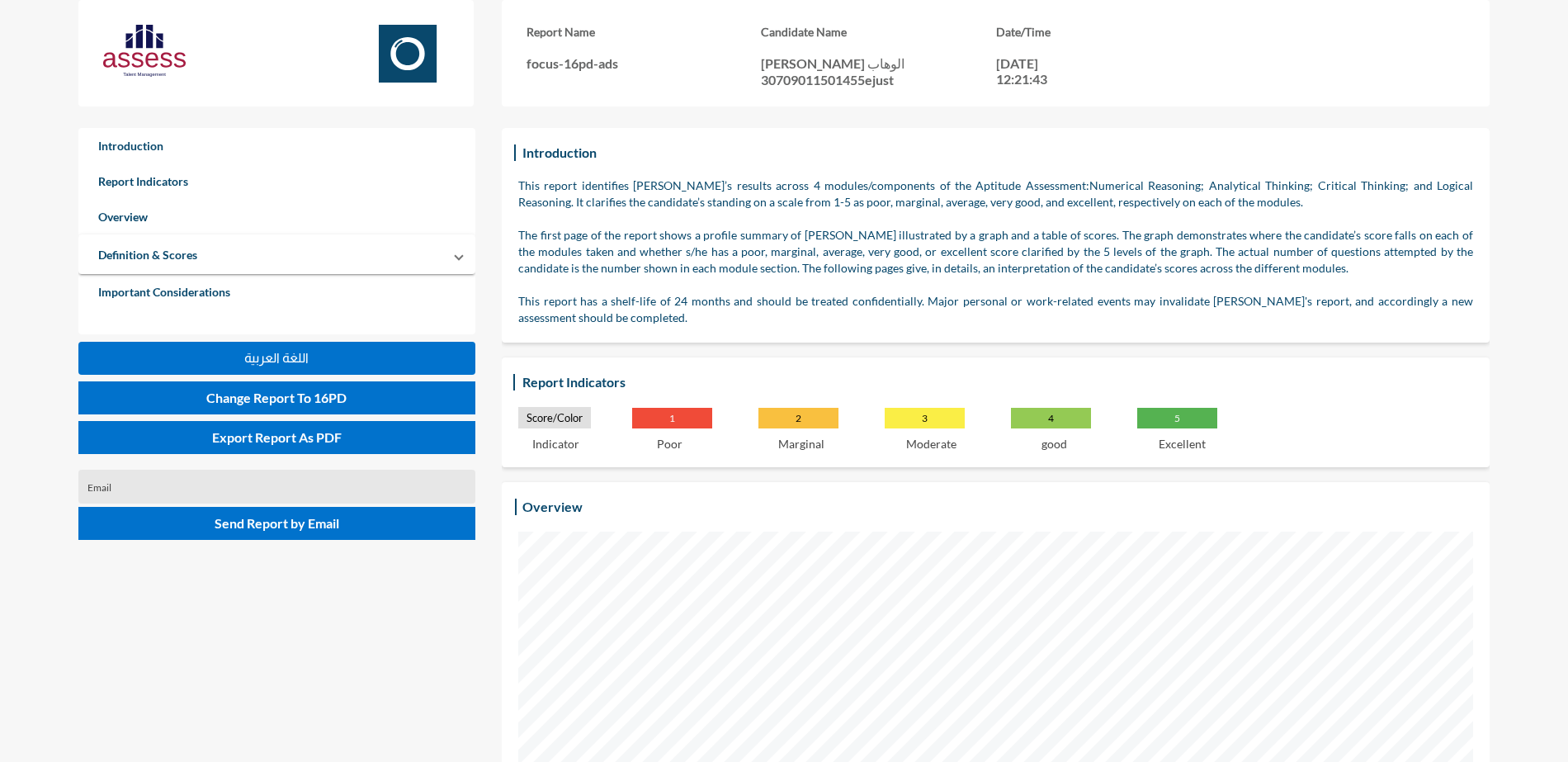
click at [293, 406] on button "Change Report To 16PD" at bounding box center [277, 397] width 397 height 33
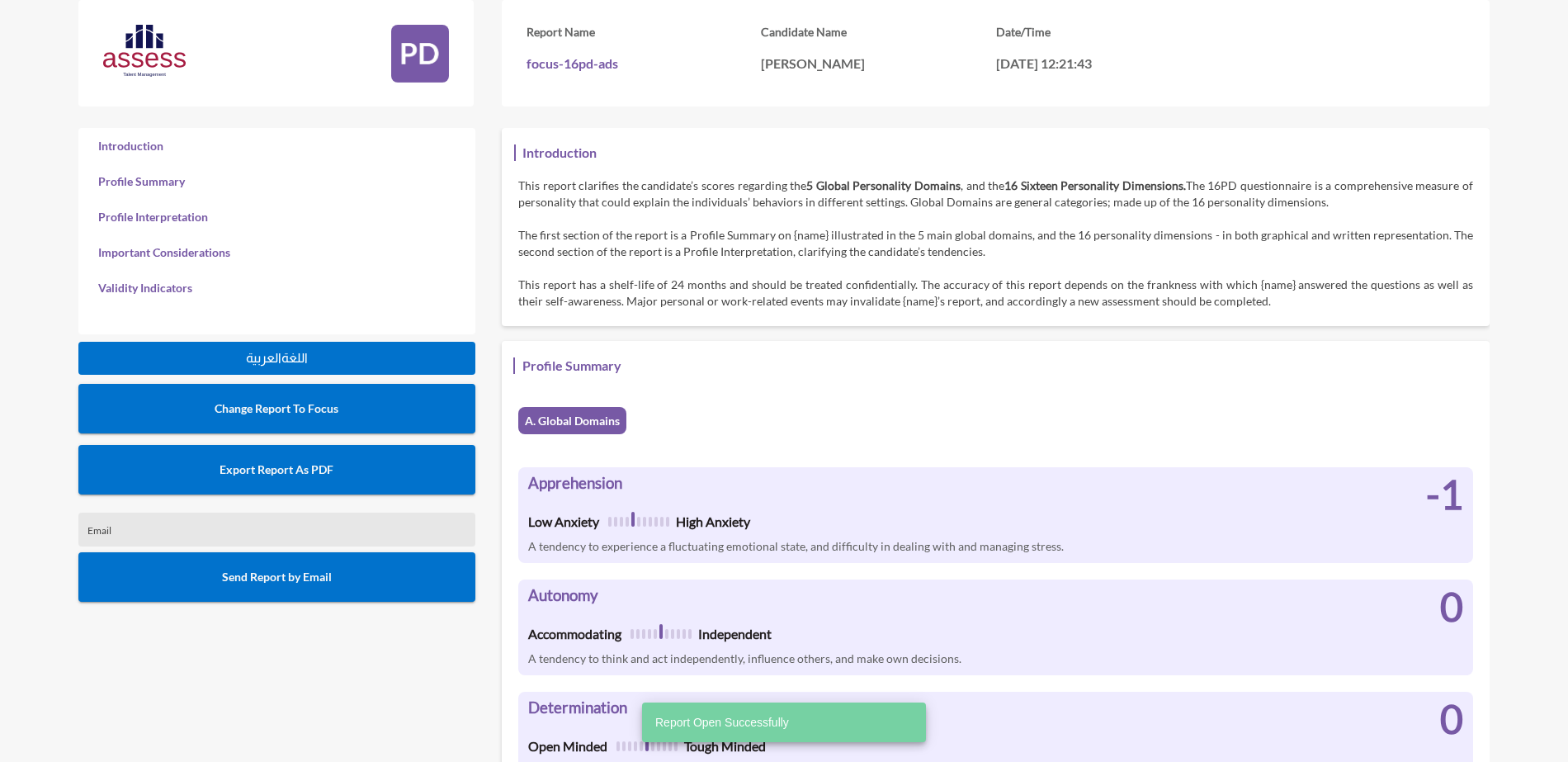
scroll to position [762, 1568]
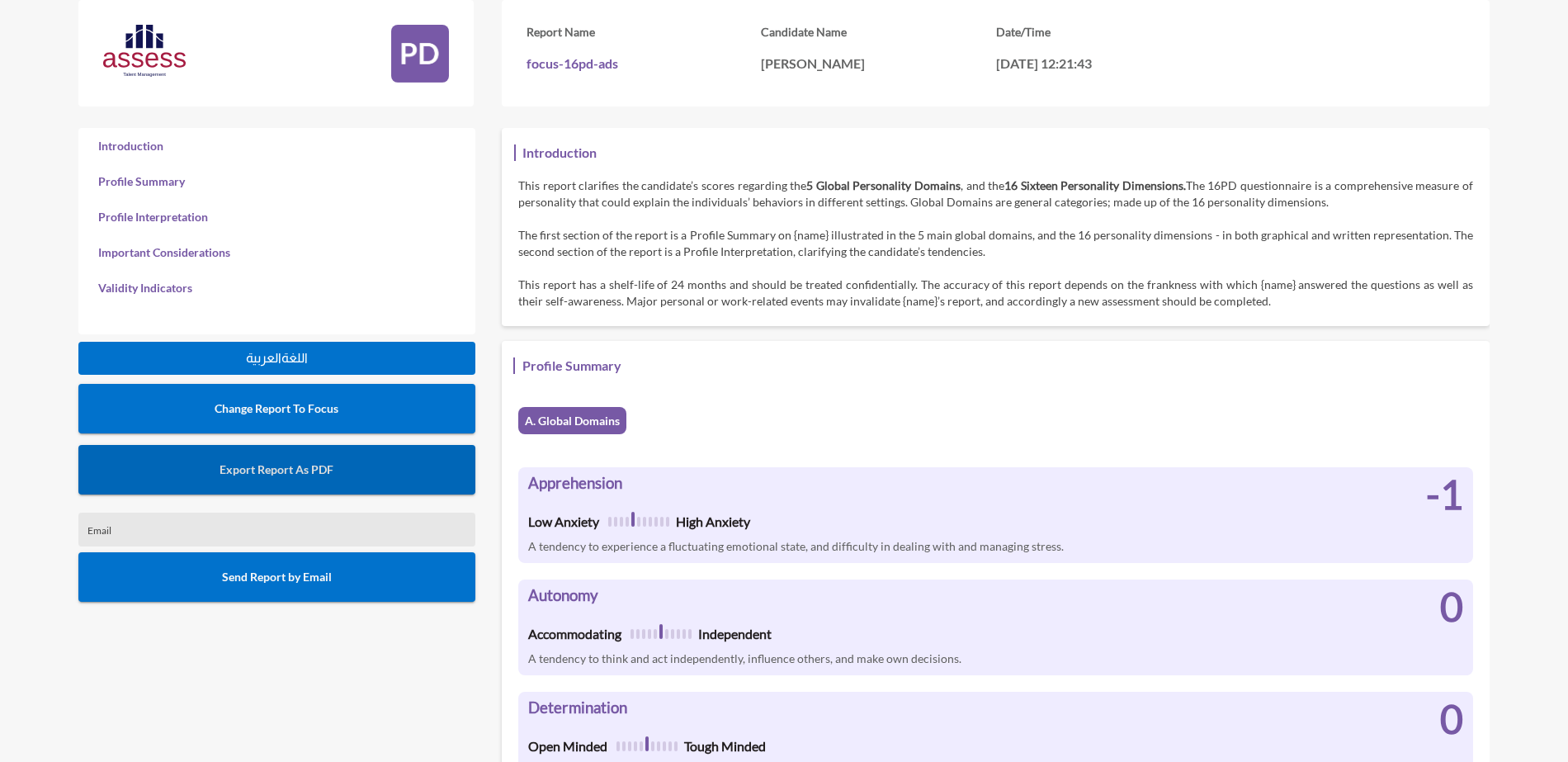
click at [300, 465] on span "Export Report As PDF" at bounding box center [277, 469] width 114 height 14
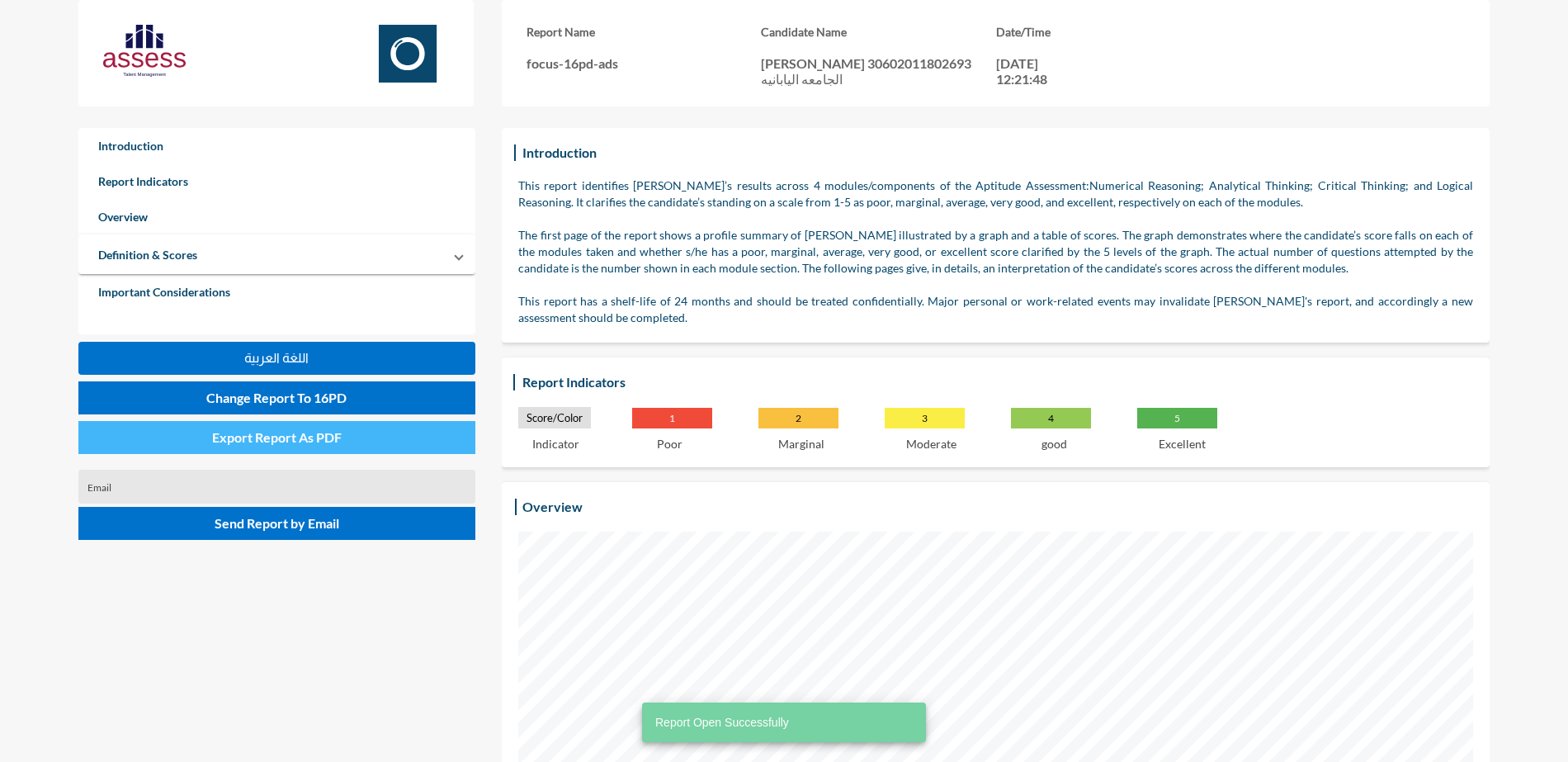
click at [284, 439] on span "Export Report As PDF" at bounding box center [277, 437] width 130 height 16
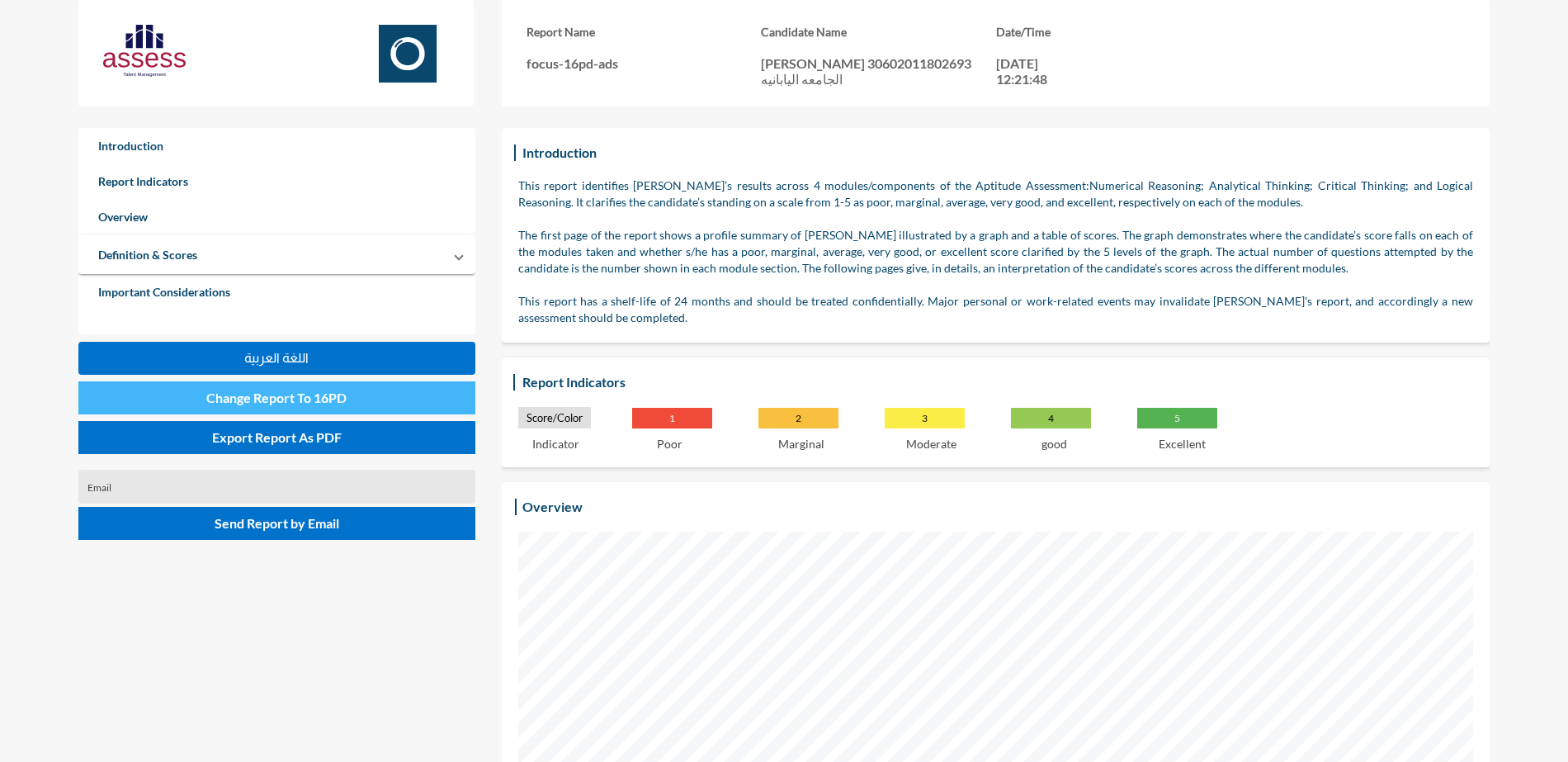
click at [319, 386] on button "Change Report To 16PD" at bounding box center [277, 397] width 397 height 33
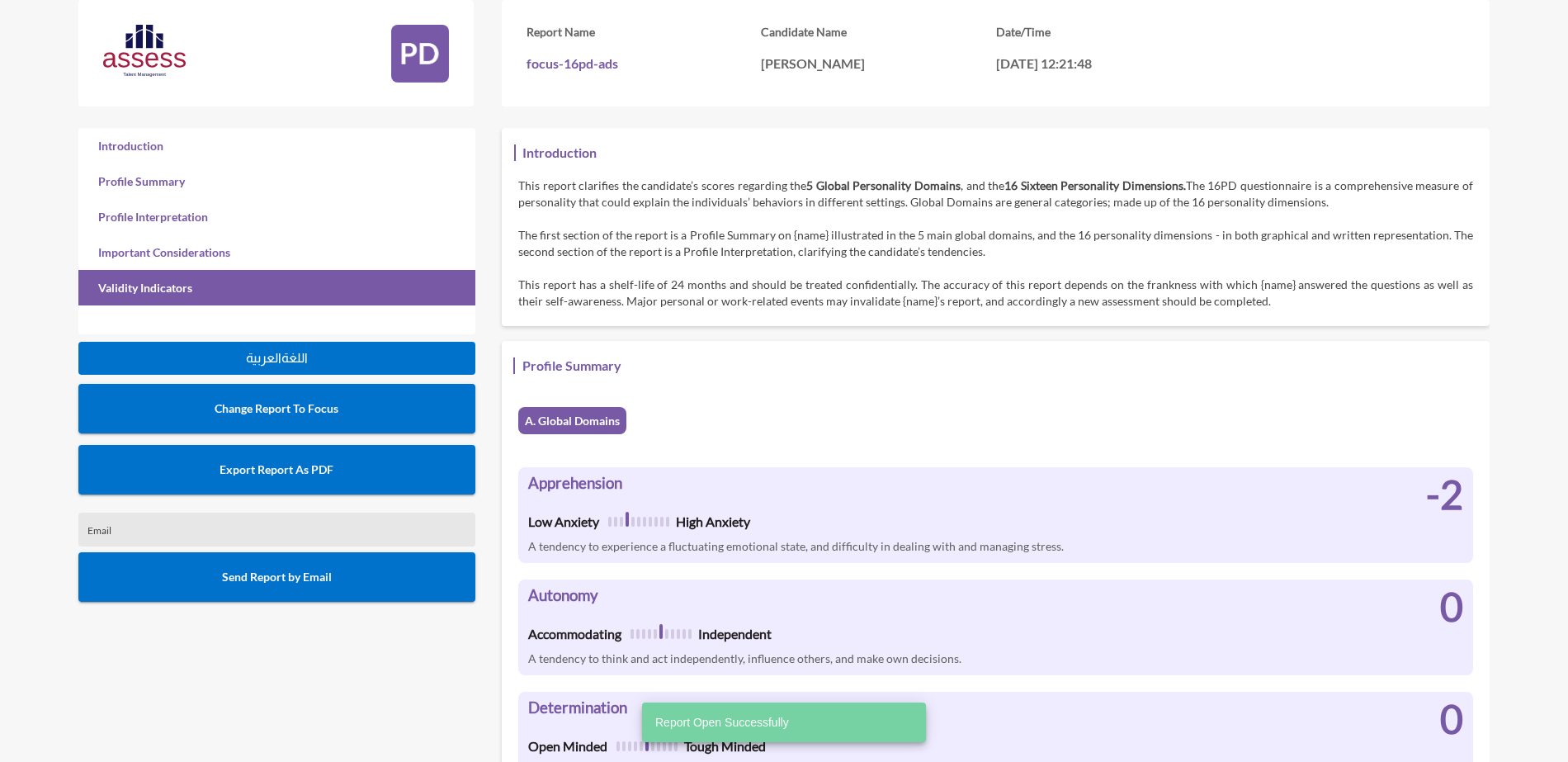
scroll to position [762, 1568]
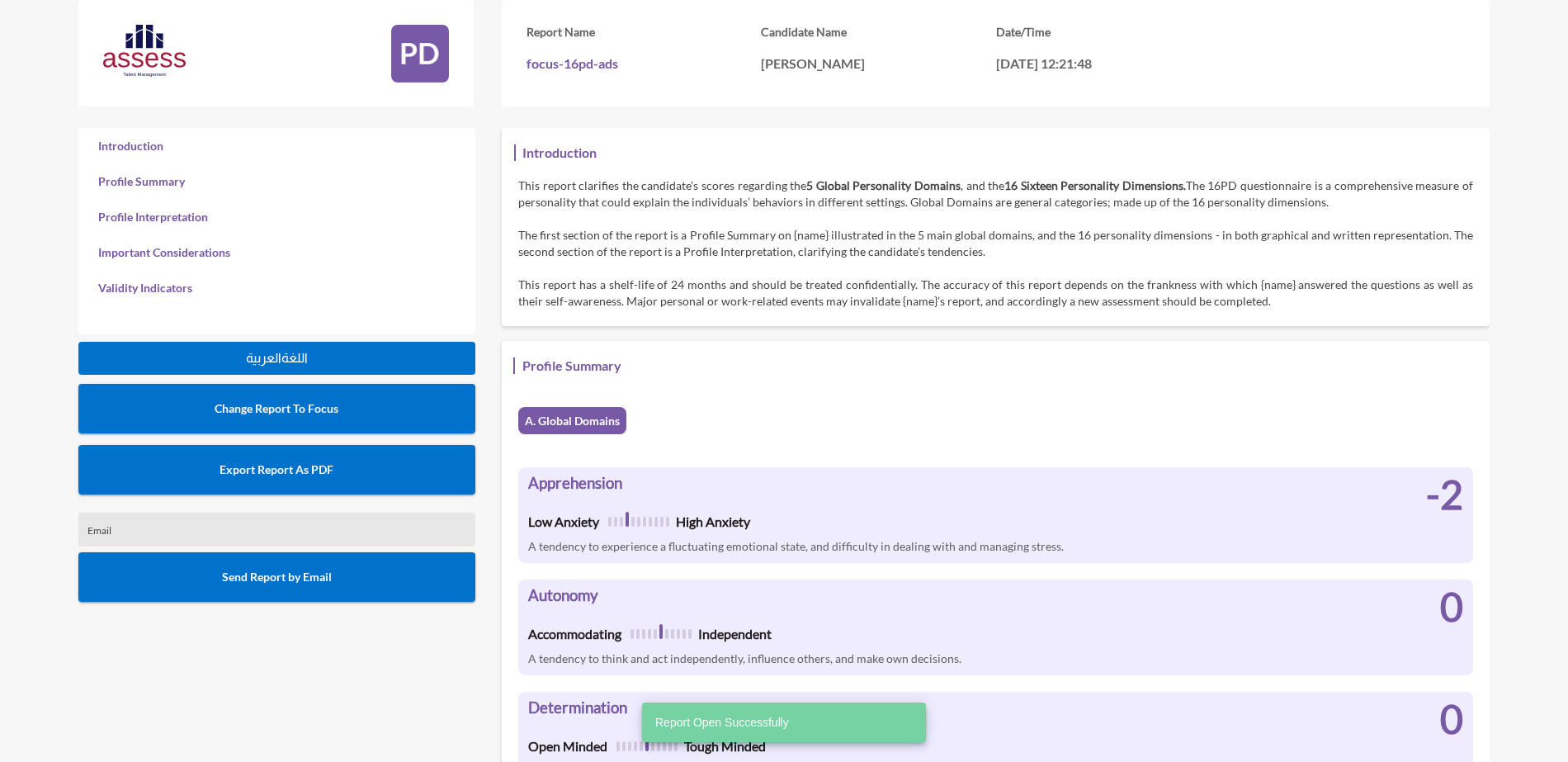
click at [356, 447] on button "Export Report As PDF" at bounding box center [277, 469] width 397 height 49
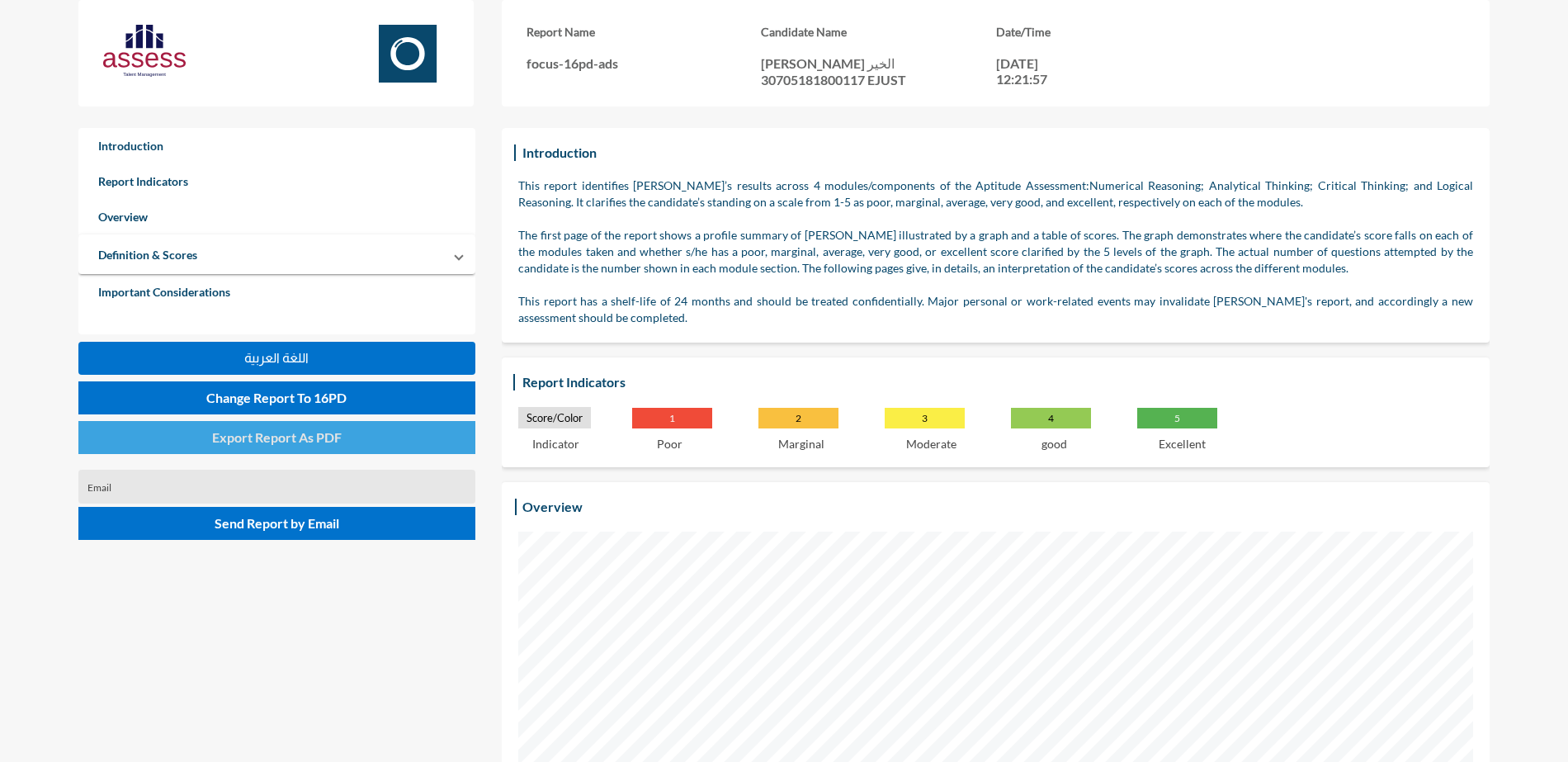
click at [287, 434] on span "Export Report As PDF" at bounding box center [277, 437] width 130 height 16
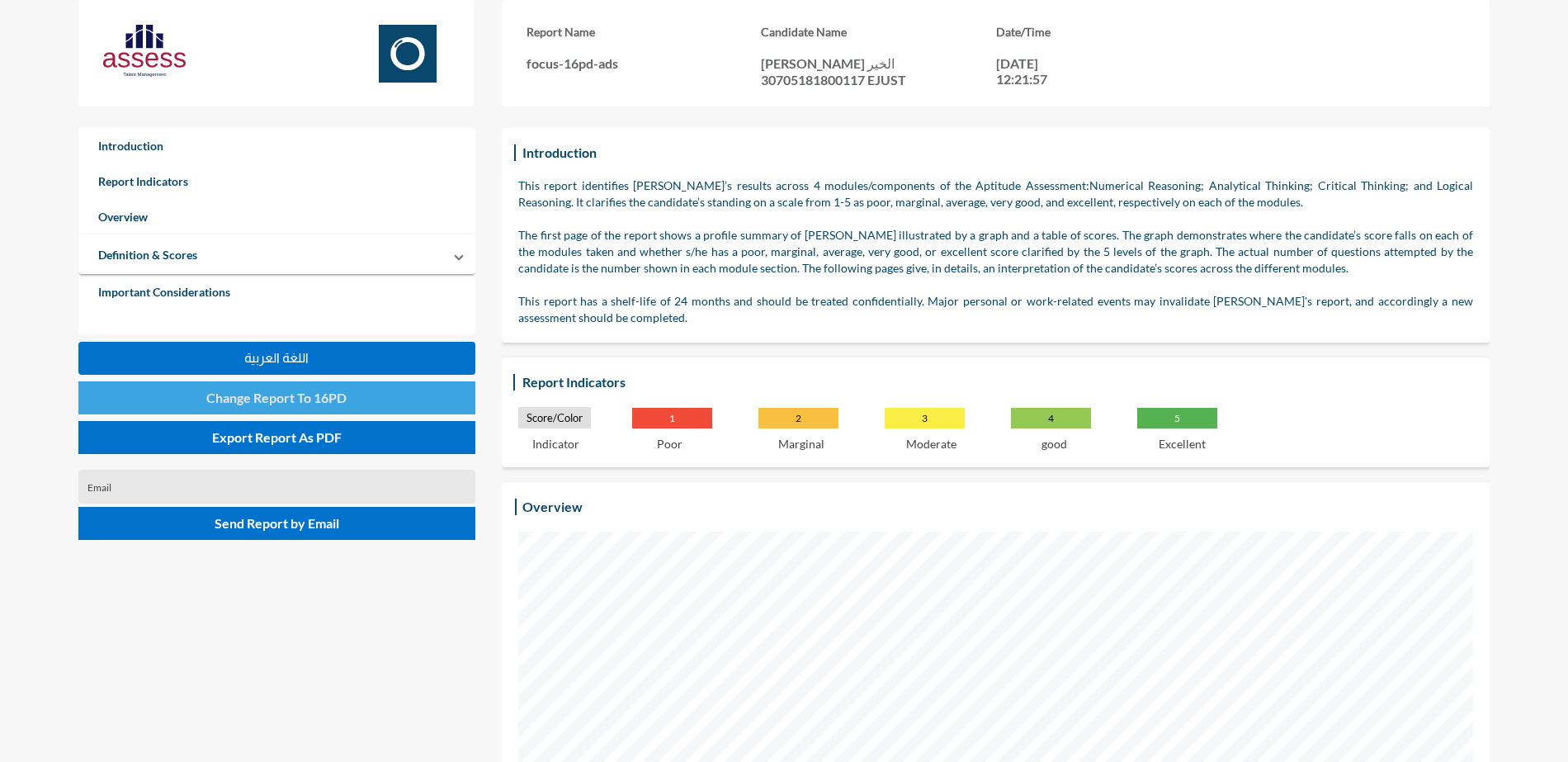
click at [294, 407] on button "Change Report To 16PD" at bounding box center [277, 397] width 397 height 33
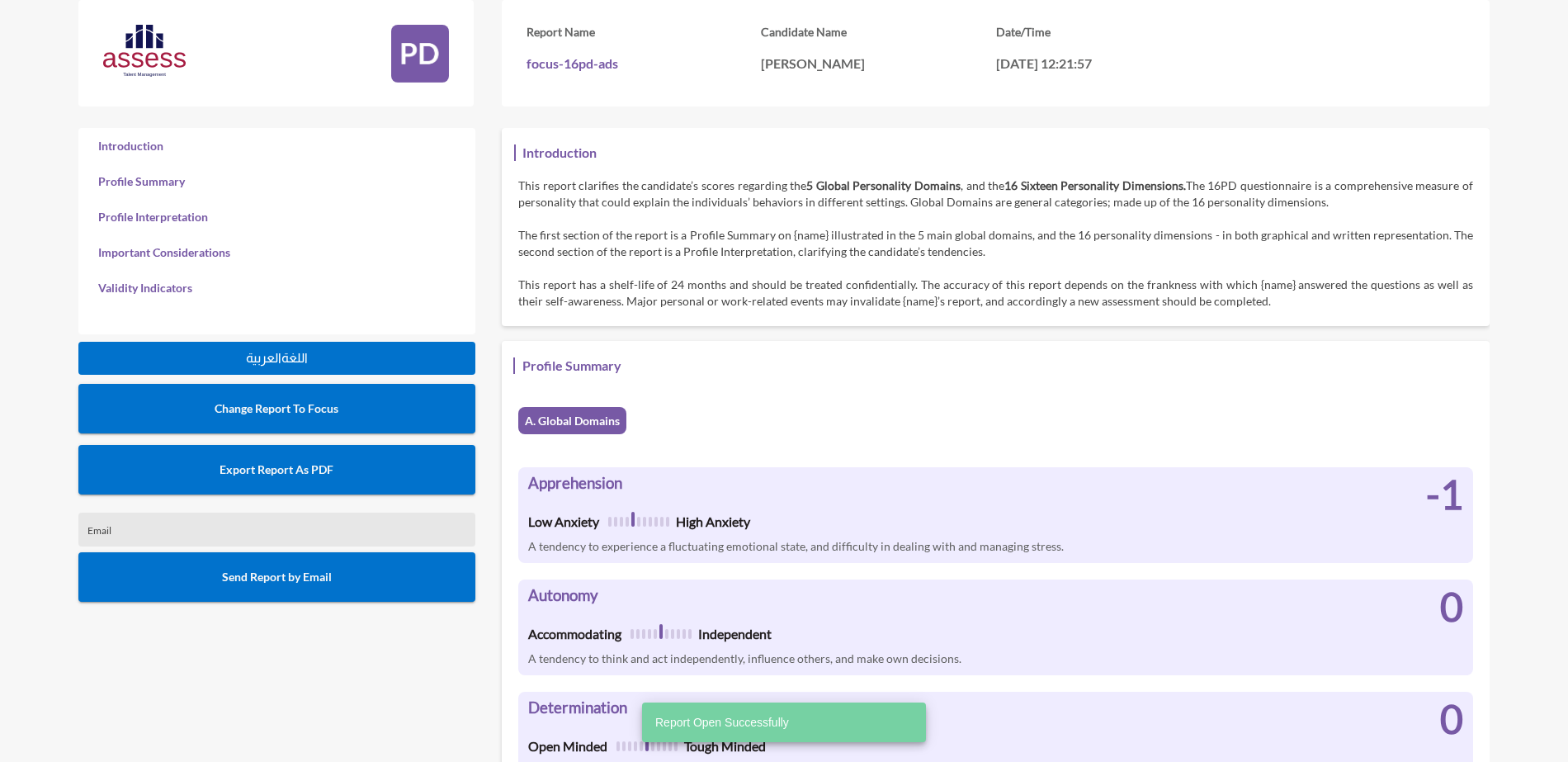
scroll to position [762, 1568]
click at [396, 467] on button "Export Report As PDF" at bounding box center [277, 469] width 397 height 49
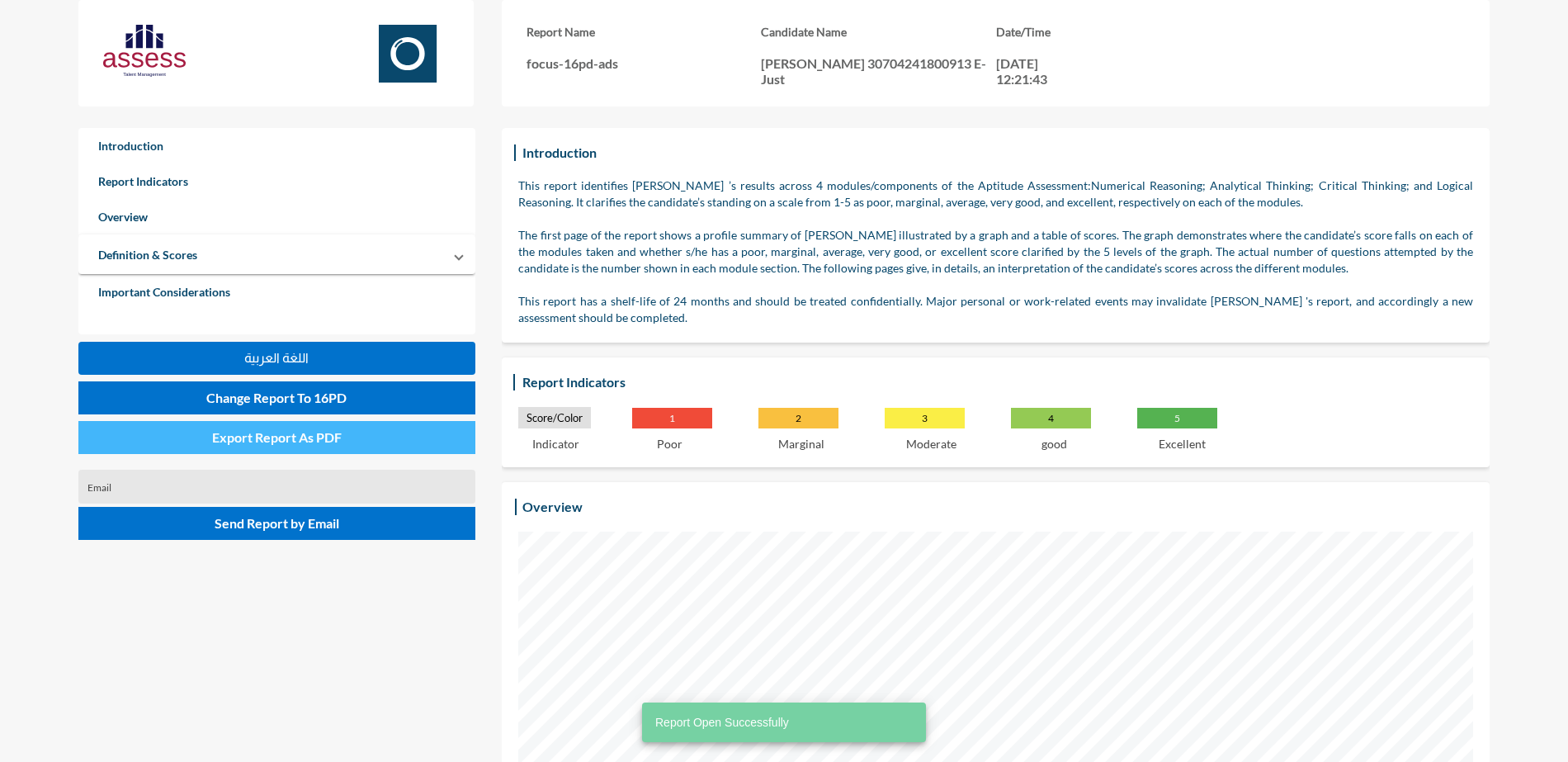
click at [290, 444] on span "Export Report As PDF" at bounding box center [277, 437] width 130 height 16
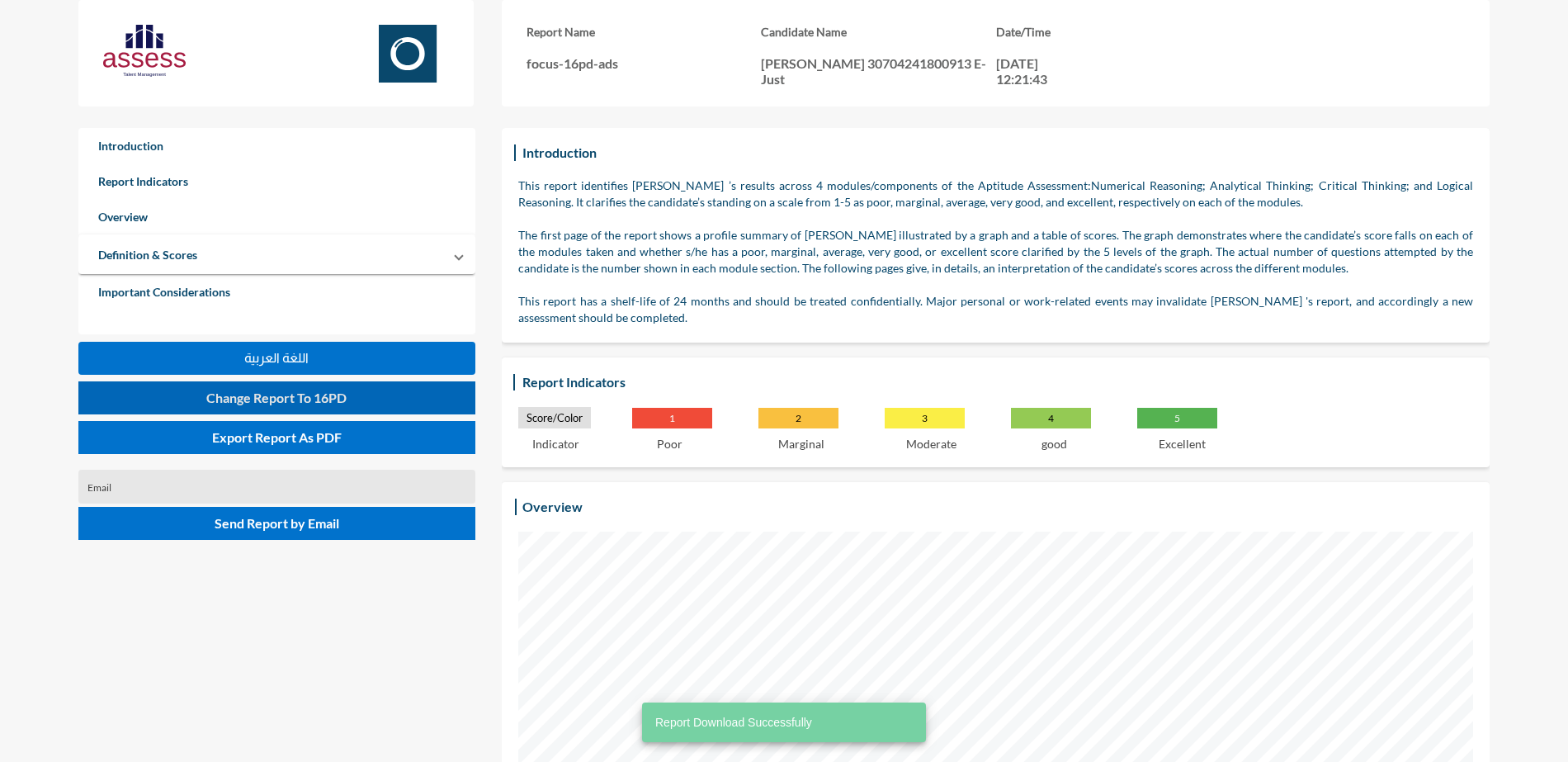
click at [345, 400] on span "Change Report To 16PD" at bounding box center [277, 397] width 140 height 16
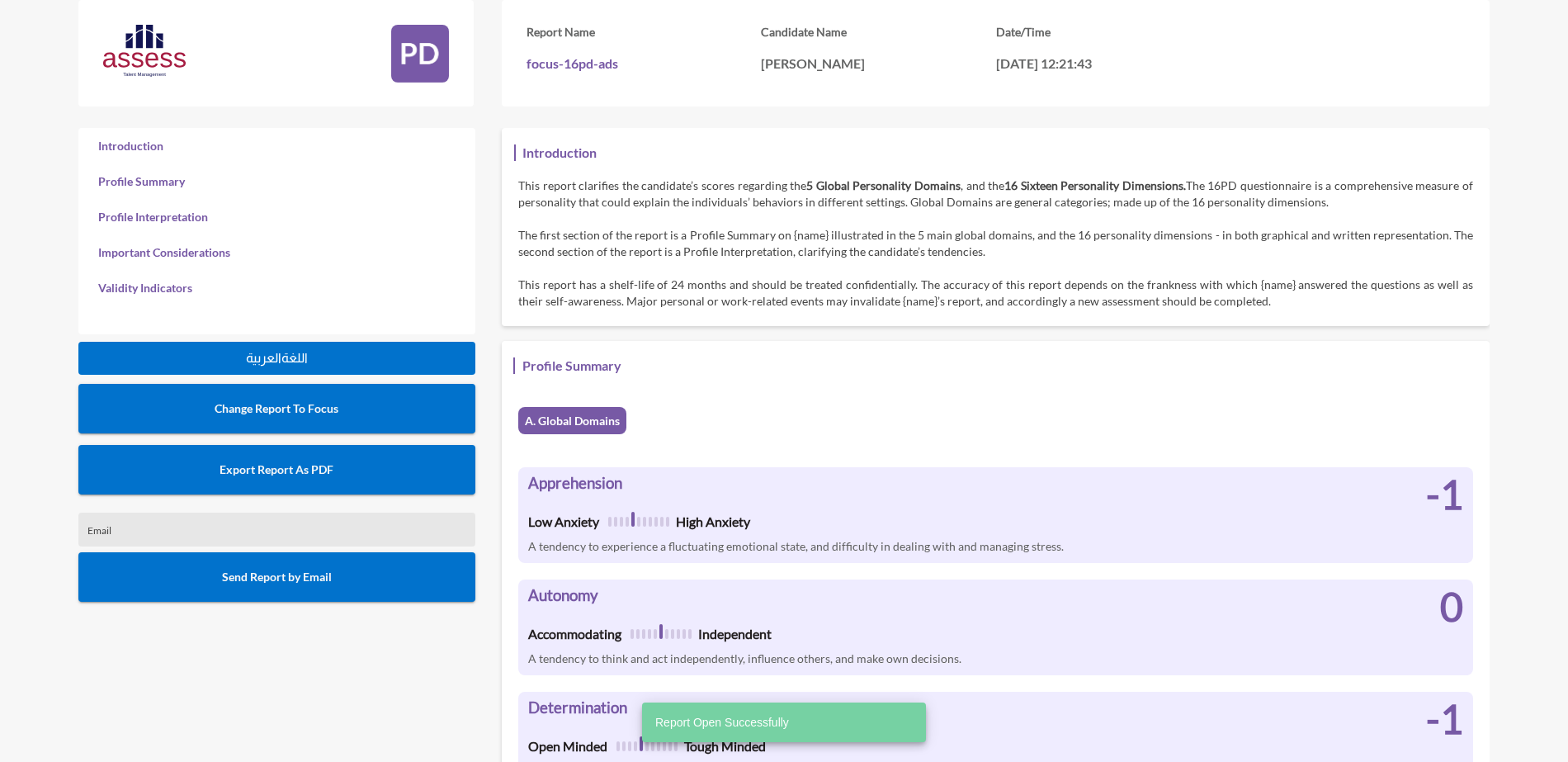
scroll to position [762, 1568]
drag, startPoint x: 304, startPoint y: 458, endPoint x: 284, endPoint y: 451, distance: 21.2
click at [305, 458] on button "Export Report As PDF" at bounding box center [277, 469] width 397 height 49
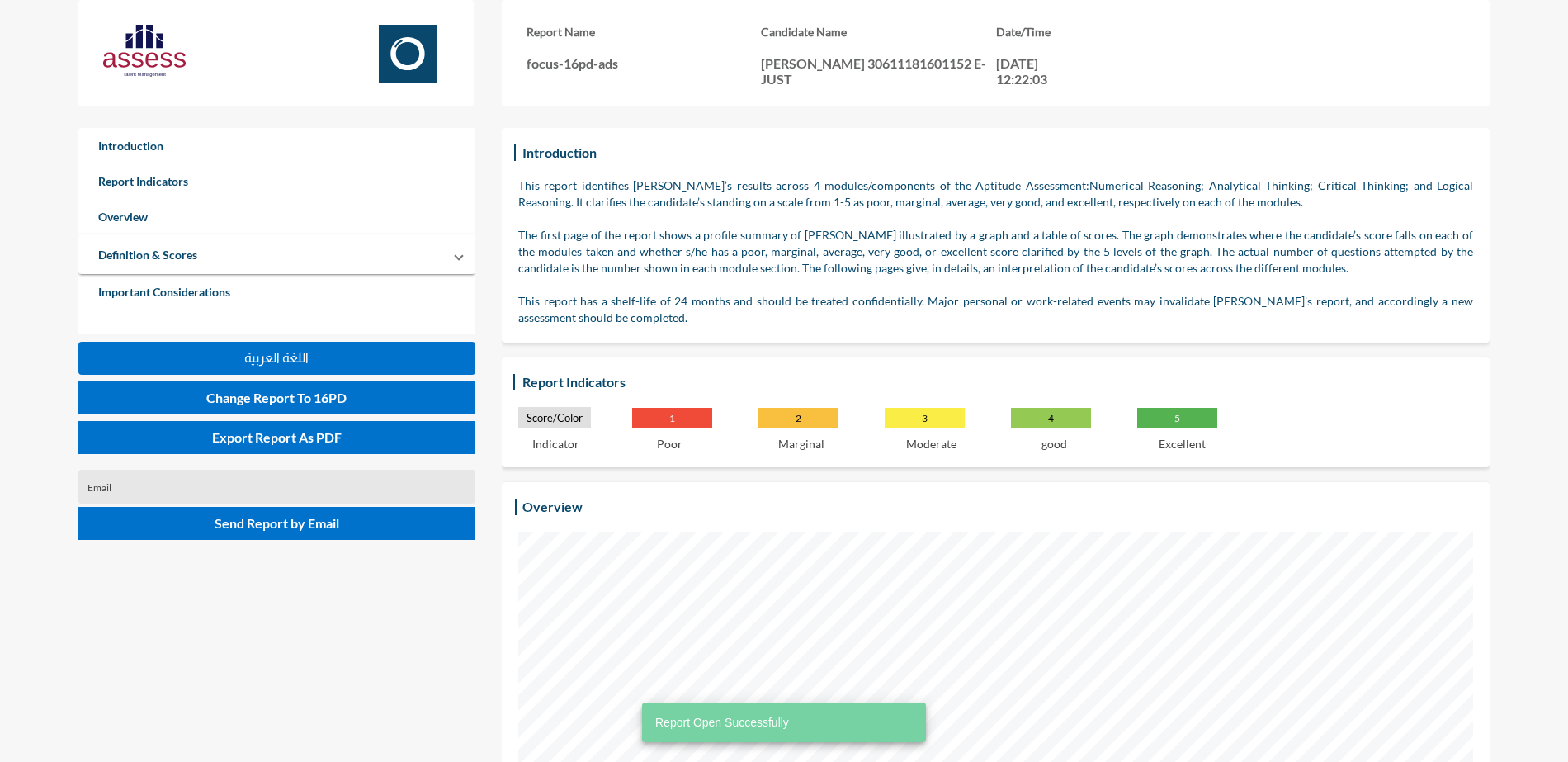
scroll to position [762, 1568]
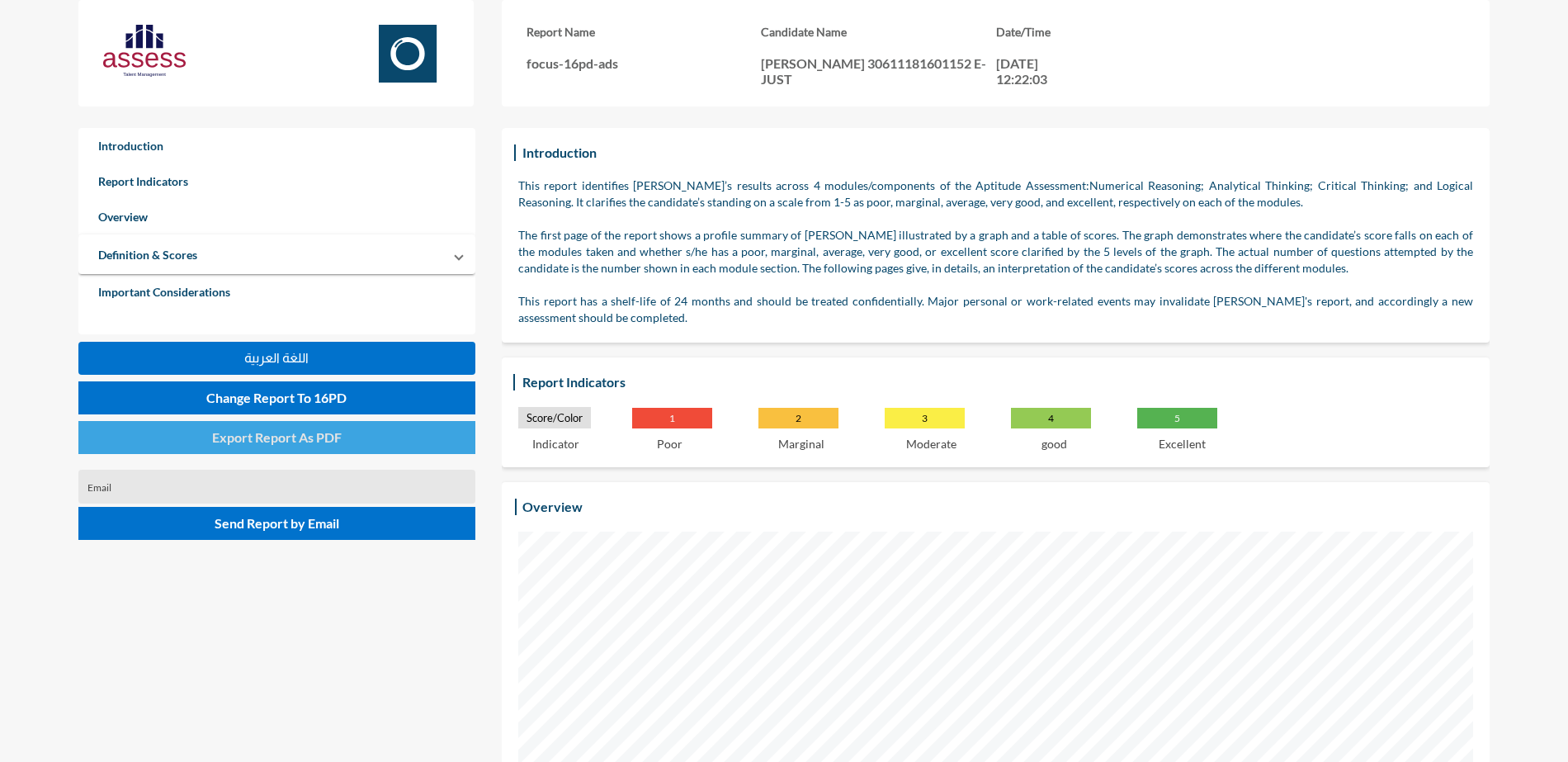
click at [328, 439] on span "Export Report As PDF" at bounding box center [277, 437] width 130 height 16
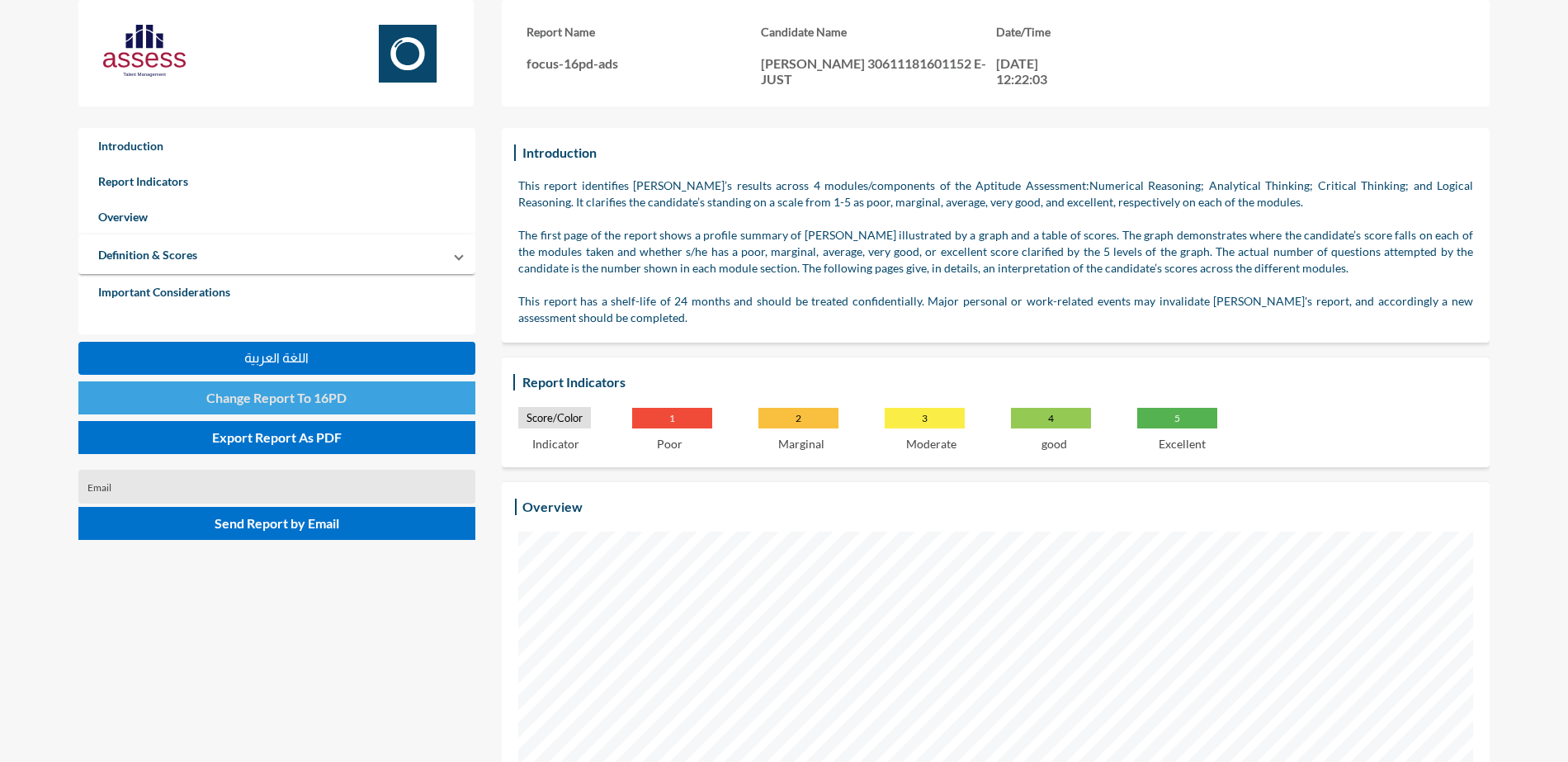
click at [355, 407] on button "Change Report To 16PD" at bounding box center [277, 397] width 397 height 33
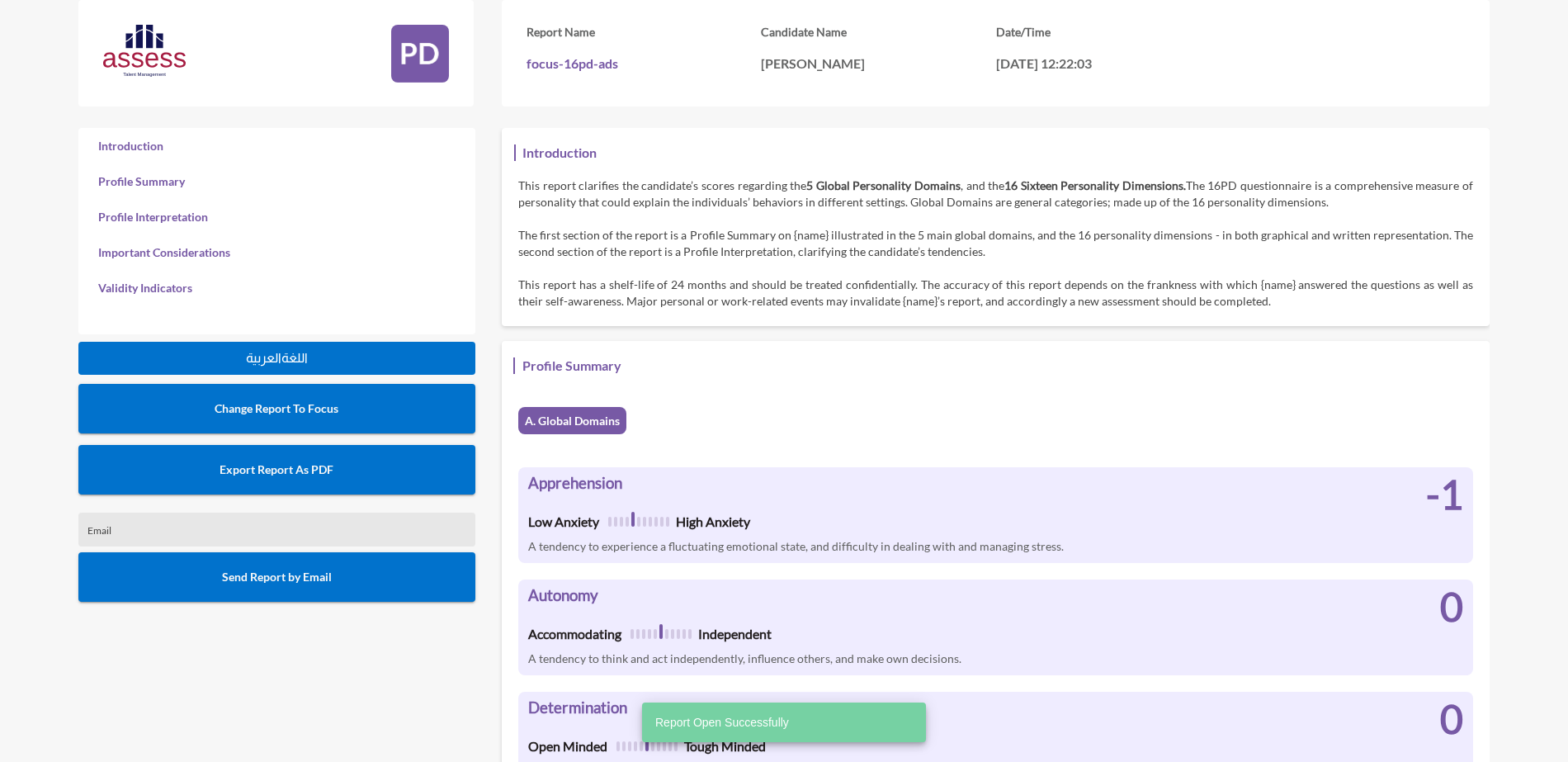
click at [283, 481] on button "Export Report As PDF" at bounding box center [277, 469] width 397 height 49
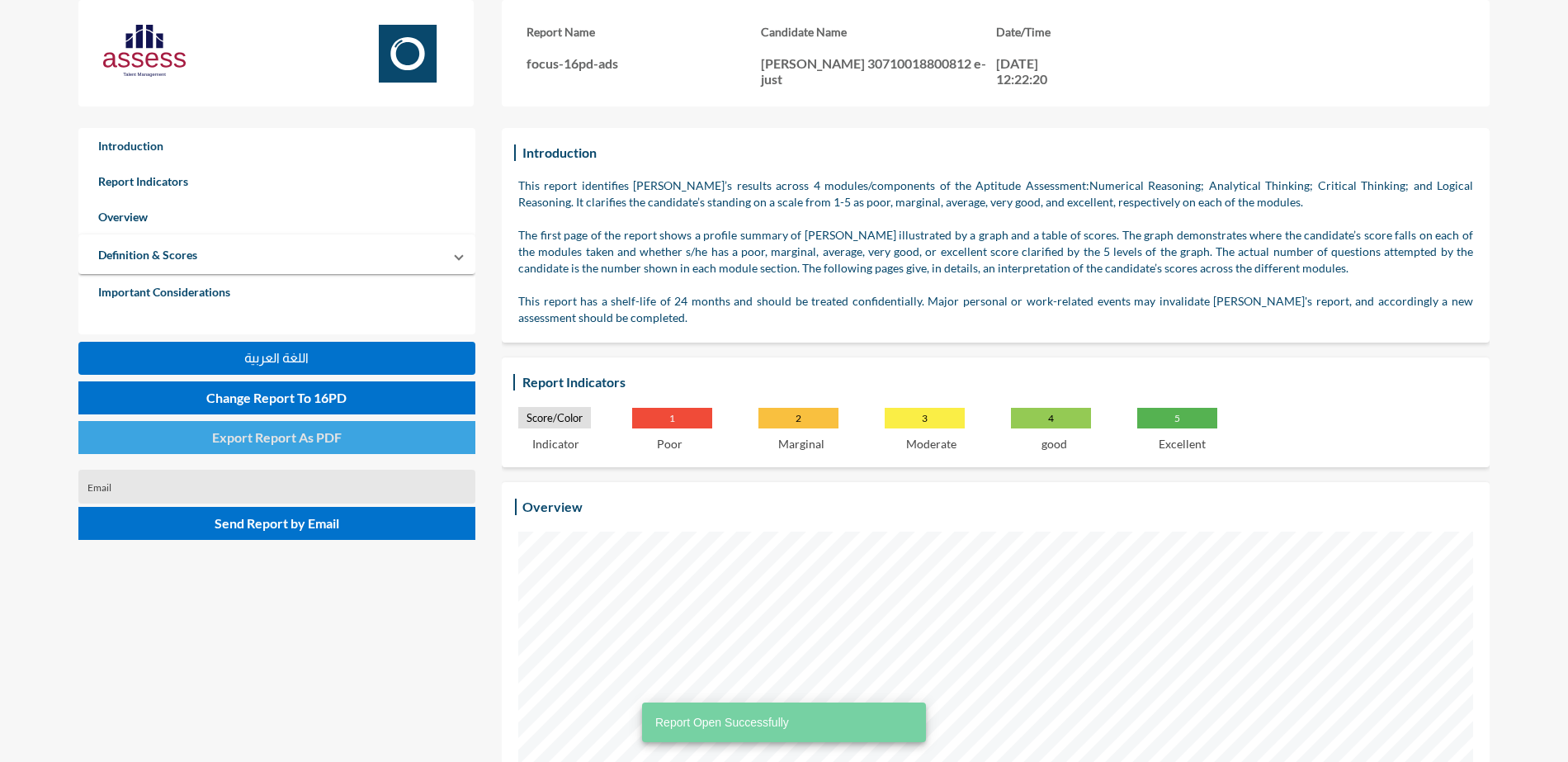
click at [371, 426] on button "Export Report As PDF" at bounding box center [277, 437] width 397 height 33
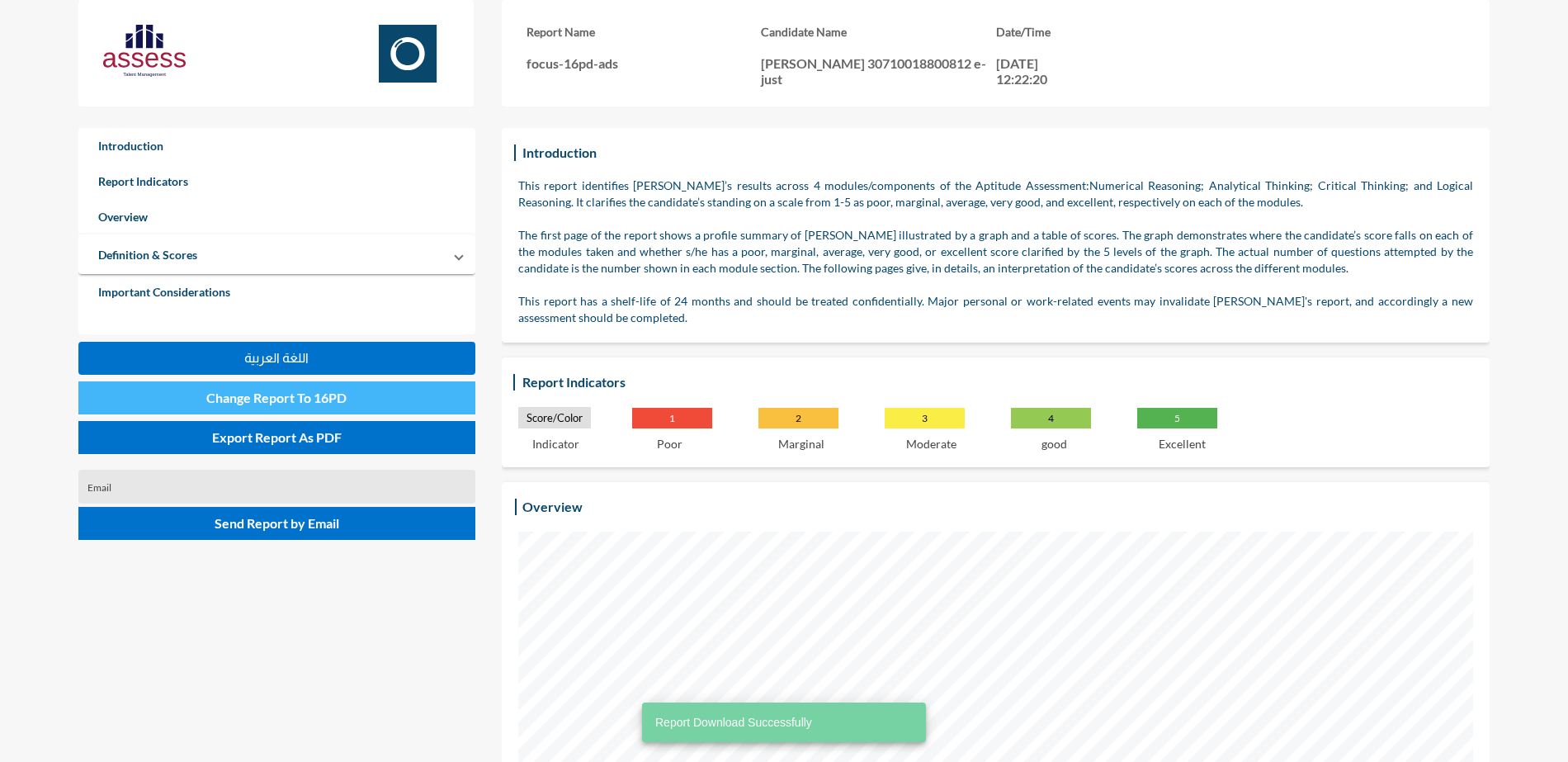
click at [351, 398] on button "Change Report To 16PD" at bounding box center [277, 397] width 397 height 33
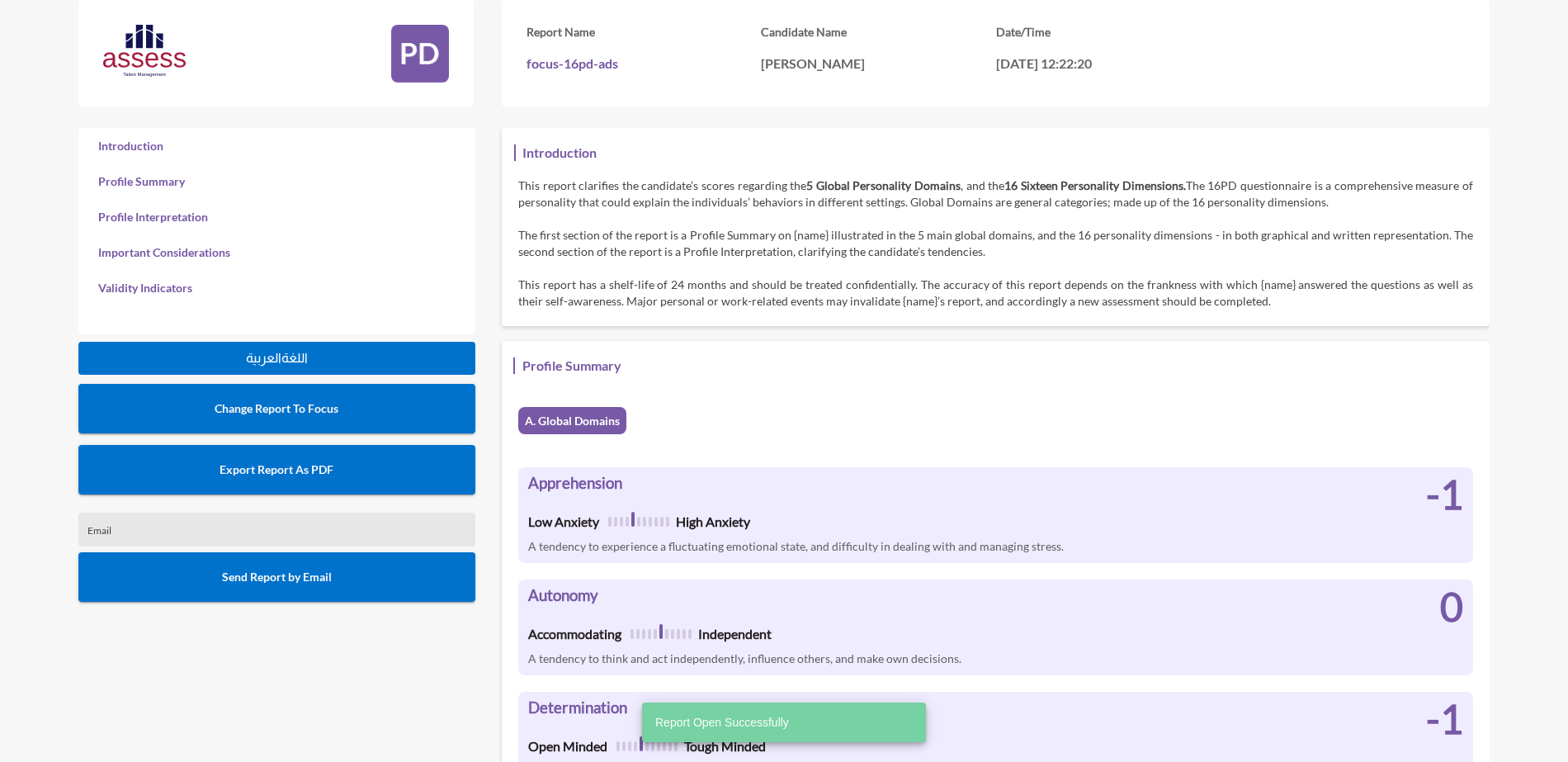
scroll to position [762, 1568]
click at [416, 461] on button "Export Report As PDF" at bounding box center [277, 469] width 397 height 49
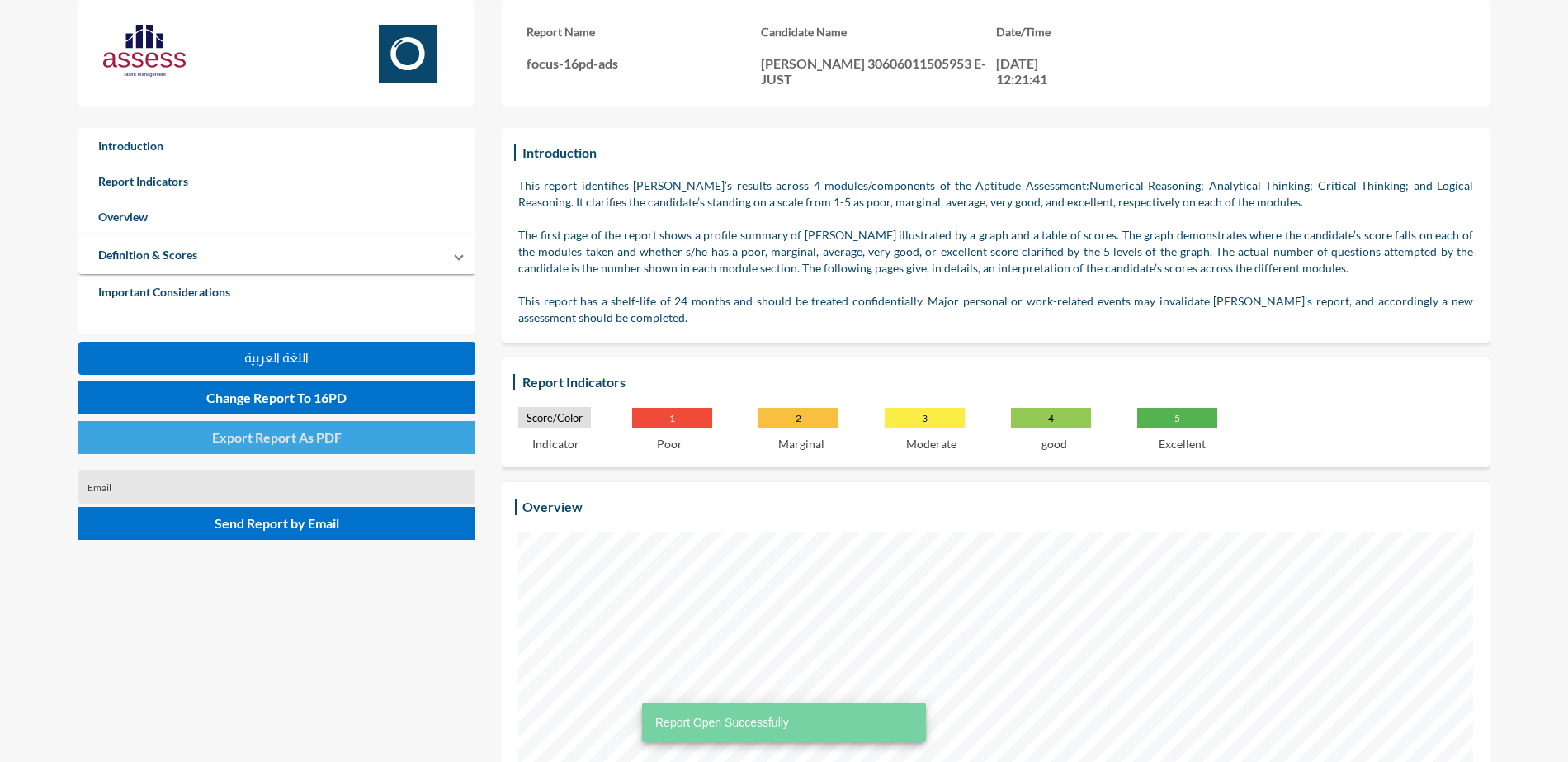
click at [391, 425] on button "Export Report As PDF" at bounding box center [277, 437] width 397 height 33
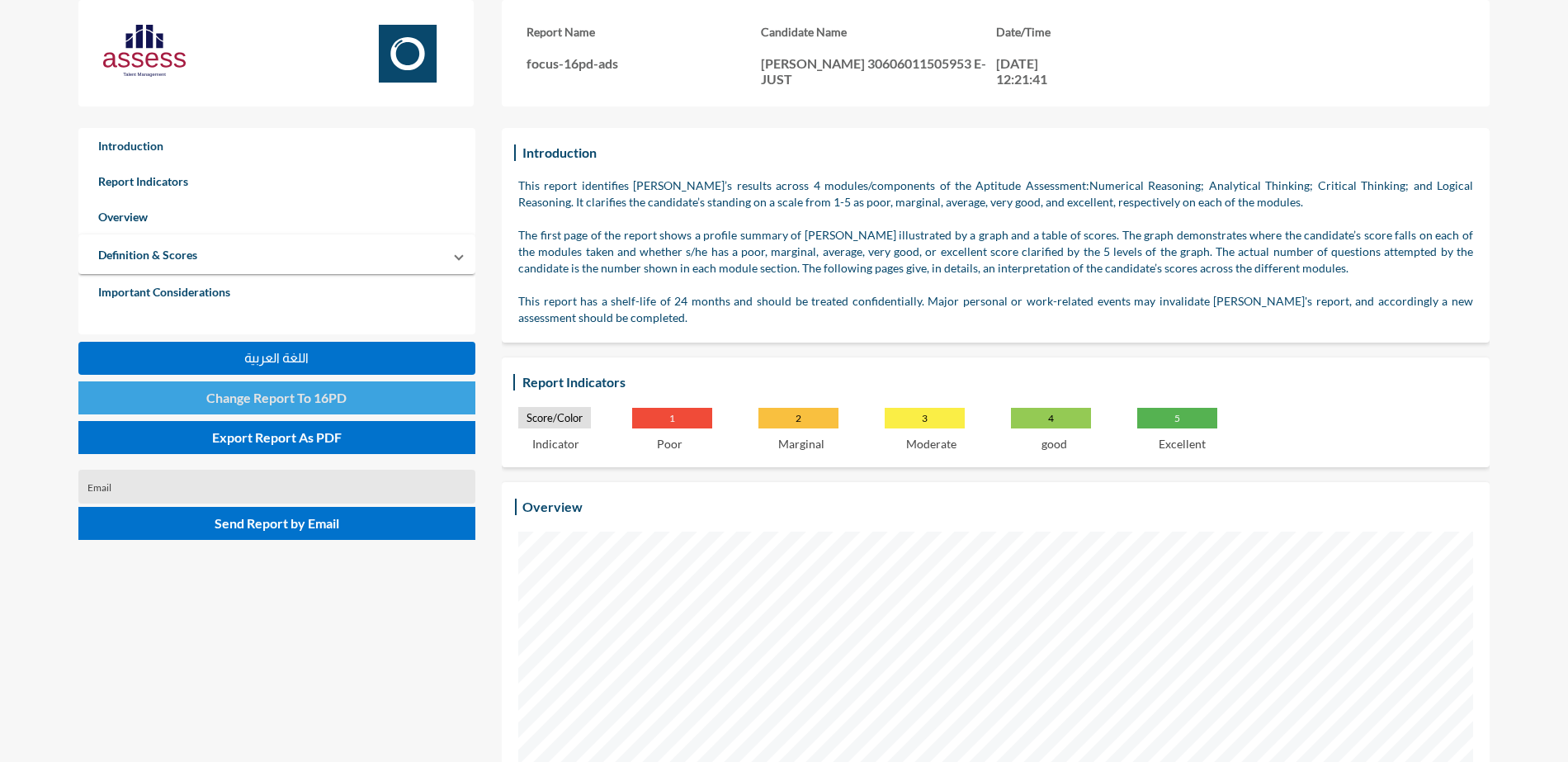
click at [314, 391] on span "Change Report To 16PD" at bounding box center [277, 397] width 140 height 16
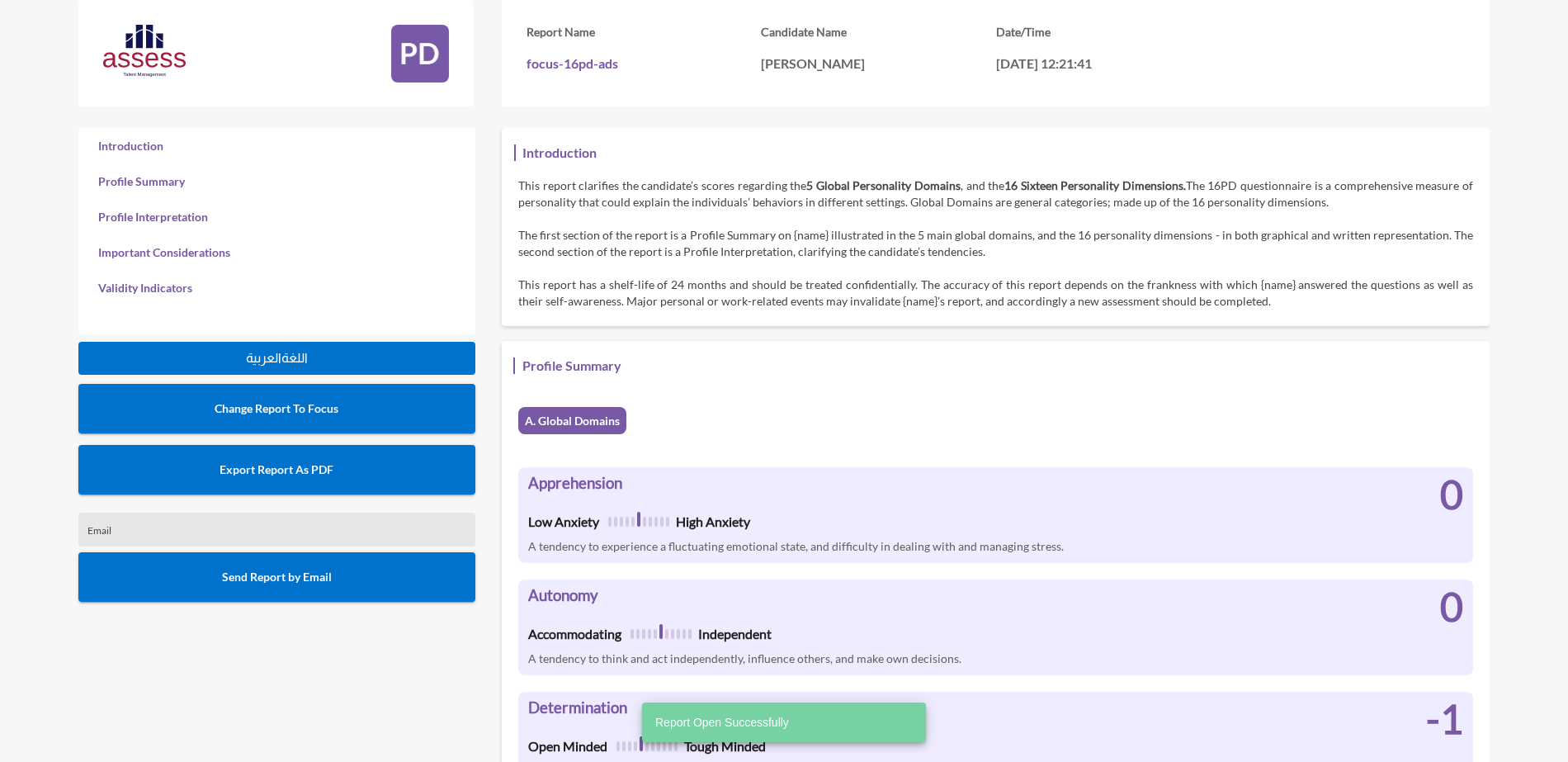
scroll to position [762, 1568]
click at [364, 468] on button "Export Report As PDF" at bounding box center [277, 469] width 397 height 49
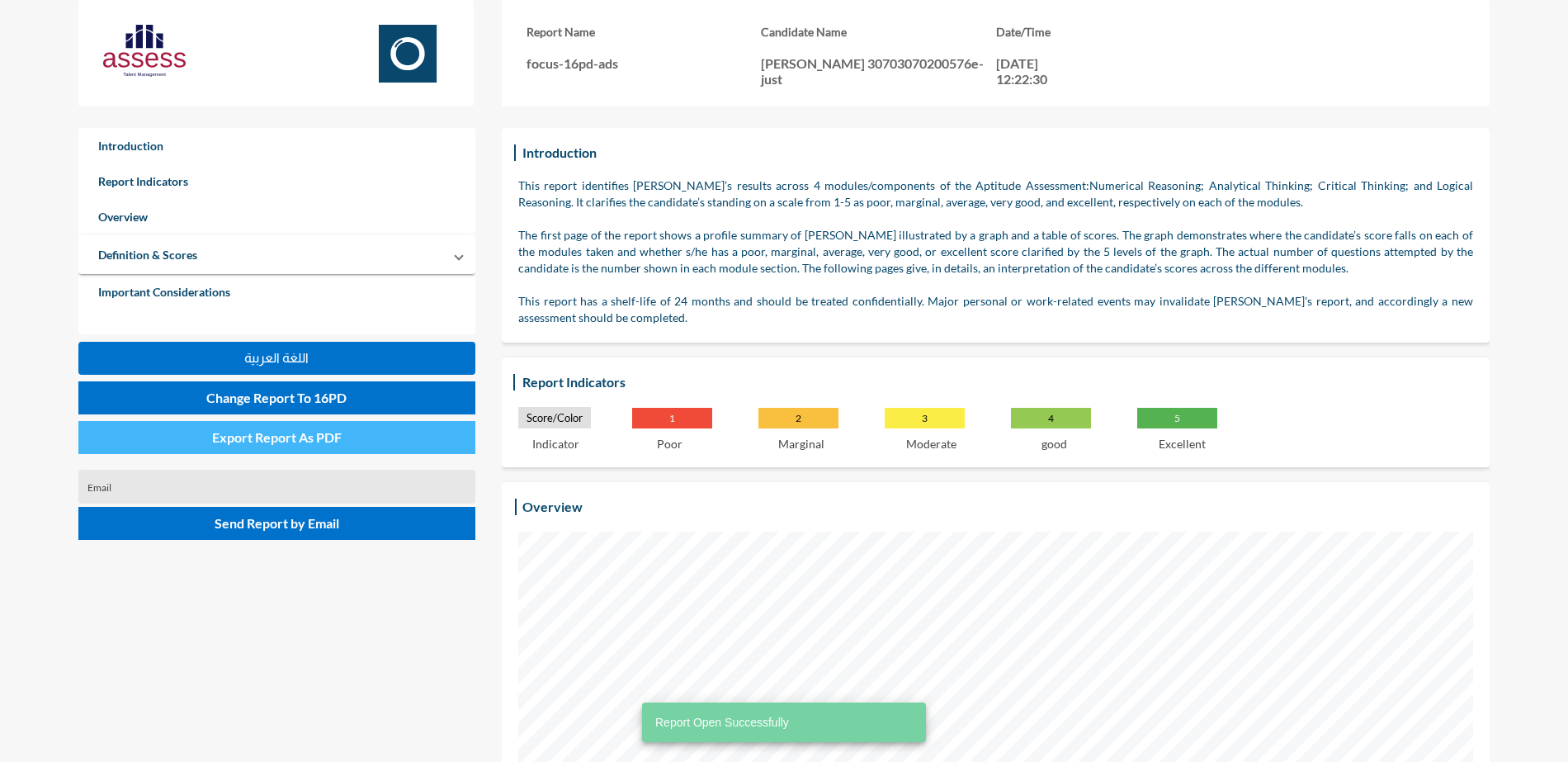
click at [293, 439] on span "Export Report As PDF" at bounding box center [277, 437] width 130 height 16
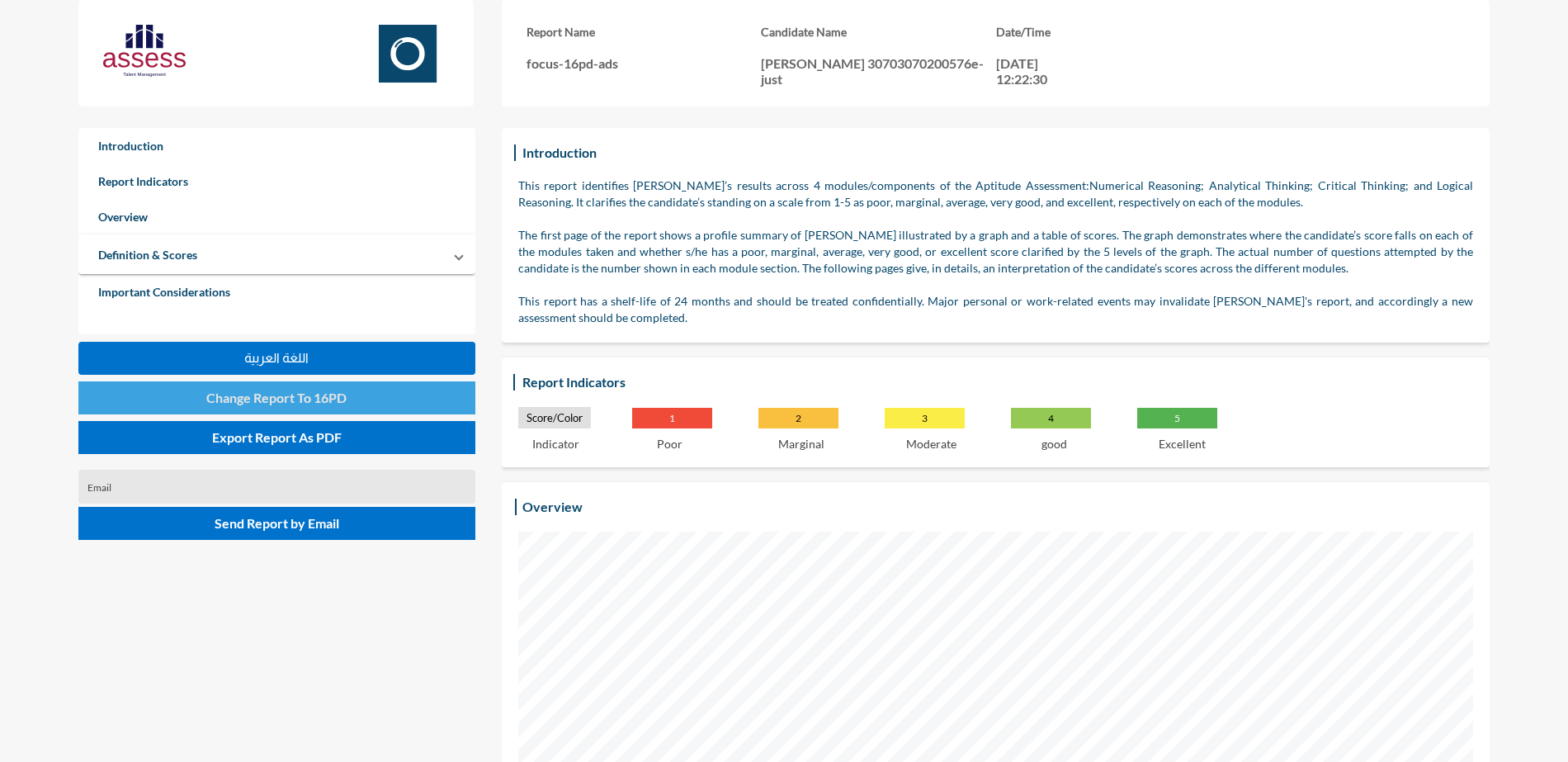
click at [354, 392] on button "Change Report To 16PD" at bounding box center [277, 397] width 397 height 33
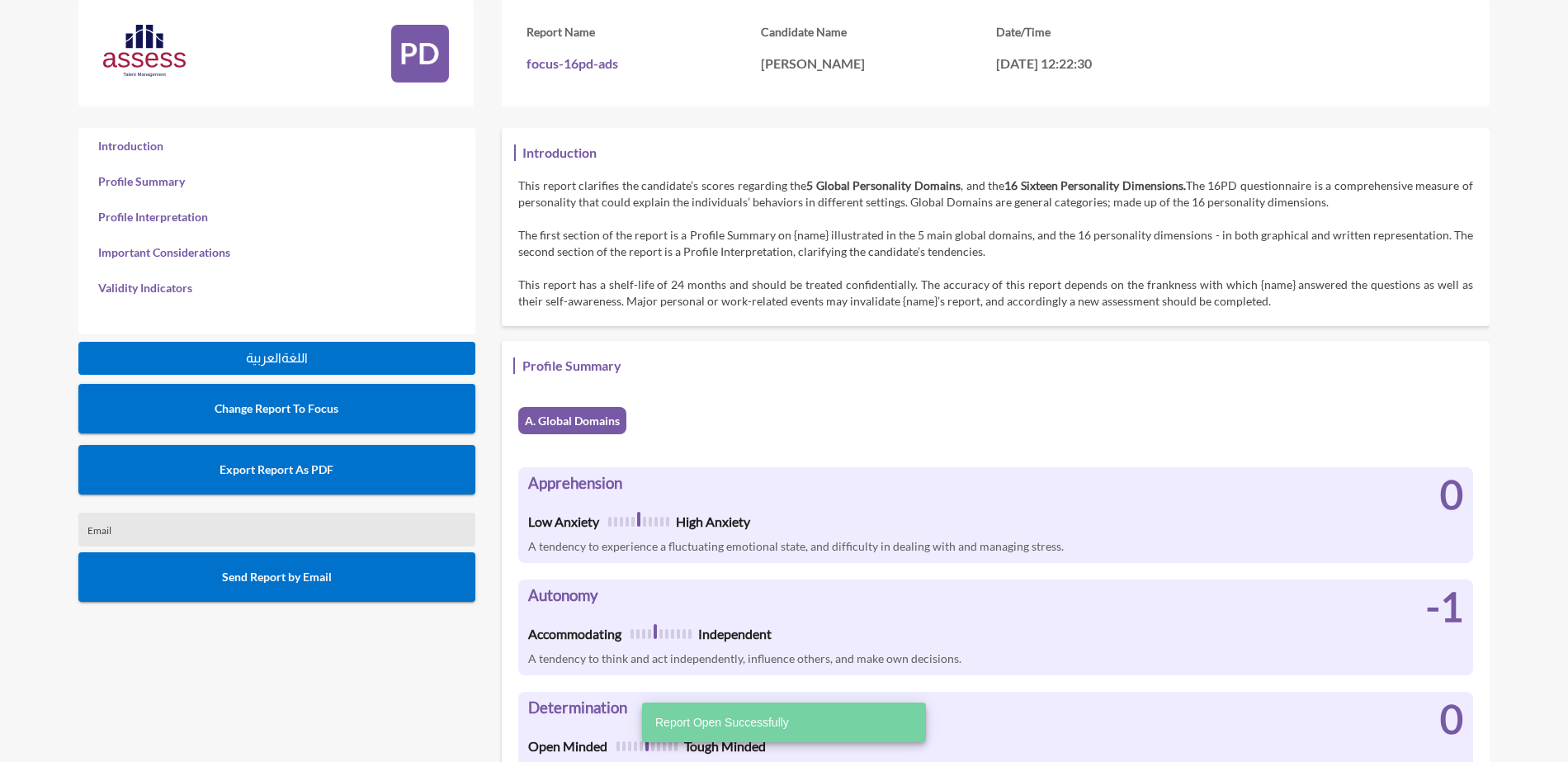
scroll to position [762, 1568]
click at [348, 472] on button "Export Report As PDF" at bounding box center [277, 469] width 397 height 49
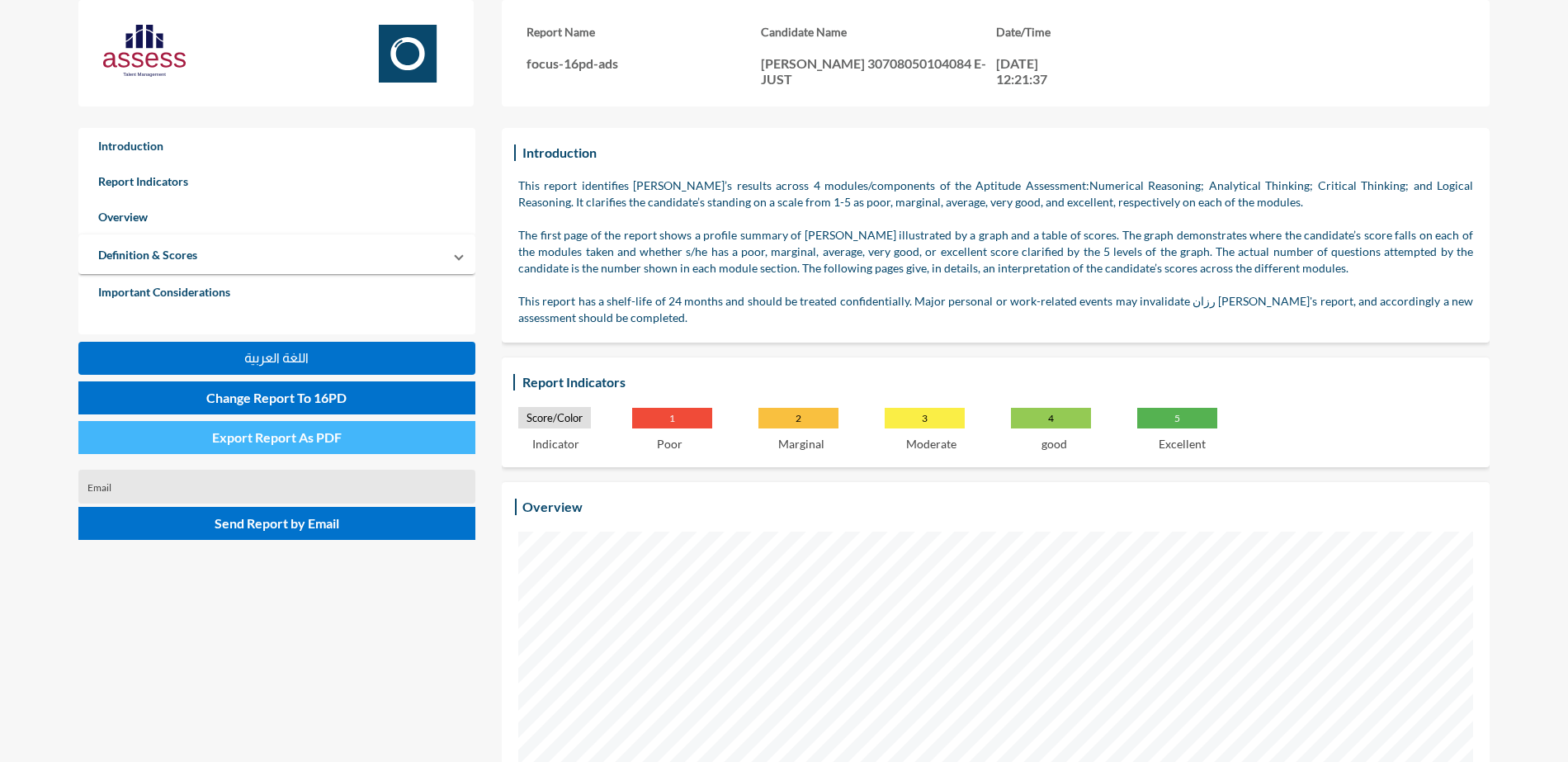
click at [347, 436] on button "Export Report As PDF" at bounding box center [277, 437] width 397 height 33
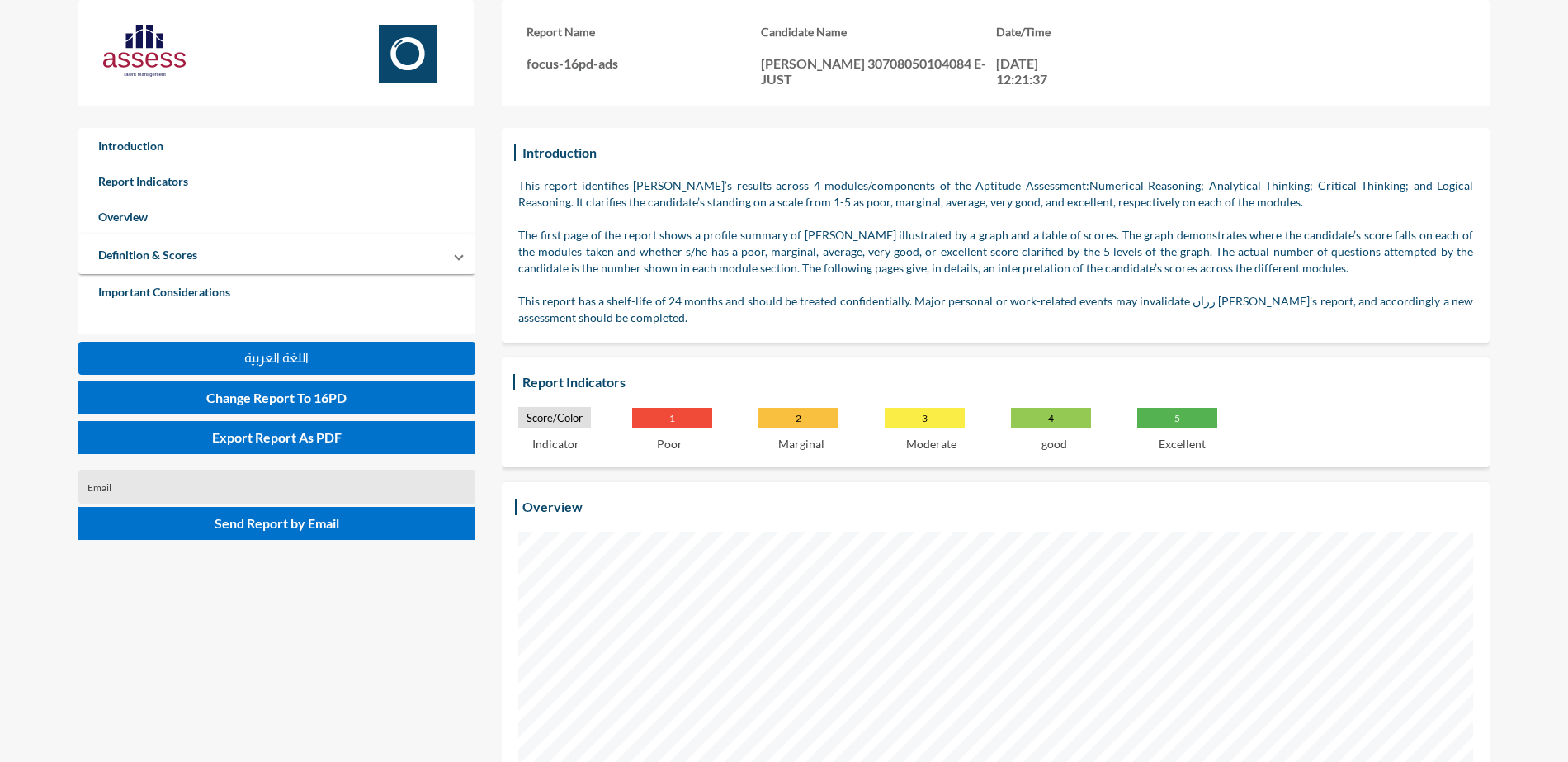
click at [312, 395] on span "Change Report To 16PD" at bounding box center [277, 397] width 140 height 16
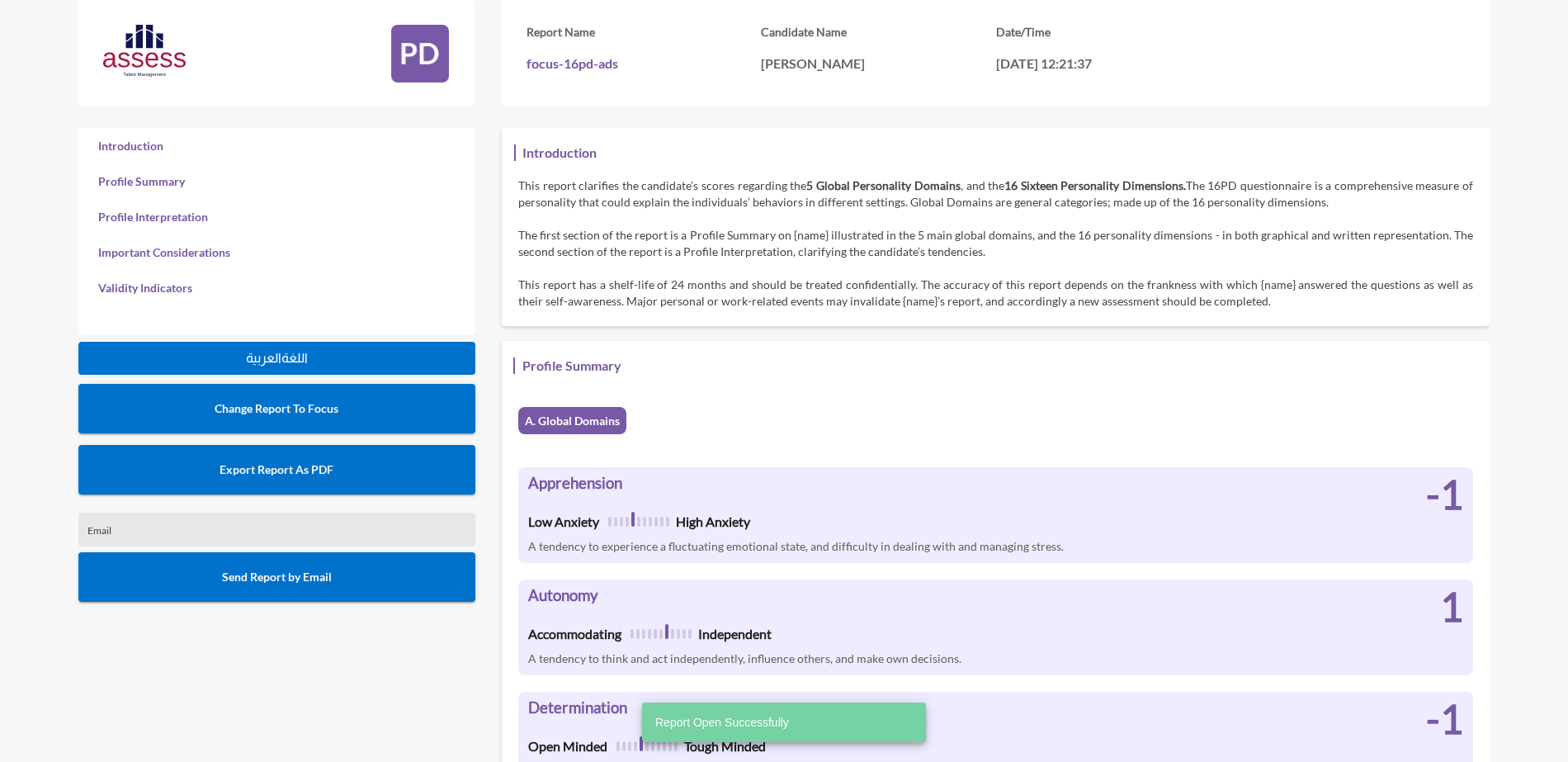
scroll to position [762, 1568]
click at [368, 478] on button "Export Report As PDF" at bounding box center [277, 469] width 397 height 49
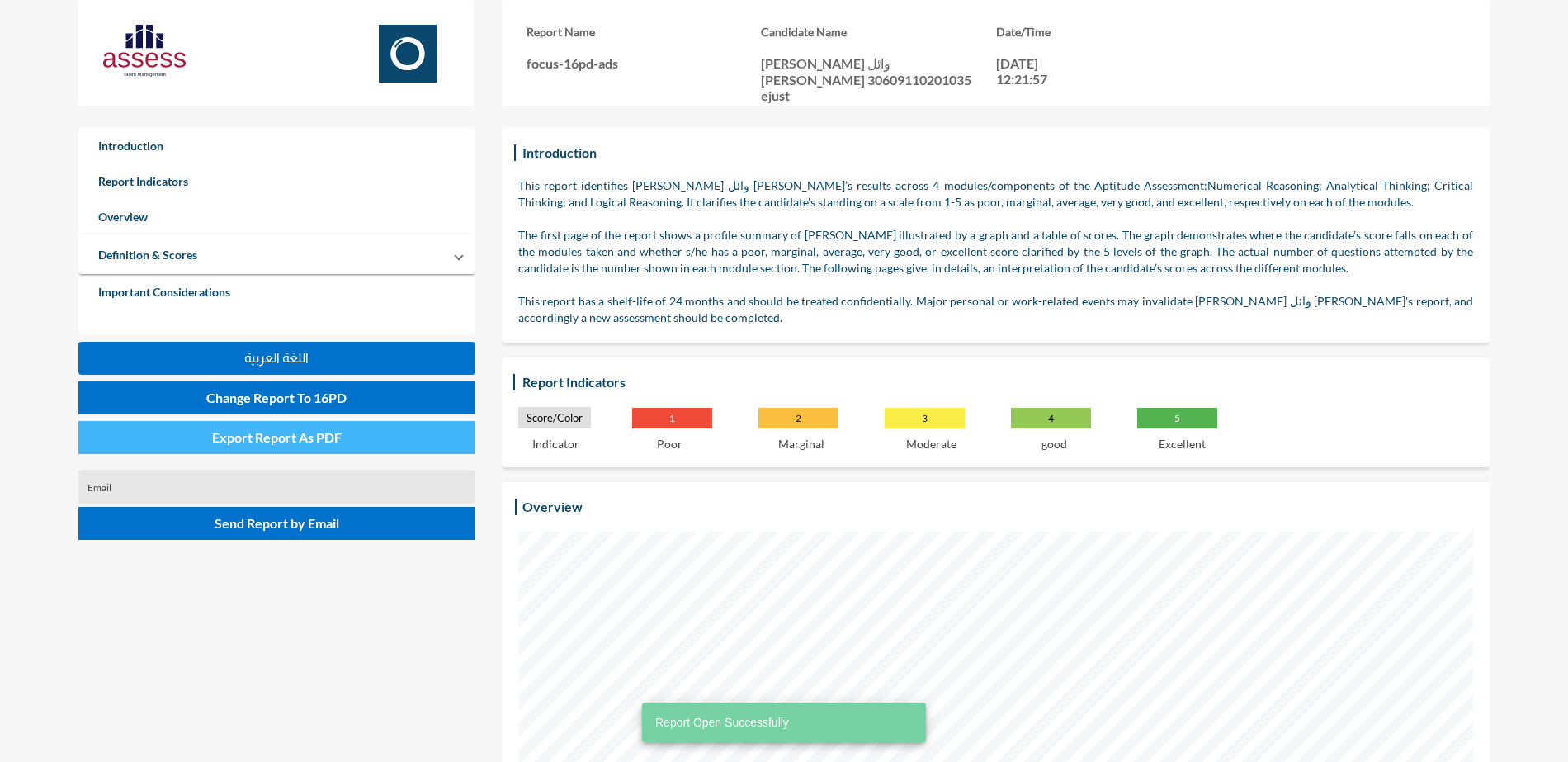
click at [317, 442] on span "Export Report As PDF" at bounding box center [277, 437] width 130 height 16
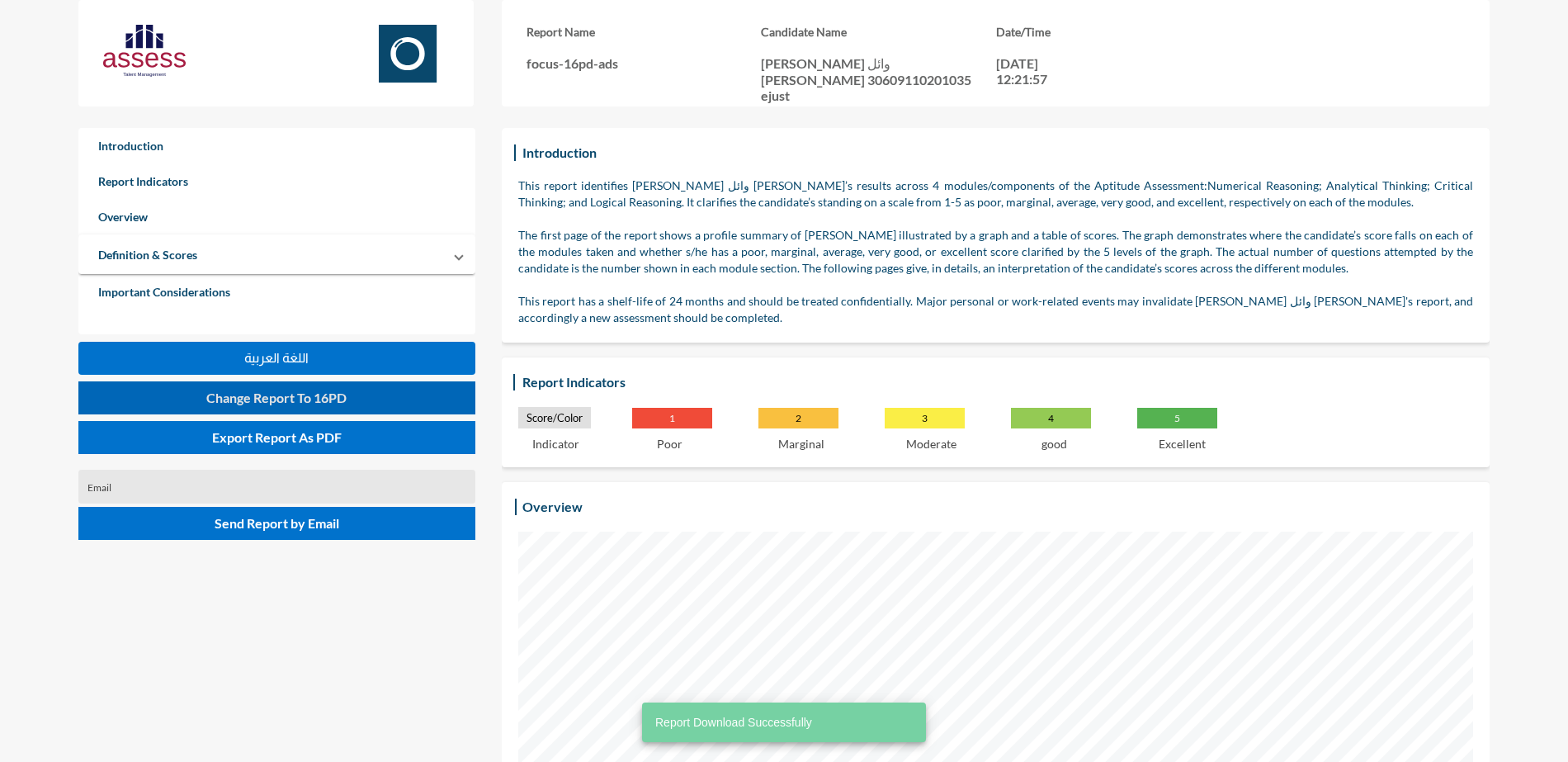
click at [355, 393] on button "Change Report To 16PD" at bounding box center [277, 397] width 397 height 33
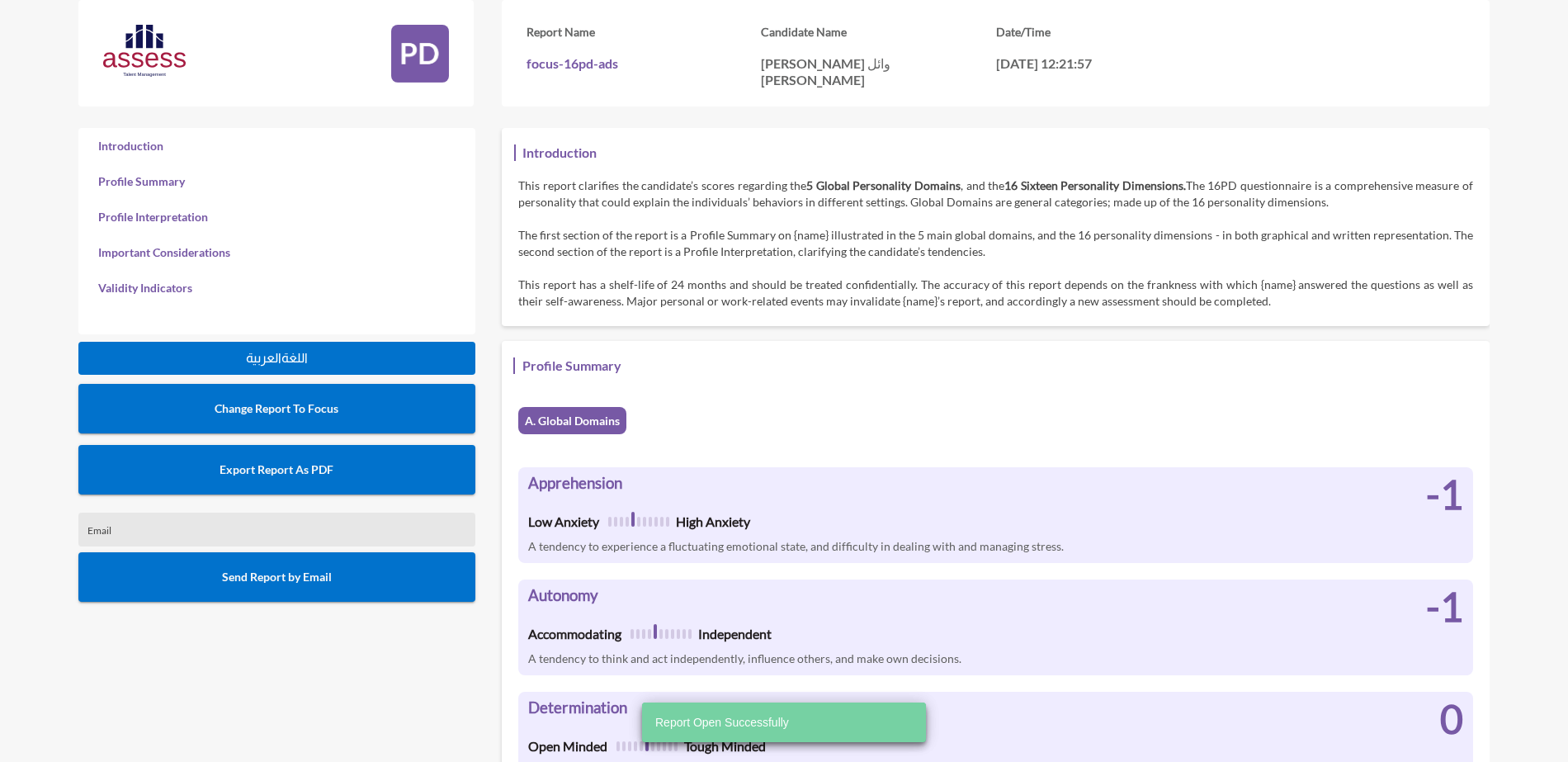
scroll to position [762, 1568]
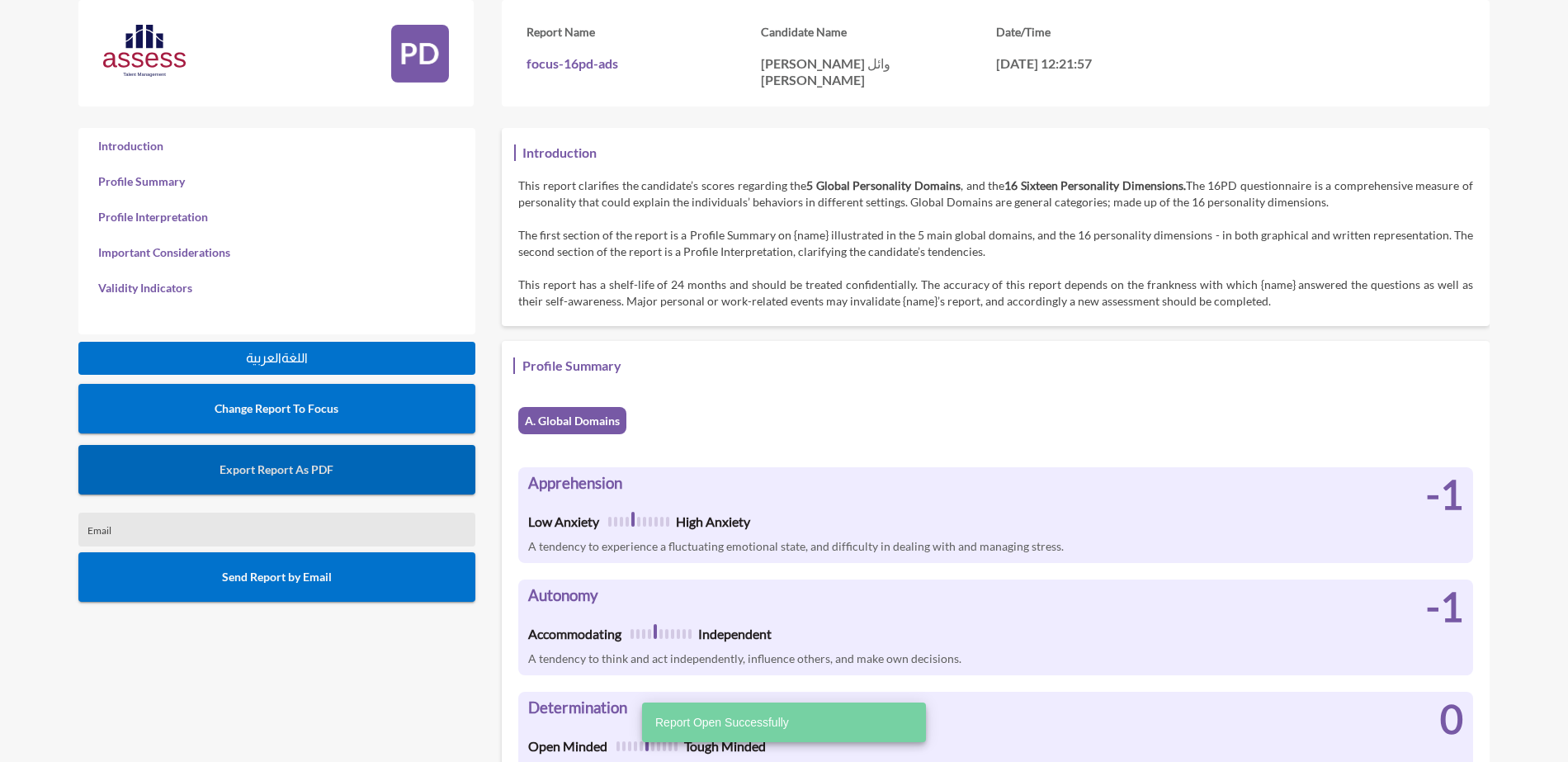
click at [287, 463] on span "Export Report As PDF" at bounding box center [277, 469] width 114 height 14
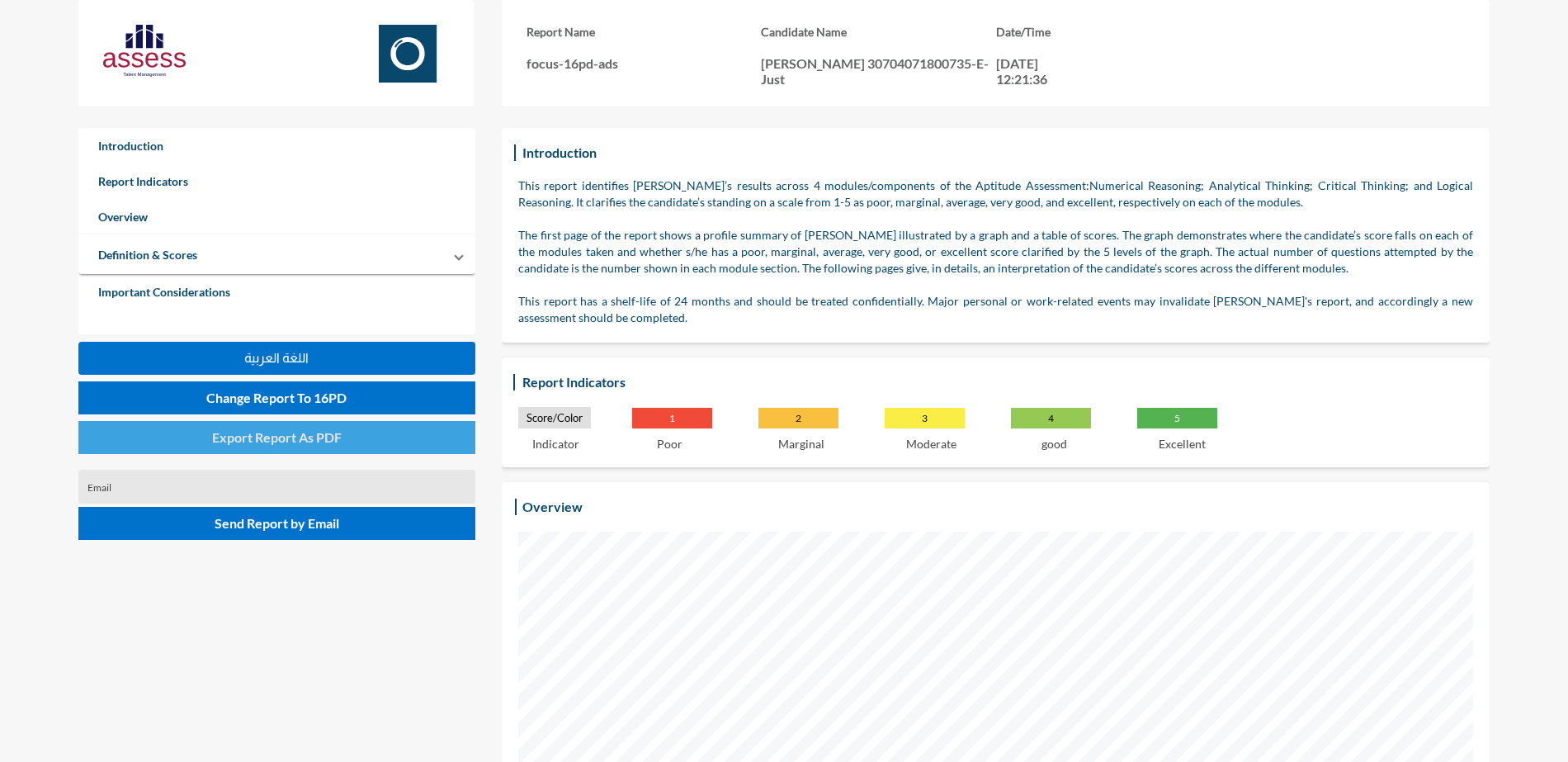
click at [346, 446] on button "Export Report As PDF" at bounding box center [277, 437] width 397 height 33
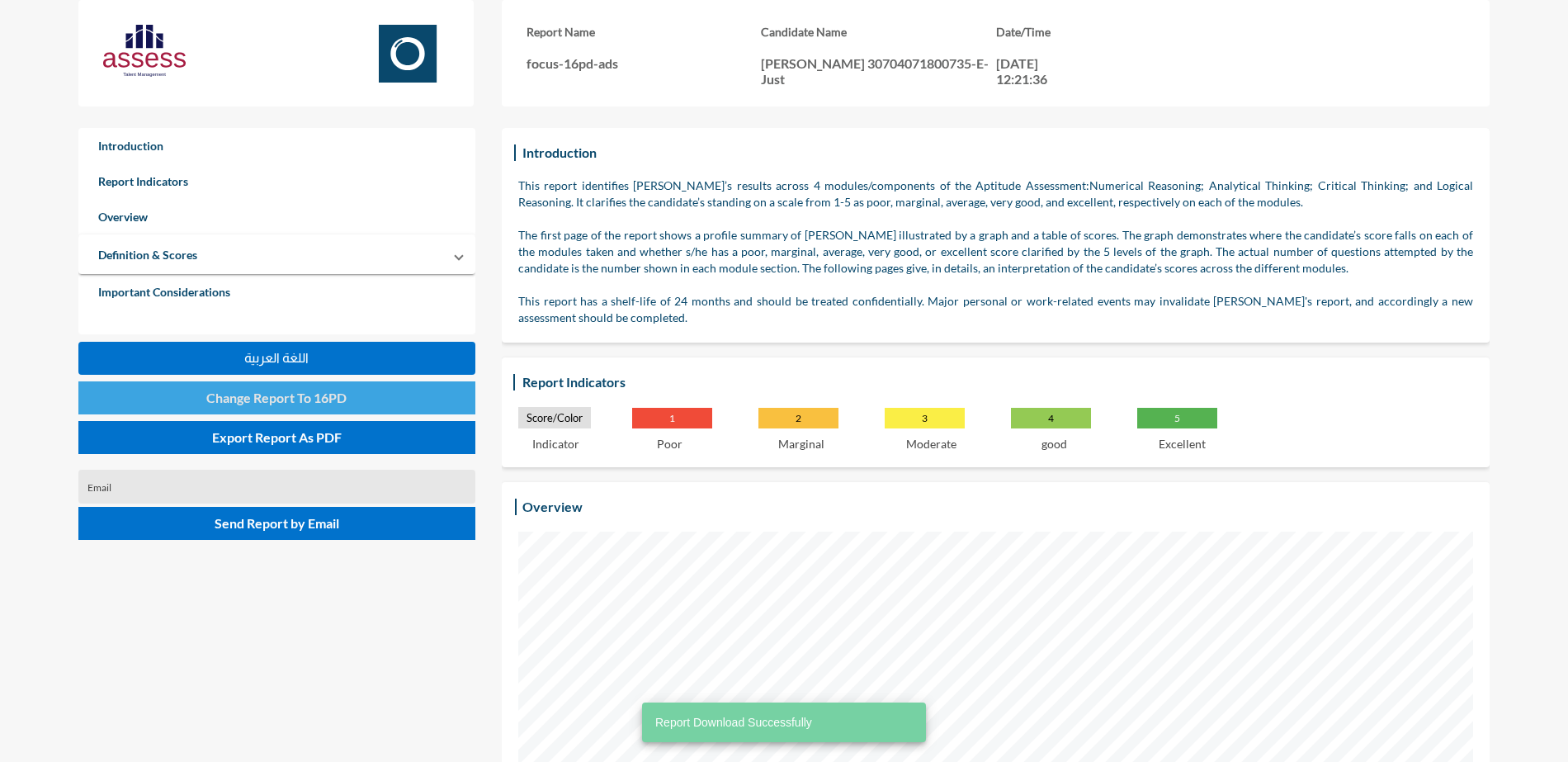
click at [335, 399] on span "Change Report To 16PD" at bounding box center [277, 397] width 140 height 16
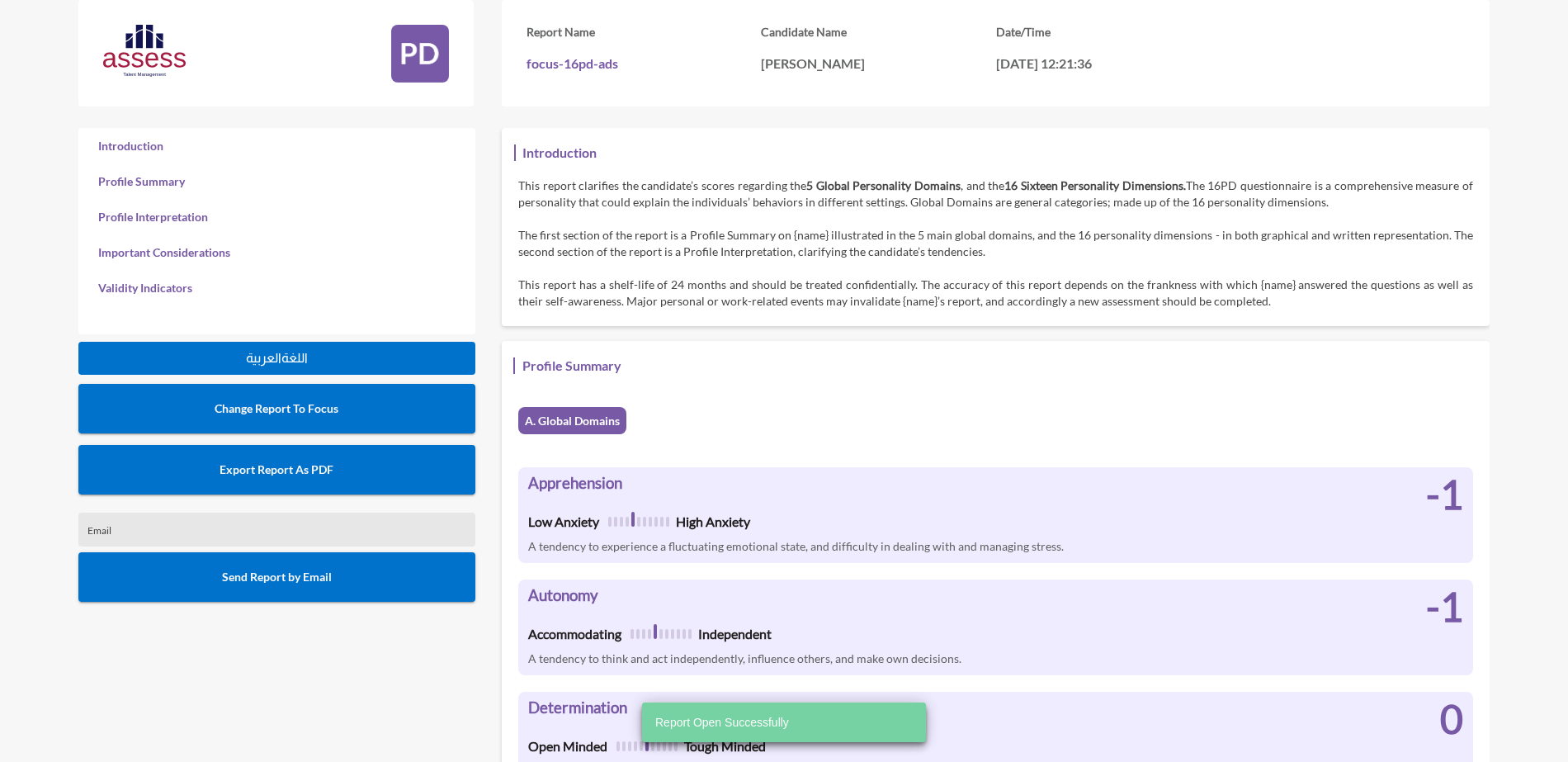
scroll to position [762, 1568]
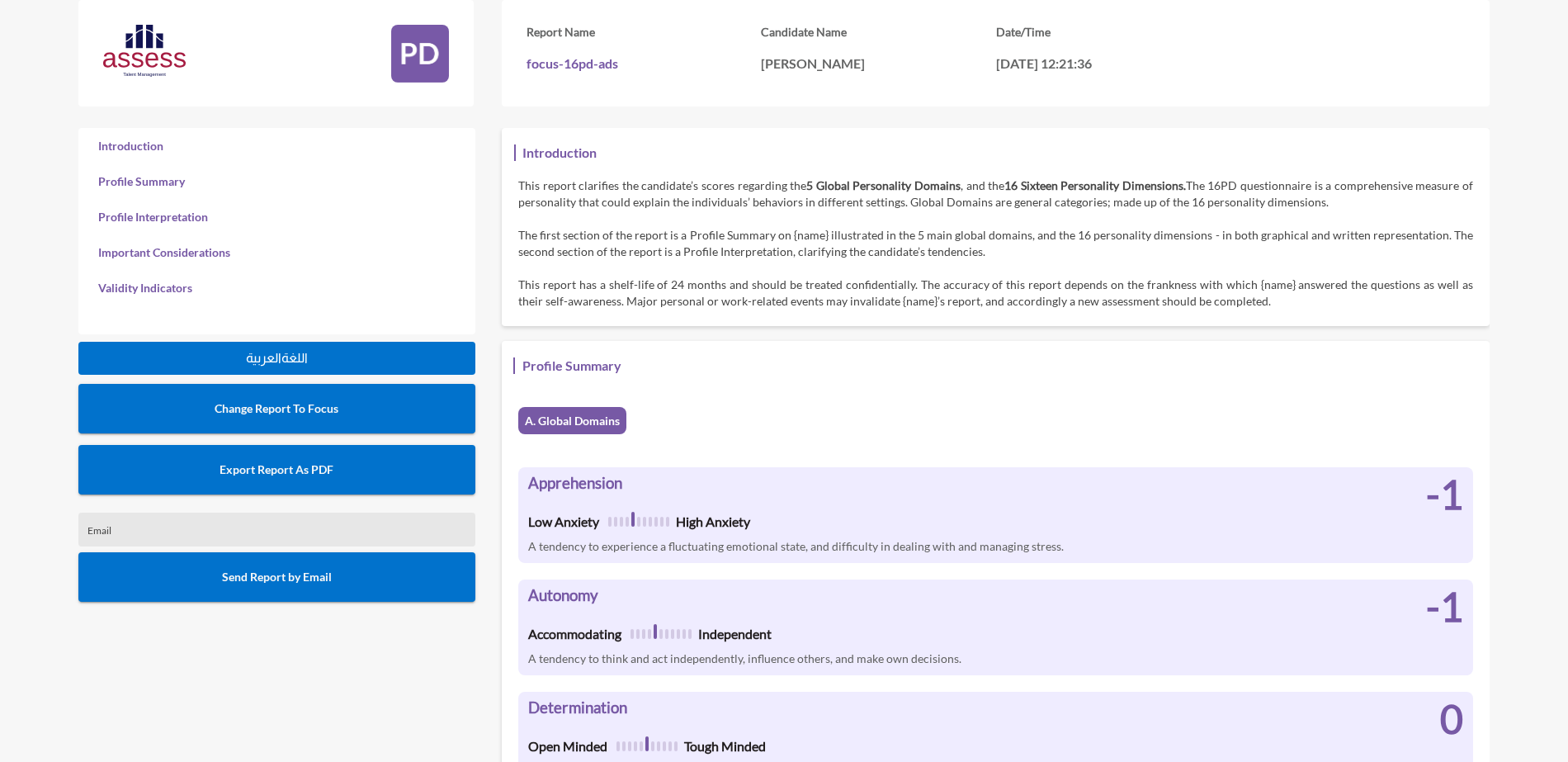
click at [276, 470] on span "Export Report As PDF" at bounding box center [277, 469] width 114 height 14
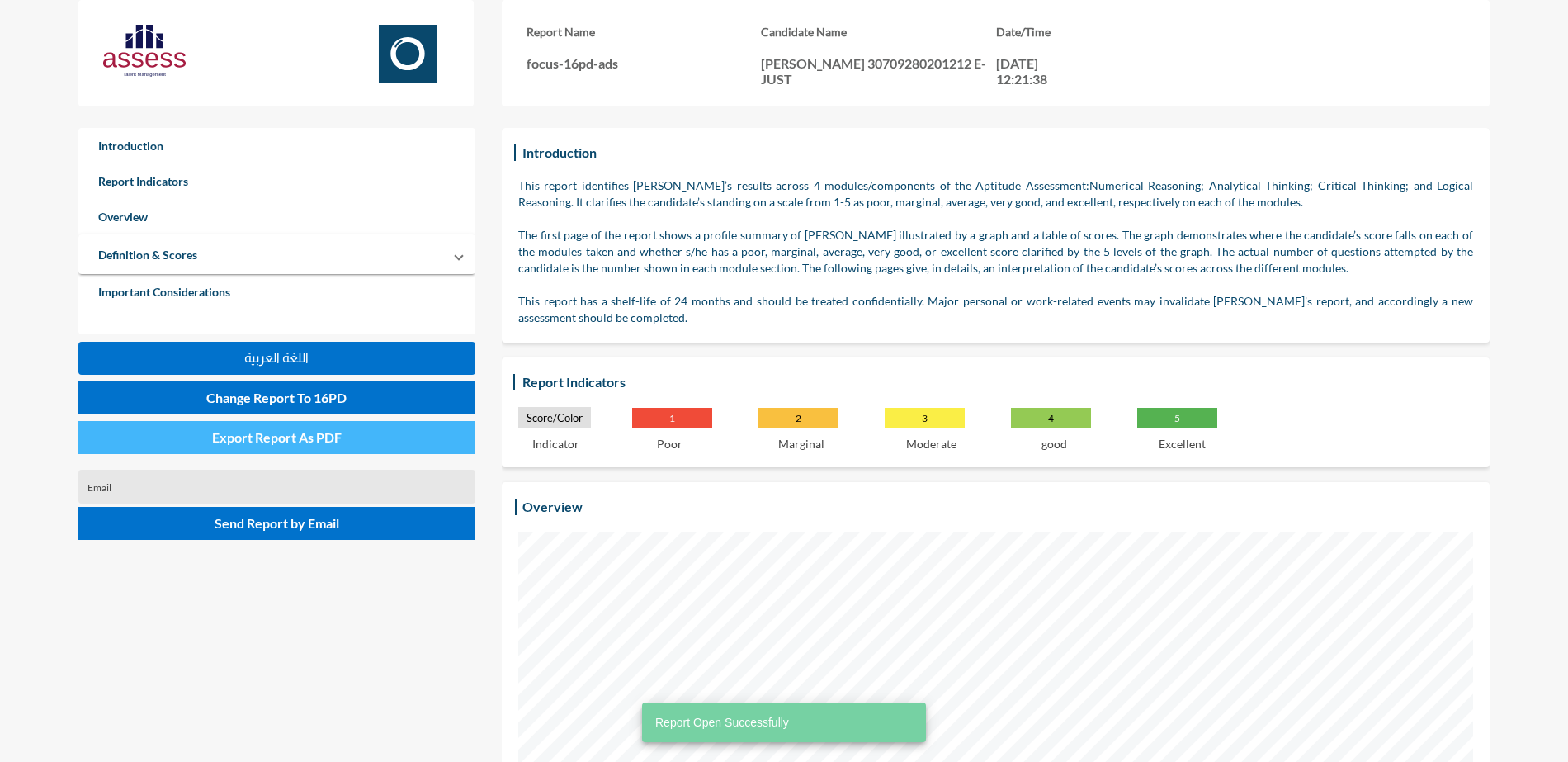
click at [324, 436] on span "Export Report As PDF" at bounding box center [277, 437] width 130 height 16
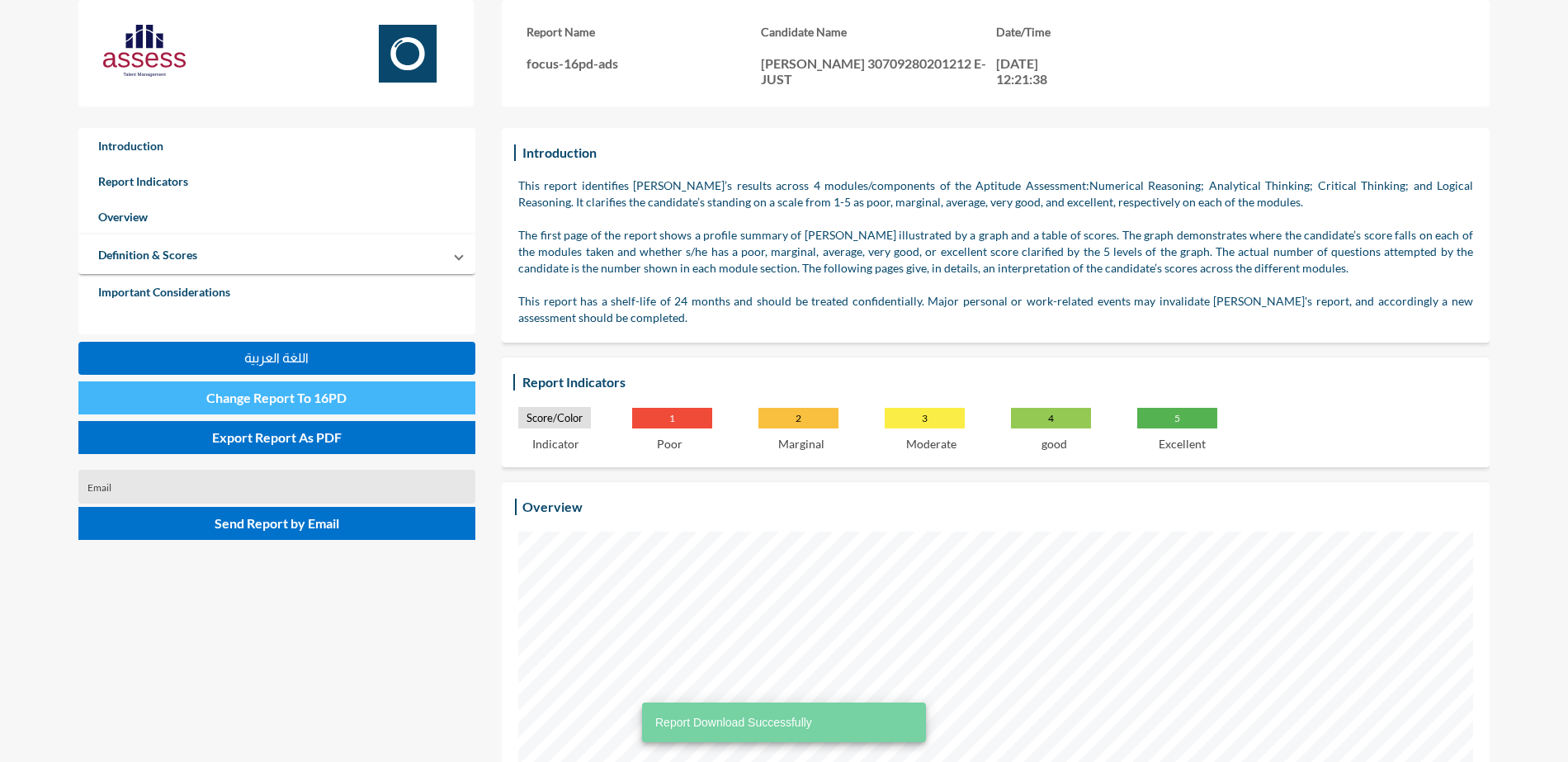
click at [366, 393] on button "Change Report To 16PD" at bounding box center [277, 397] width 397 height 33
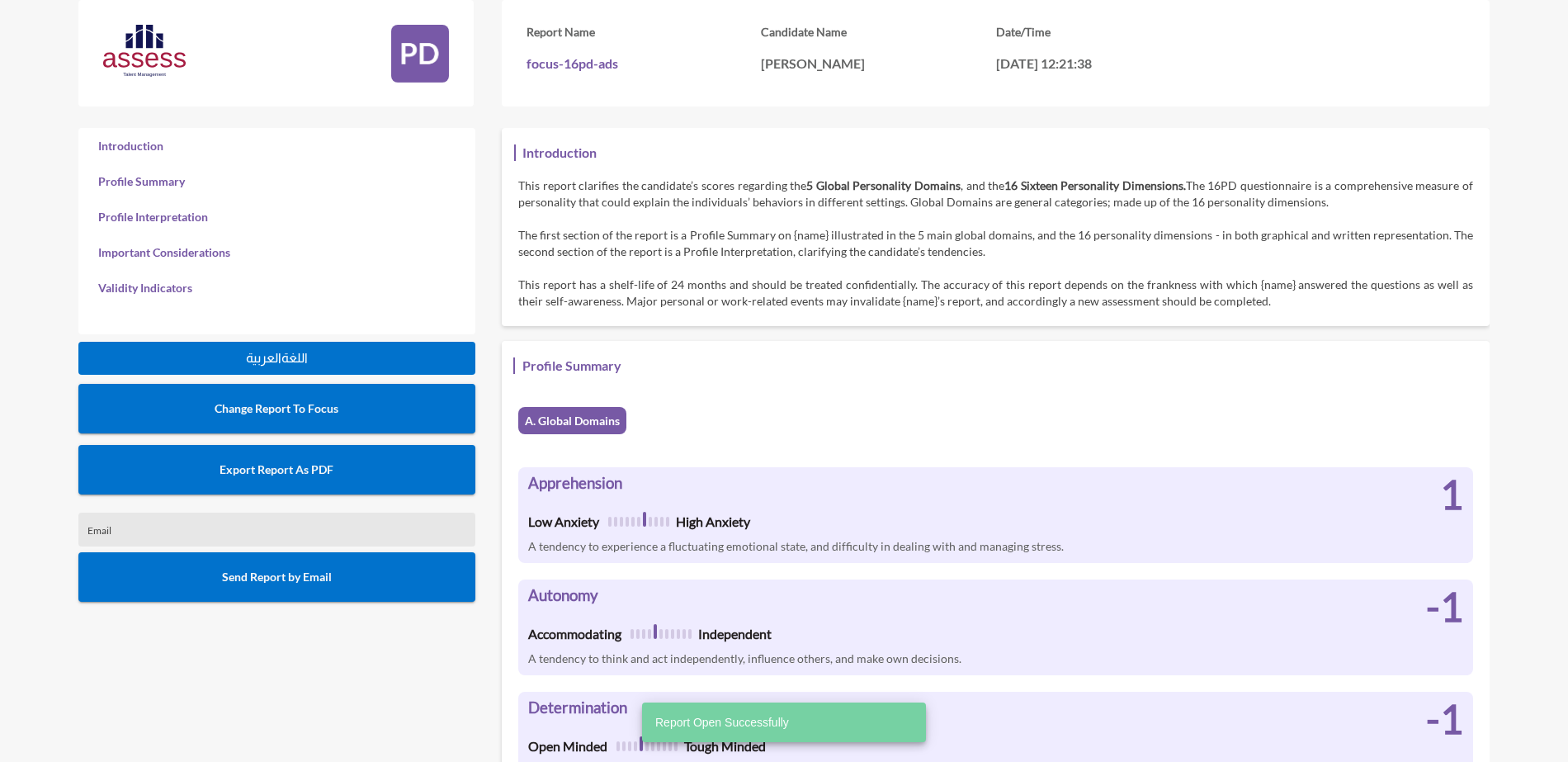
scroll to position [762, 1568]
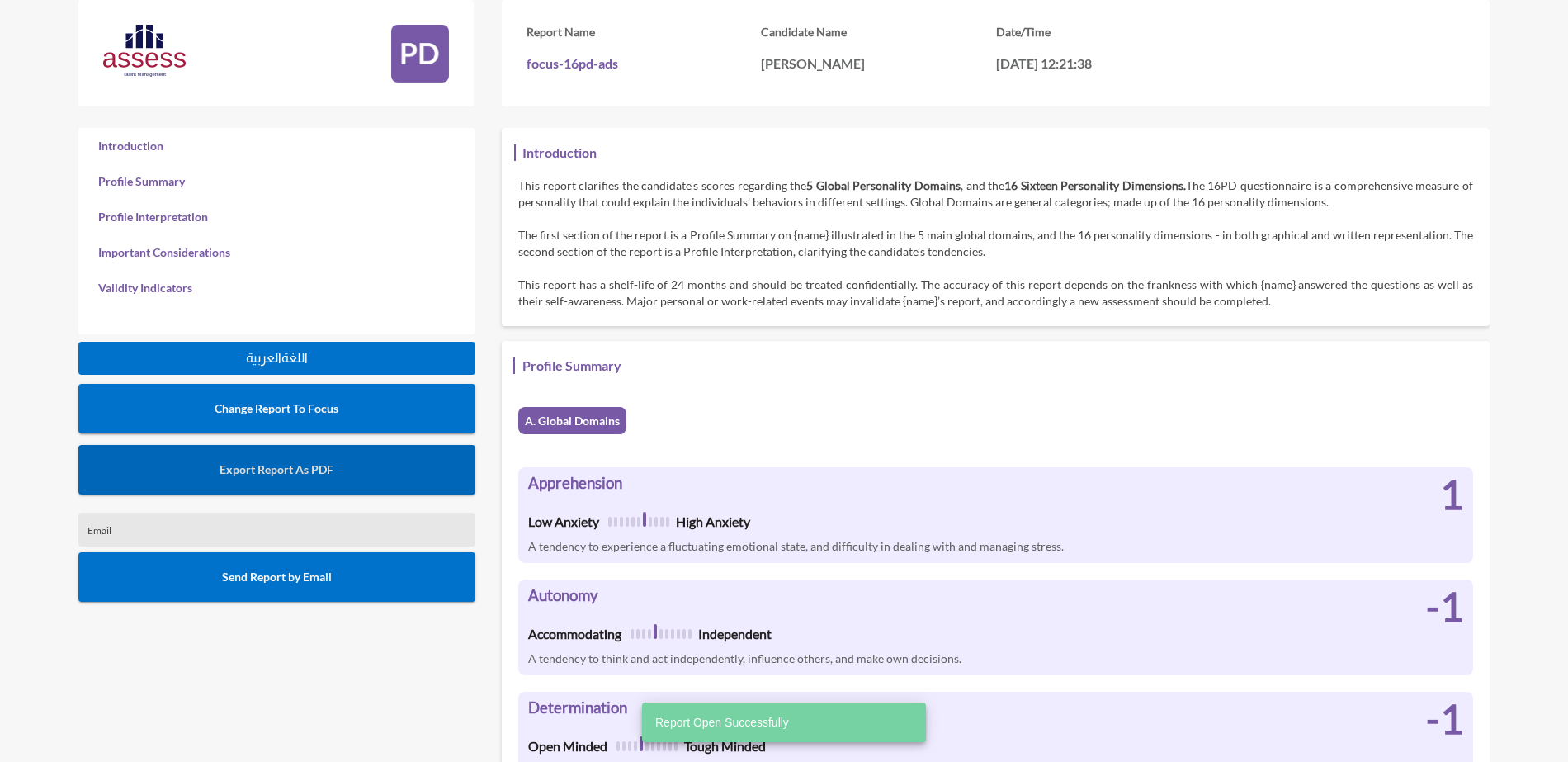
click at [360, 468] on button "Export Report As PDF" at bounding box center [277, 469] width 397 height 49
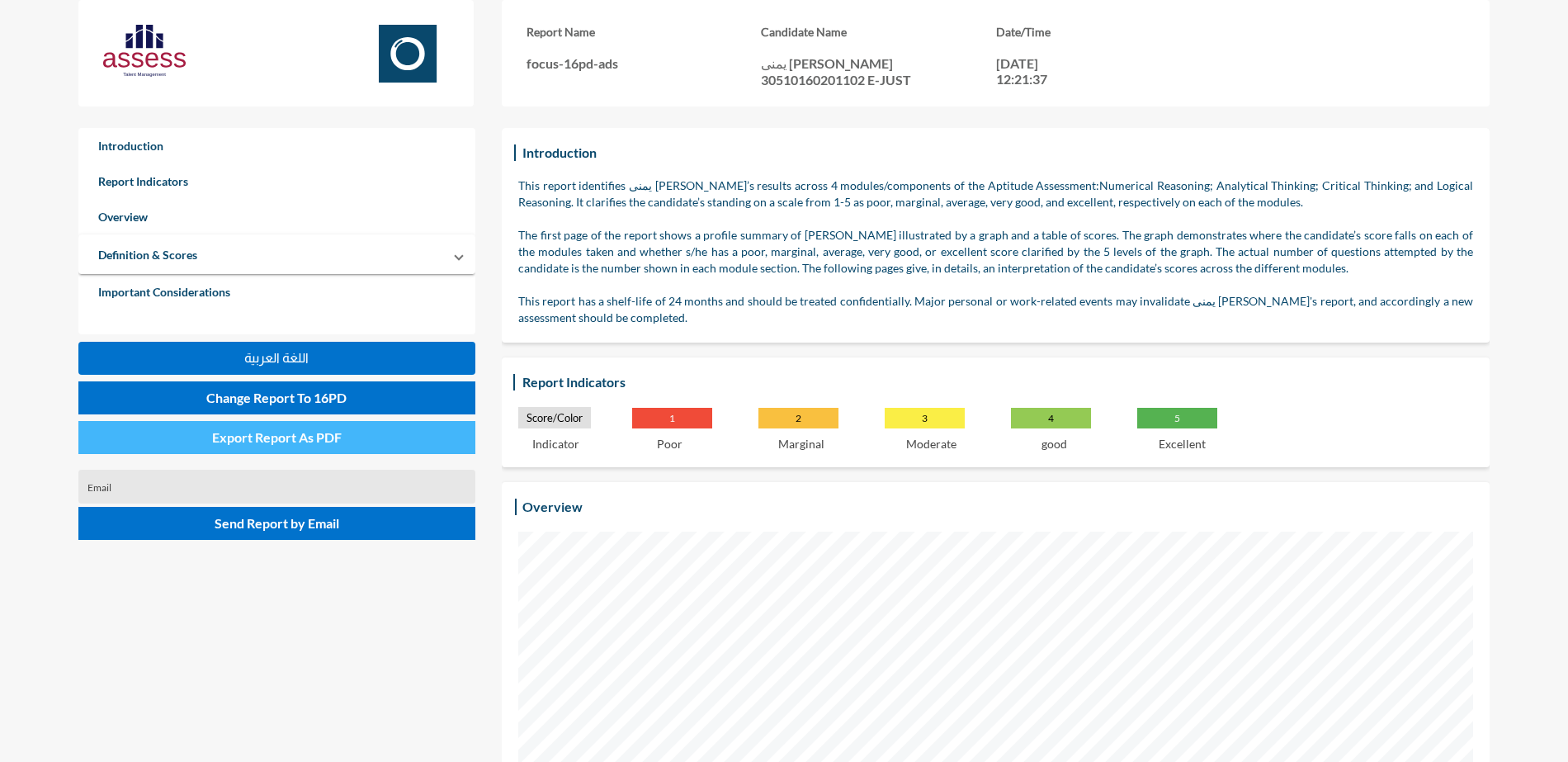
click at [370, 437] on button "Export Report As PDF" at bounding box center [277, 437] width 397 height 33
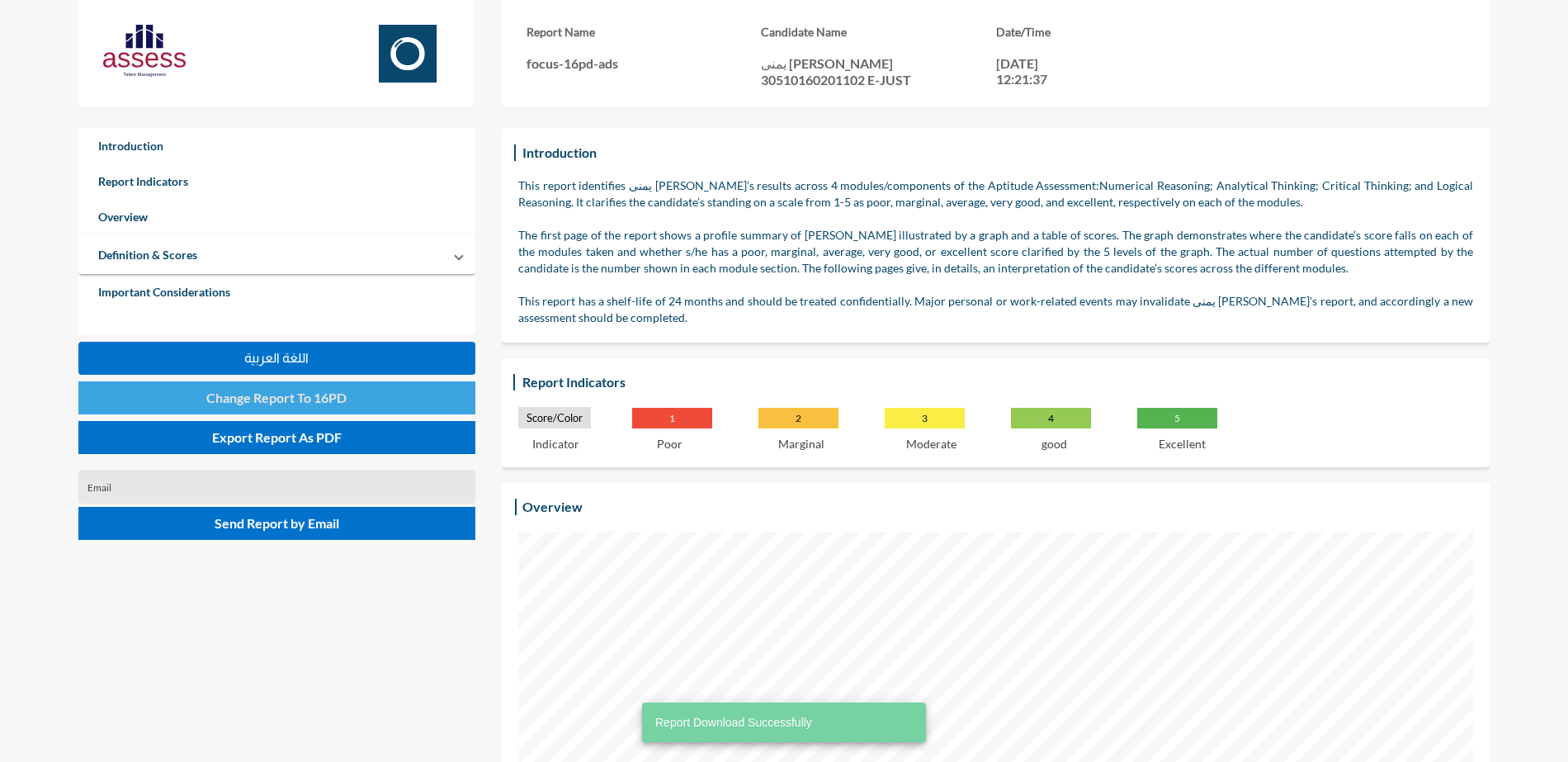
click at [365, 398] on button "Change Report To 16PD" at bounding box center [277, 397] width 397 height 33
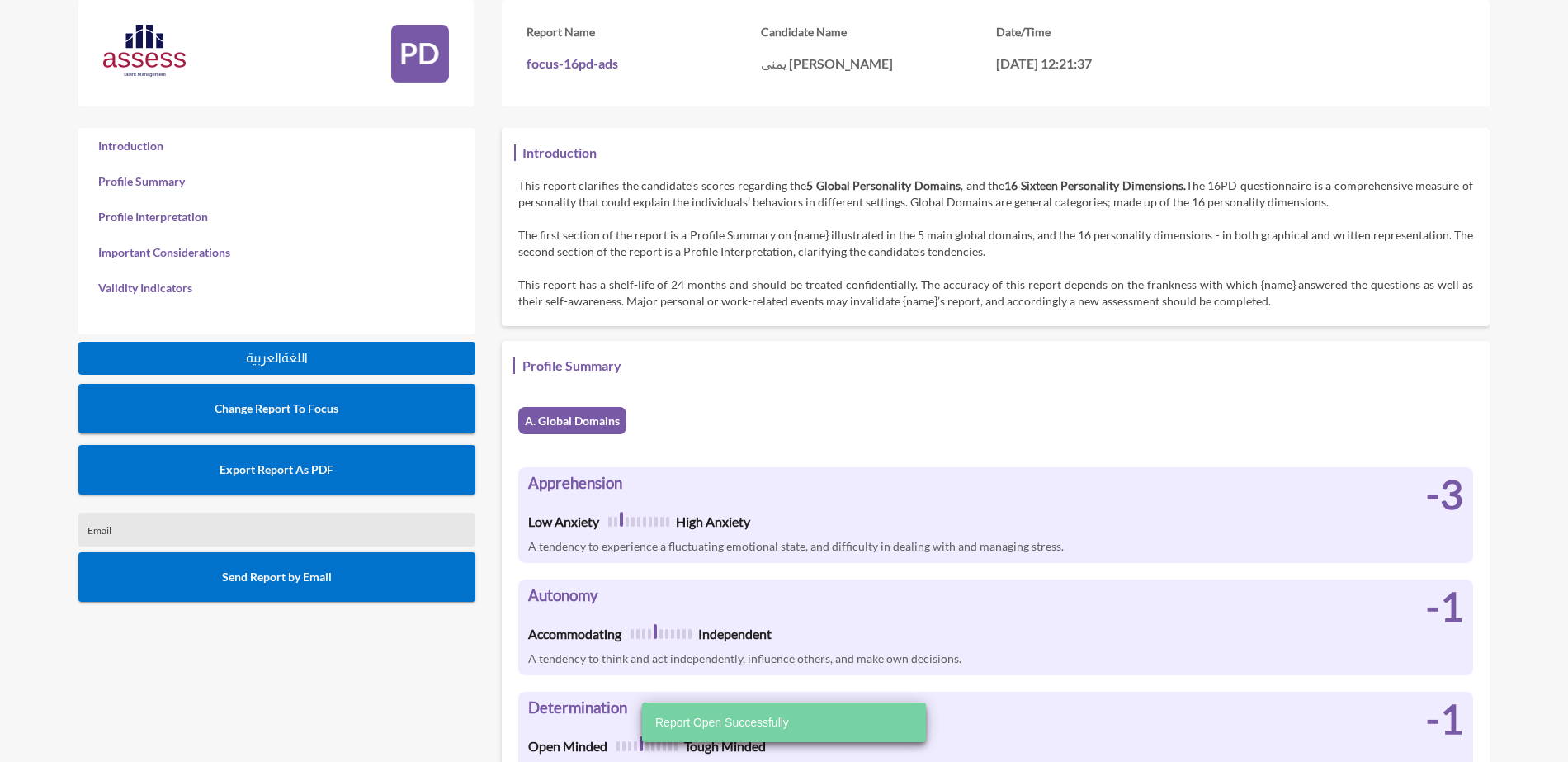
scroll to position [762, 1568]
click at [411, 474] on button "Export Report As PDF" at bounding box center [277, 469] width 397 height 49
